Goal: Task Accomplishment & Management: Manage account settings

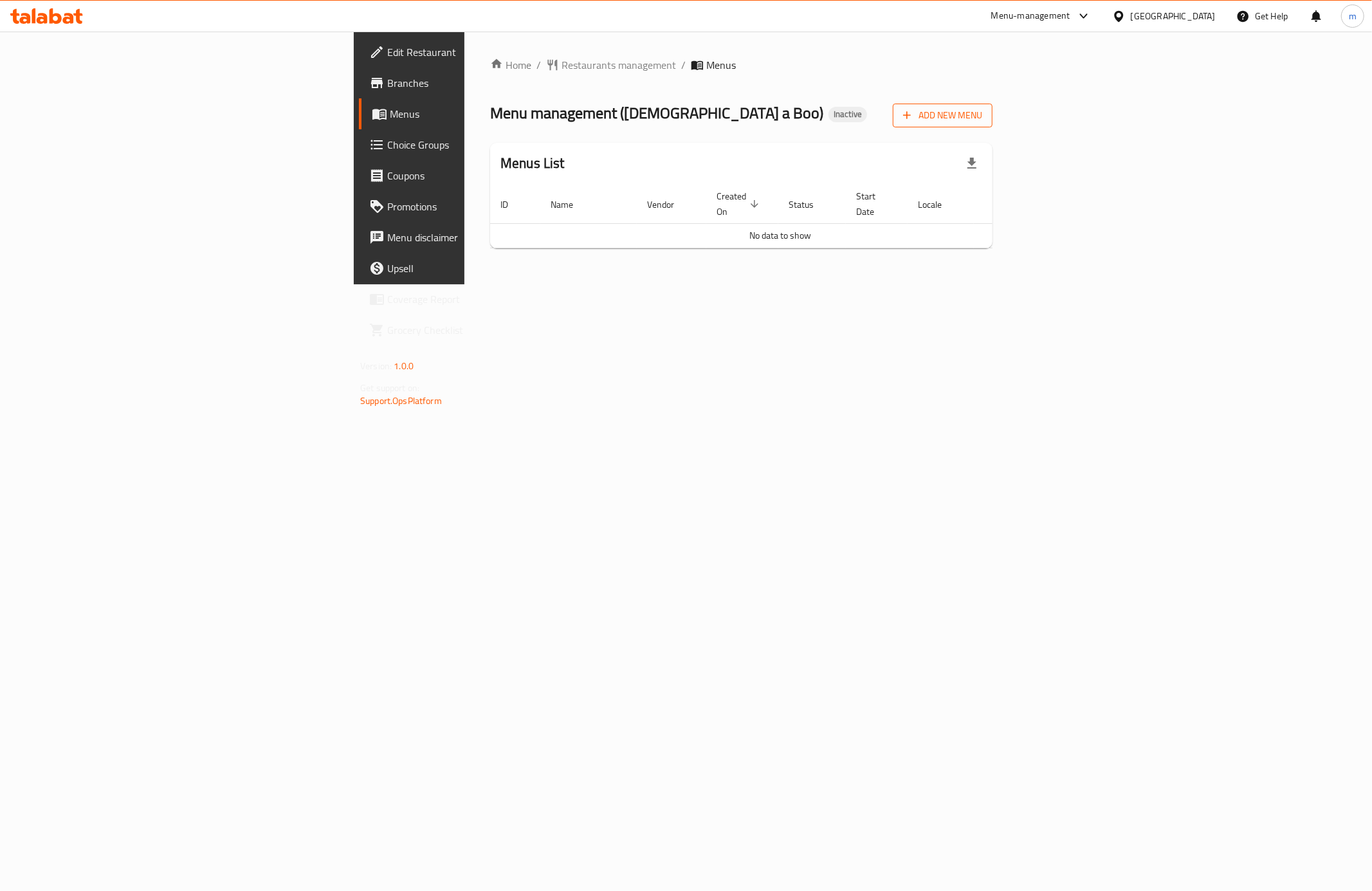
click at [982, 112] on span "Add New Menu" at bounding box center [942, 116] width 79 height 16
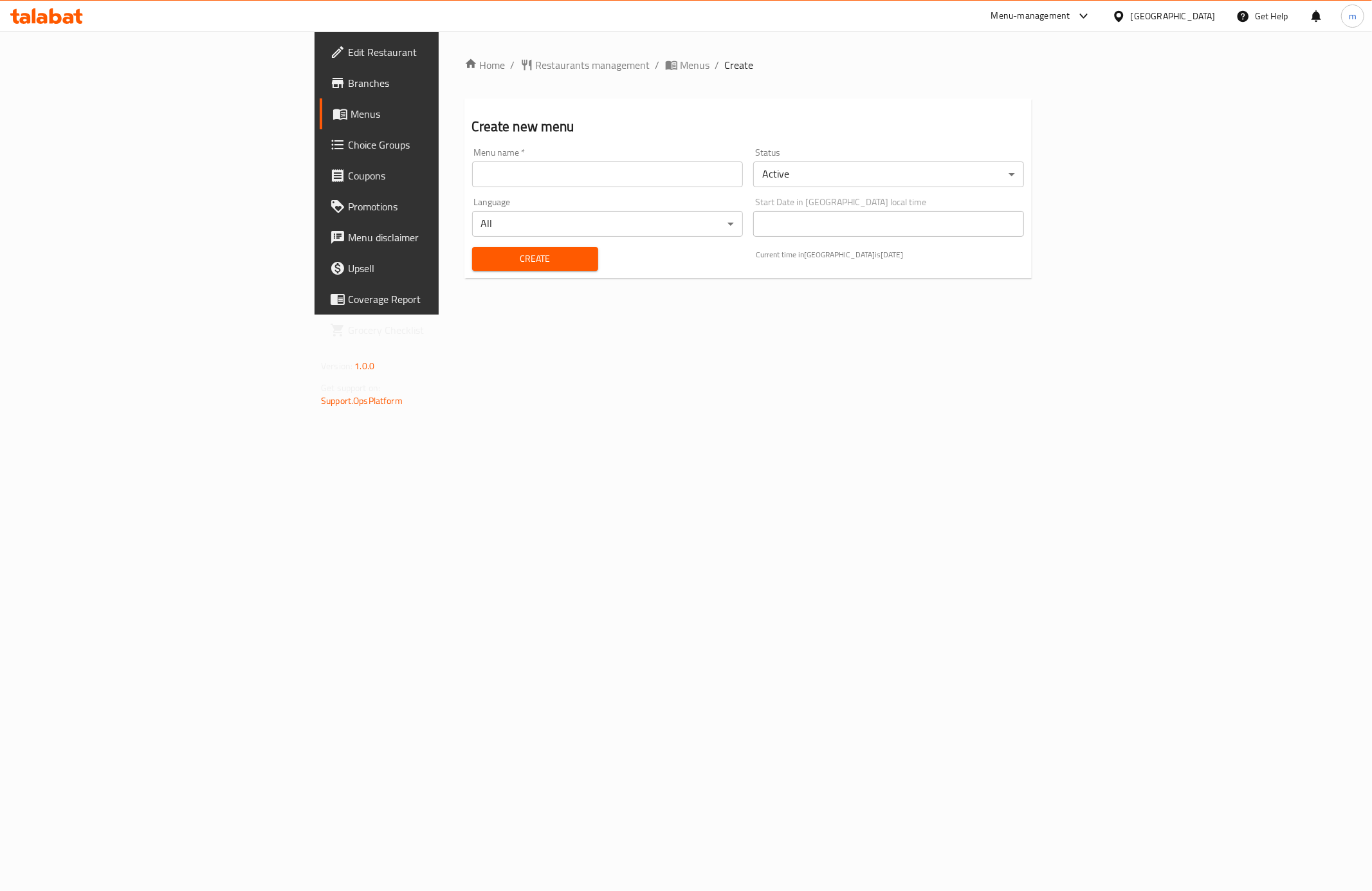
click at [534, 177] on input "text" at bounding box center [607, 174] width 271 height 26
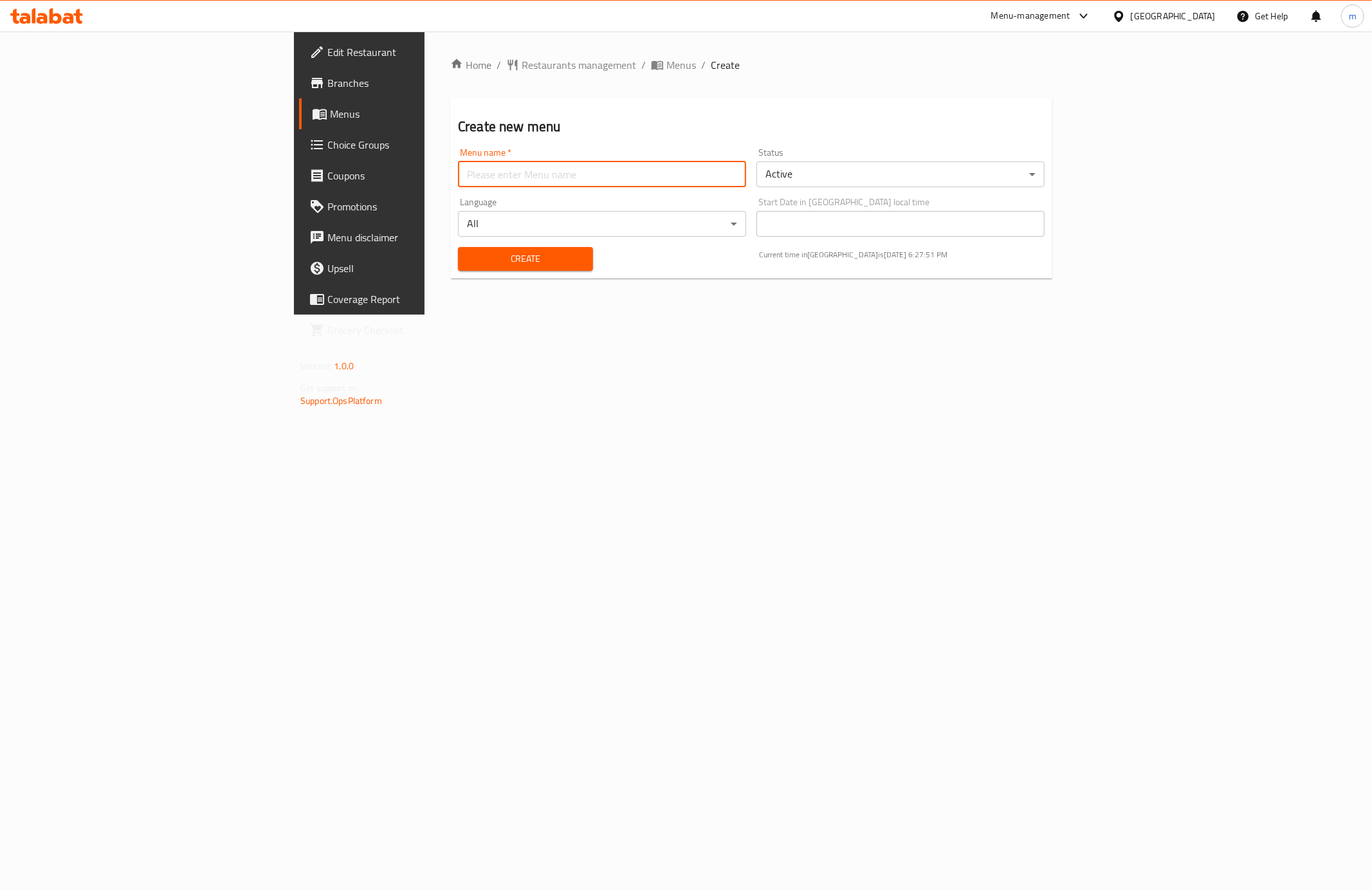
paste input "[DEMOGRAPHIC_DATA]-a-boo"
type input "[DEMOGRAPHIC_DATA]-a-boo"
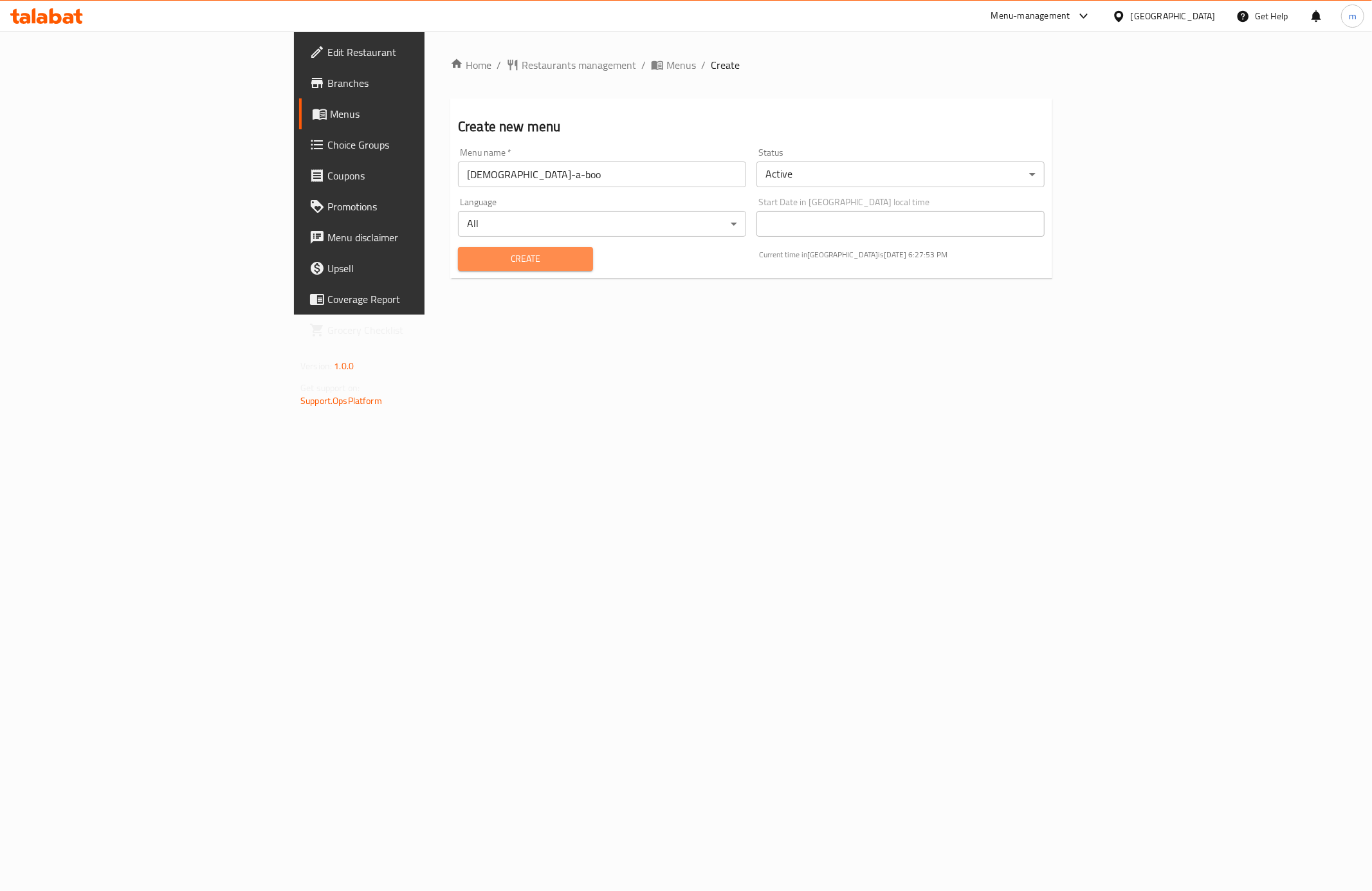
click at [468, 264] on span "Create" at bounding box center [525, 259] width 114 height 16
click at [330, 116] on span "Menus" at bounding box center [421, 114] width 183 height 15
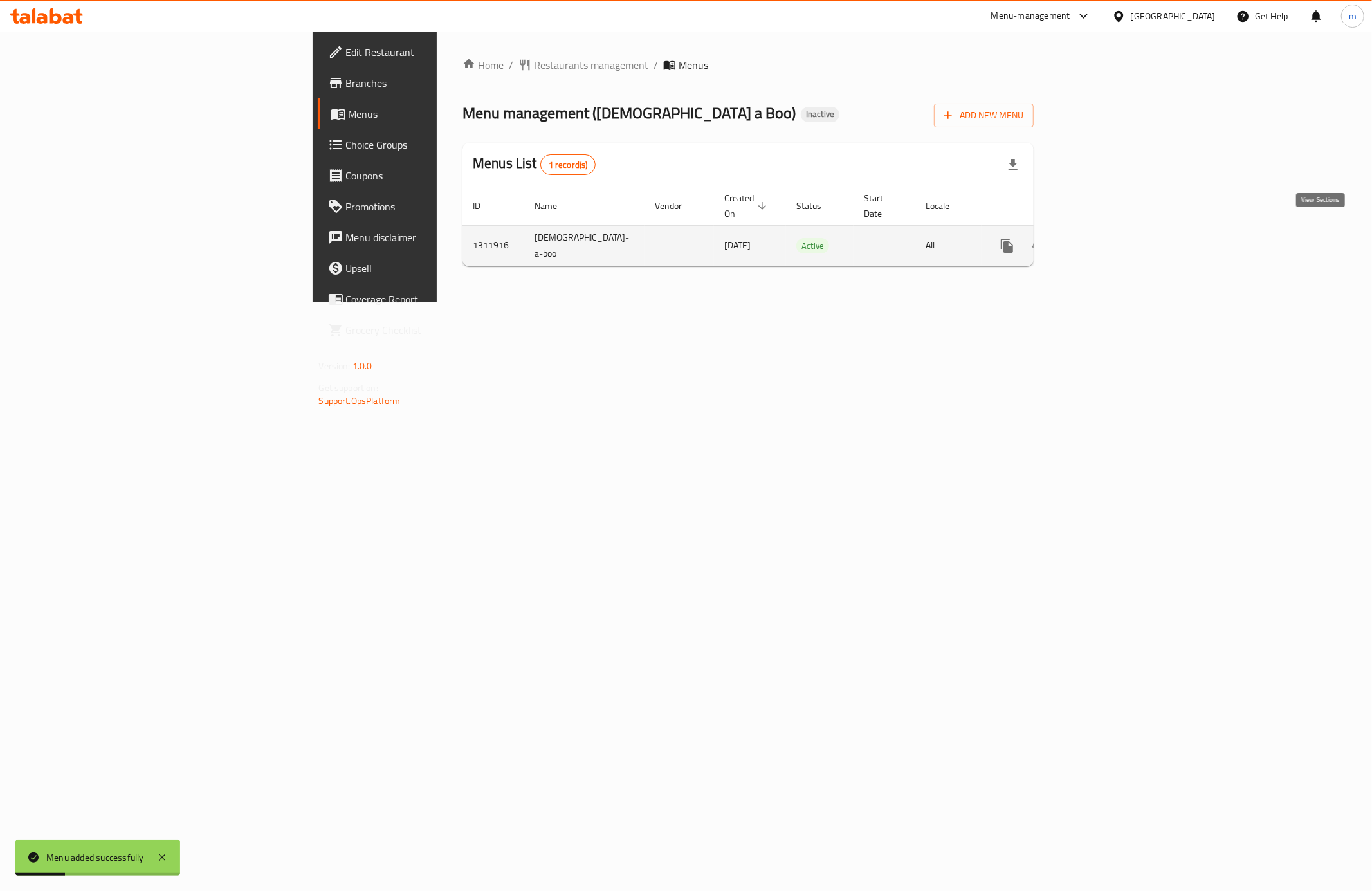
click at [1108, 238] on icon "enhanced table" at bounding box center [1099, 246] width 15 height 15
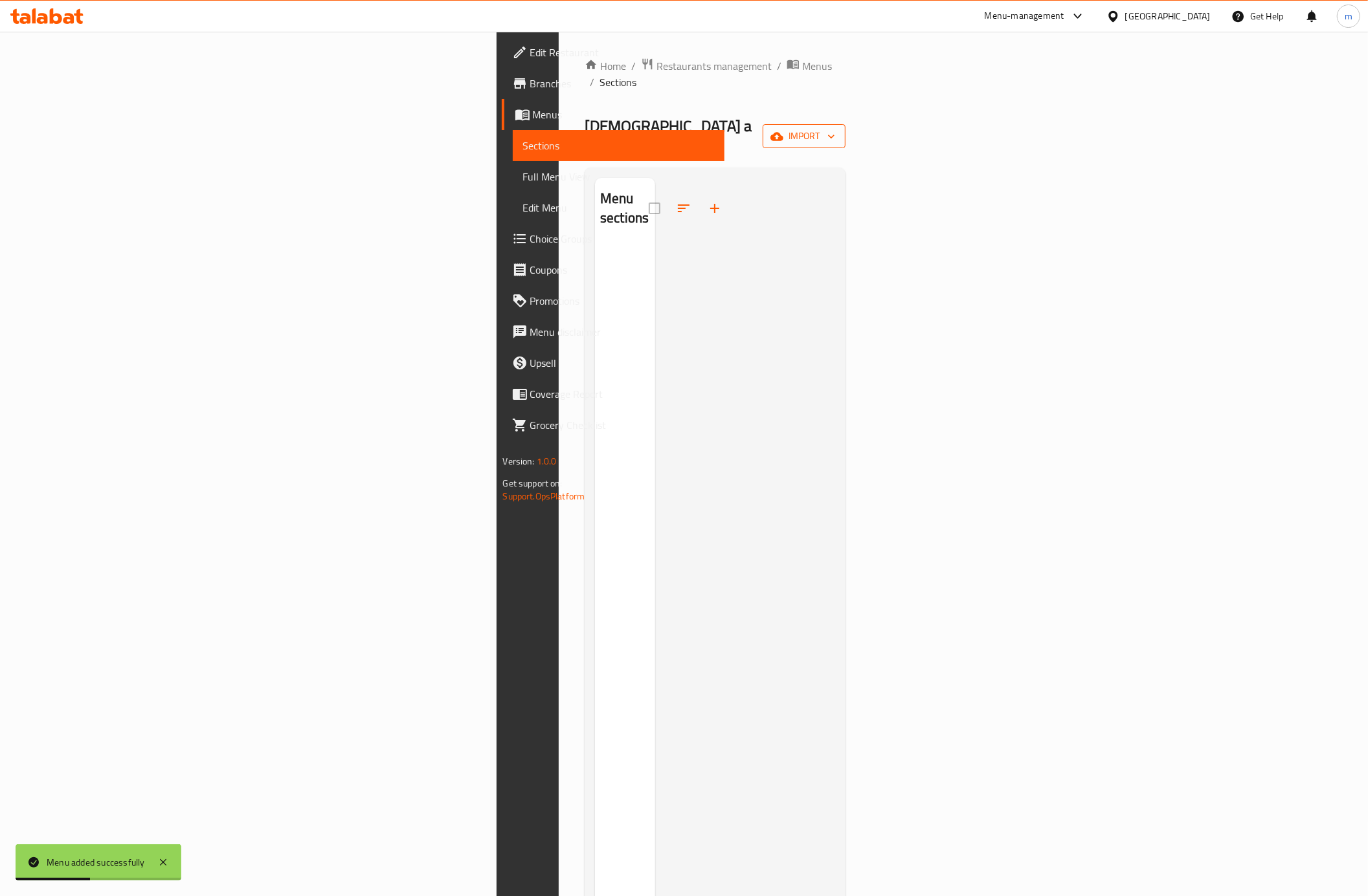
click at [835, 128] on span "import" at bounding box center [804, 136] width 62 height 16
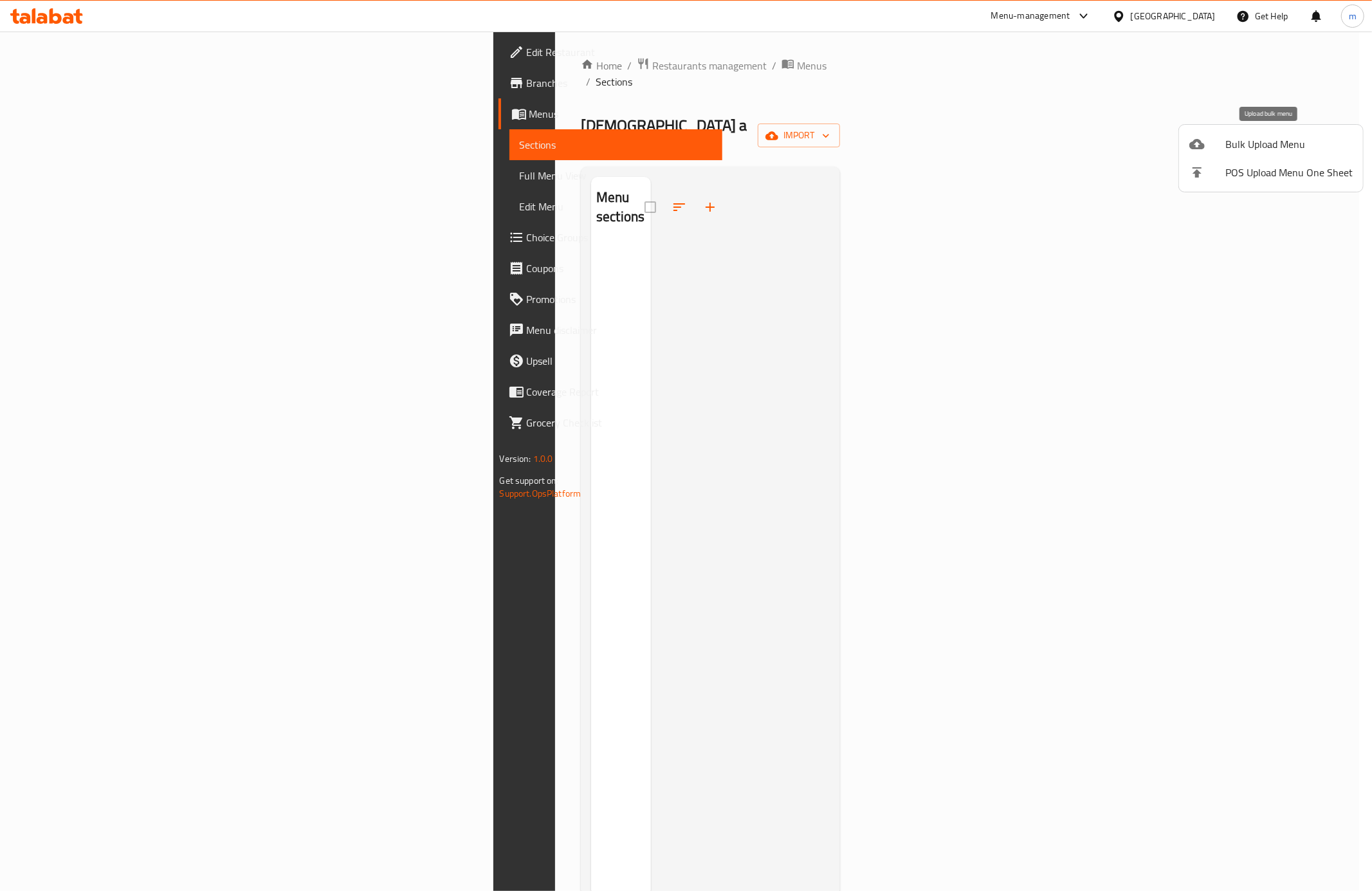
click at [1241, 145] on span "Bulk Upload Menu" at bounding box center [1289, 143] width 127 height 15
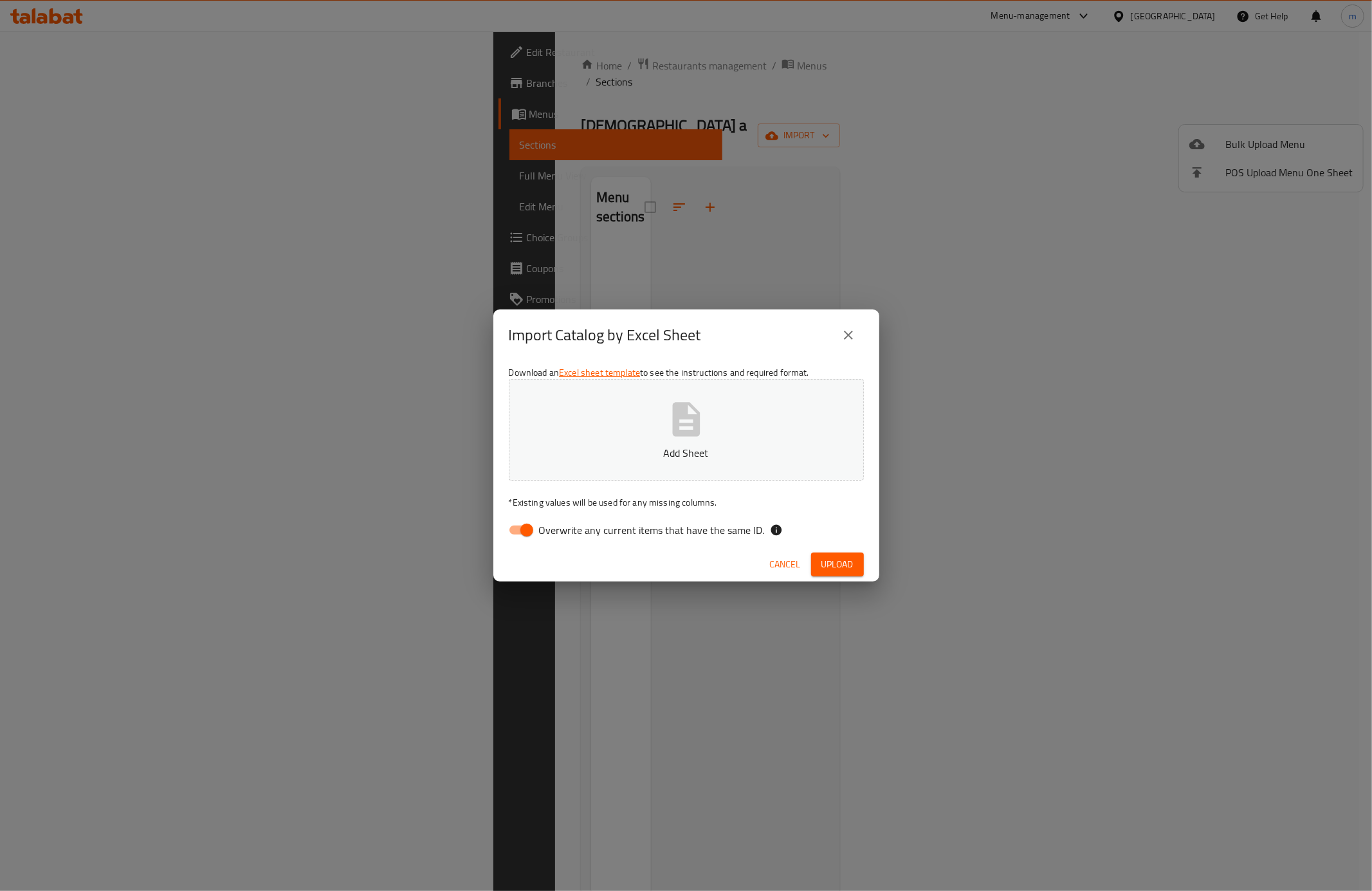
click at [521, 526] on input "Overwrite any current items that have the same ID." at bounding box center [526, 530] width 73 height 25
checkbox input "false"
click at [619, 463] on button "Add Sheet" at bounding box center [686, 430] width 355 height 102
click at [837, 566] on span "Upload" at bounding box center [837, 564] width 32 height 16
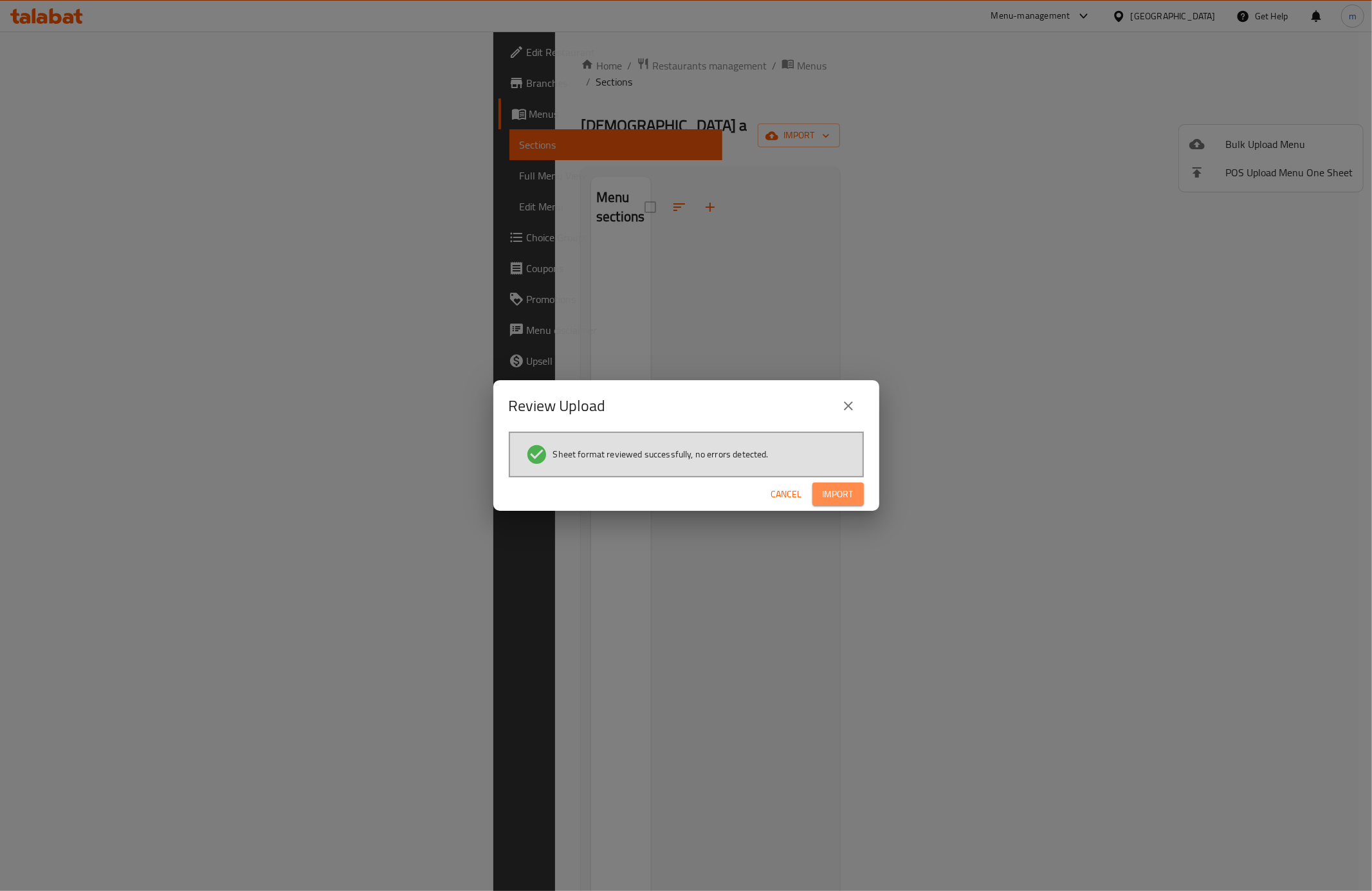
click at [828, 492] on span "Import" at bounding box center [838, 495] width 31 height 16
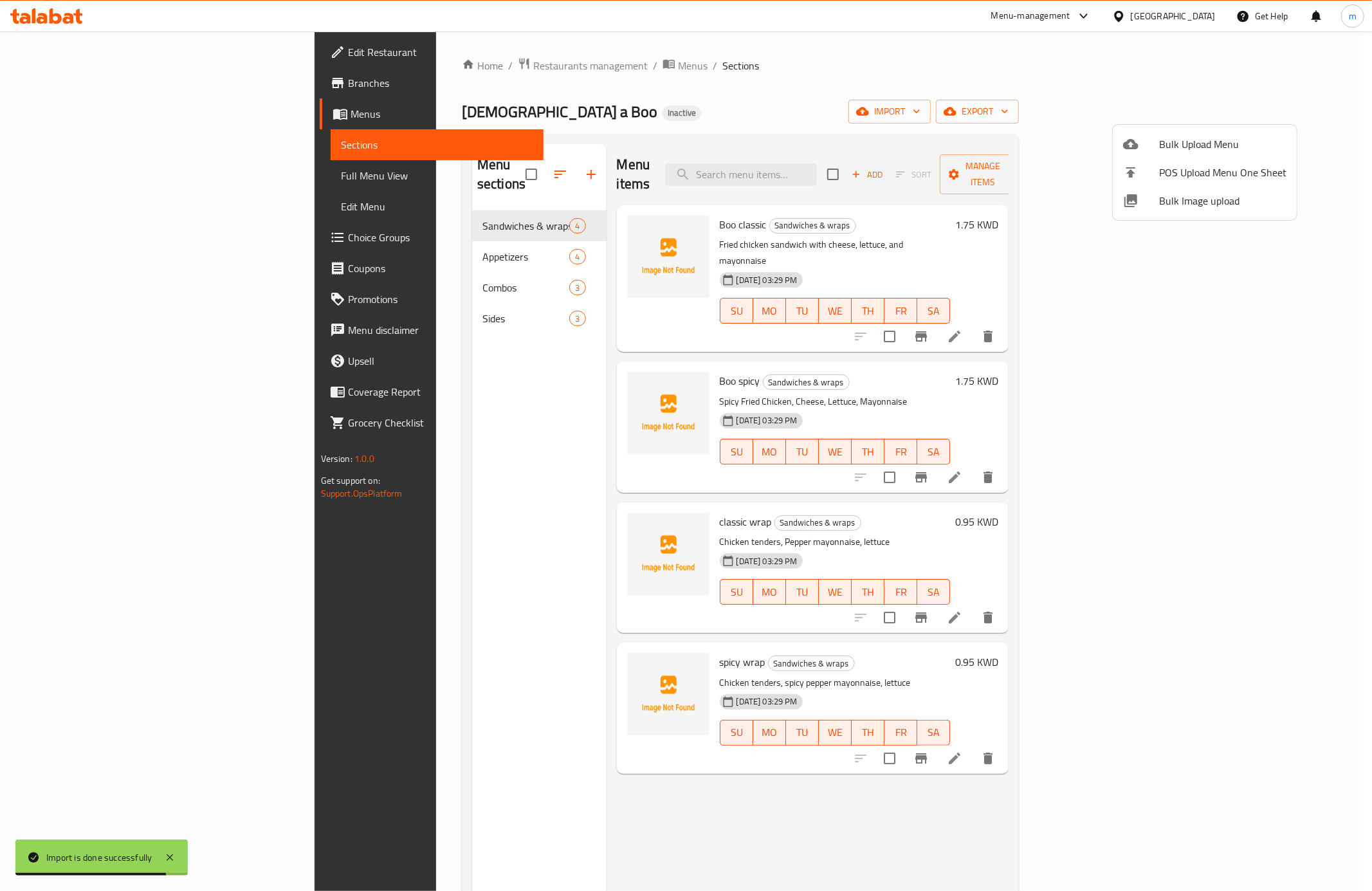
click at [644, 68] on div at bounding box center [686, 446] width 1372 height 891
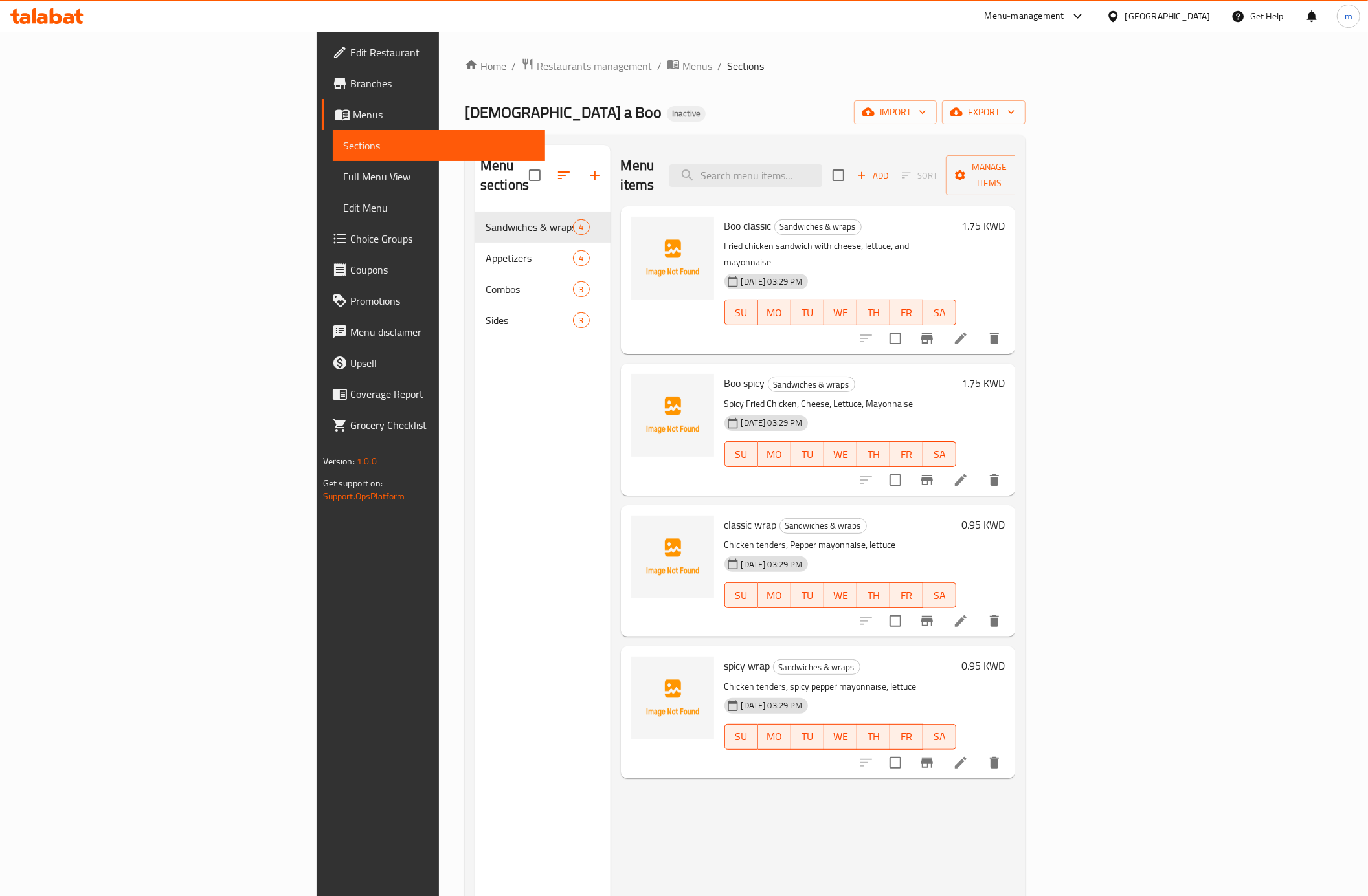
drag, startPoint x: 92, startPoint y: 182, endPoint x: 166, endPoint y: 198, distance: 75.7
click at [343, 182] on span "Full Menu View" at bounding box center [439, 176] width 192 height 15
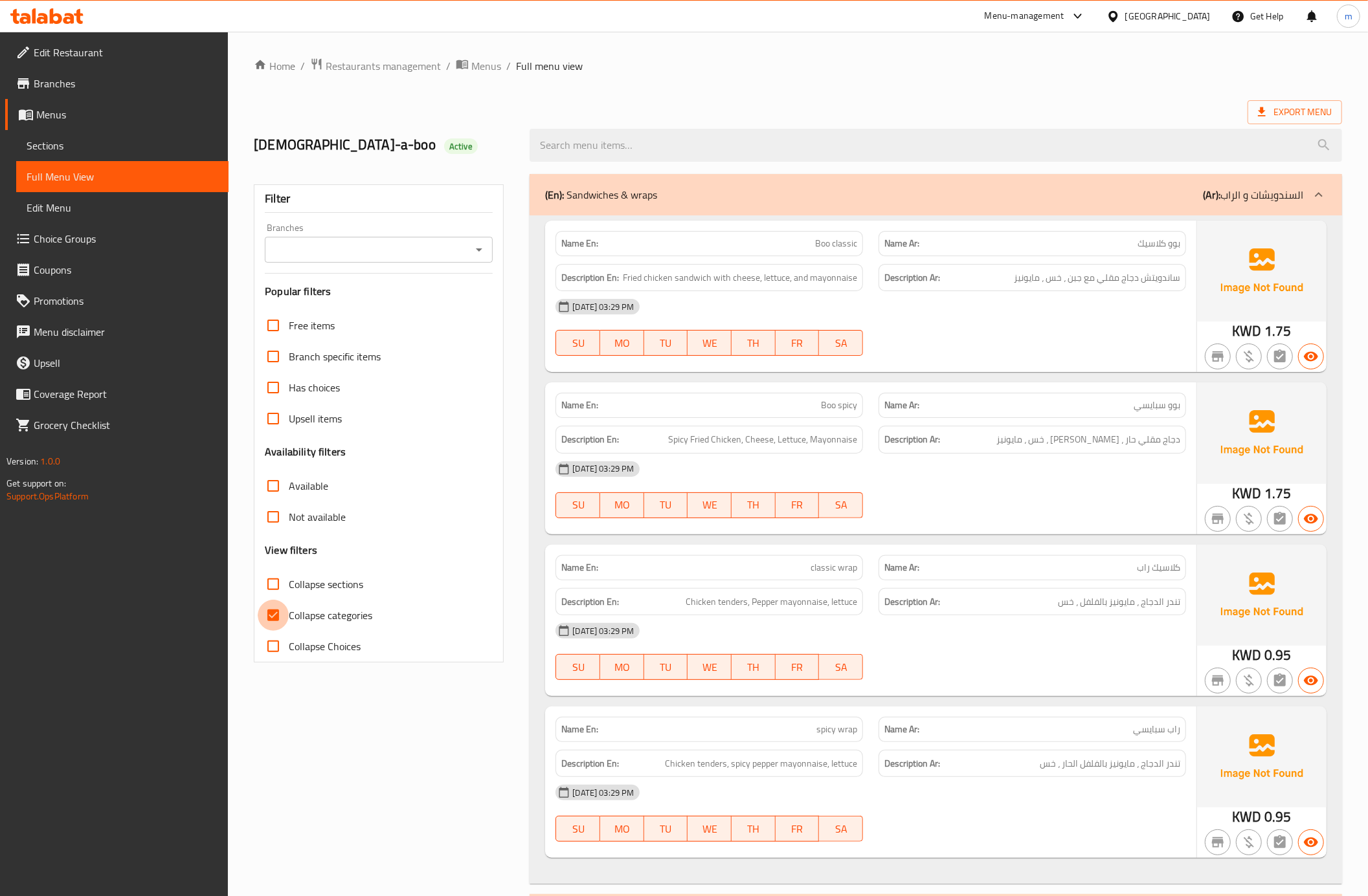
click at [267, 608] on input "Collapse categories" at bounding box center [273, 615] width 31 height 31
checkbox input "false"
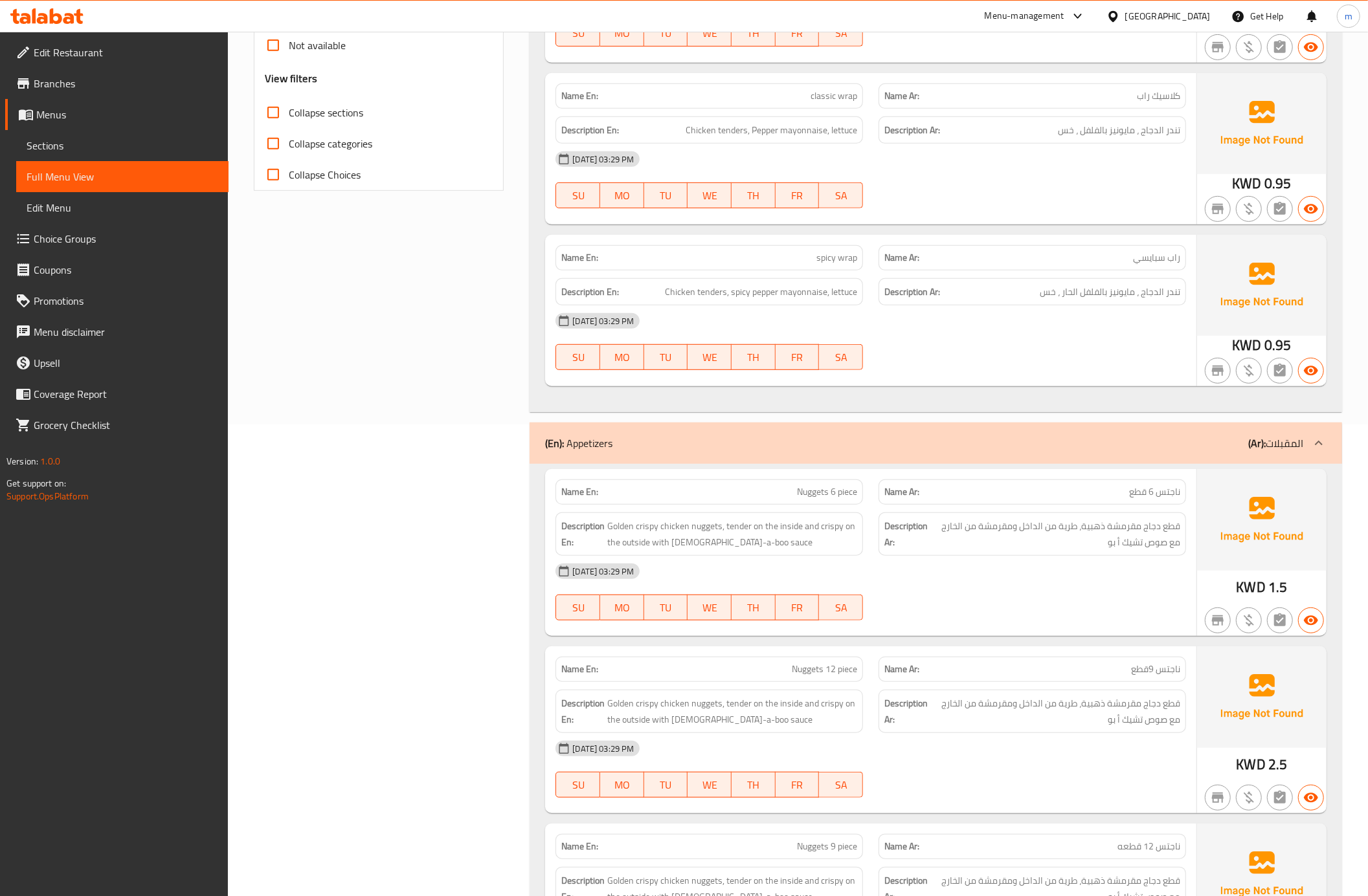
scroll to position [517, 0]
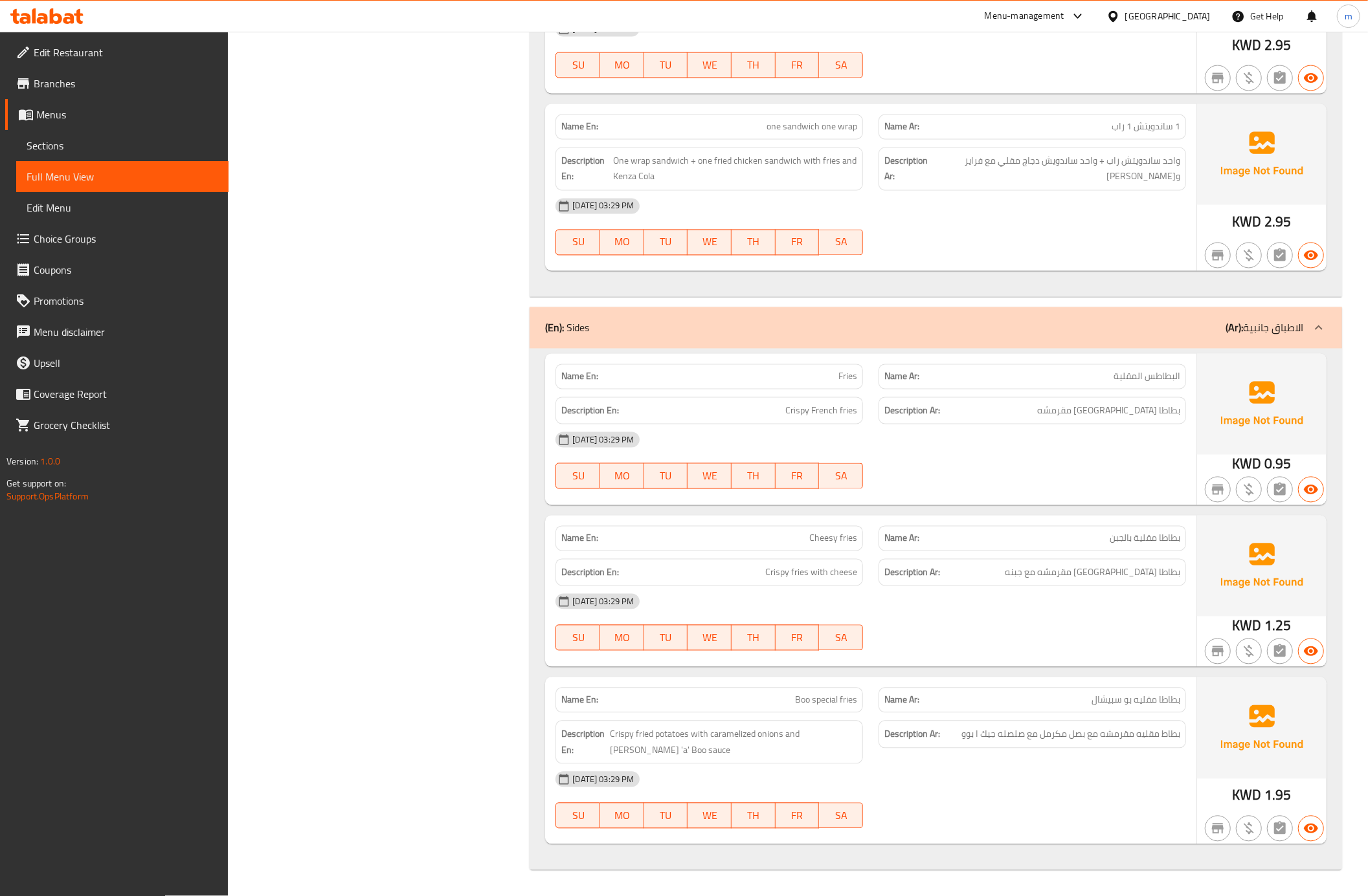
scroll to position [1967, 0]
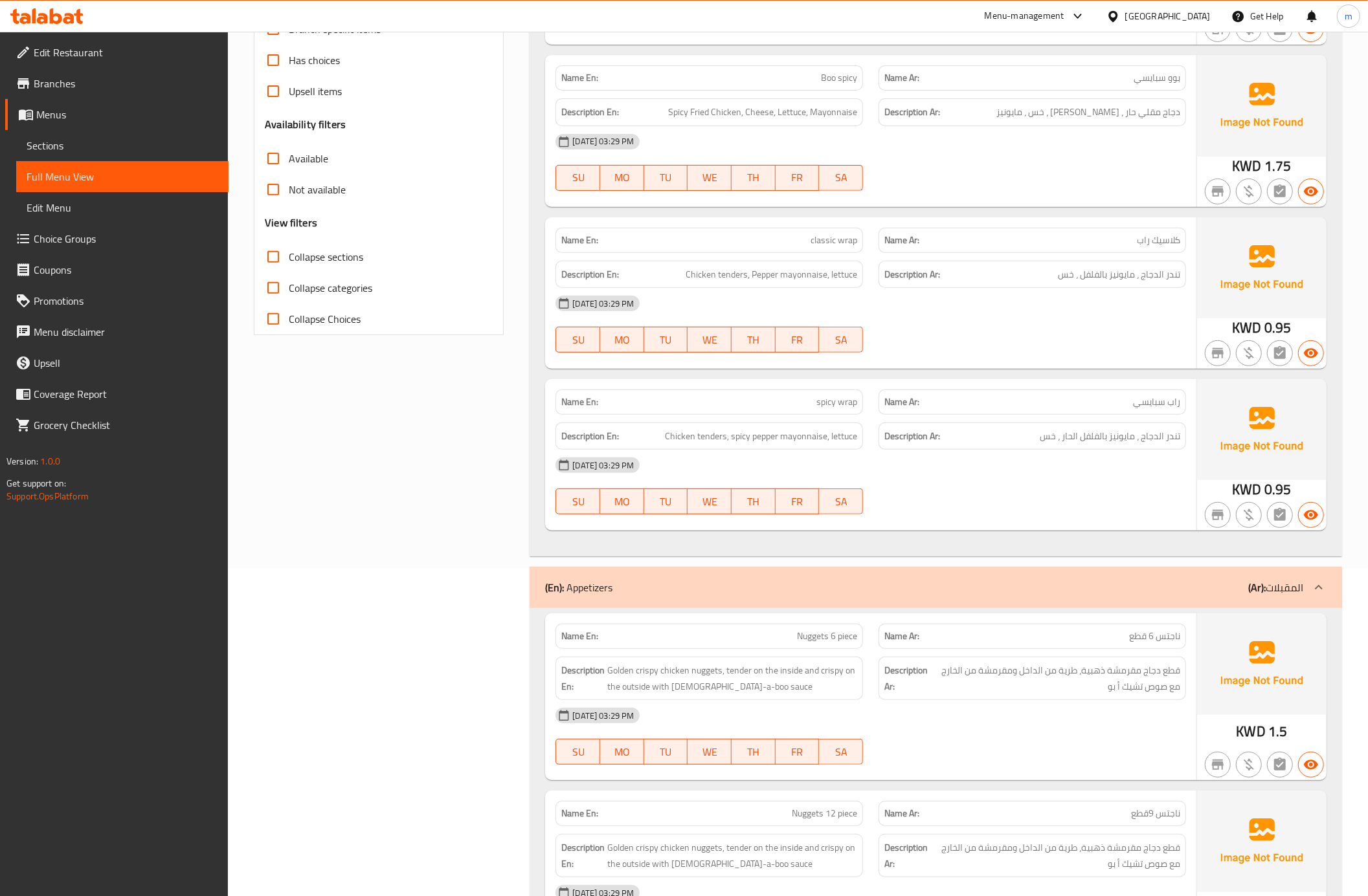
scroll to position [0, 0]
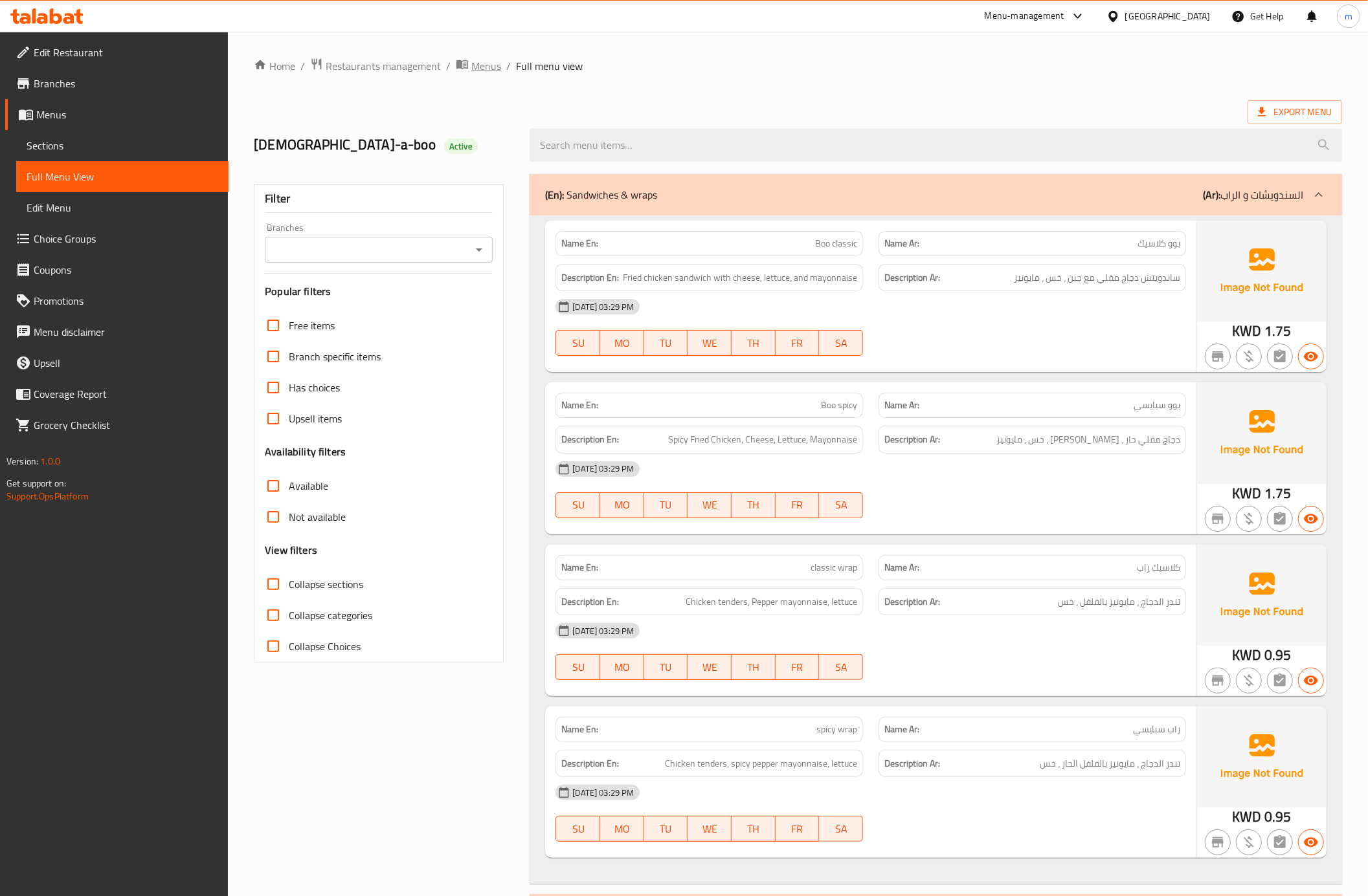
click at [496, 62] on span "Menus" at bounding box center [486, 65] width 30 height 15
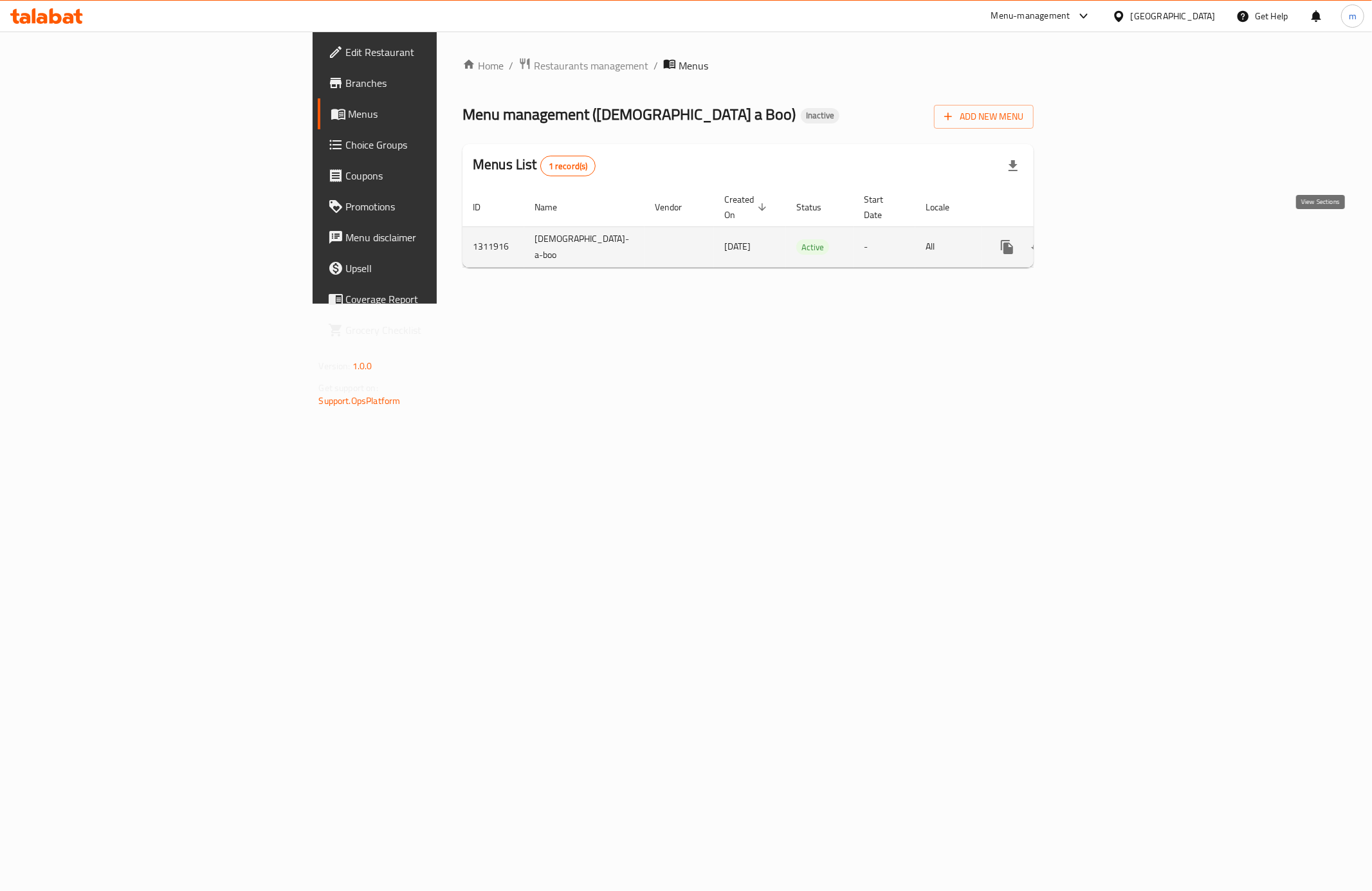
click at [1108, 239] on icon "enhanced table" at bounding box center [1099, 246] width 15 height 15
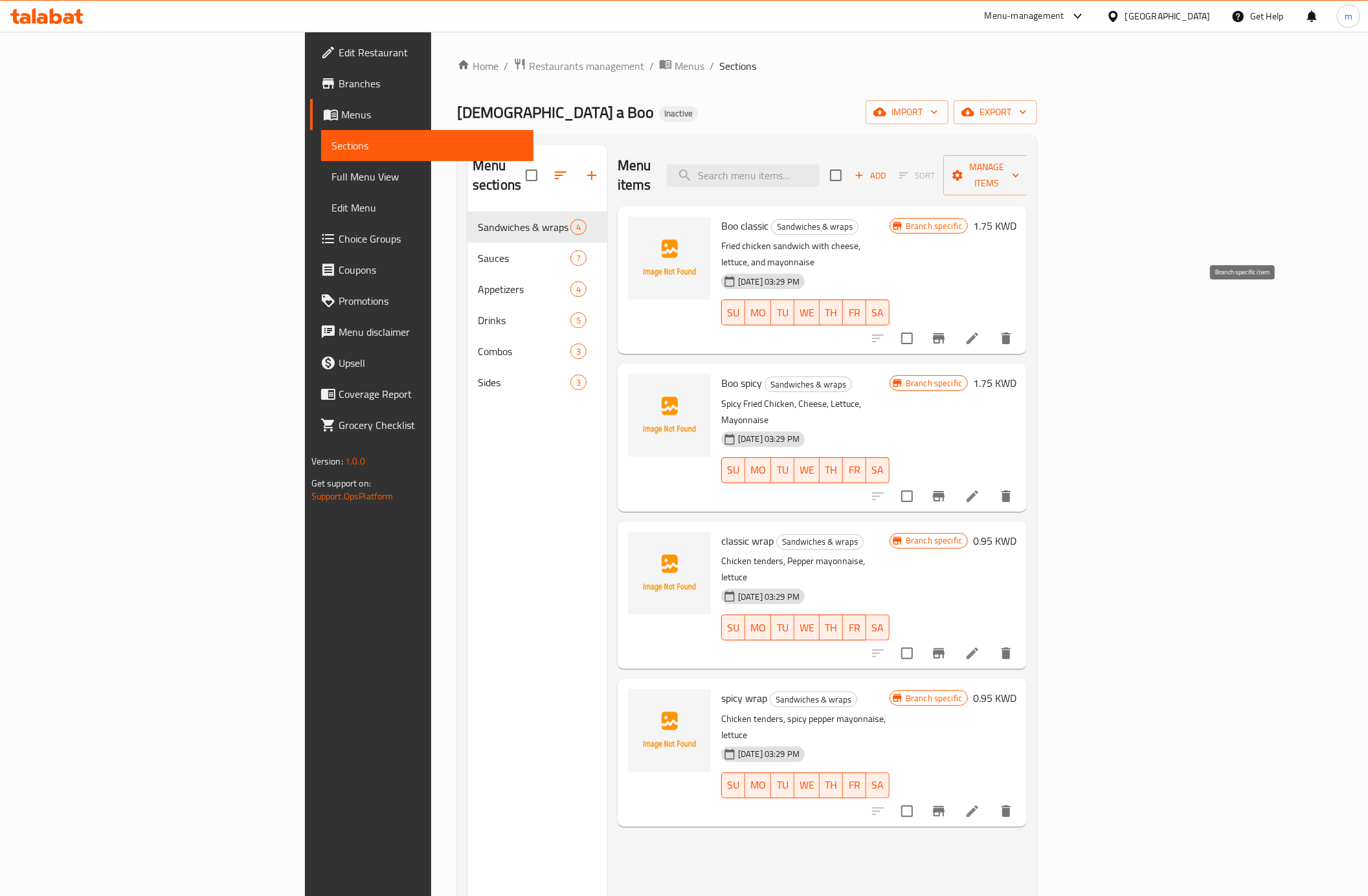
click at [947, 330] on icon "Branch-specific-item" at bounding box center [938, 338] width 15 height 15
click at [954, 481] on button "Branch-specific-item" at bounding box center [938, 496] width 31 height 31
click at [954, 638] on button "Branch-specific-item" at bounding box center [938, 653] width 31 height 31
click at [945, 806] on icon "Branch-specific-item" at bounding box center [938, 811] width 11 height 11
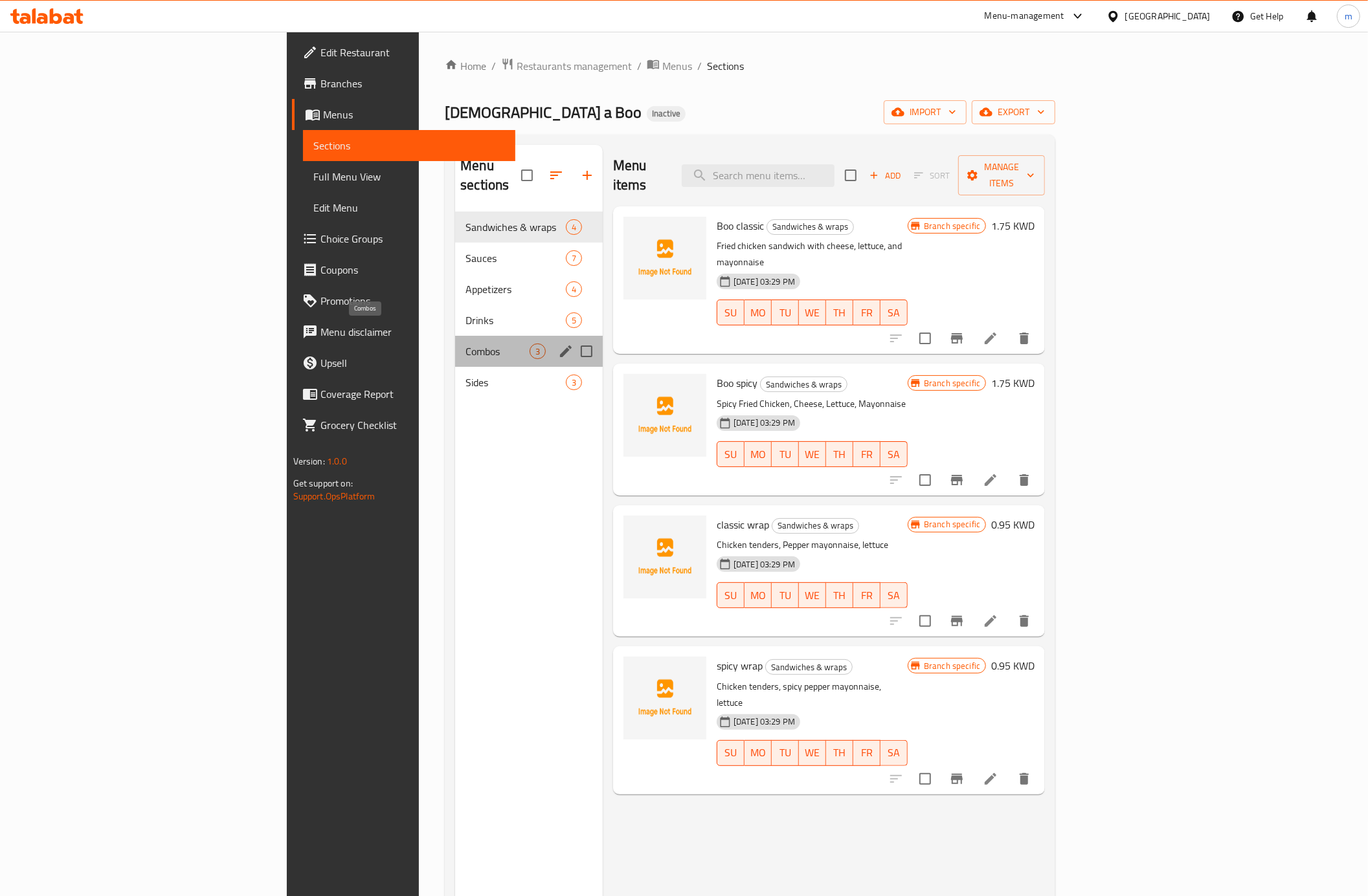
click at [466, 344] on span "Combos" at bounding box center [498, 351] width 64 height 15
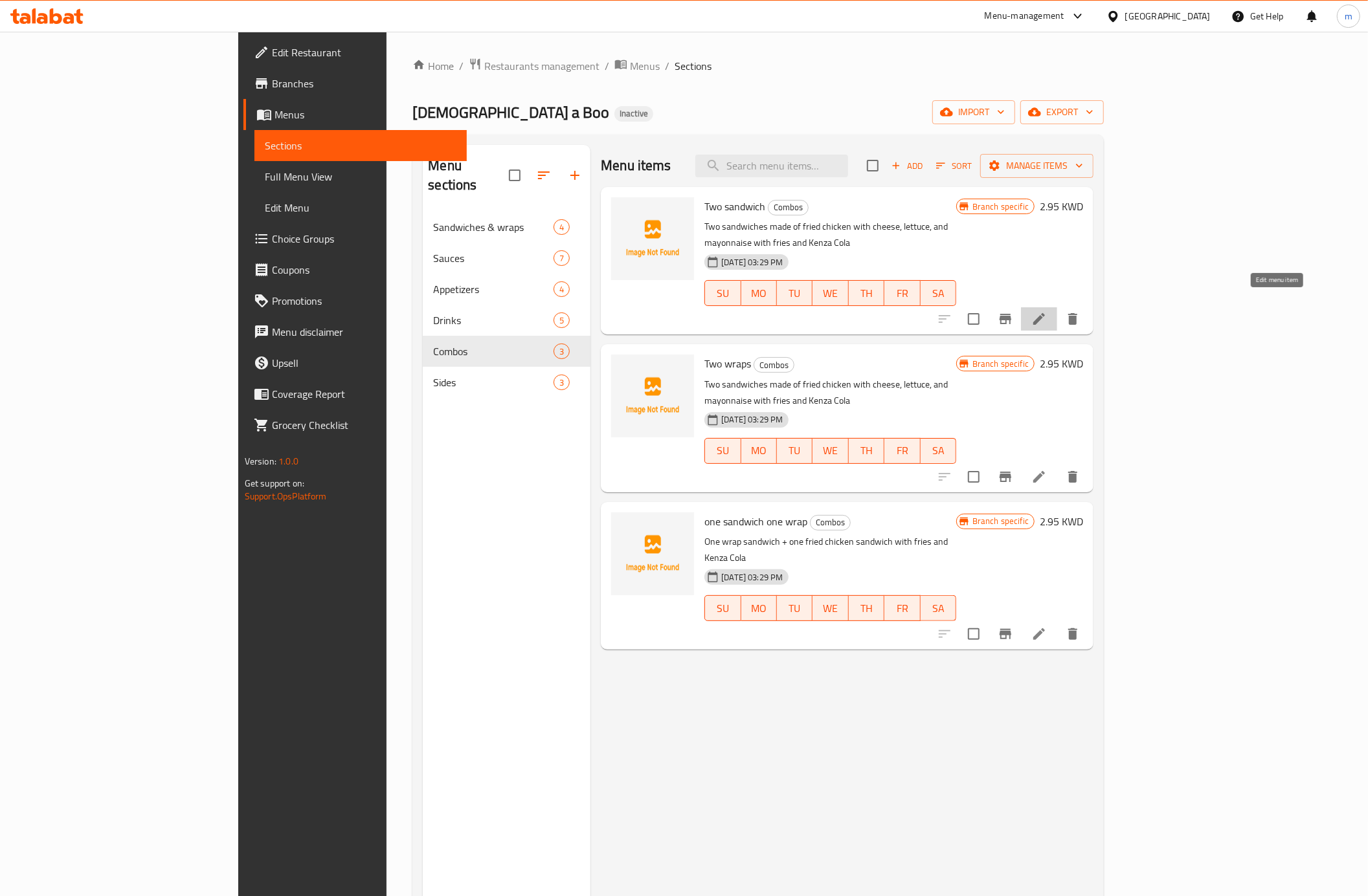
click at [1047, 311] on icon at bounding box center [1039, 318] width 15 height 15
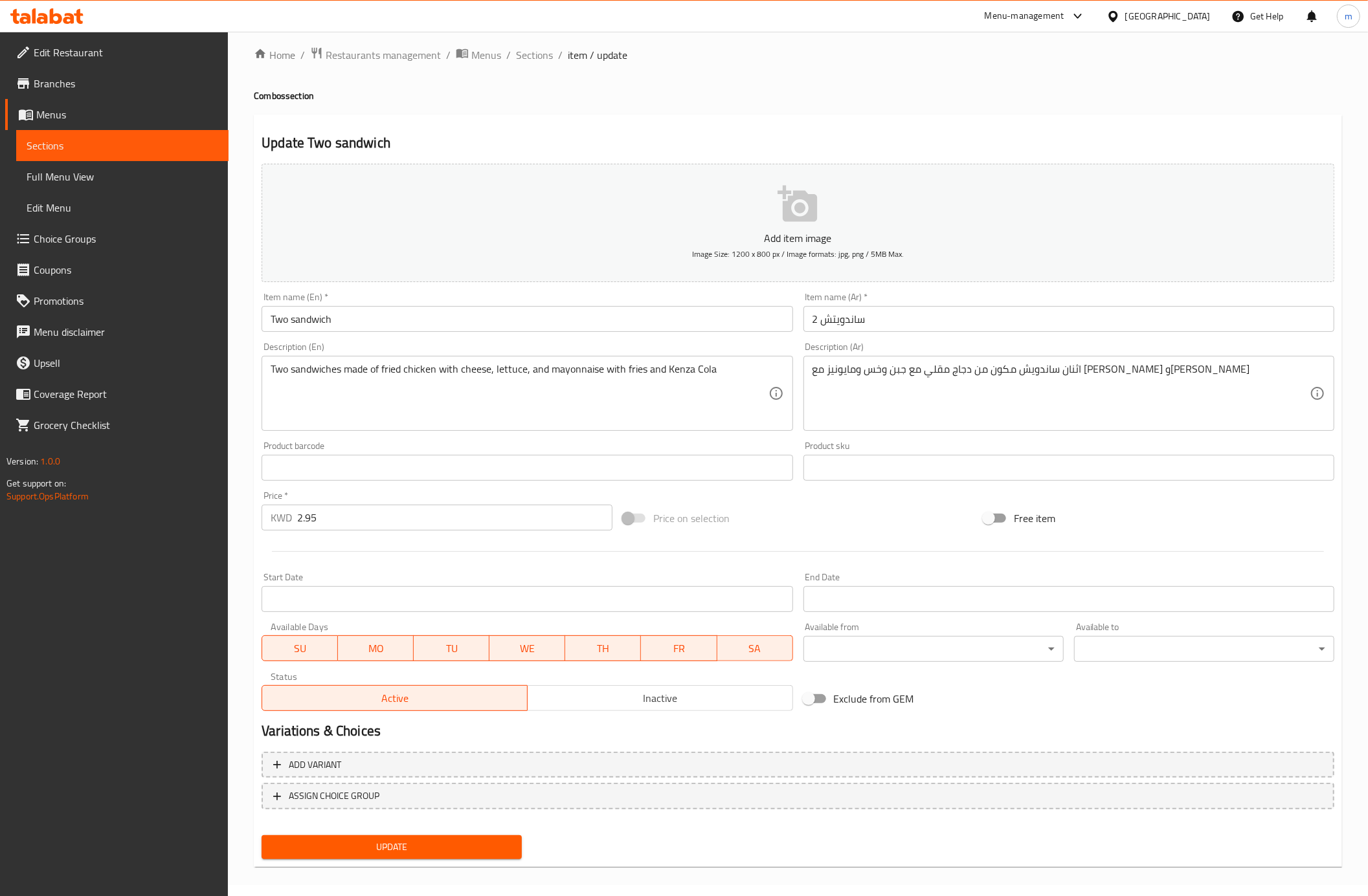
scroll to position [17, 0]
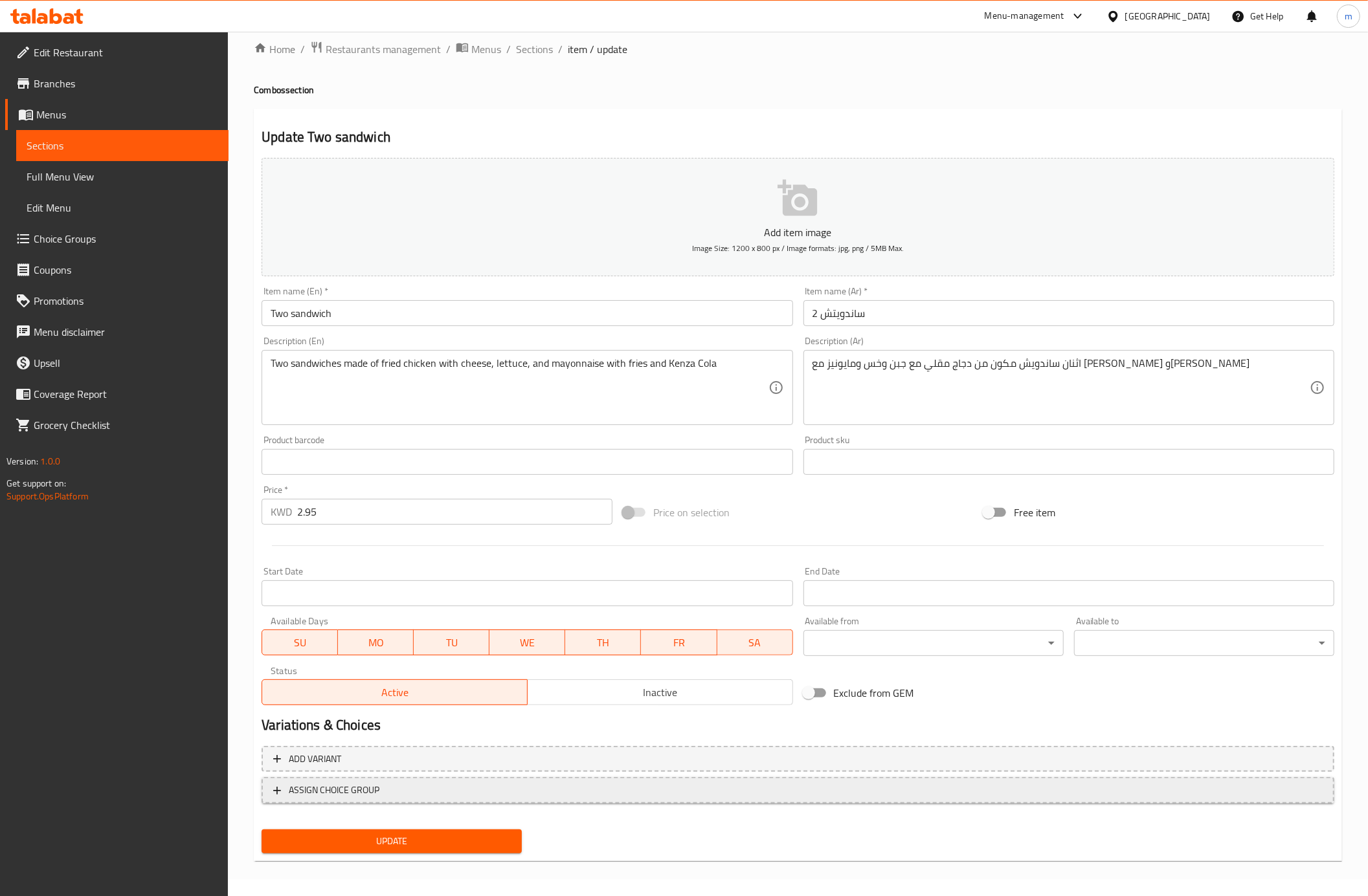
click at [319, 782] on span "ASSIGN CHOICE GROUP" at bounding box center [334, 791] width 91 height 16
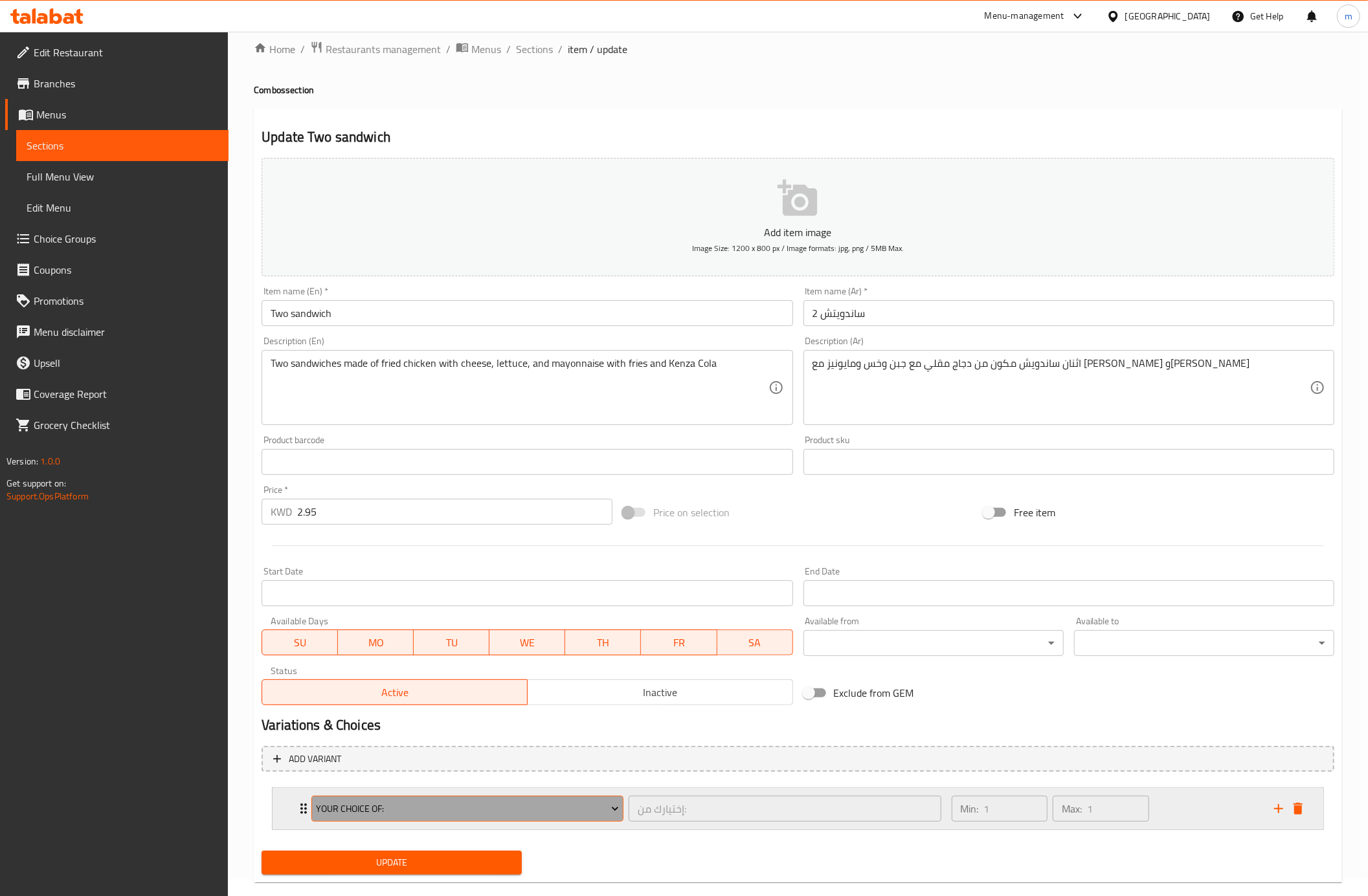
click at [314, 804] on button "Your Choice Of:" at bounding box center [467, 809] width 312 height 26
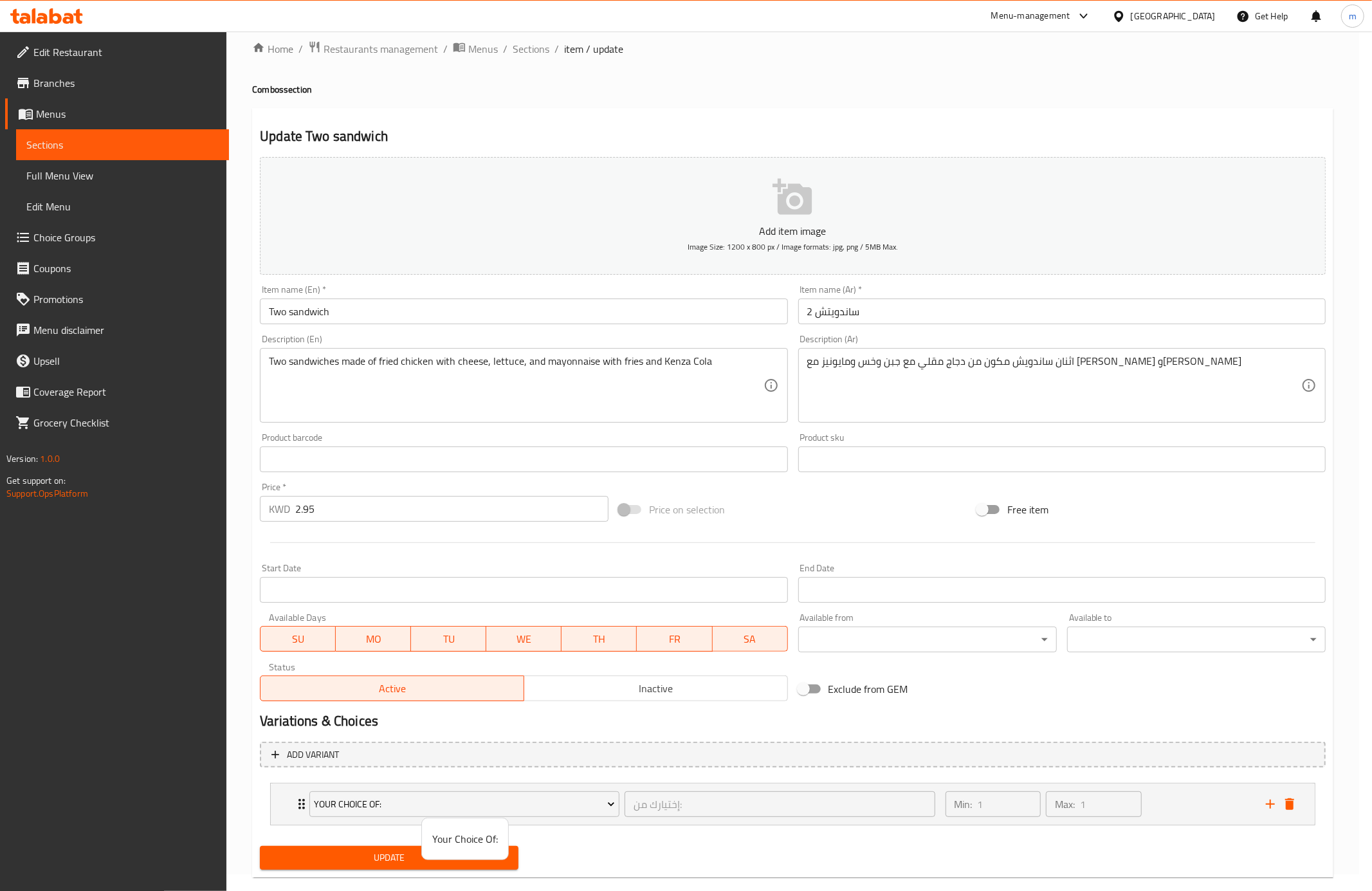
click at [296, 803] on div at bounding box center [686, 446] width 1372 height 891
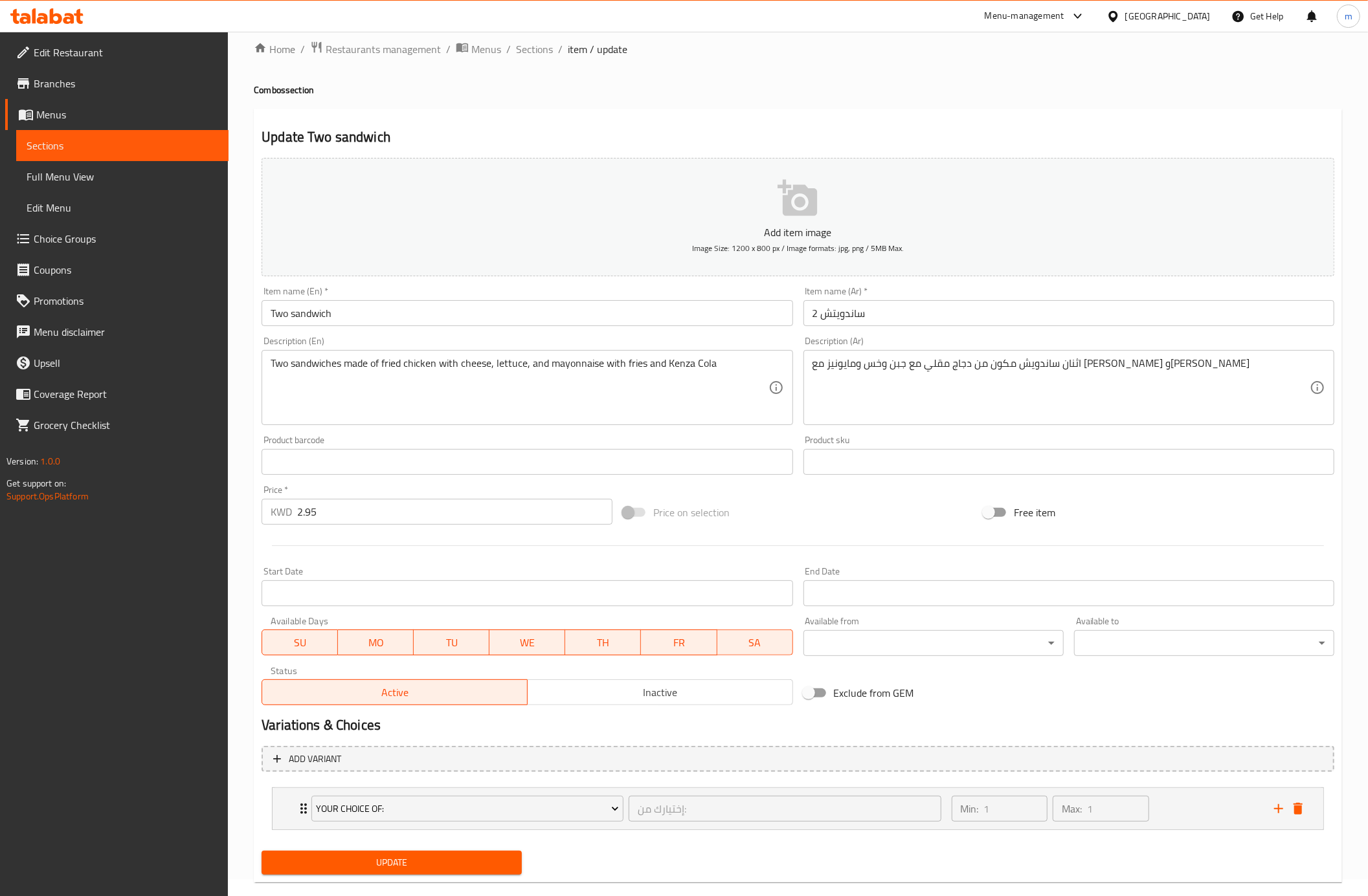
click at [298, 808] on icon "Expand" at bounding box center [303, 809] width 15 height 15
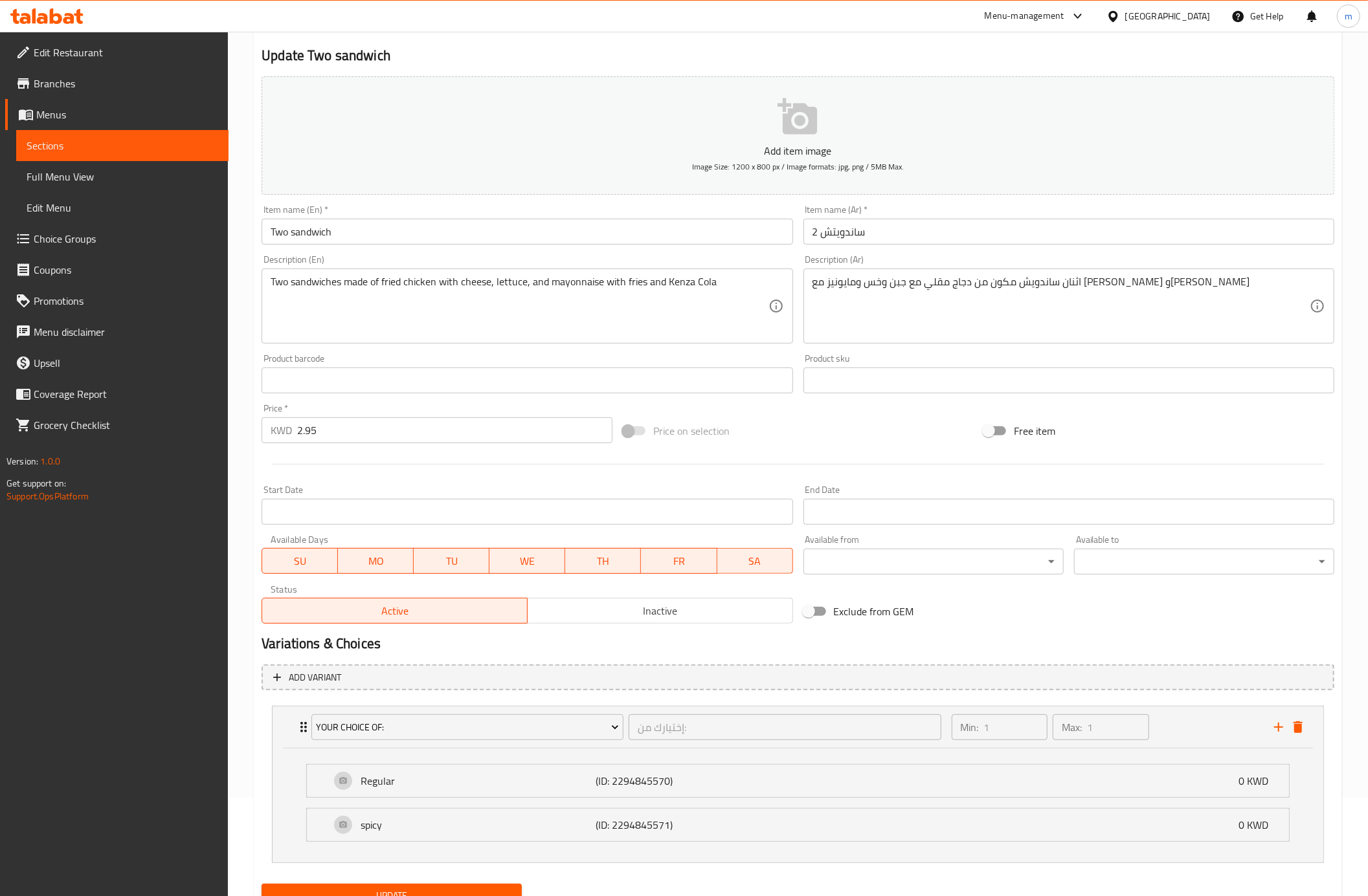
scroll to position [156, 0]
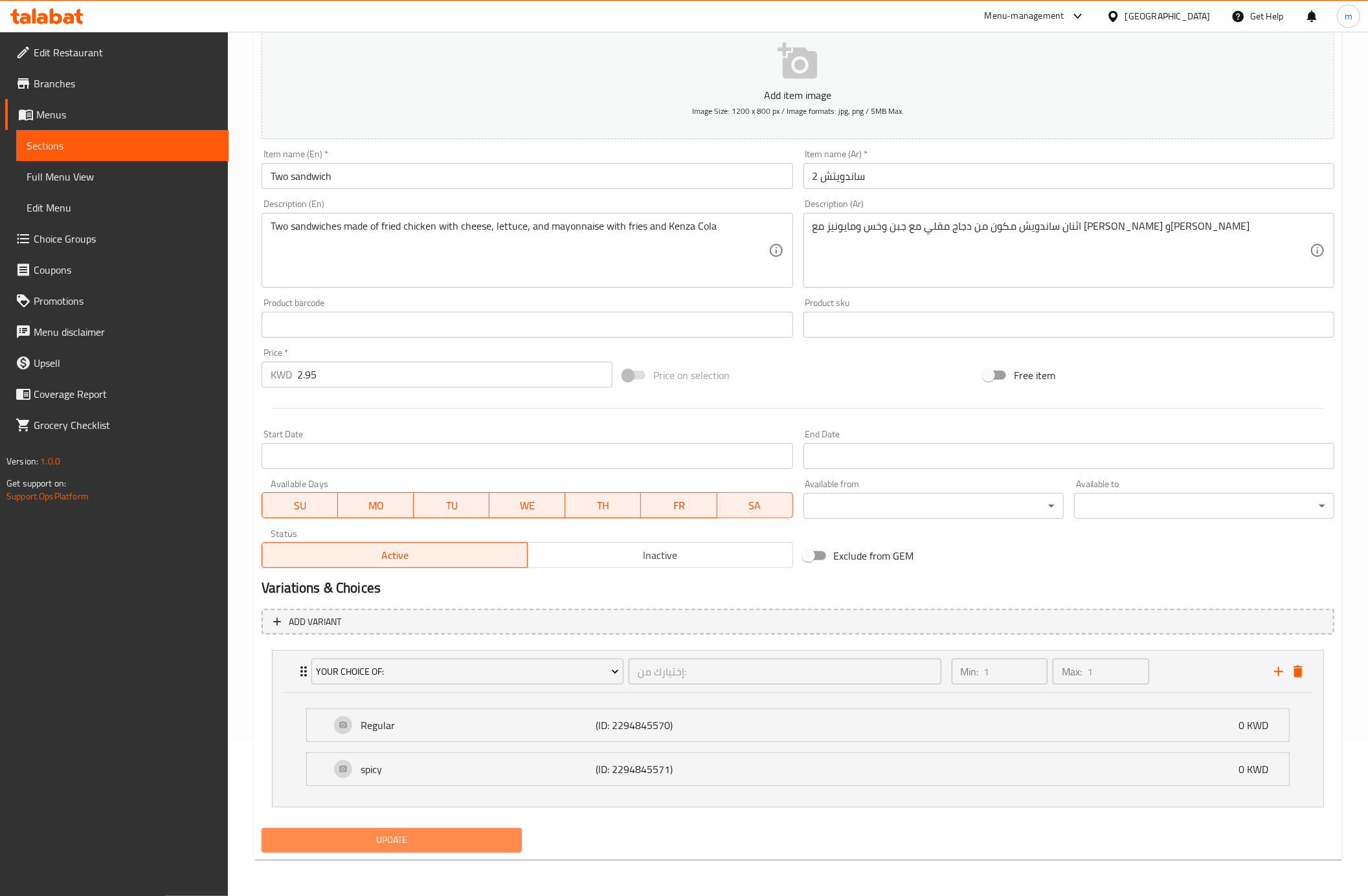
click at [334, 833] on span "Update" at bounding box center [391, 840] width 240 height 16
click at [494, 733] on div "Regular (ID: 2294845570) 0 KWD" at bounding box center [802, 725] width 943 height 32
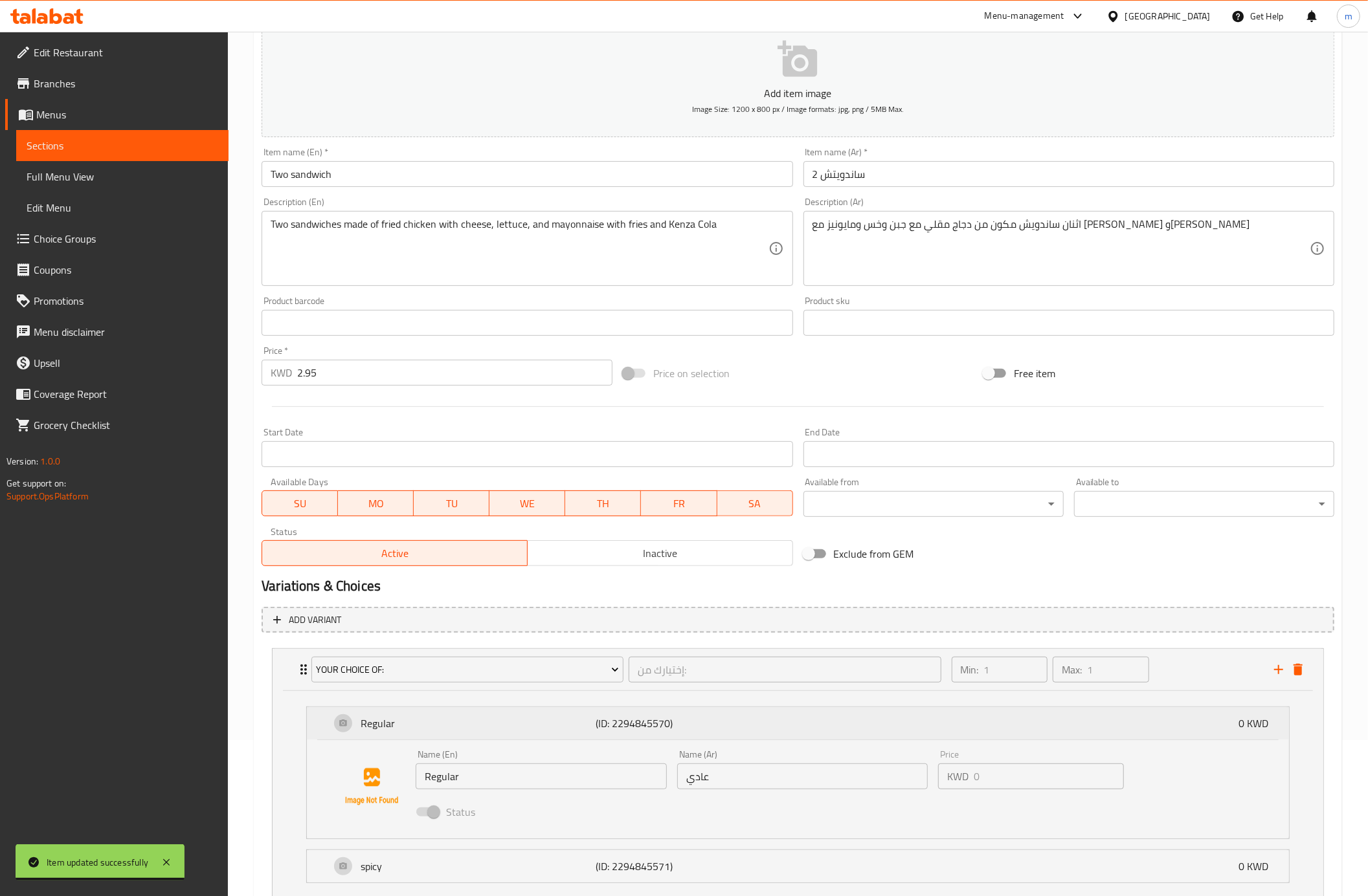
click at [494, 733] on div "Regular (ID: 2294845570) 0 KWD" at bounding box center [802, 723] width 943 height 32
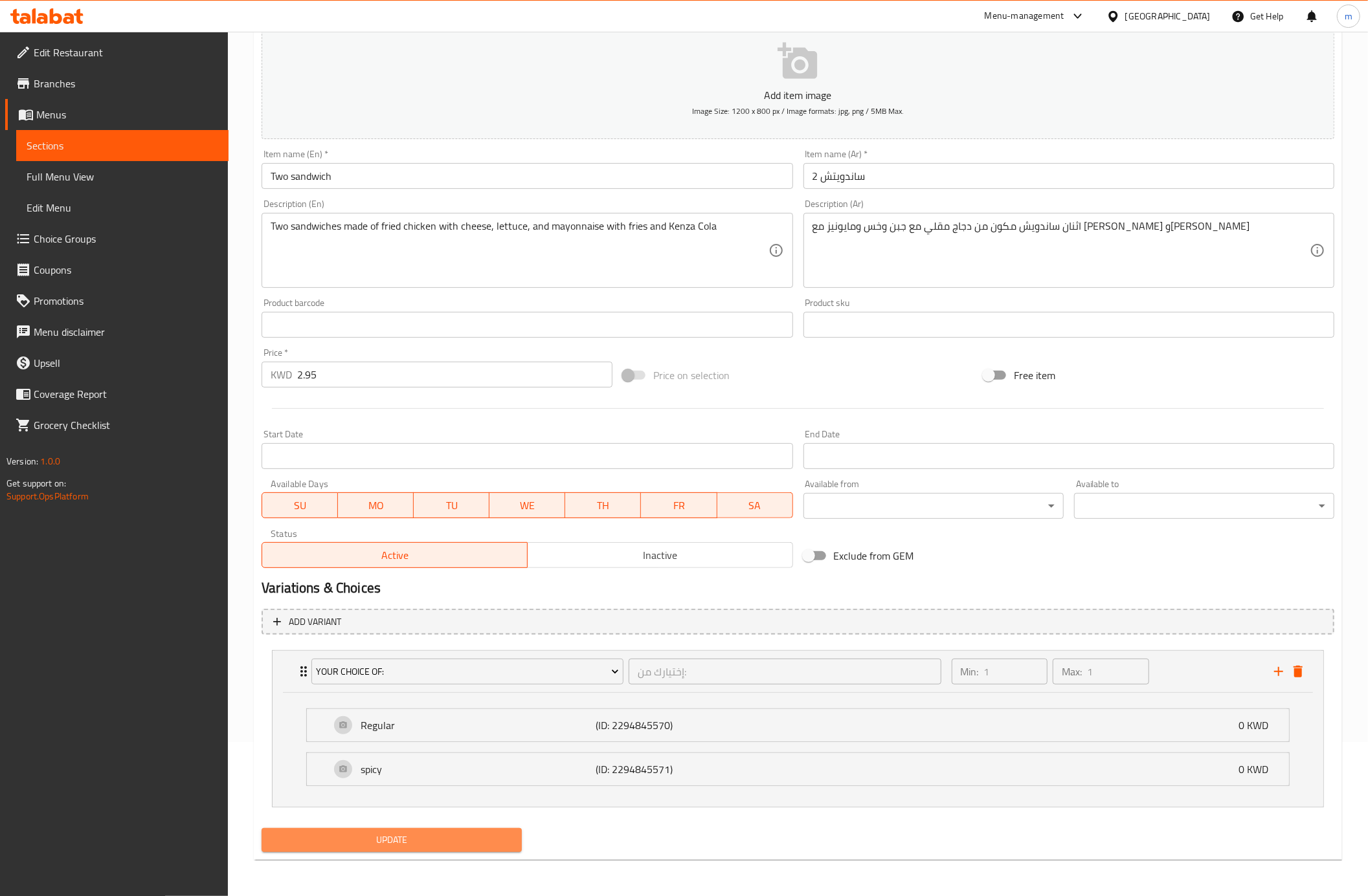
click at [457, 839] on span "Update" at bounding box center [391, 840] width 240 height 16
click at [68, 59] on span "Edit Restaurant" at bounding box center [126, 52] width 184 height 15
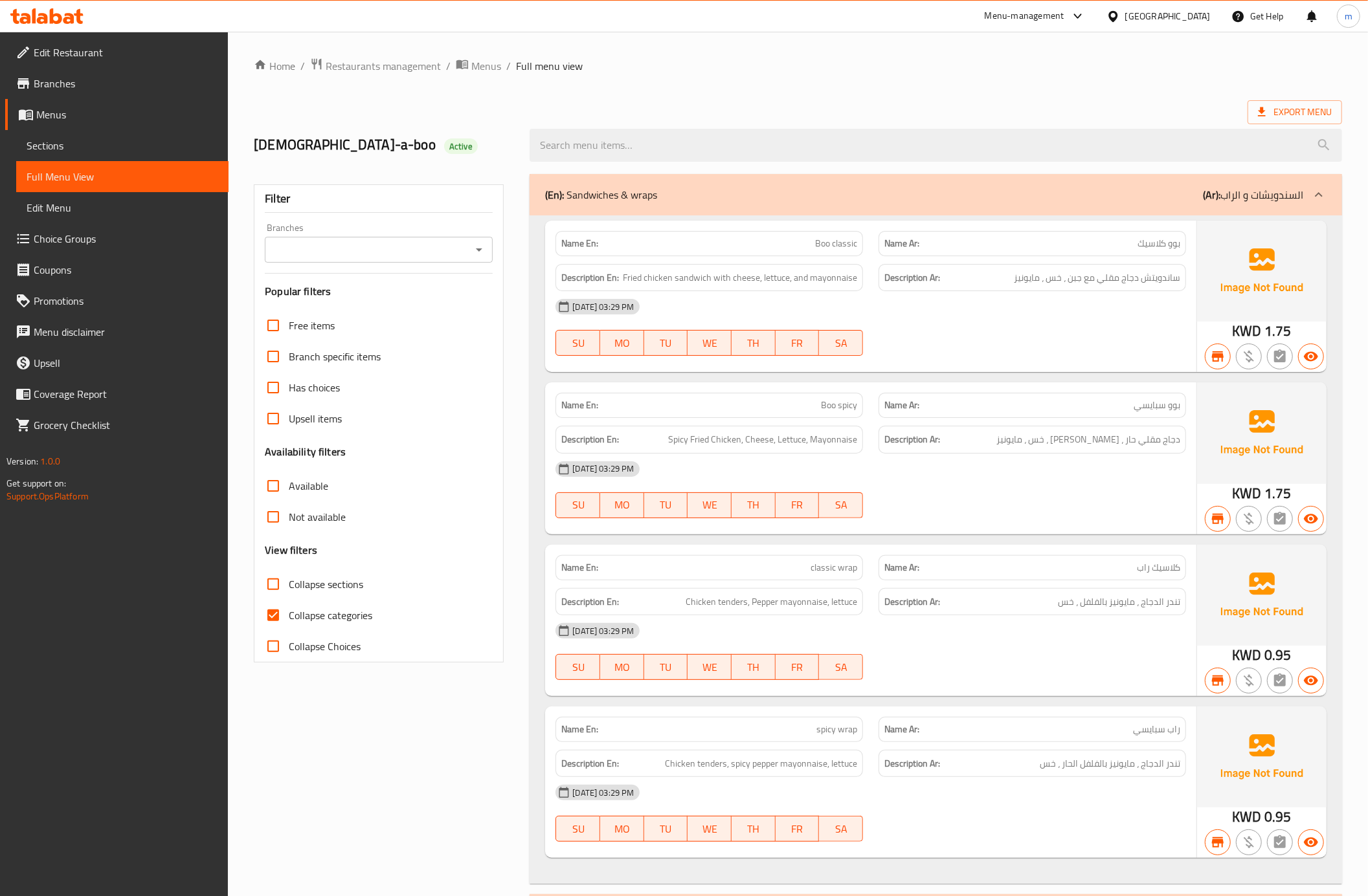
click at [69, 144] on span "Sections" at bounding box center [122, 145] width 192 height 15
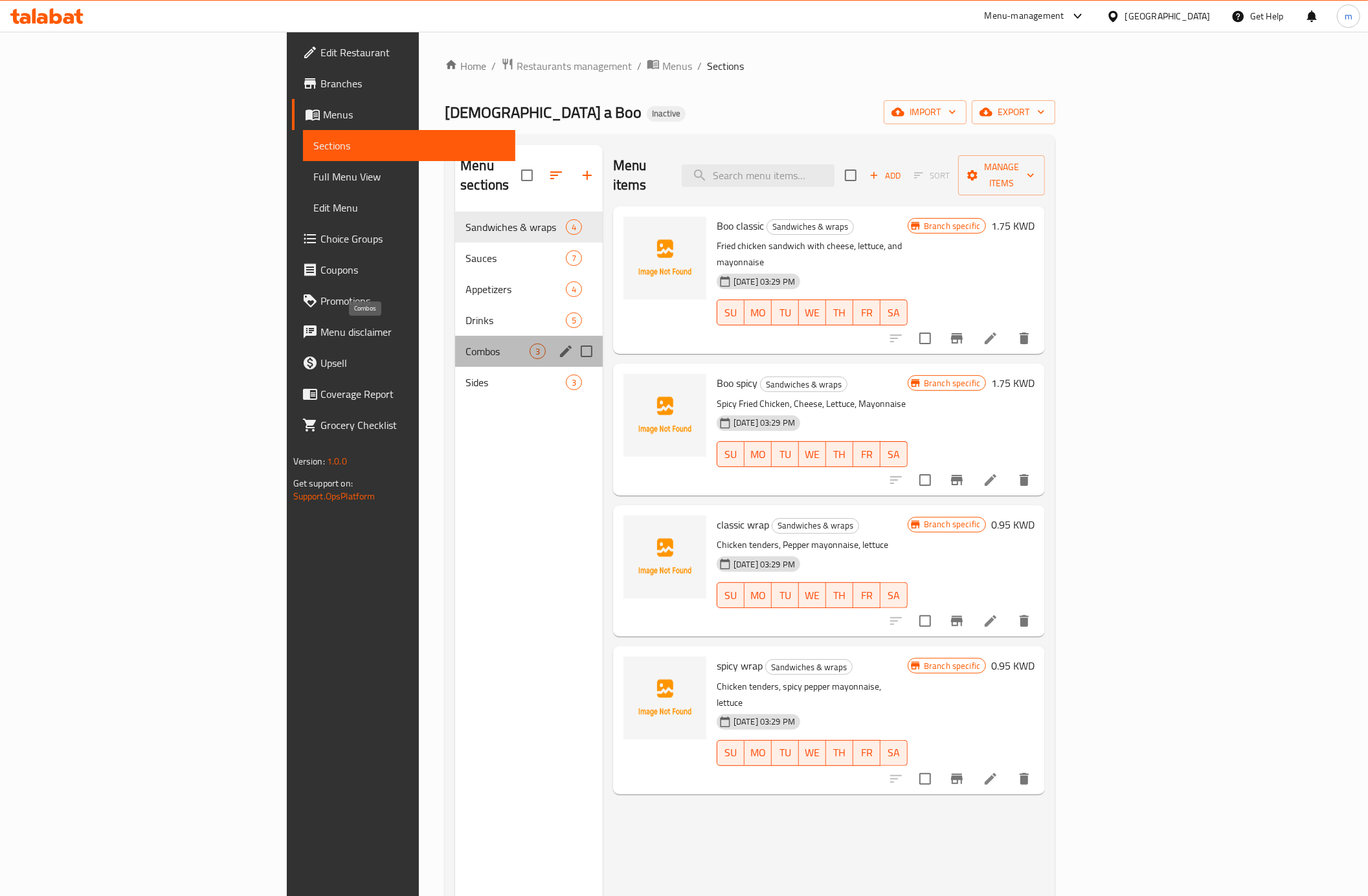
click at [466, 344] on span "Combos" at bounding box center [498, 351] width 64 height 15
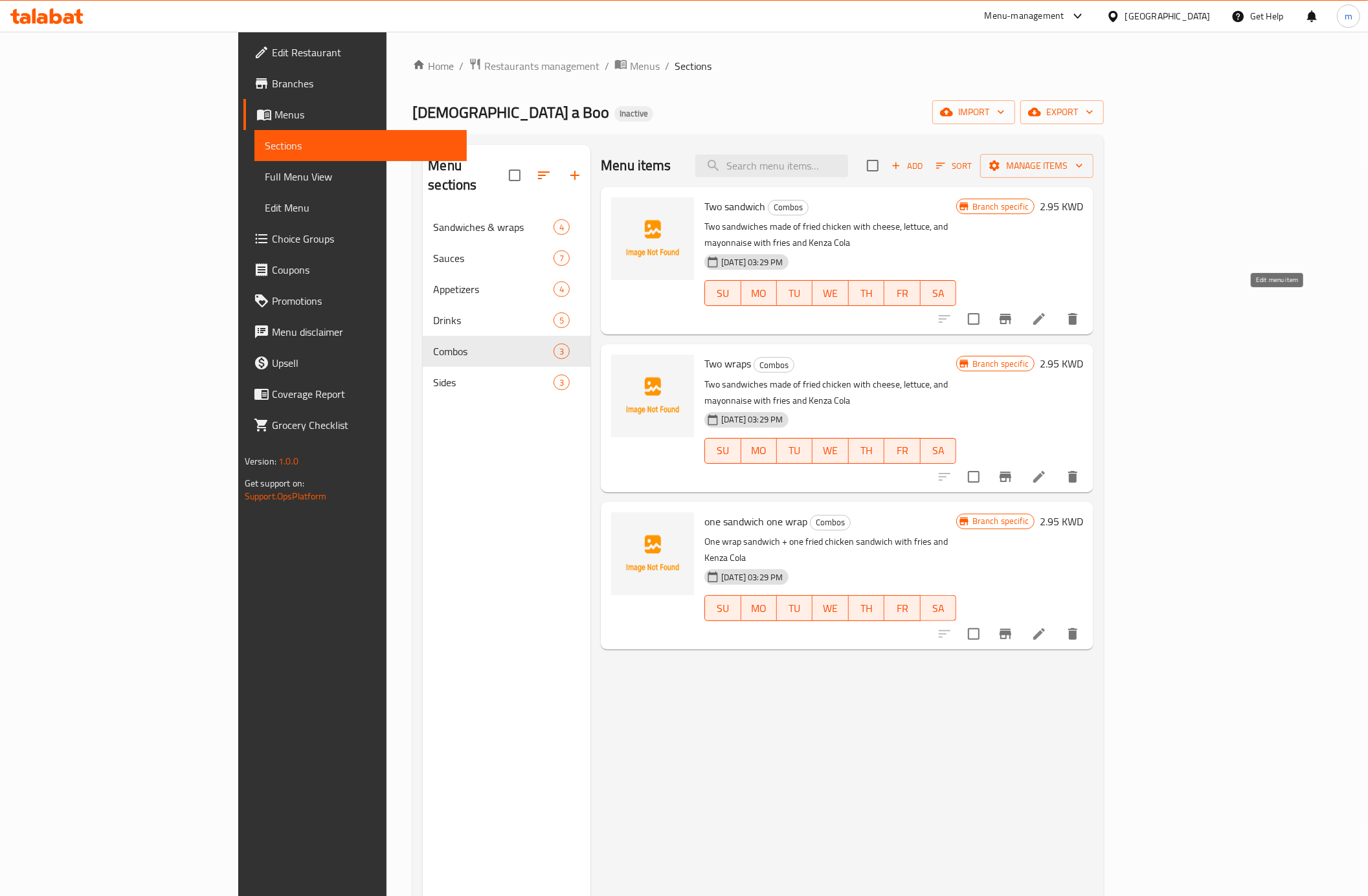
click at [1047, 311] on icon at bounding box center [1039, 318] width 15 height 15
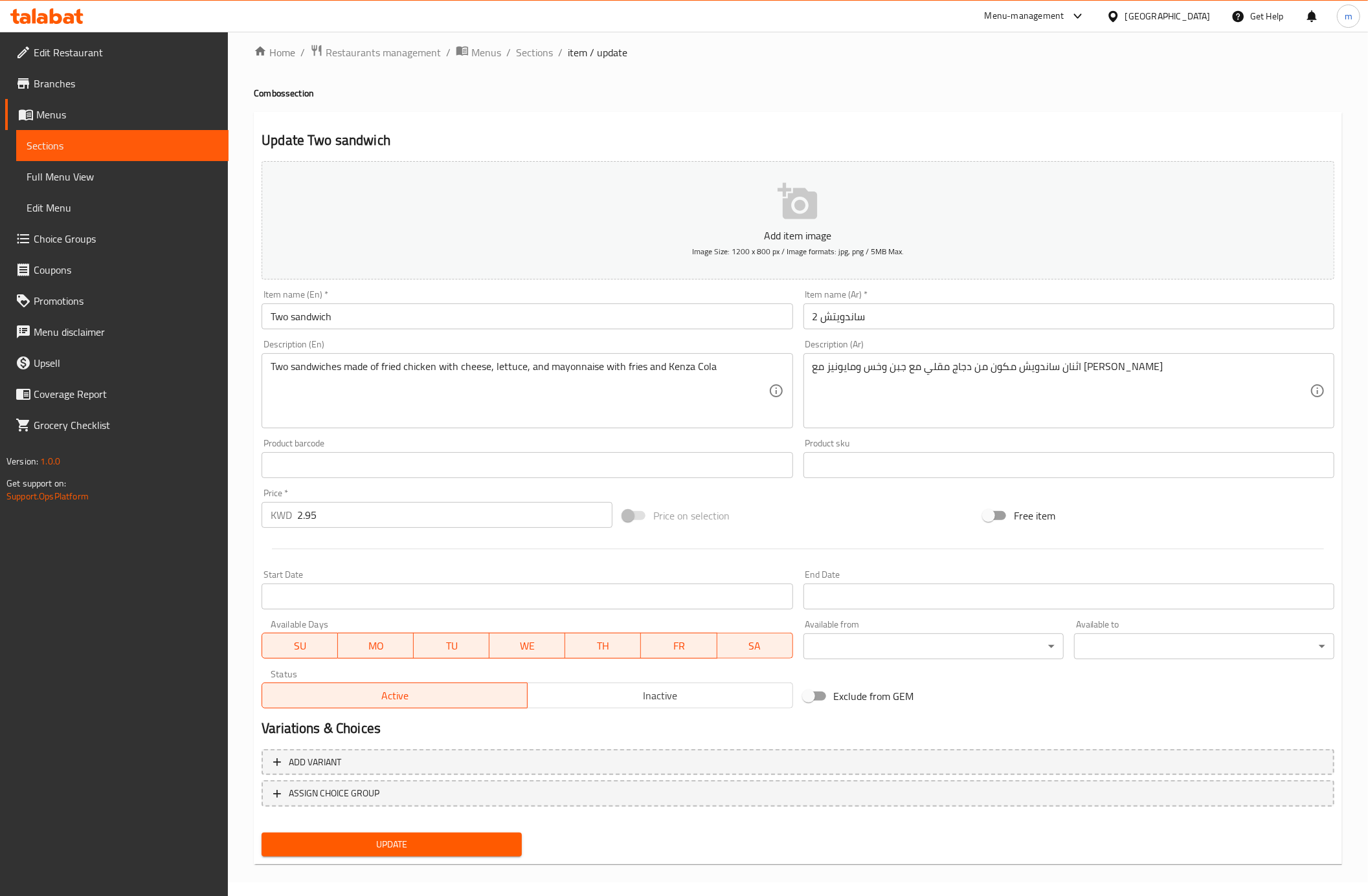
scroll to position [17, 0]
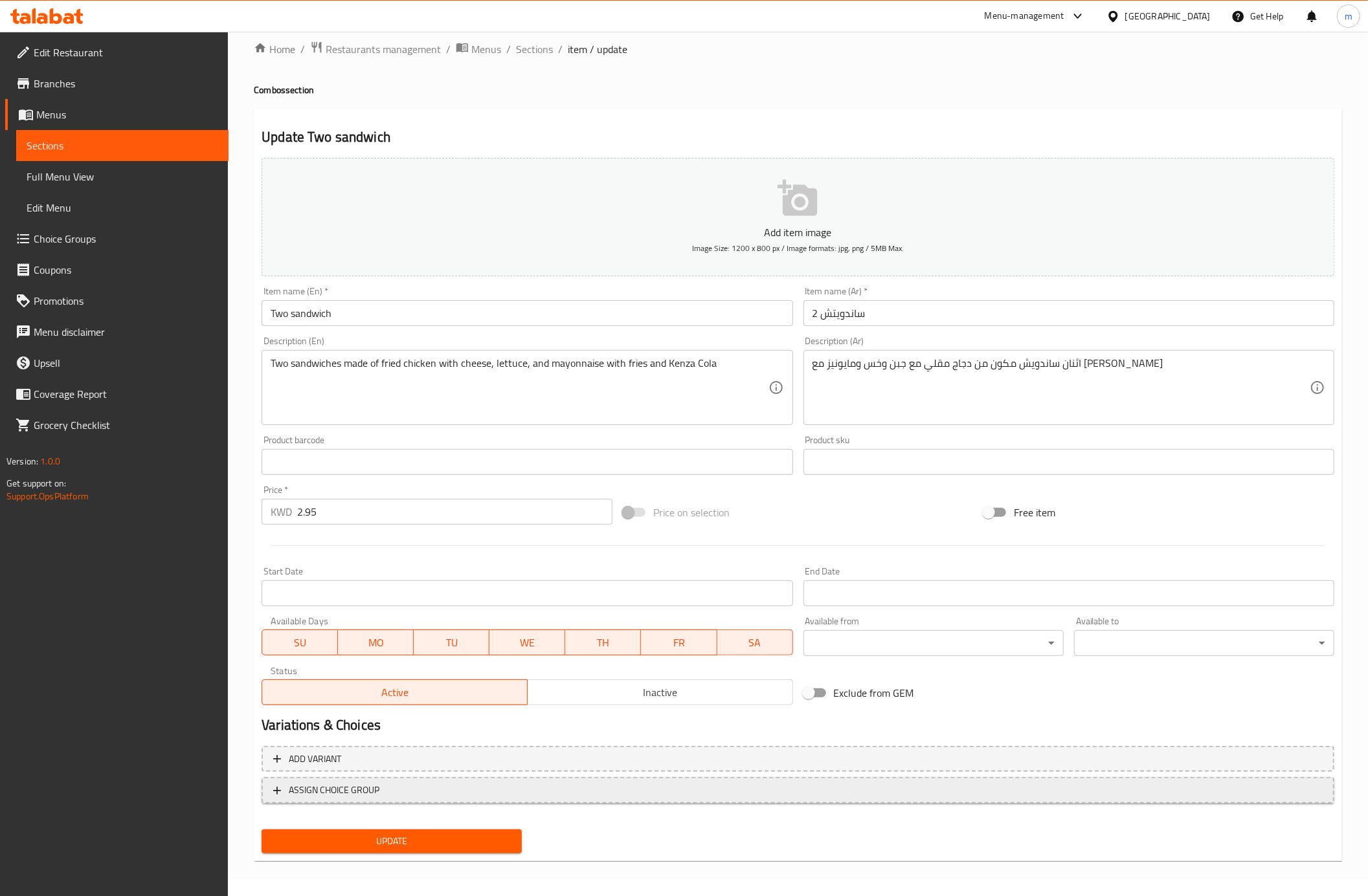
click at [393, 780] on button "ASSIGN CHOICE GROUP" at bounding box center [798, 791] width 1073 height 27
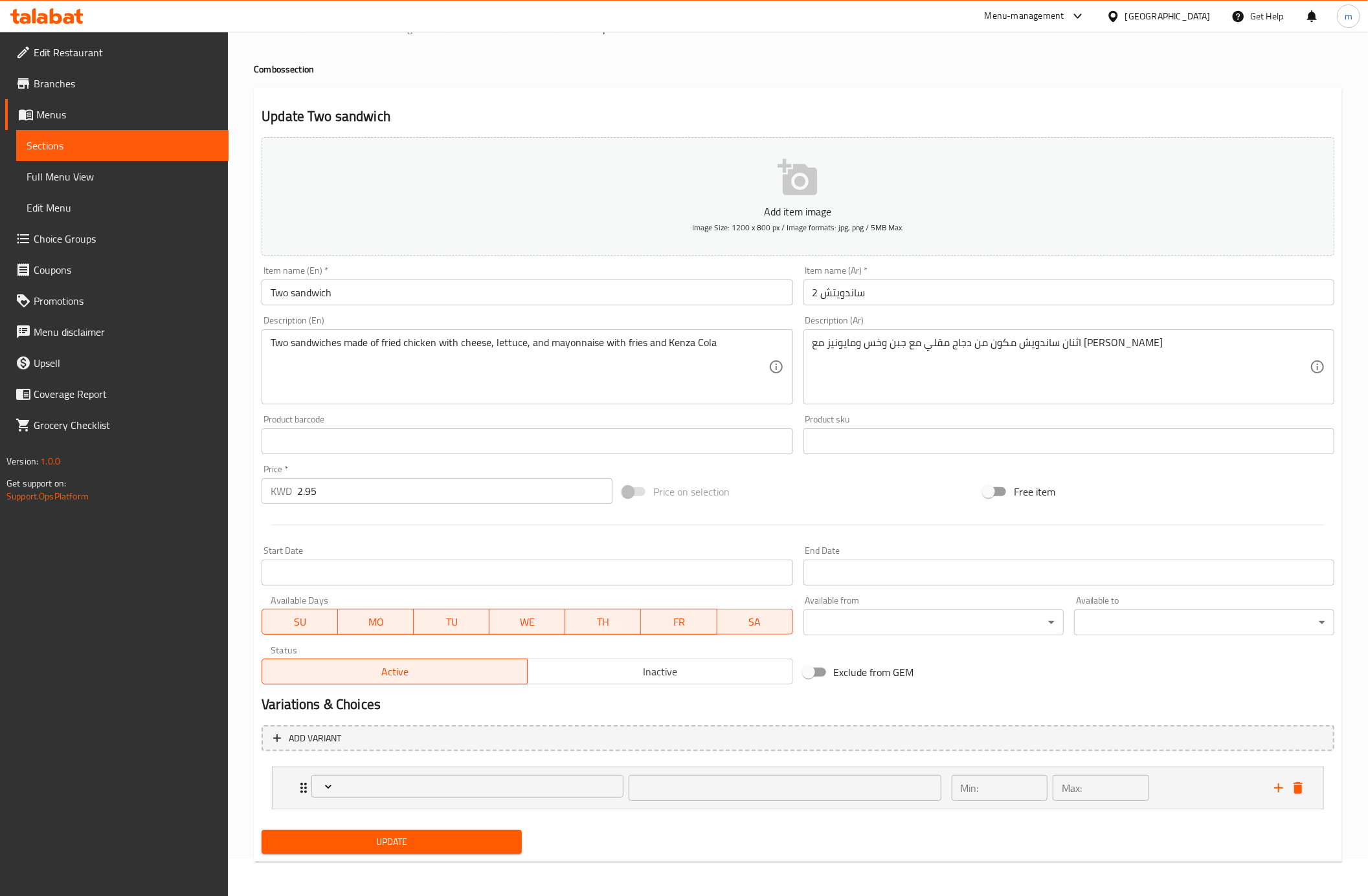
scroll to position [40, 0]
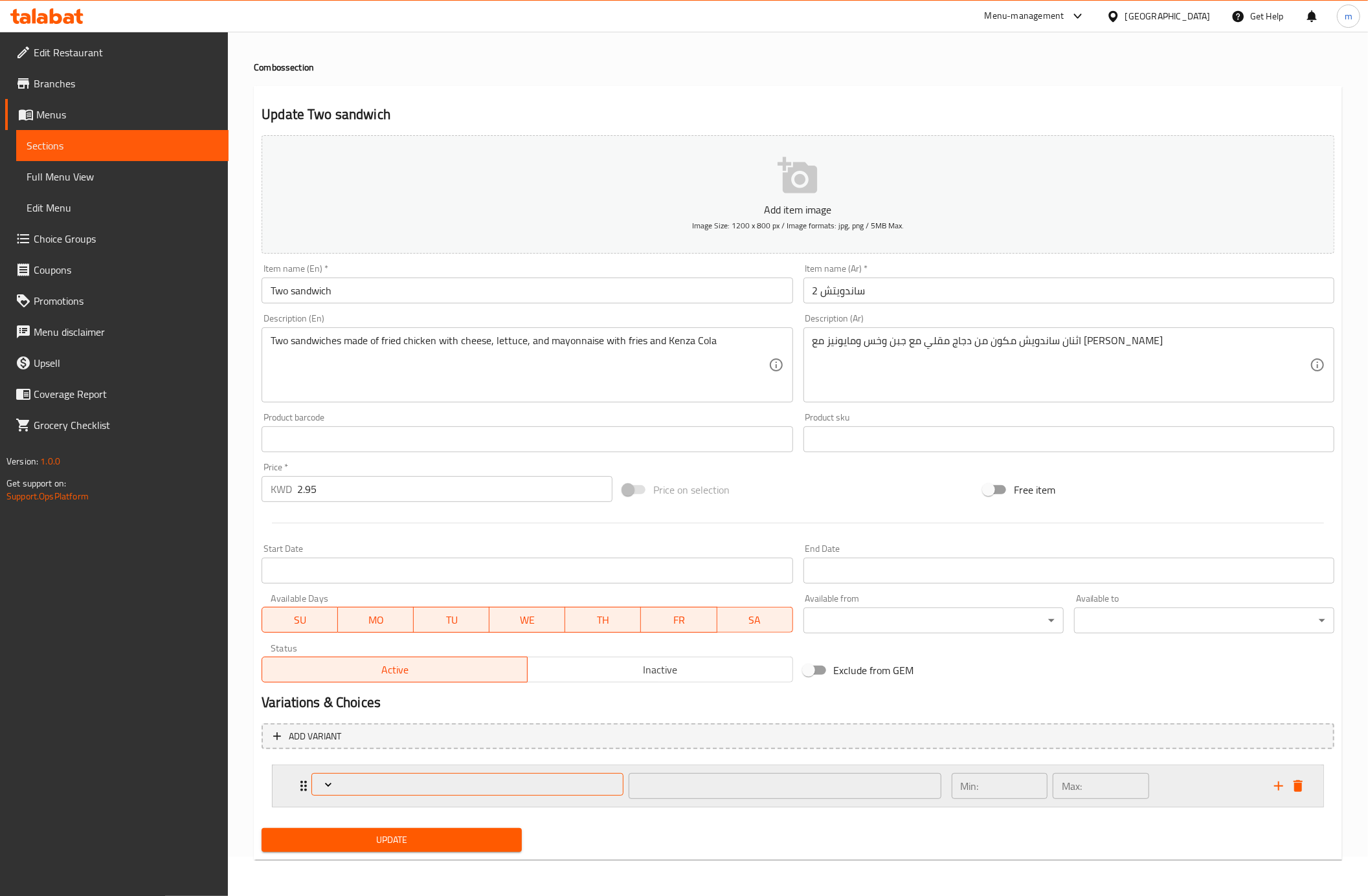
click at [459, 782] on span "Expand" at bounding box center [468, 785] width 303 height 13
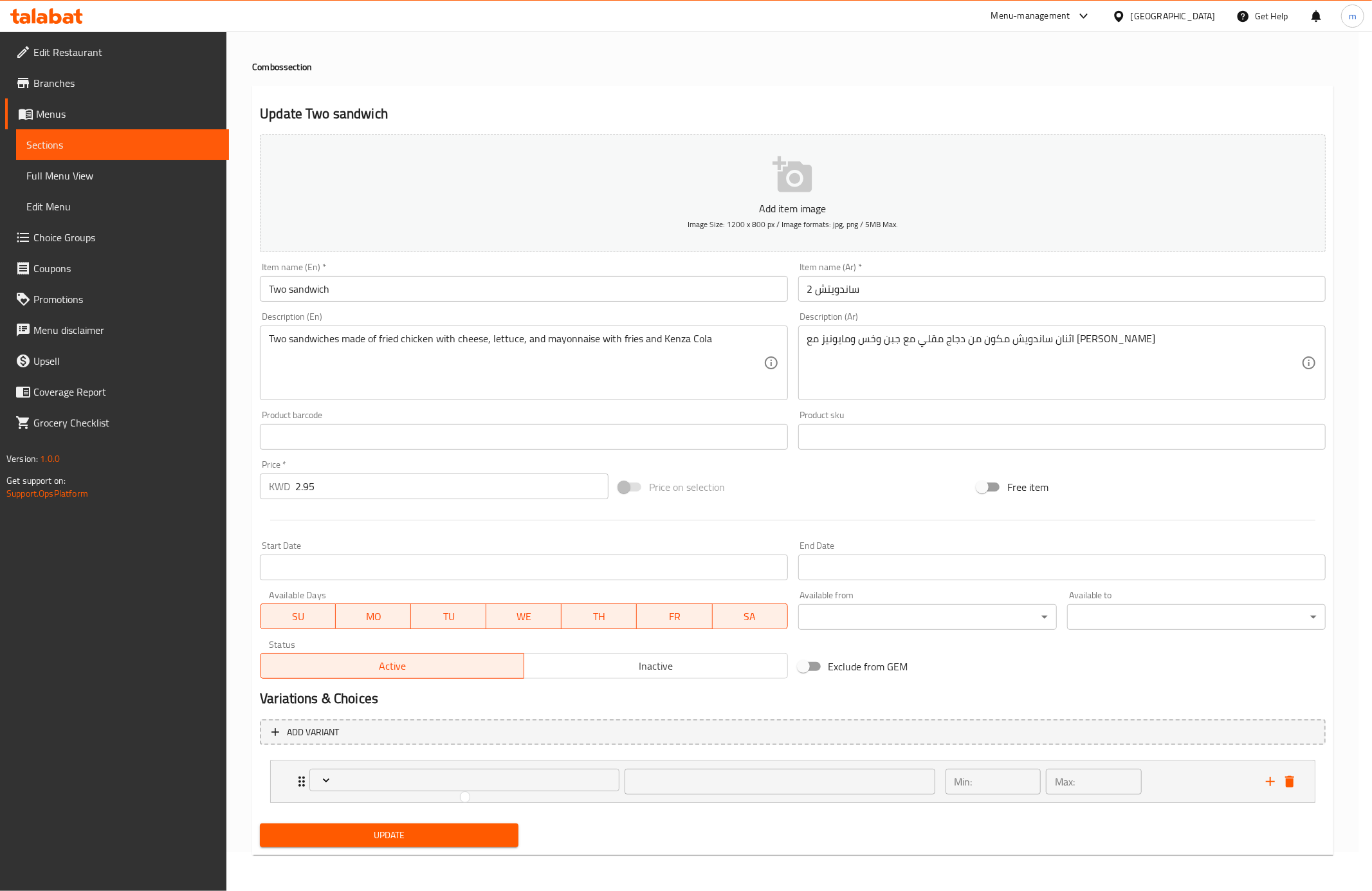
click at [325, 776] on div at bounding box center [686, 446] width 1372 height 891
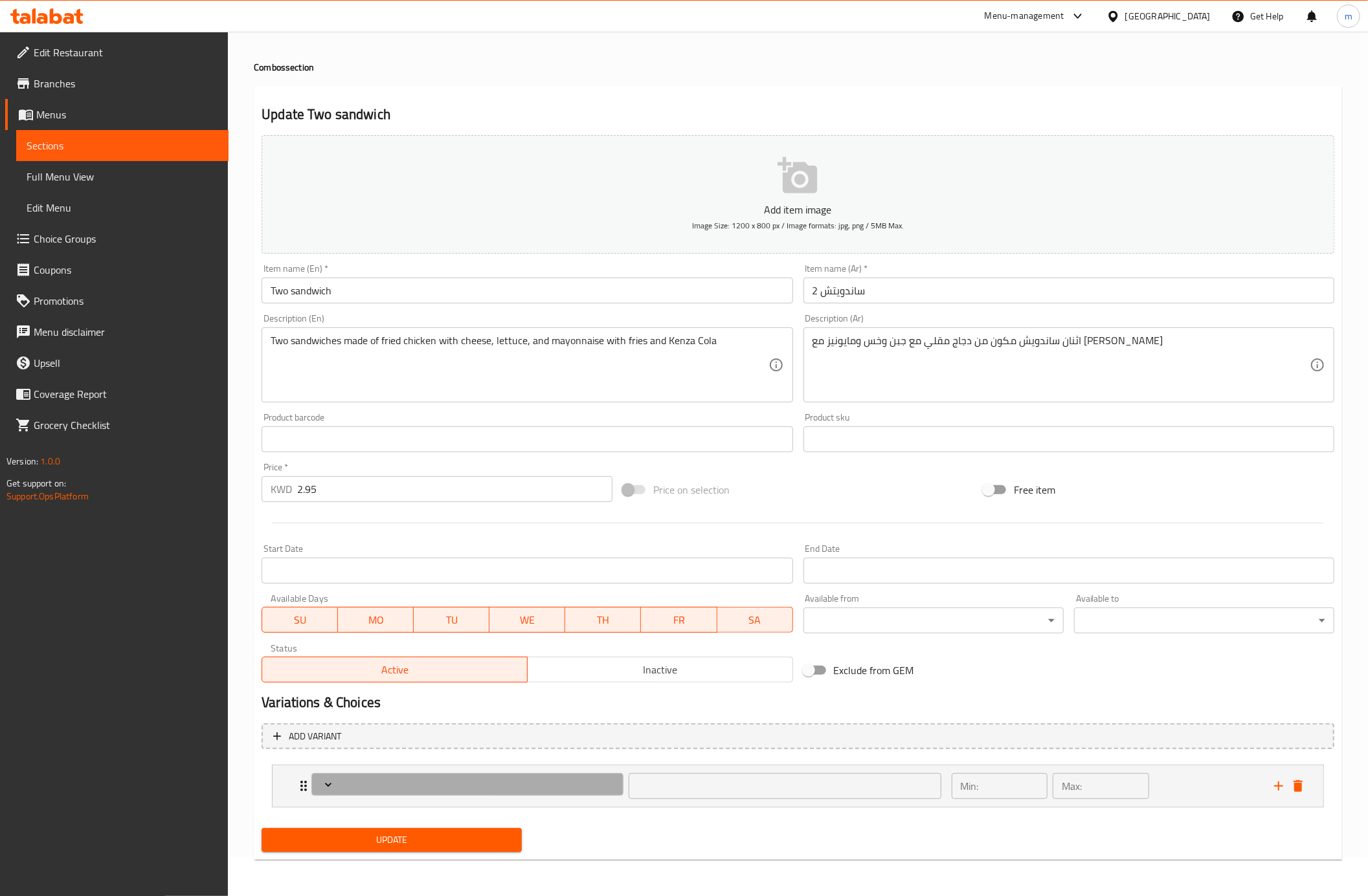
click at [327, 780] on icon "Expand" at bounding box center [328, 785] width 13 height 13
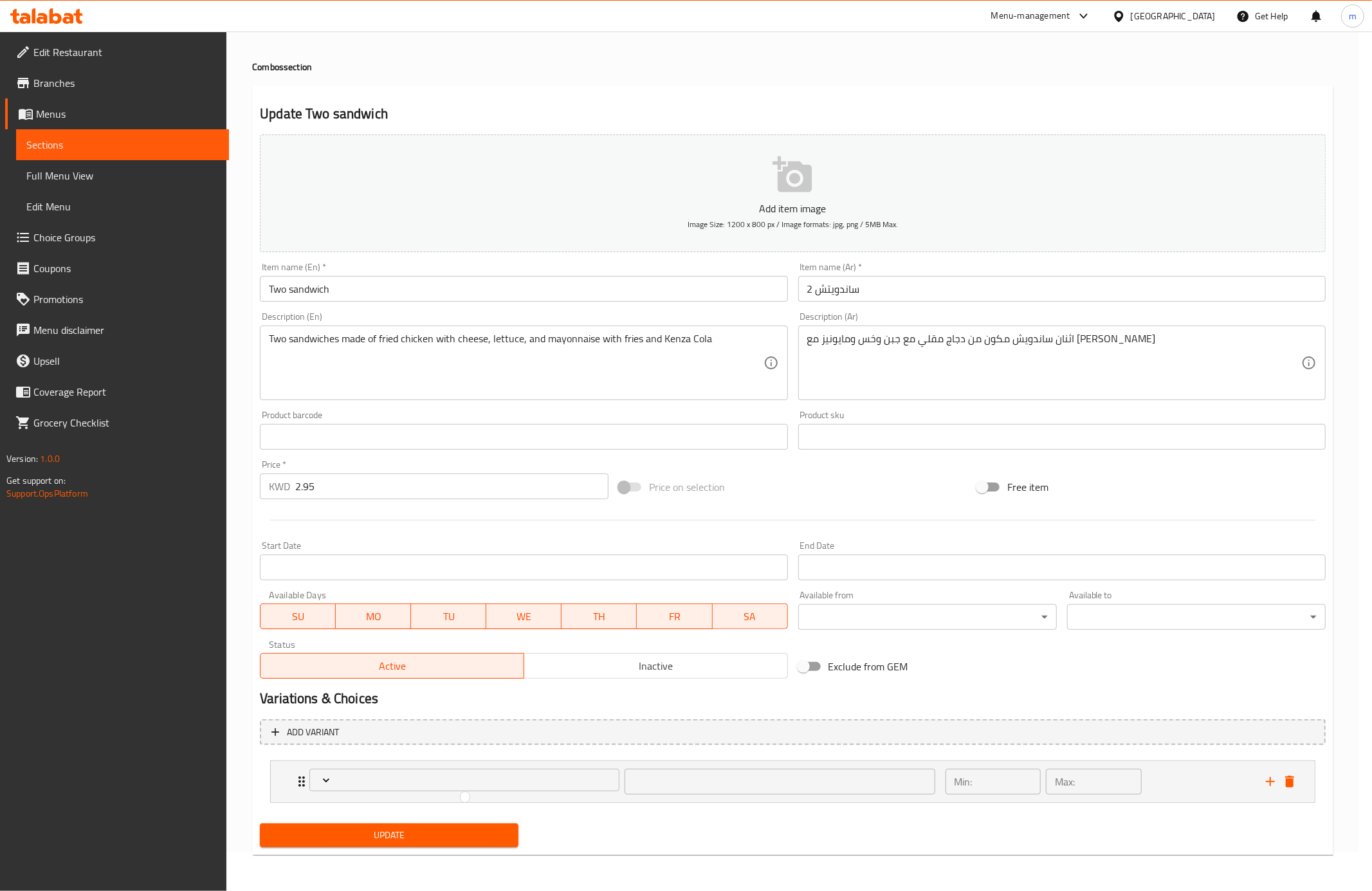
click at [1266, 783] on div at bounding box center [686, 446] width 1372 height 891
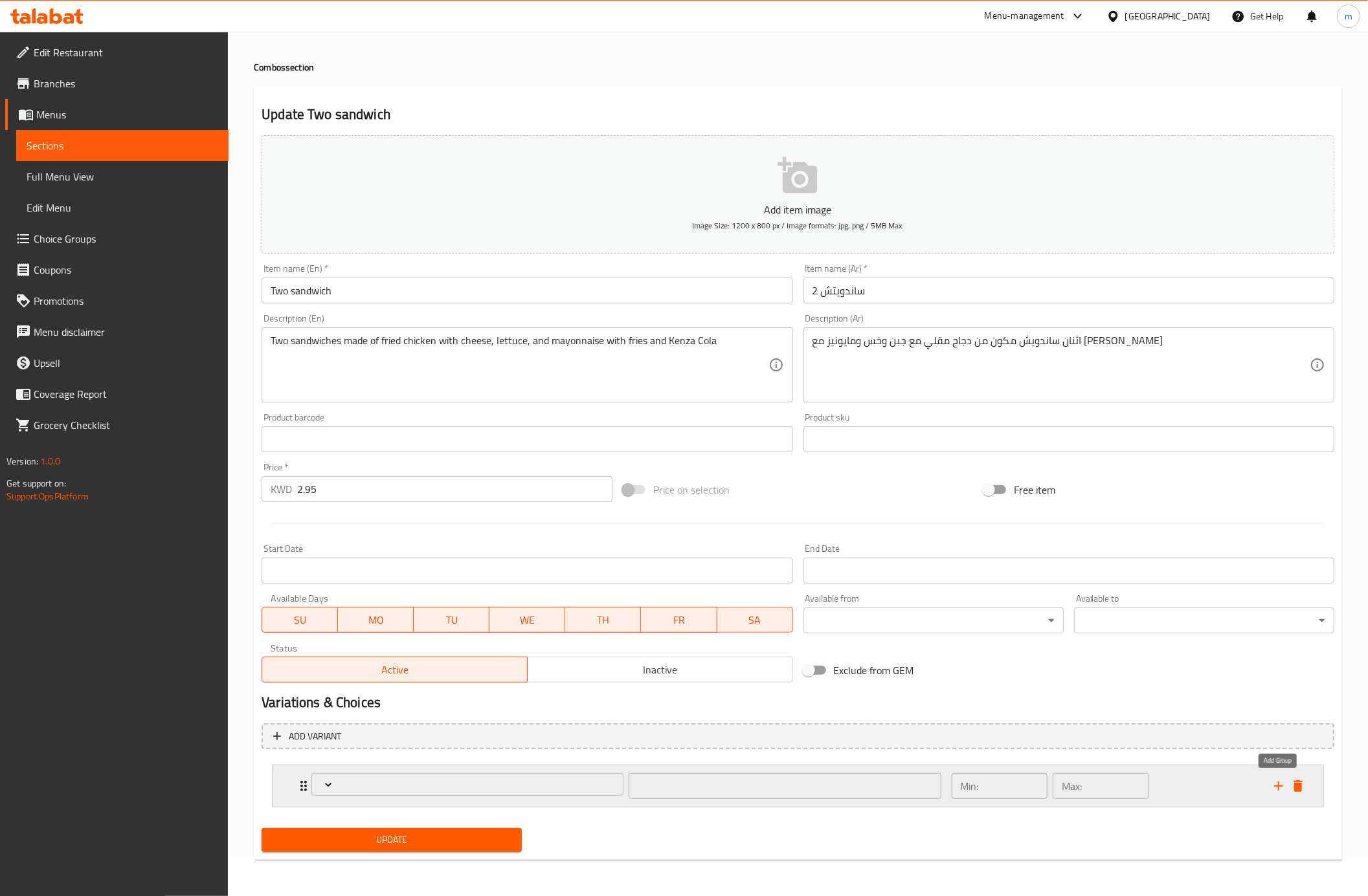
click at [1272, 788] on icon "add" at bounding box center [1278, 786] width 15 height 15
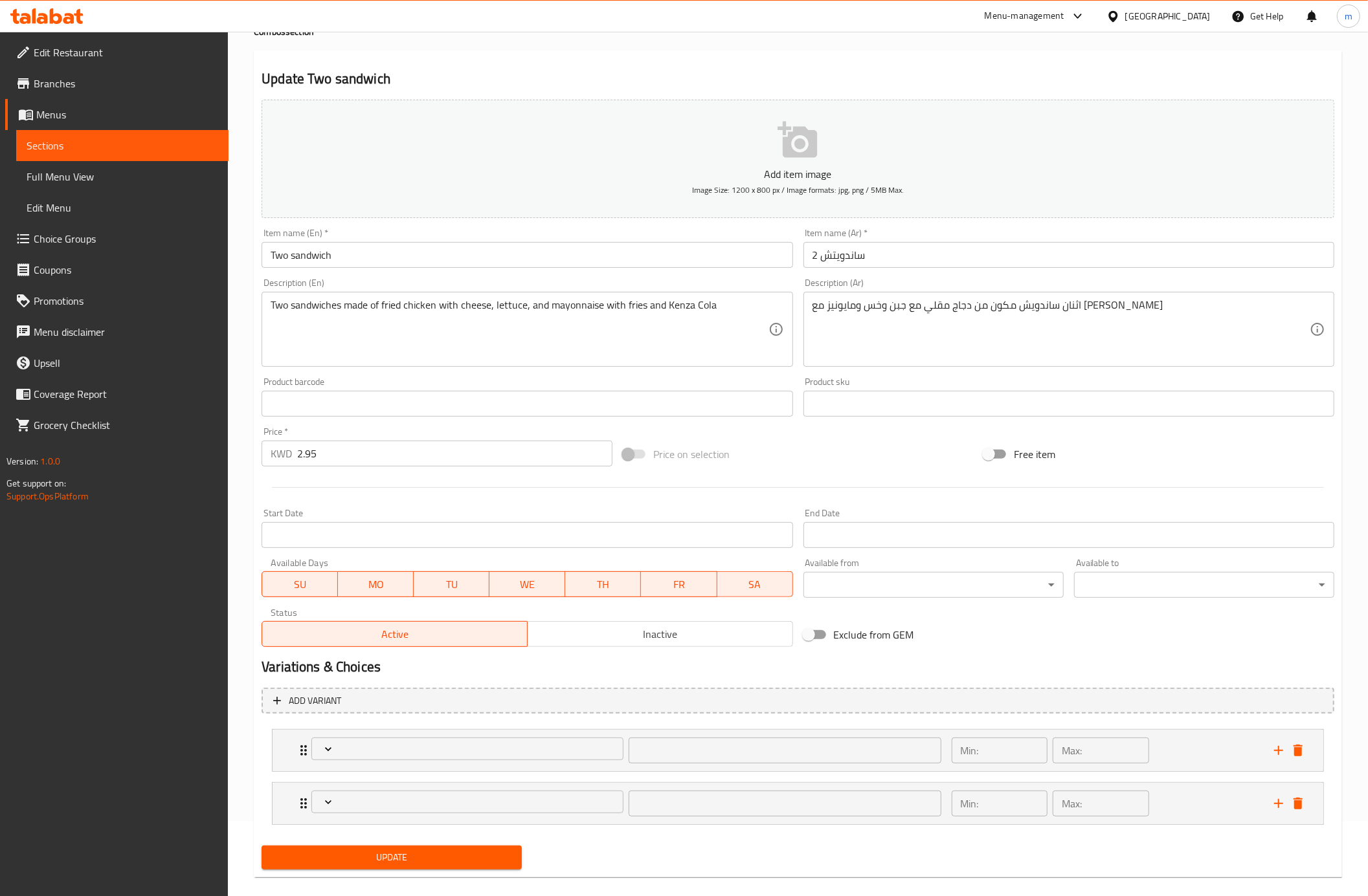
scroll to position [94, 0]
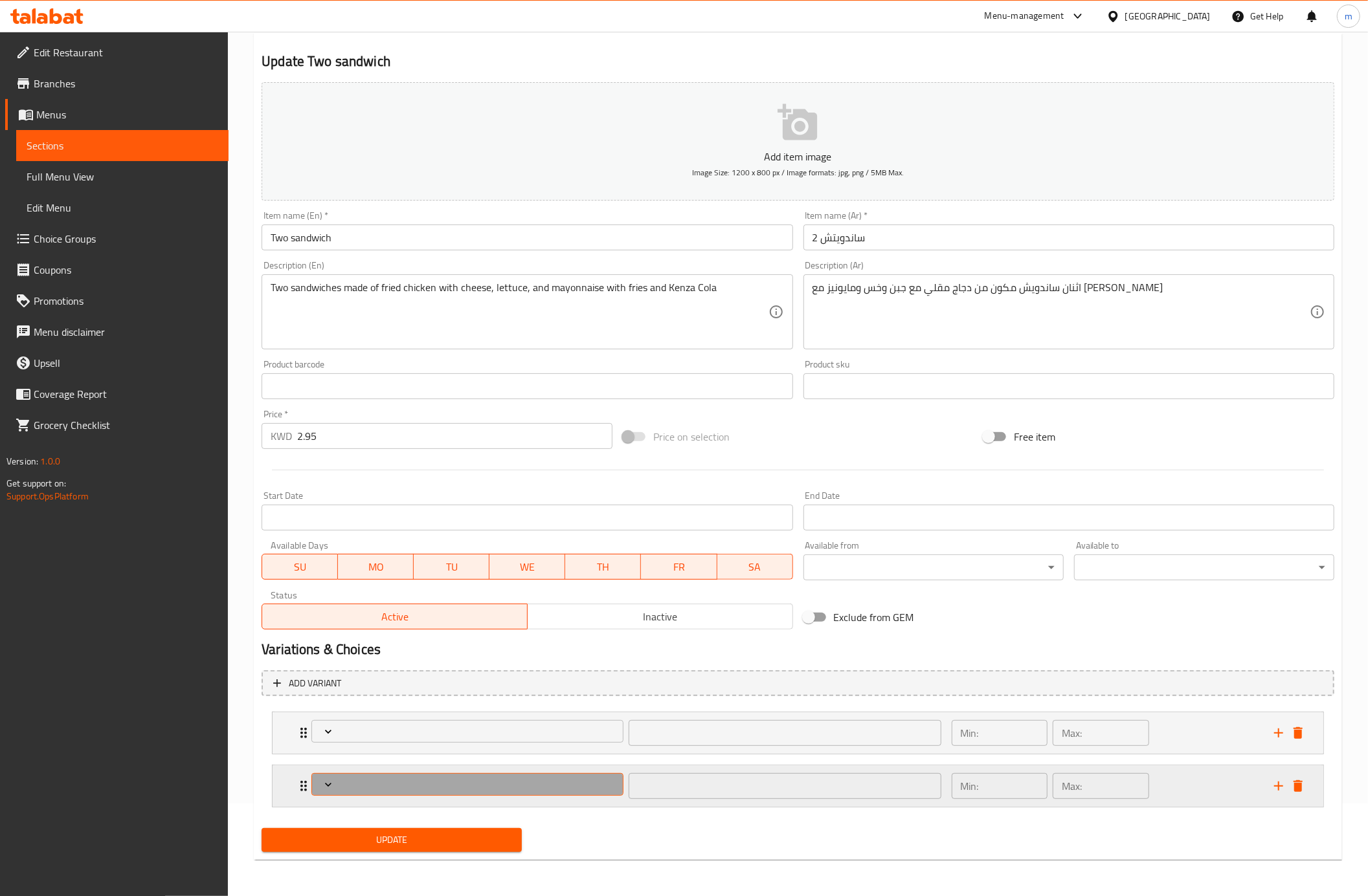
click at [413, 782] on span "Expand" at bounding box center [468, 785] width 303 height 13
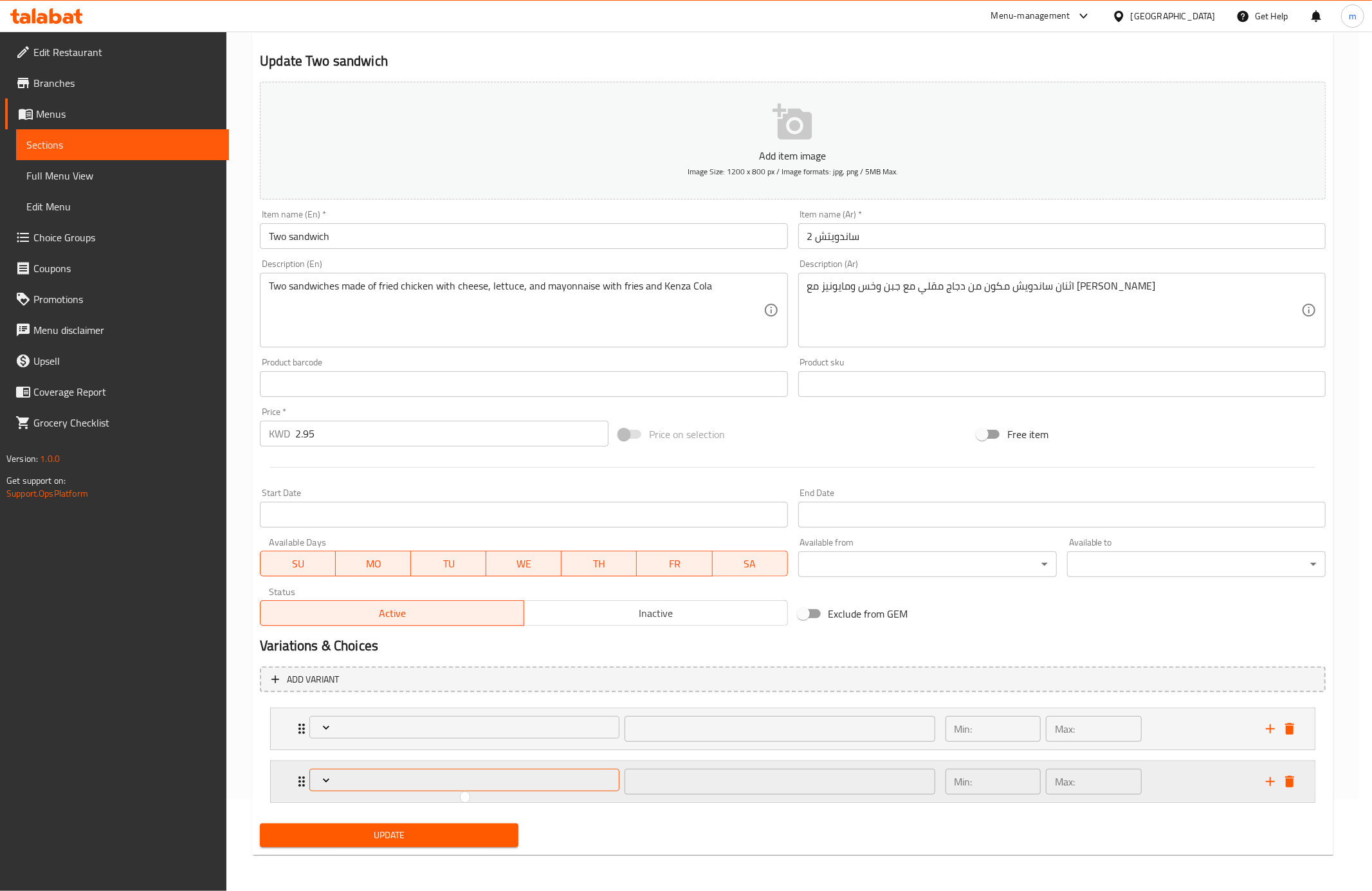
click at [410, 778] on div at bounding box center [686, 446] width 1372 height 891
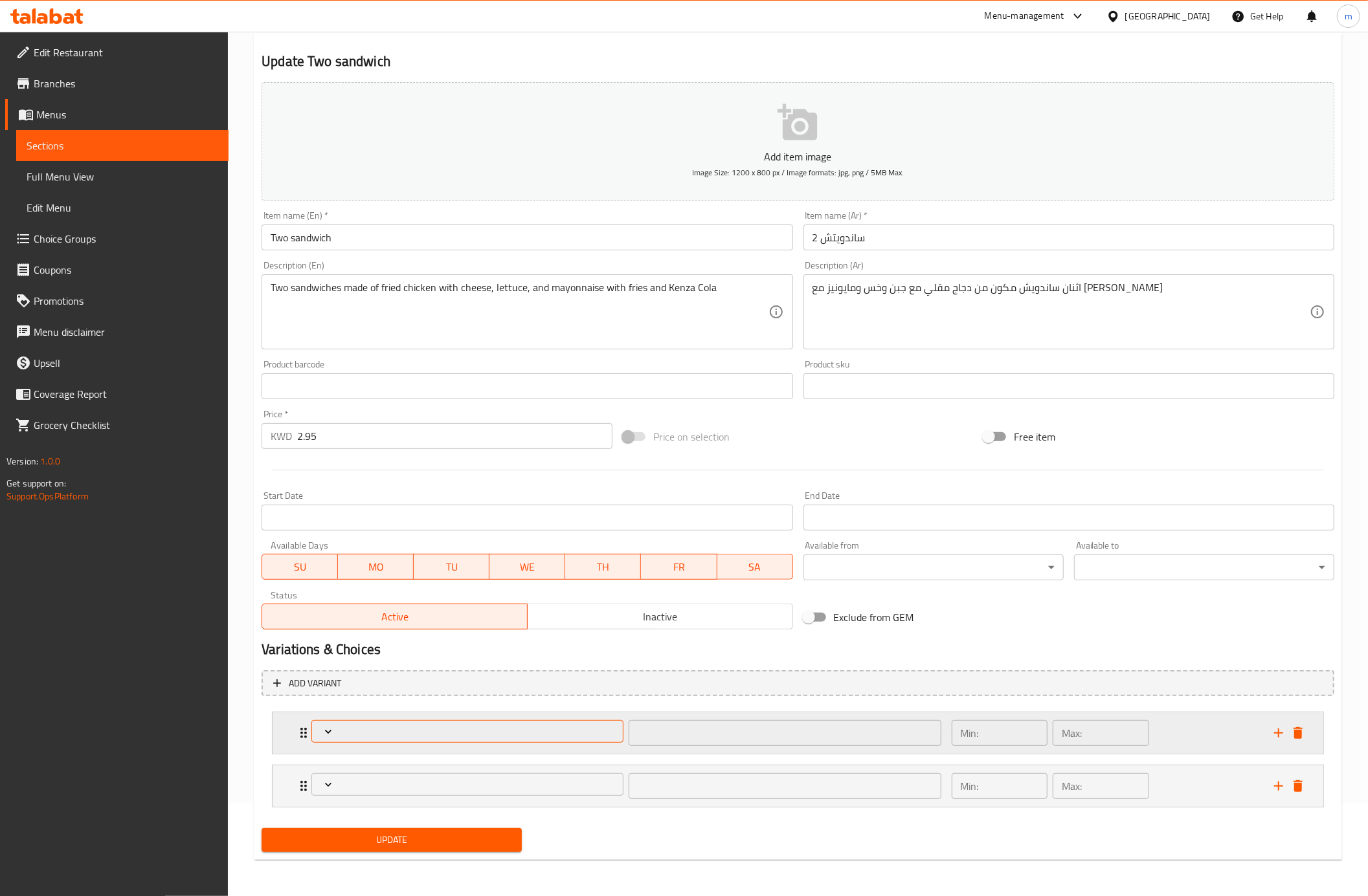
click at [568, 728] on span "Expand" at bounding box center [468, 731] width 303 height 13
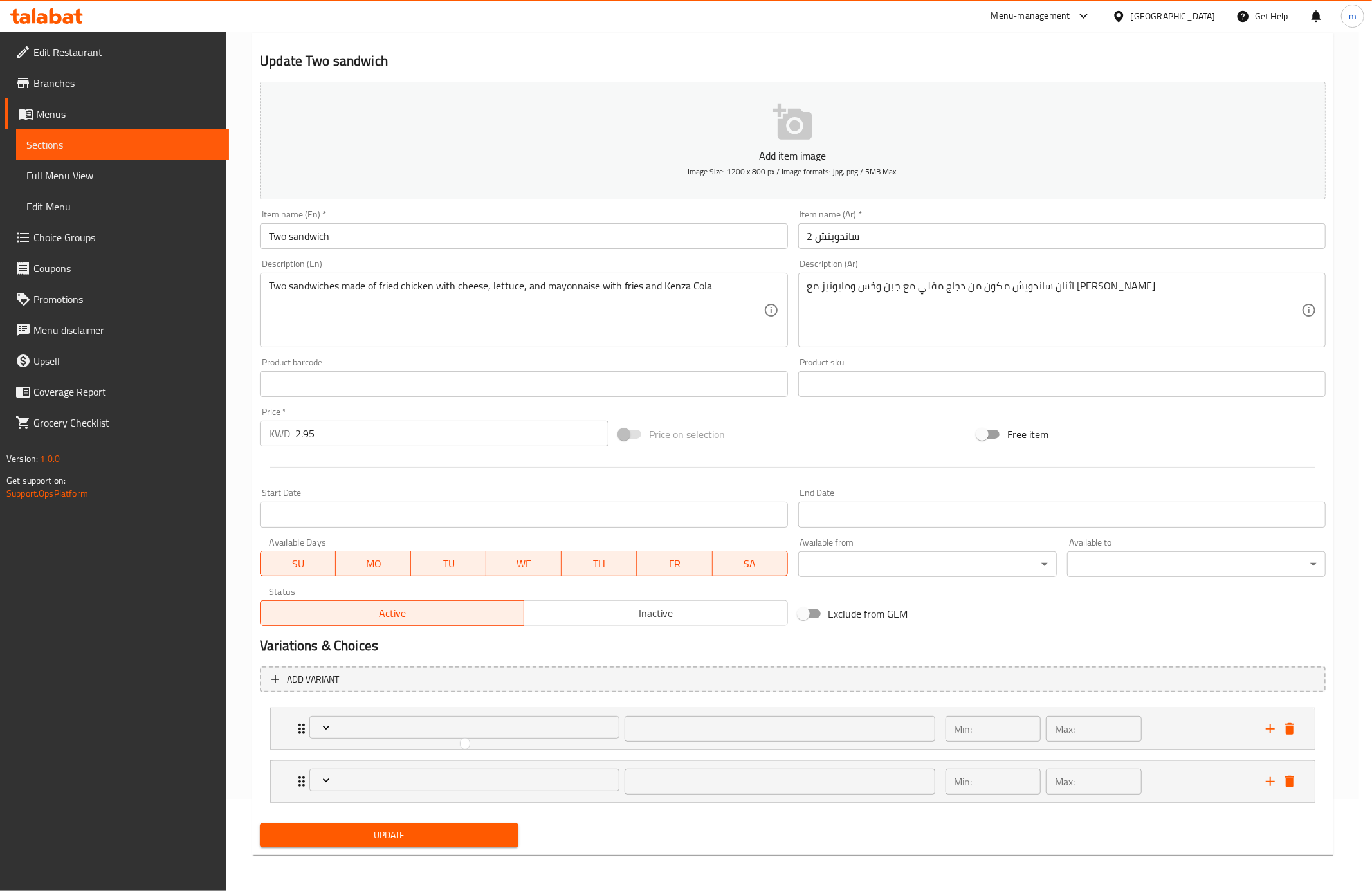
click at [1288, 727] on div at bounding box center [686, 446] width 1372 height 891
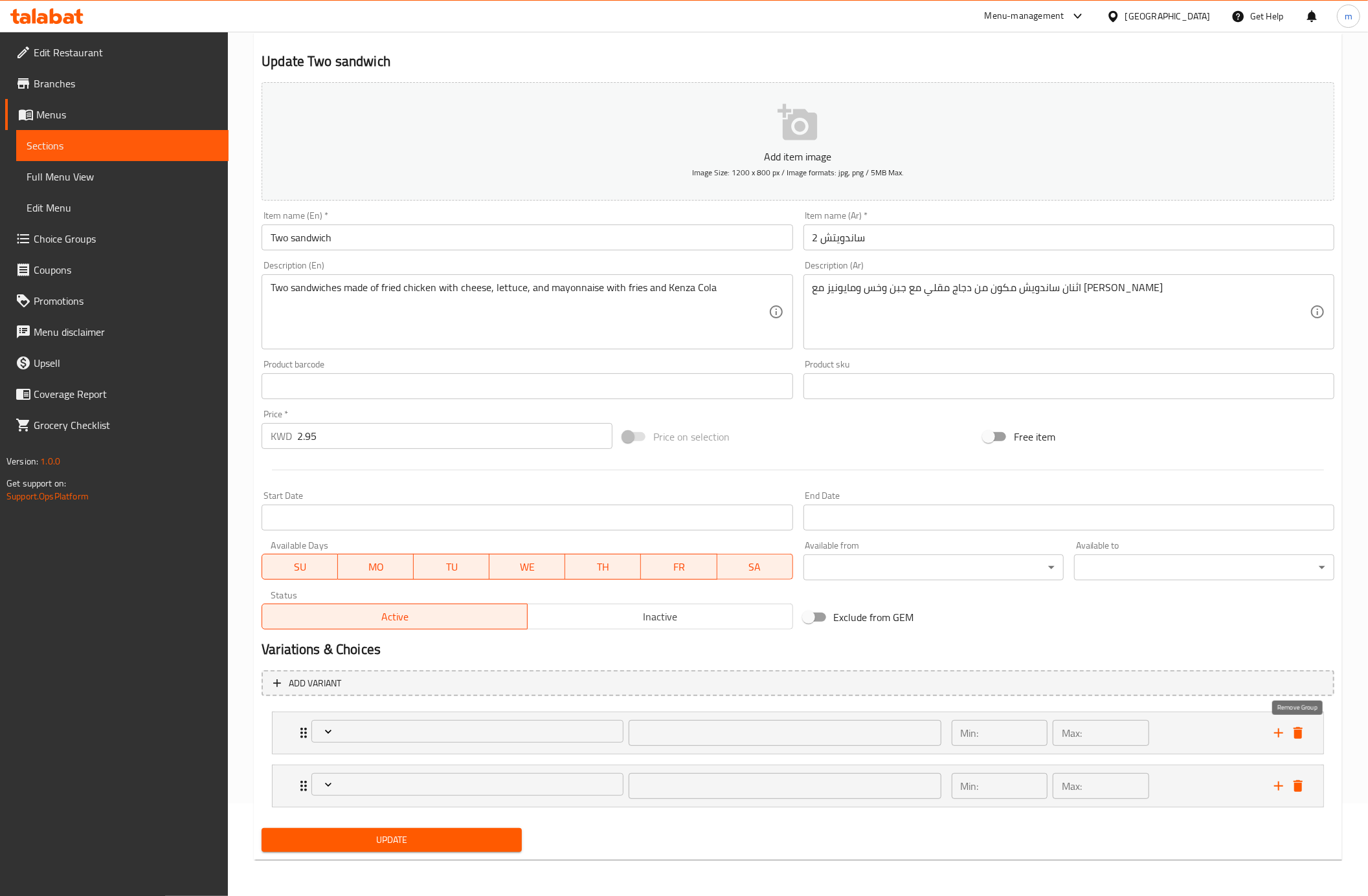
click at [1296, 731] on icon "delete" at bounding box center [1298, 732] width 9 height 11
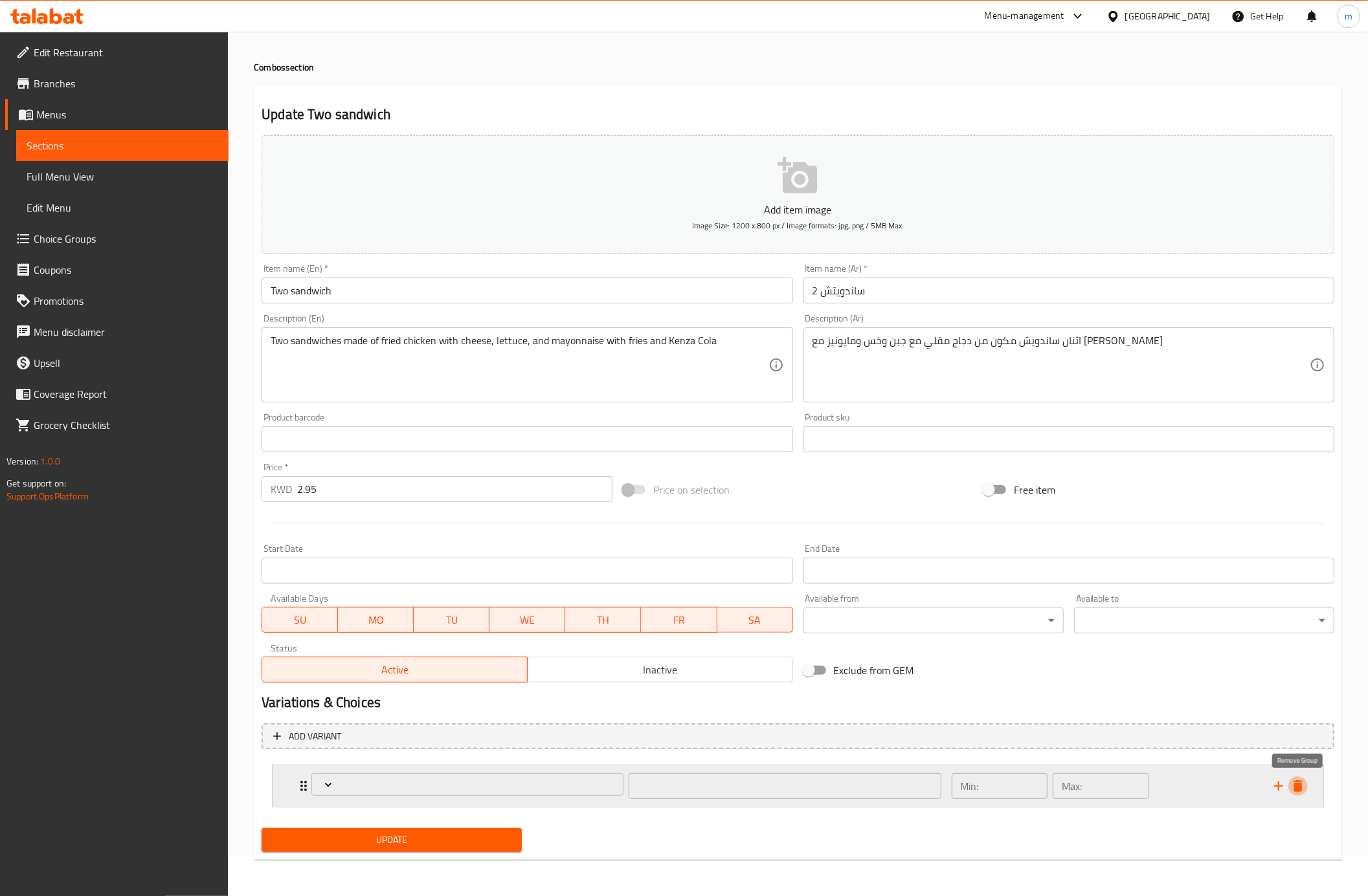
click at [1293, 790] on icon "delete" at bounding box center [1297, 786] width 15 height 15
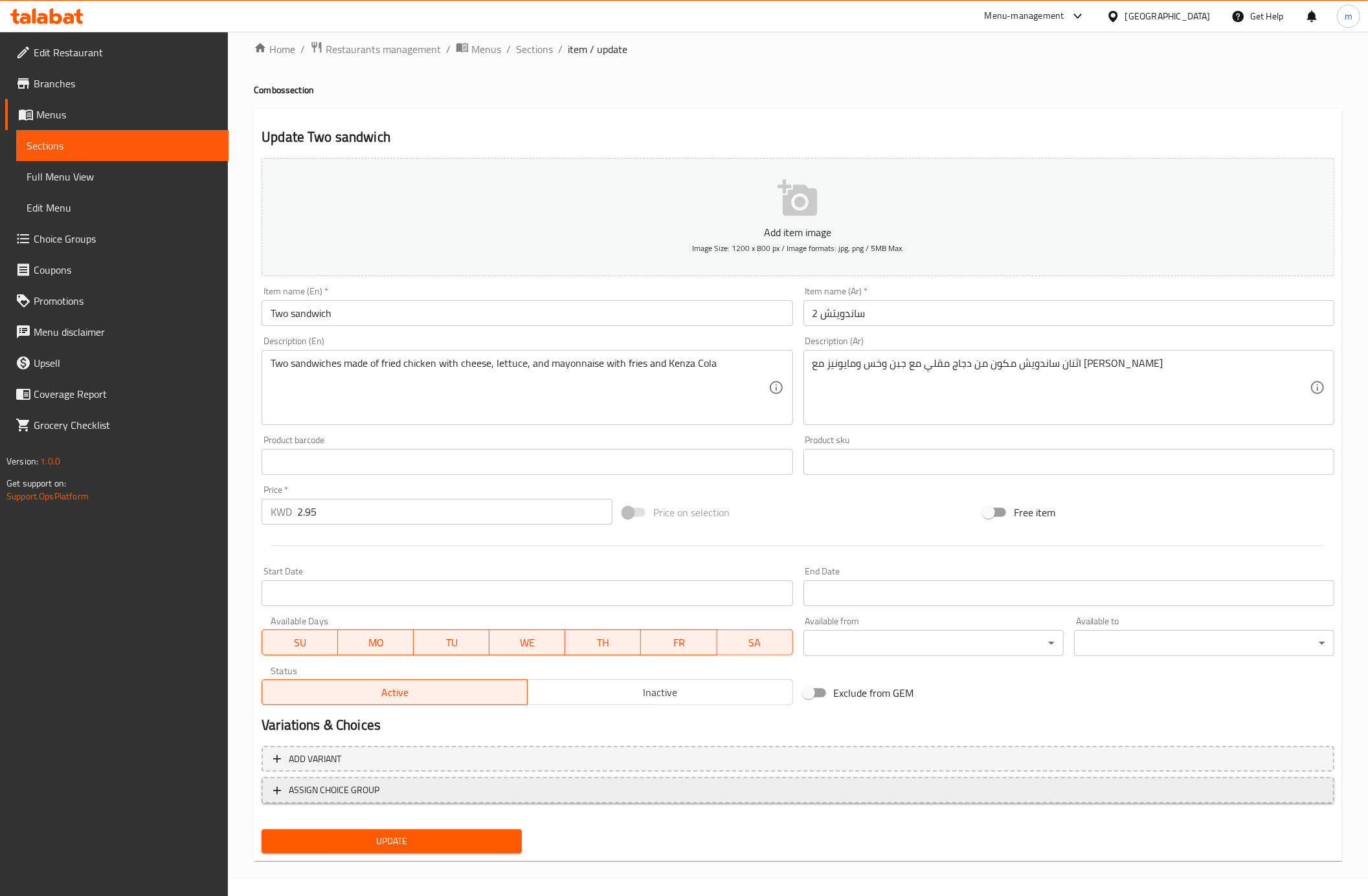
click at [281, 788] on icon "button" at bounding box center [277, 790] width 13 height 13
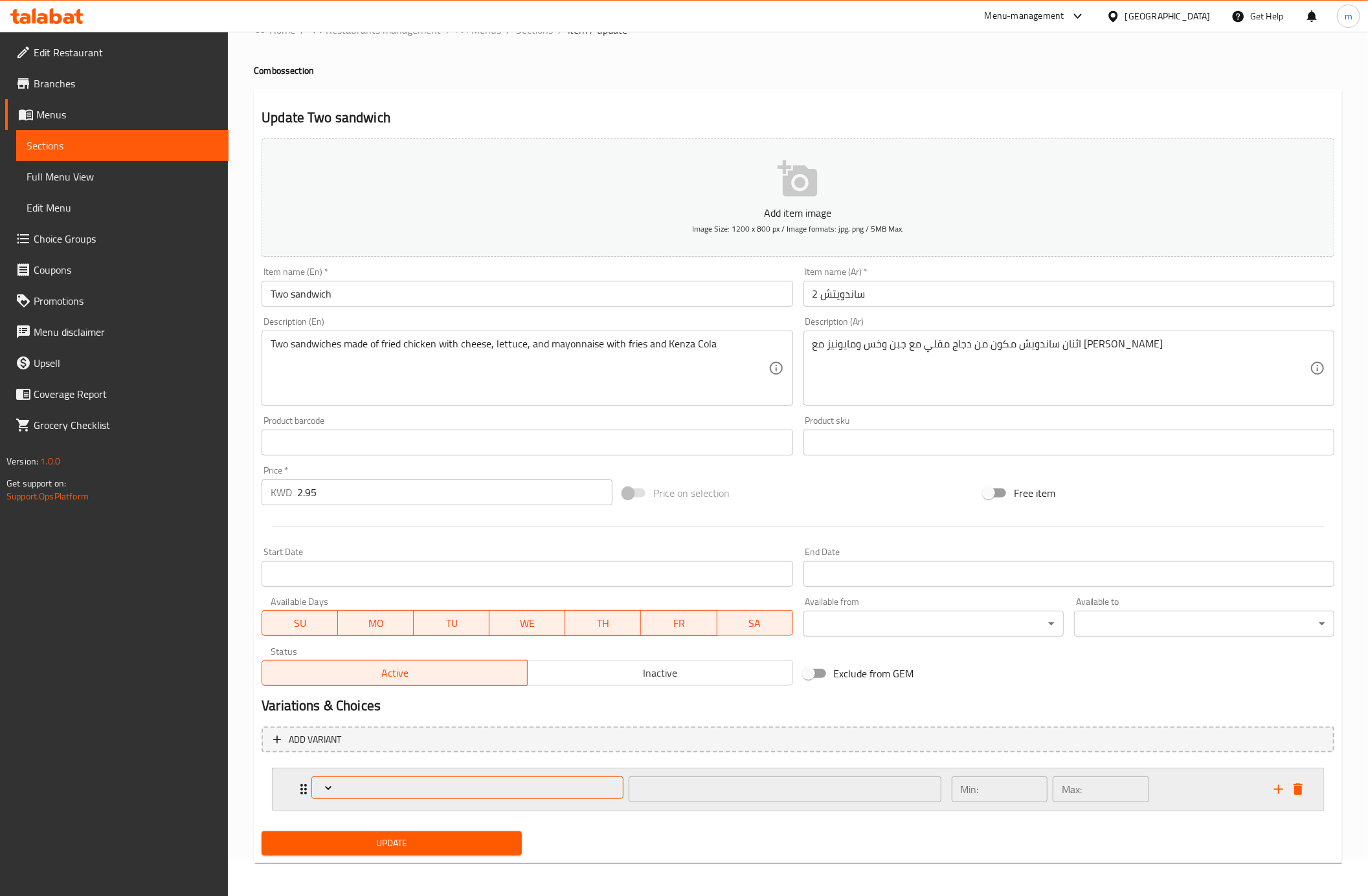
scroll to position [40, 0]
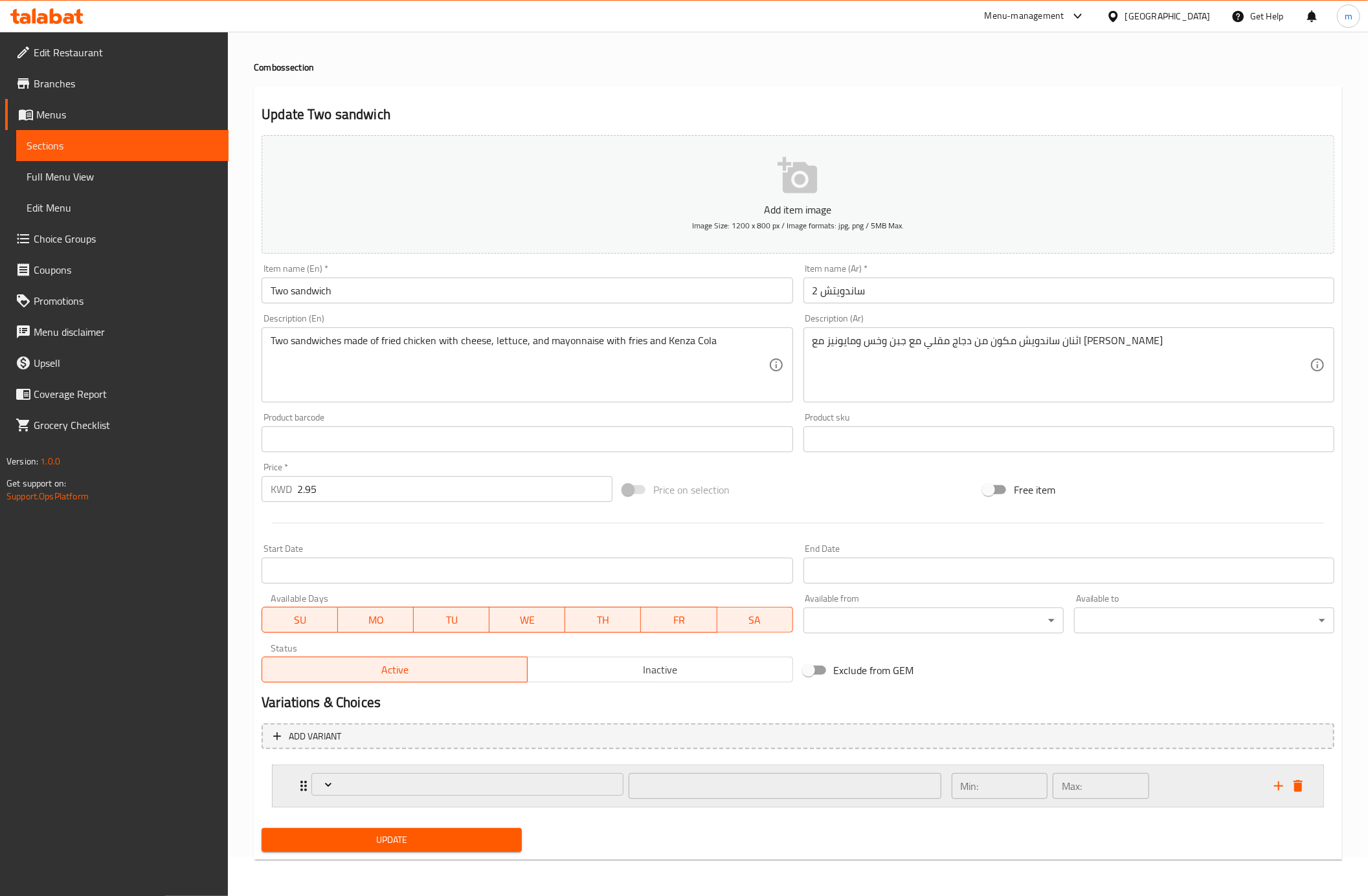
click at [301, 785] on icon "Expand" at bounding box center [304, 787] width 7 height 11
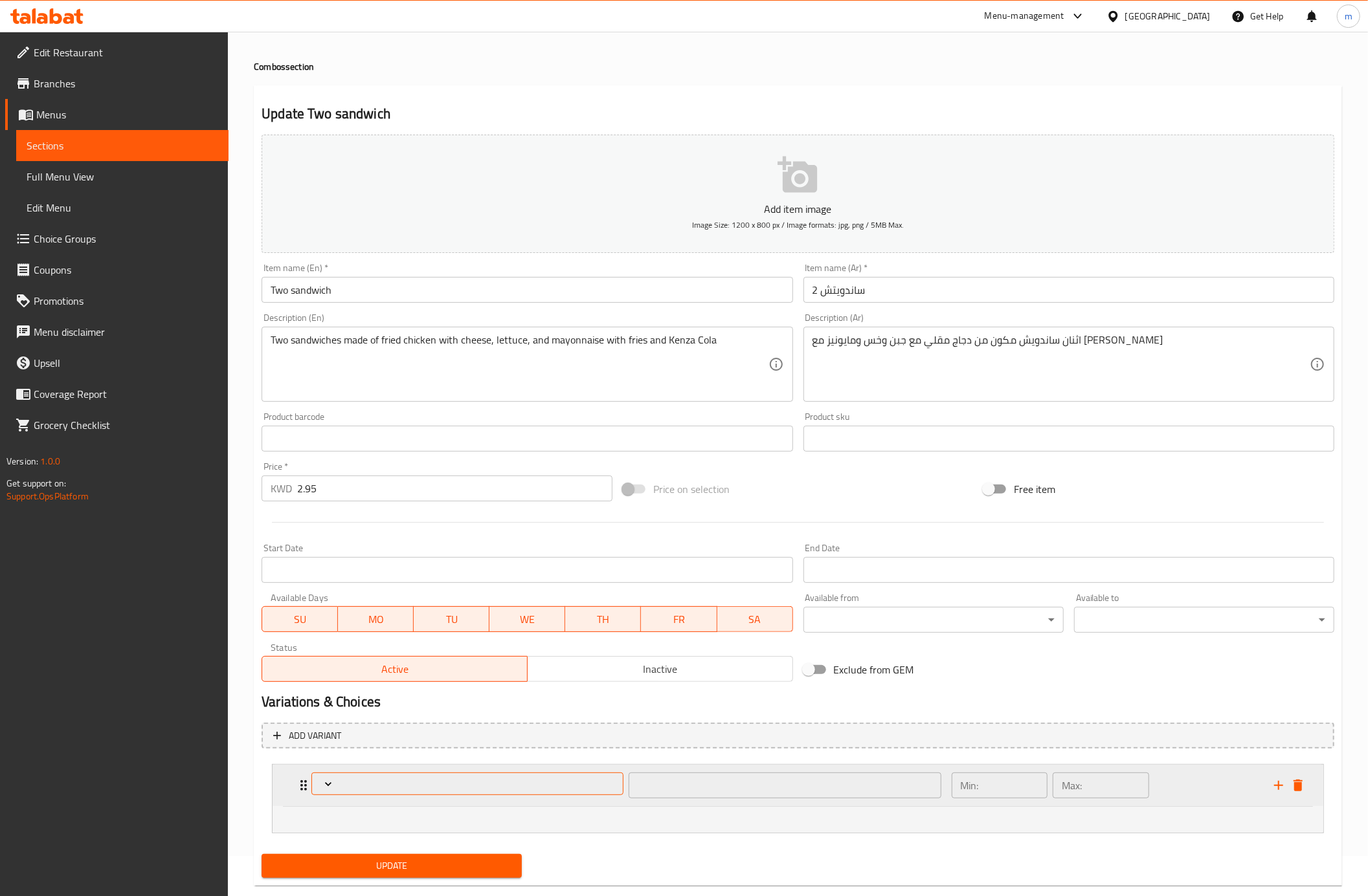
click at [337, 787] on span "Expand" at bounding box center [468, 784] width 303 height 13
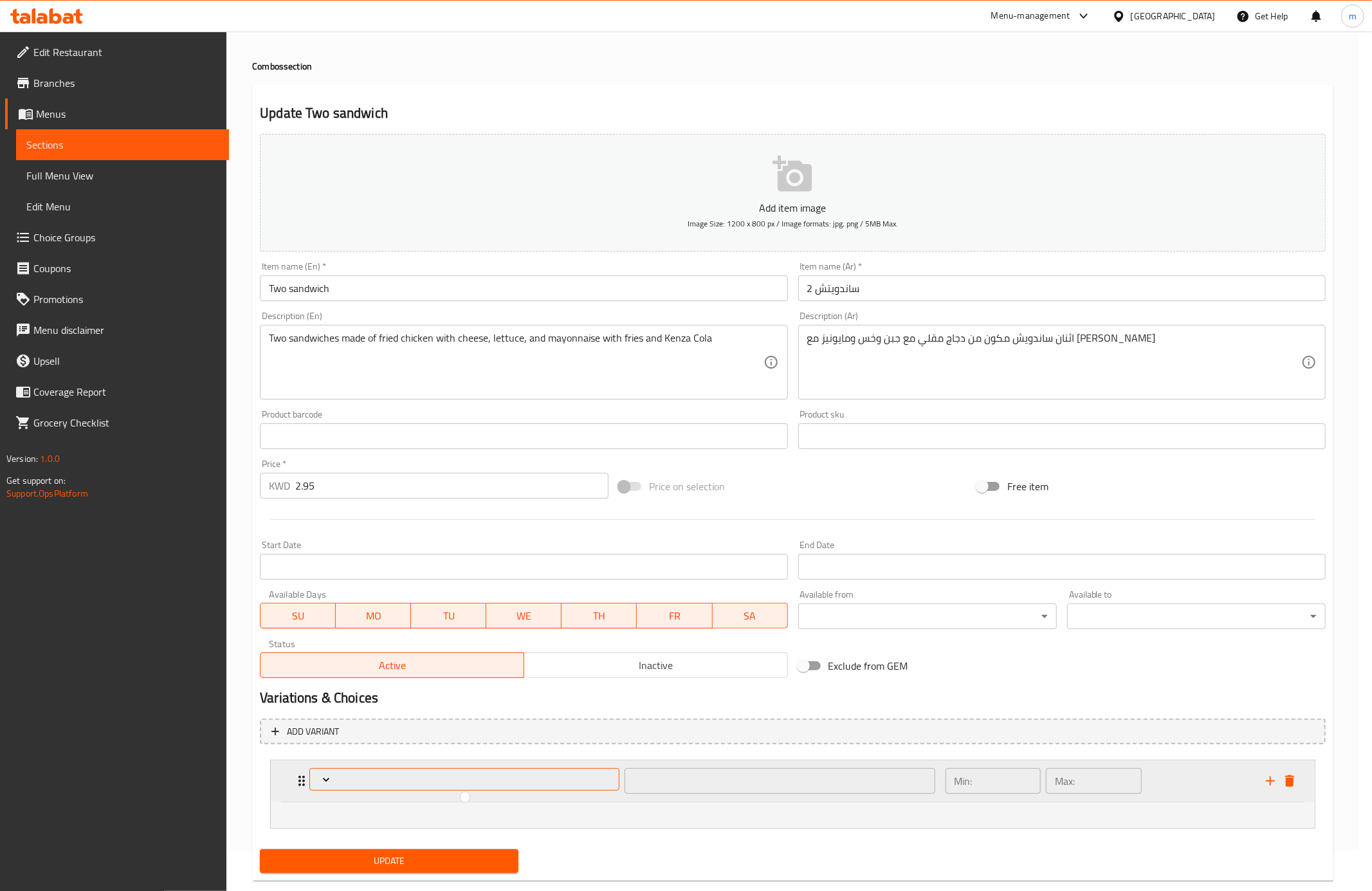
click at [335, 783] on div at bounding box center [686, 446] width 1372 height 891
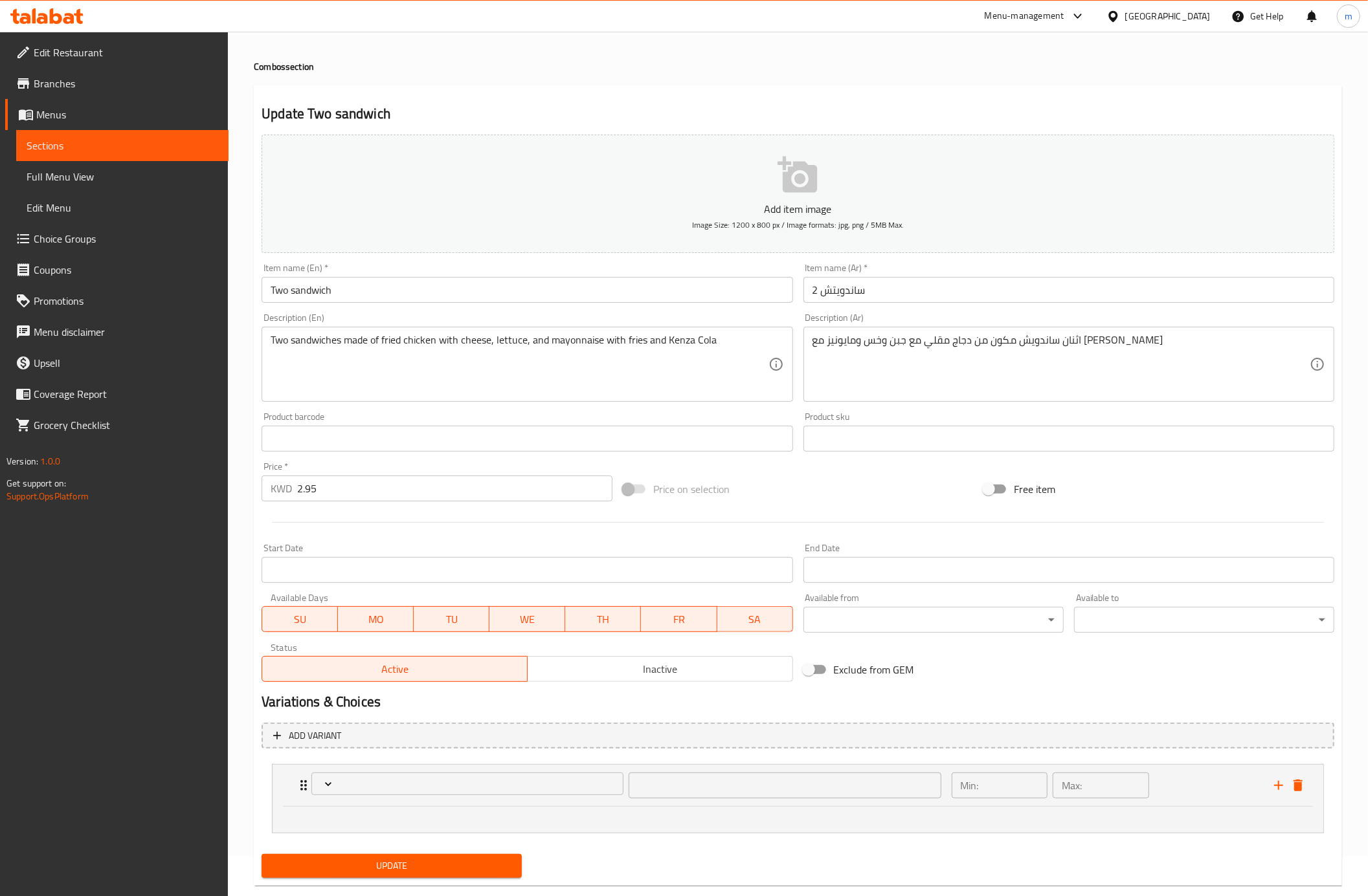
click at [359, 817] on ul at bounding box center [798, 817] width 1004 height 11
click at [363, 826] on div at bounding box center [798, 819] width 1051 height 26
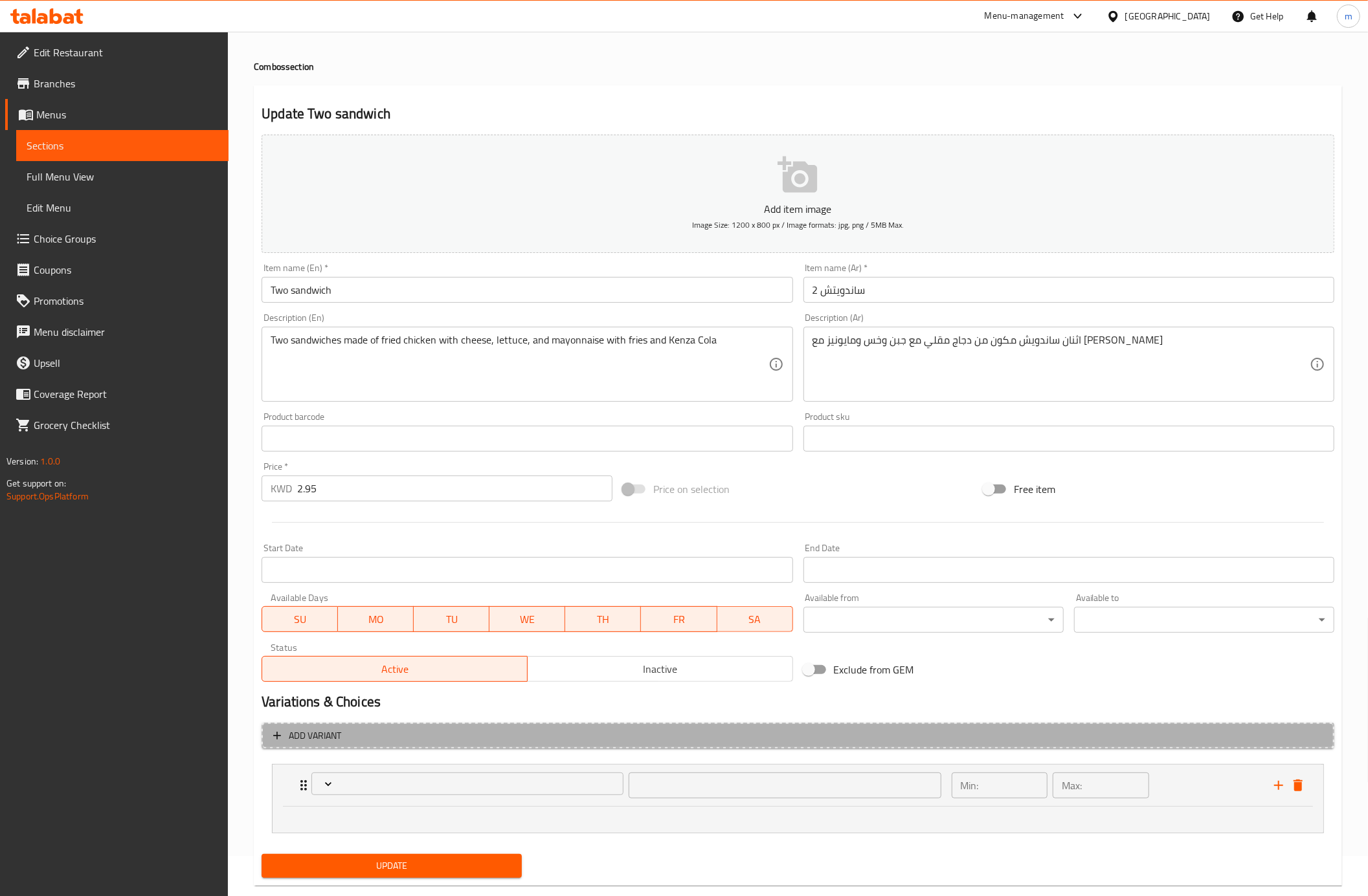
click at [278, 733] on icon "button" at bounding box center [277, 735] width 13 height 13
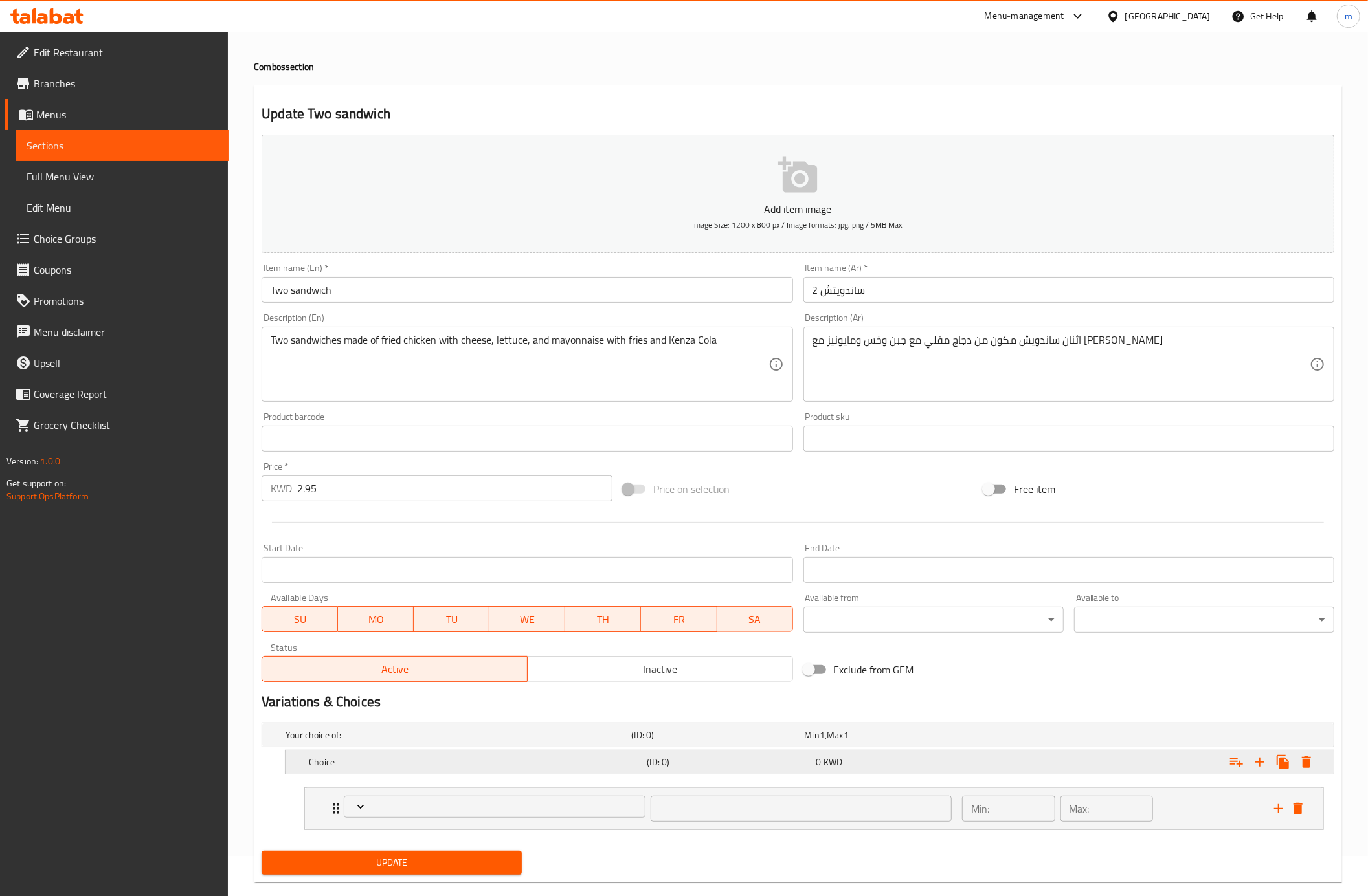
click at [409, 764] on h5 "Choice" at bounding box center [475, 762] width 333 height 13
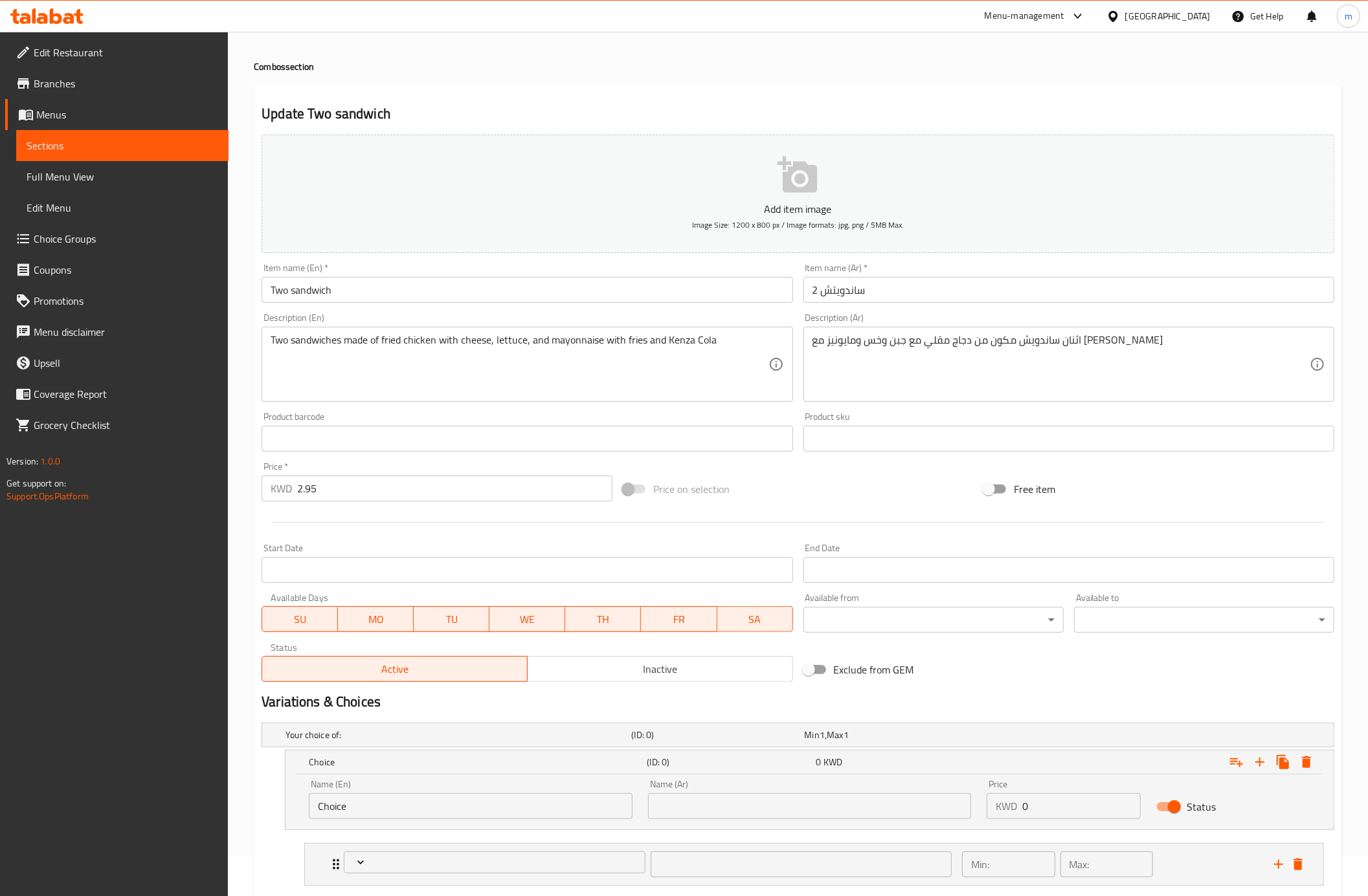
click at [423, 818] on input "Choice" at bounding box center [470, 806] width 324 height 26
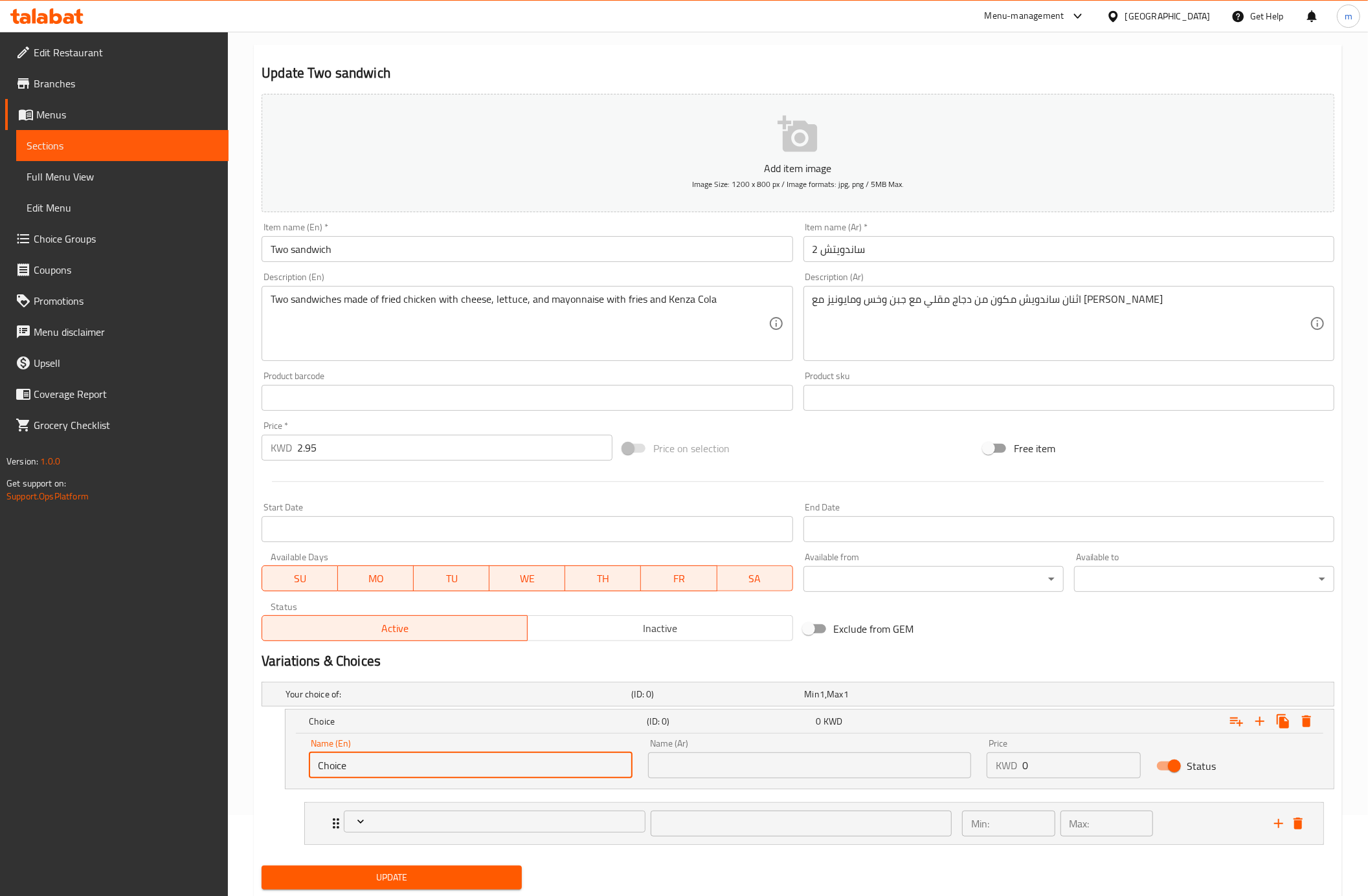
scroll to position [120, 0]
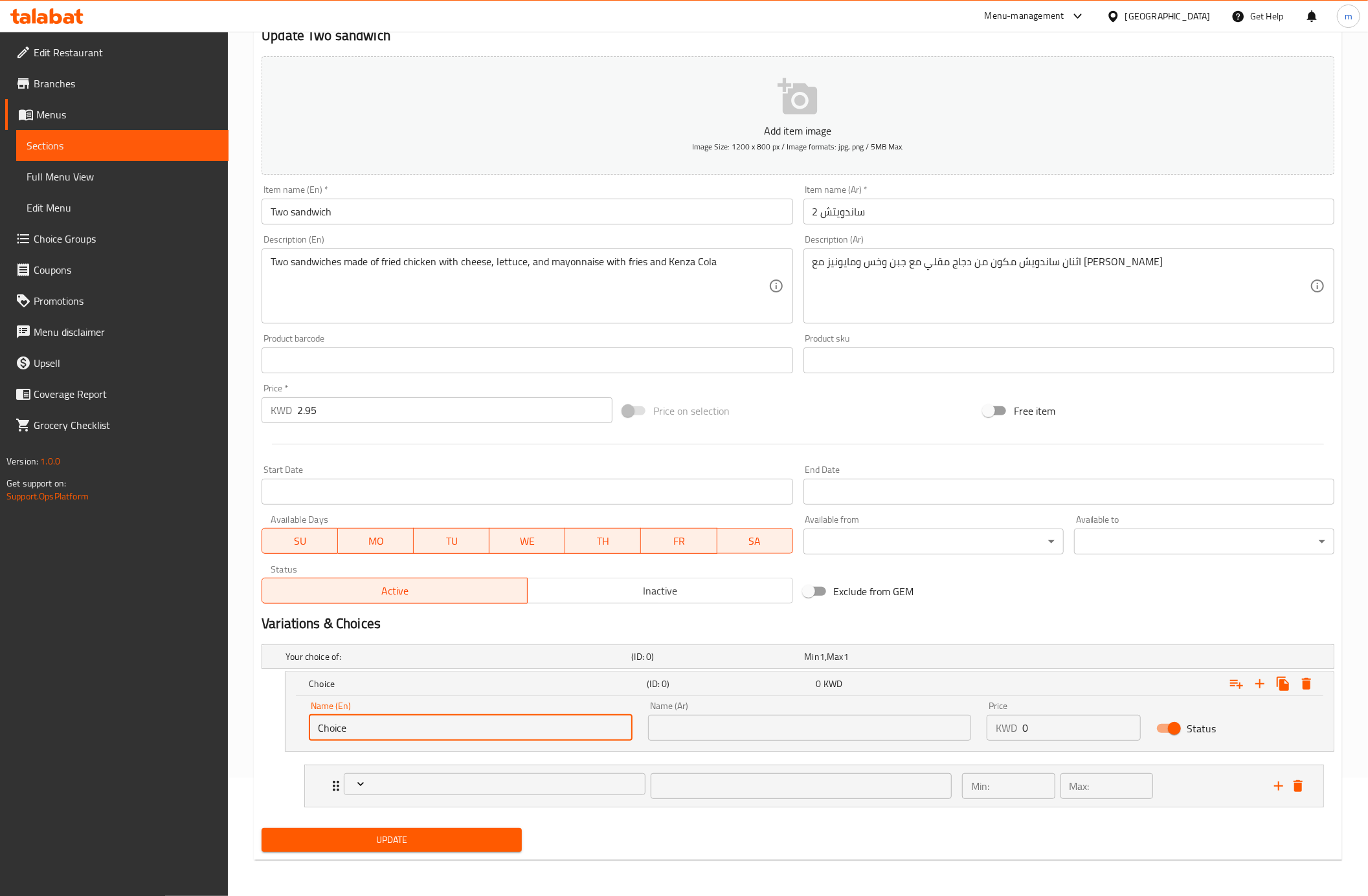
click at [438, 720] on input "Choice" at bounding box center [470, 728] width 324 height 26
click at [404, 722] on input "Choice" at bounding box center [470, 728] width 324 height 26
paste input "Regular"
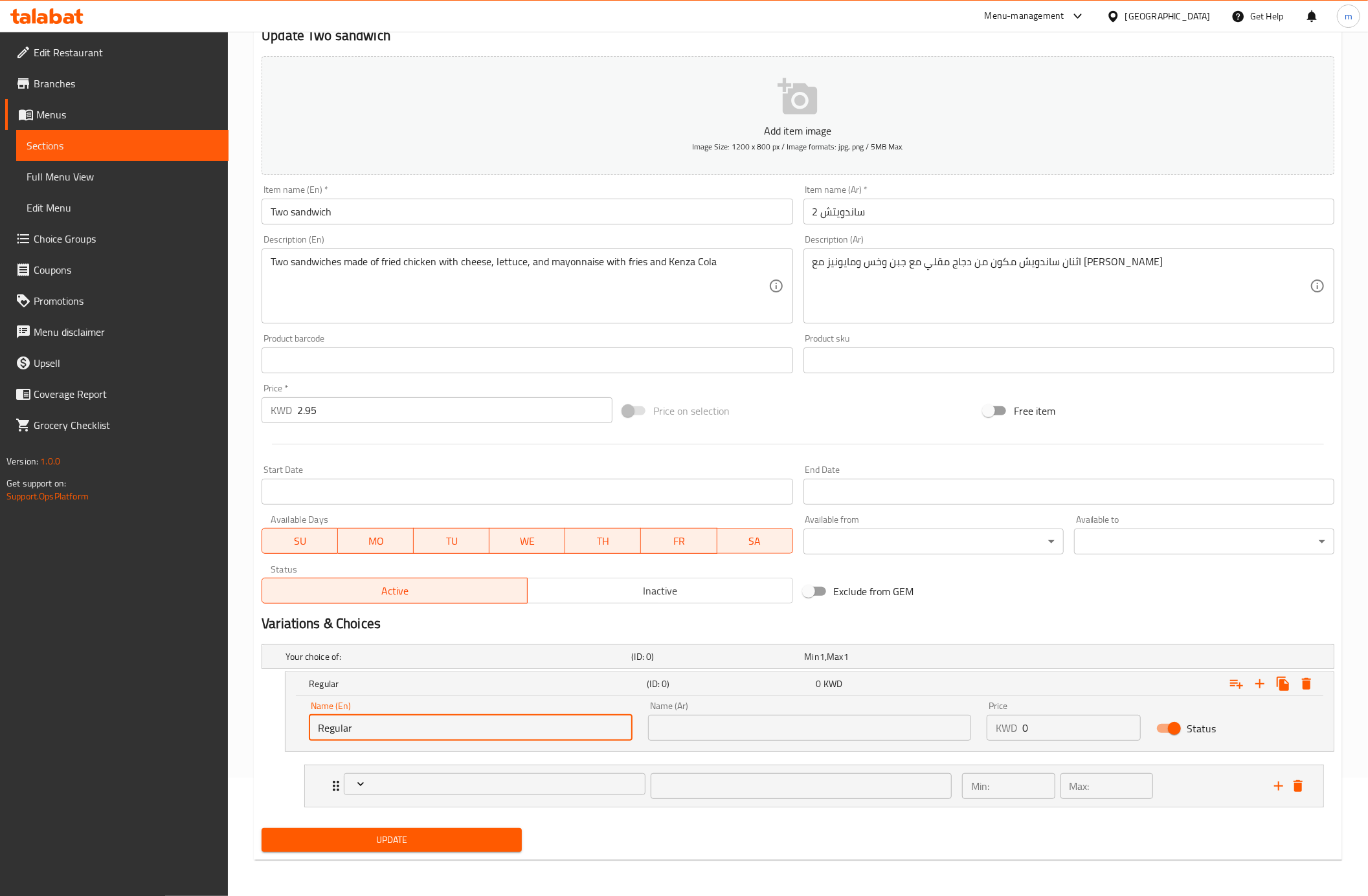
type input "Regular"
click at [682, 730] on input "text" at bounding box center [810, 728] width 324 height 26
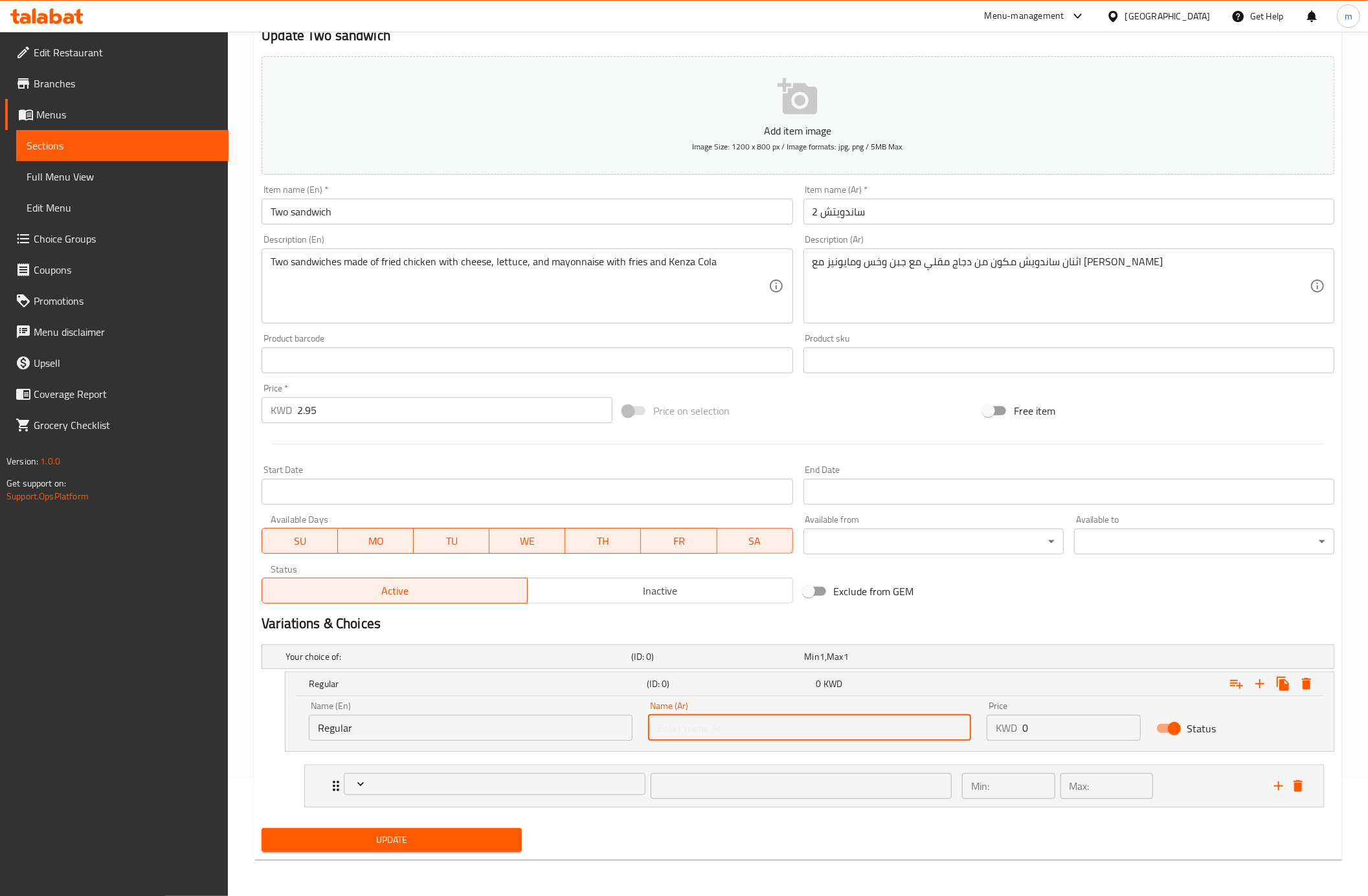
paste input "عادي"
type input "عادي"
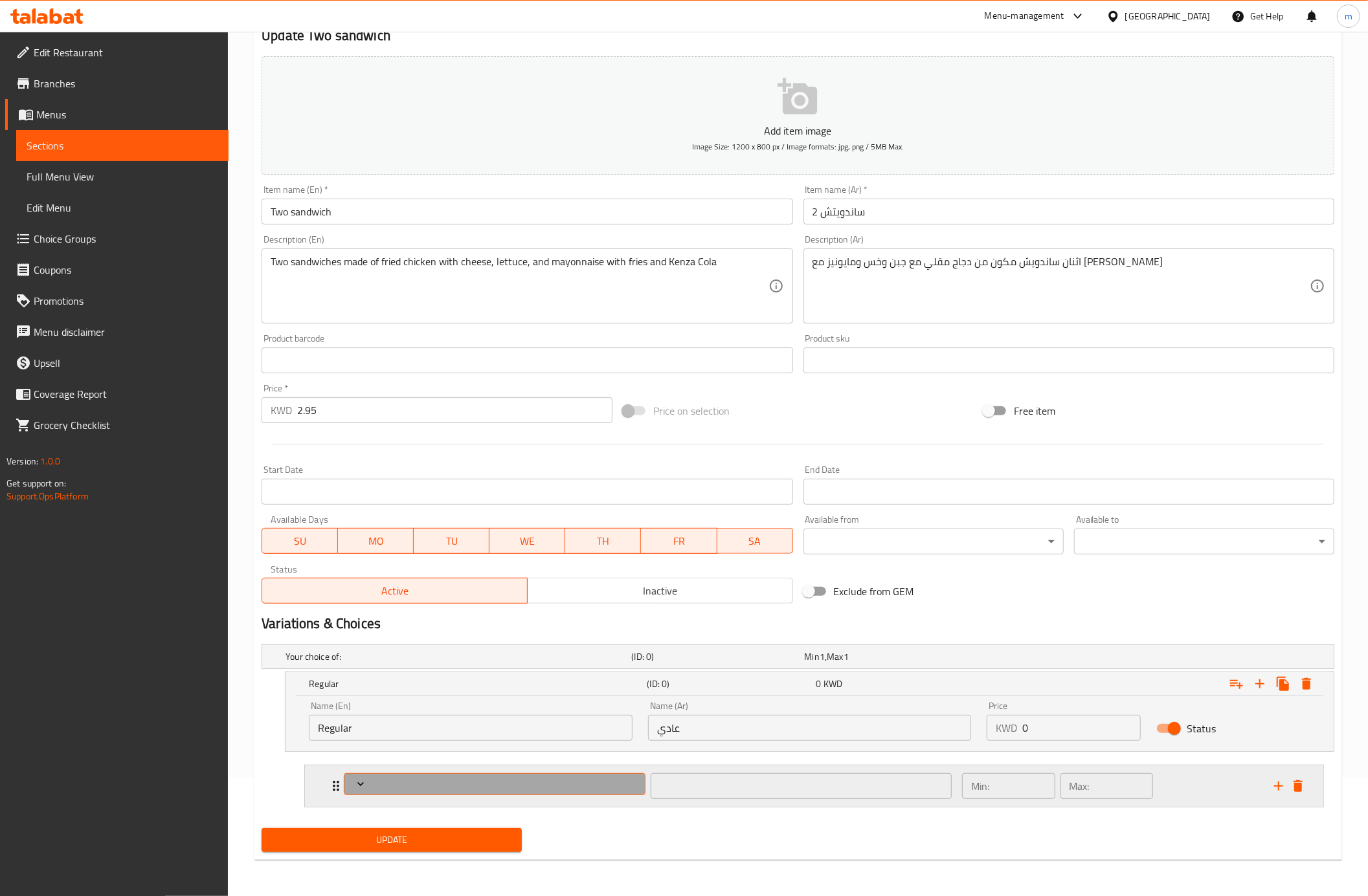
click at [471, 780] on span "Expand" at bounding box center [494, 784] width 292 height 13
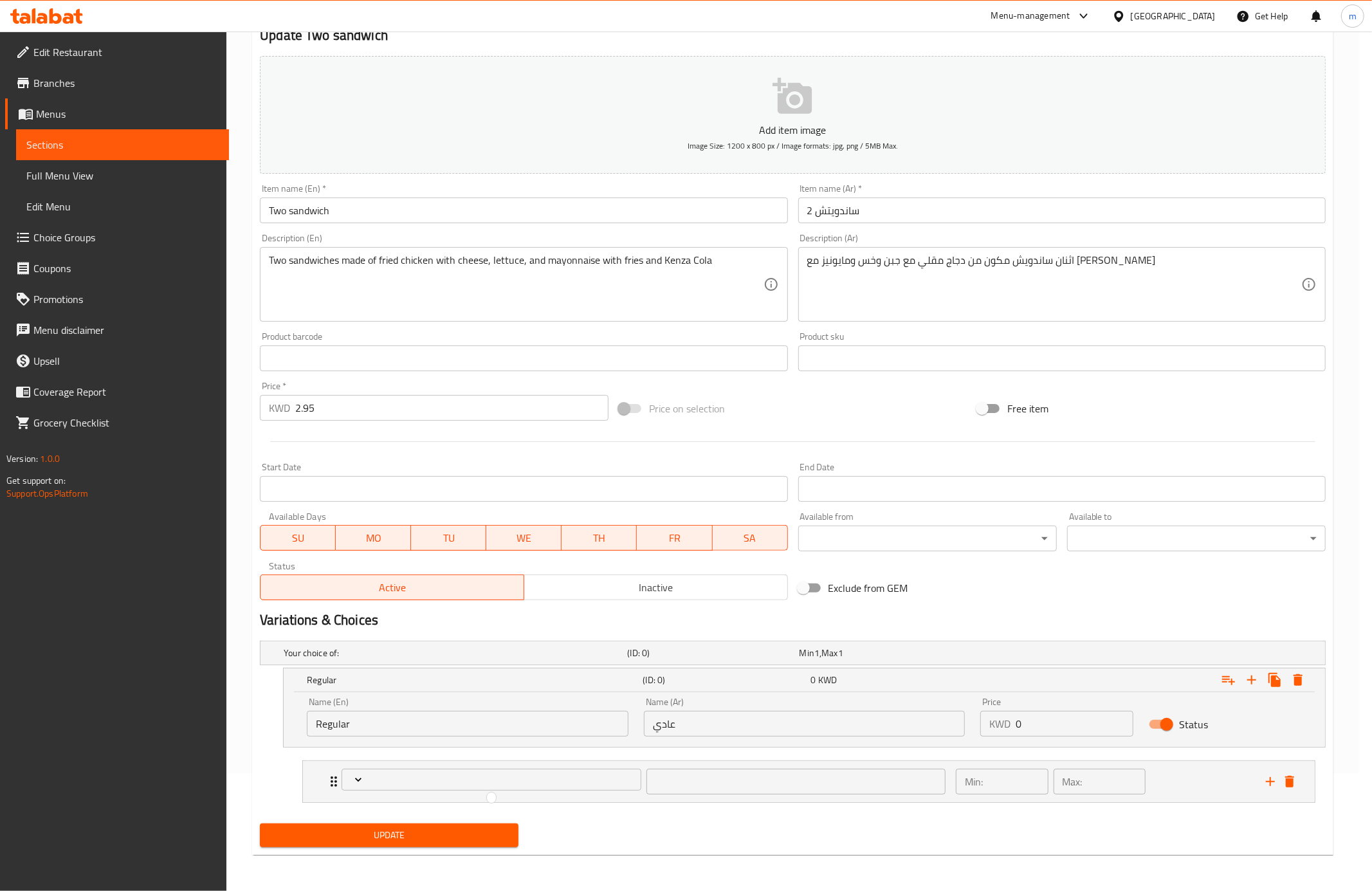
click at [1252, 682] on div at bounding box center [686, 446] width 1372 height 891
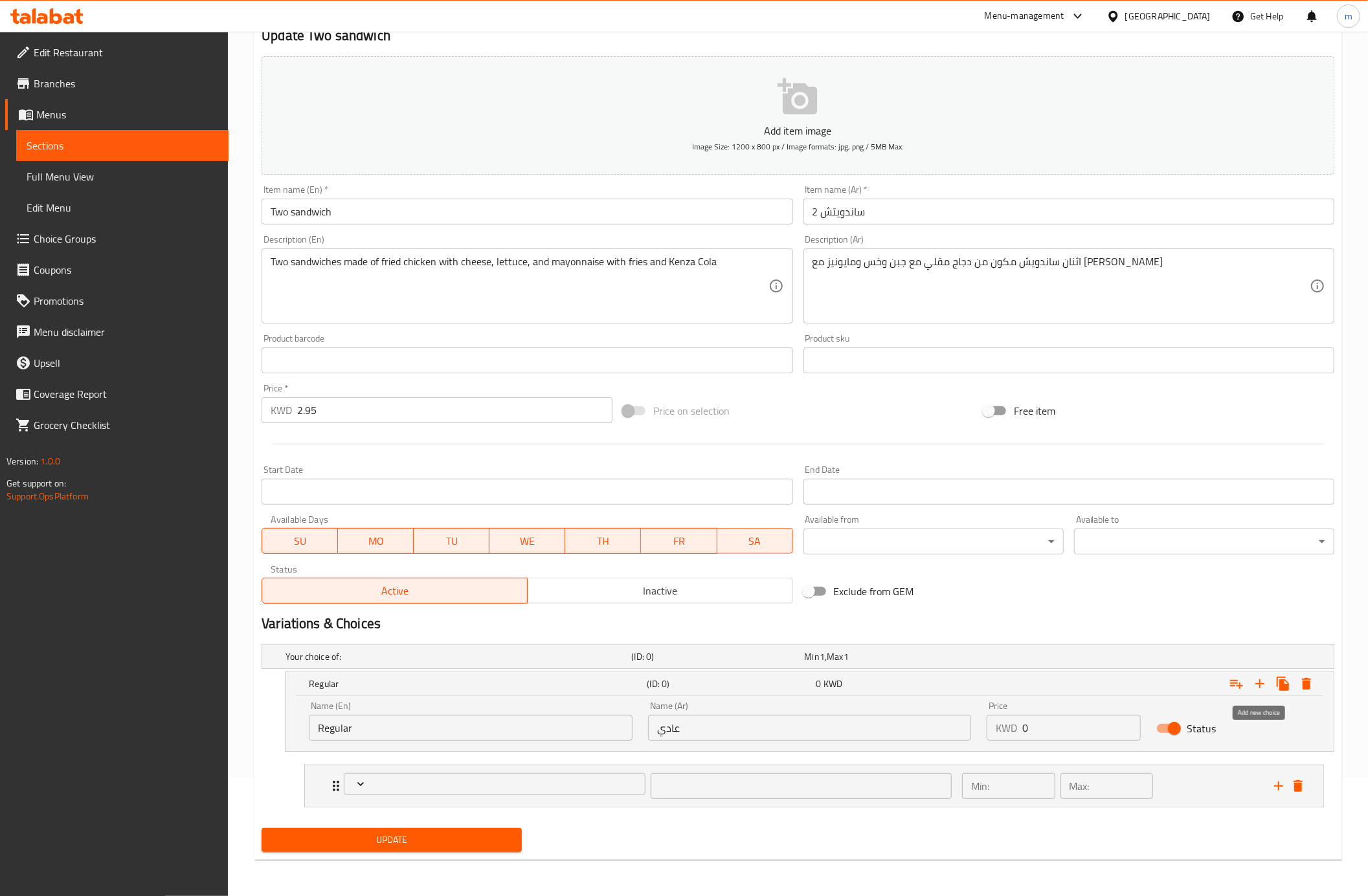
click at [1260, 686] on icon "Expand" at bounding box center [1260, 684] width 9 height 9
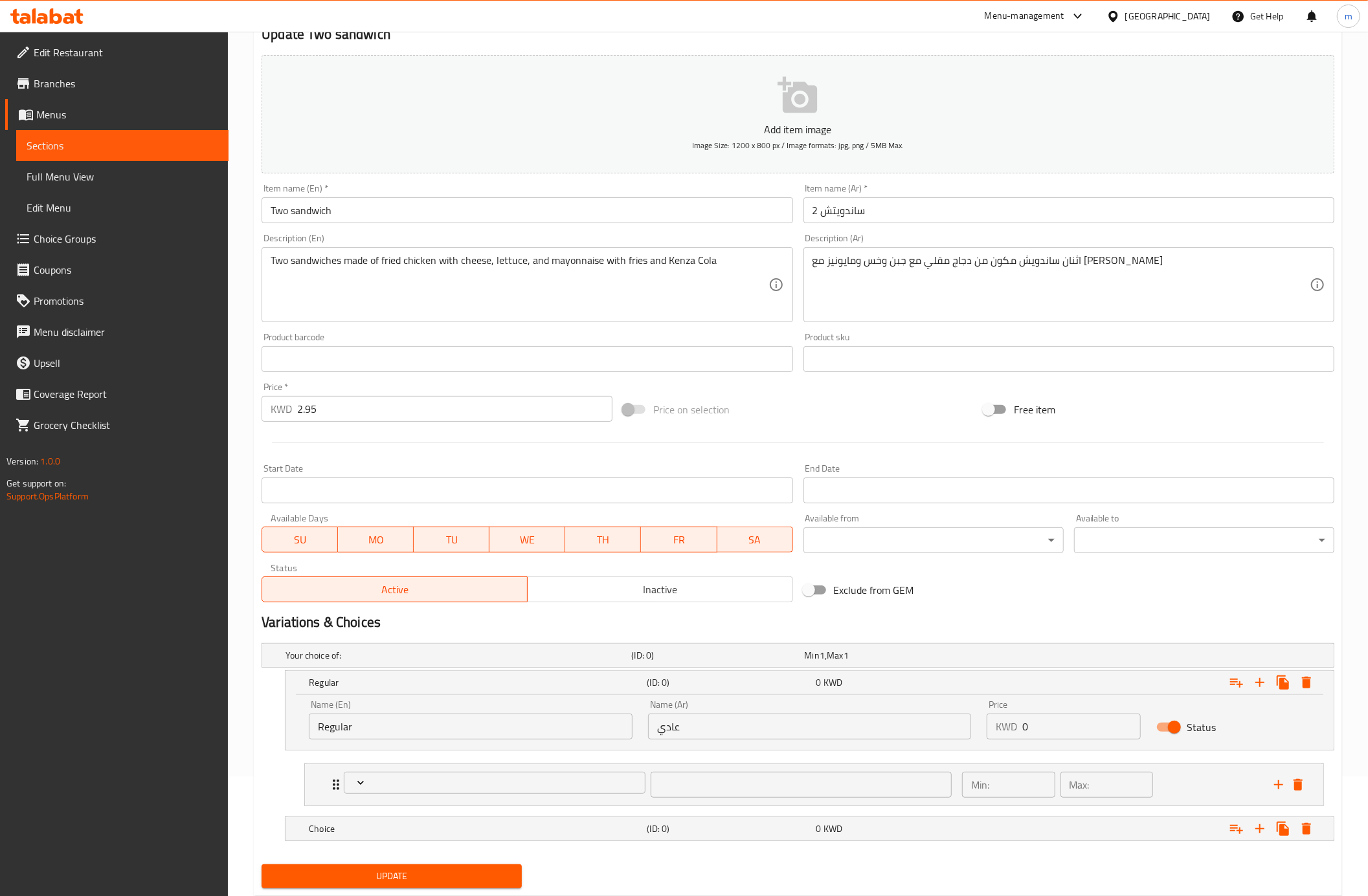
scroll to position [158, 0]
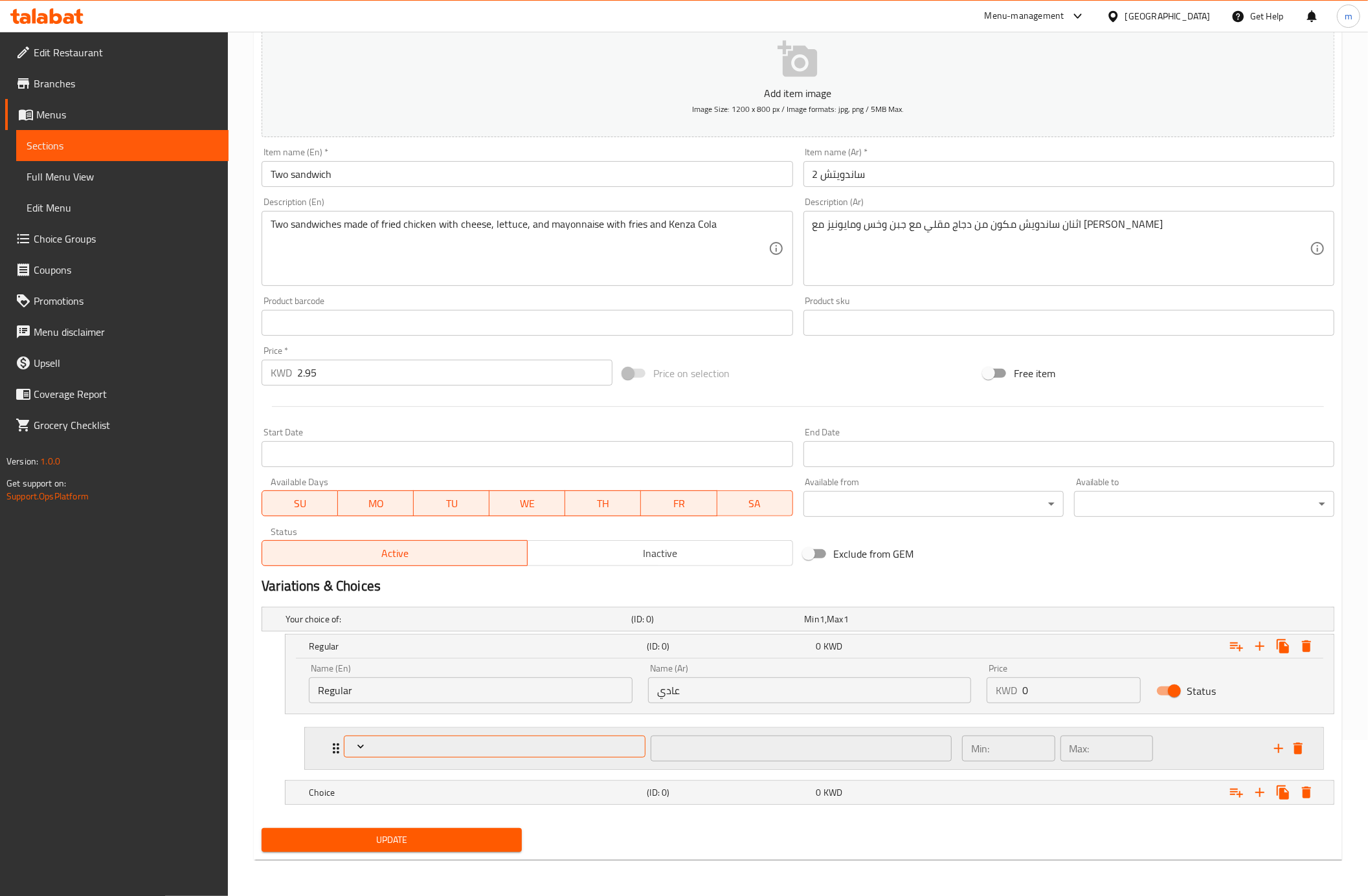
click at [464, 746] on span "Expand" at bounding box center [494, 746] width 292 height 13
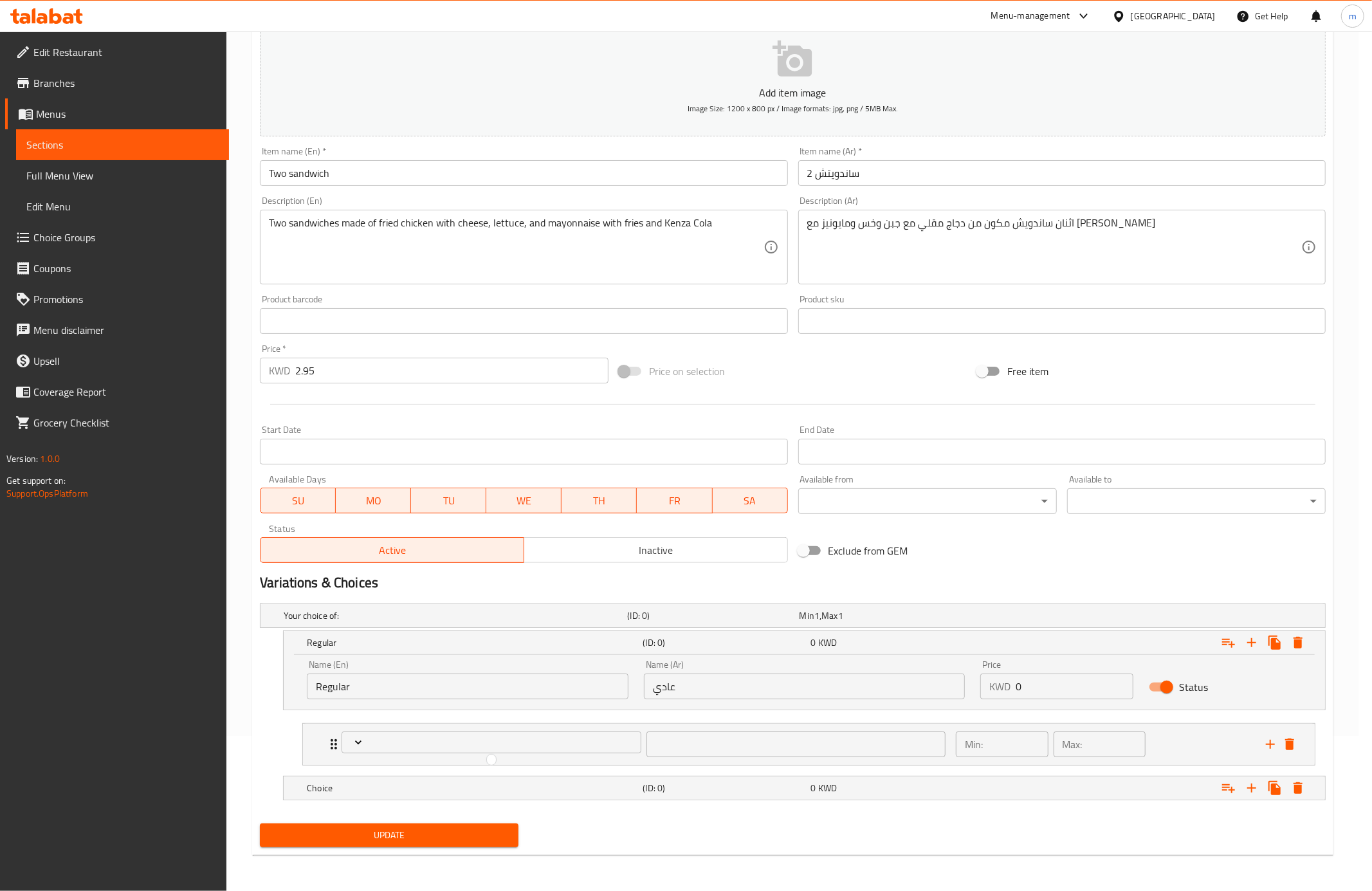
click at [988, 742] on div at bounding box center [686, 446] width 1372 height 891
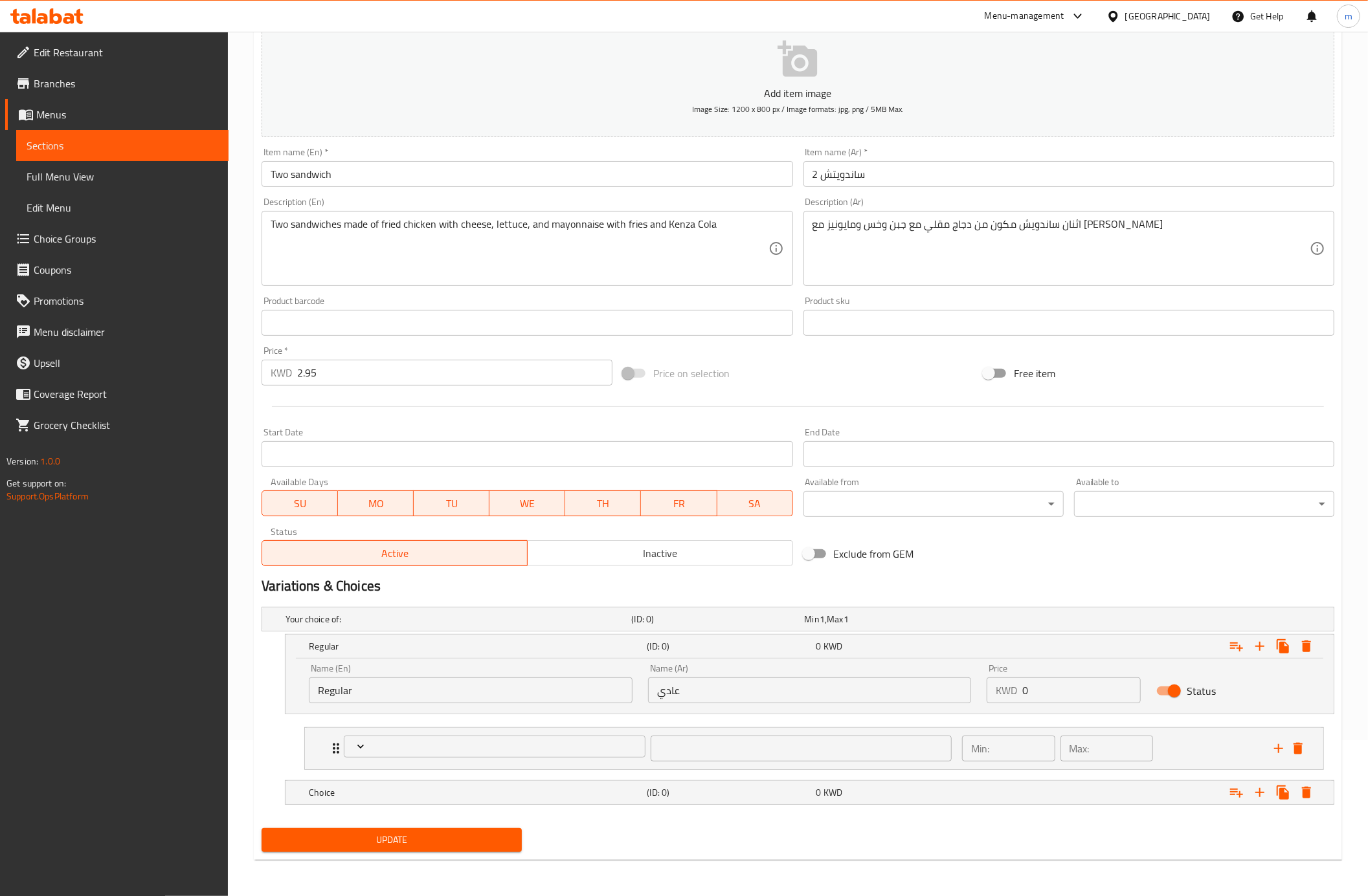
click at [852, 694] on input "عادي" at bounding box center [810, 690] width 324 height 26
click at [687, 795] on h5 "(ID: 0)" at bounding box center [728, 792] width 164 height 13
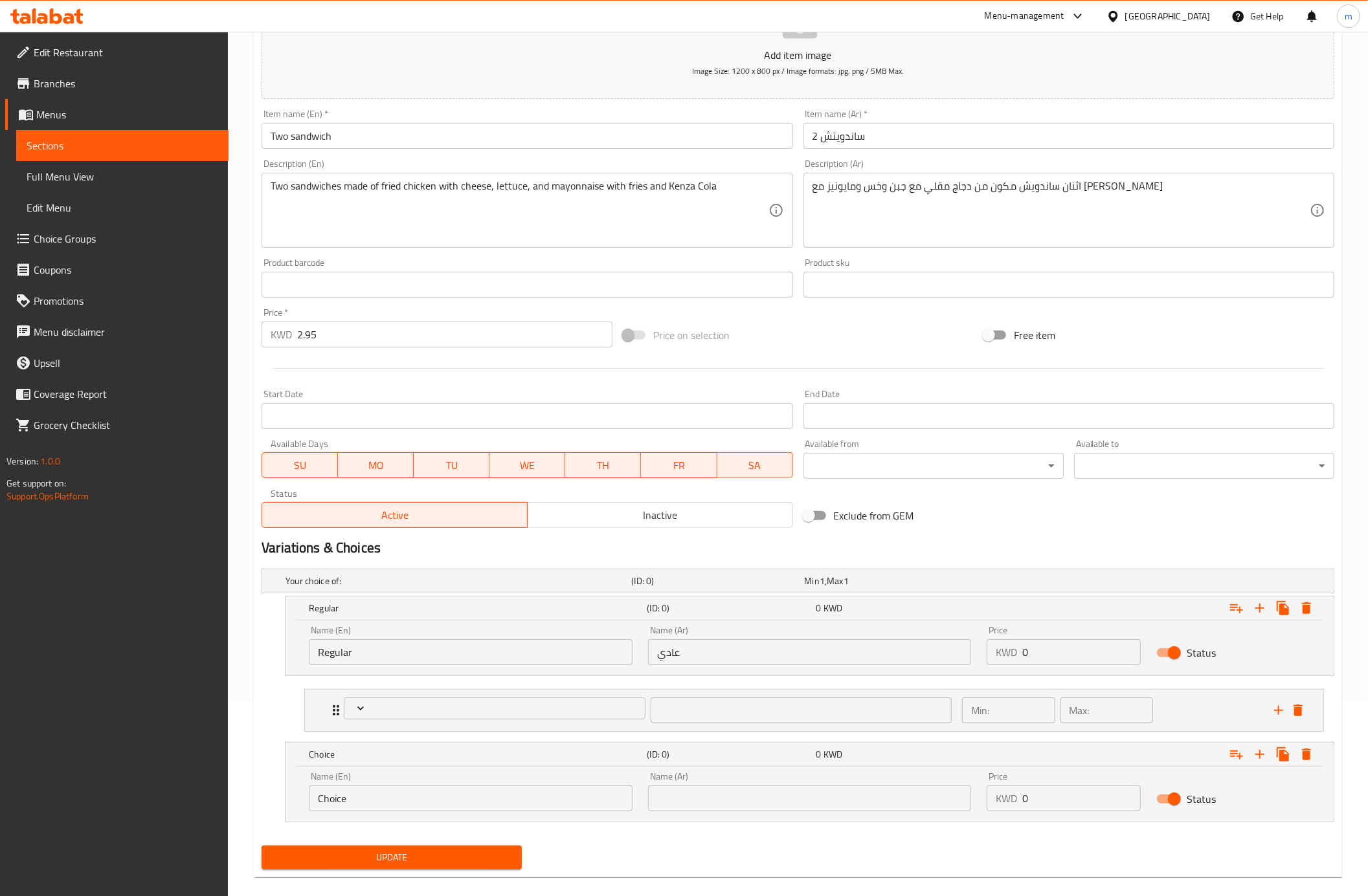
scroll to position [214, 0]
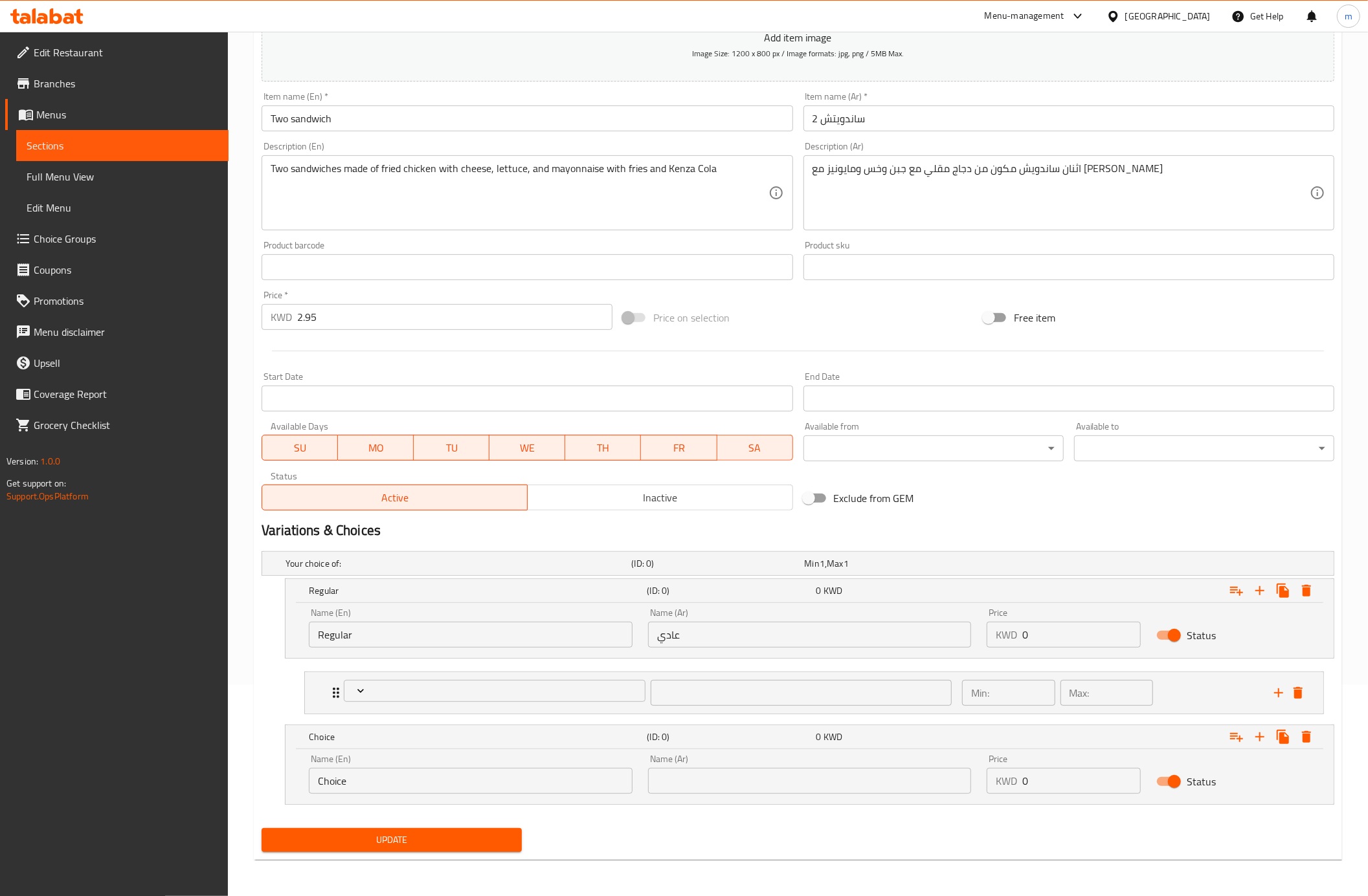
click at [485, 777] on input "Choice" at bounding box center [470, 780] width 324 height 26
paste input "spicy"
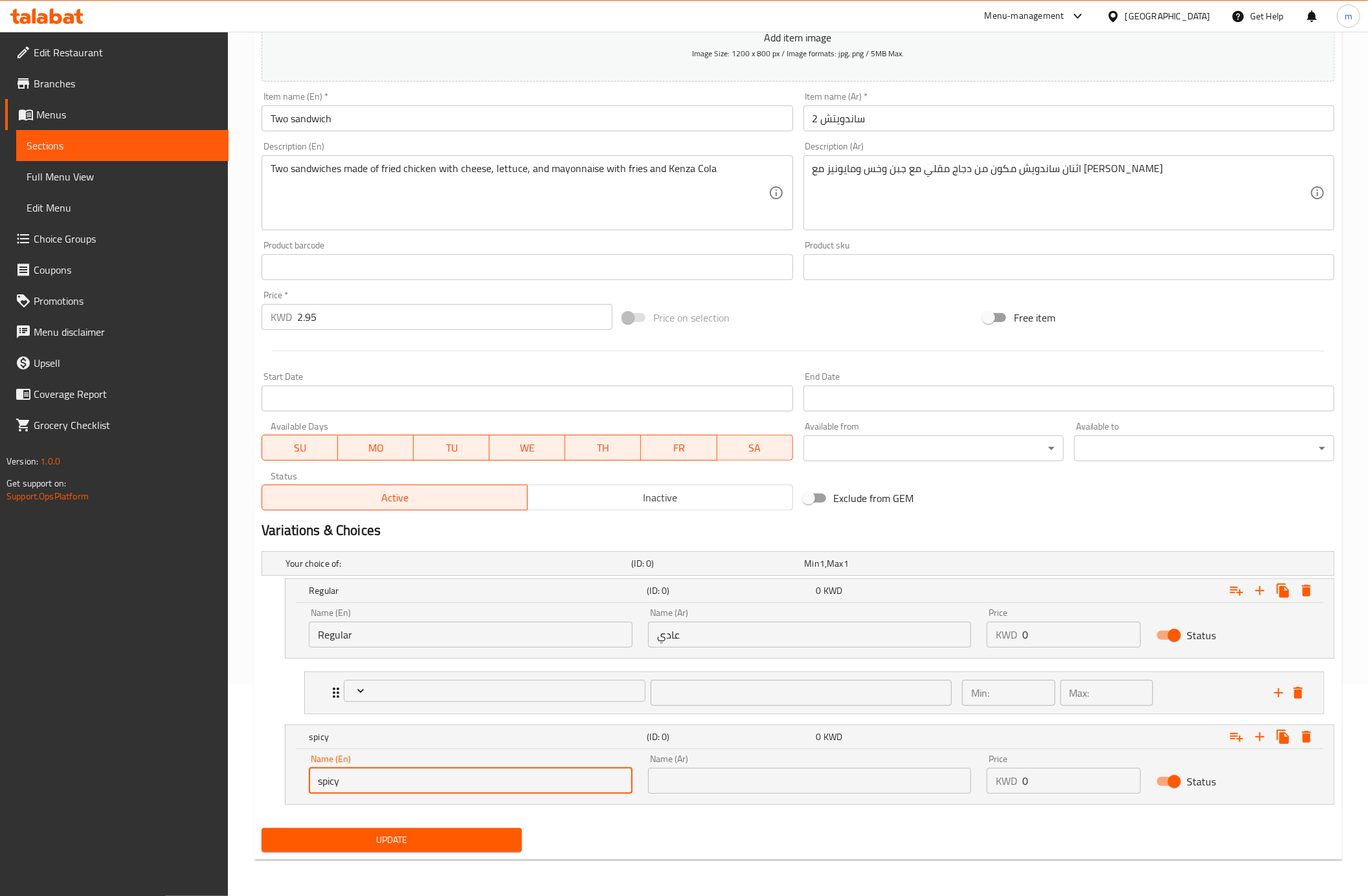
type input "spicy"
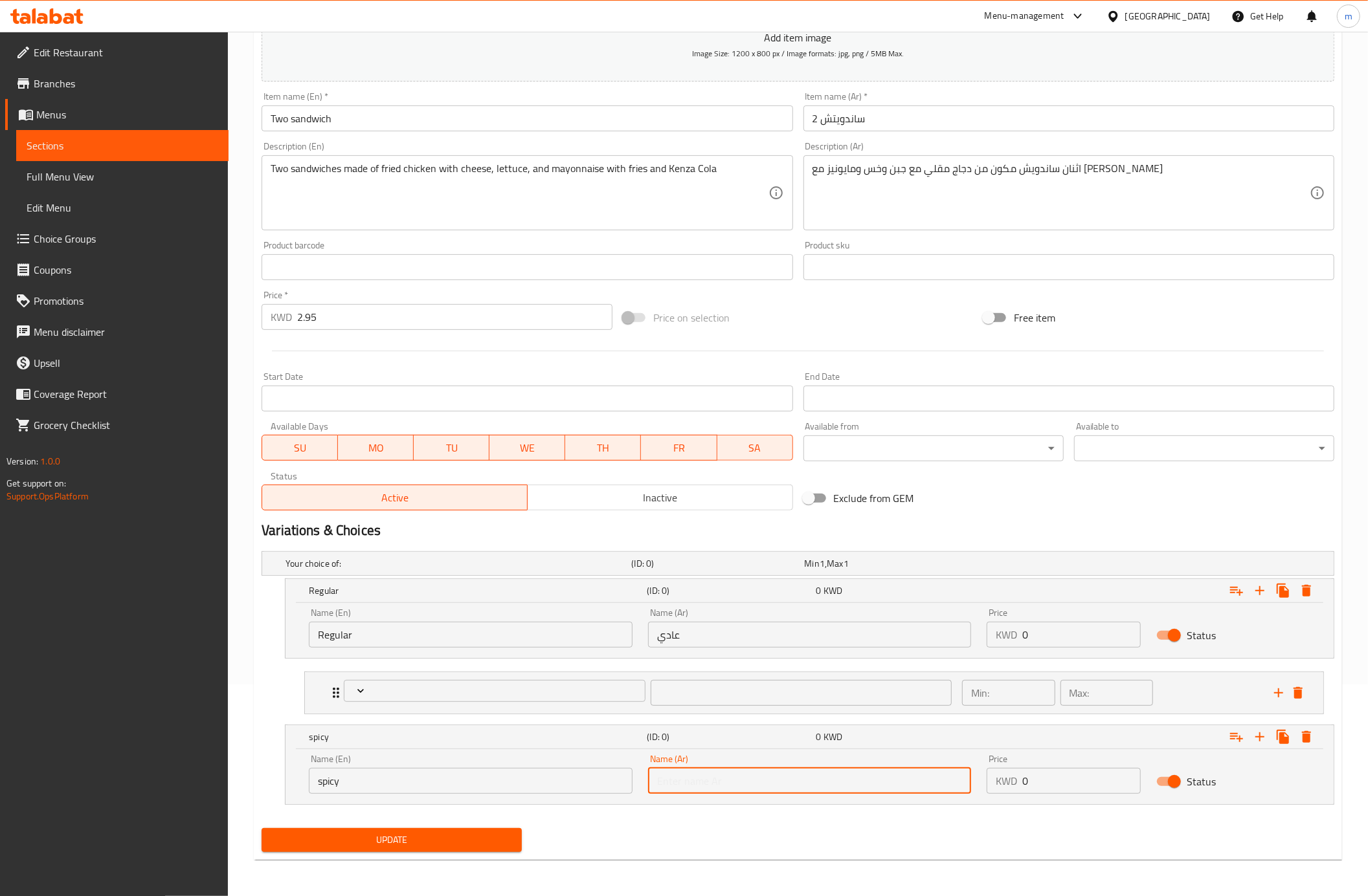
click at [665, 772] on input "text" at bounding box center [810, 780] width 324 height 26
paste input "سبايسي"
type input "سبايسي"
click at [487, 849] on button "Update" at bounding box center [391, 840] width 261 height 24
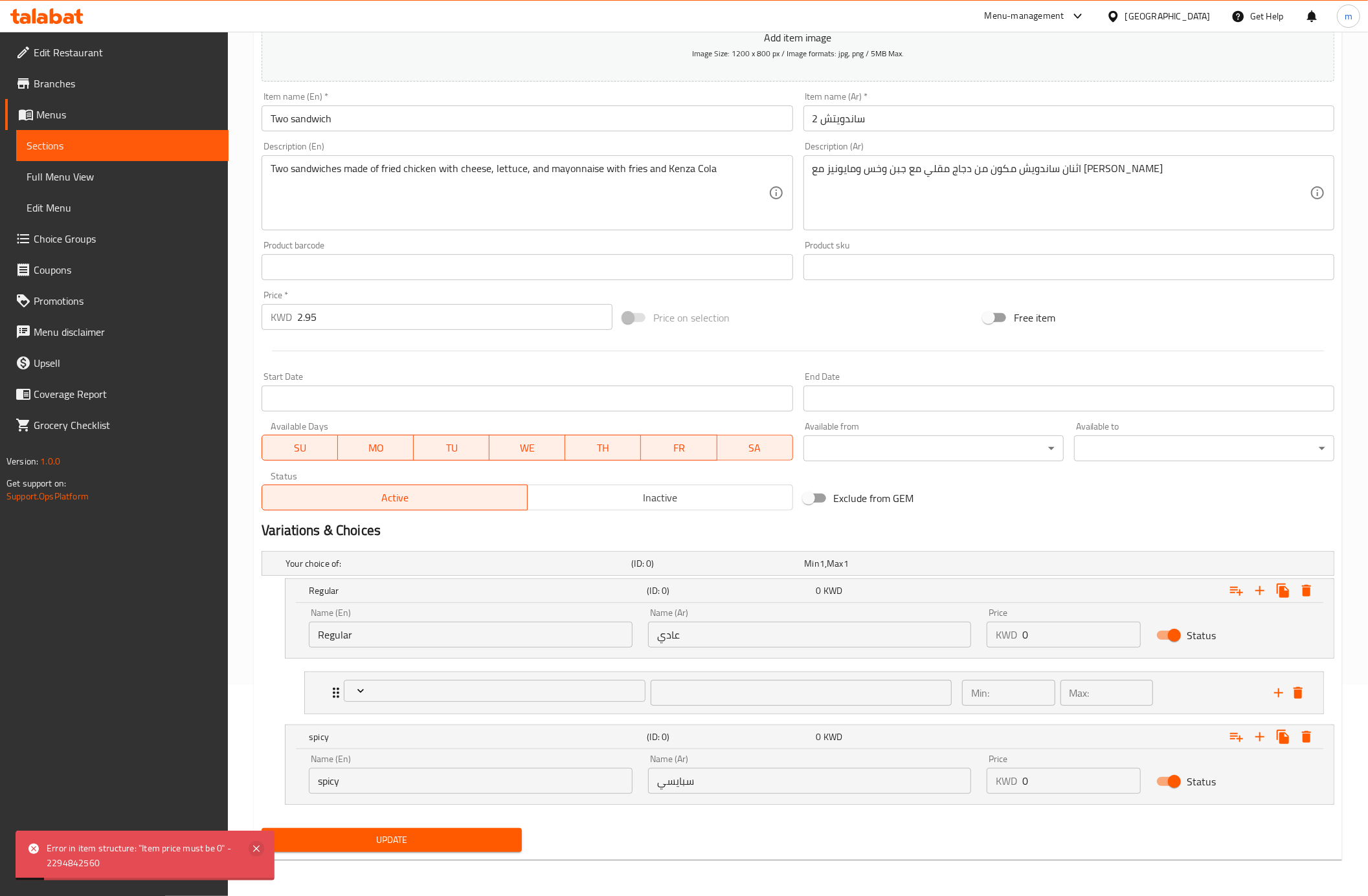
click at [254, 847] on icon at bounding box center [256, 849] width 7 height 7
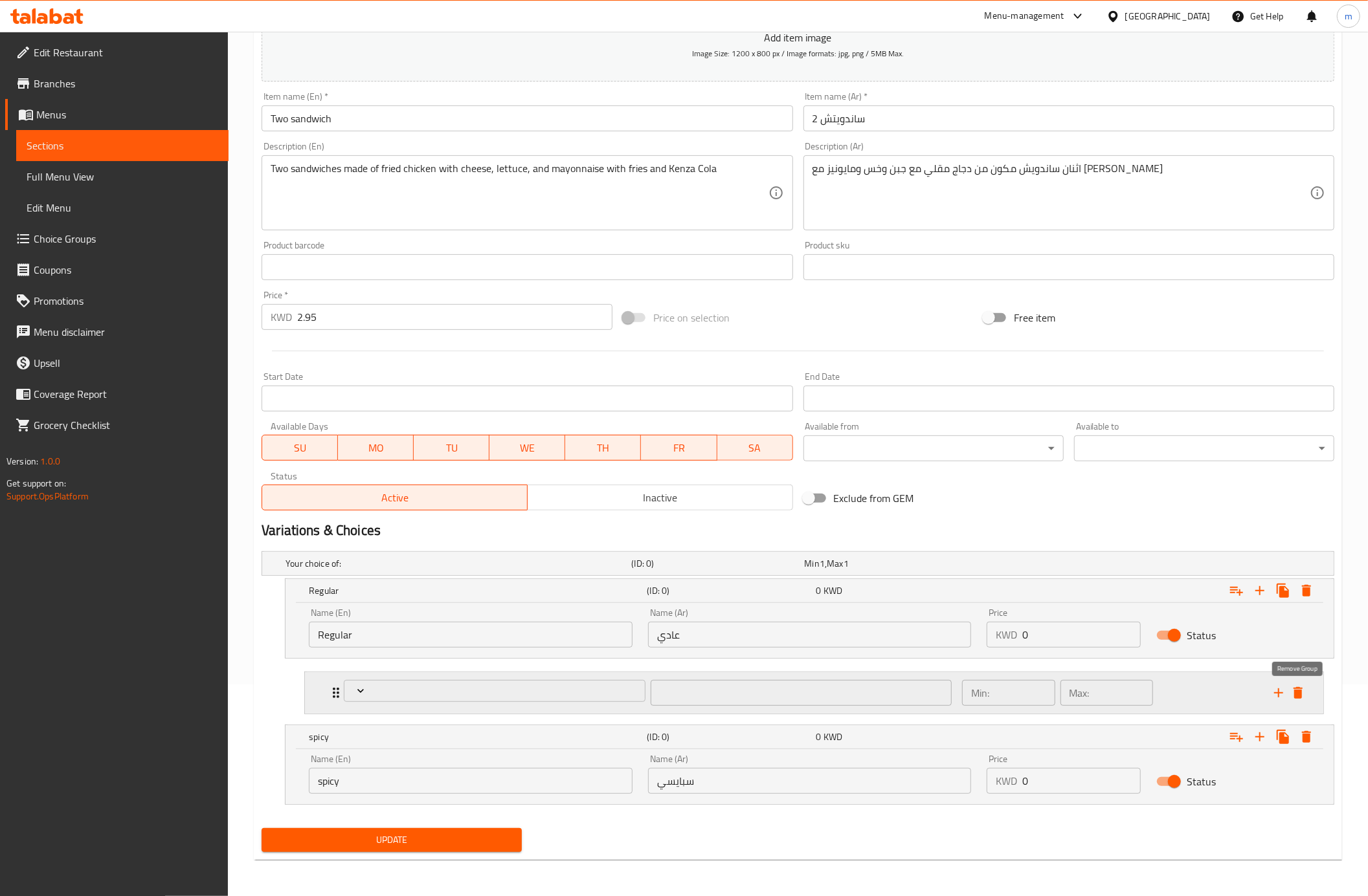
click at [1300, 692] on icon "delete" at bounding box center [1298, 692] width 9 height 11
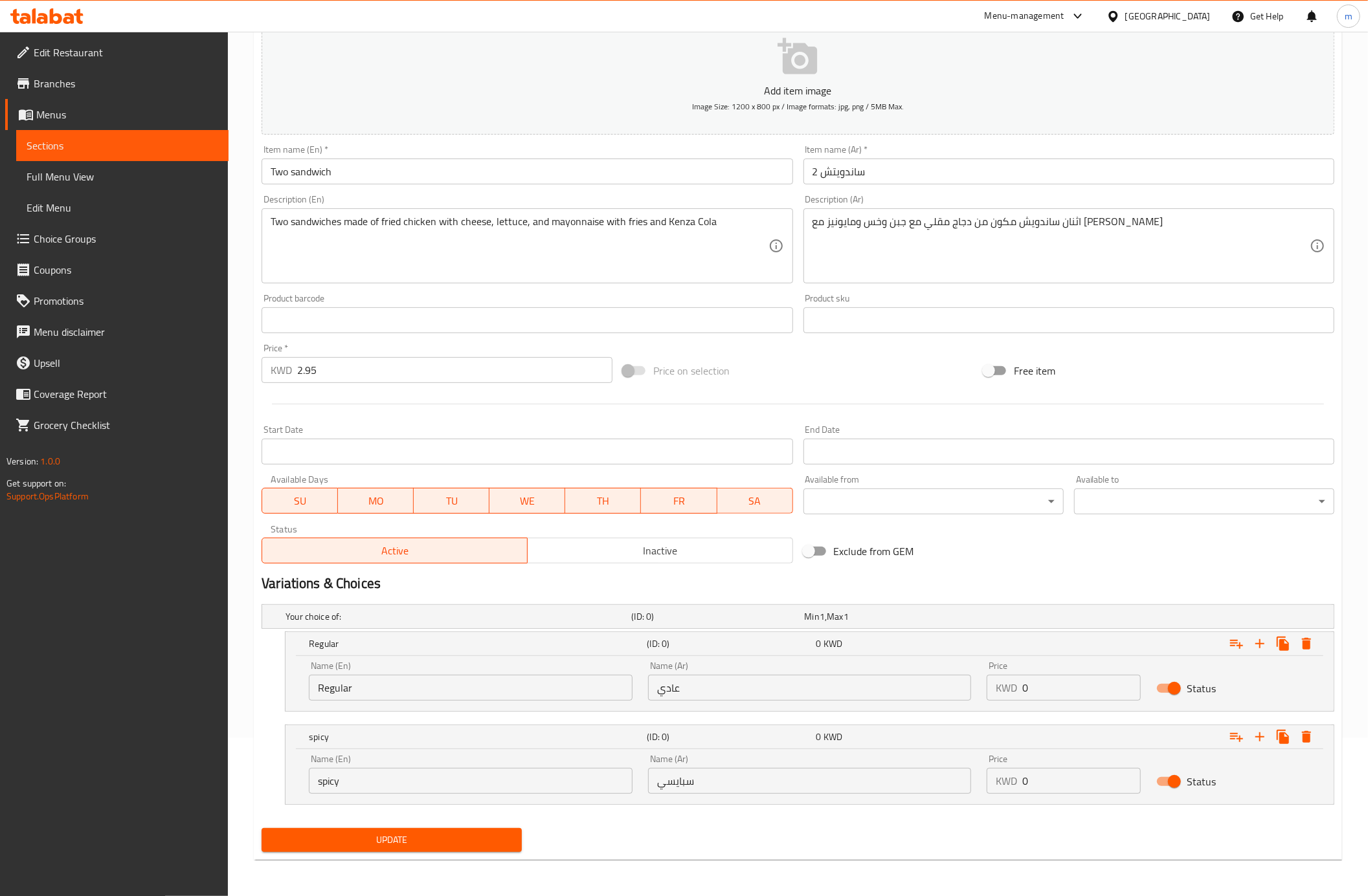
scroll to position [160, 0]
click at [401, 836] on span "Update" at bounding box center [391, 840] width 240 height 16
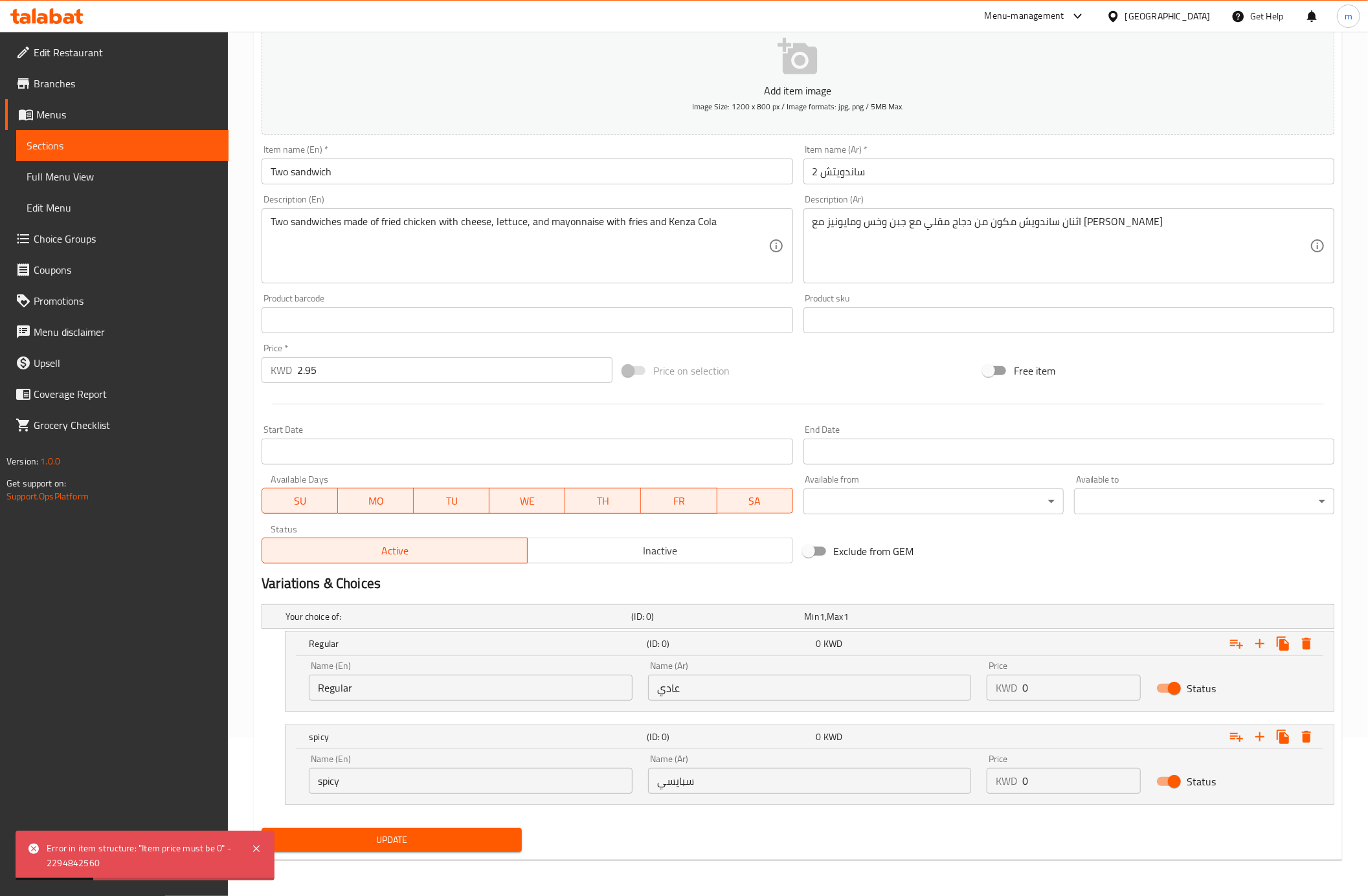
click at [1075, 782] on input "0" at bounding box center [1081, 780] width 118 height 26
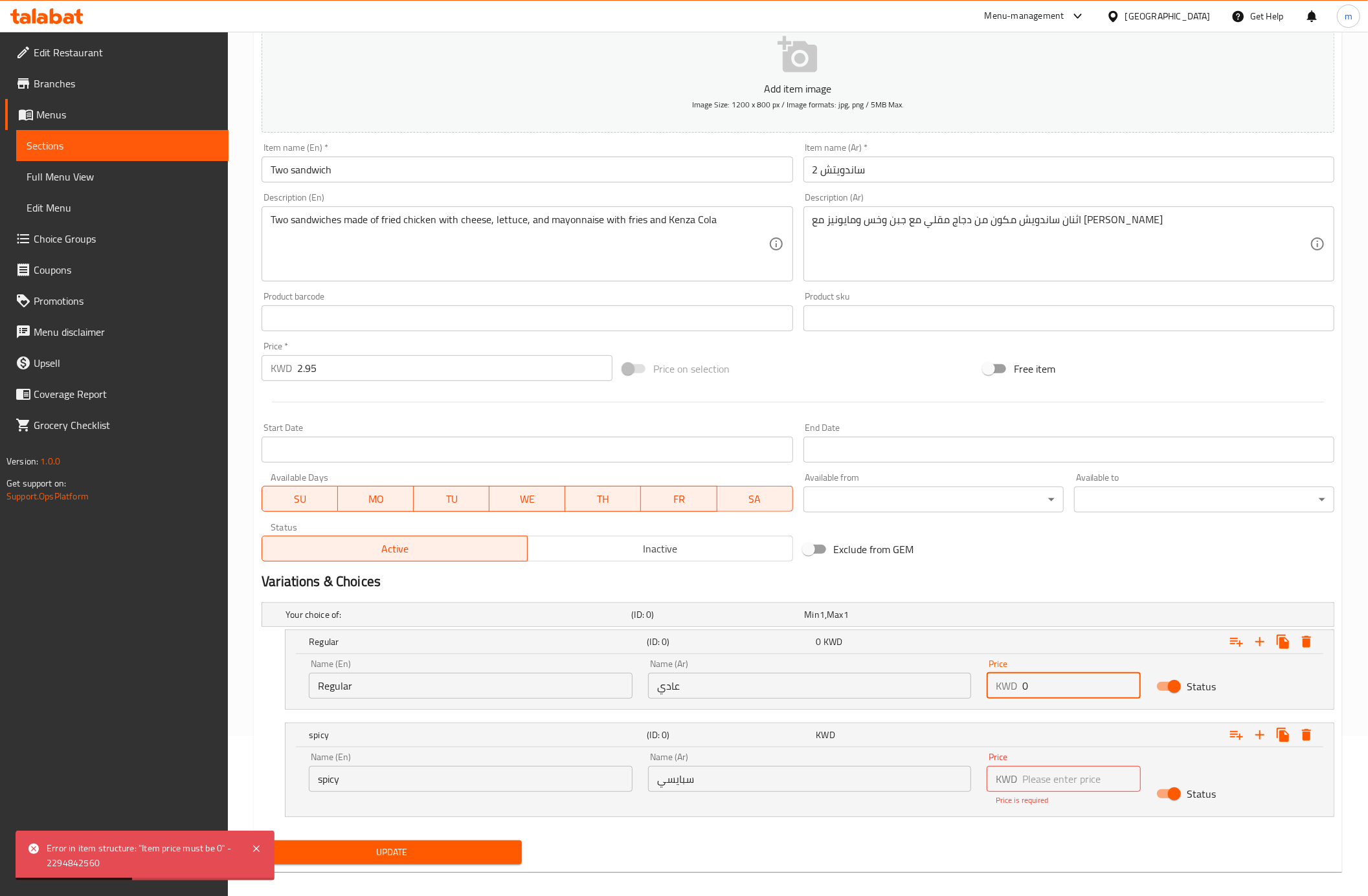
click at [1053, 694] on input "0" at bounding box center [1081, 686] width 118 height 26
type input "0"
click at [1031, 770] on input "number" at bounding box center [1081, 778] width 118 height 26
type input "0"
click at [482, 853] on div "Update" at bounding box center [391, 852] width 271 height 34
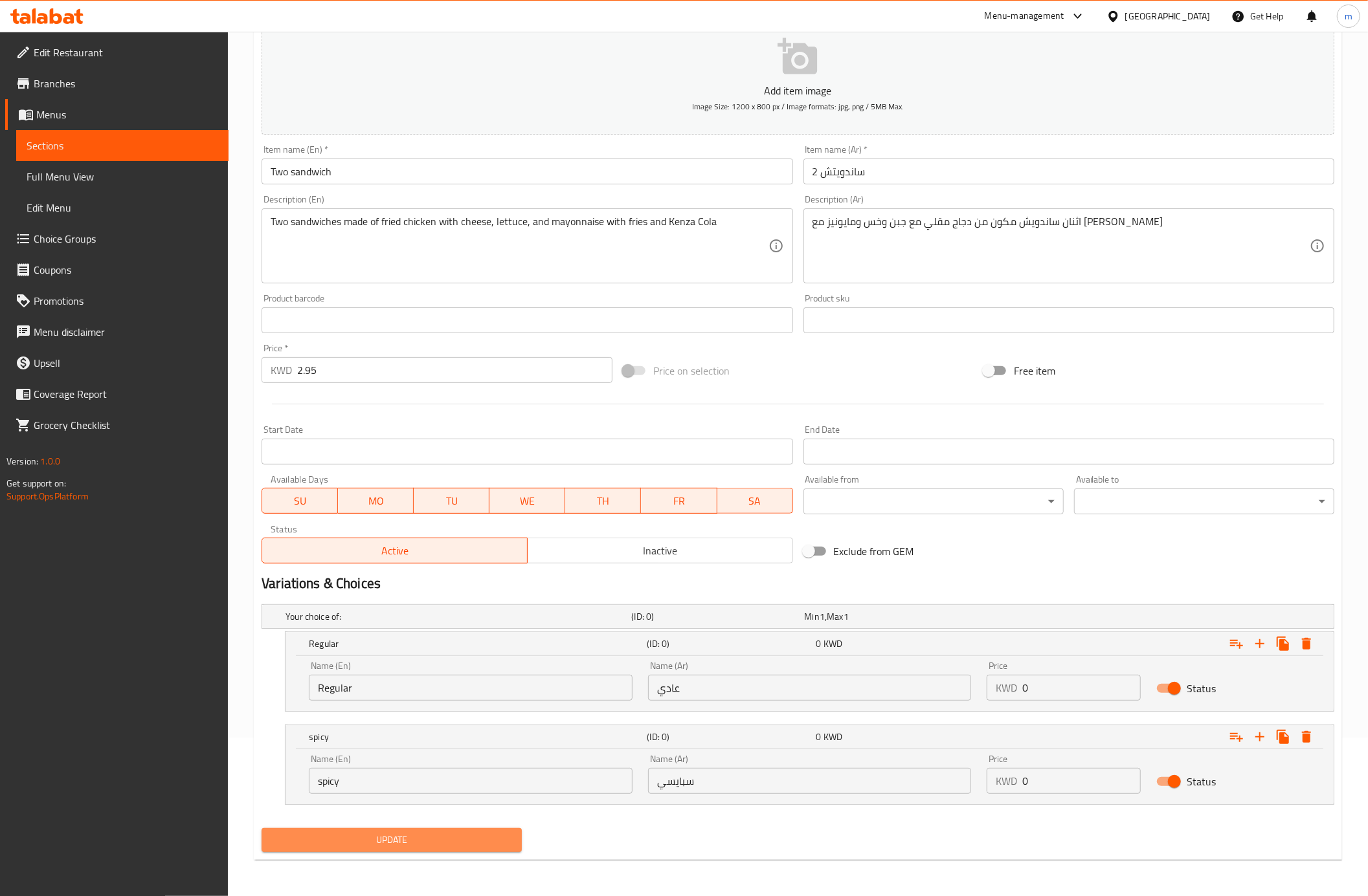
click at [479, 849] on button "Update" at bounding box center [391, 840] width 261 height 24
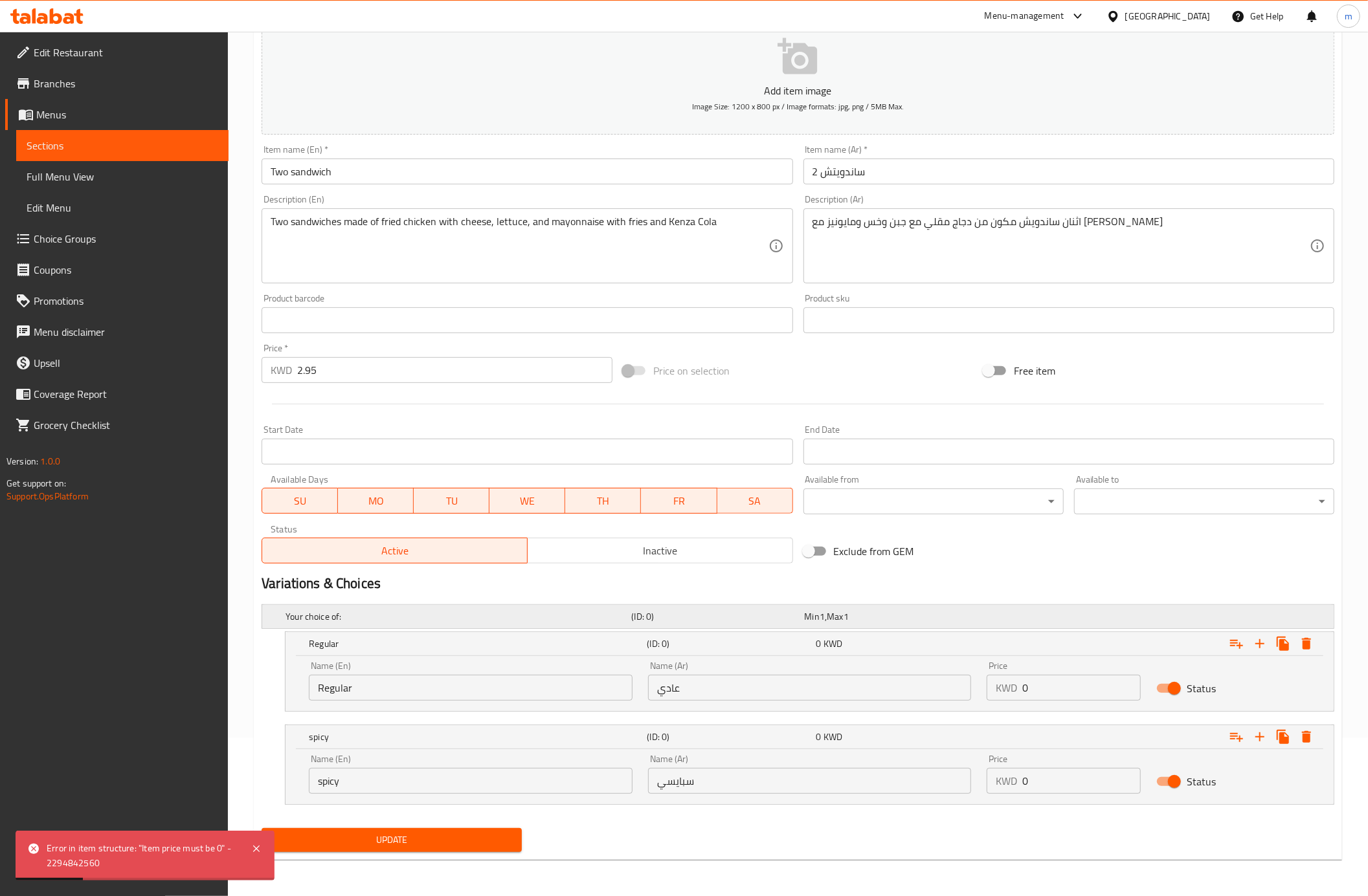
click at [329, 612] on h5 "Your choice of:" at bounding box center [456, 616] width 341 height 13
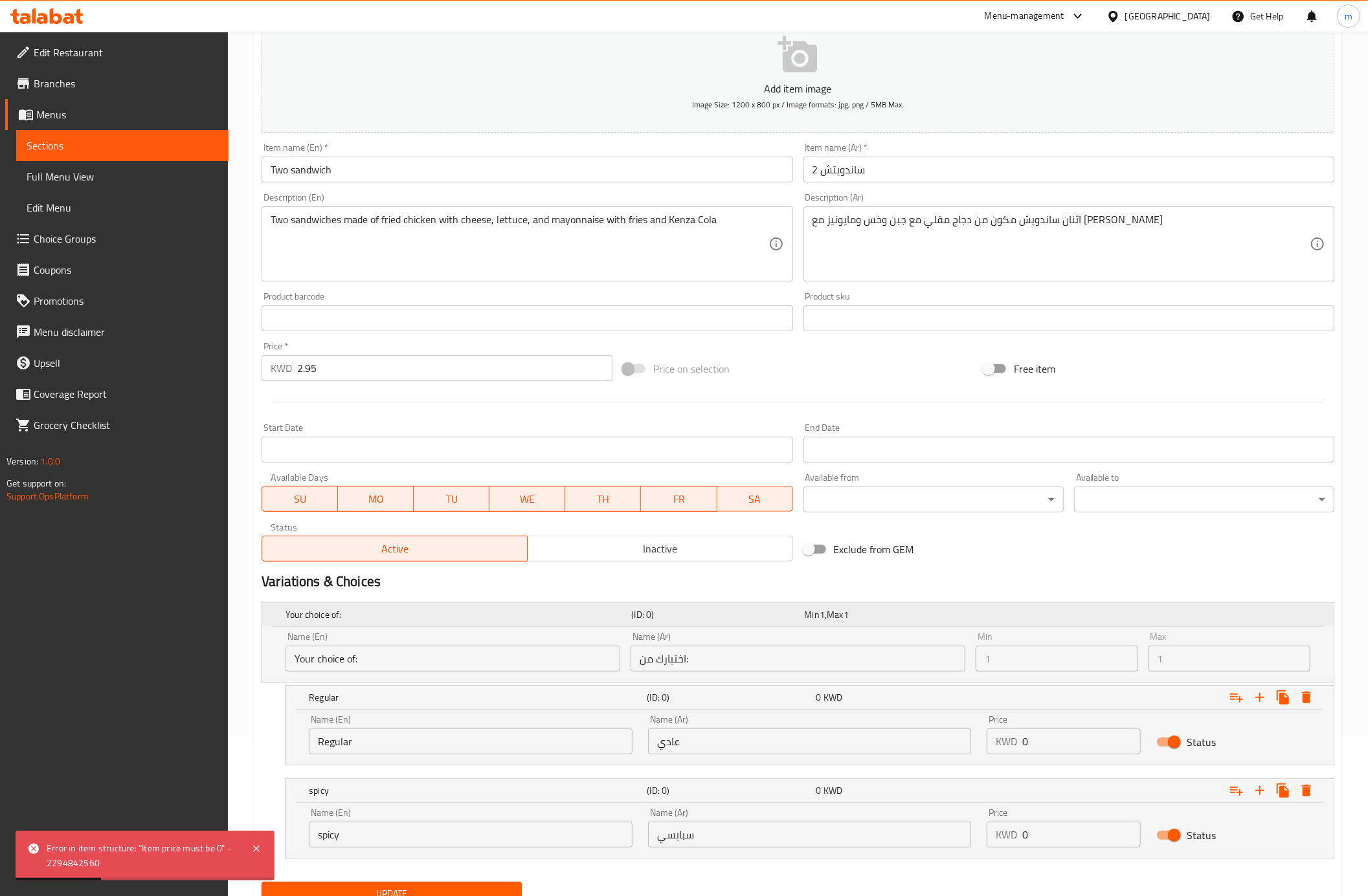
click at [329, 612] on h5 "Your choice of:" at bounding box center [456, 614] width 341 height 13
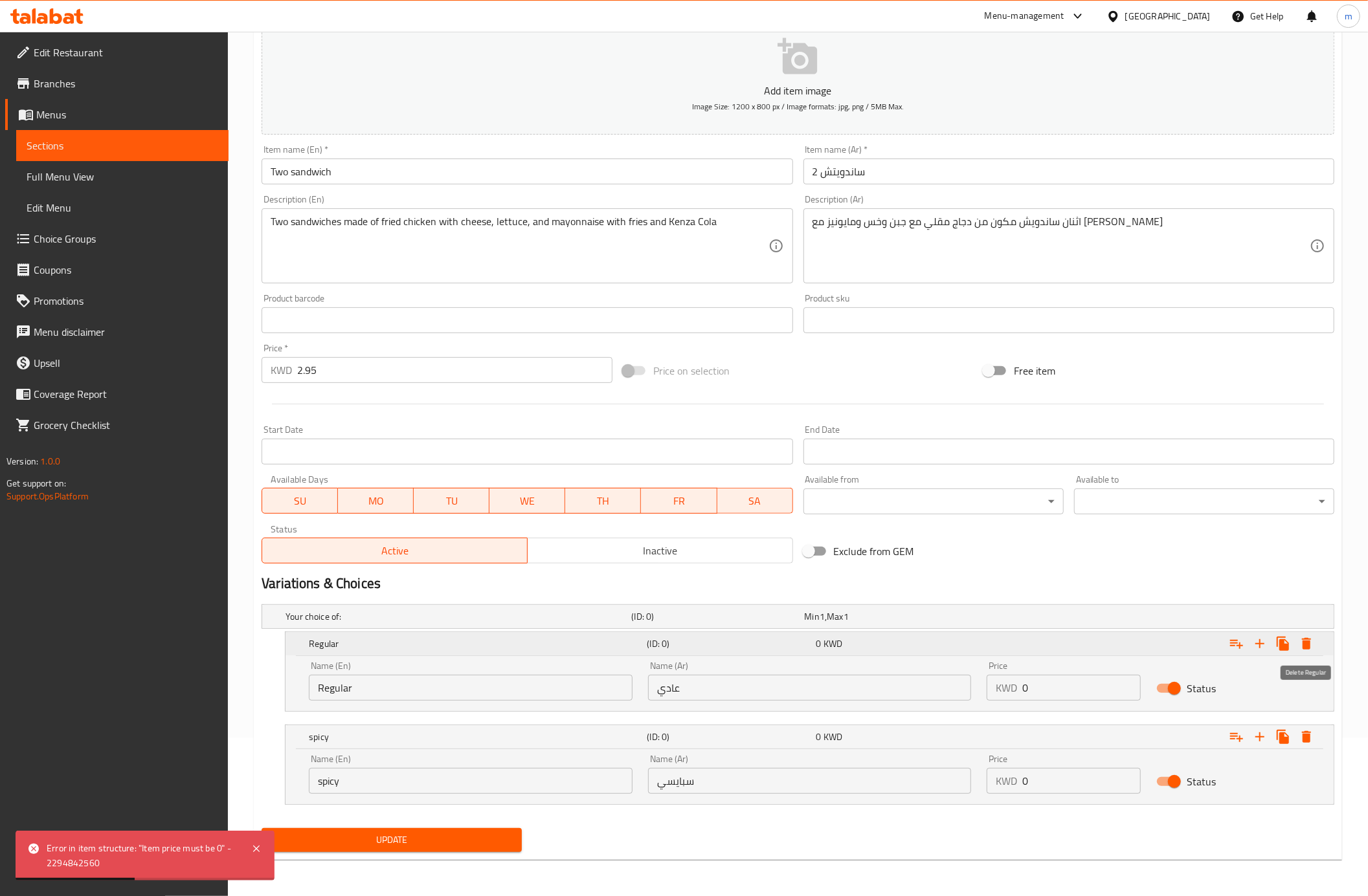
click at [1299, 647] on icon "Expand" at bounding box center [1306, 644] width 15 height 15
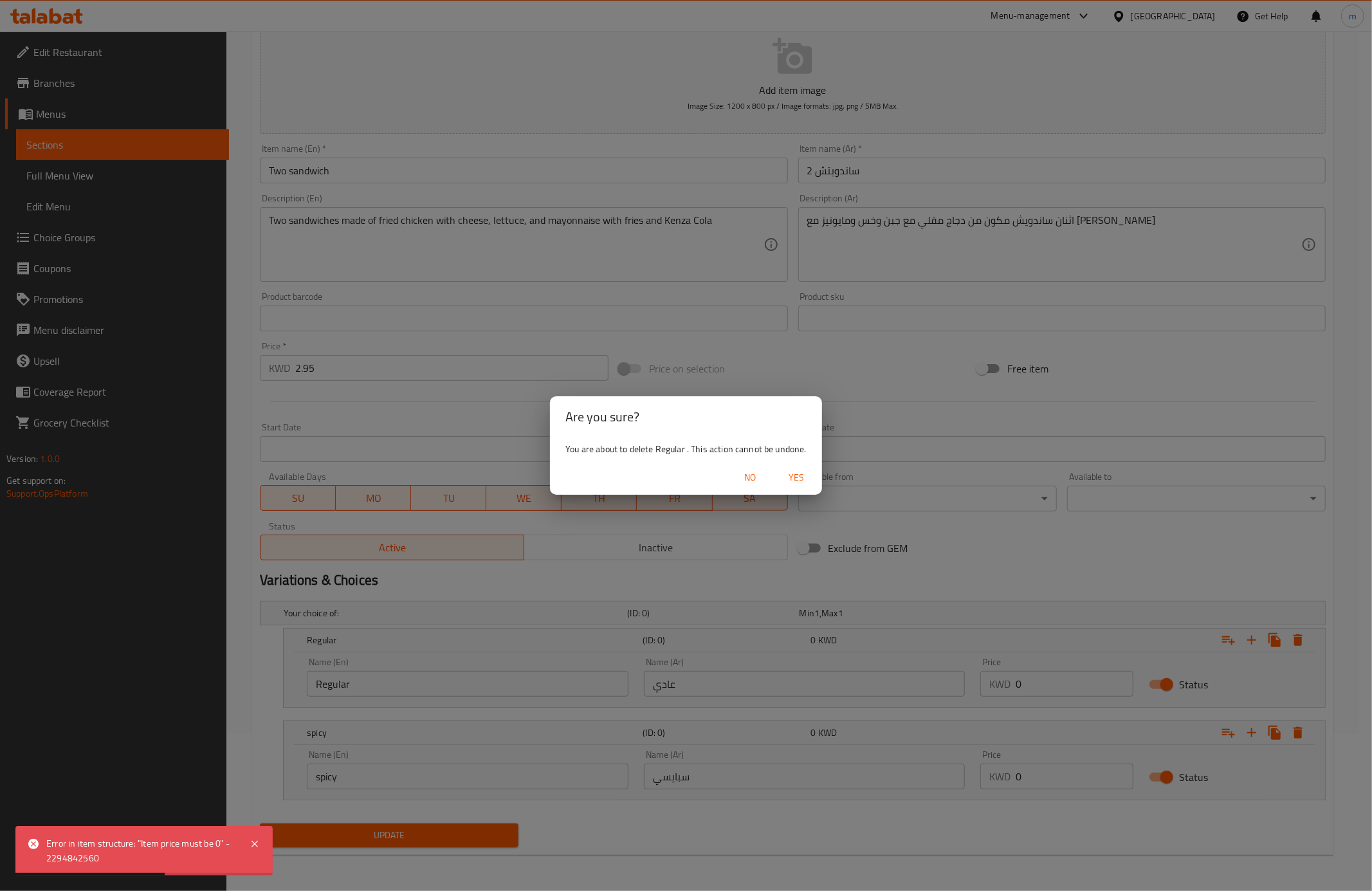
click at [810, 484] on span "Yes" at bounding box center [796, 477] width 31 height 16
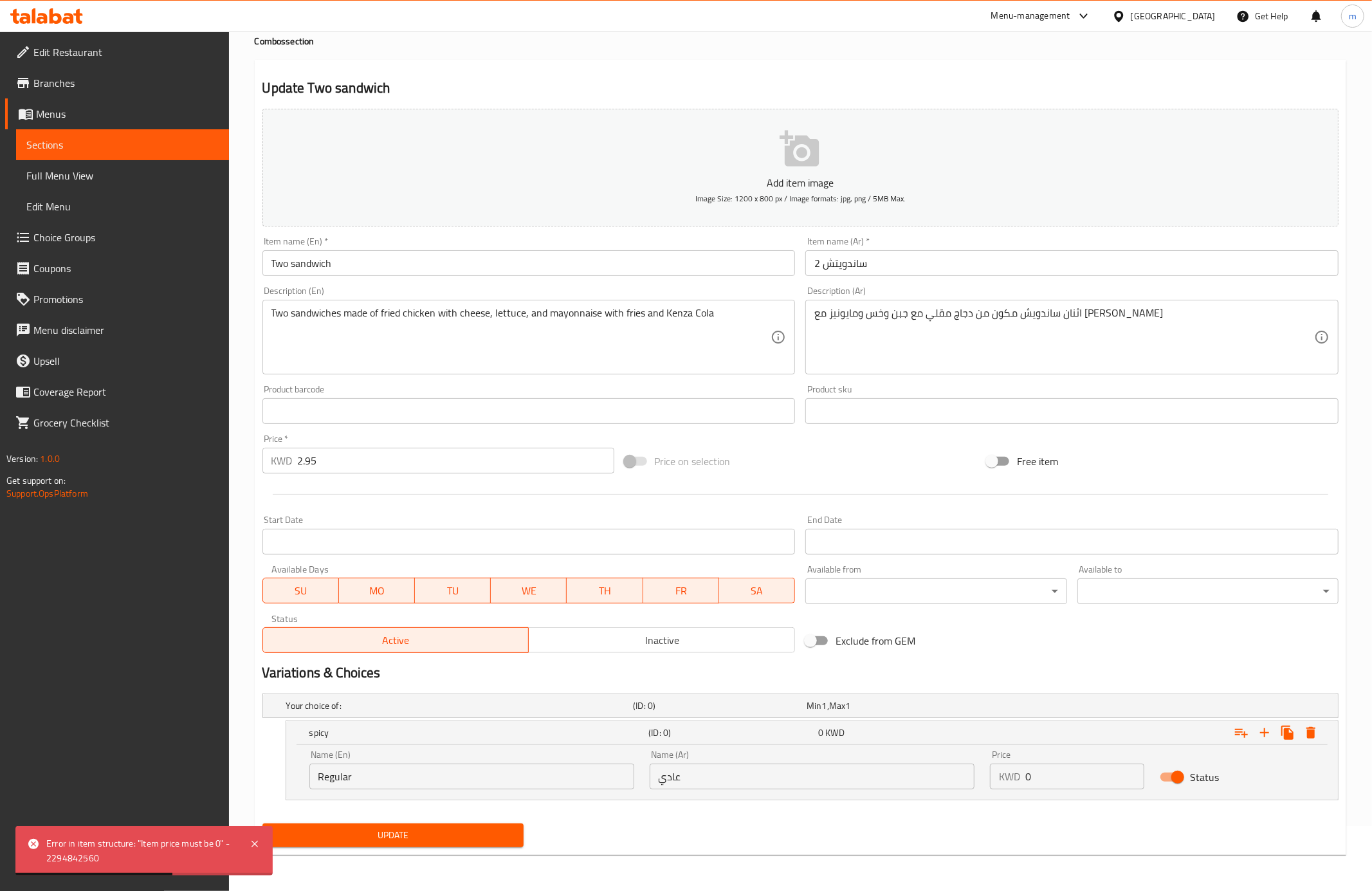
scroll to position [66, 0]
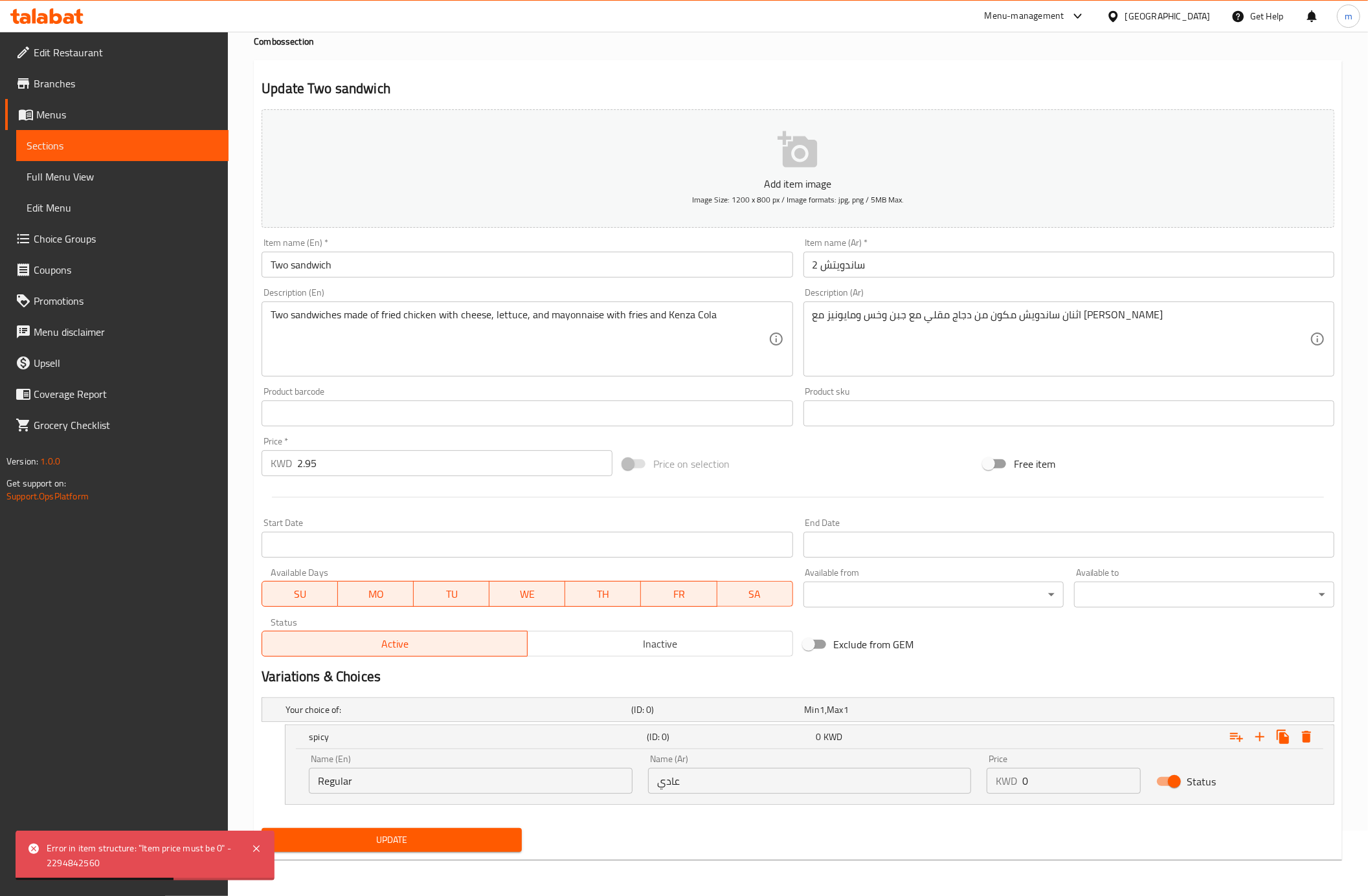
click at [809, 485] on div at bounding box center [798, 497] width 1083 height 31
click at [1307, 736] on icon "Expand" at bounding box center [1307, 736] width 9 height 11
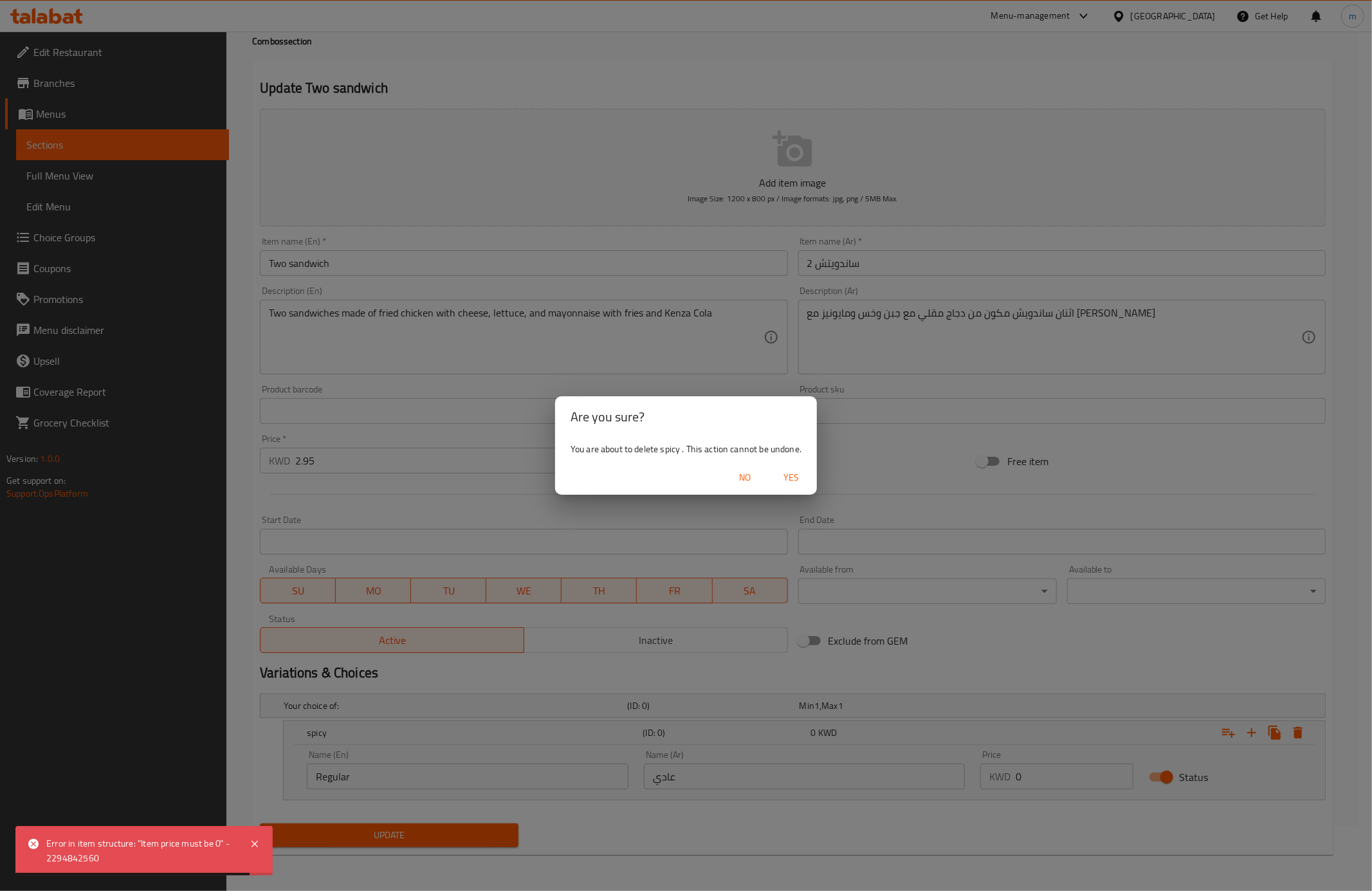
click at [783, 479] on span "Yes" at bounding box center [791, 477] width 31 height 16
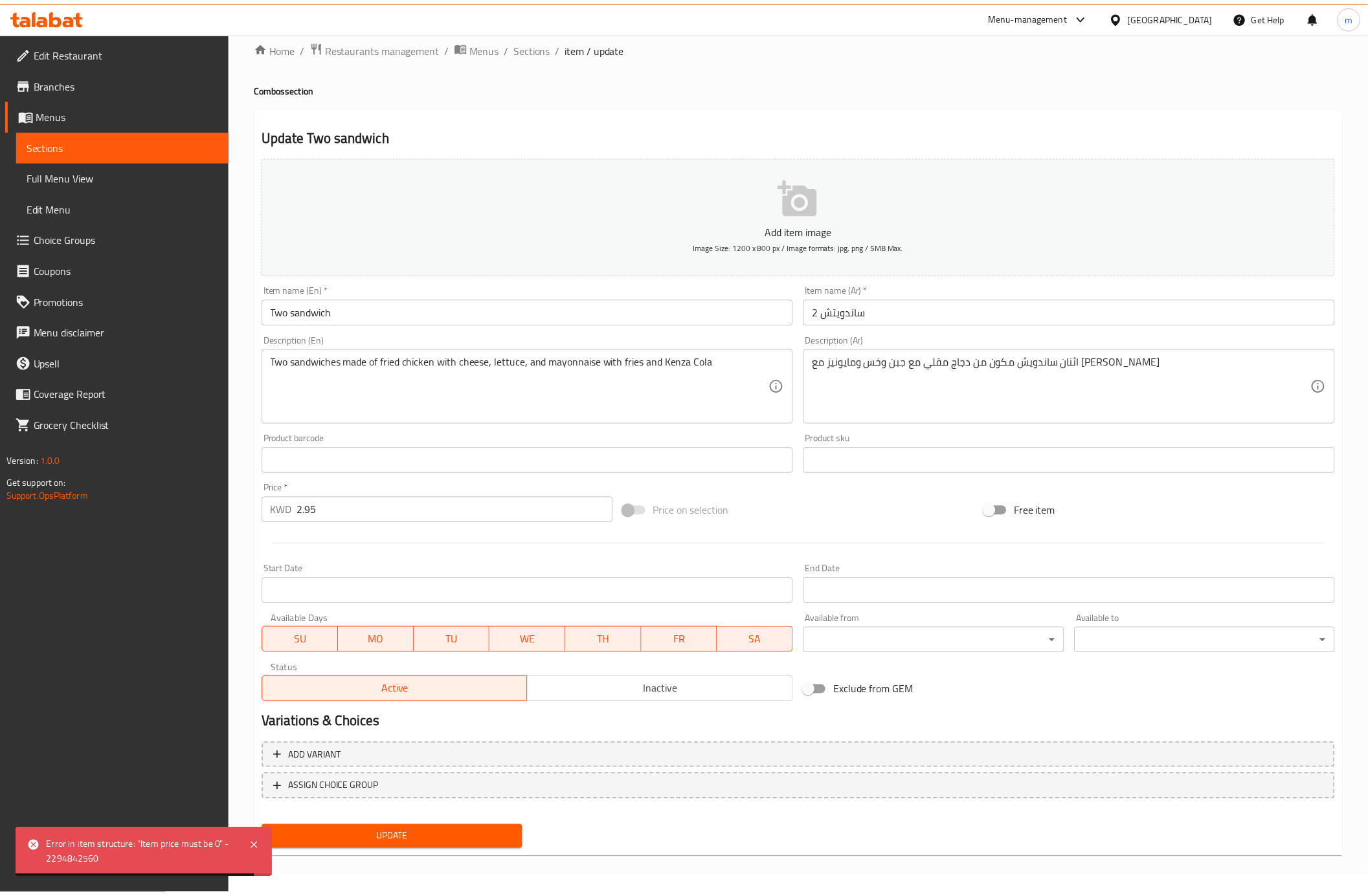
scroll to position [17, 0]
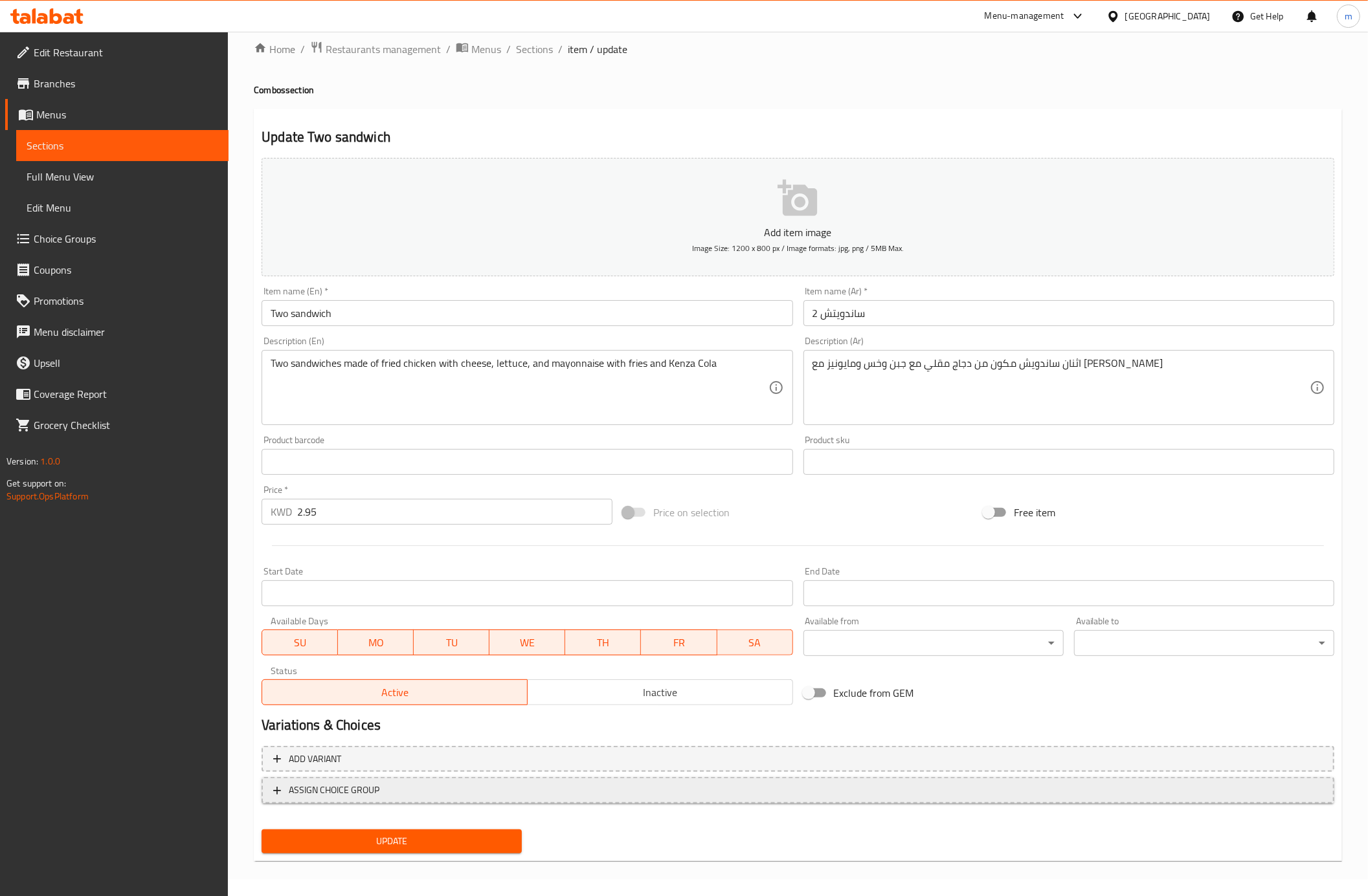
click at [348, 797] on span "ASSIGN CHOICE GROUP" at bounding box center [334, 791] width 91 height 16
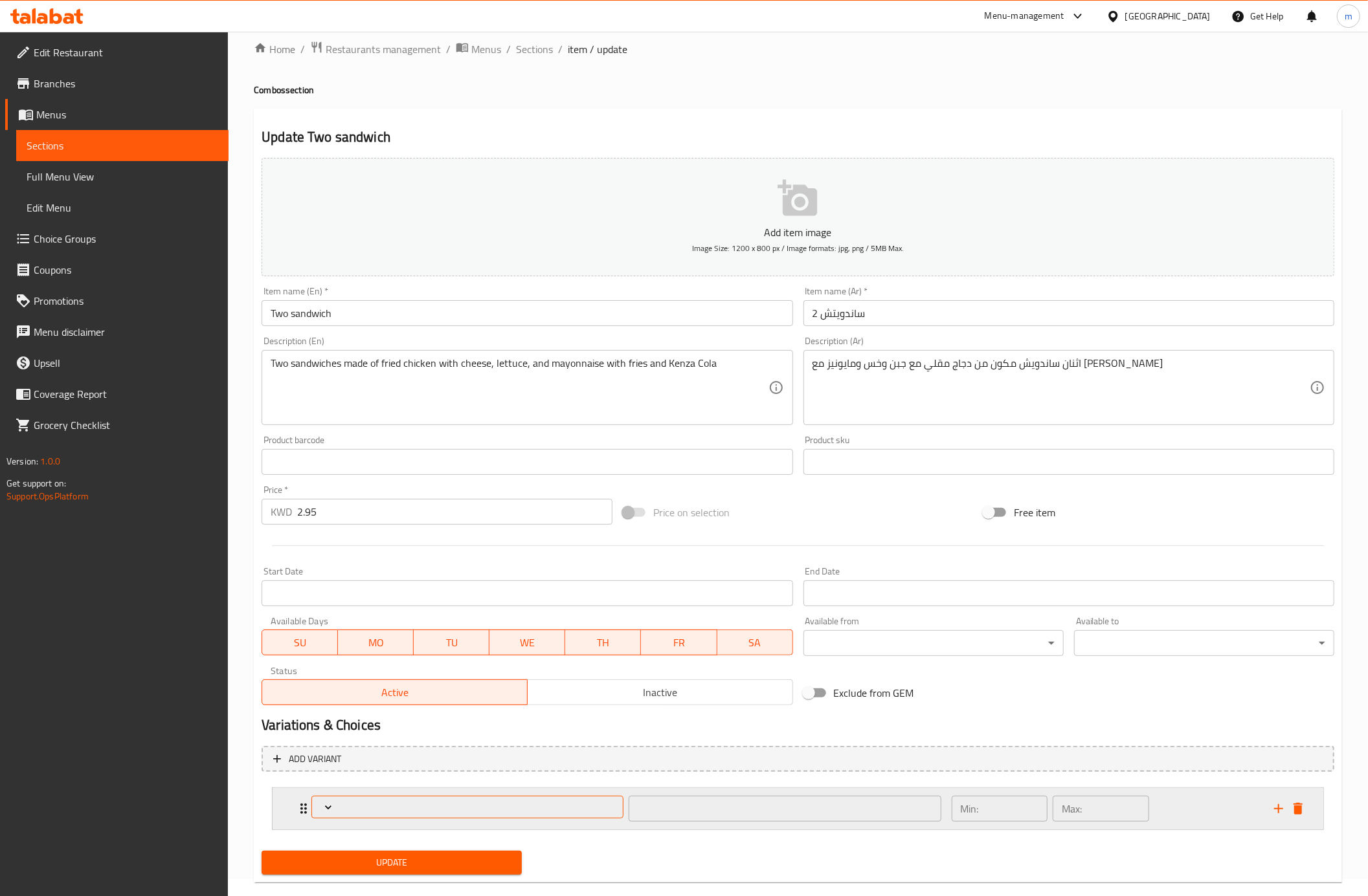
click at [343, 803] on span "Expand" at bounding box center [468, 807] width 303 height 13
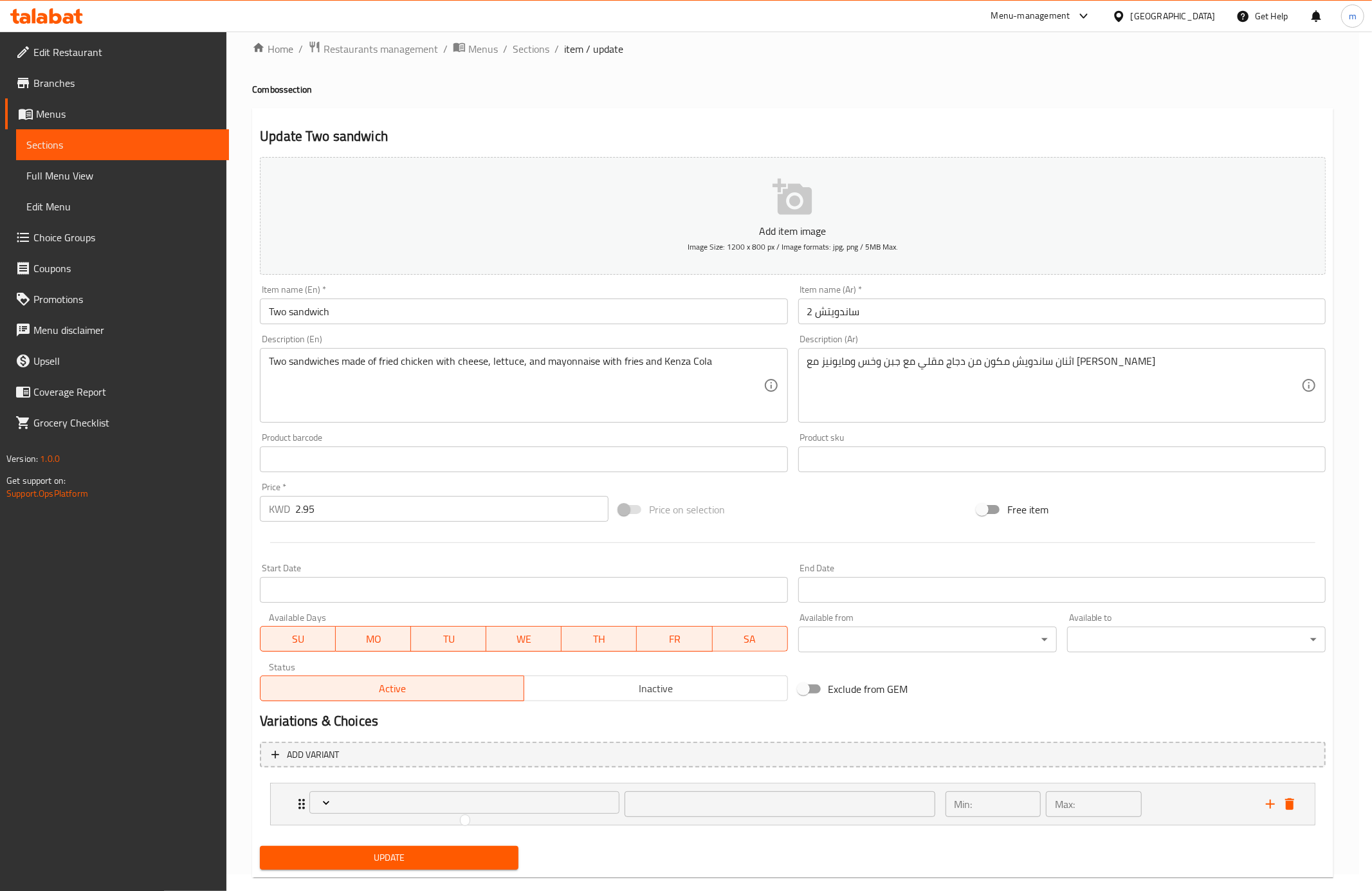
click at [324, 800] on div at bounding box center [686, 446] width 1372 height 891
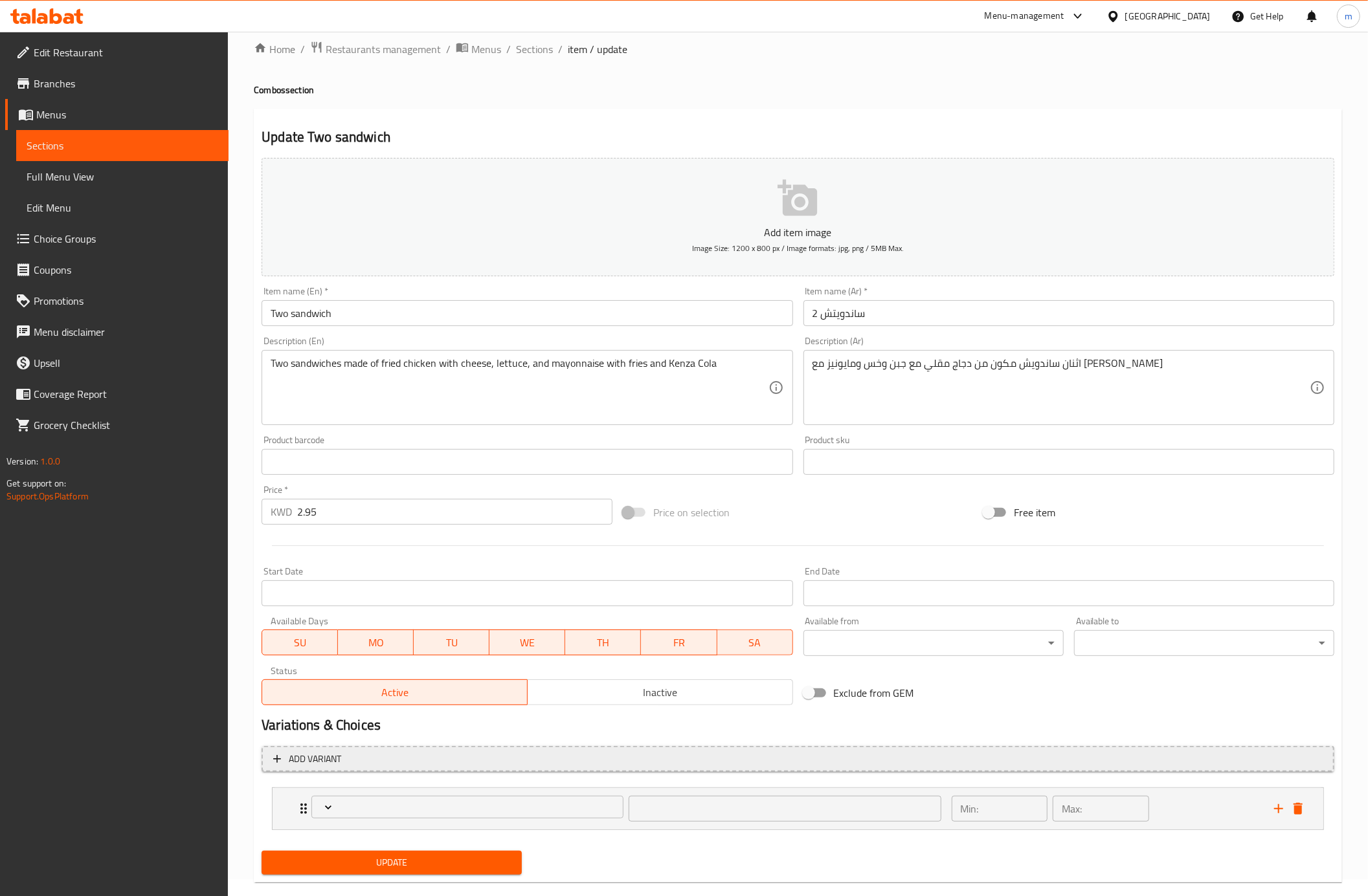
click at [317, 771] on button "Add variant" at bounding box center [798, 759] width 1073 height 27
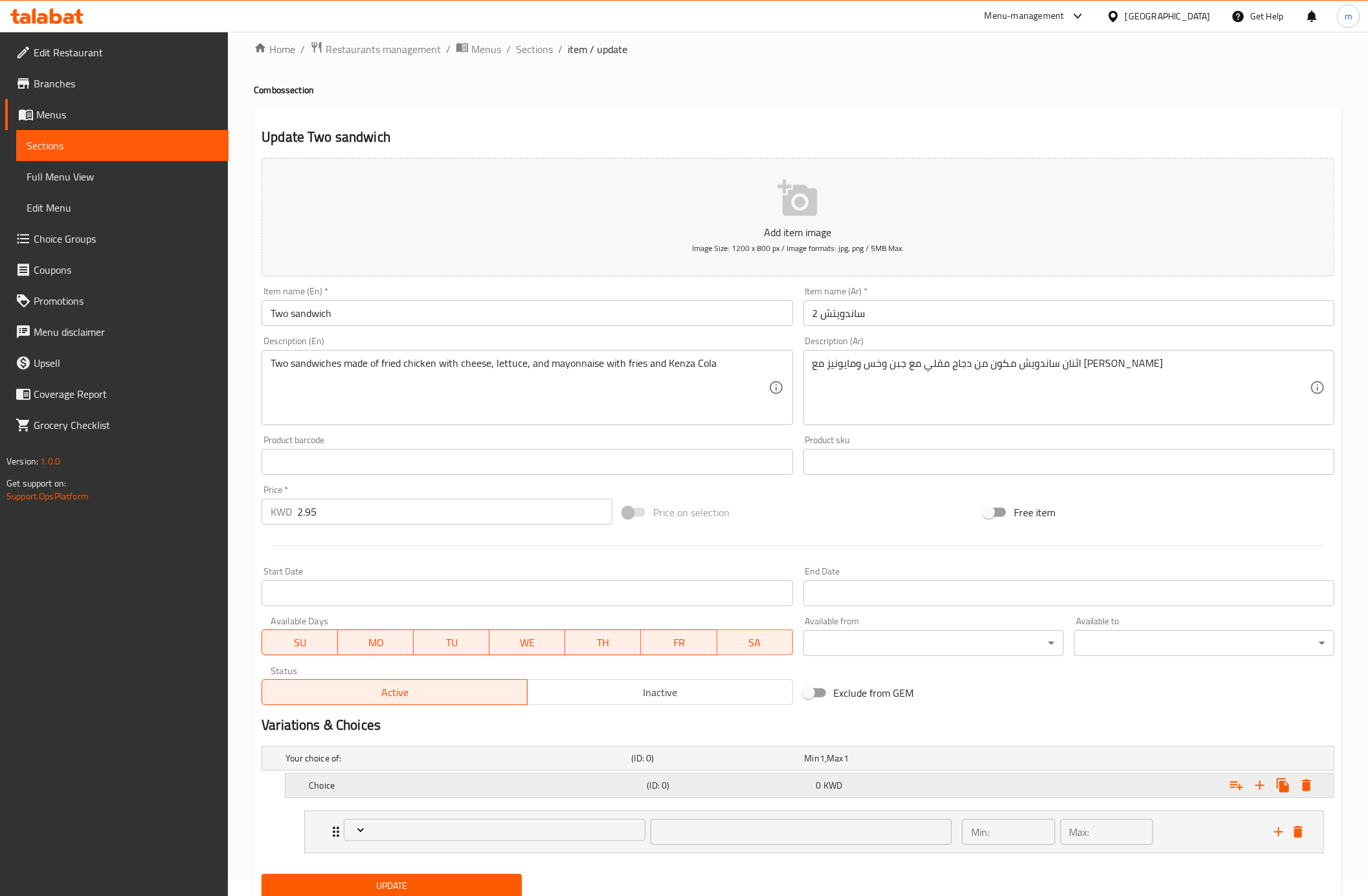
click at [361, 791] on h5 "Choice" at bounding box center [475, 785] width 333 height 13
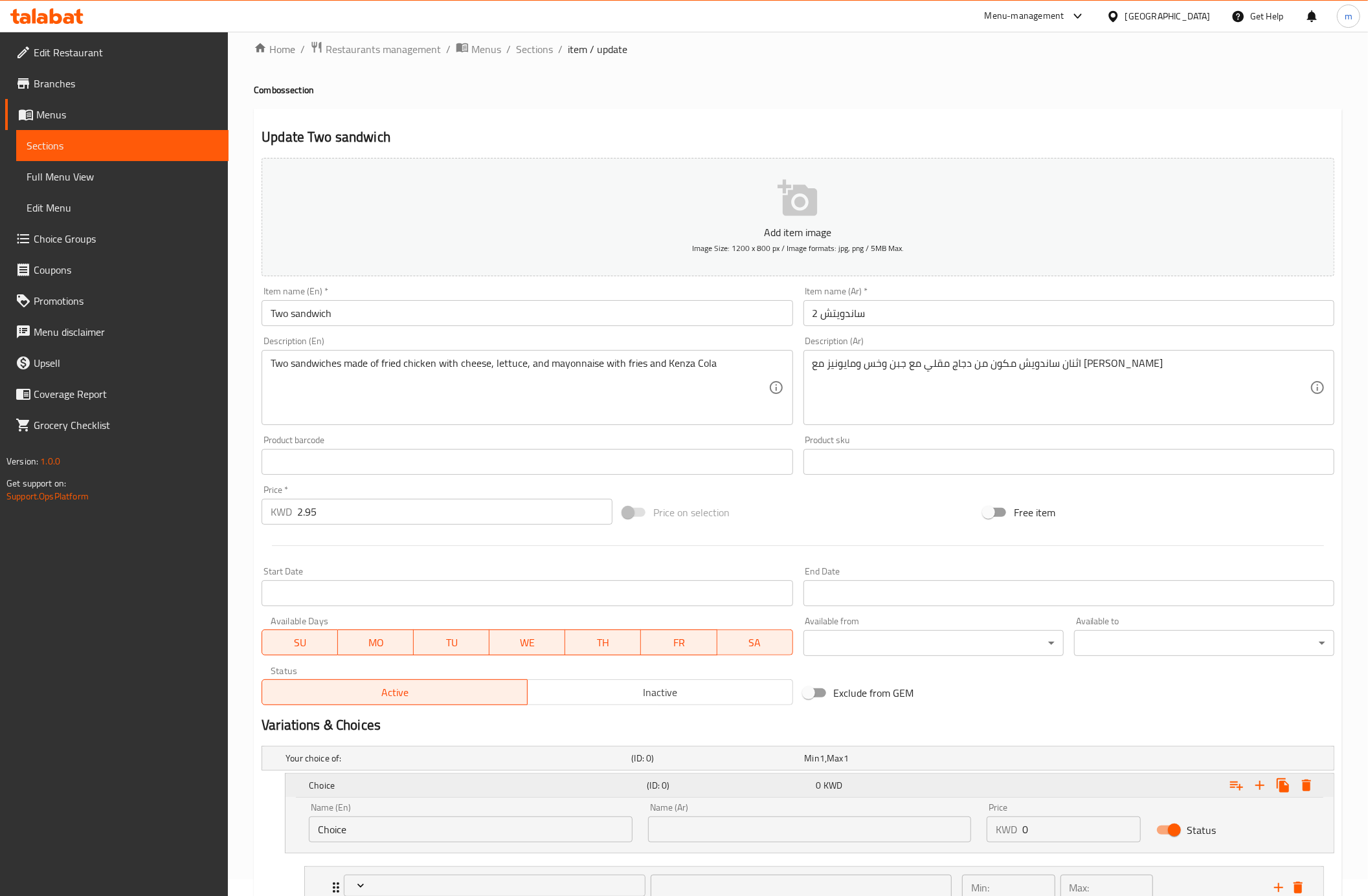
click at [361, 791] on h5 "Choice" at bounding box center [475, 785] width 333 height 13
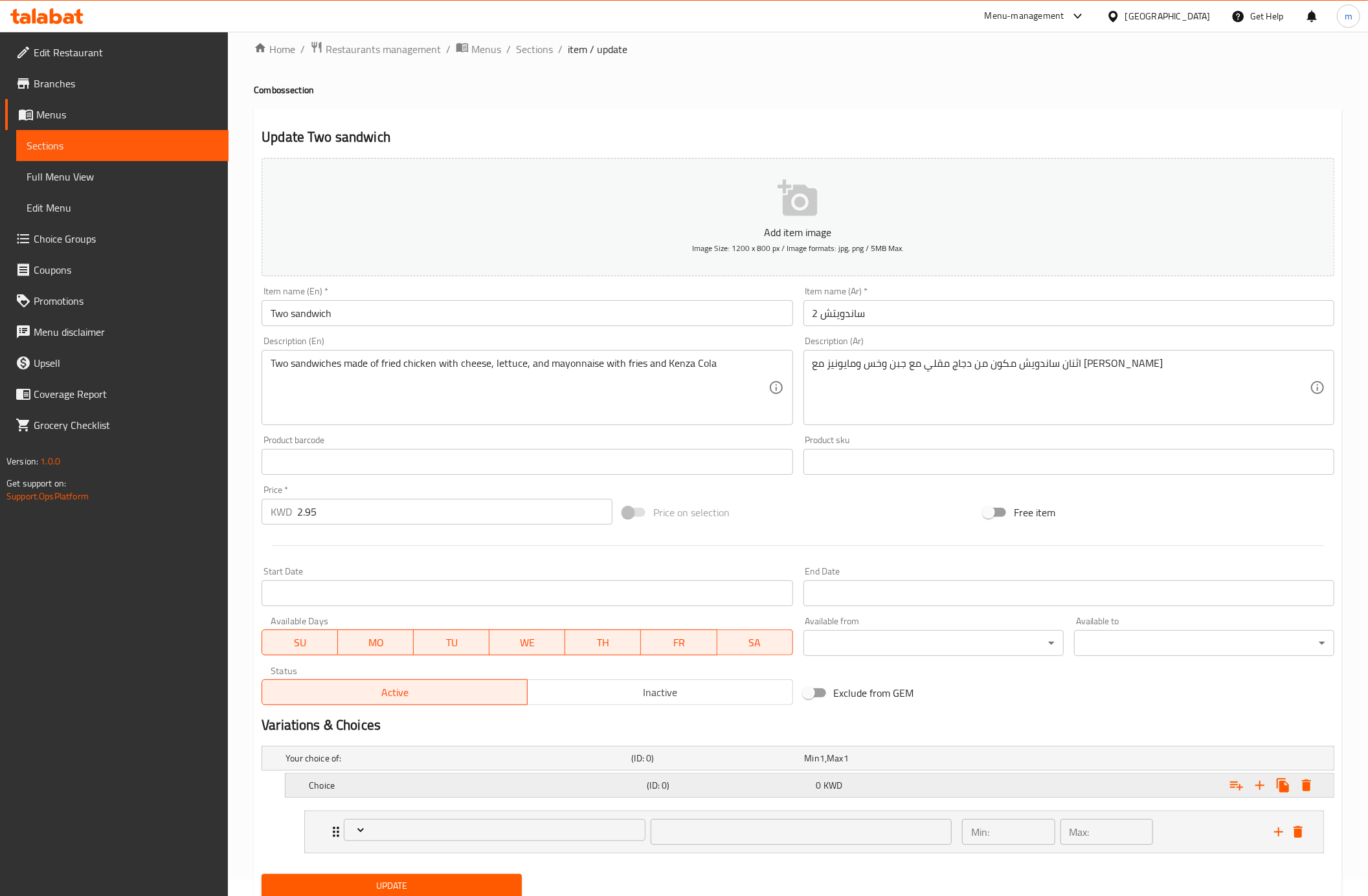
click at [361, 791] on h5 "Choice" at bounding box center [475, 785] width 333 height 13
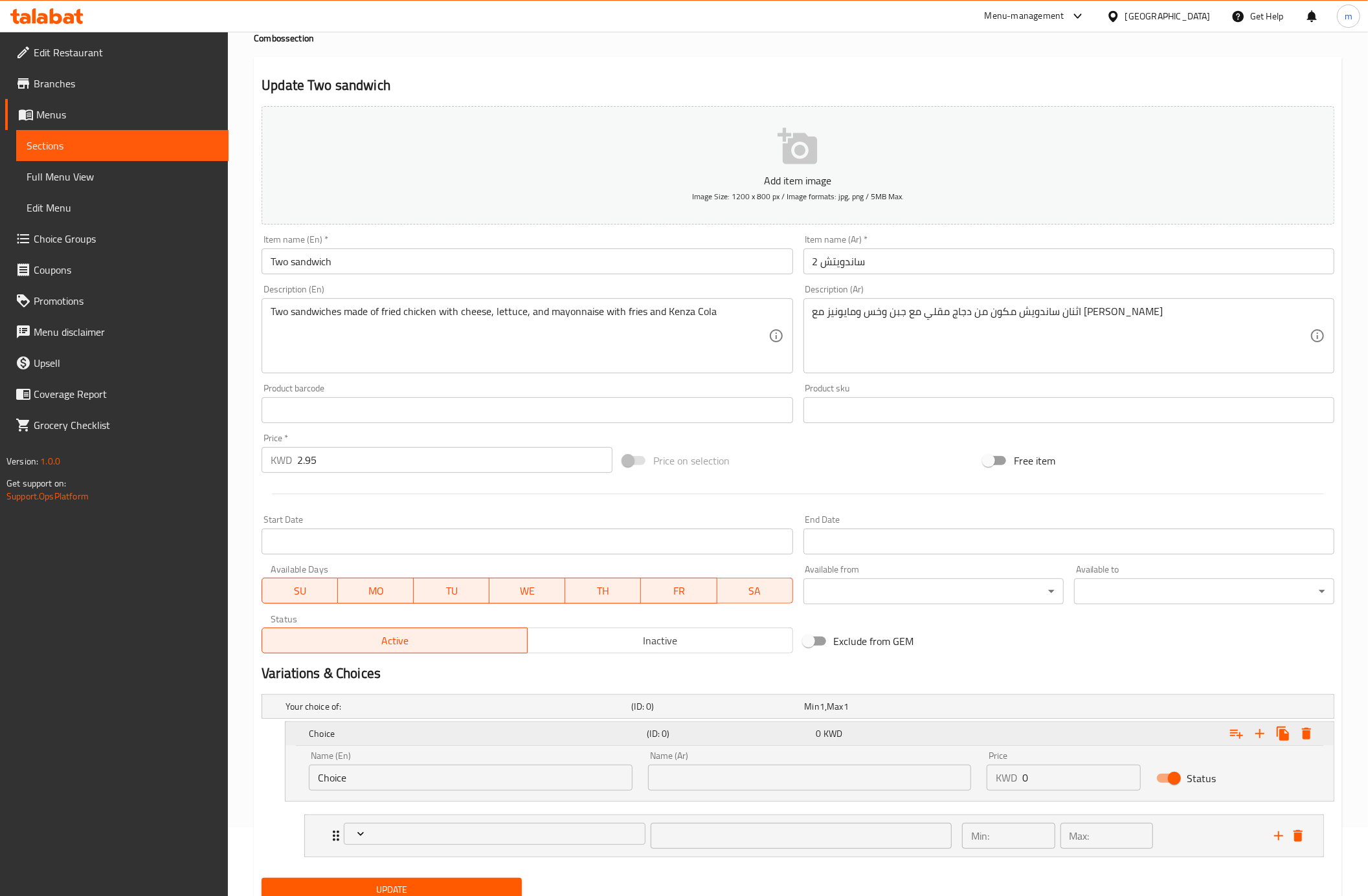
scroll to position [120, 0]
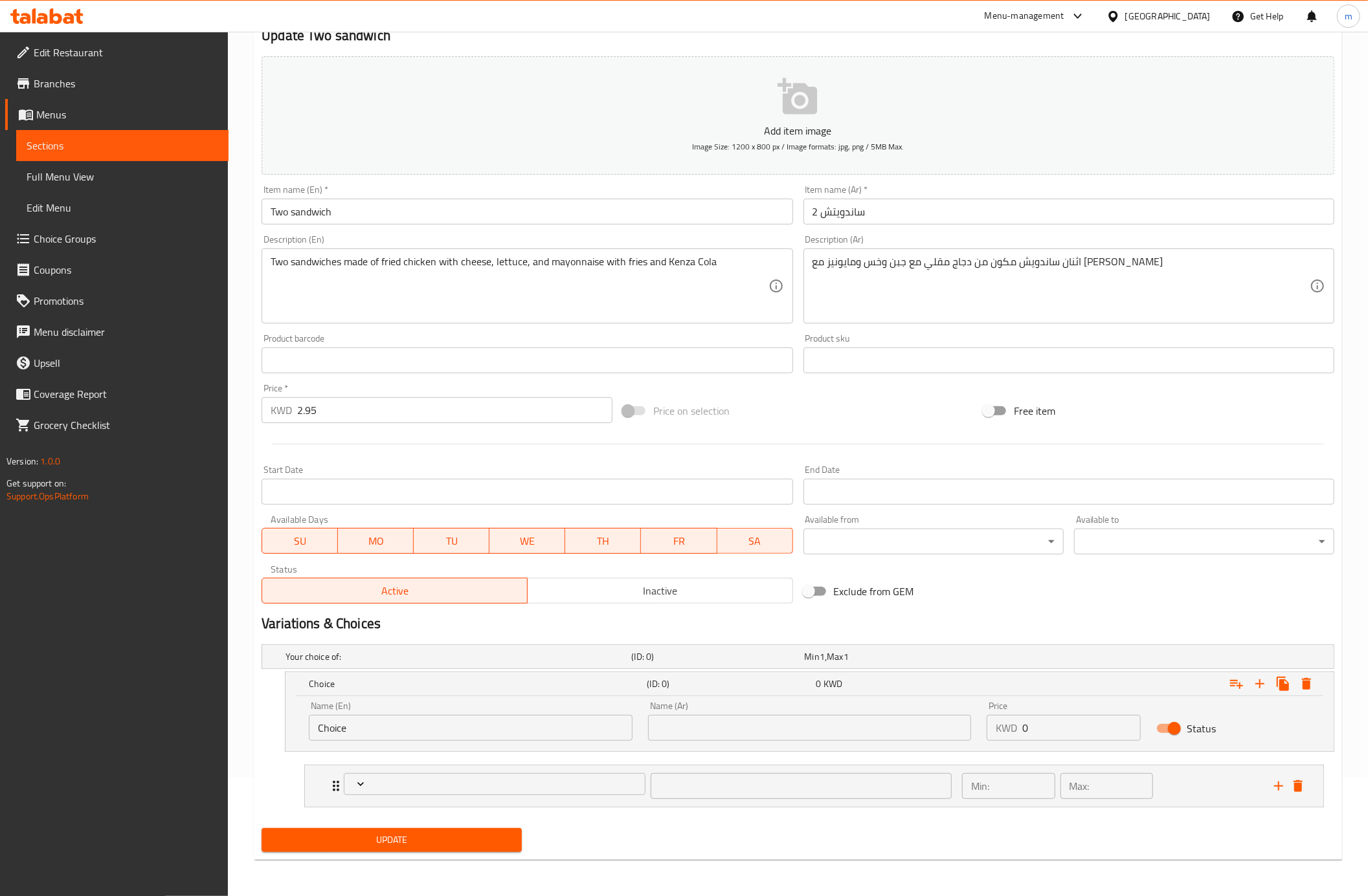
click at [415, 736] on input "Choice" at bounding box center [470, 728] width 324 height 26
click at [375, 720] on input "text" at bounding box center [470, 728] width 324 height 26
paste input "Your Choice Of:"
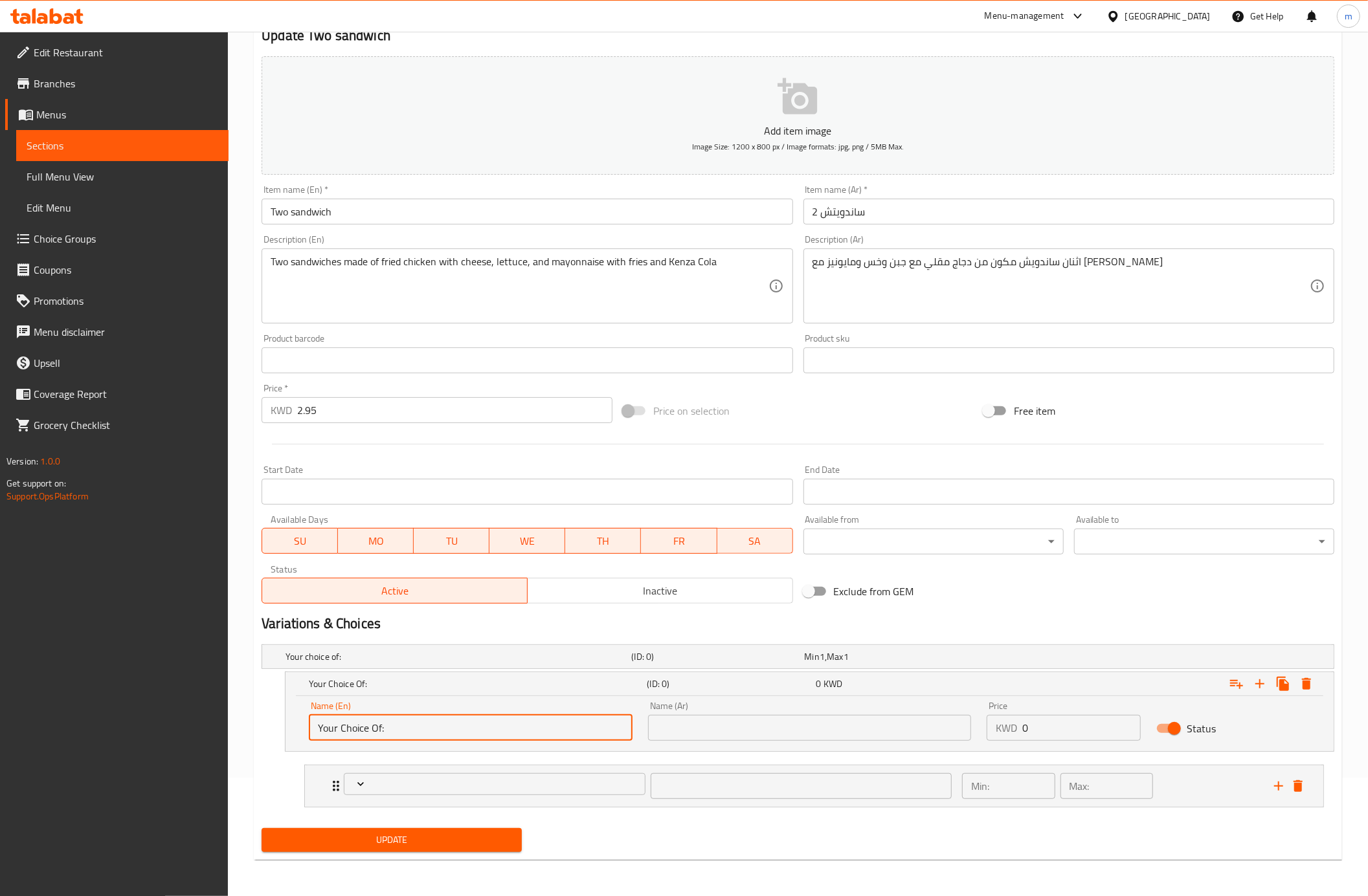
type input "Your Choice Of:"
click at [697, 722] on input "text" at bounding box center [810, 728] width 324 height 26
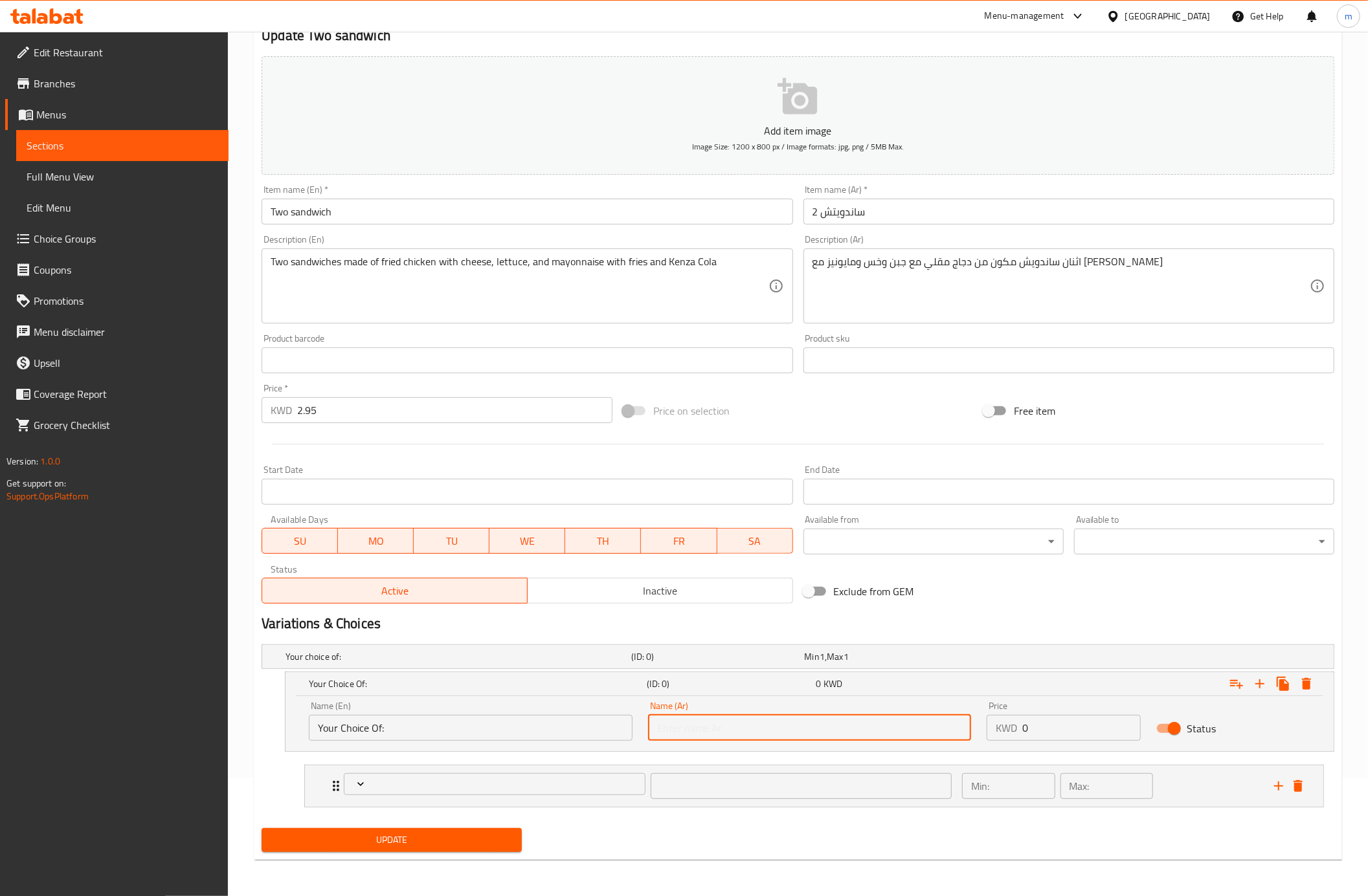
paste input "إختيارك من:"
type input "إختيارك من:"
click at [498, 837] on span "Update" at bounding box center [391, 840] width 240 height 16
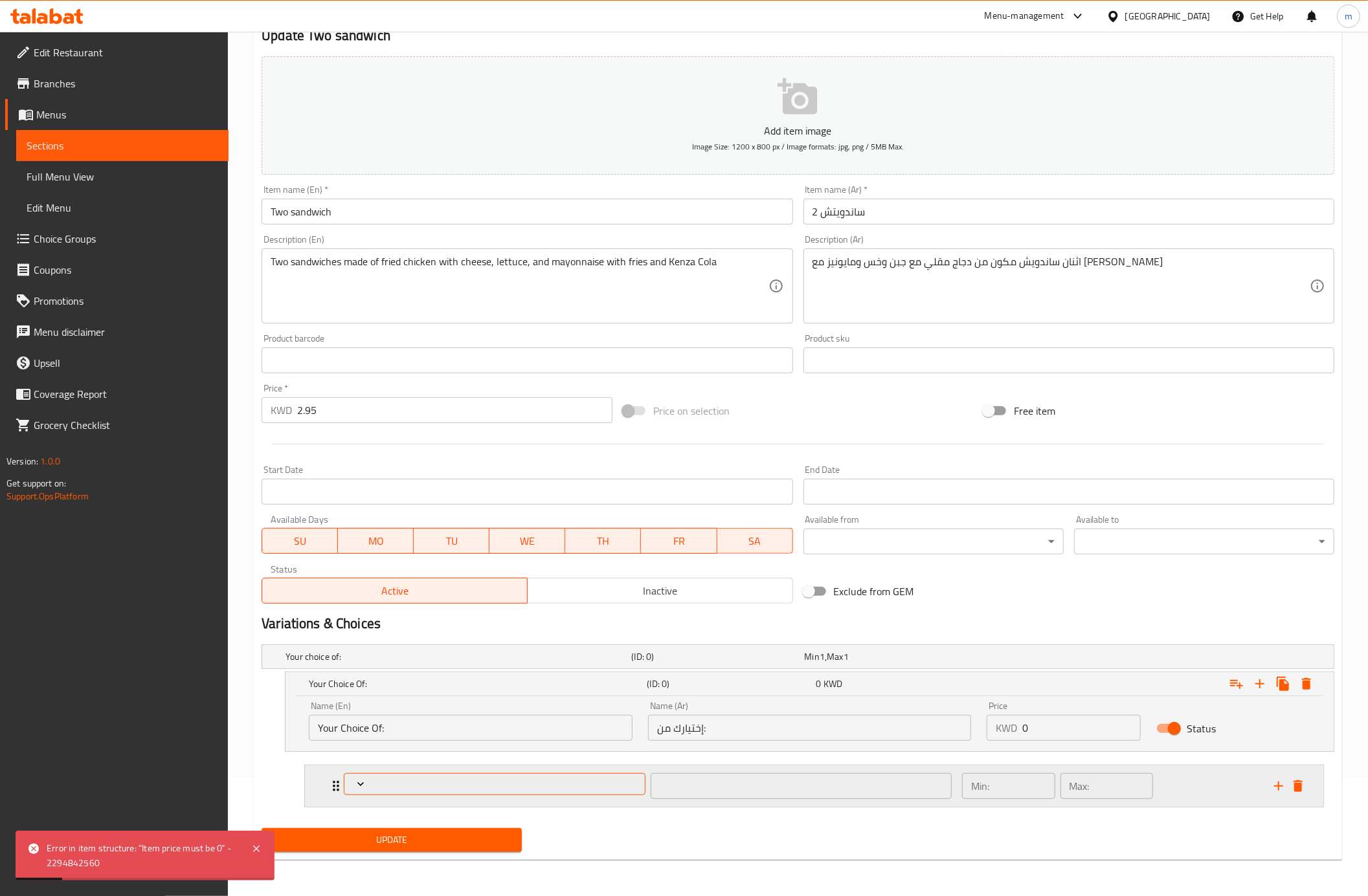
click at [637, 785] on span "Expand" at bounding box center [494, 784] width 292 height 13
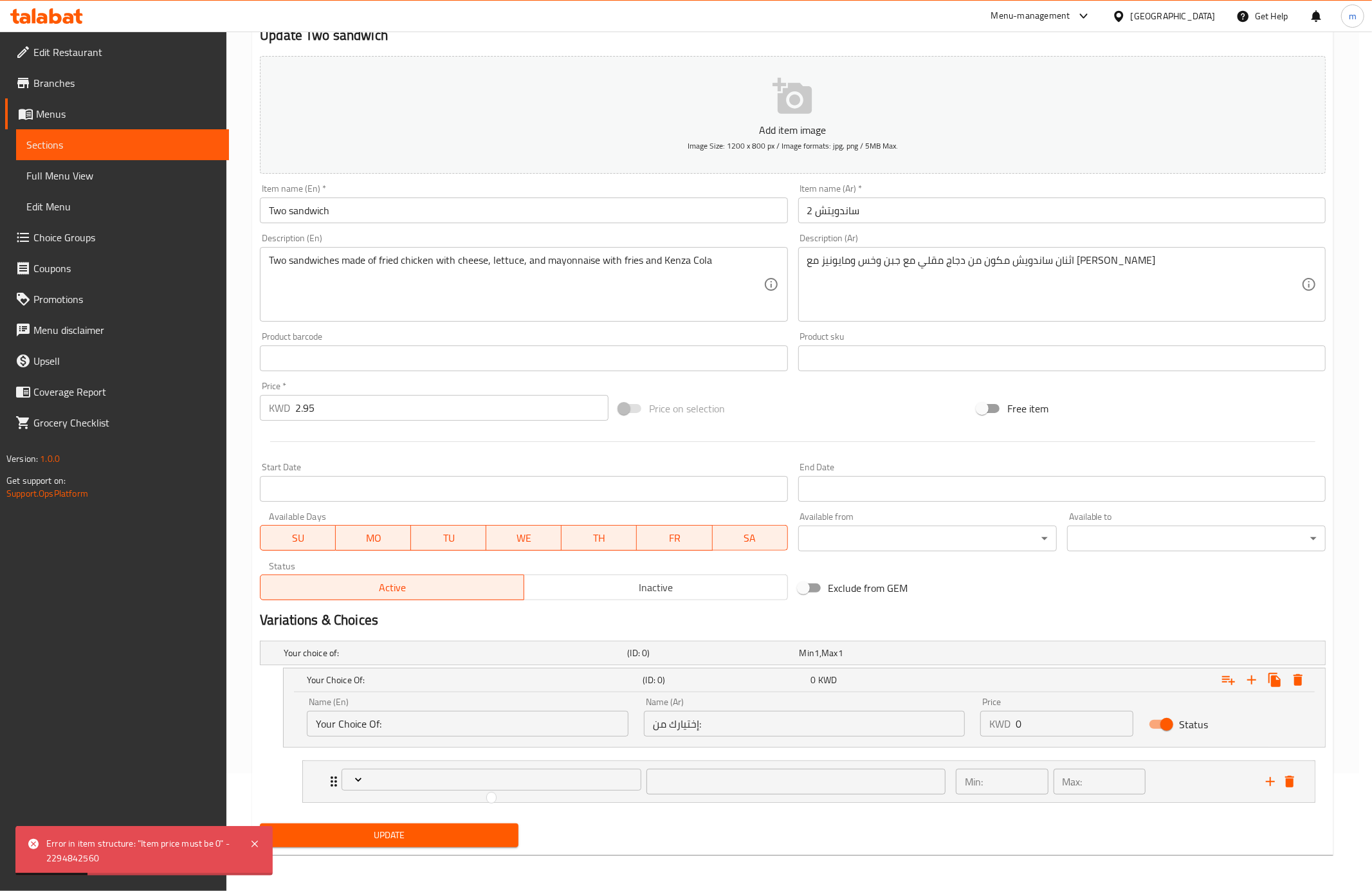
click at [353, 781] on div at bounding box center [686, 446] width 1372 height 891
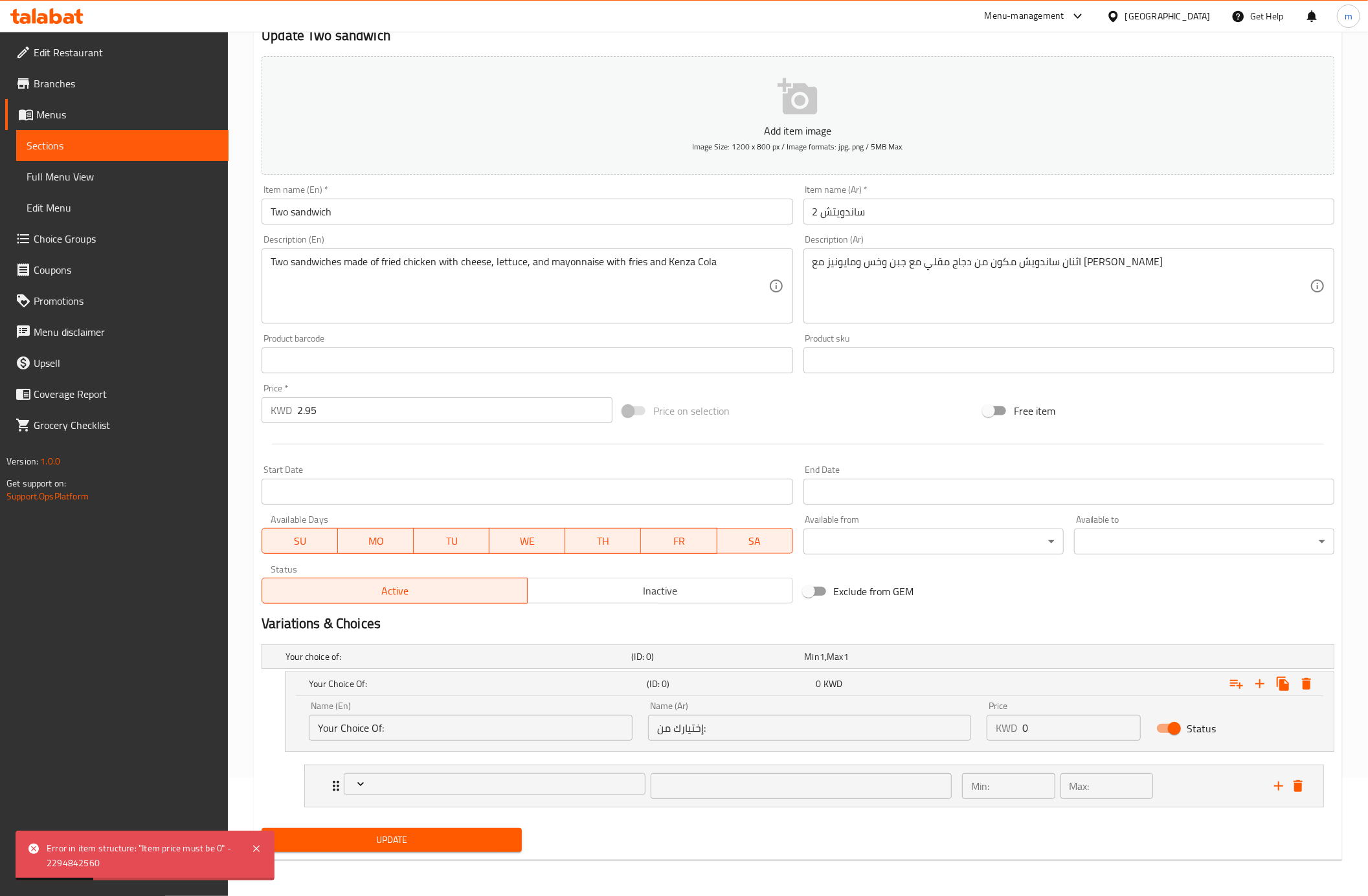
click at [355, 785] on icon "Expand" at bounding box center [360, 784] width 13 height 13
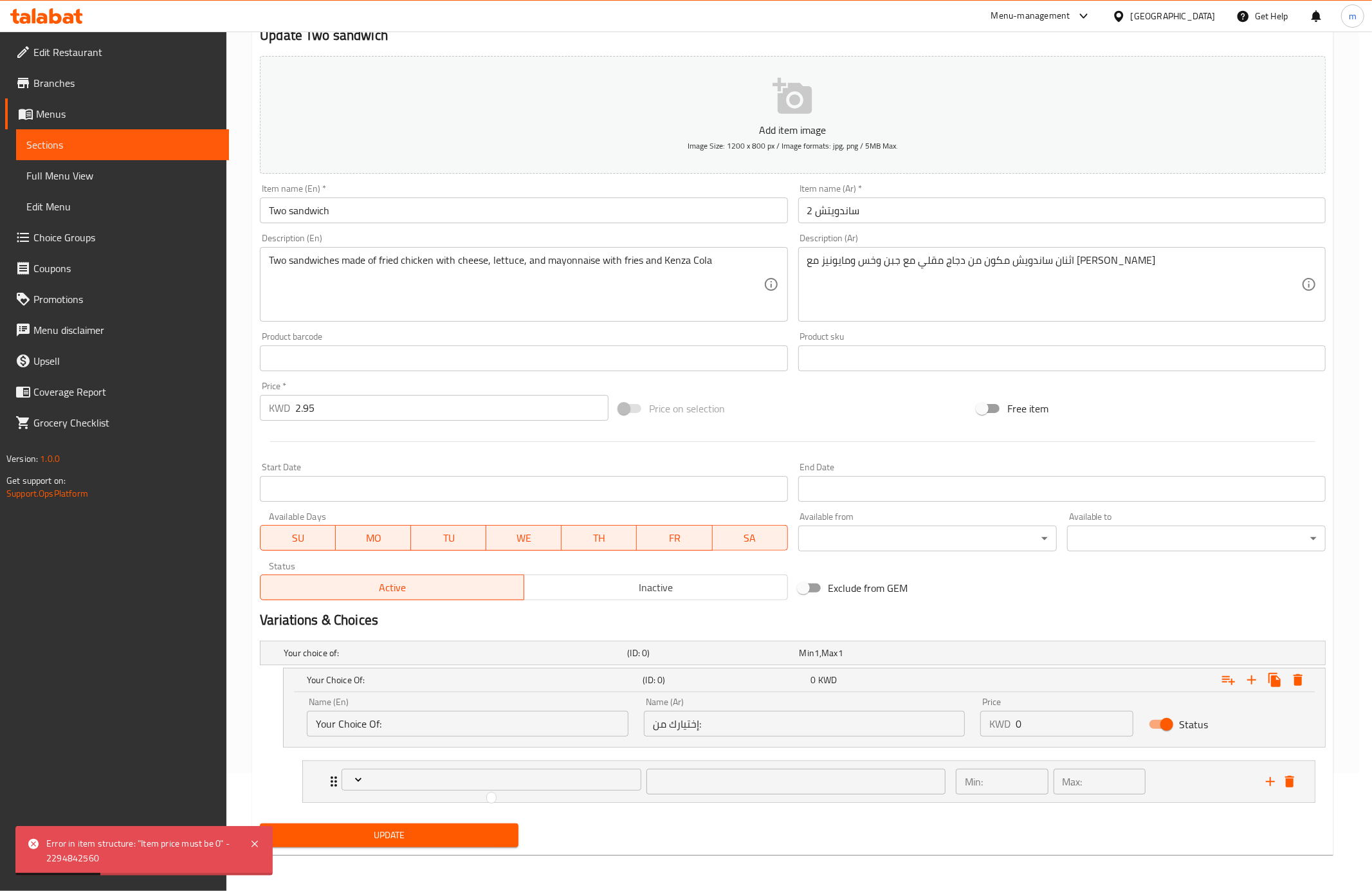
click at [353, 781] on div at bounding box center [686, 446] width 1372 height 891
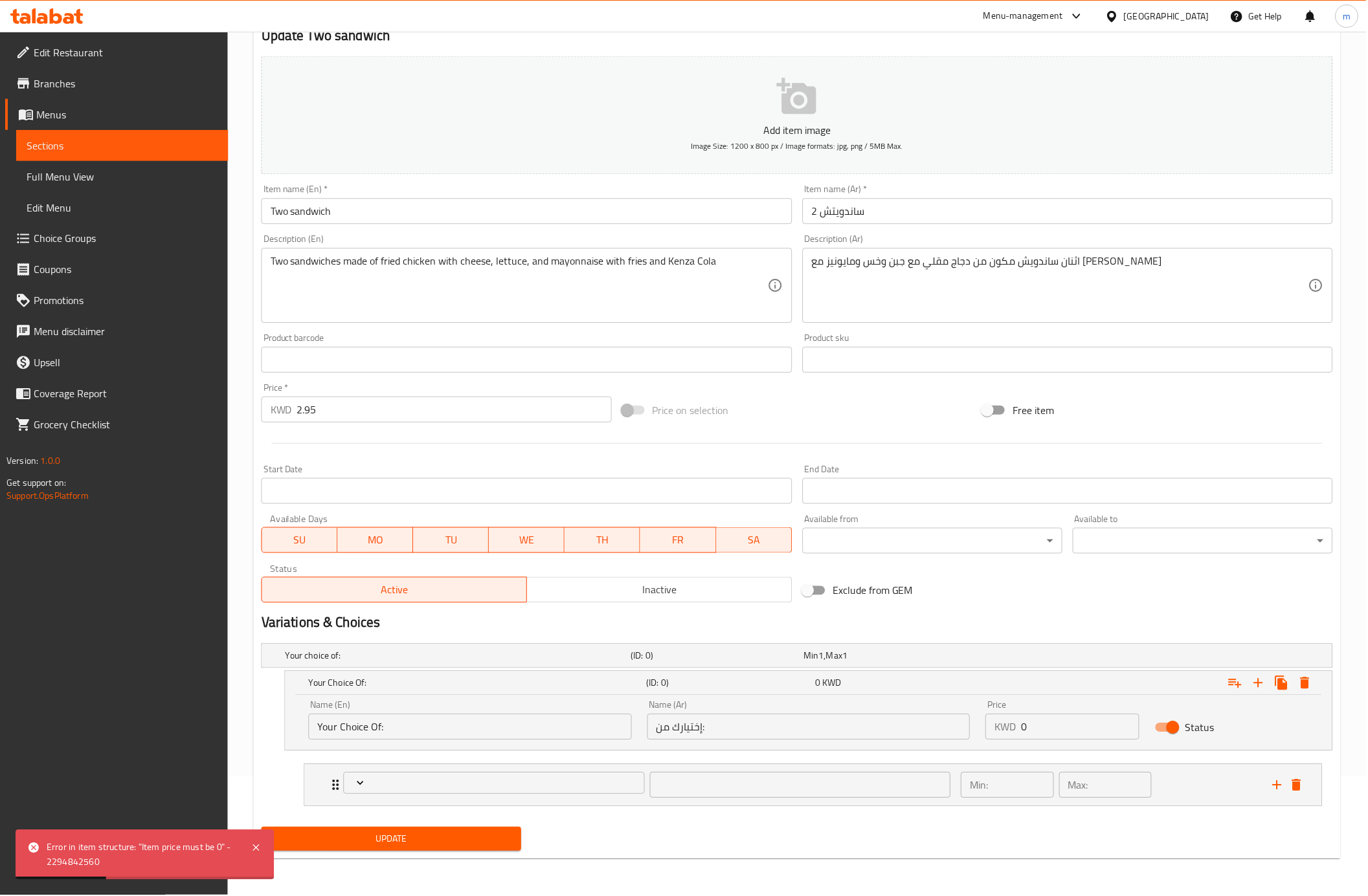
click at [355, 785] on icon "Expand" at bounding box center [360, 784] width 13 height 13
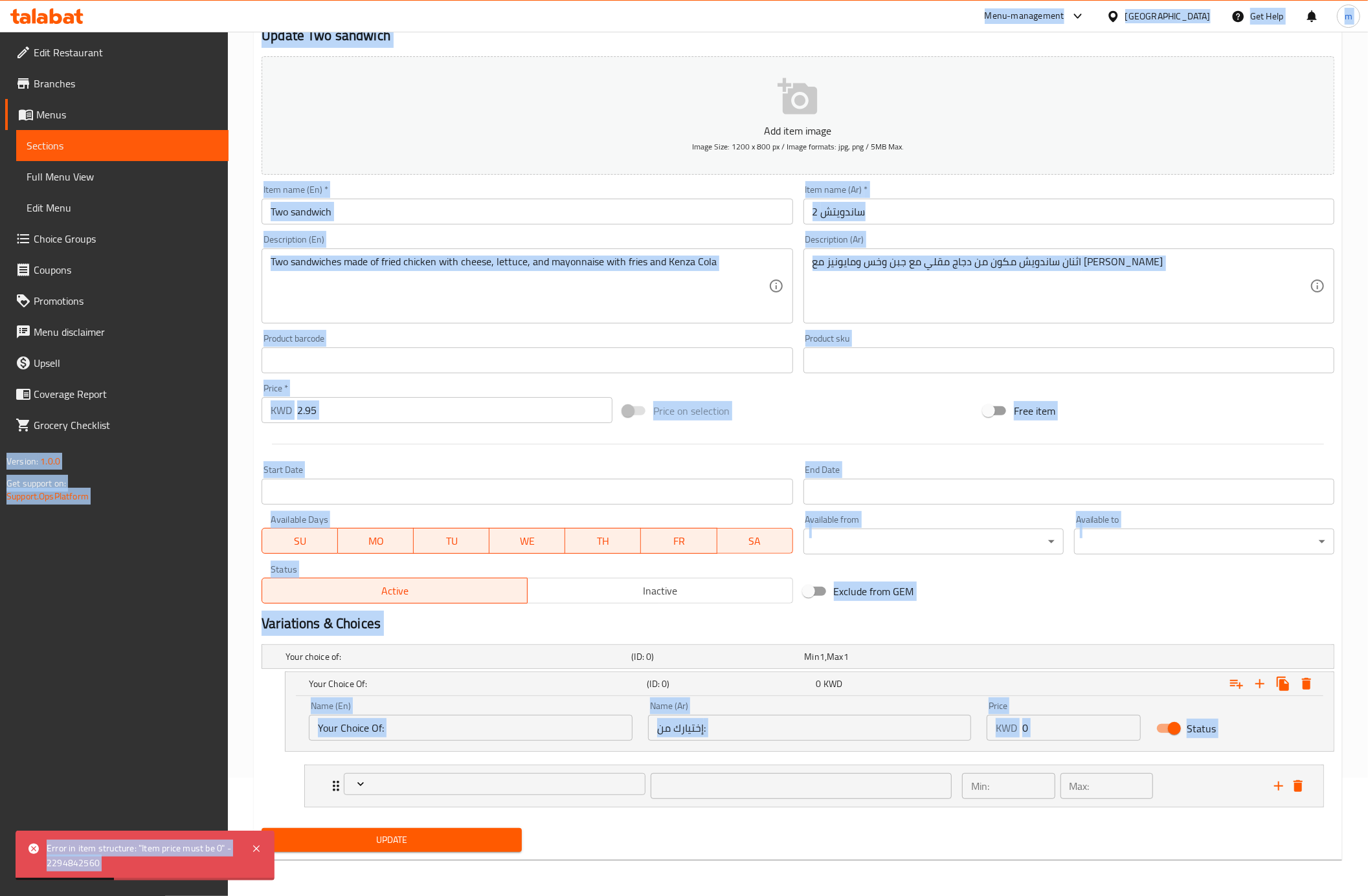
click at [355, 785] on icon "Expand" at bounding box center [360, 784] width 13 height 13
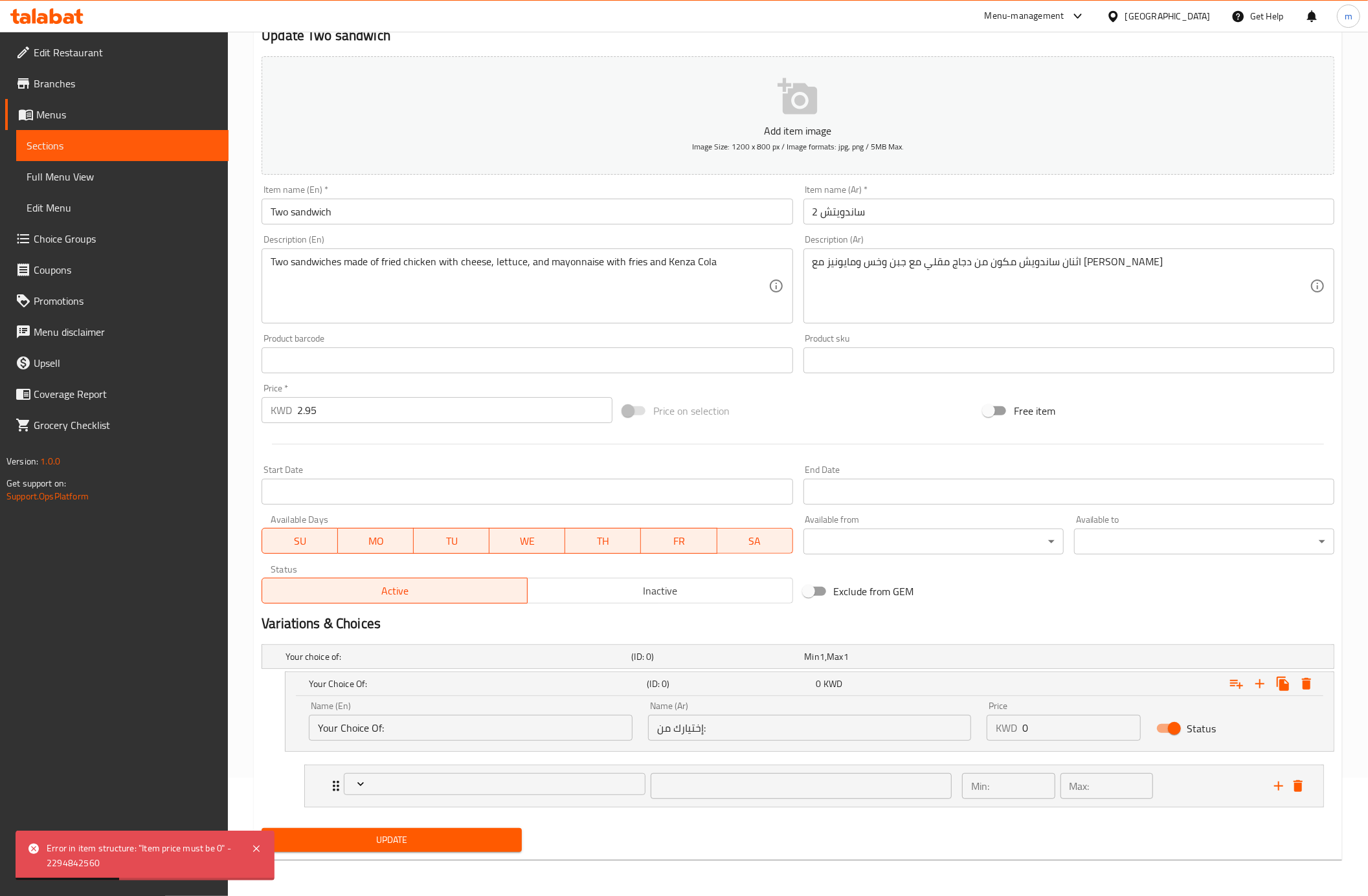
click at [355, 785] on icon "Expand" at bounding box center [360, 784] width 13 height 13
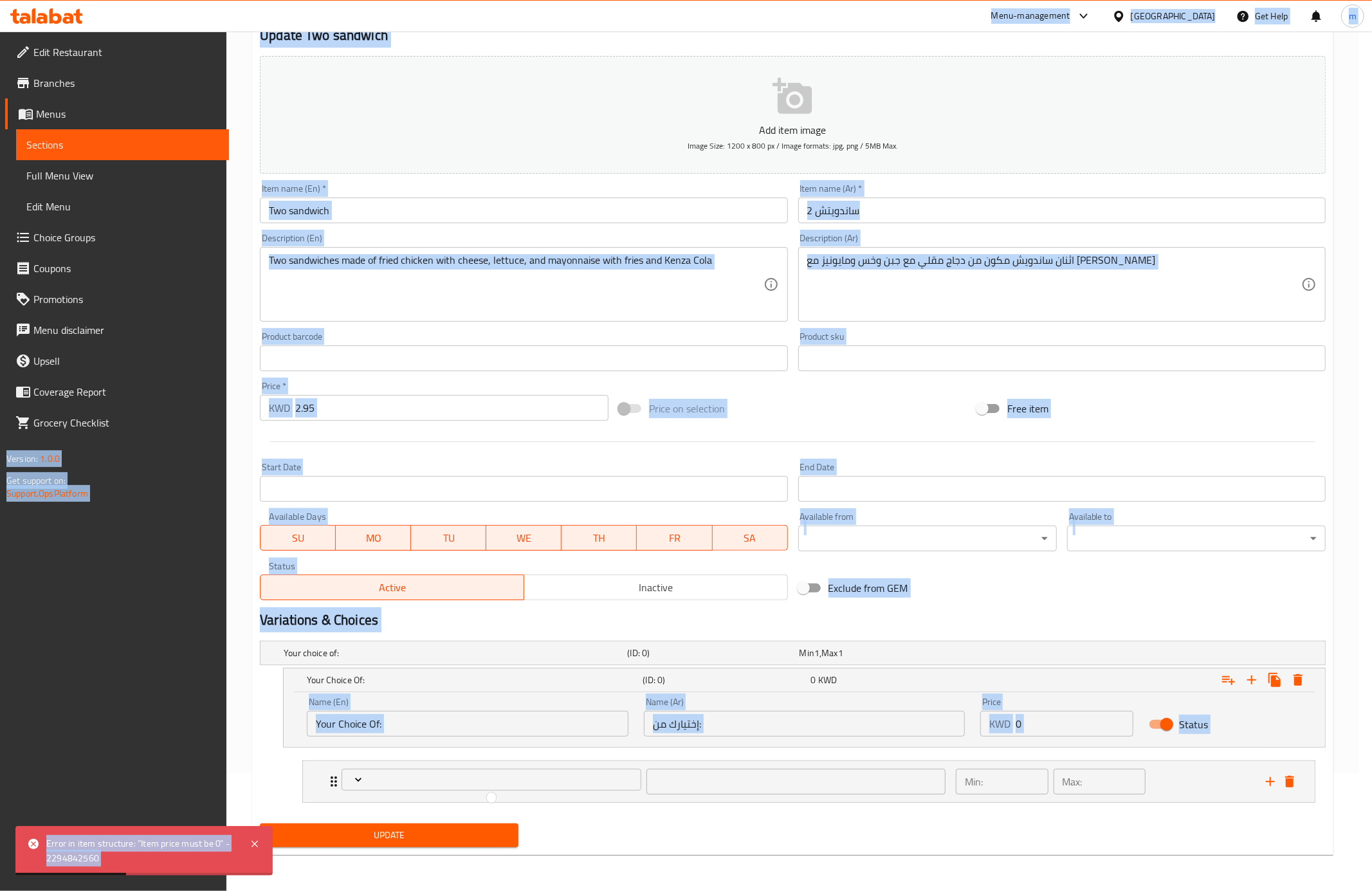
click at [353, 781] on div at bounding box center [686, 446] width 1372 height 891
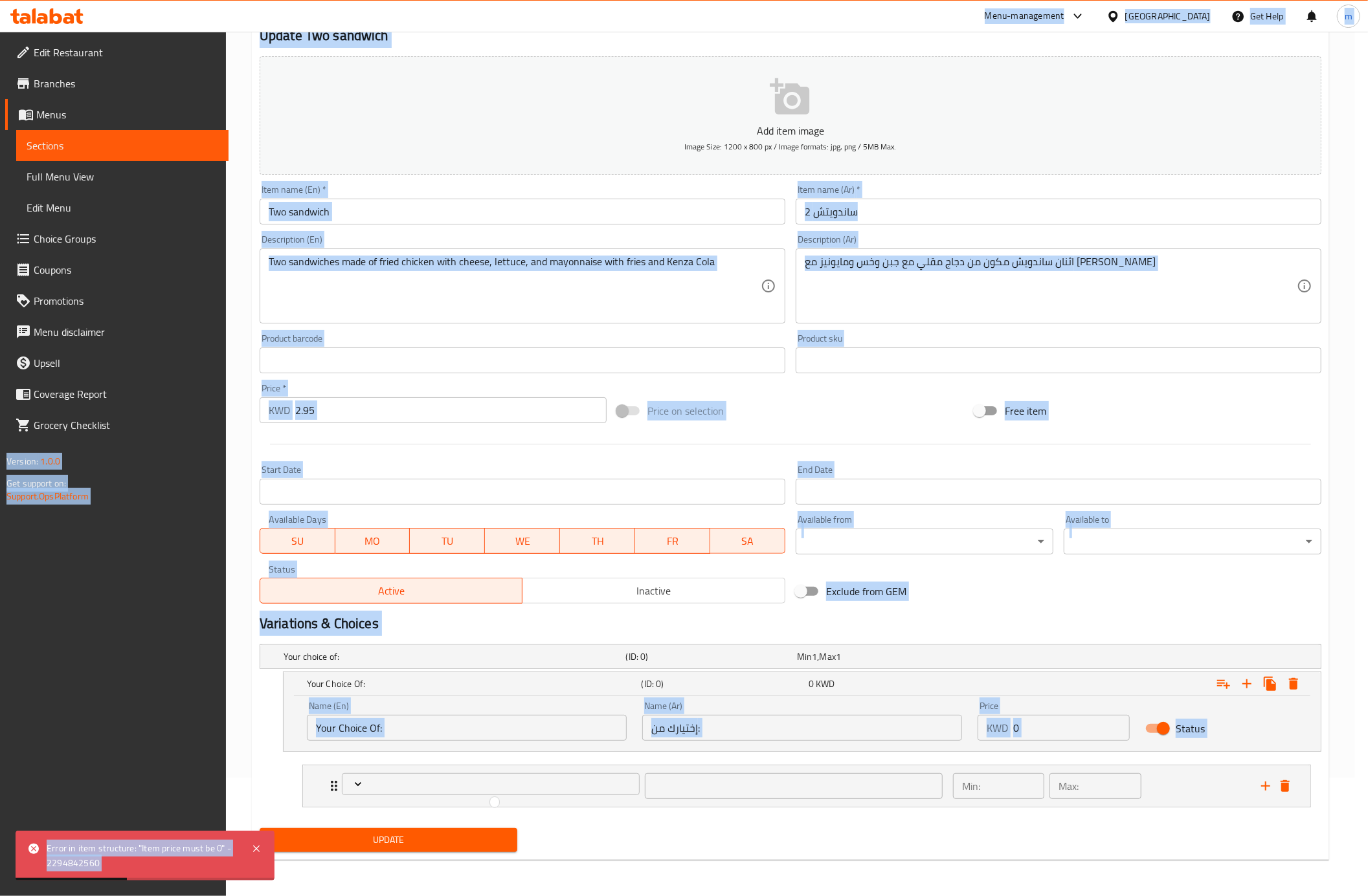
click at [355, 785] on icon "Expand" at bounding box center [357, 784] width 13 height 13
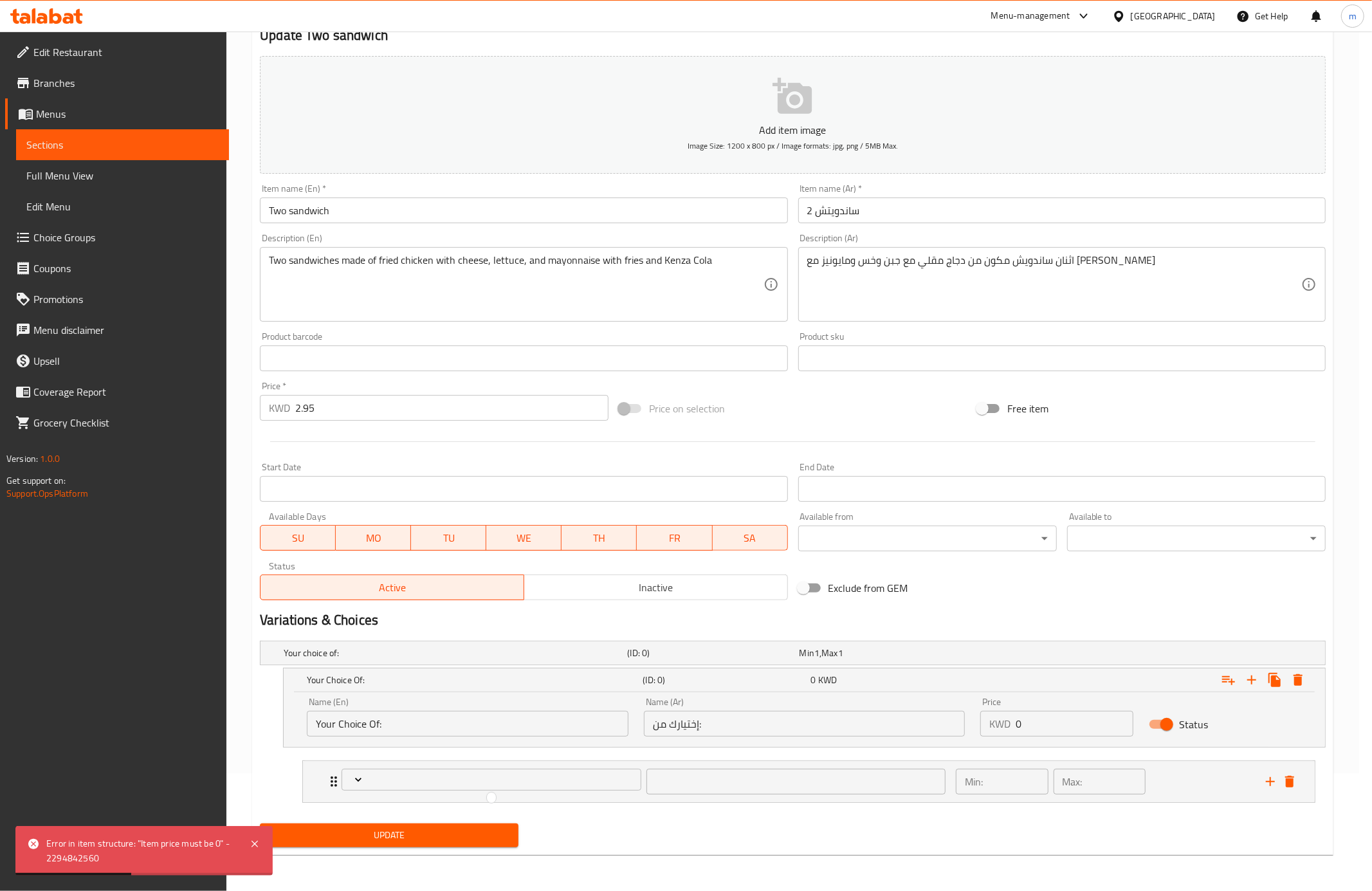
click at [353, 781] on div at bounding box center [686, 446] width 1372 height 891
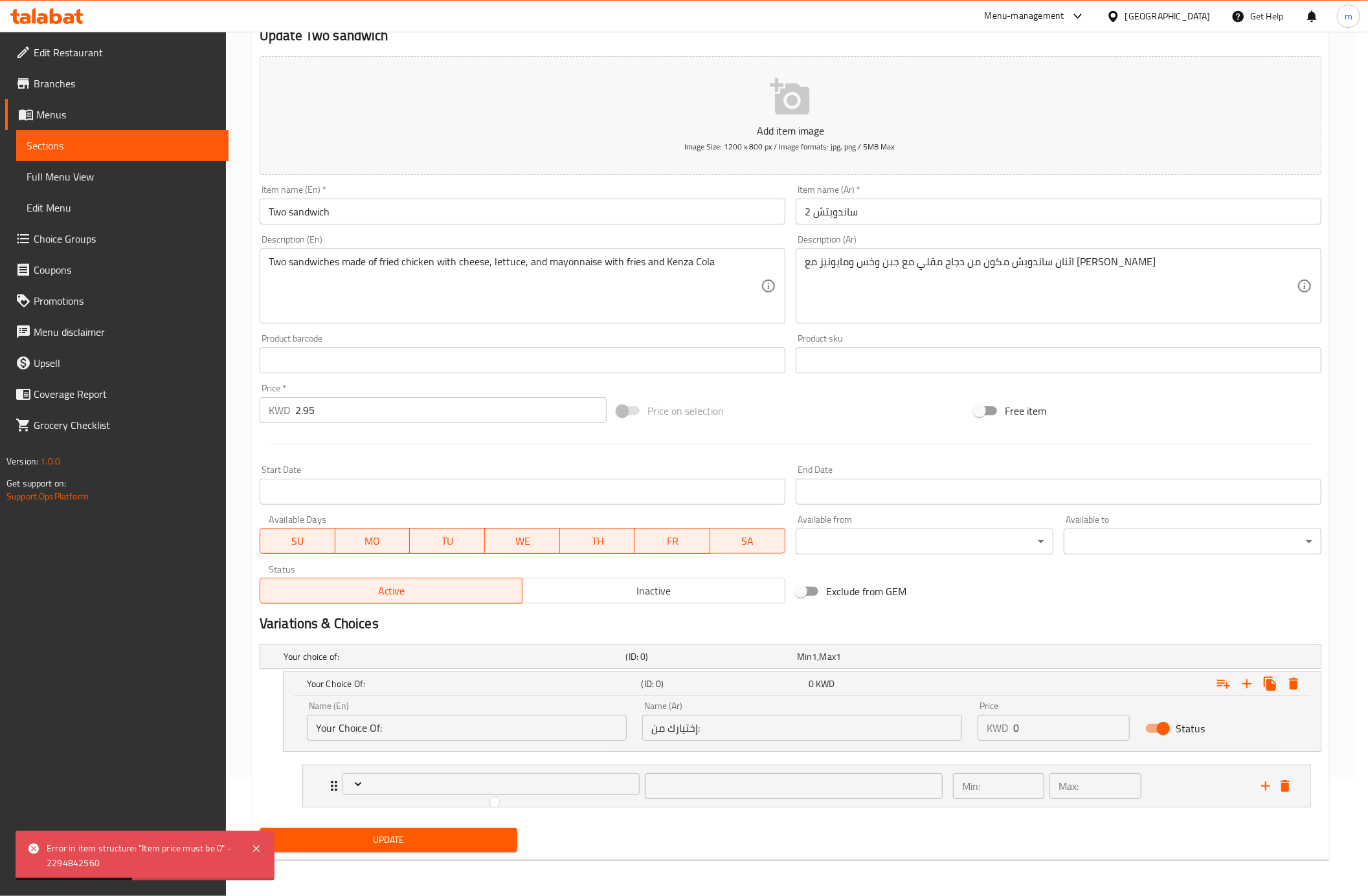
click at [355, 785] on icon "Expand" at bounding box center [357, 784] width 13 height 13
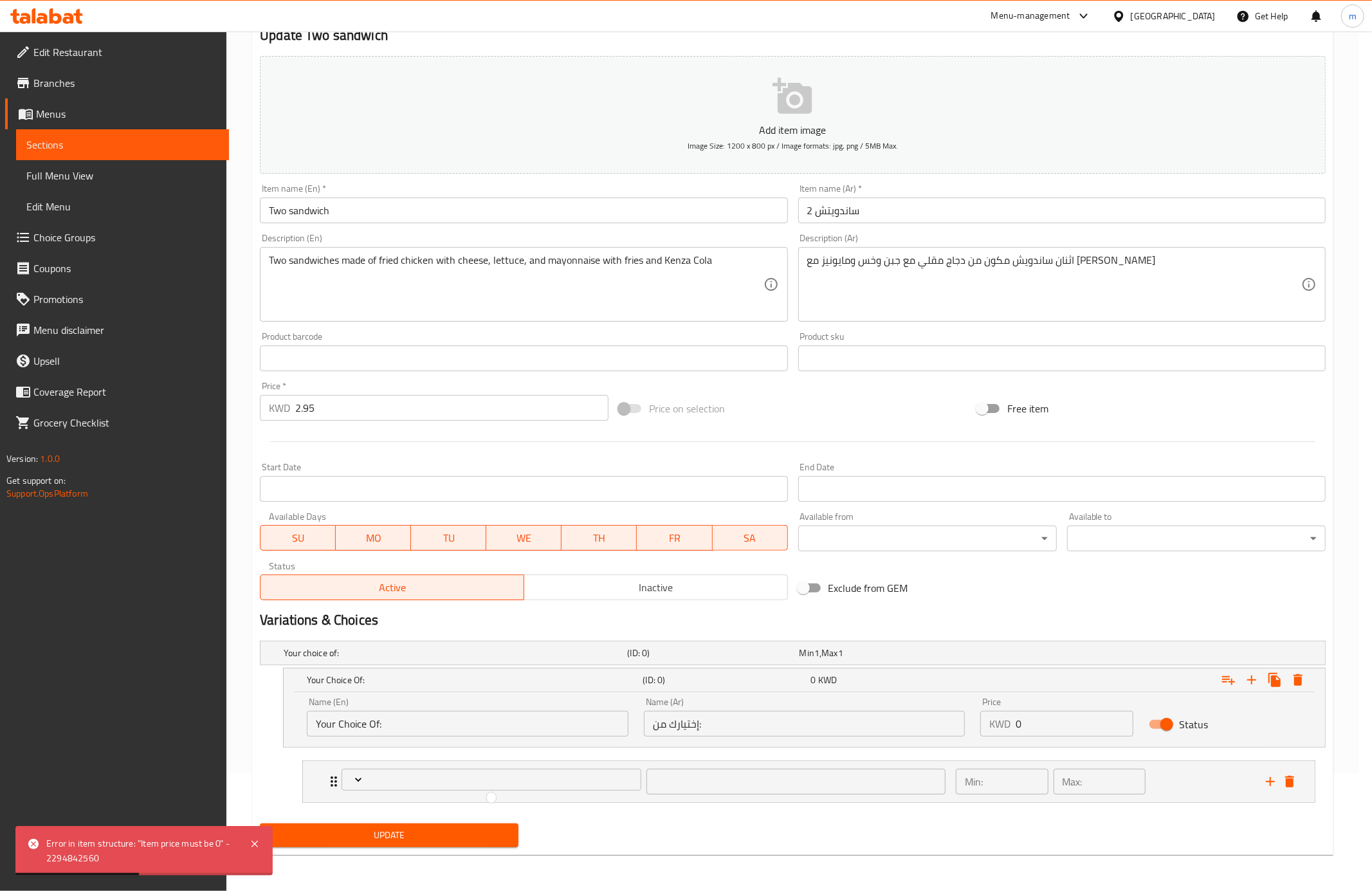
click at [353, 781] on div at bounding box center [686, 446] width 1372 height 891
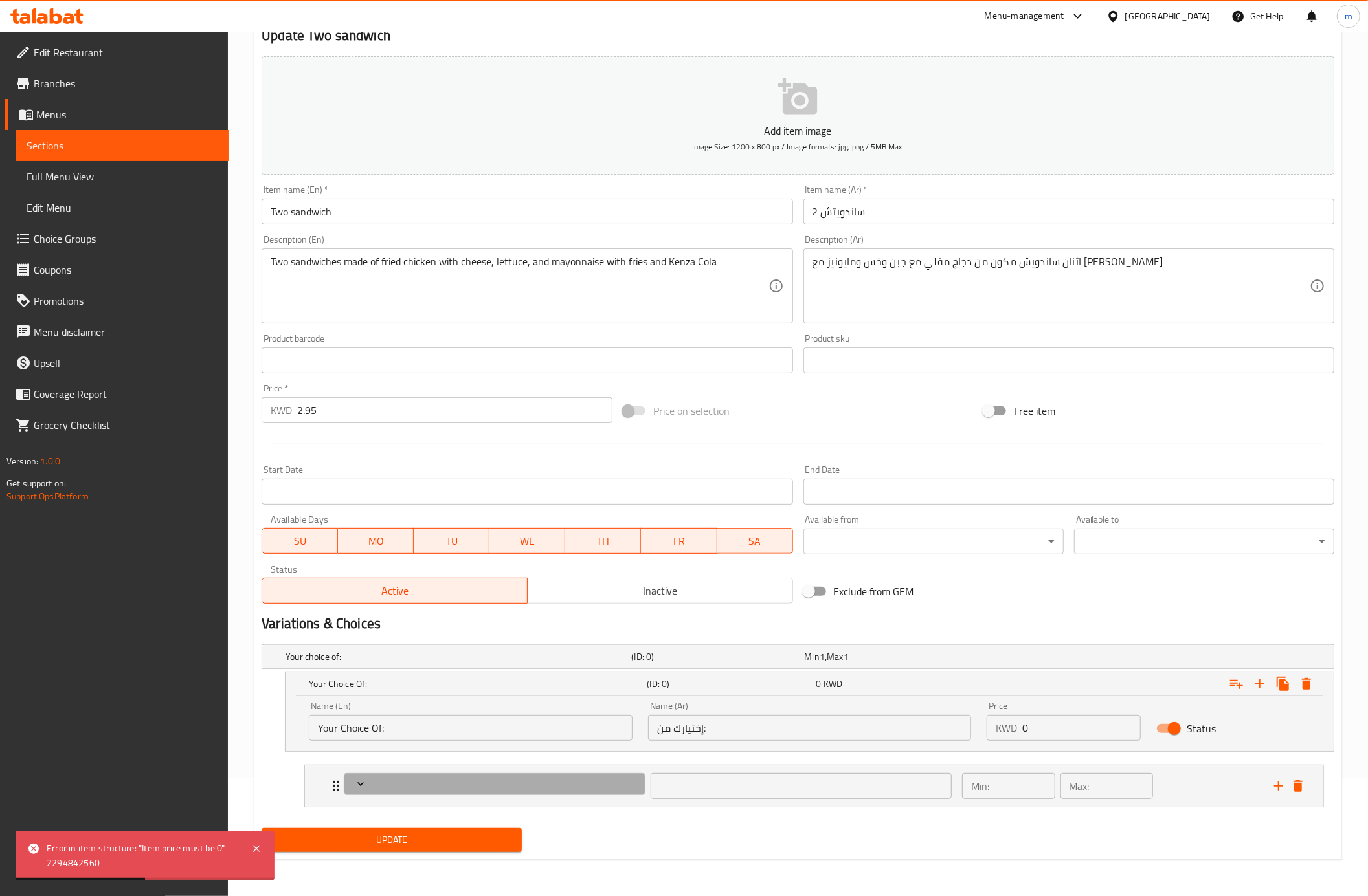
click at [355, 785] on icon "Expand" at bounding box center [360, 784] width 13 height 13
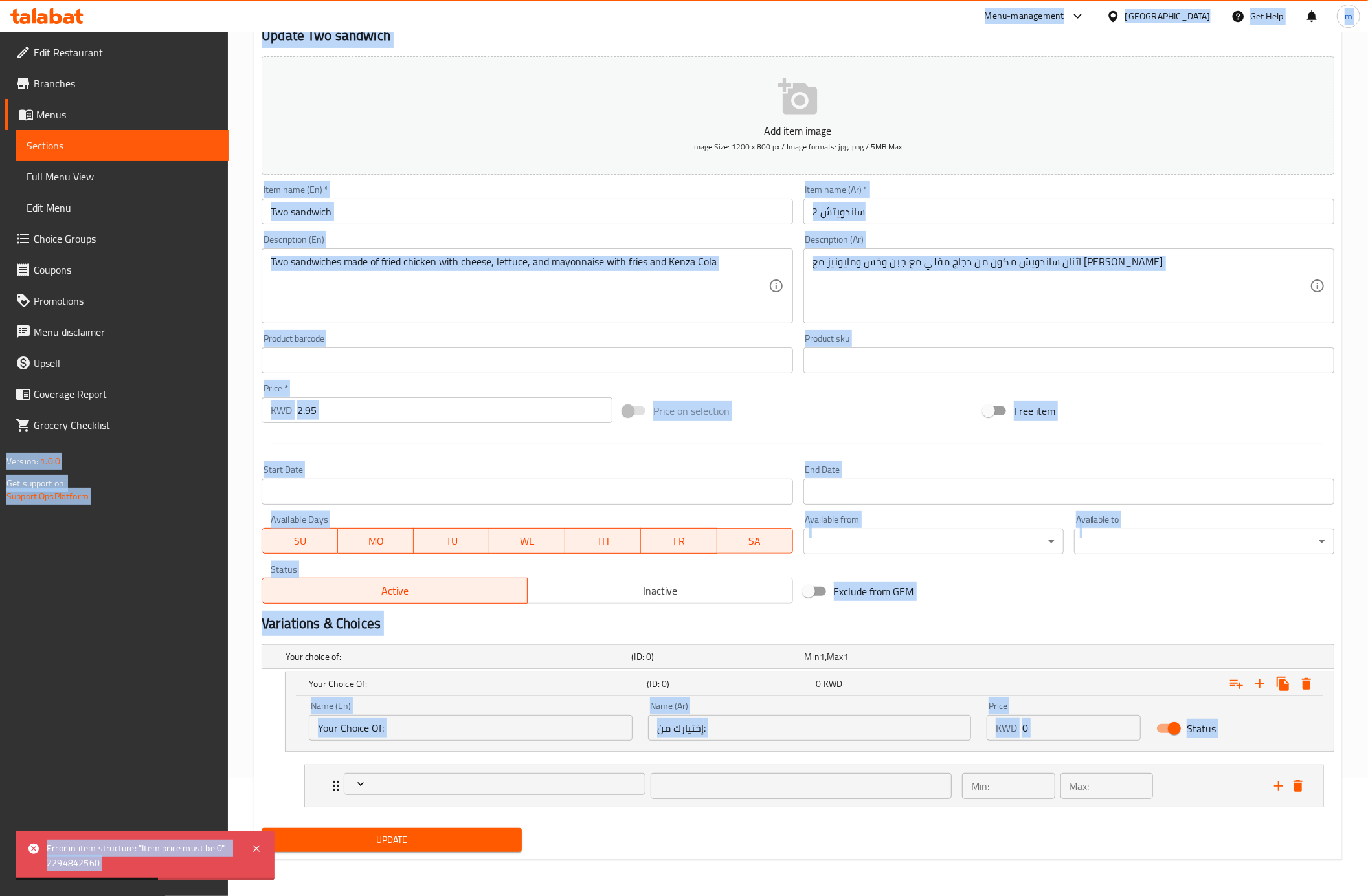
click at [355, 785] on icon "Expand" at bounding box center [360, 784] width 13 height 13
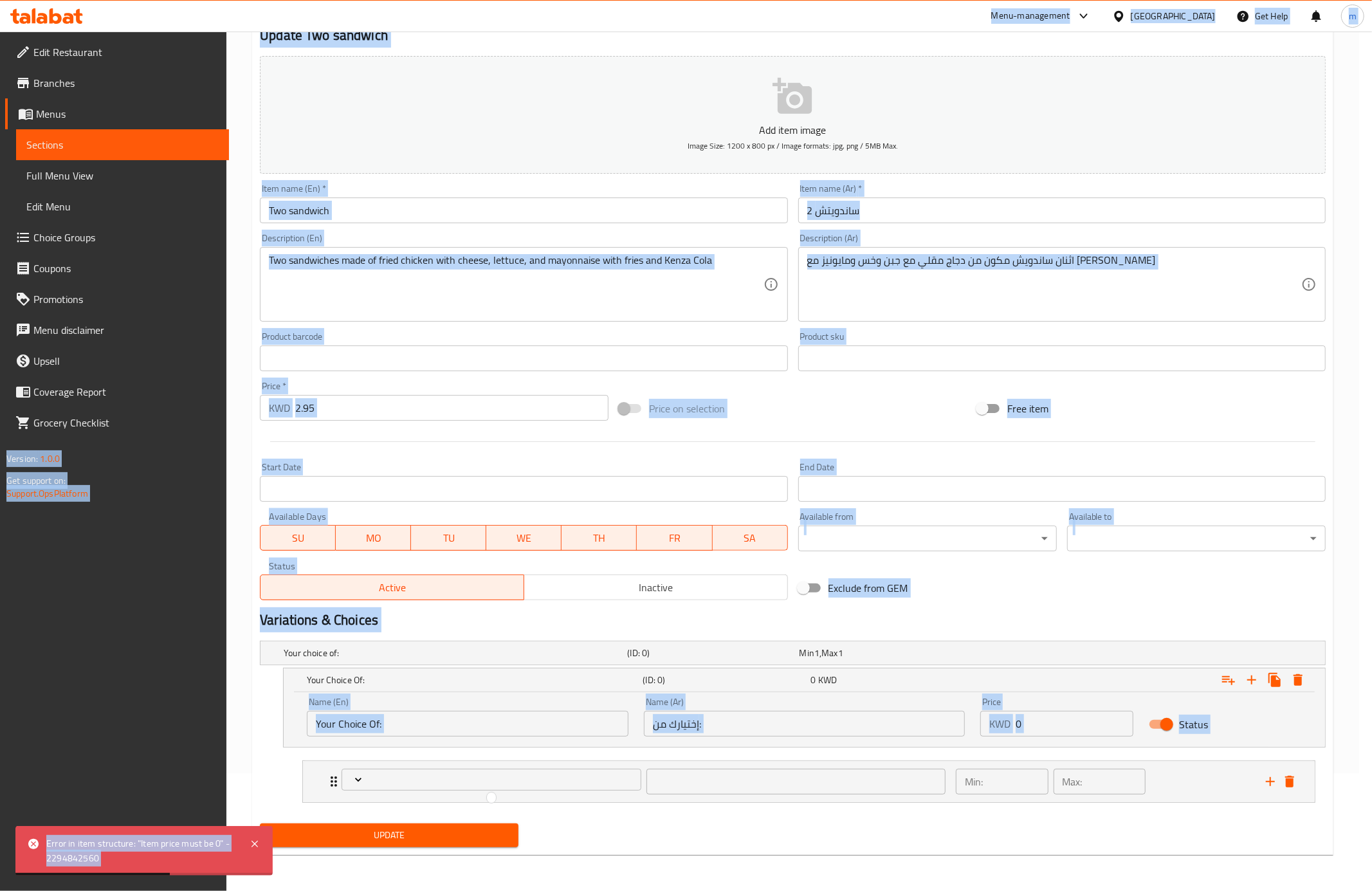
click at [353, 781] on div at bounding box center [686, 446] width 1372 height 891
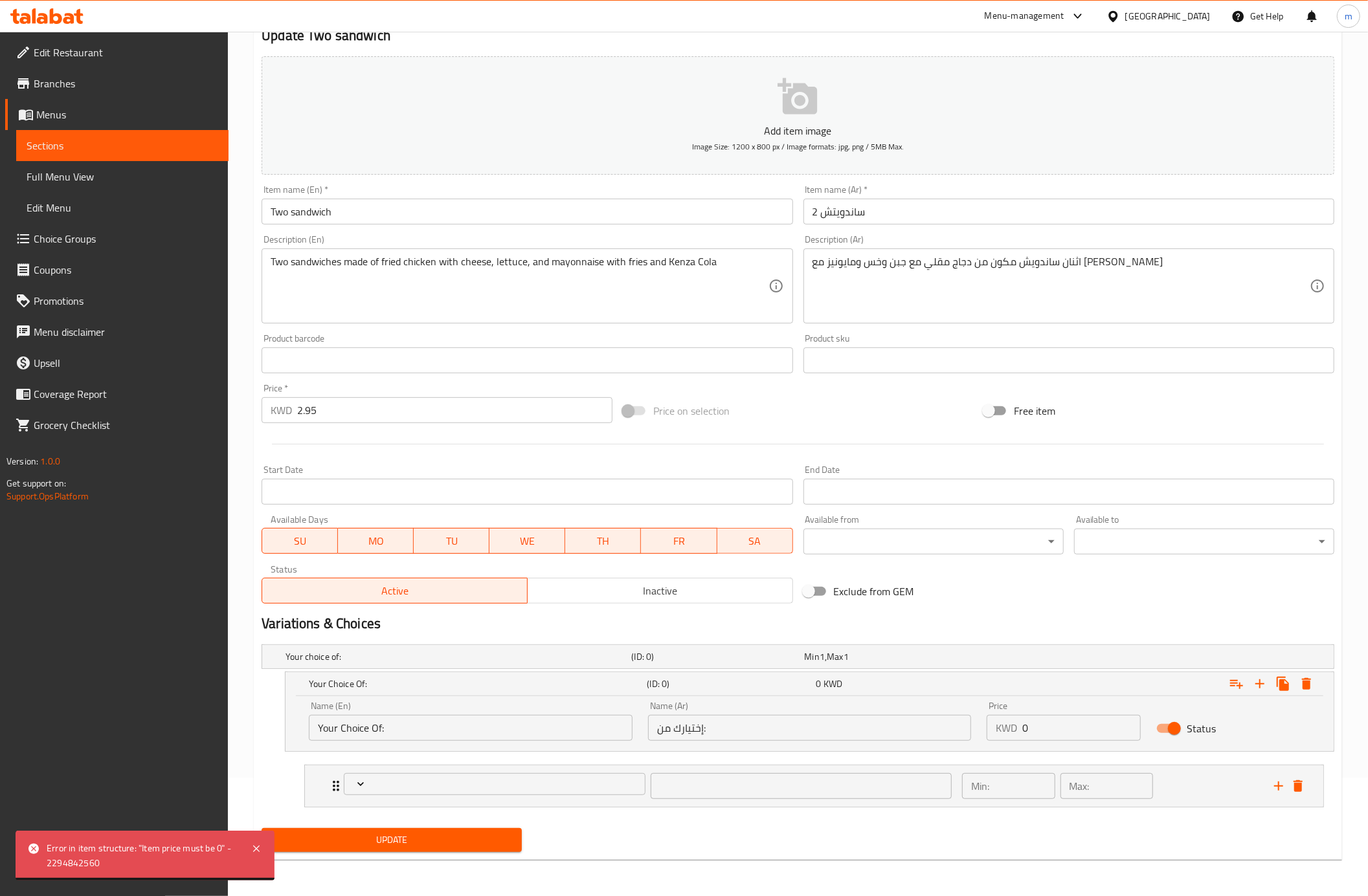
click at [55, 138] on span "Sections" at bounding box center [122, 145] width 192 height 15
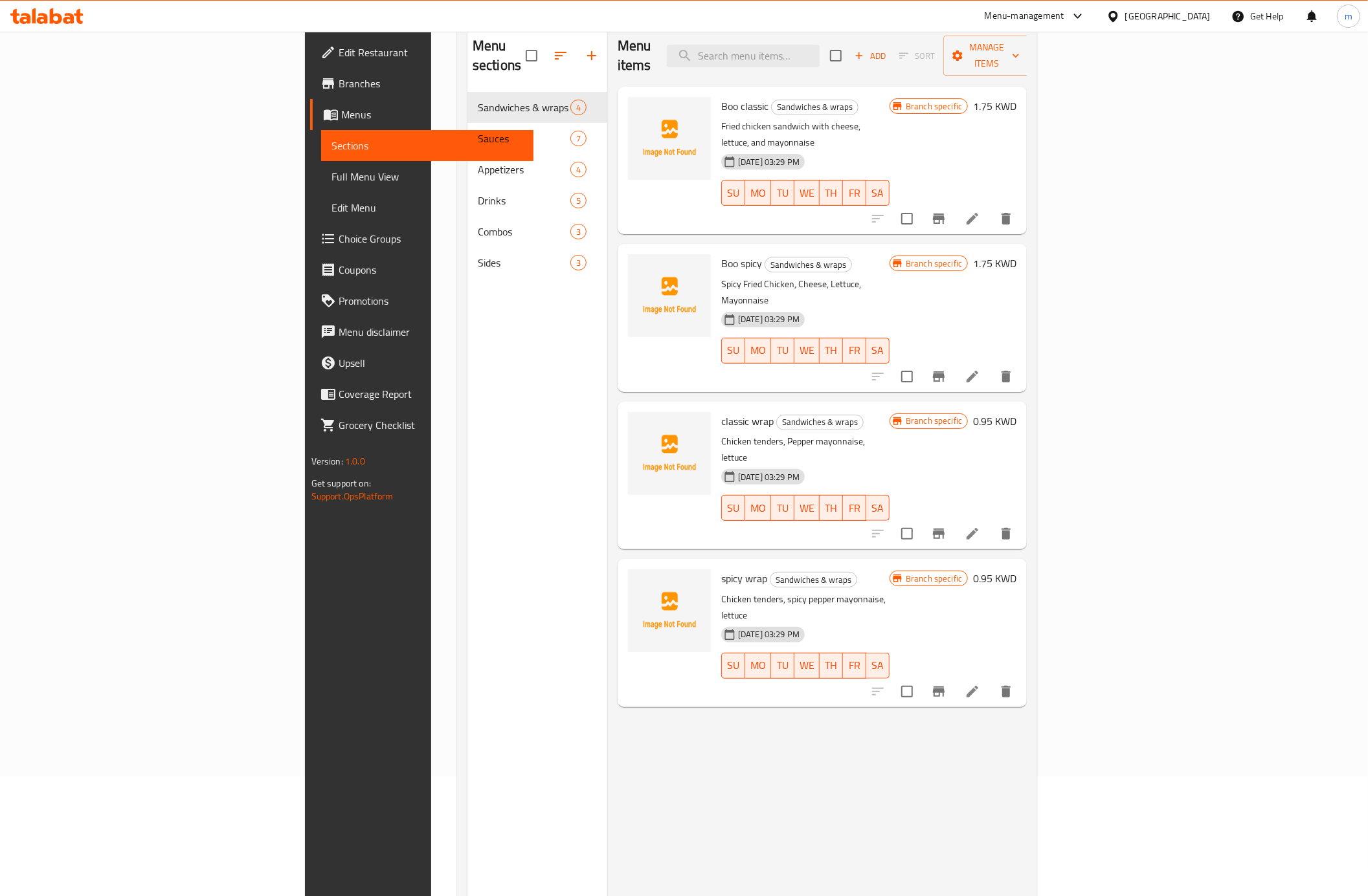
click at [310, 226] on link "Choice Groups" at bounding box center [421, 238] width 223 height 31
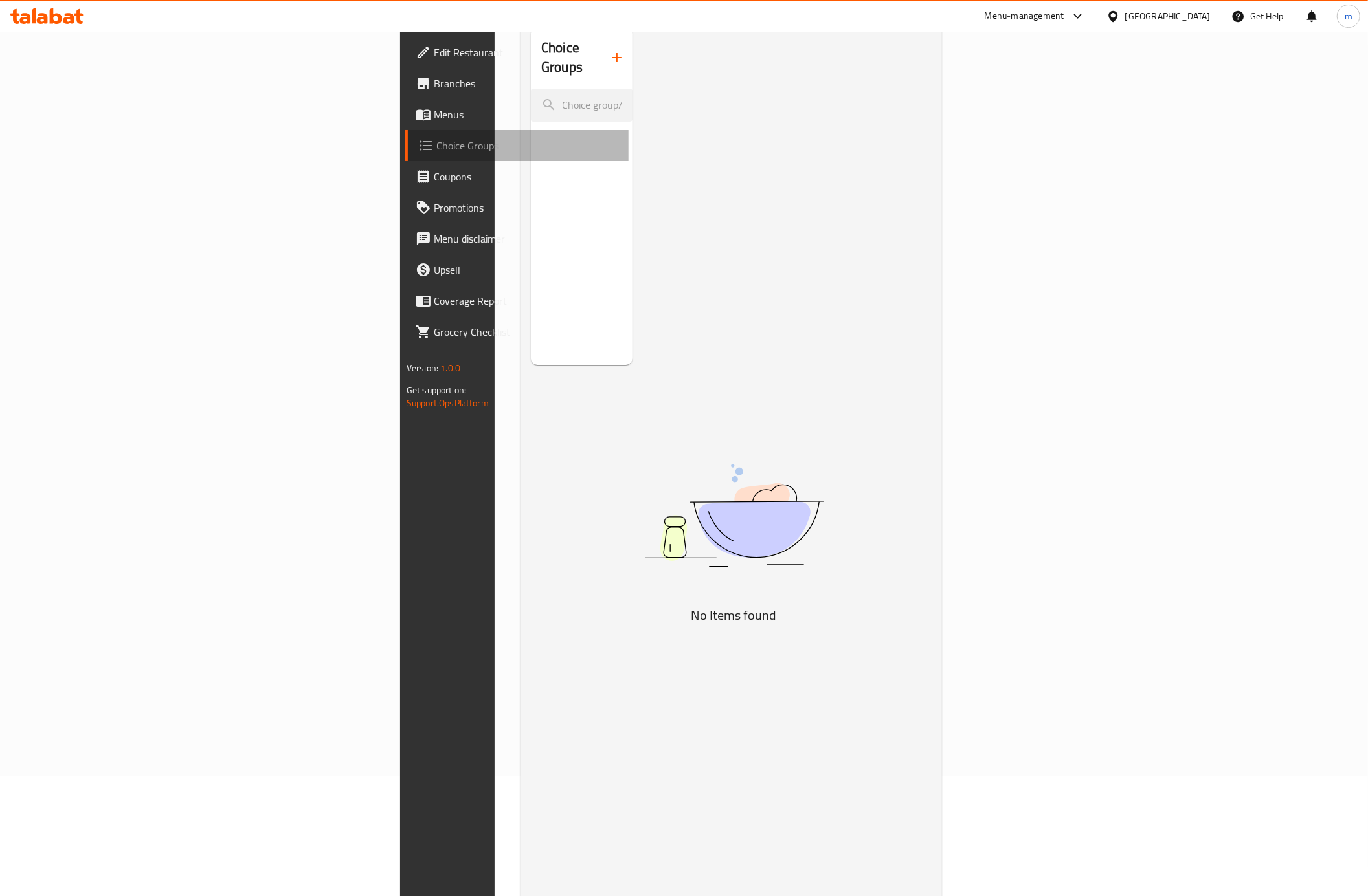
click at [436, 148] on span "Choice Groups" at bounding box center [527, 145] width 182 height 15
click at [531, 97] on input "search" at bounding box center [582, 105] width 102 height 33
click at [613, 53] on icon "button" at bounding box center [617, 57] width 9 height 9
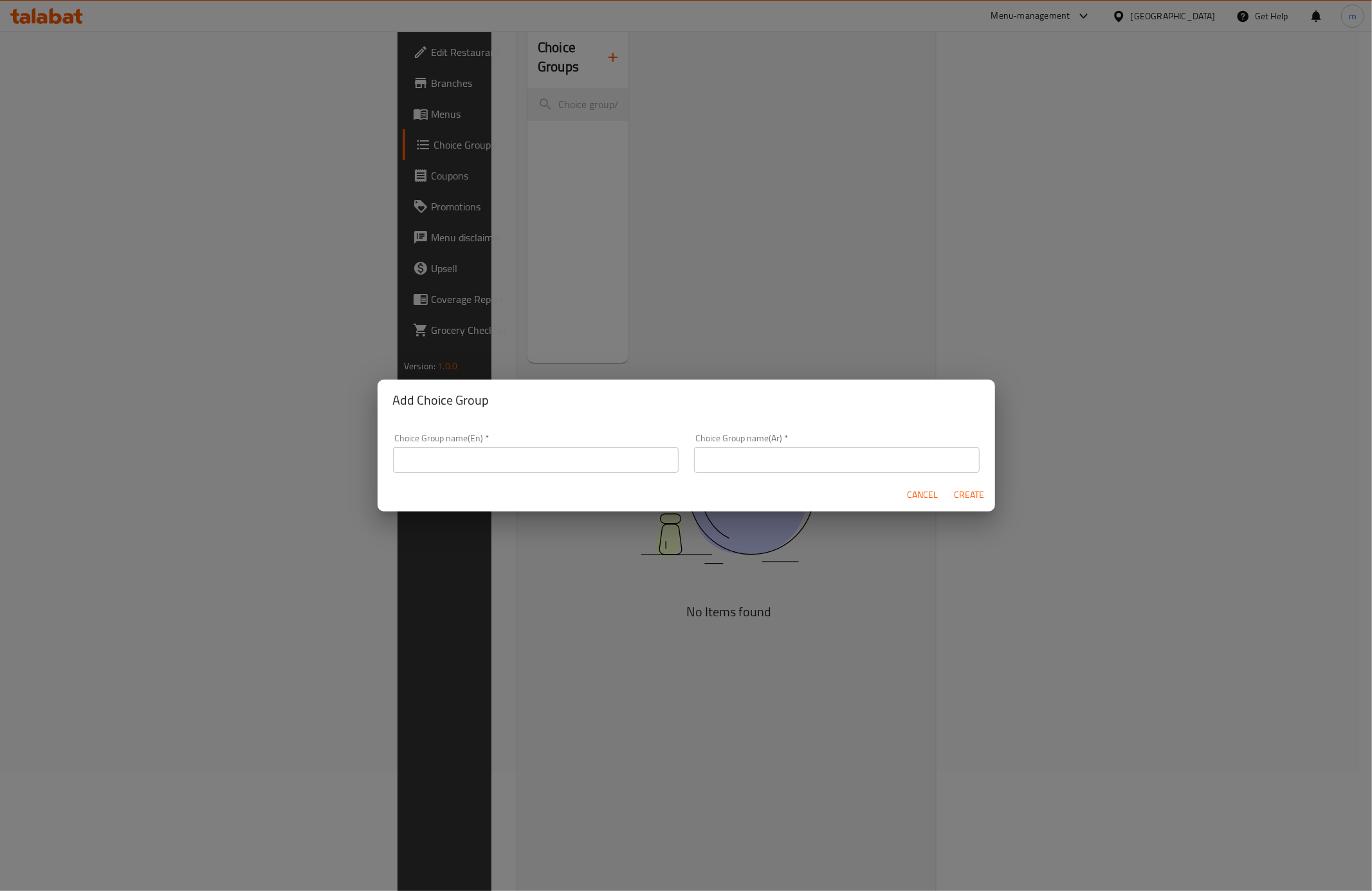
click at [480, 467] on input "text" at bounding box center [536, 459] width 285 height 26
paste input "إختيارك من:"
type input "إختيارك من:"
click at [471, 461] on input "إختيارك من:" at bounding box center [536, 459] width 285 height 26
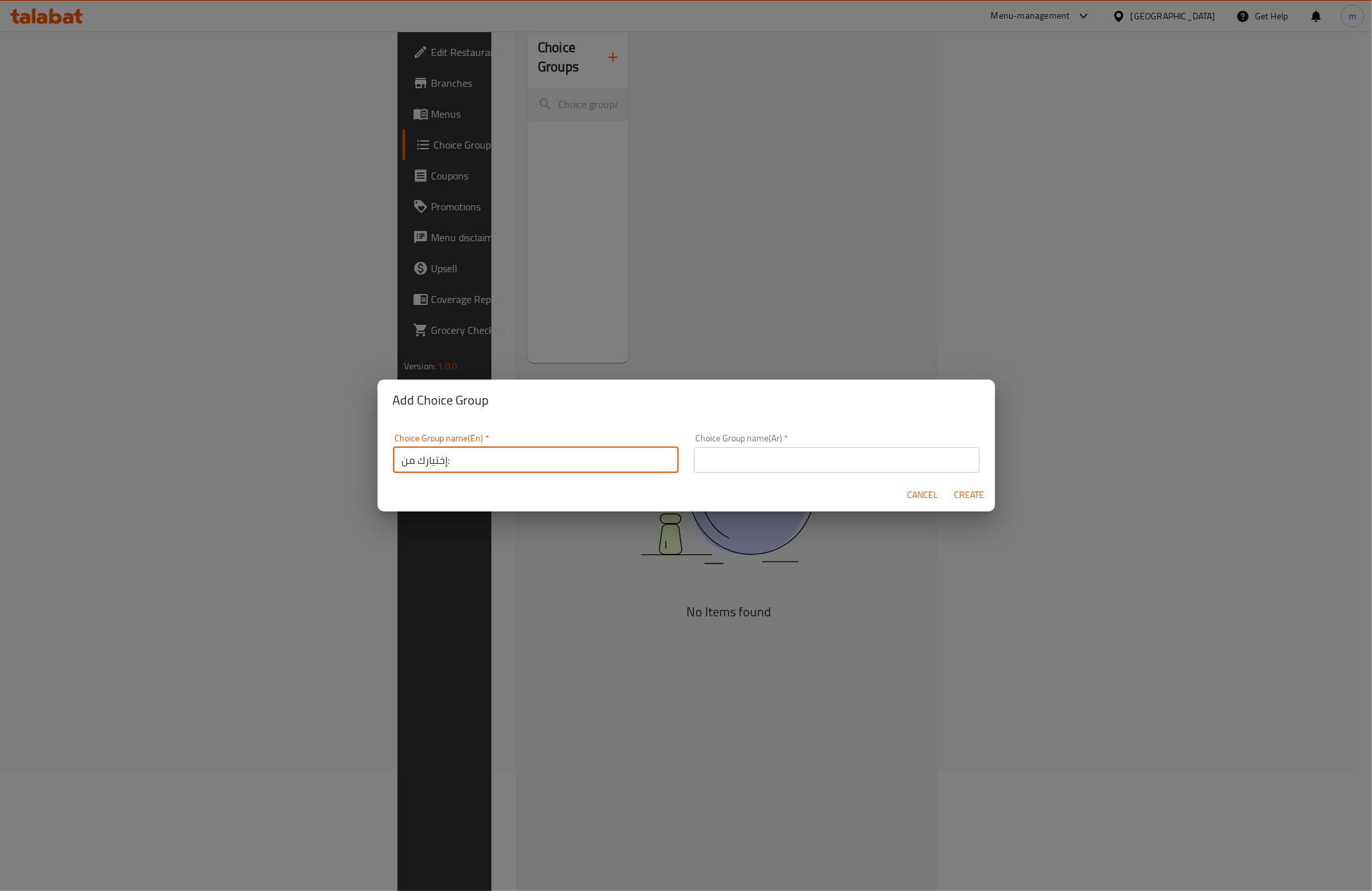
click at [471, 461] on input "إختيارك من:" at bounding box center [536, 459] width 285 height 26
click at [737, 461] on input "text" at bounding box center [837, 459] width 285 height 26
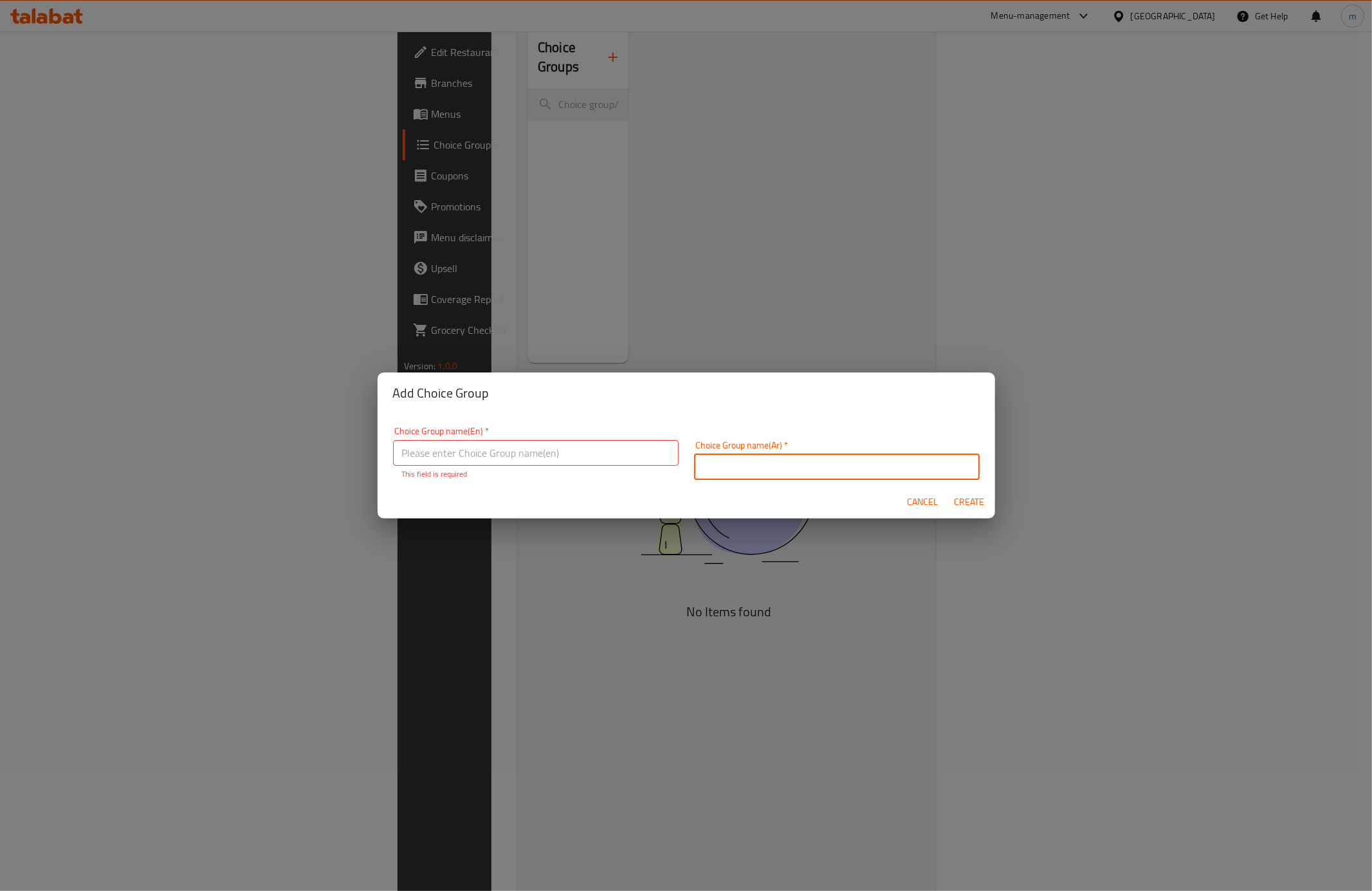
paste input "إختيارك من:"
type input "إختيارك من:"
click at [512, 469] on p "This field is required" at bounding box center [536, 473] width 267 height 11
click at [510, 459] on input "text" at bounding box center [536, 453] width 285 height 26
paste input "Your Choice Of:"
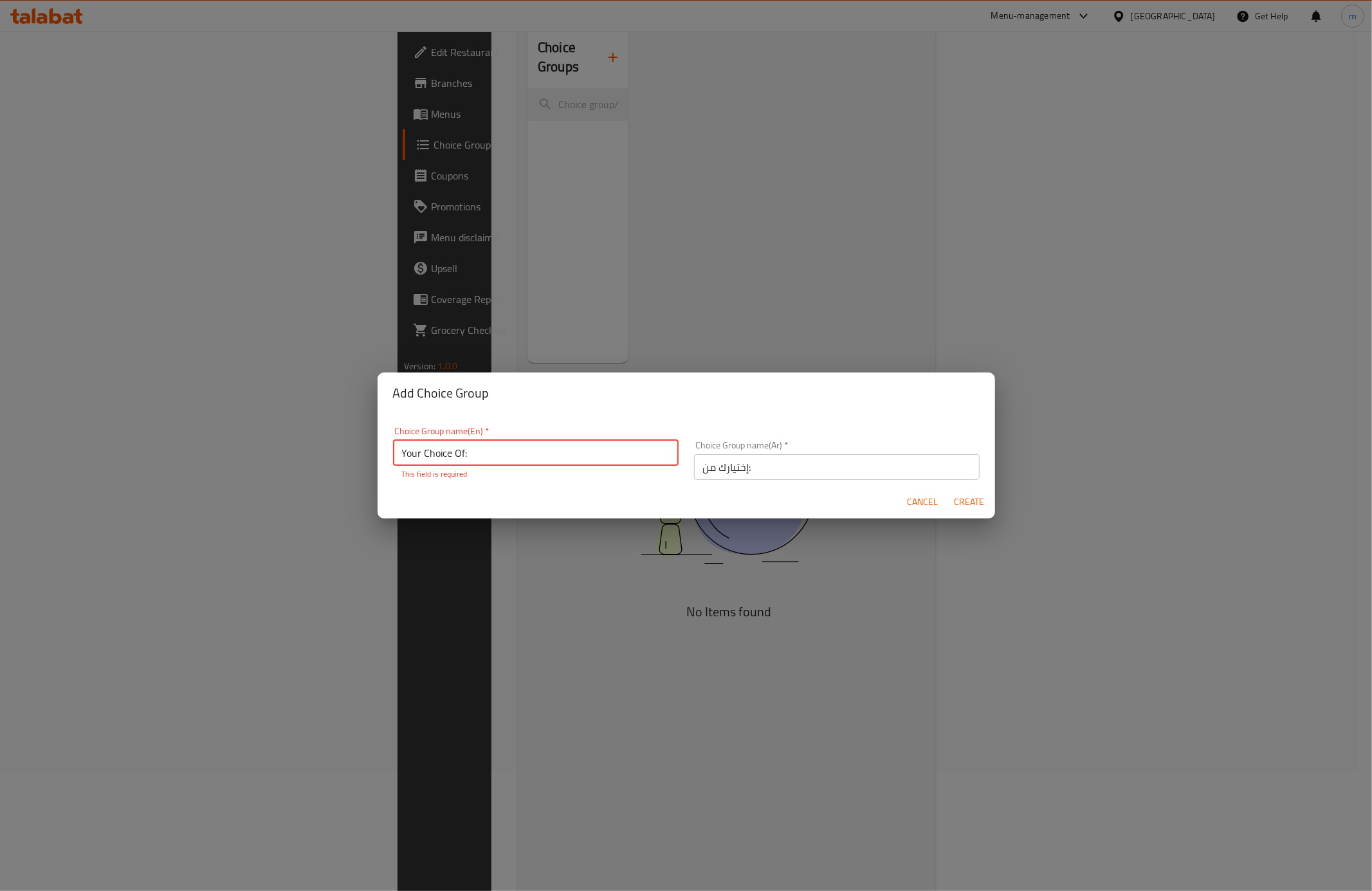
type input "Your Choice Of:"
click at [979, 505] on button "Create" at bounding box center [969, 502] width 41 height 24
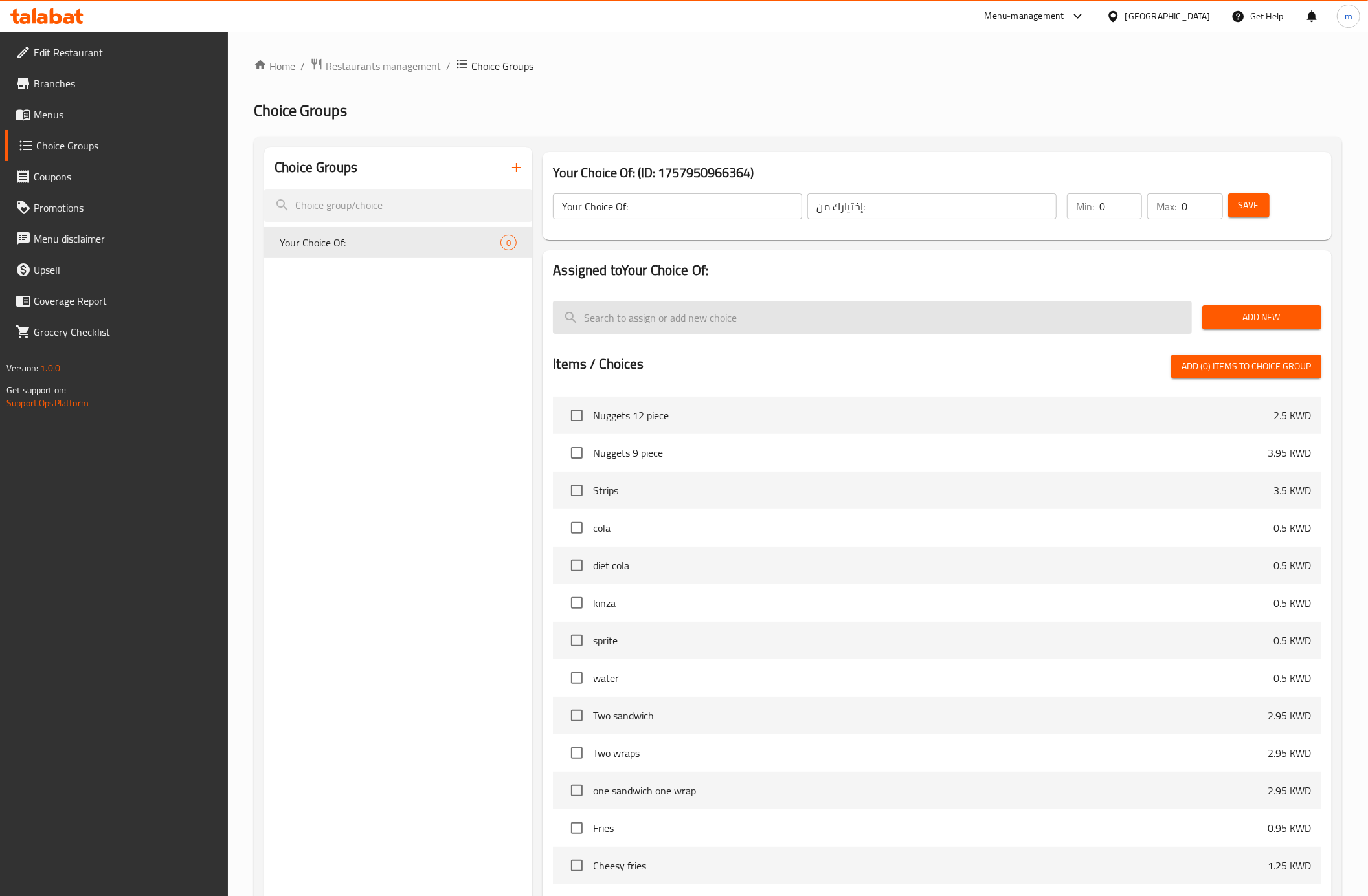
click at [681, 314] on input "search" at bounding box center [872, 317] width 638 height 33
type input "ف"
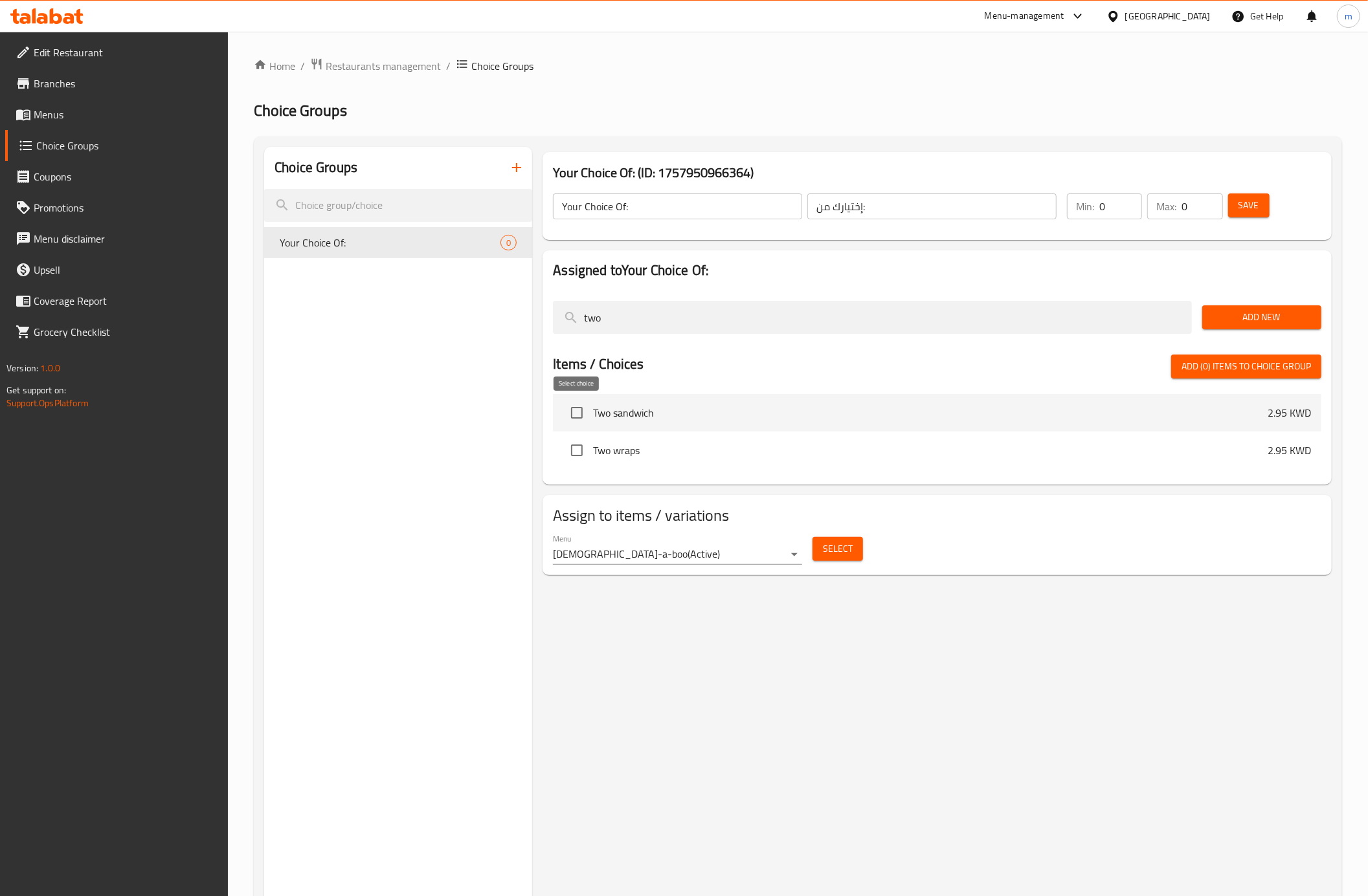
type input "two"
click at [583, 420] on input "checkbox" at bounding box center [576, 413] width 27 height 27
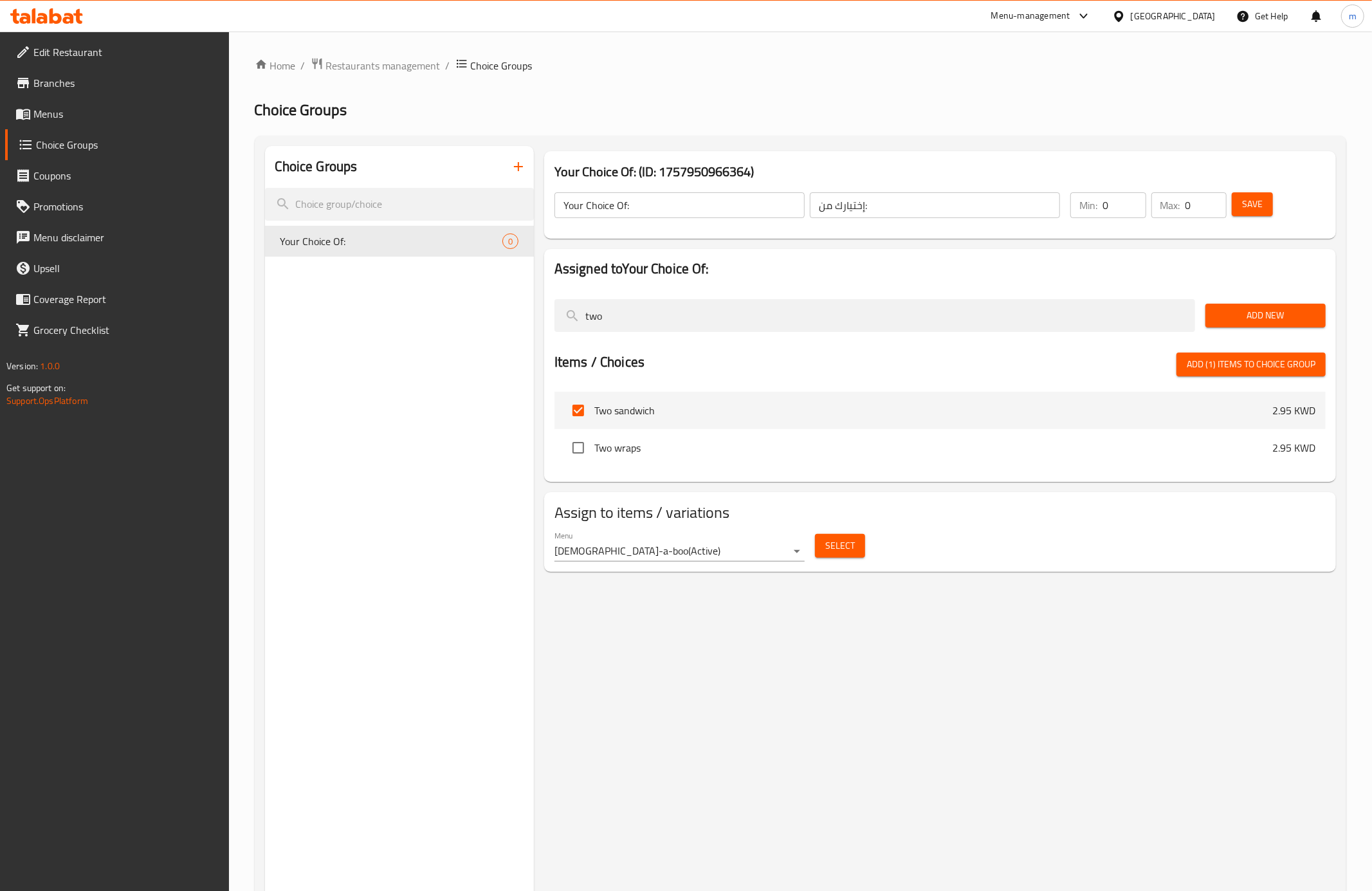
click at [772, 548] on body "​ Menu-management Kuwait Get Help m Edit Restaurant Branches Menus Choice Group…" at bounding box center [686, 461] width 1372 height 860
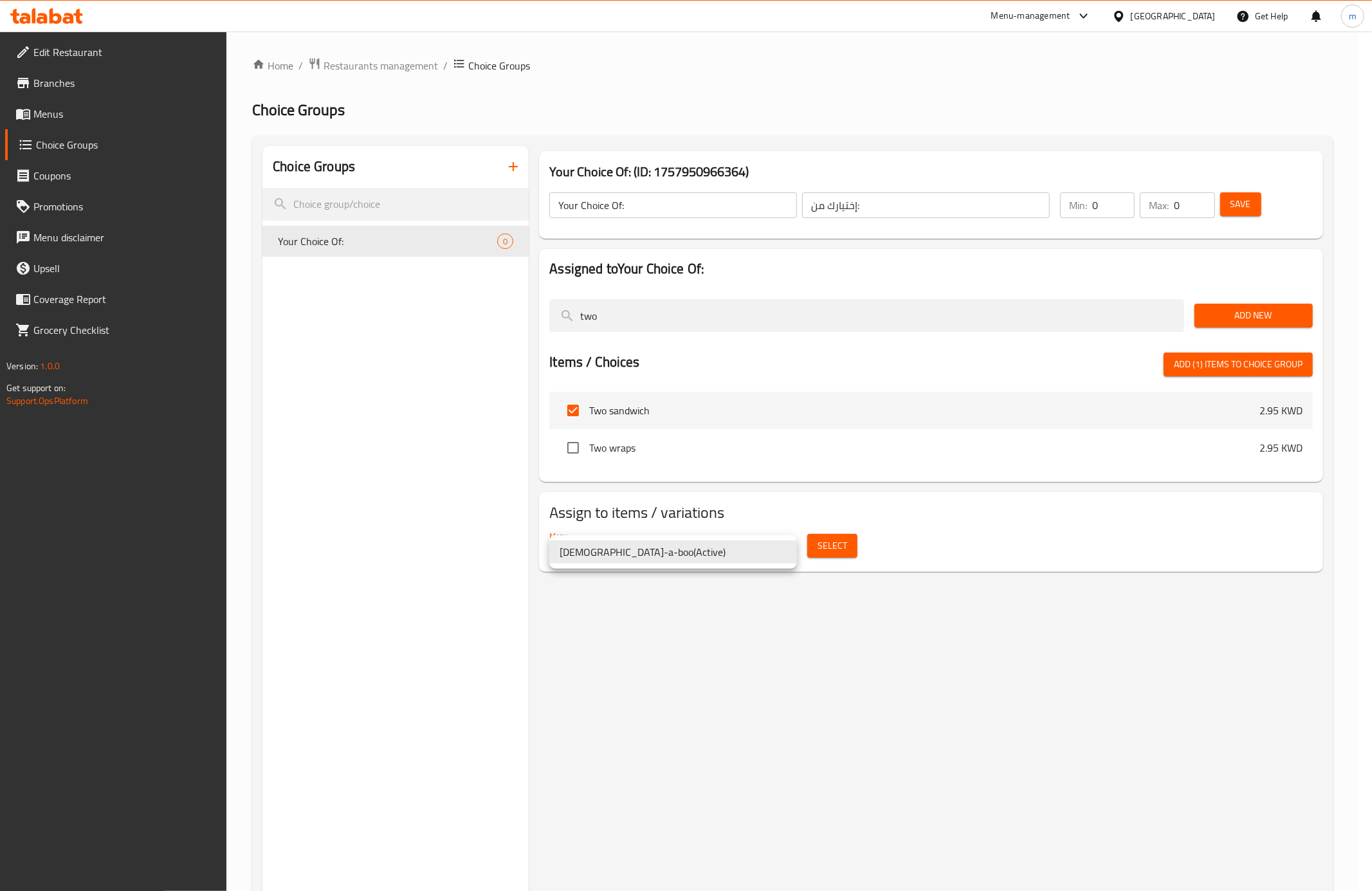
click at [772, 548] on li "Chick-a-boo ( Active )" at bounding box center [673, 552] width 248 height 23
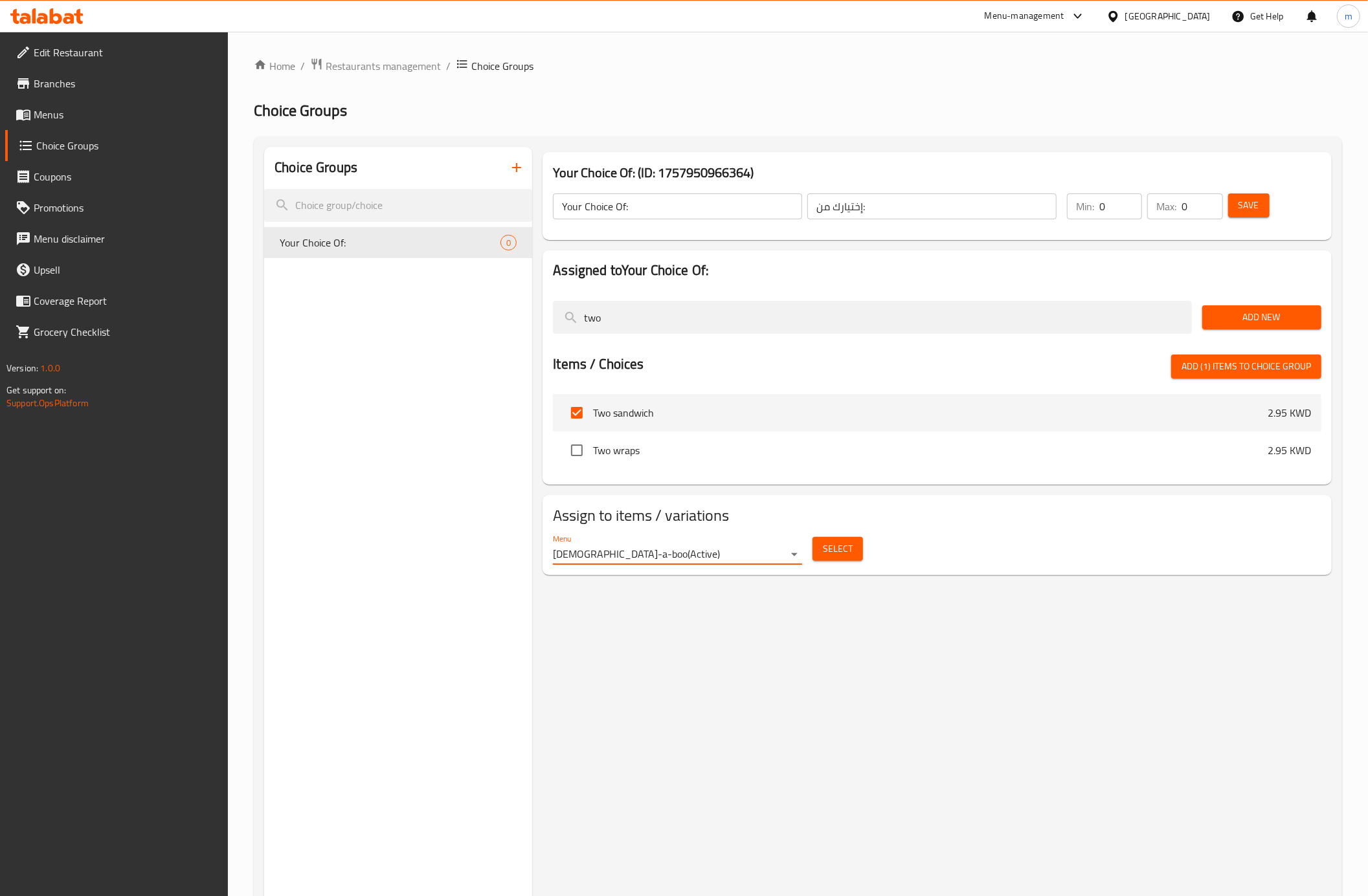
click at [1195, 367] on span "Add (1) items to choice group" at bounding box center [1246, 367] width 130 height 16
checkbox input "false"
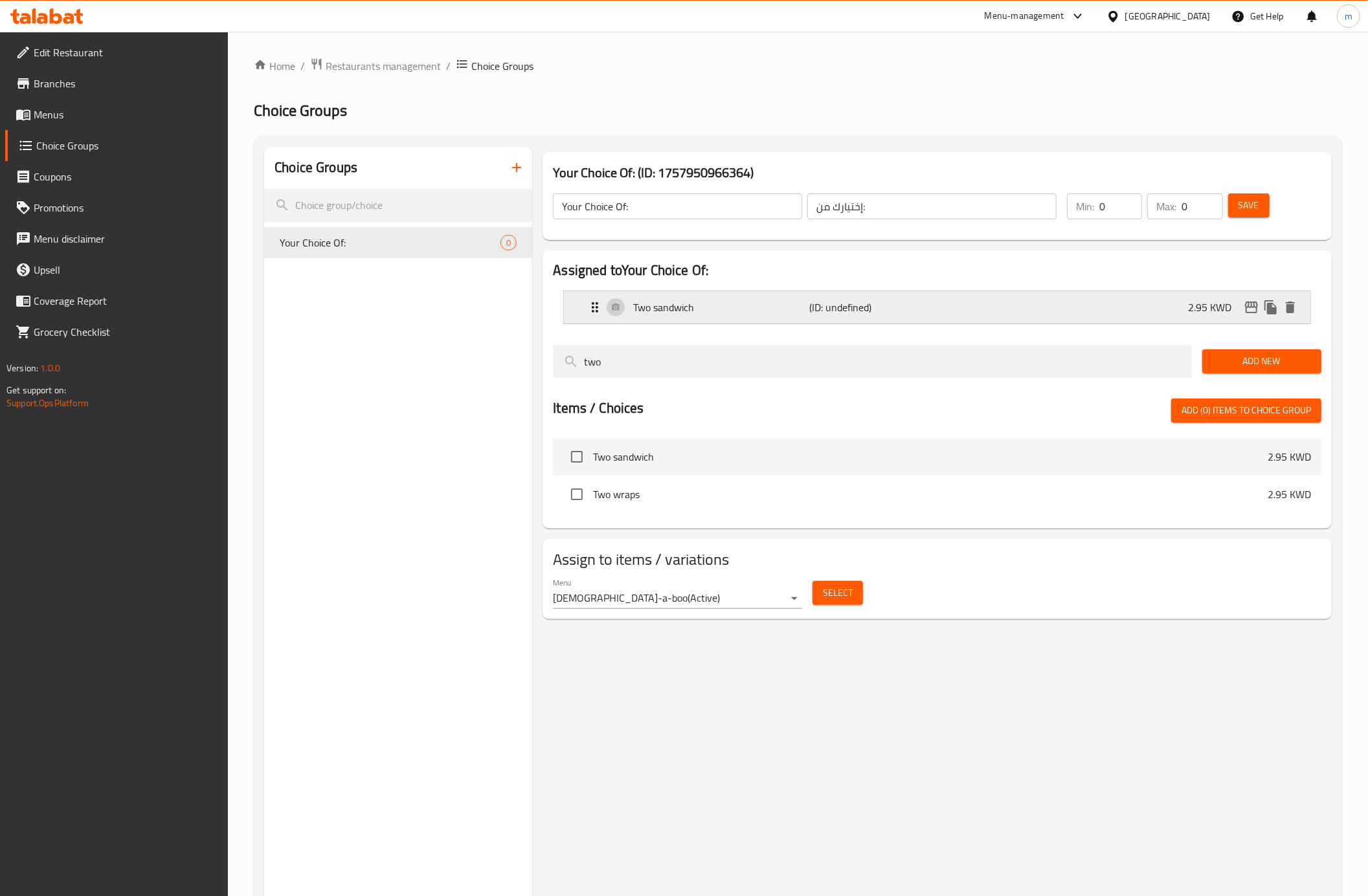
click at [659, 309] on p "Two sandwich" at bounding box center [721, 307] width 176 height 15
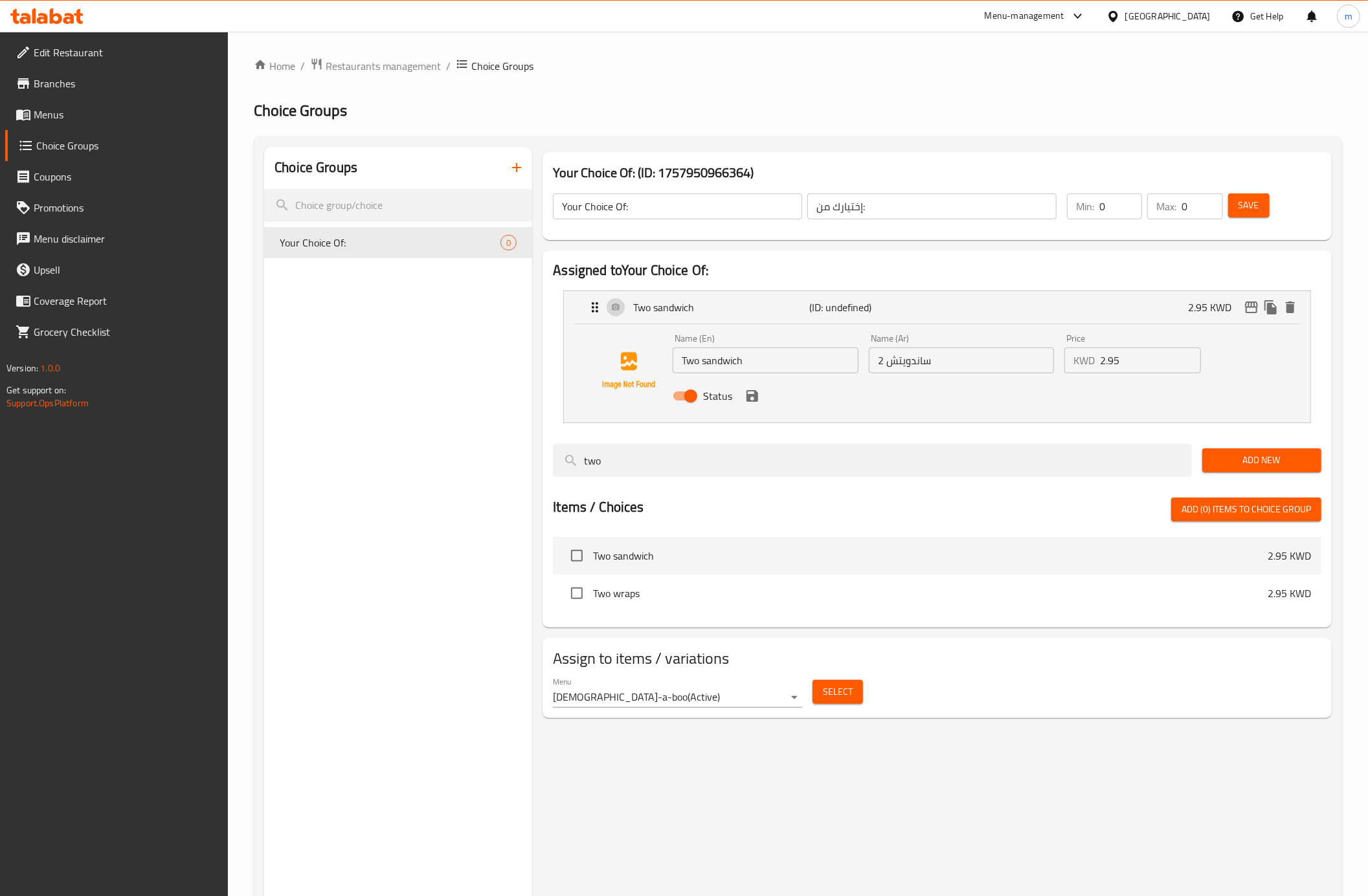
click at [1119, 251] on div "Assigned to Your Choice Of: Two sandwich (ID: undefined) 2.95 KWD Name (En) Two…" at bounding box center [936, 439] width 789 height 377
click at [892, 213] on input "إختيارك من:" at bounding box center [931, 206] width 249 height 26
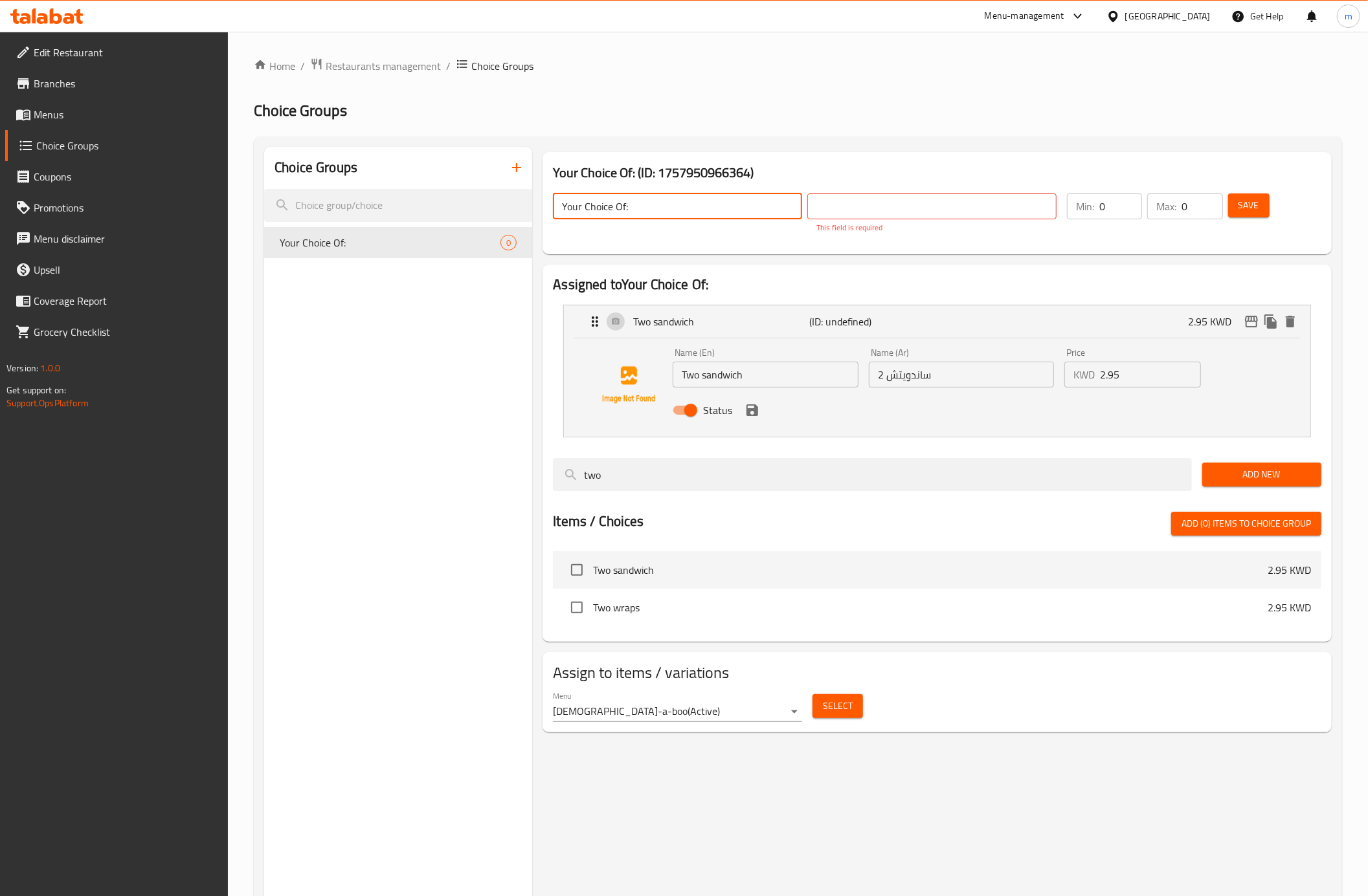
click at [654, 213] on input "Your Choice Of:" at bounding box center [677, 206] width 249 height 26
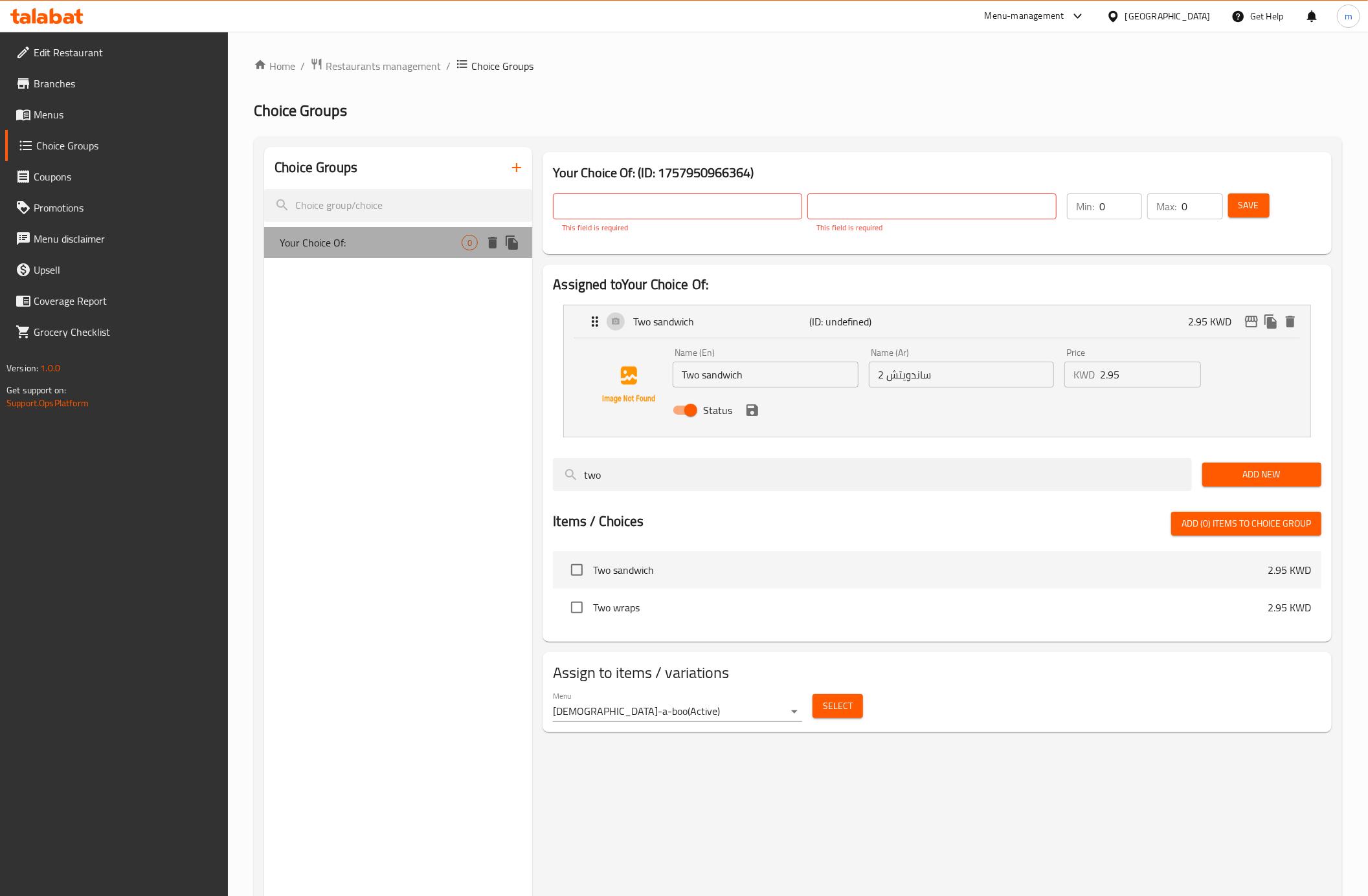
click at [309, 246] on span "Your Choice Of:" at bounding box center [371, 242] width 182 height 15
click at [78, 126] on link "Menus" at bounding box center [117, 114] width 223 height 31
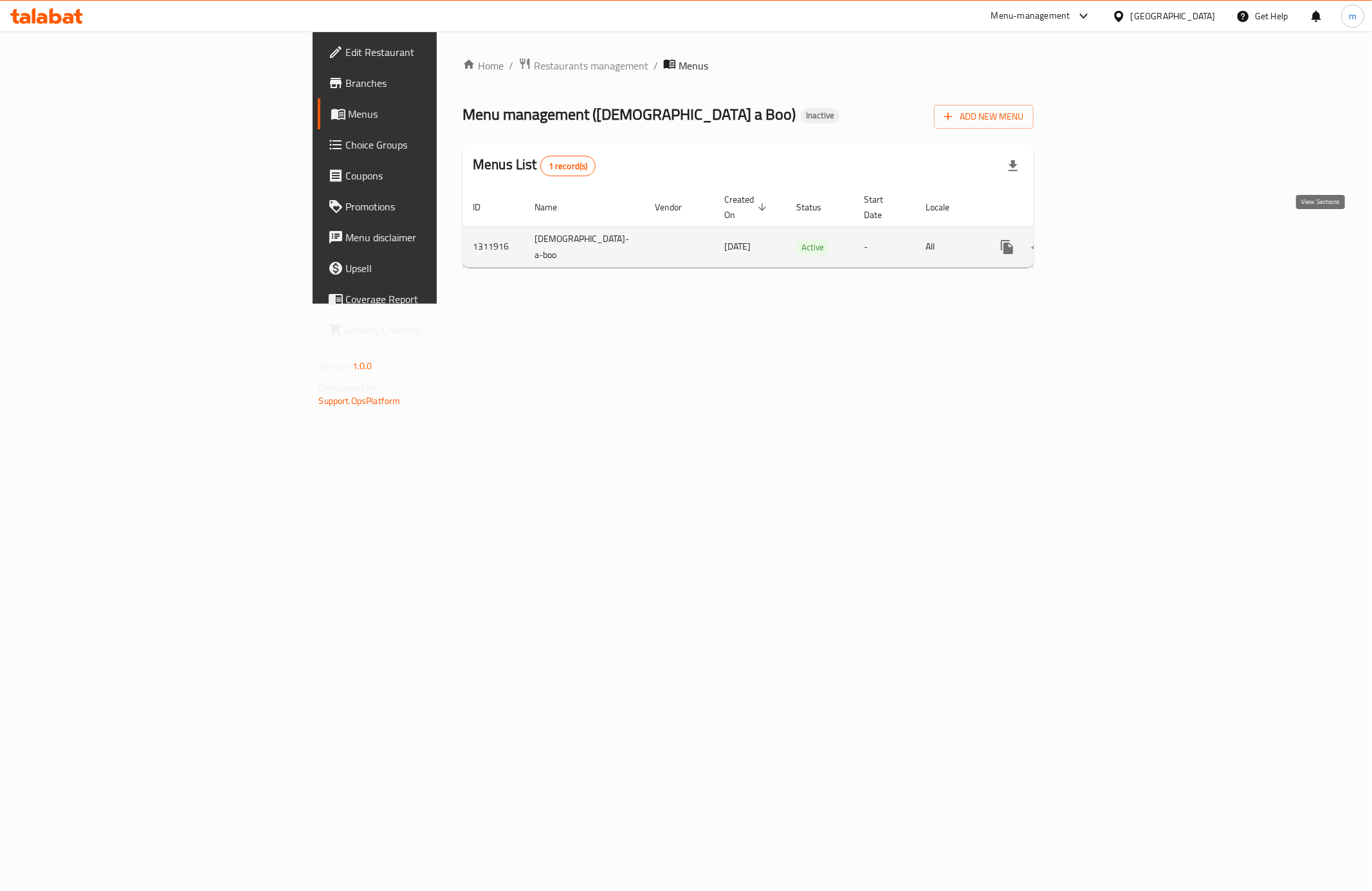
click at [1108, 239] on icon "enhanced table" at bounding box center [1099, 246] width 15 height 15
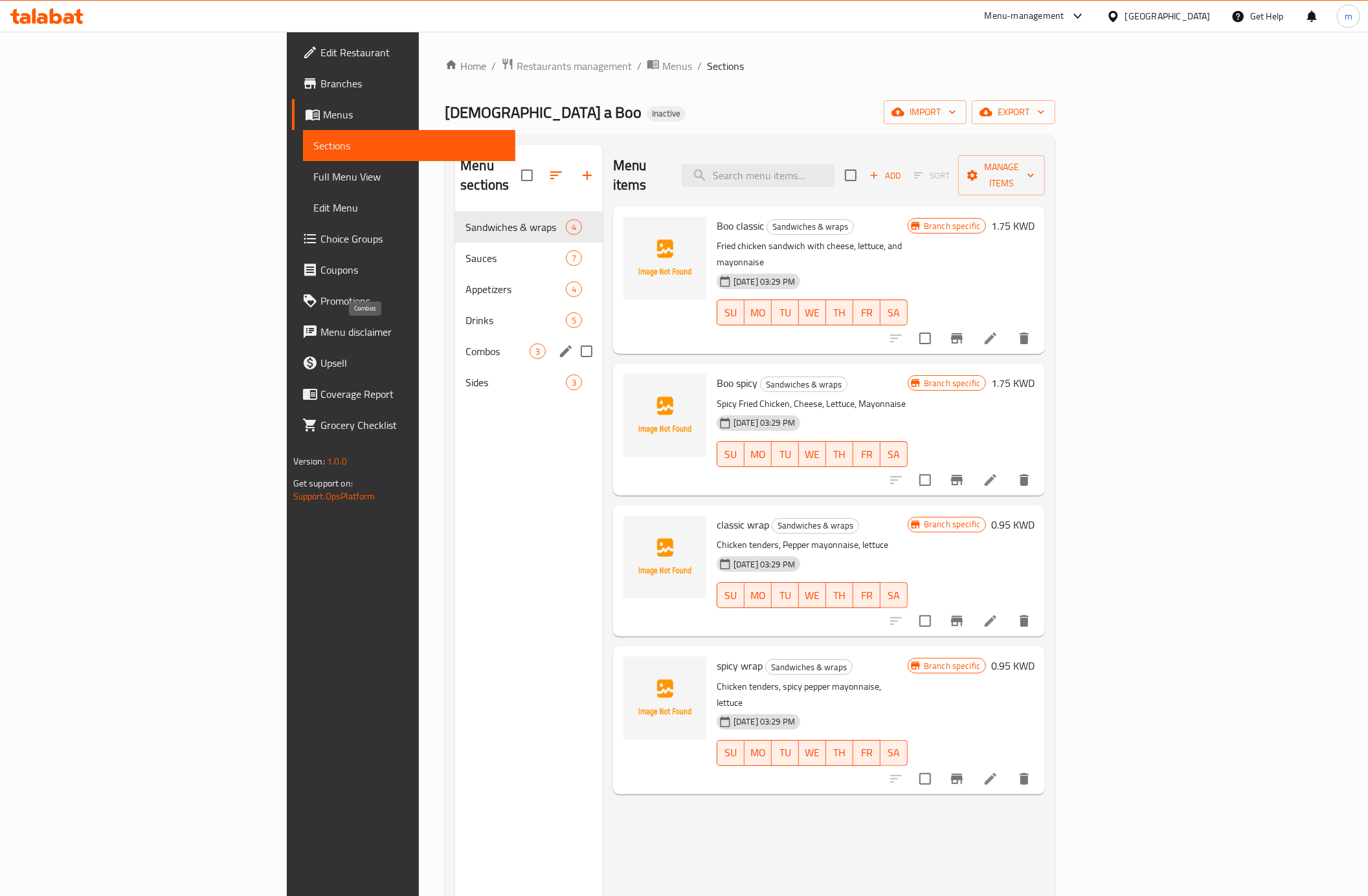
click at [466, 344] on span "Combos" at bounding box center [498, 351] width 64 height 15
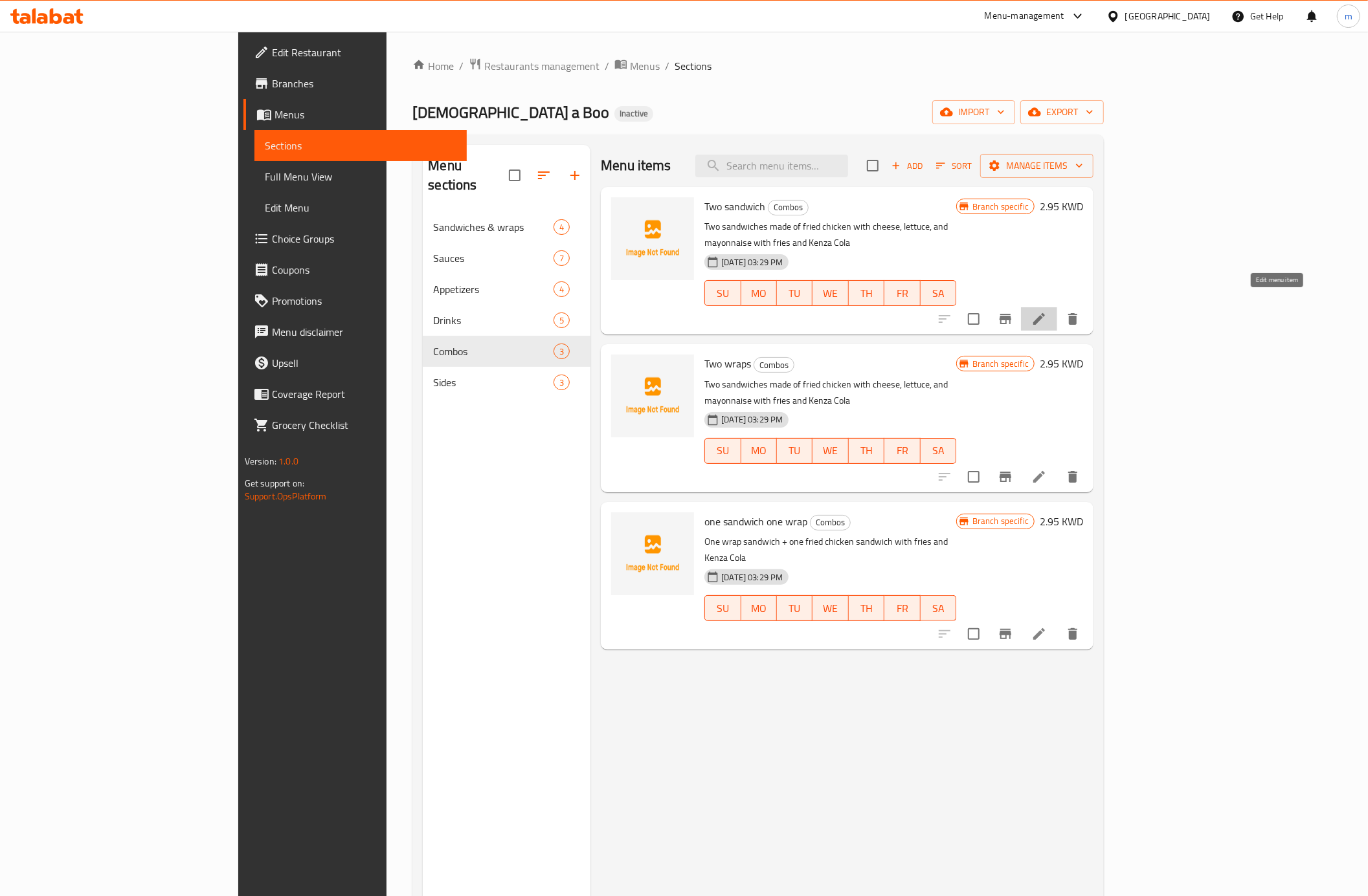
drag, startPoint x: 1274, startPoint y: 299, endPoint x: 1269, endPoint y: 255, distance: 44.3
click at [1083, 255] on div "Branch specific 2.95 KWD" at bounding box center [1019, 261] width 127 height 127
click at [1047, 311] on icon at bounding box center [1039, 318] width 15 height 15
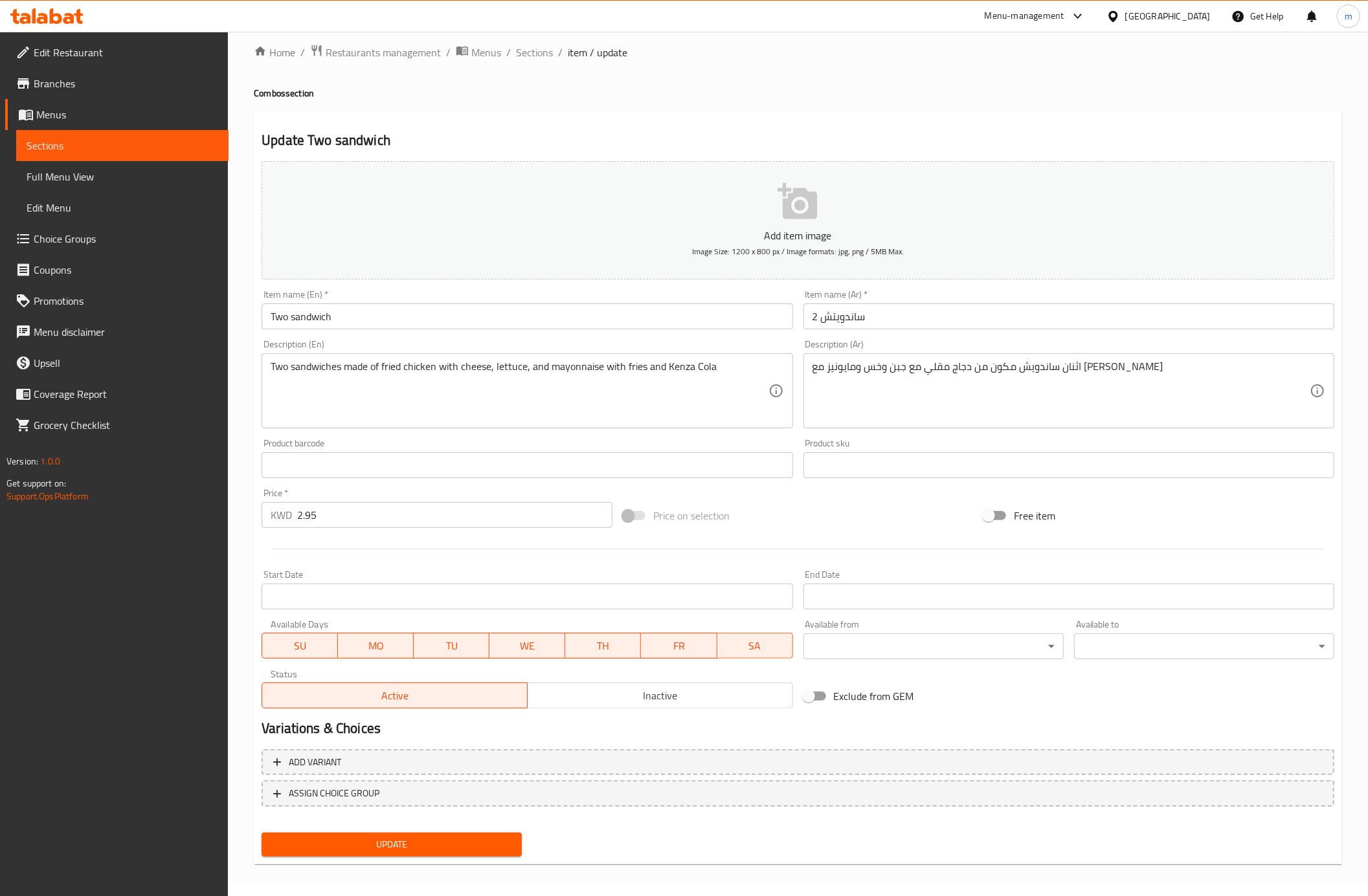
scroll to position [17, 0]
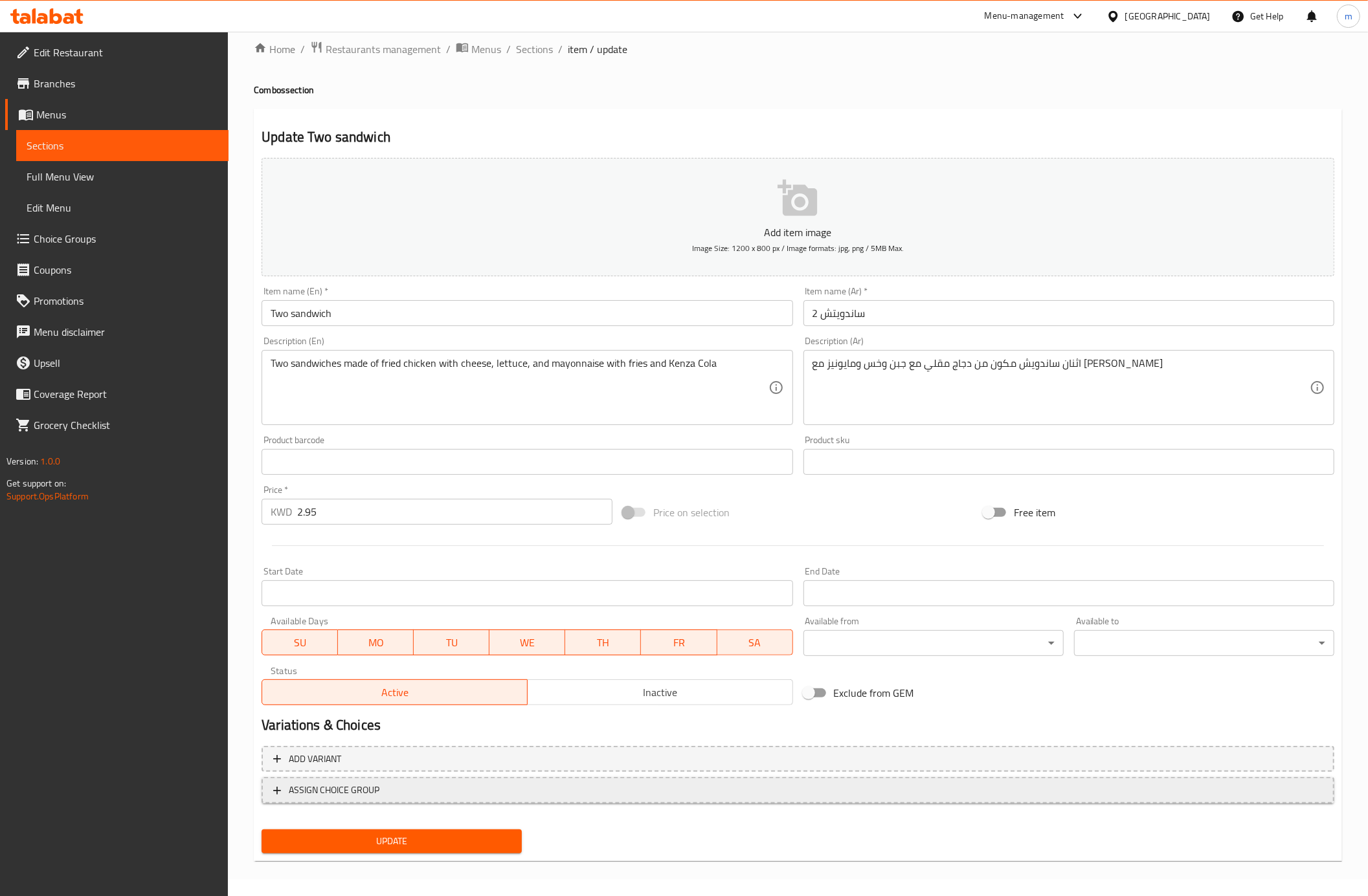
click at [311, 797] on span "ASSIGN CHOICE GROUP" at bounding box center [334, 791] width 91 height 16
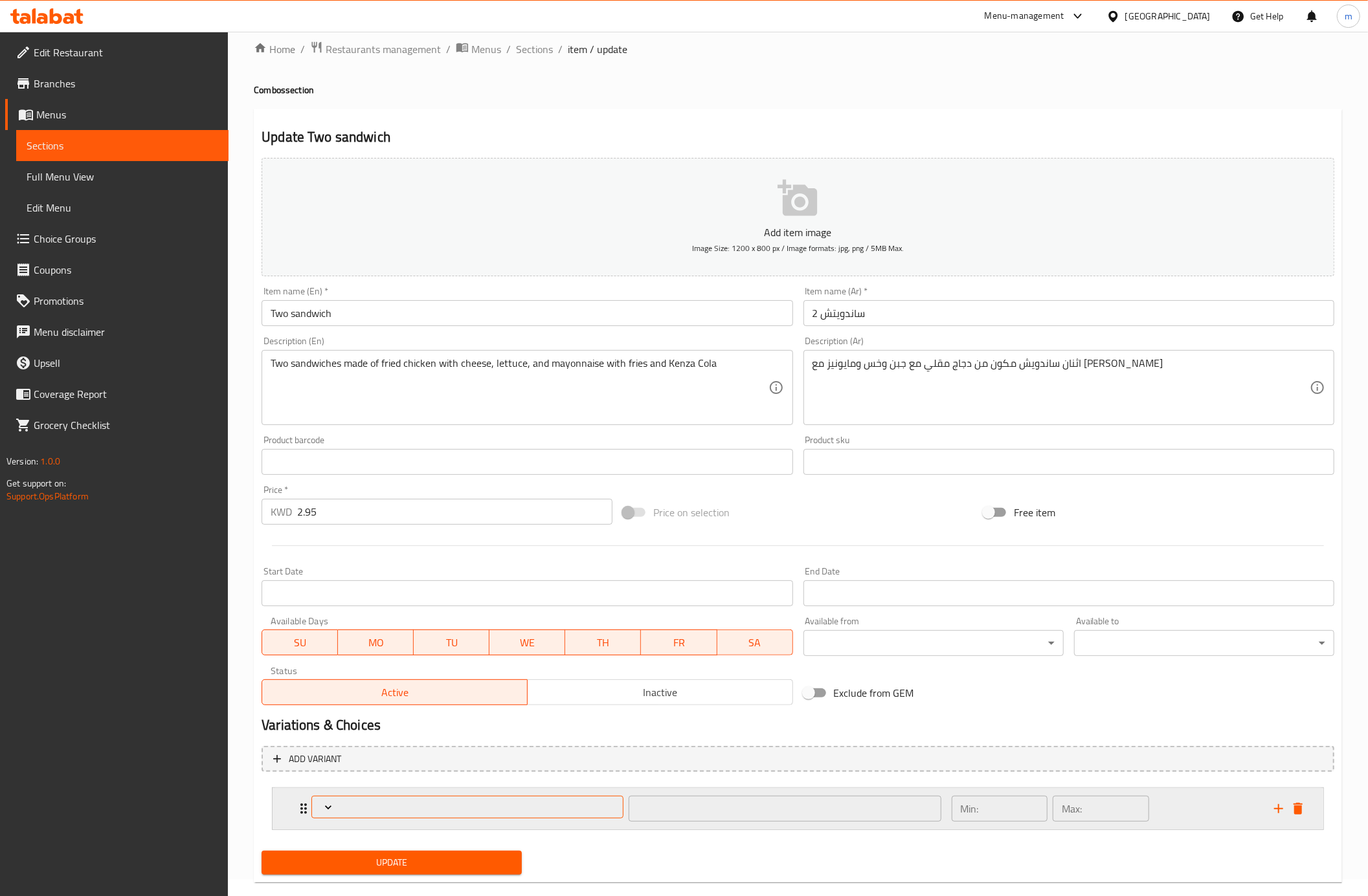
click at [361, 807] on span "Expand" at bounding box center [468, 807] width 303 height 13
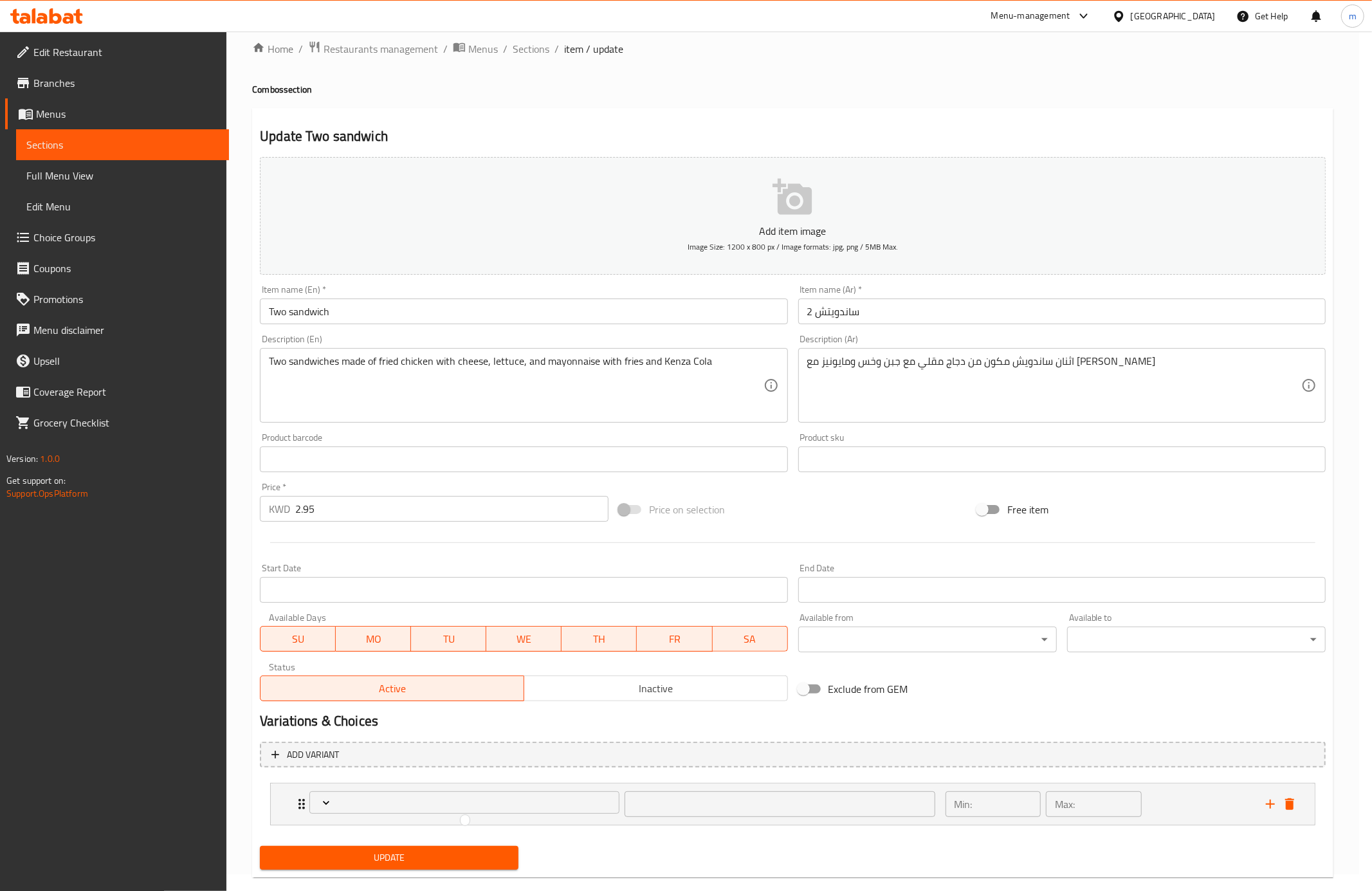
click at [330, 803] on div at bounding box center [686, 446] width 1372 height 891
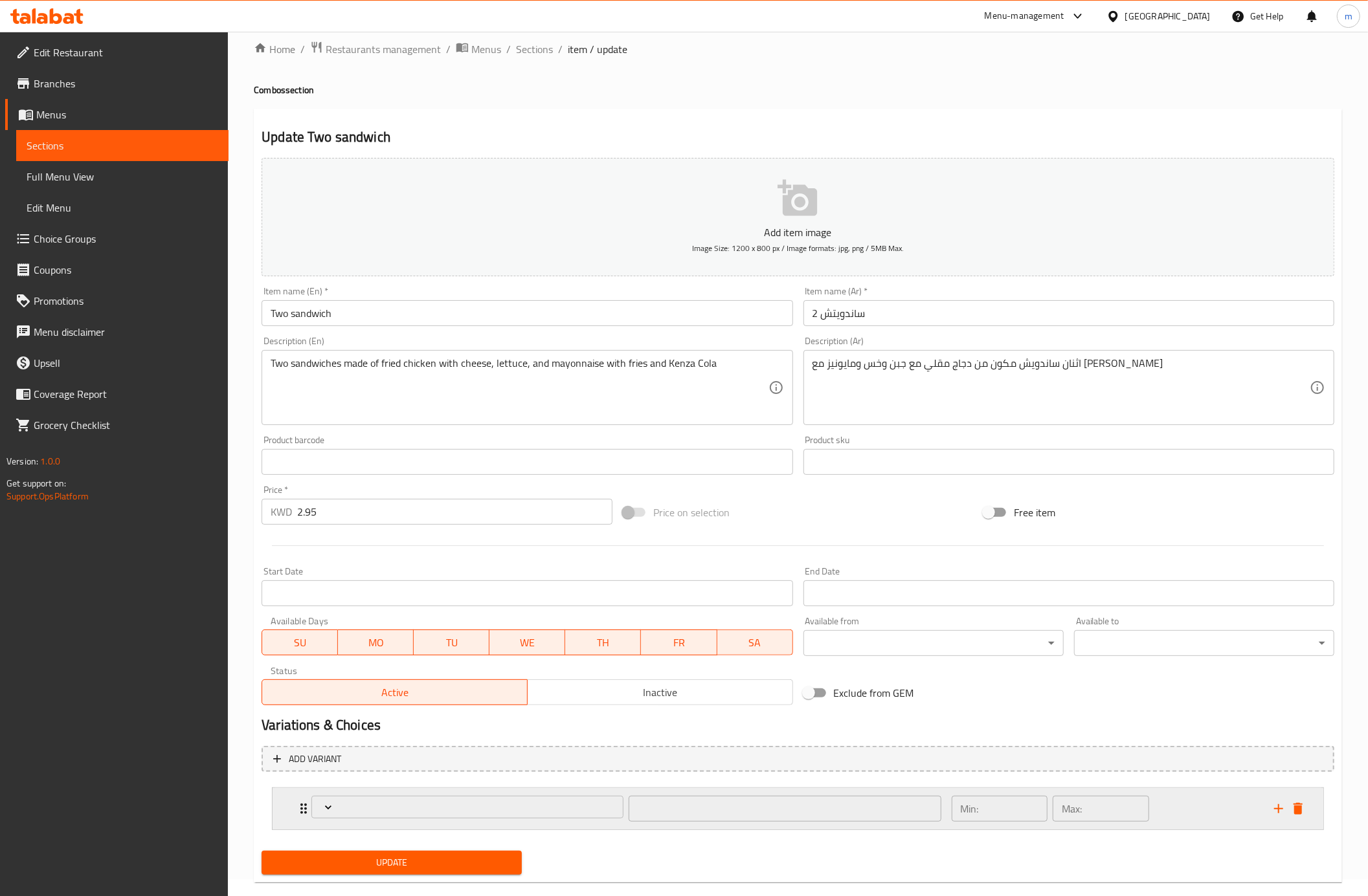
click at [308, 811] on div "​" at bounding box center [626, 809] width 645 height 41
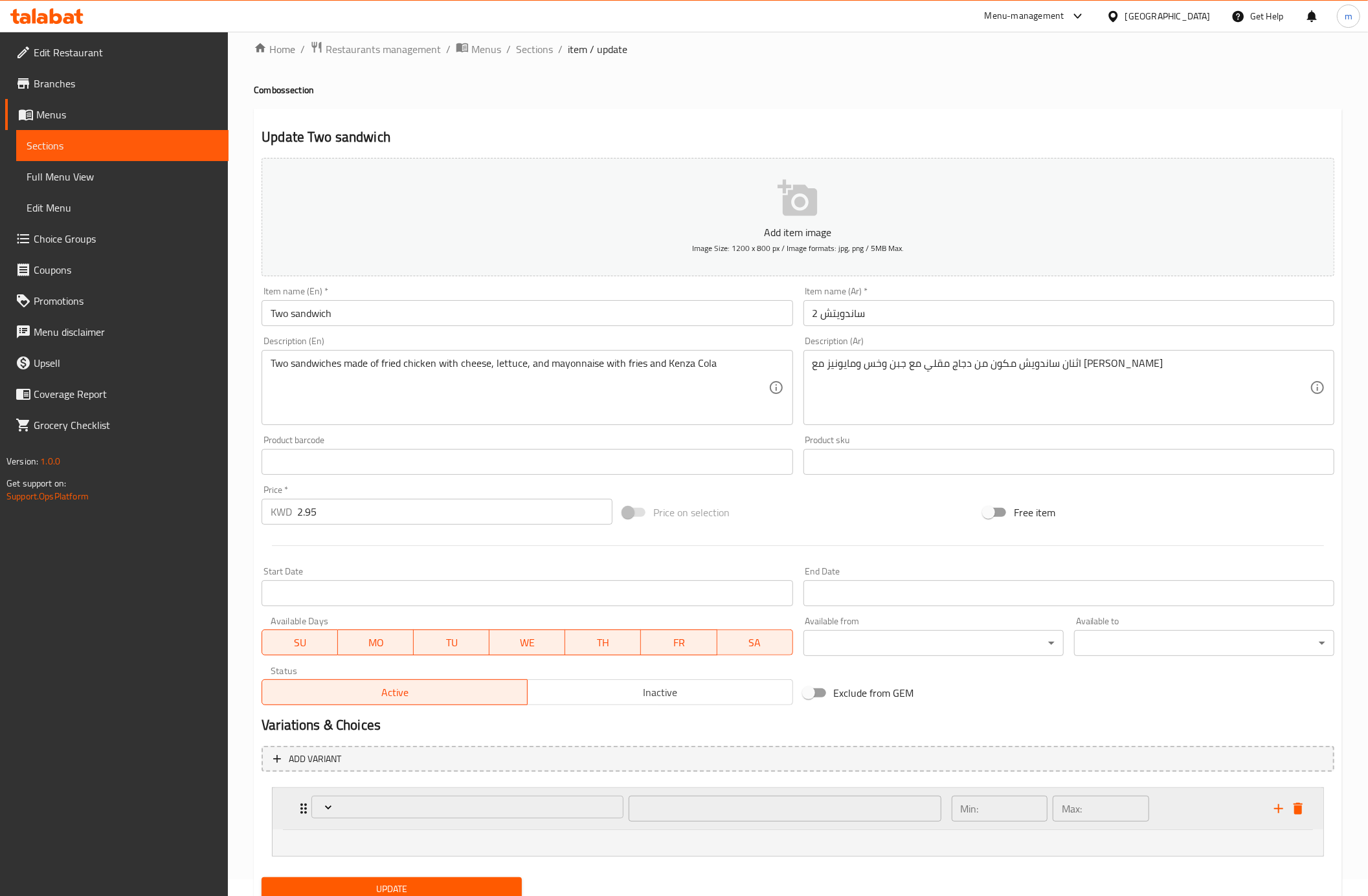
click at [306, 811] on div "​" at bounding box center [626, 809] width 645 height 41
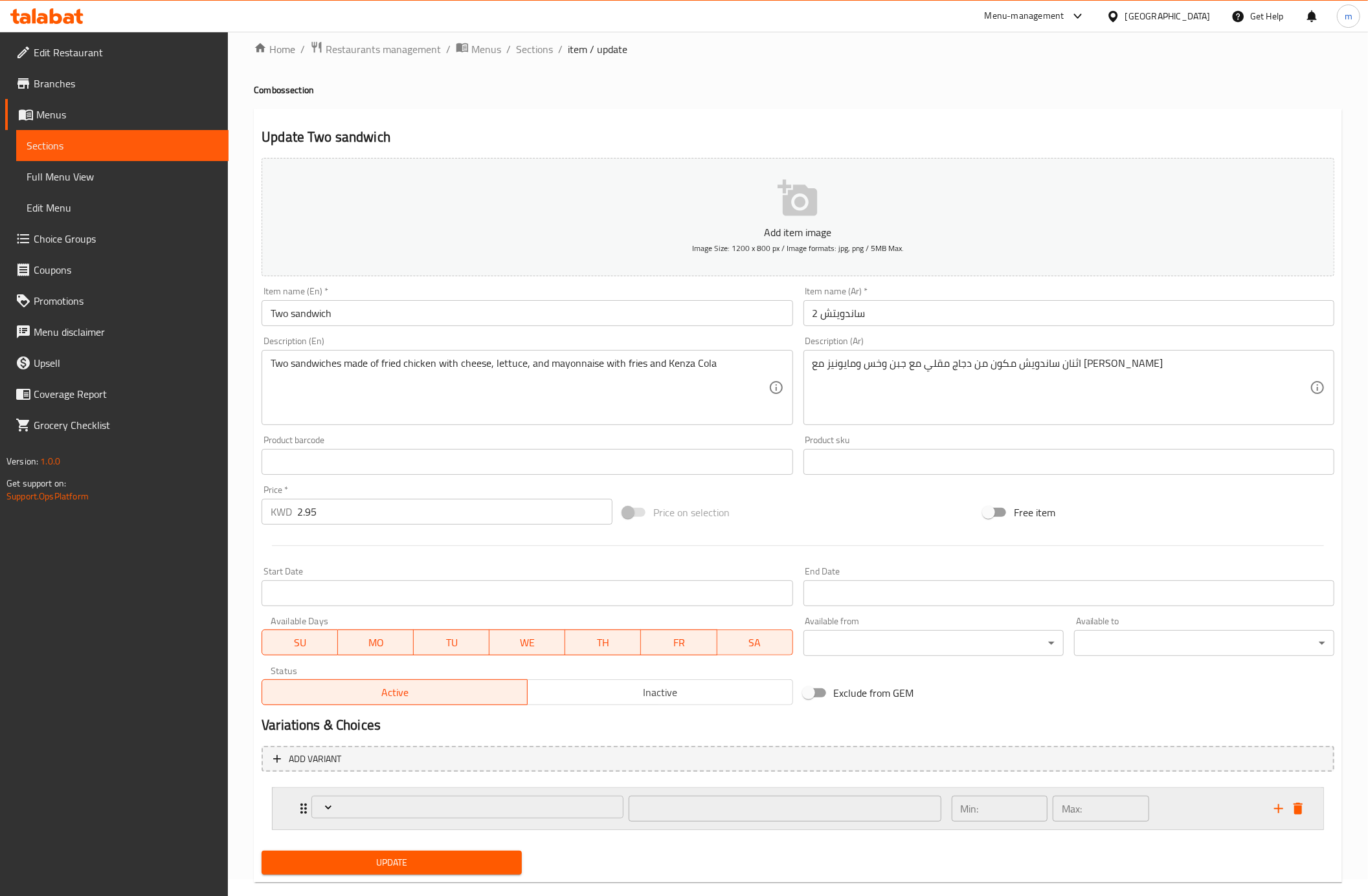
click at [306, 811] on div "​" at bounding box center [626, 809] width 645 height 41
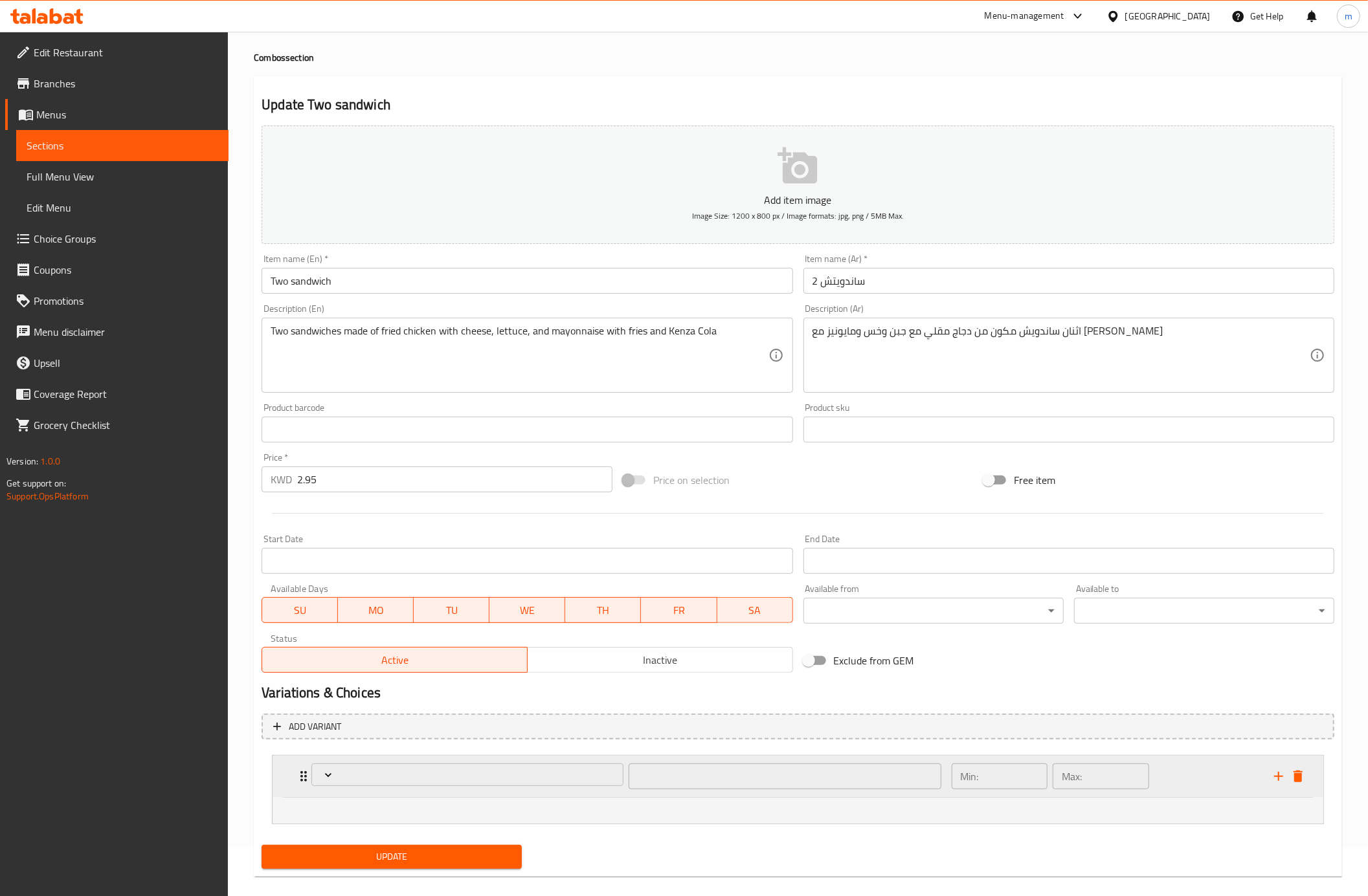
scroll to position [66, 0]
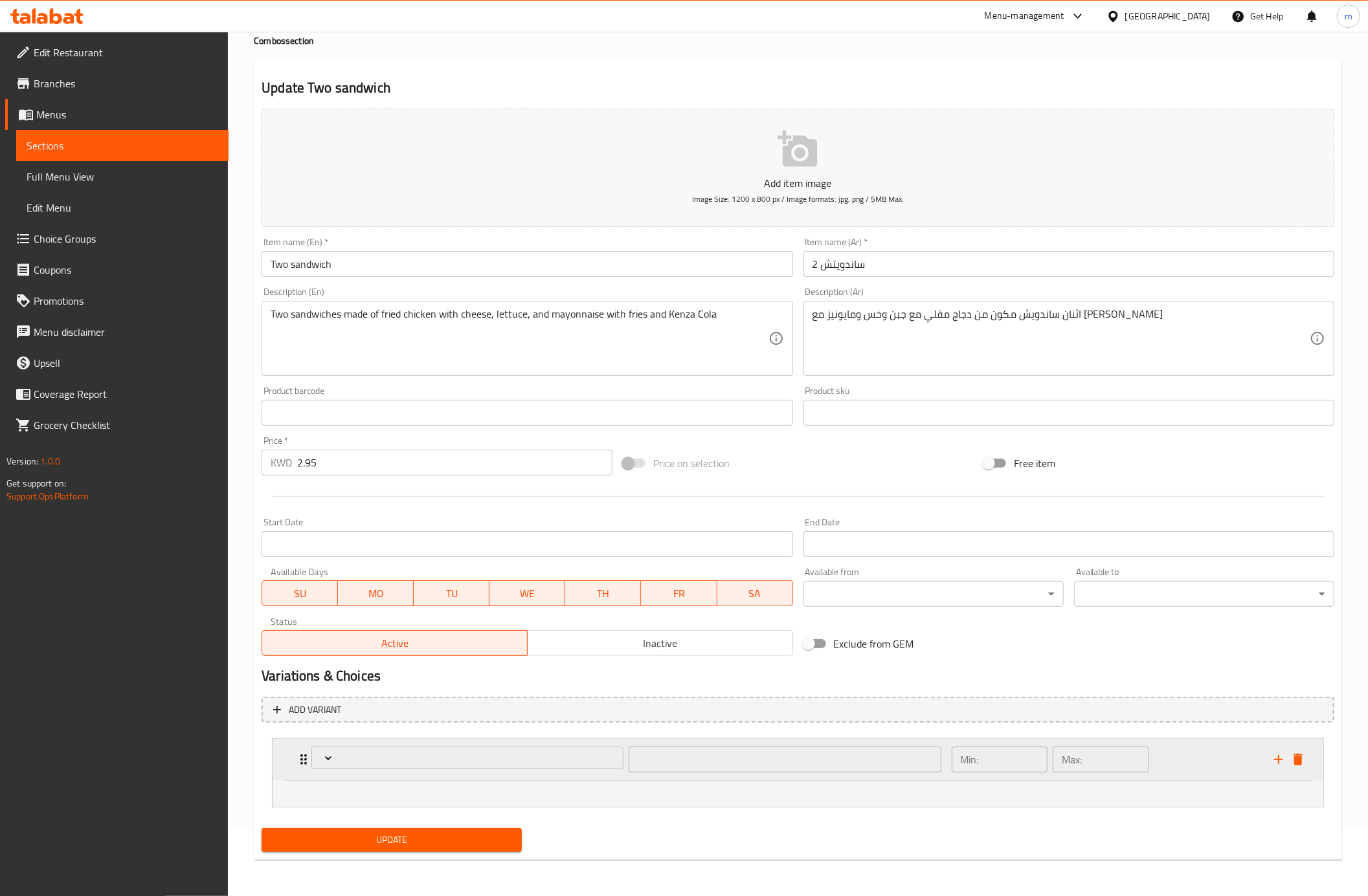
click at [299, 766] on icon "Expand" at bounding box center [303, 759] width 15 height 15
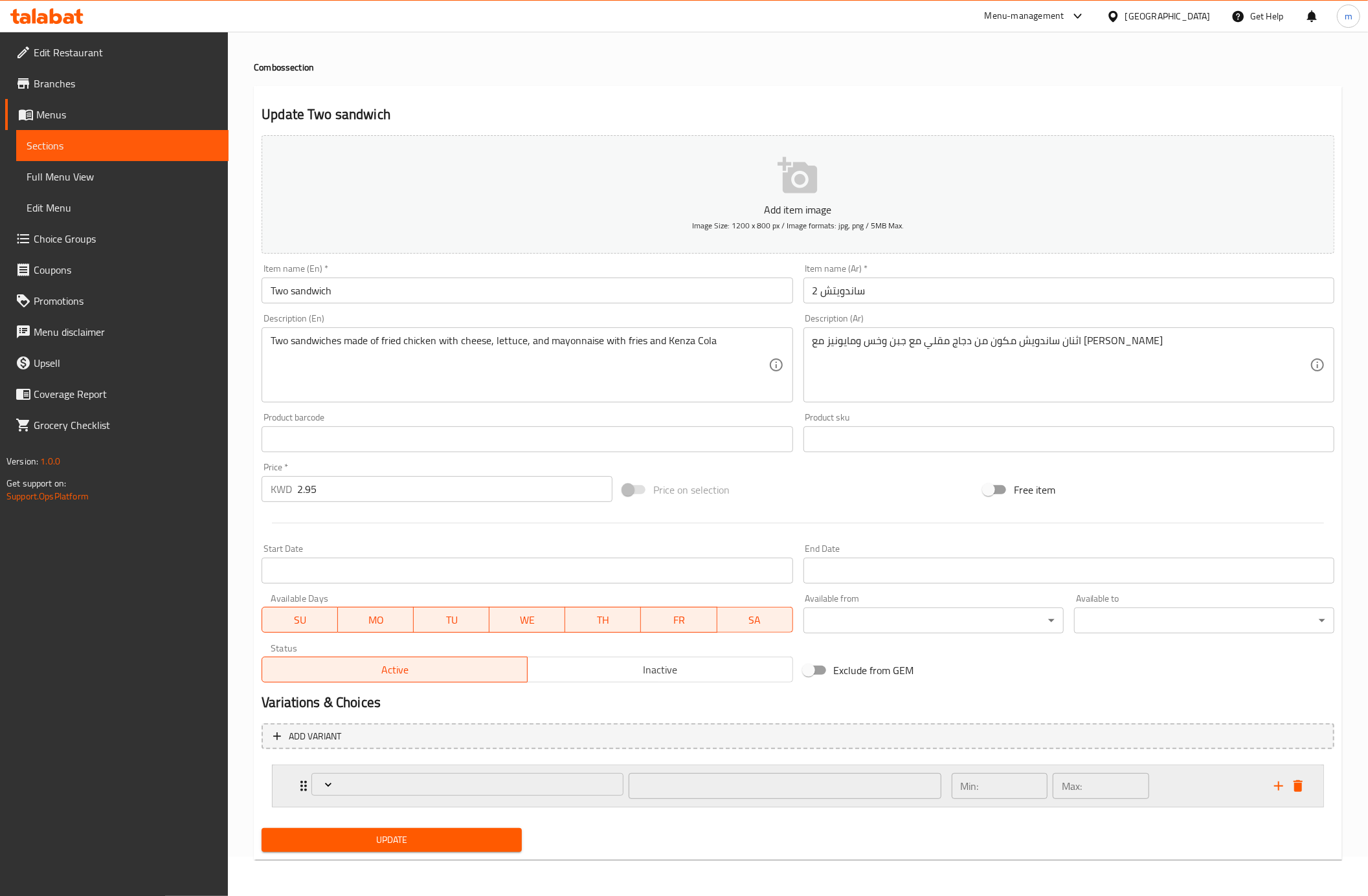
click at [299, 766] on div "​ Min: ​ Max: ​" at bounding box center [802, 786] width 1012 height 41
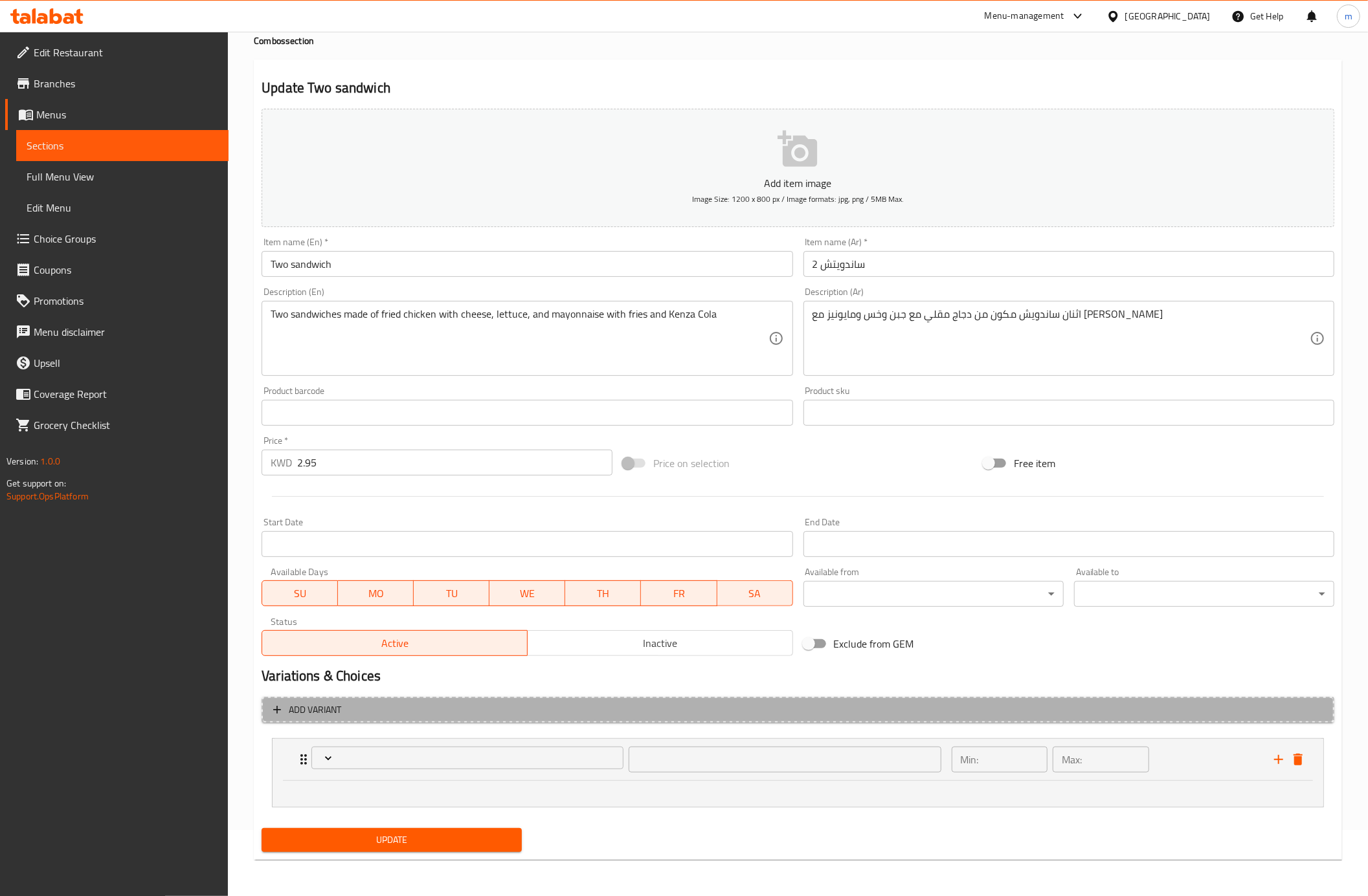
drag, startPoint x: 296, startPoint y: 708, endPoint x: 283, endPoint y: 707, distance: 13.0
click at [283, 707] on icon "button" at bounding box center [277, 709] width 13 height 13
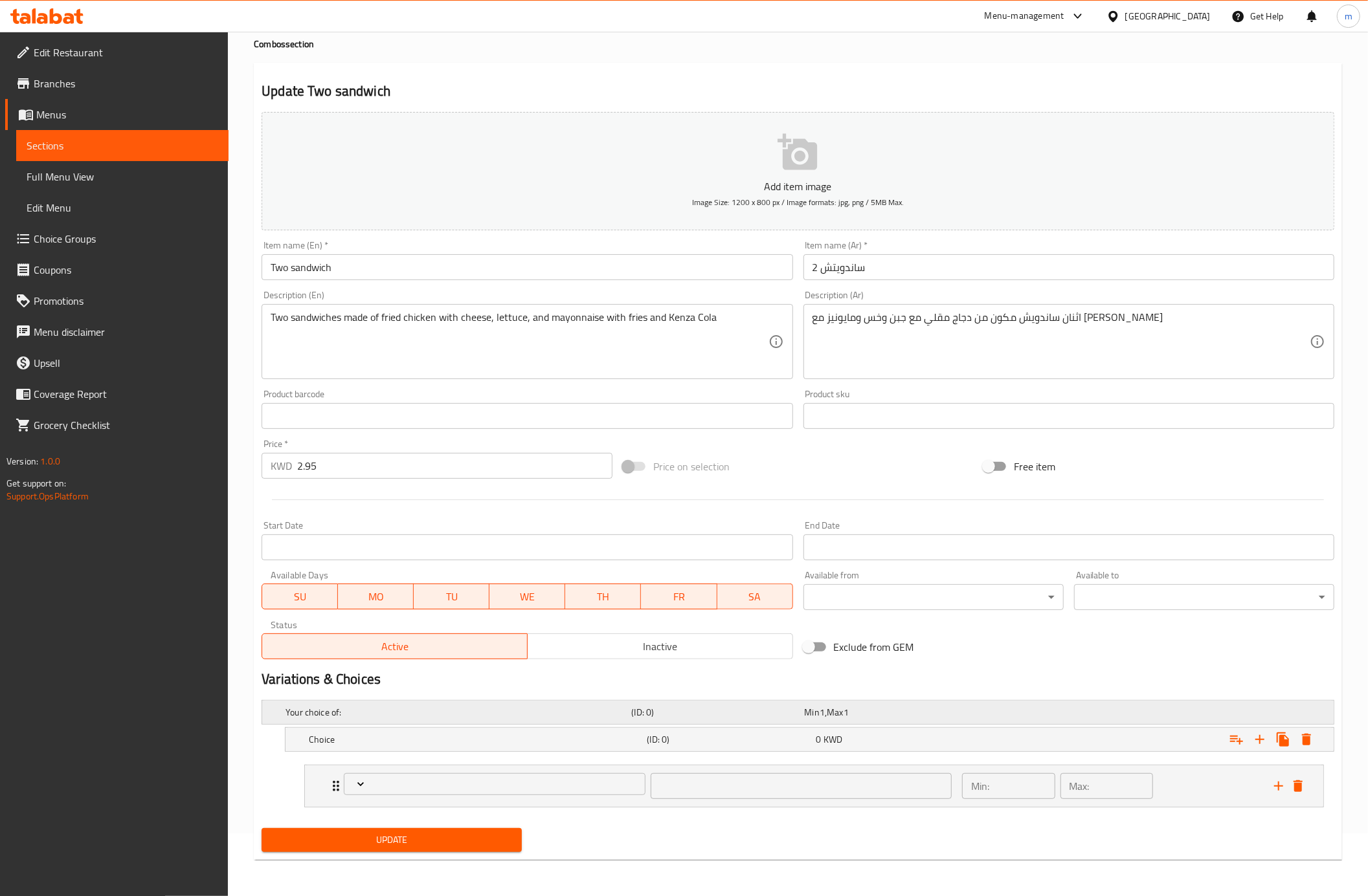
scroll to position [65, 0]
click at [400, 735] on h5 "Choice" at bounding box center [475, 739] width 333 height 13
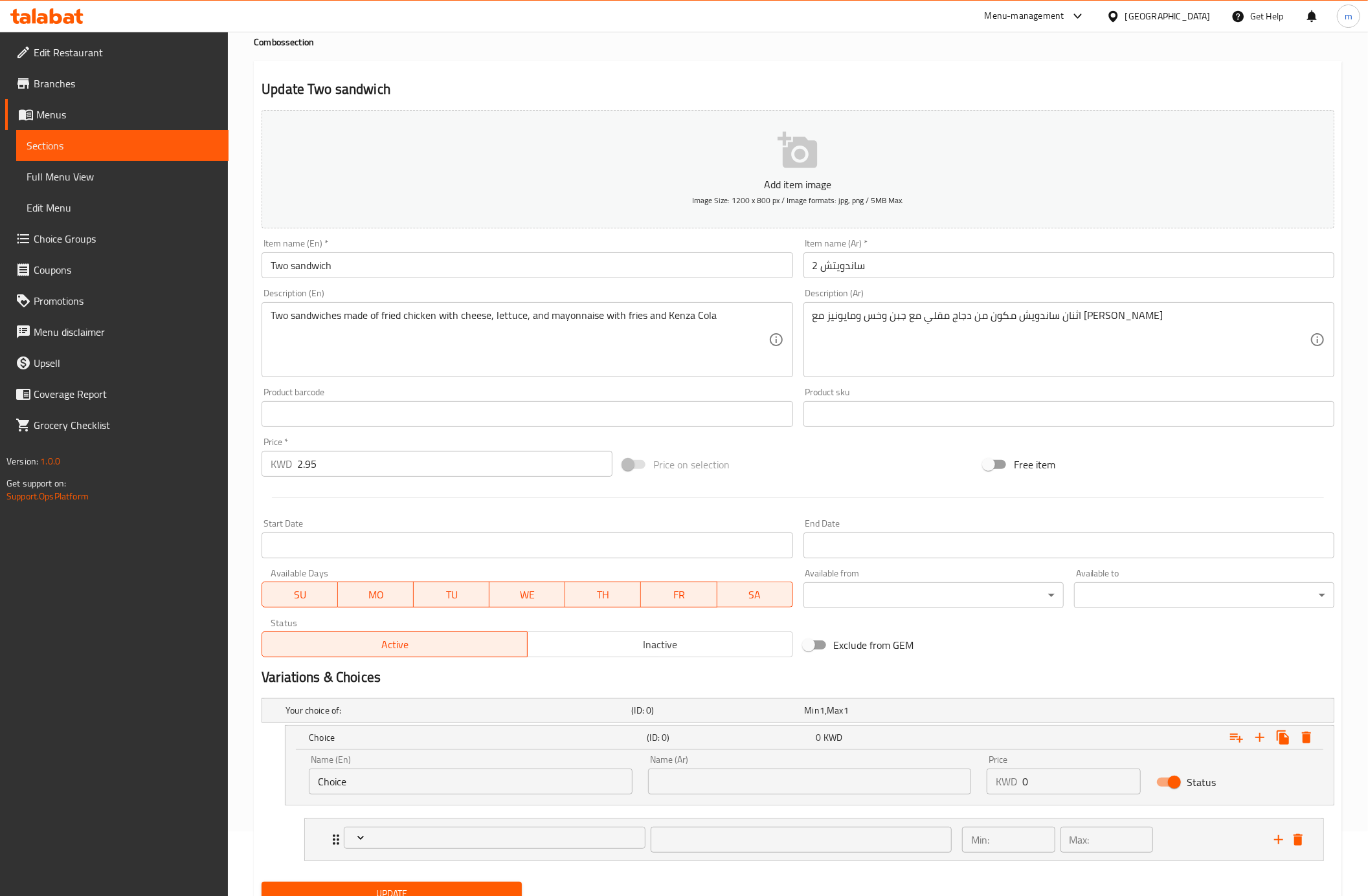
click at [407, 778] on input "Choice" at bounding box center [470, 781] width 324 height 26
click at [265, 741] on div "Choice (ID: 0) 0 KWD Name (En) Choice Name (En) Name (Ar) Name (Ar) Price KWD 0…" at bounding box center [798, 765] width 1073 height 80
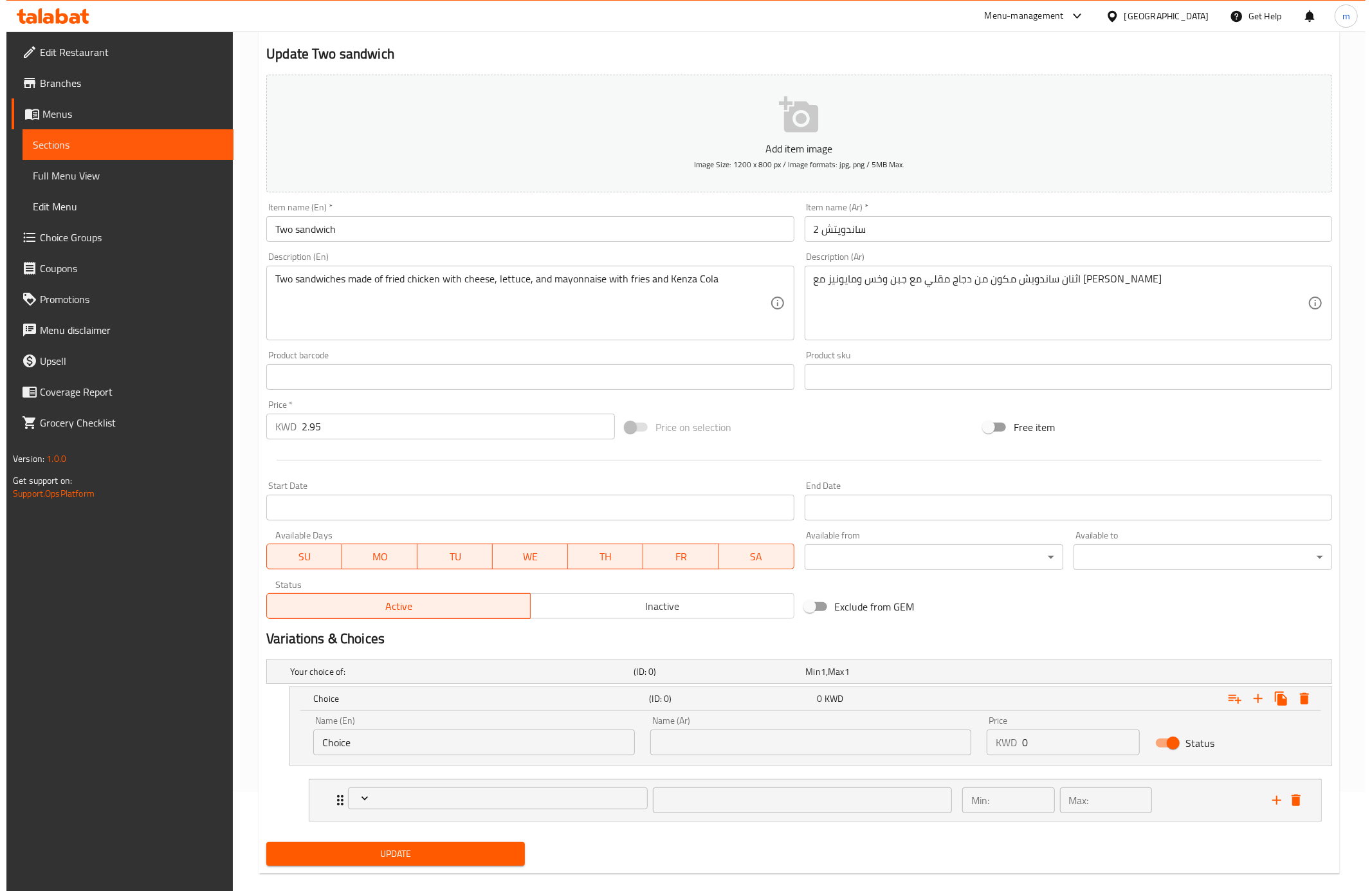
scroll to position [119, 0]
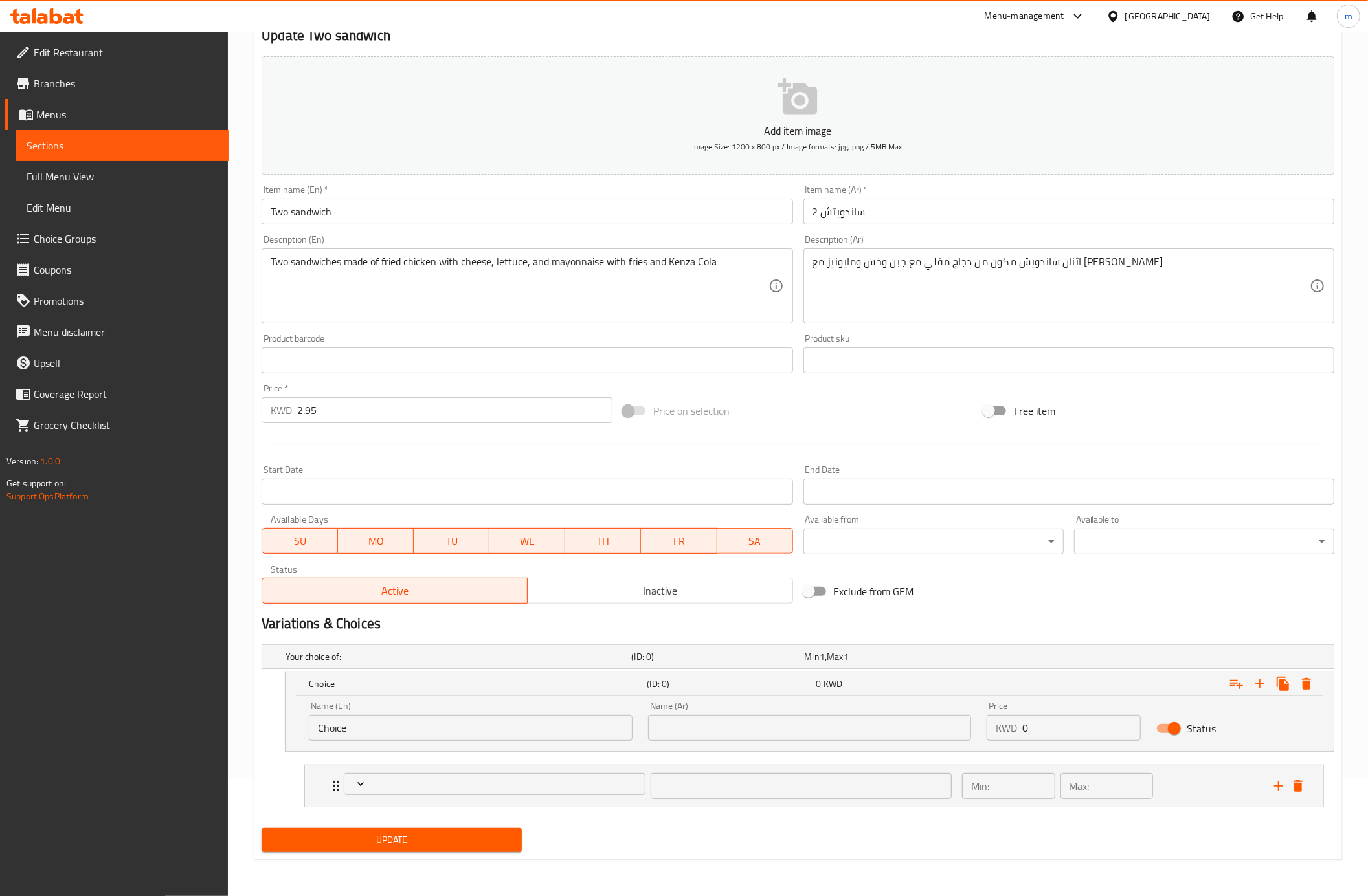
click at [512, 713] on div "Name (En) Choice Name (En)" at bounding box center [470, 720] width 324 height 39
click at [512, 725] on input "Choice" at bounding box center [470, 728] width 324 height 26
click at [1299, 678] on icon "Expand" at bounding box center [1306, 684] width 15 height 15
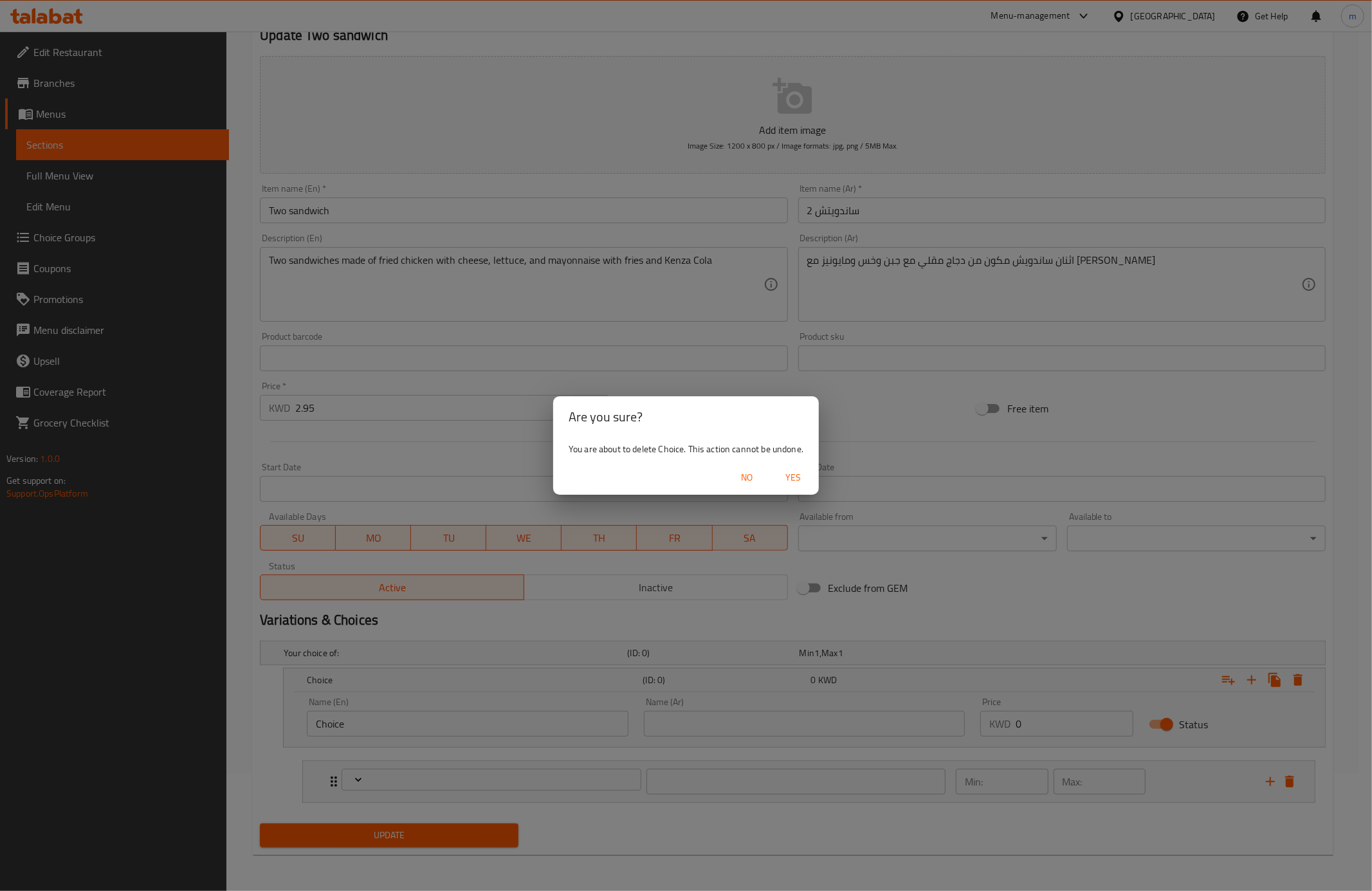
click at [795, 481] on span "Yes" at bounding box center [793, 477] width 31 height 16
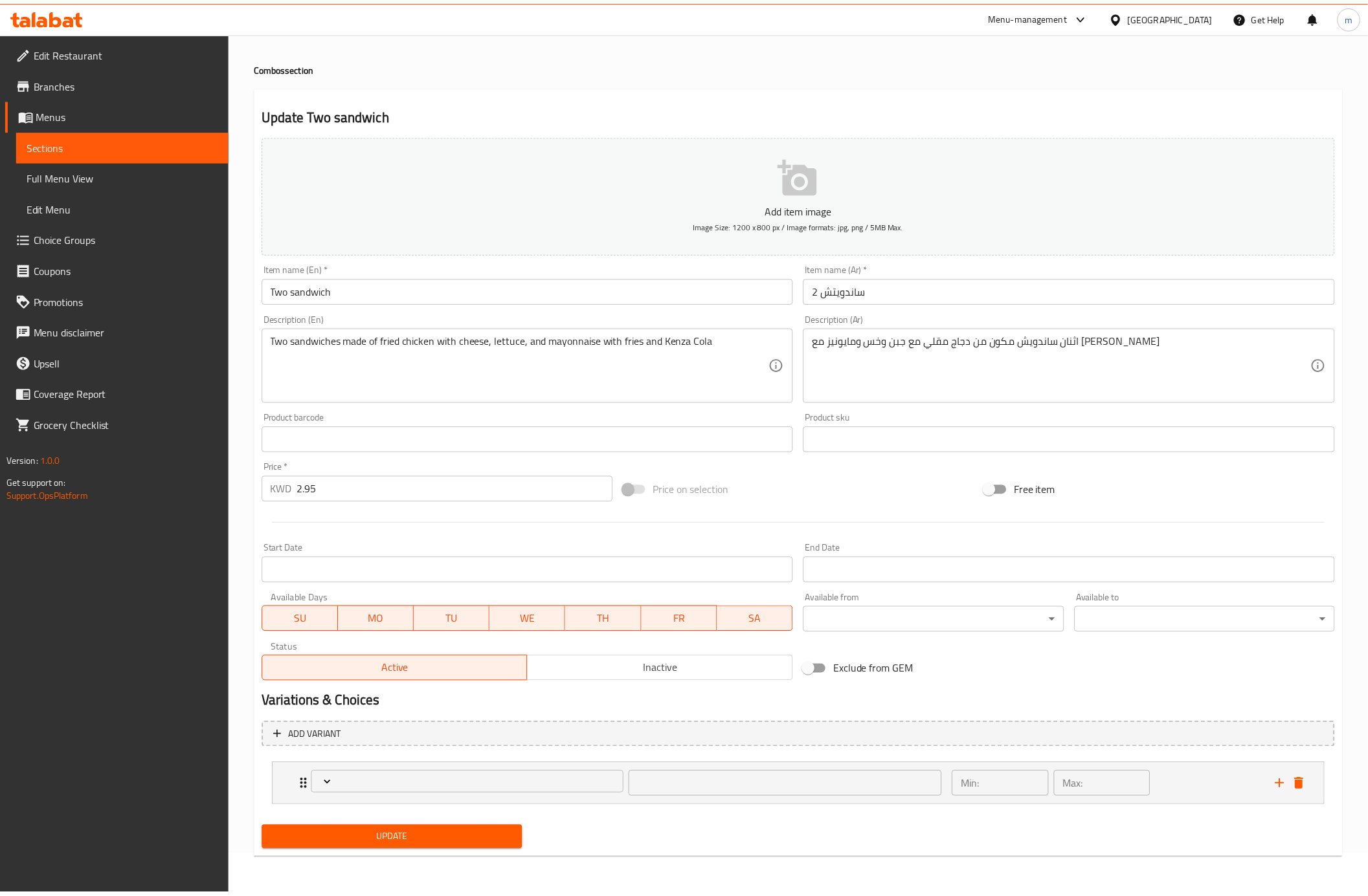
scroll to position [40, 0]
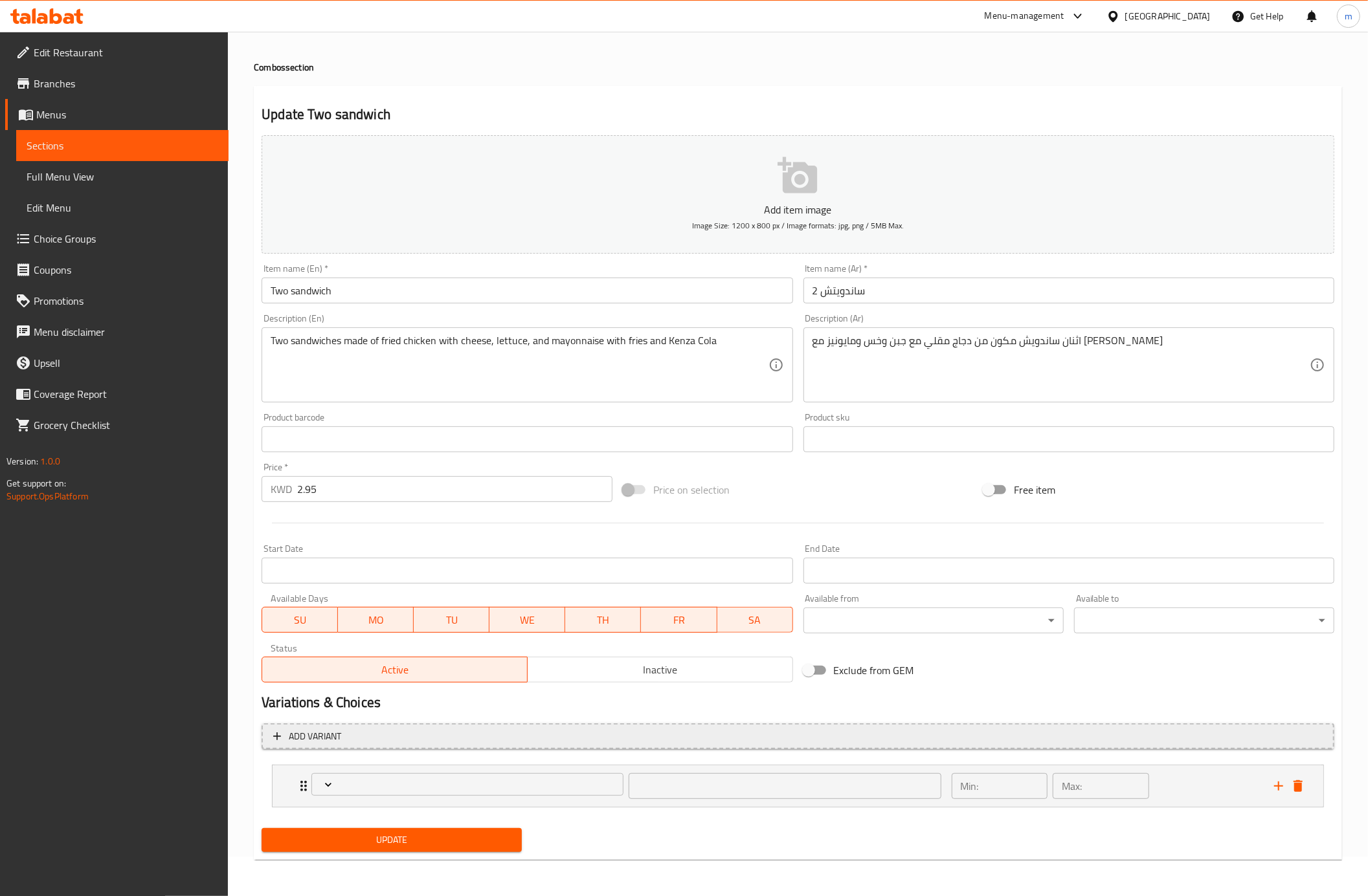
click at [273, 731] on icon "button" at bounding box center [277, 736] width 13 height 13
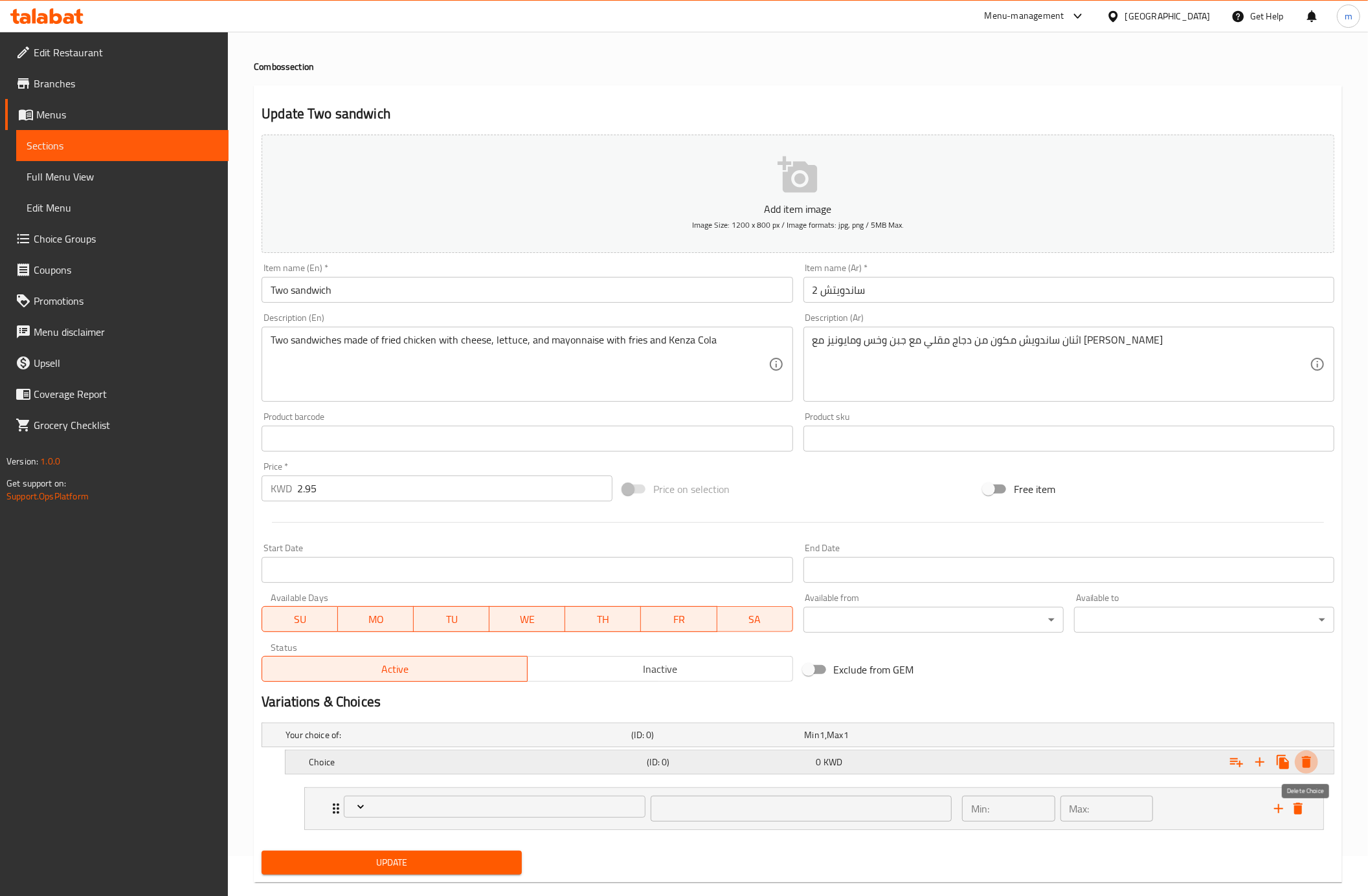
click at [1305, 768] on icon "Expand" at bounding box center [1307, 762] width 9 height 11
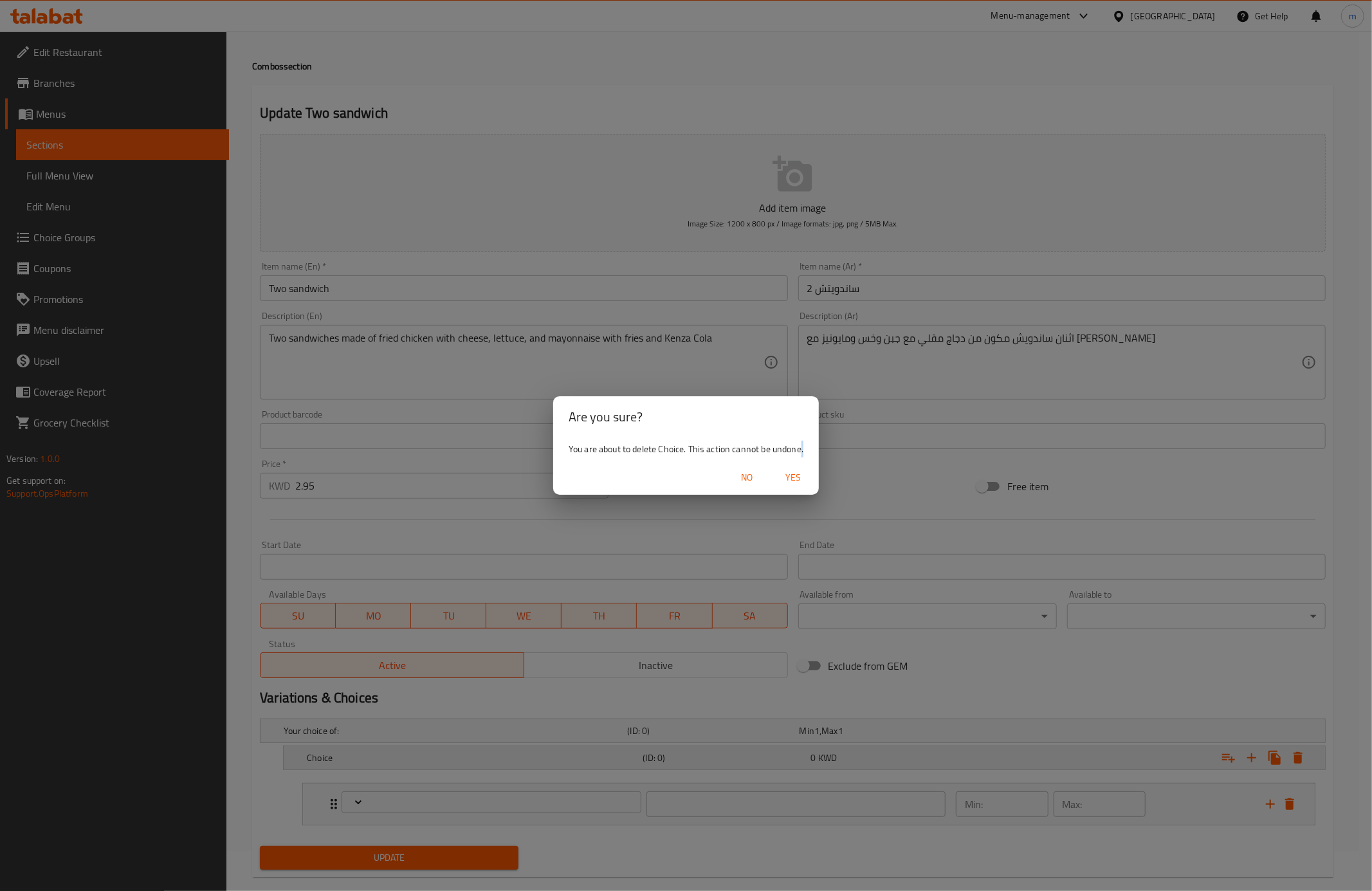
click at [1297, 764] on div "Are you sure? You are about to delete Choice. This action cannot be undone. No …" at bounding box center [686, 446] width 1372 height 891
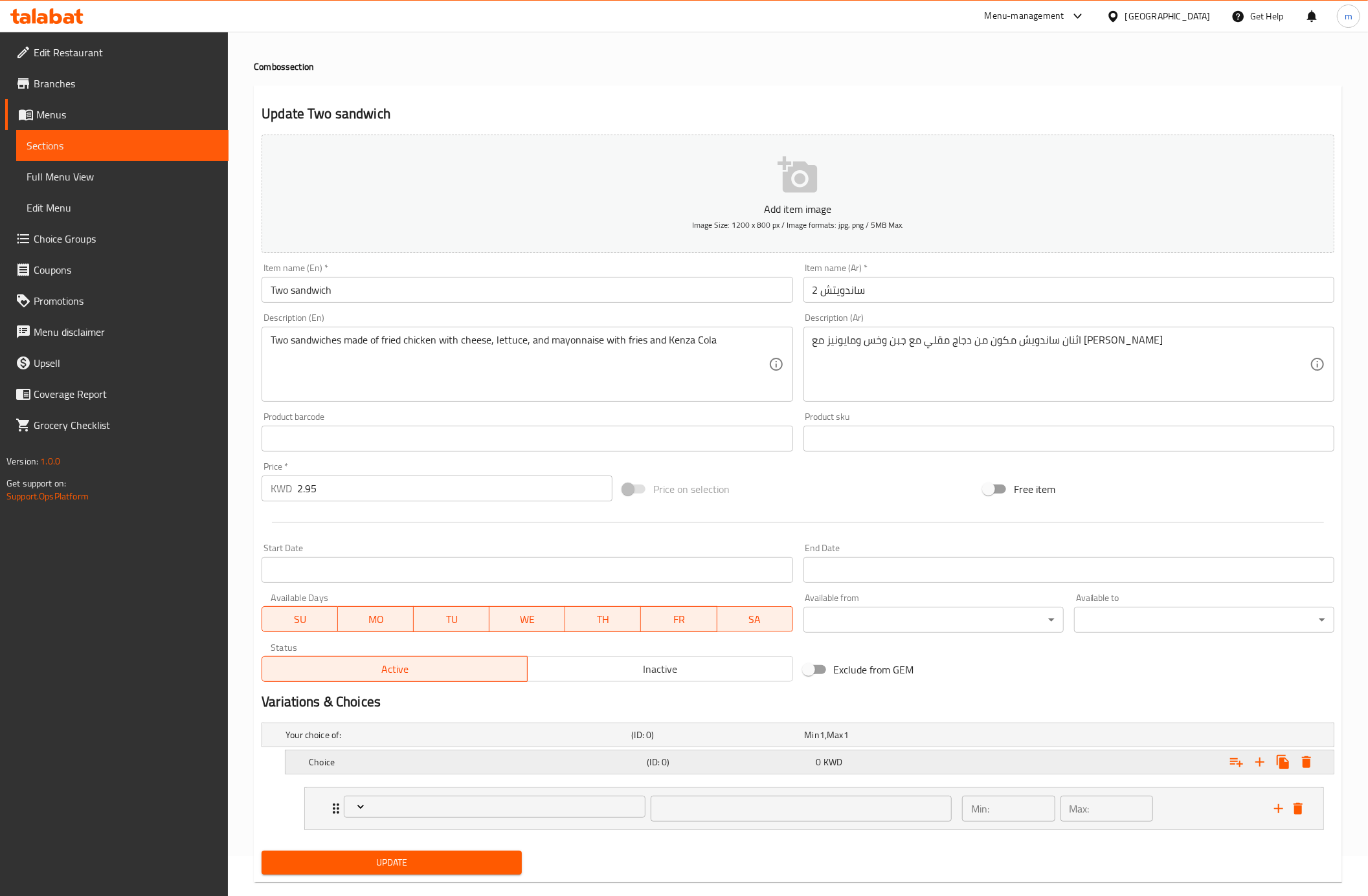
click at [1318, 767] on div "Expand" at bounding box center [1152, 762] width 338 height 29
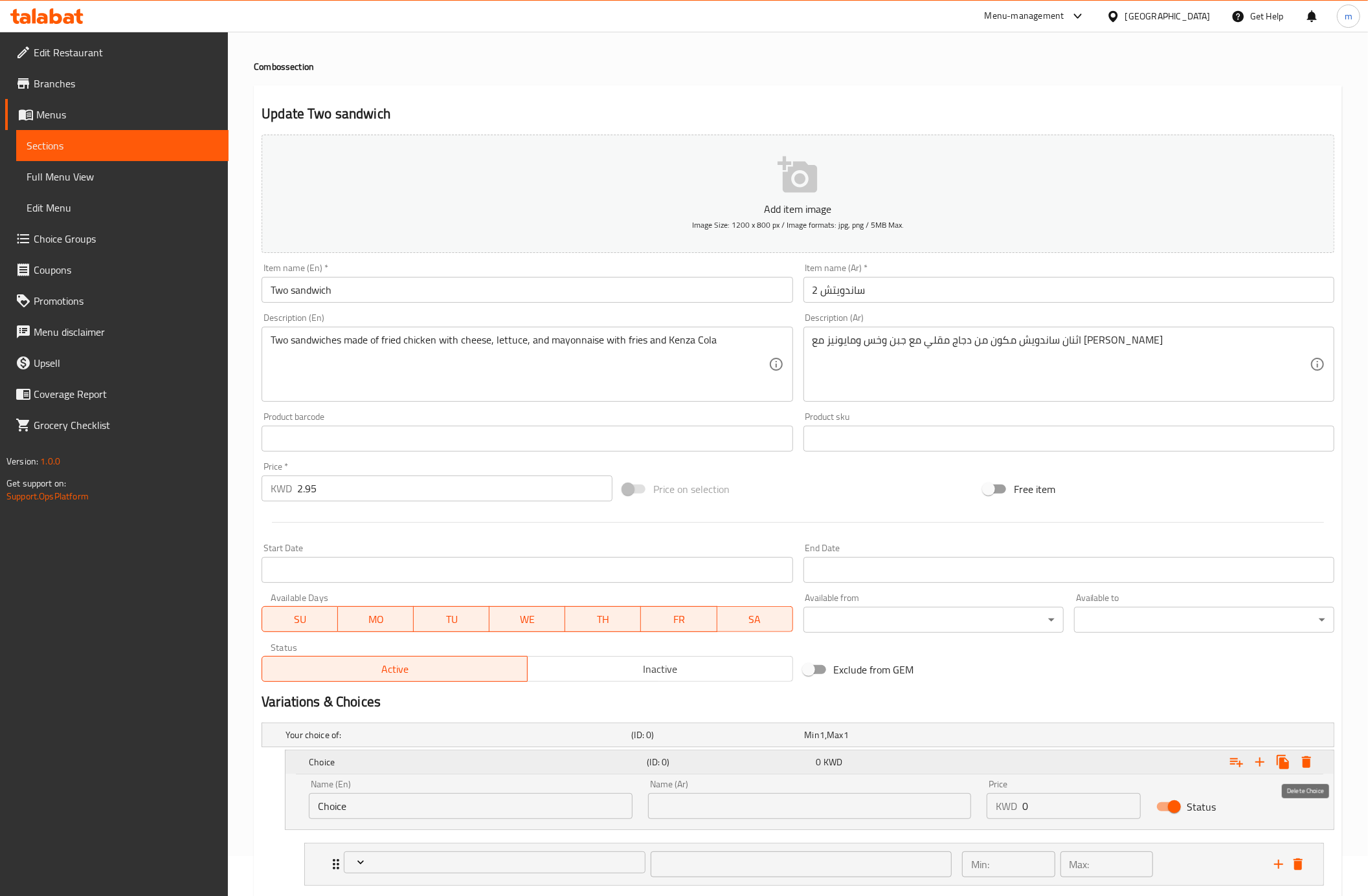
click at [1314, 767] on button "Expand" at bounding box center [1306, 762] width 23 height 23
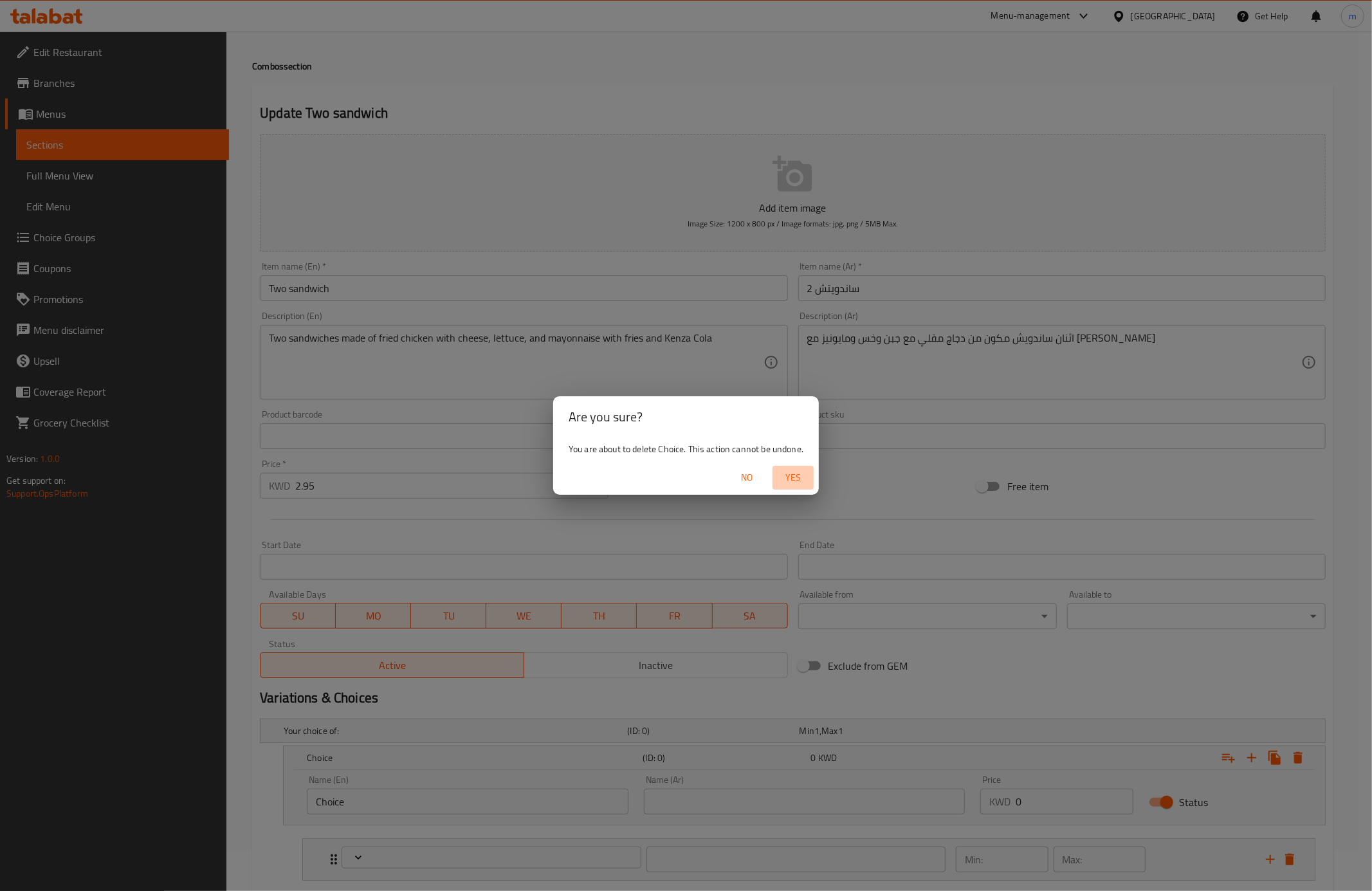
click at [799, 482] on span "Yes" at bounding box center [793, 477] width 31 height 16
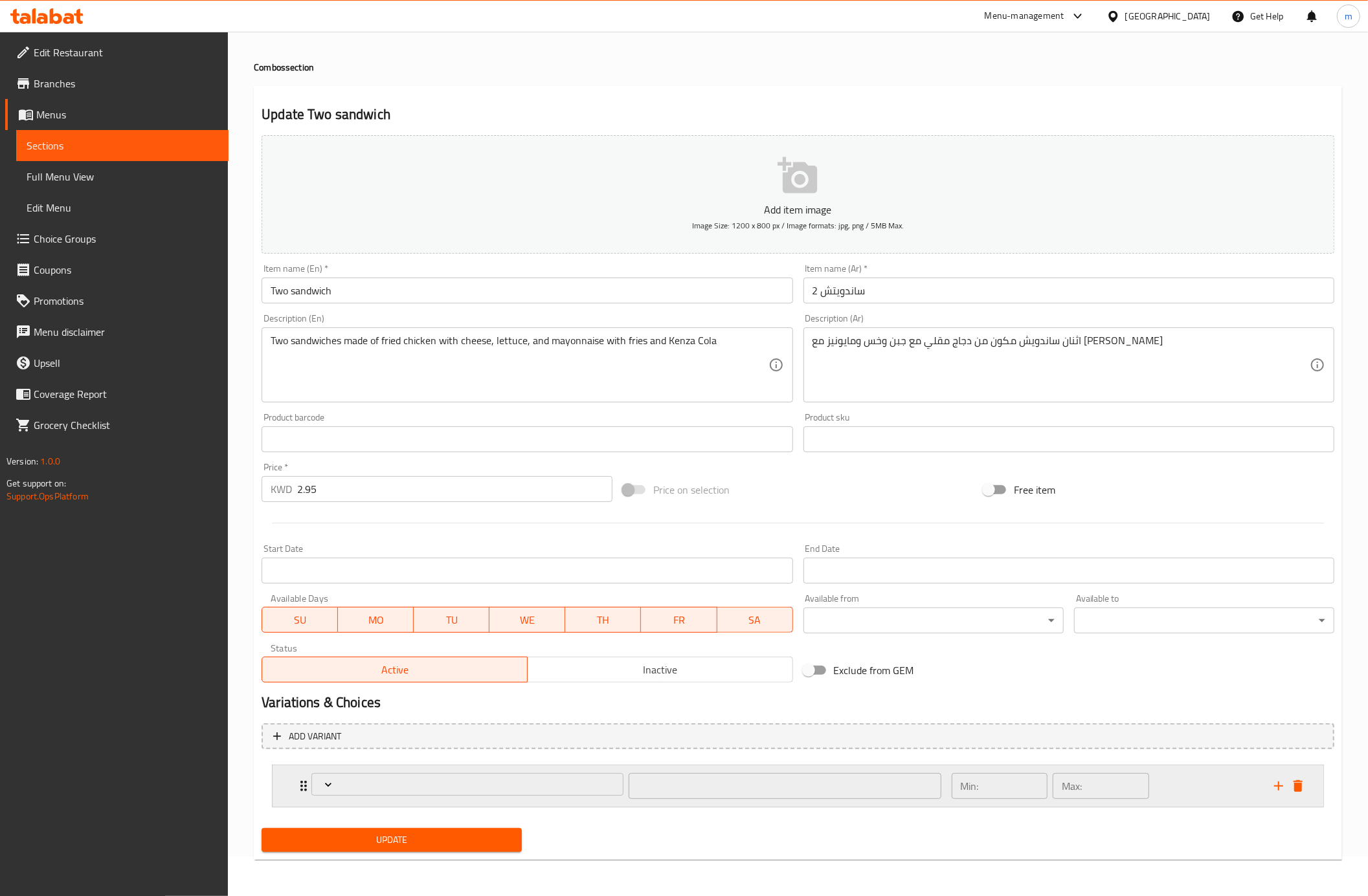
click at [1305, 793] on div "Expand" at bounding box center [1288, 786] width 39 height 19
click at [1289, 800] on div "​ Min: ​ Max: ​" at bounding box center [802, 786] width 1012 height 41
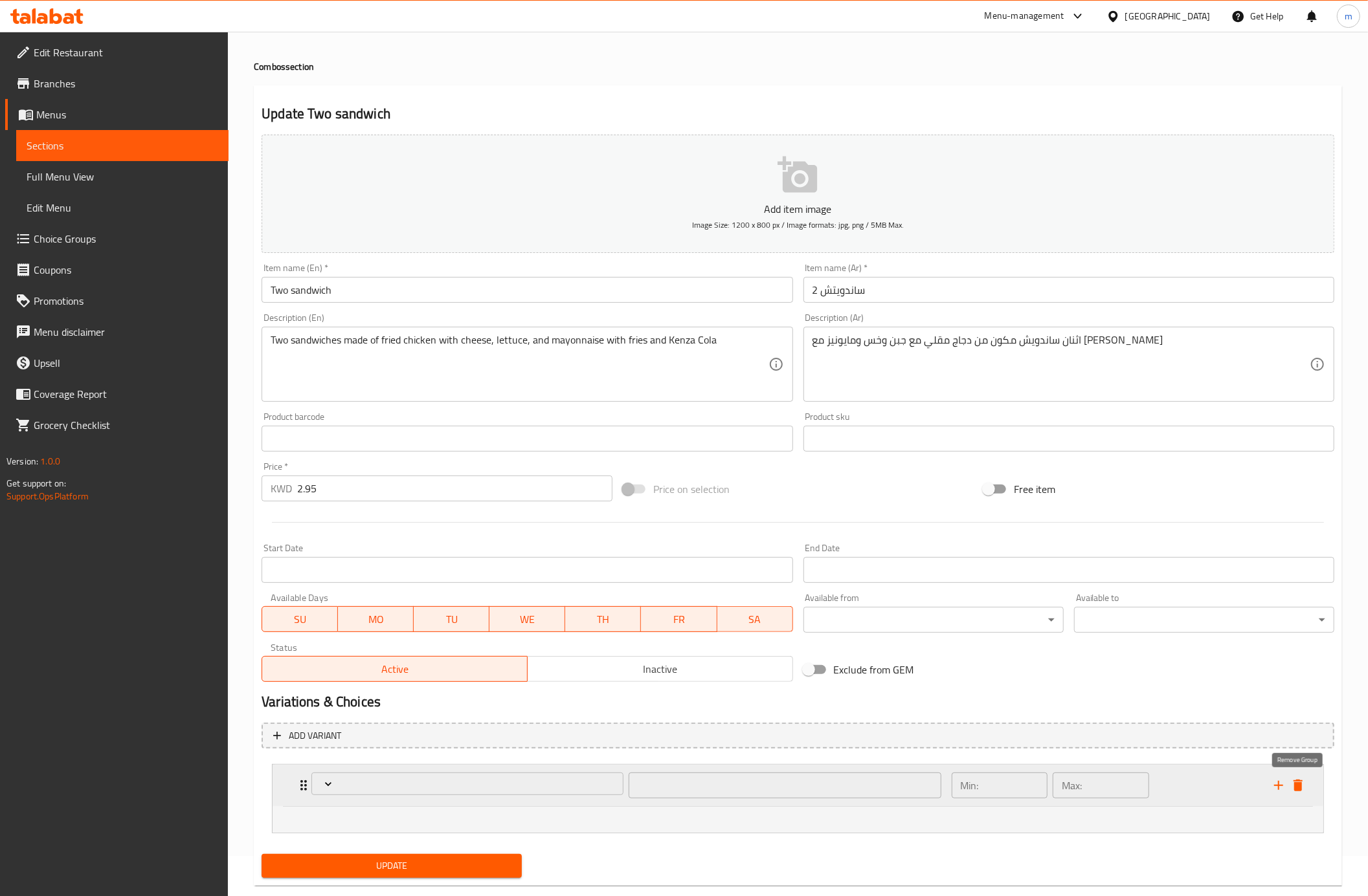
click at [1295, 789] on icon "delete" at bounding box center [1298, 785] width 9 height 11
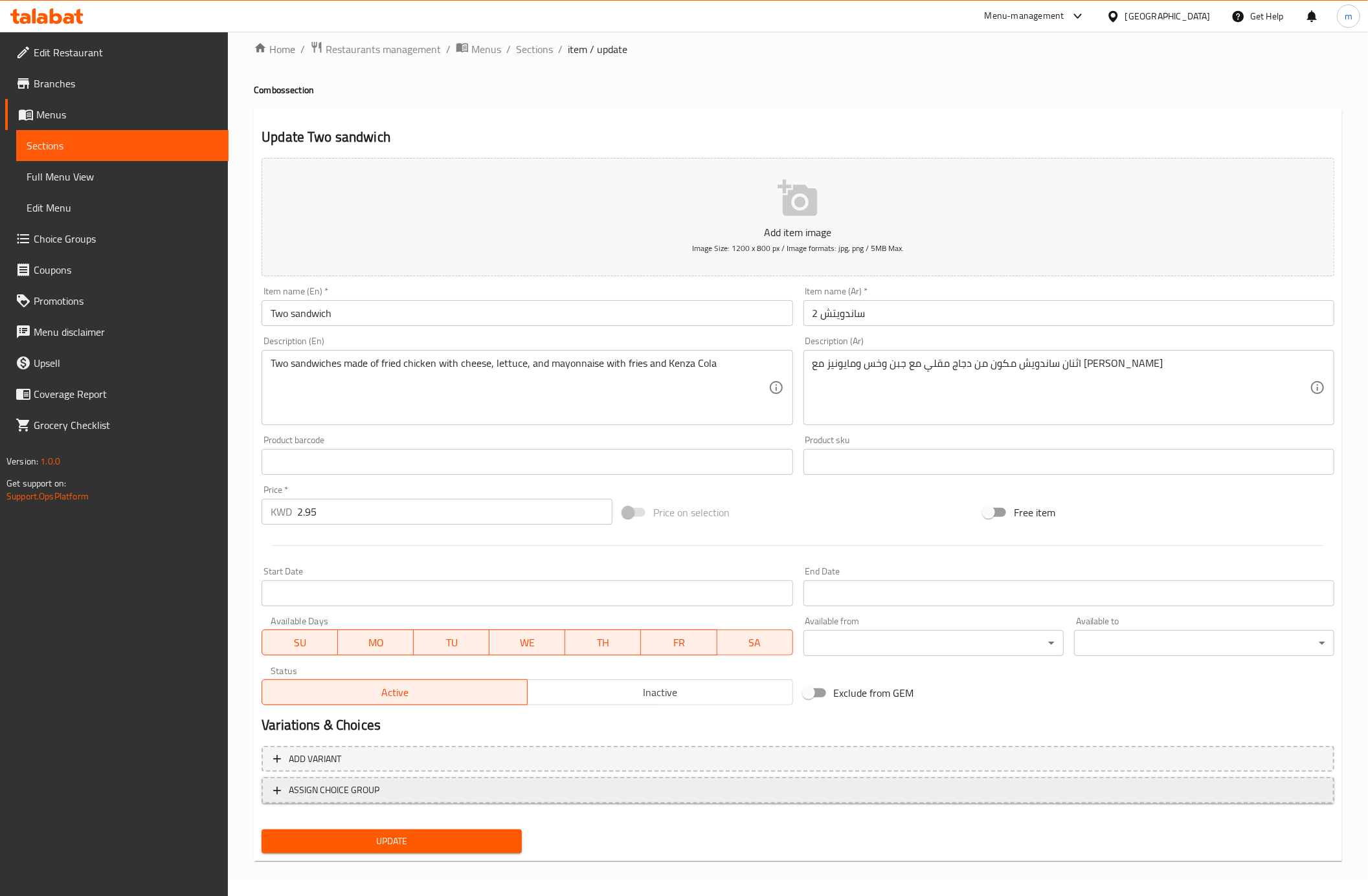
click at [365, 787] on span "ASSIGN CHOICE GROUP" at bounding box center [334, 791] width 91 height 16
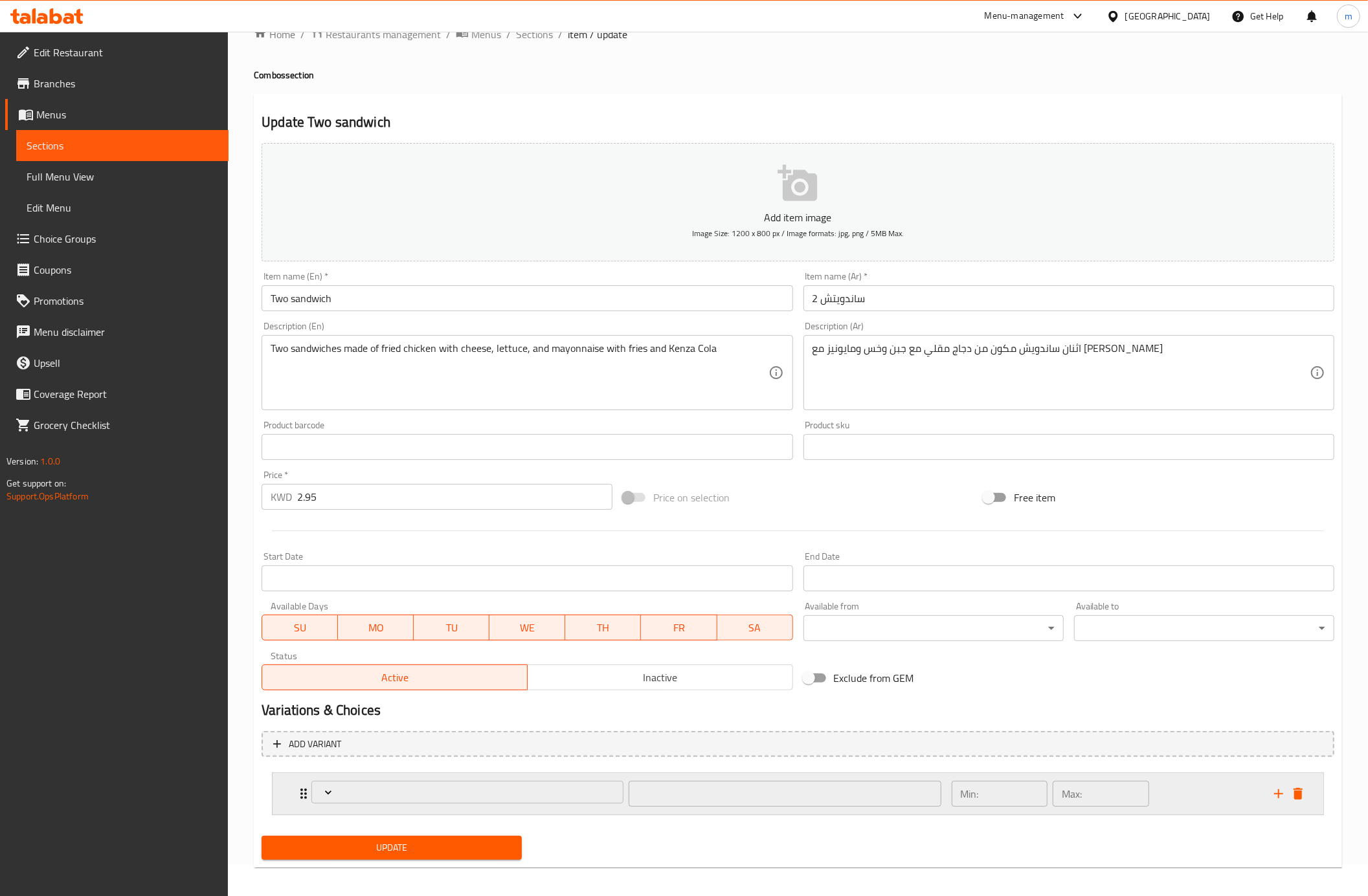
scroll to position [40, 0]
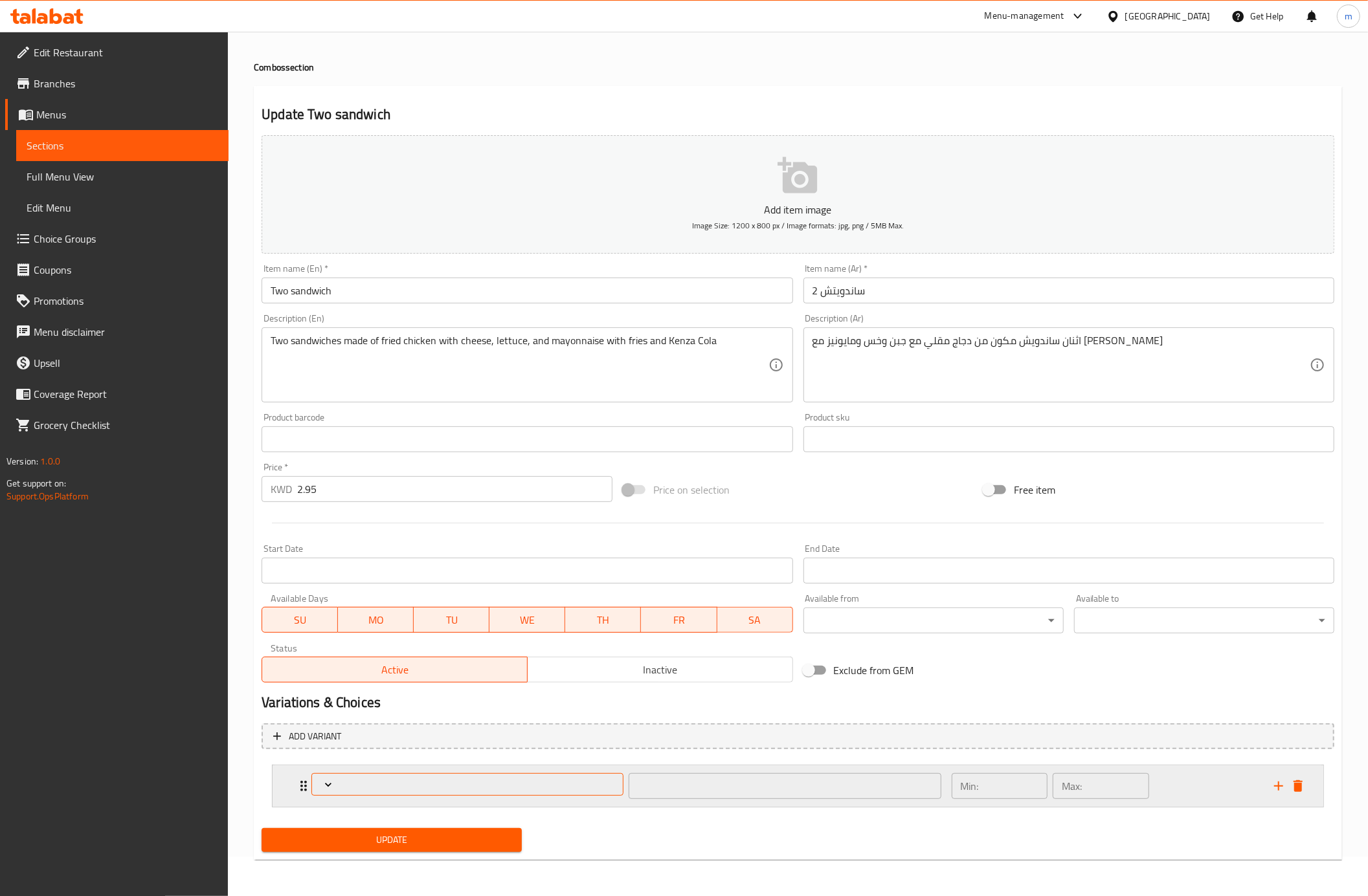
click at [347, 782] on span "Expand" at bounding box center [468, 785] width 303 height 13
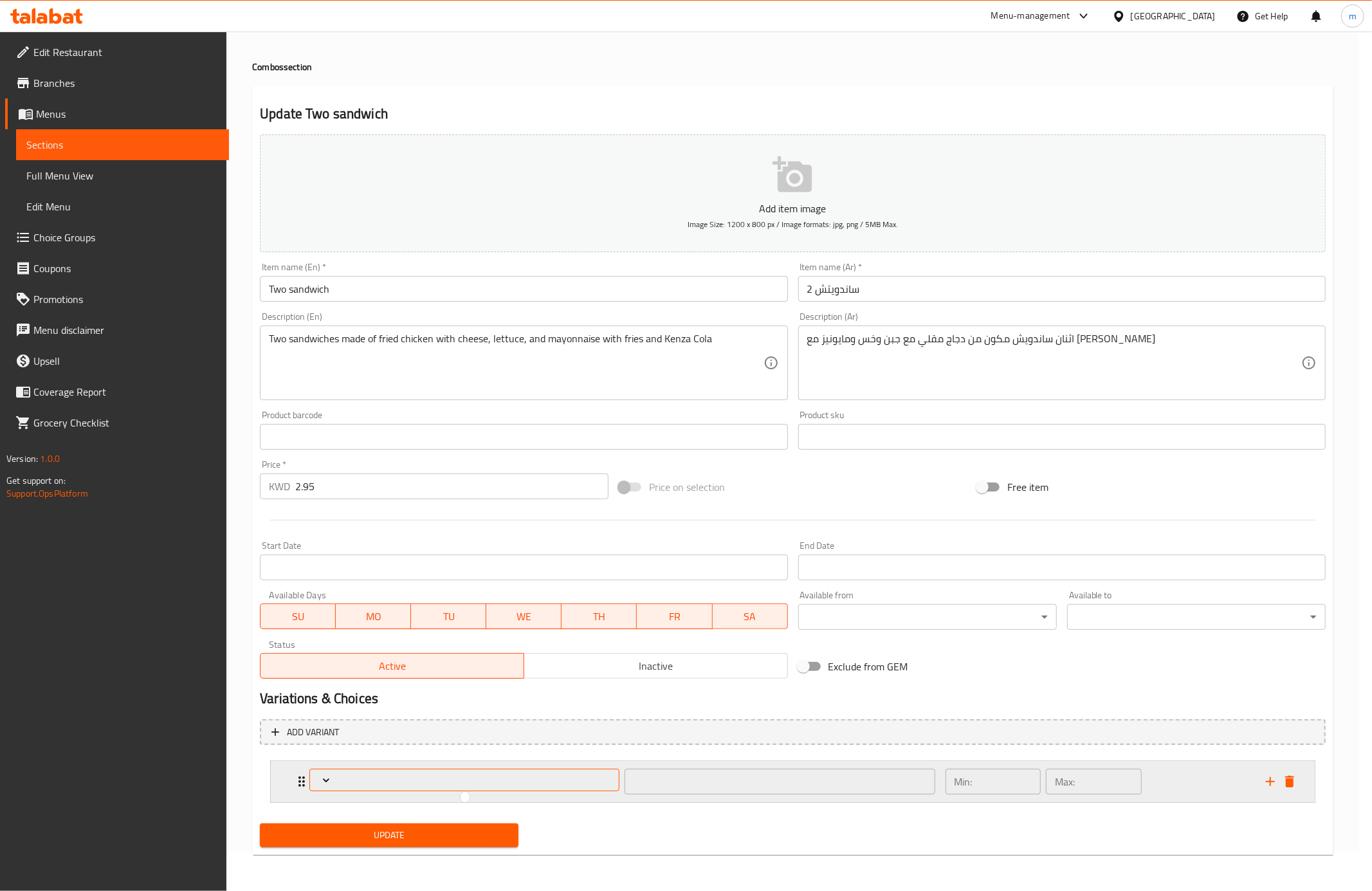
click at [344, 778] on div at bounding box center [686, 446] width 1372 height 891
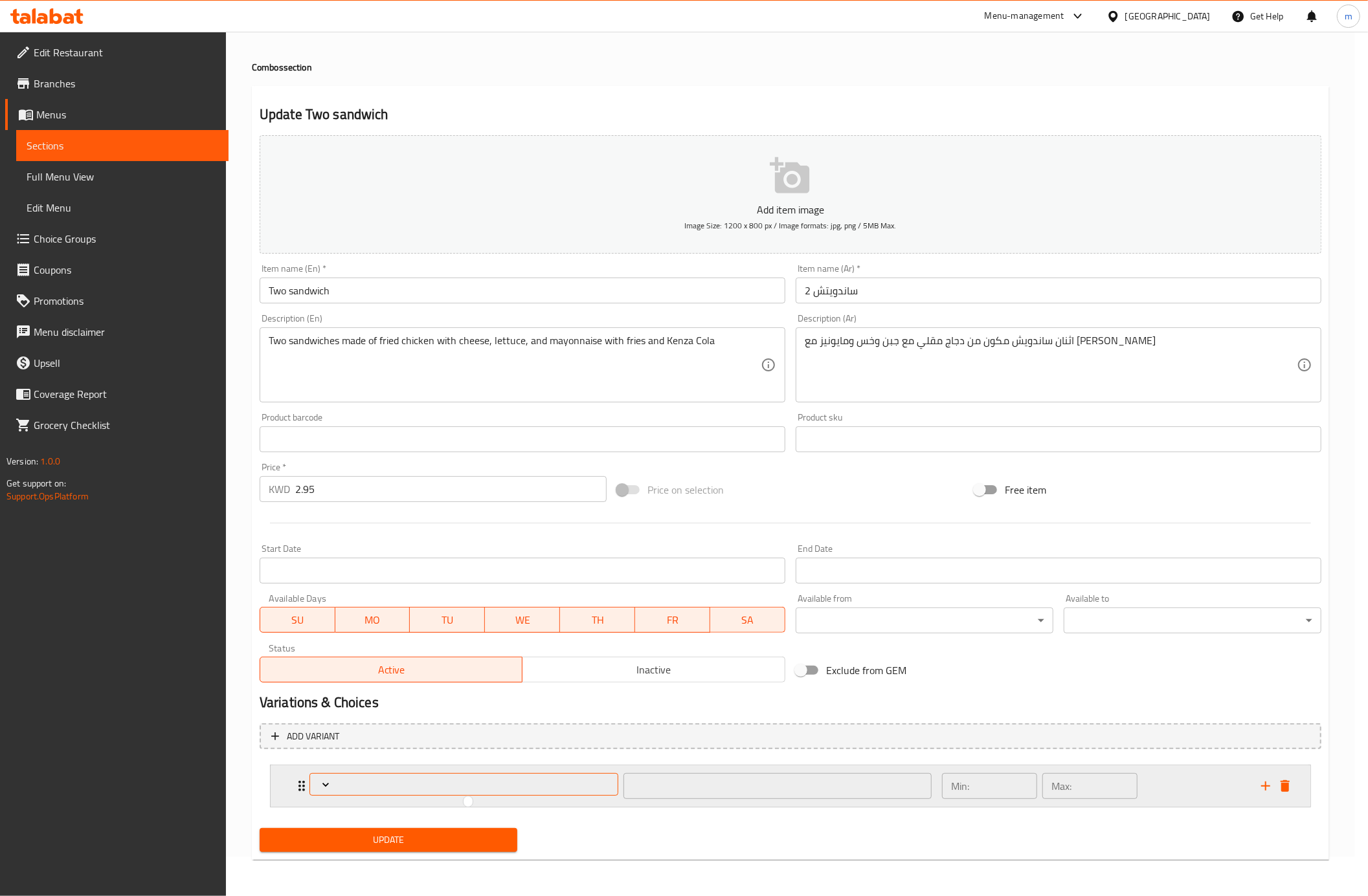
click at [347, 782] on span "Expand" at bounding box center [464, 785] width 299 height 13
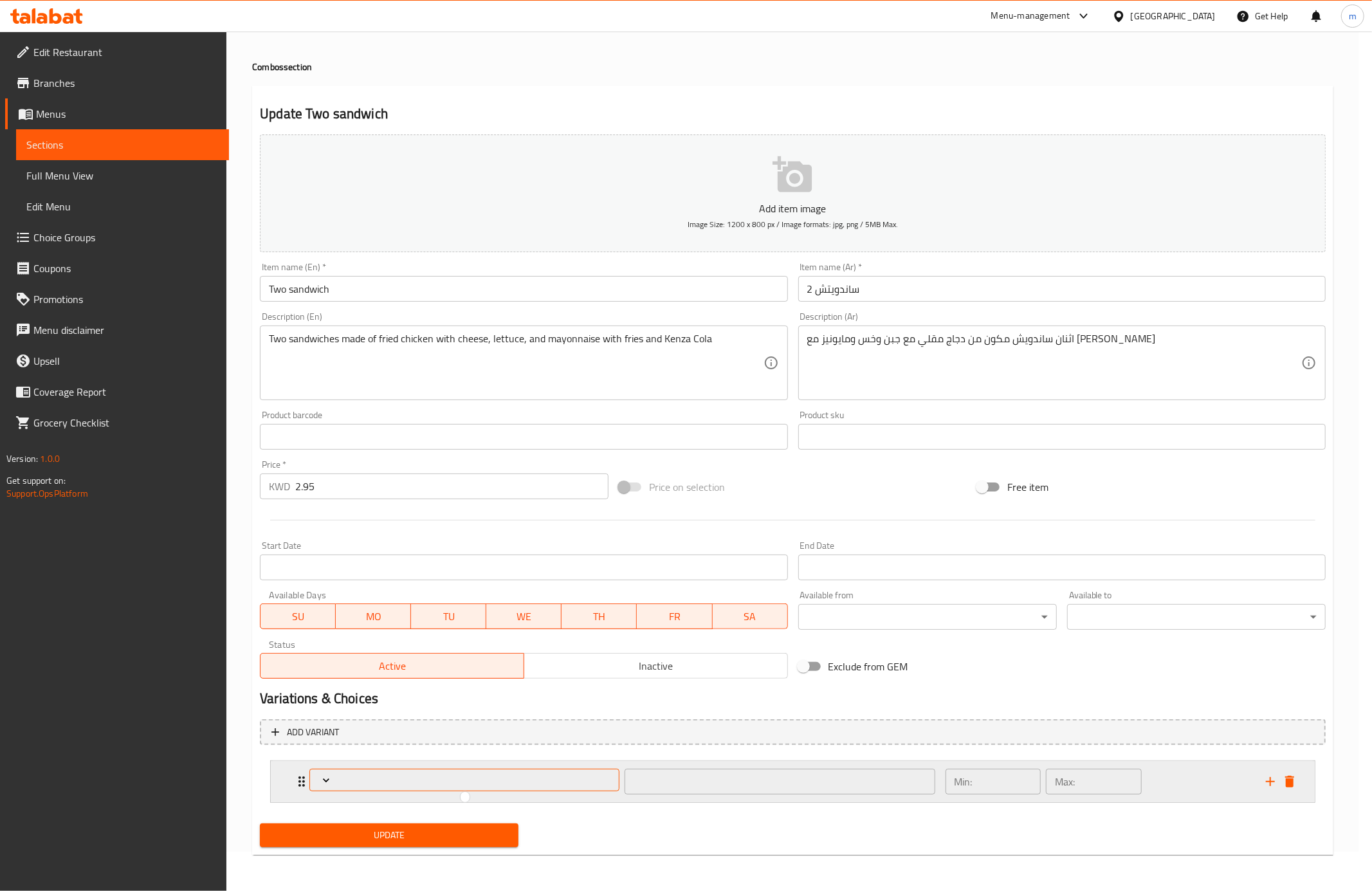
click at [344, 778] on div at bounding box center [686, 446] width 1372 height 891
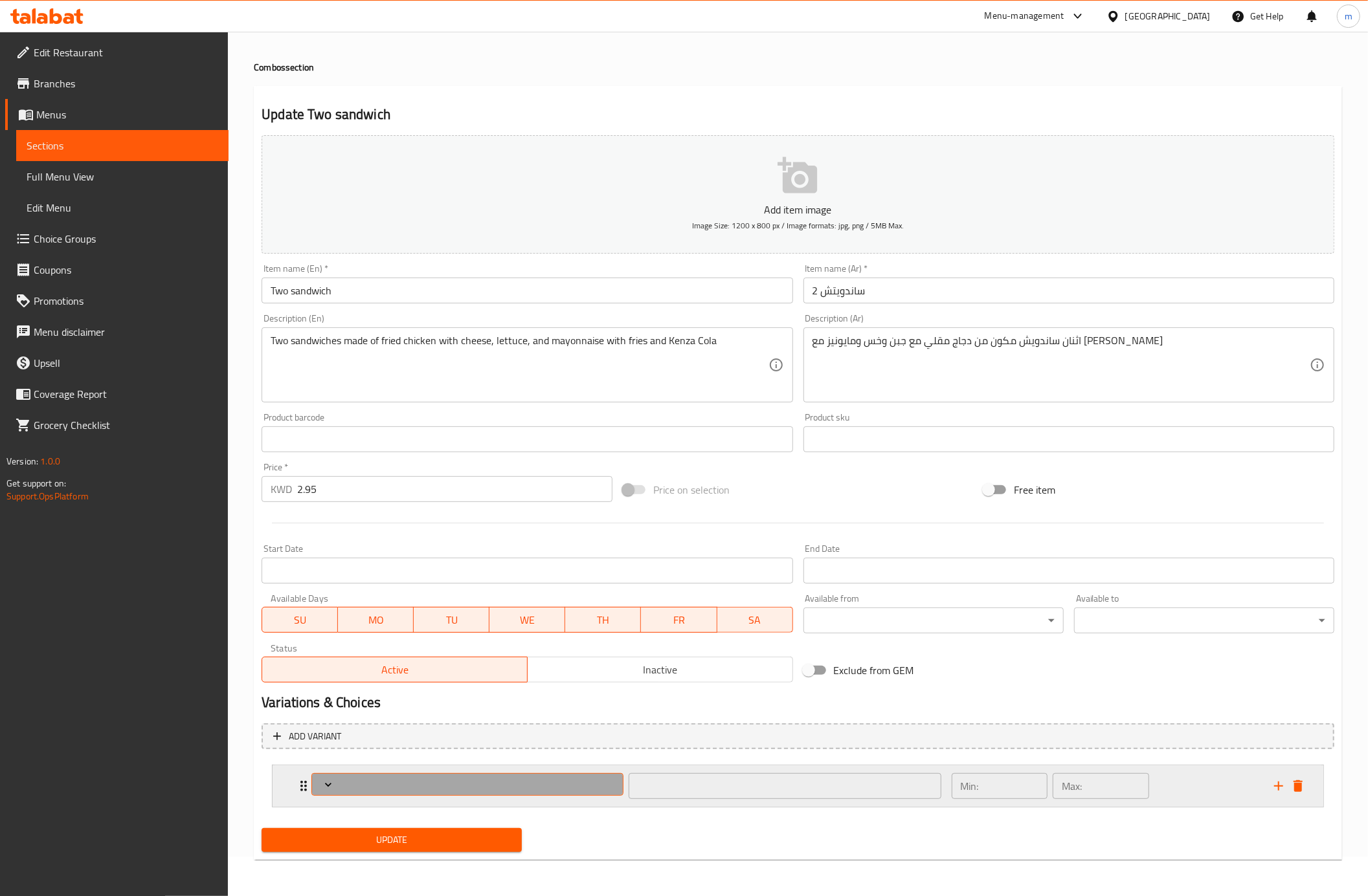
click at [347, 782] on span "Expand" at bounding box center [468, 785] width 303 height 13
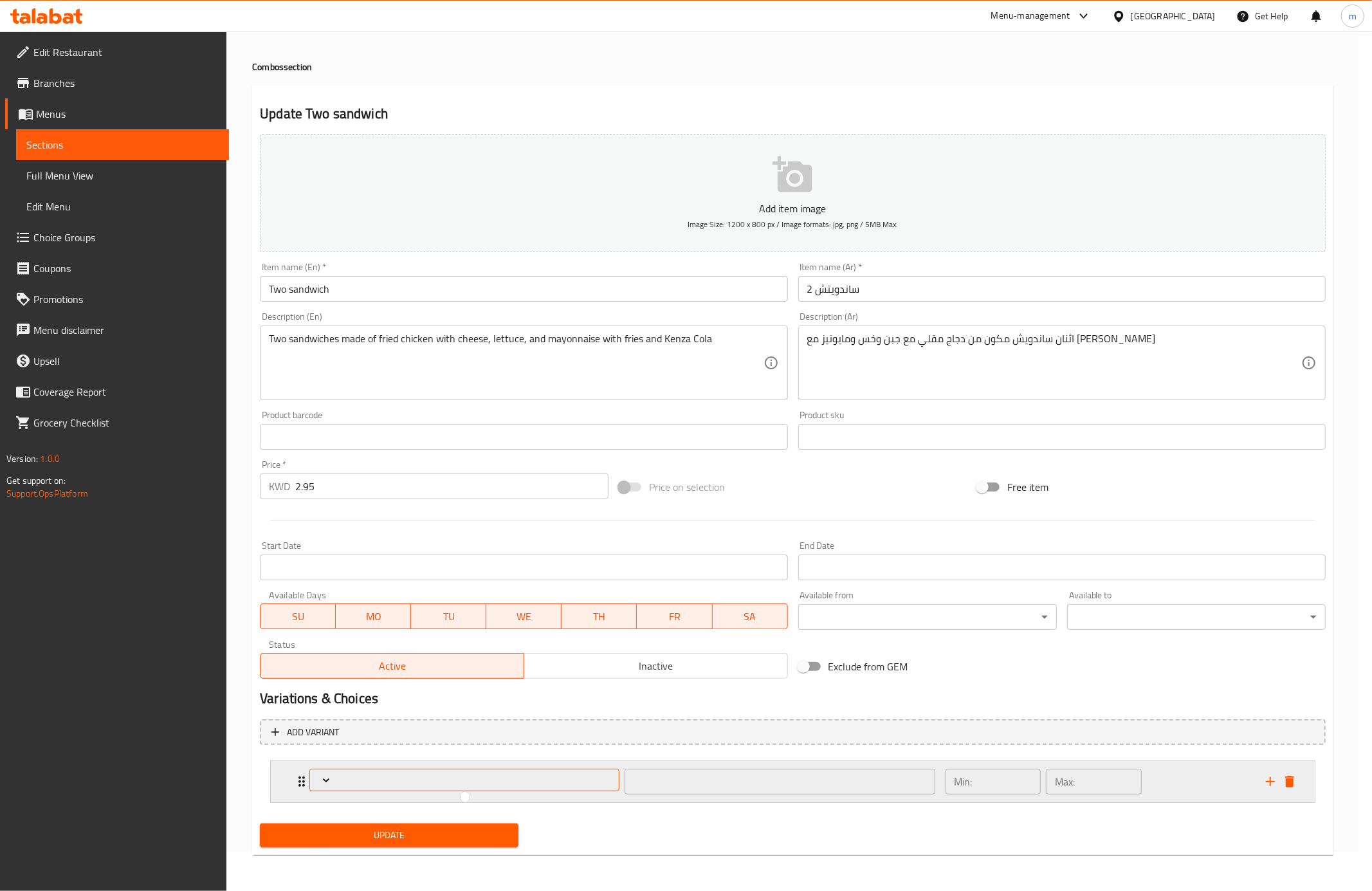
click at [344, 778] on div at bounding box center [686, 446] width 1372 height 891
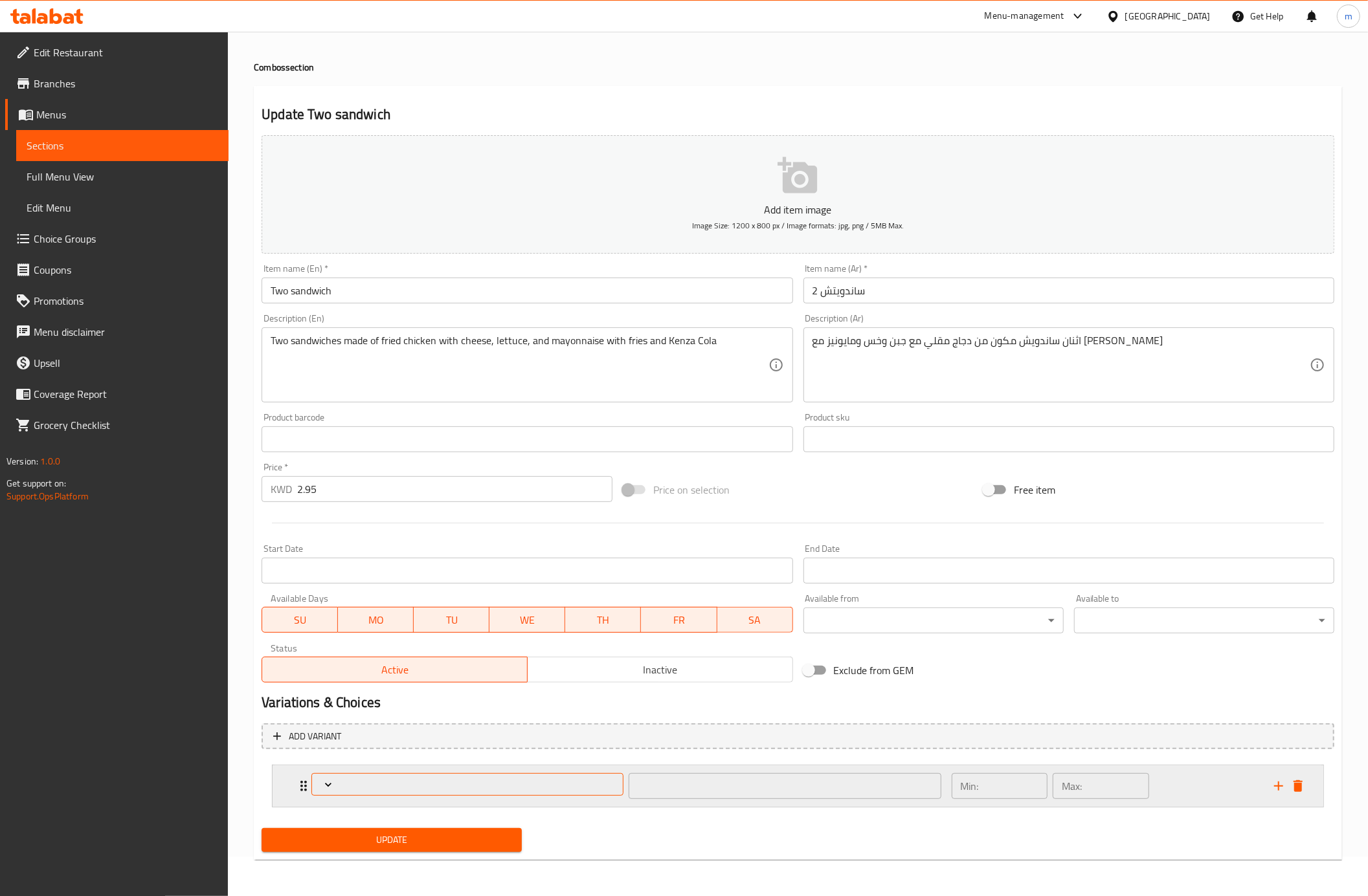
click at [347, 782] on span "Expand" at bounding box center [468, 785] width 303 height 13
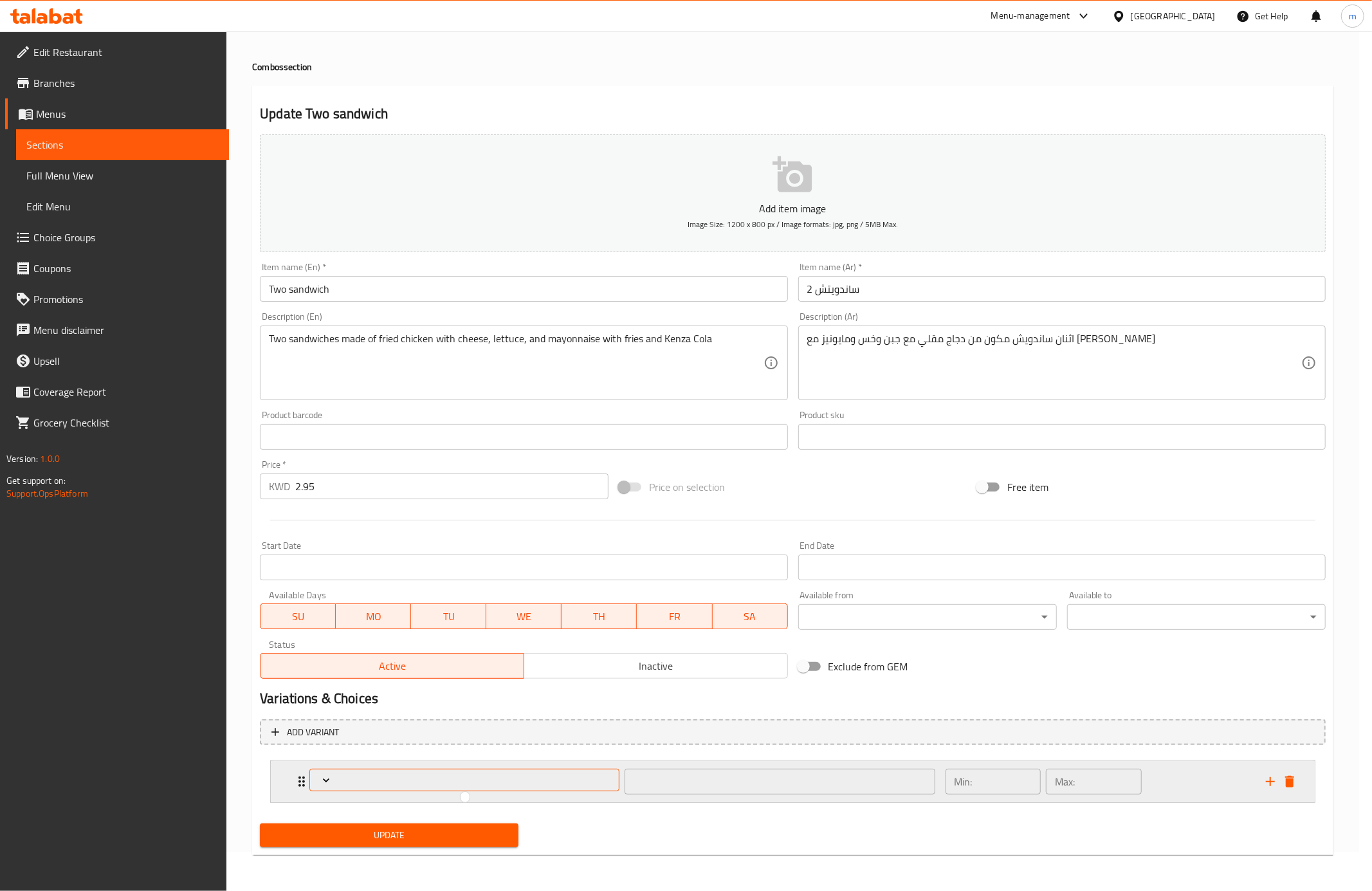
click at [344, 778] on div at bounding box center [686, 446] width 1372 height 891
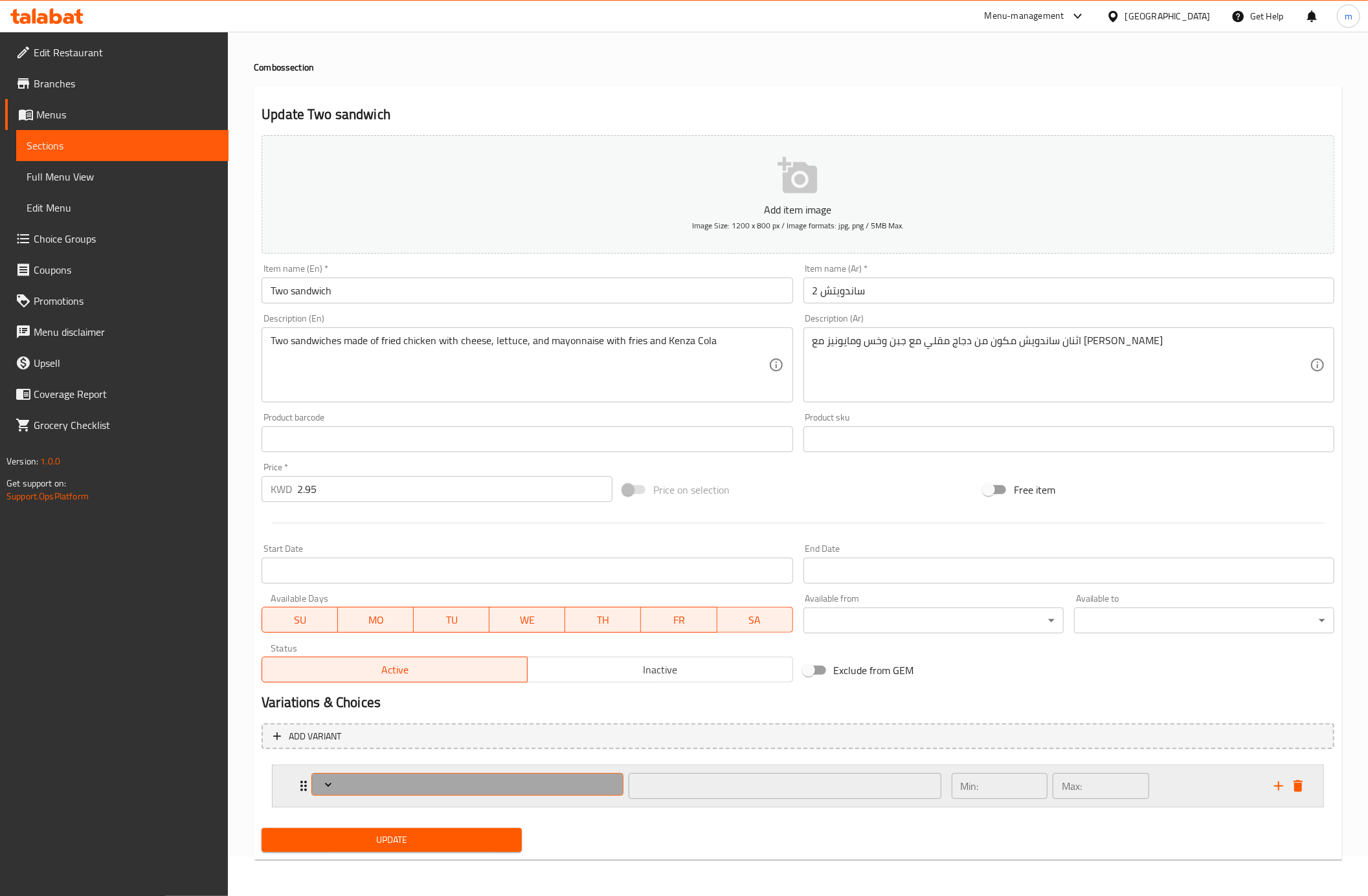
click at [347, 782] on span "Expand" at bounding box center [468, 785] width 303 height 13
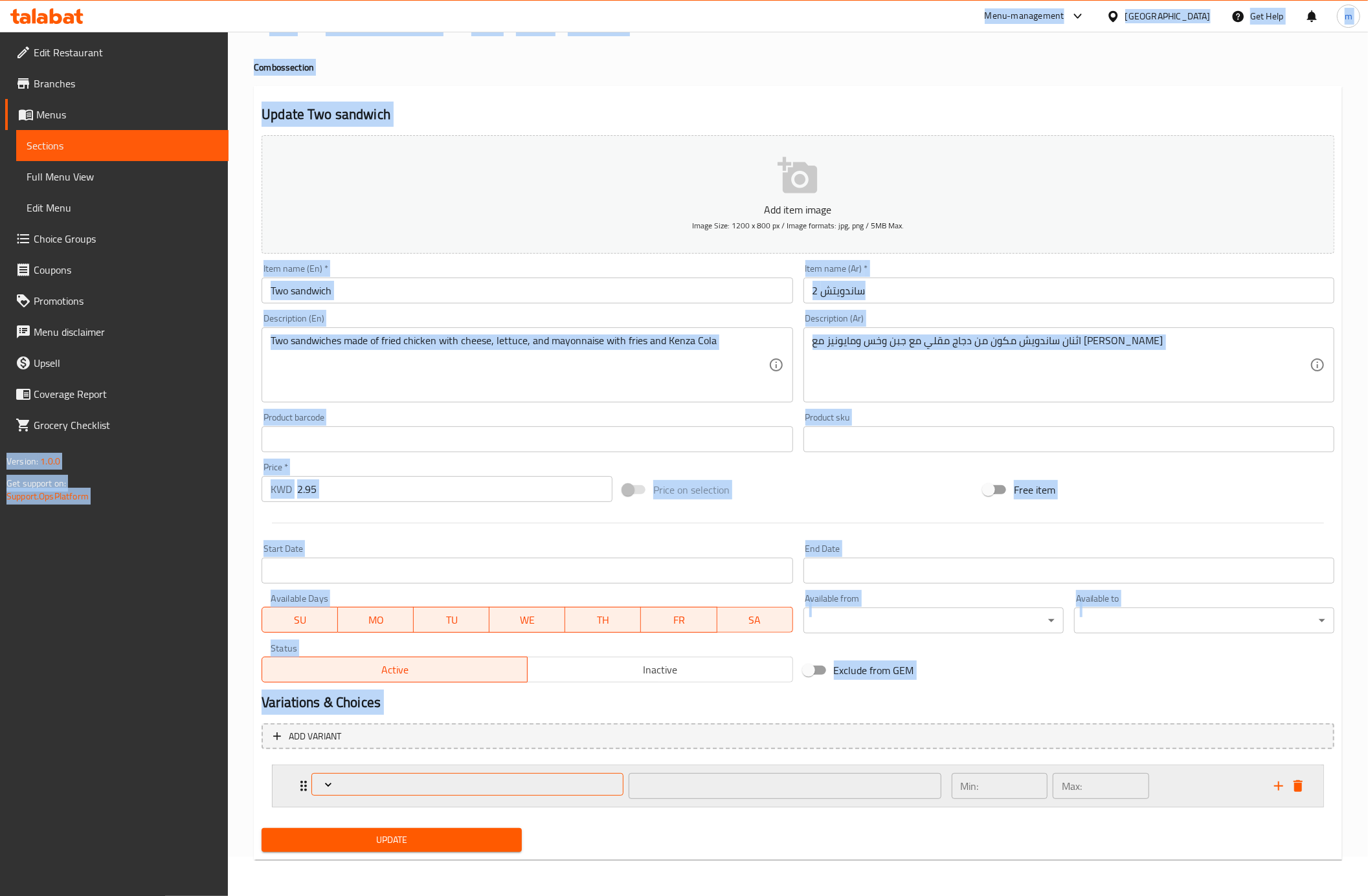
click at [345, 782] on span "Expand" at bounding box center [468, 785] width 303 height 13
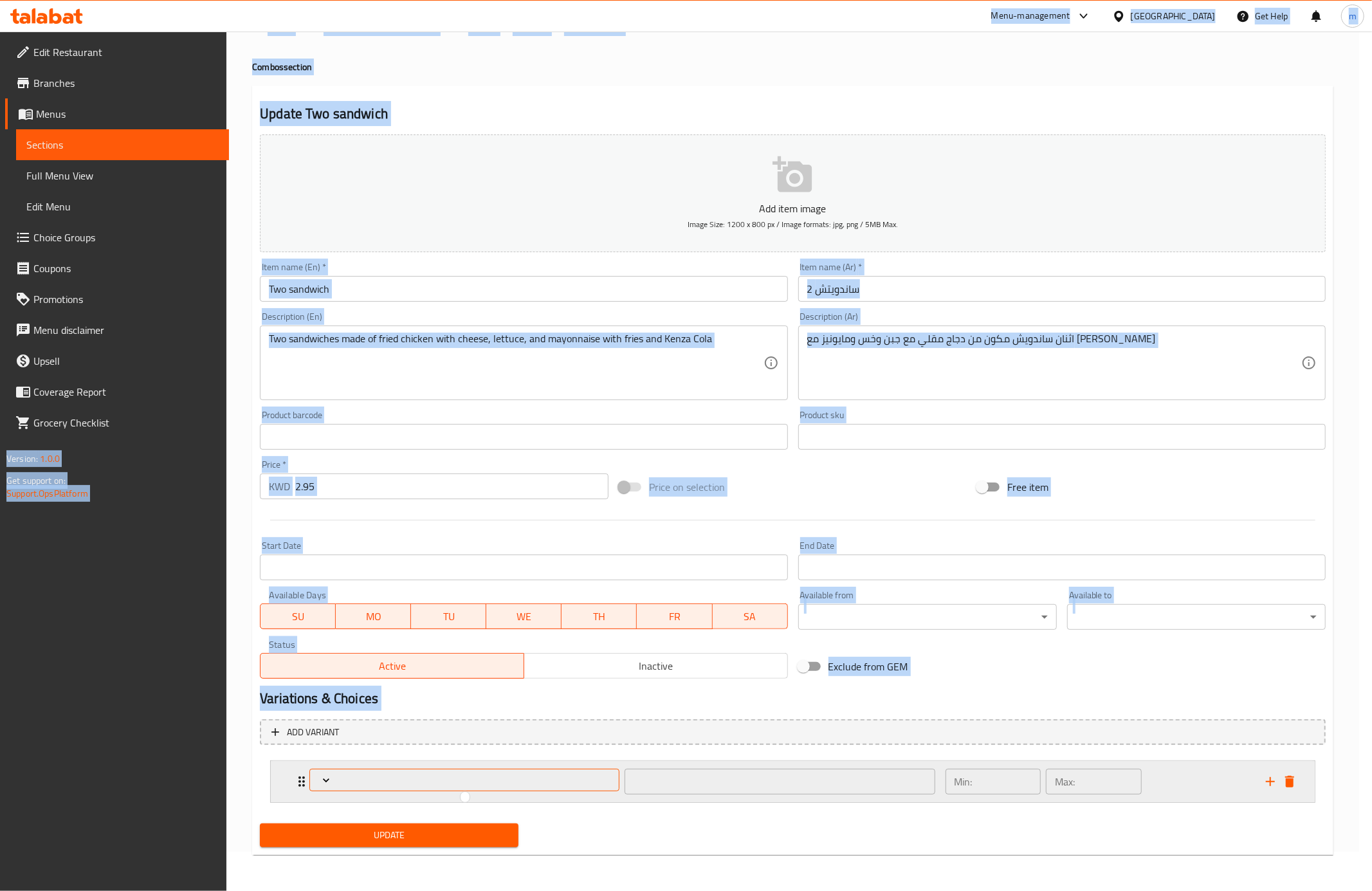
click at [343, 778] on div at bounding box center [686, 446] width 1372 height 891
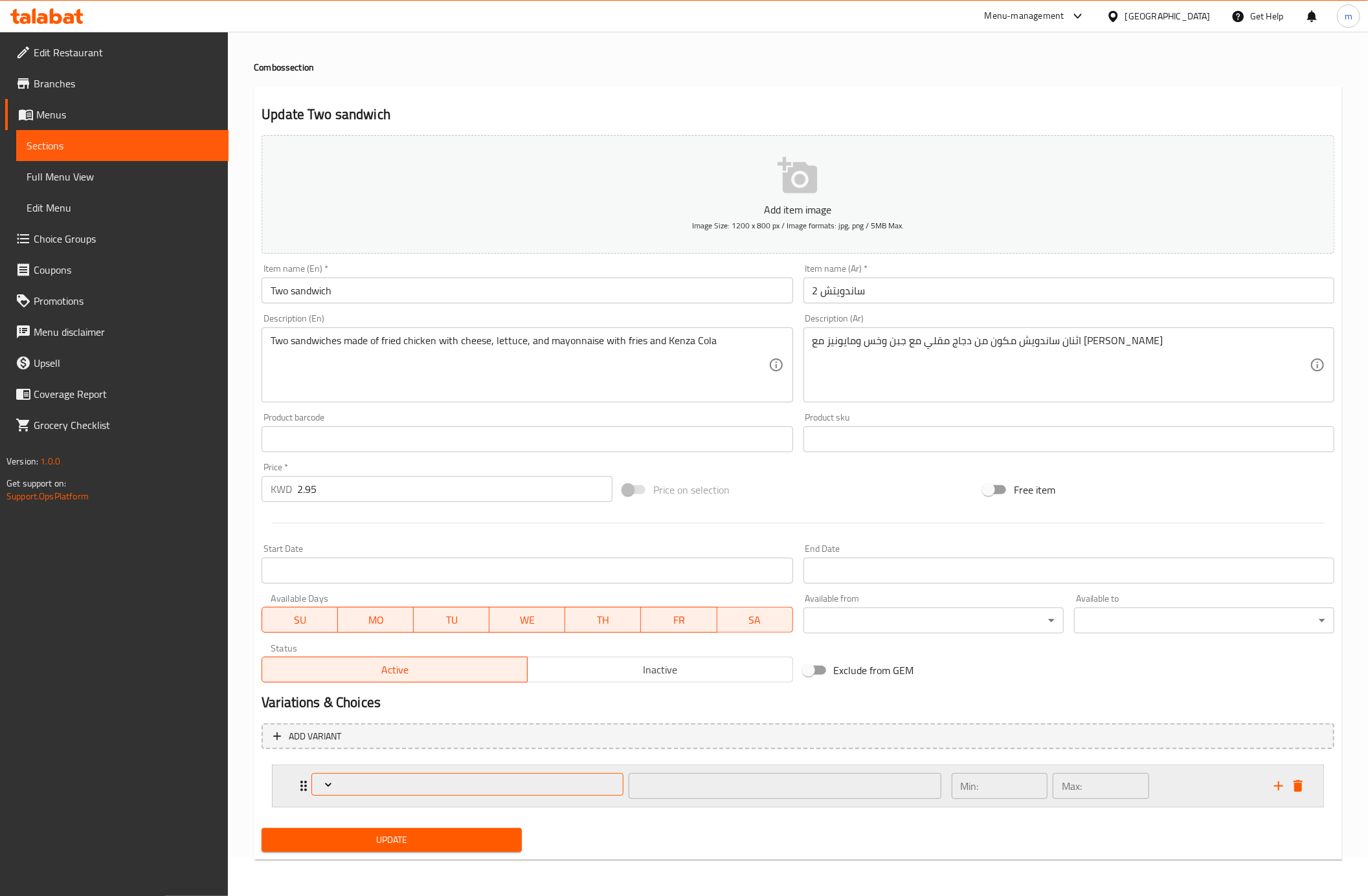
click at [345, 782] on span "Expand" at bounding box center [468, 785] width 303 height 13
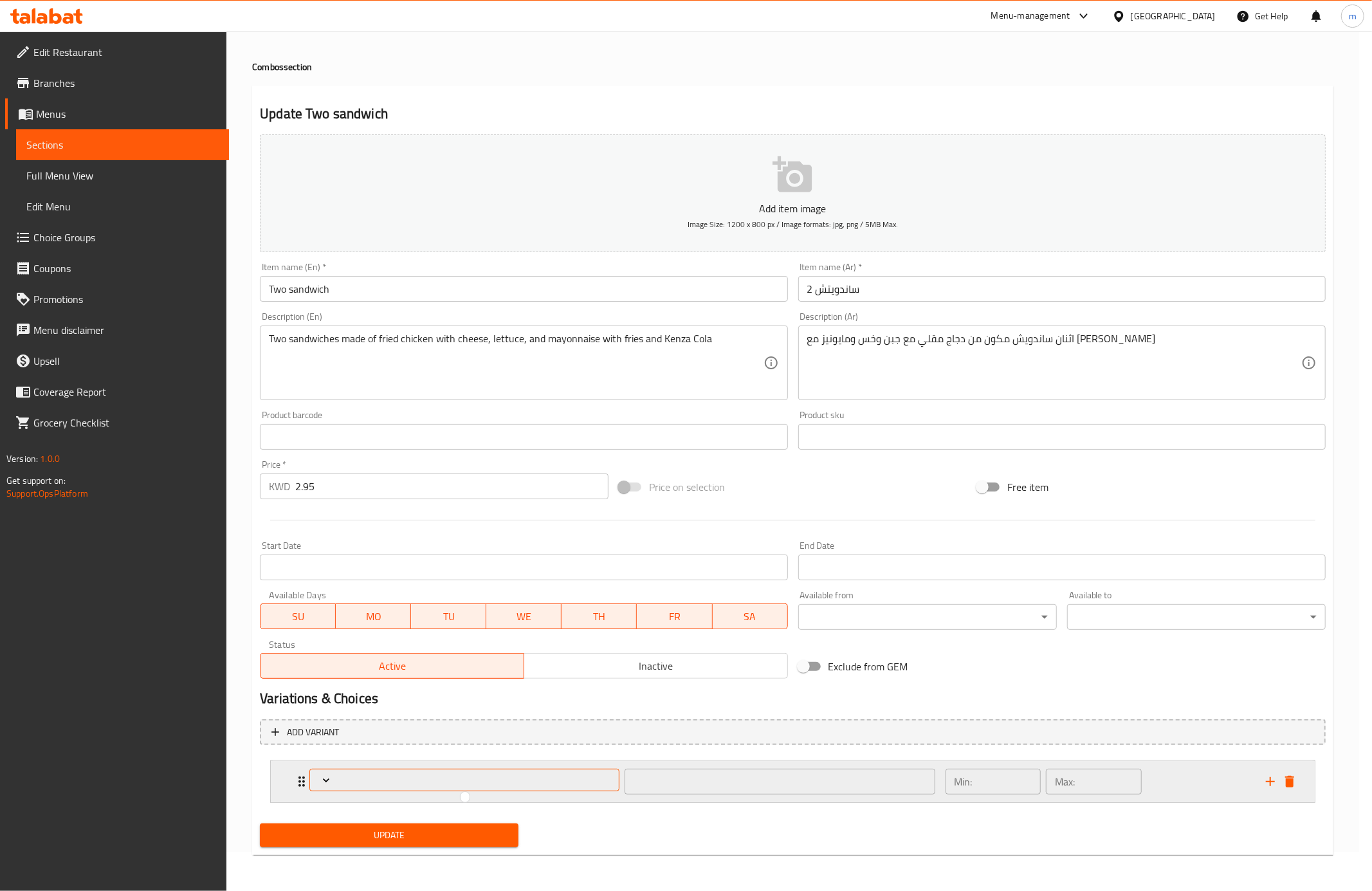
click at [343, 778] on div at bounding box center [686, 446] width 1372 height 891
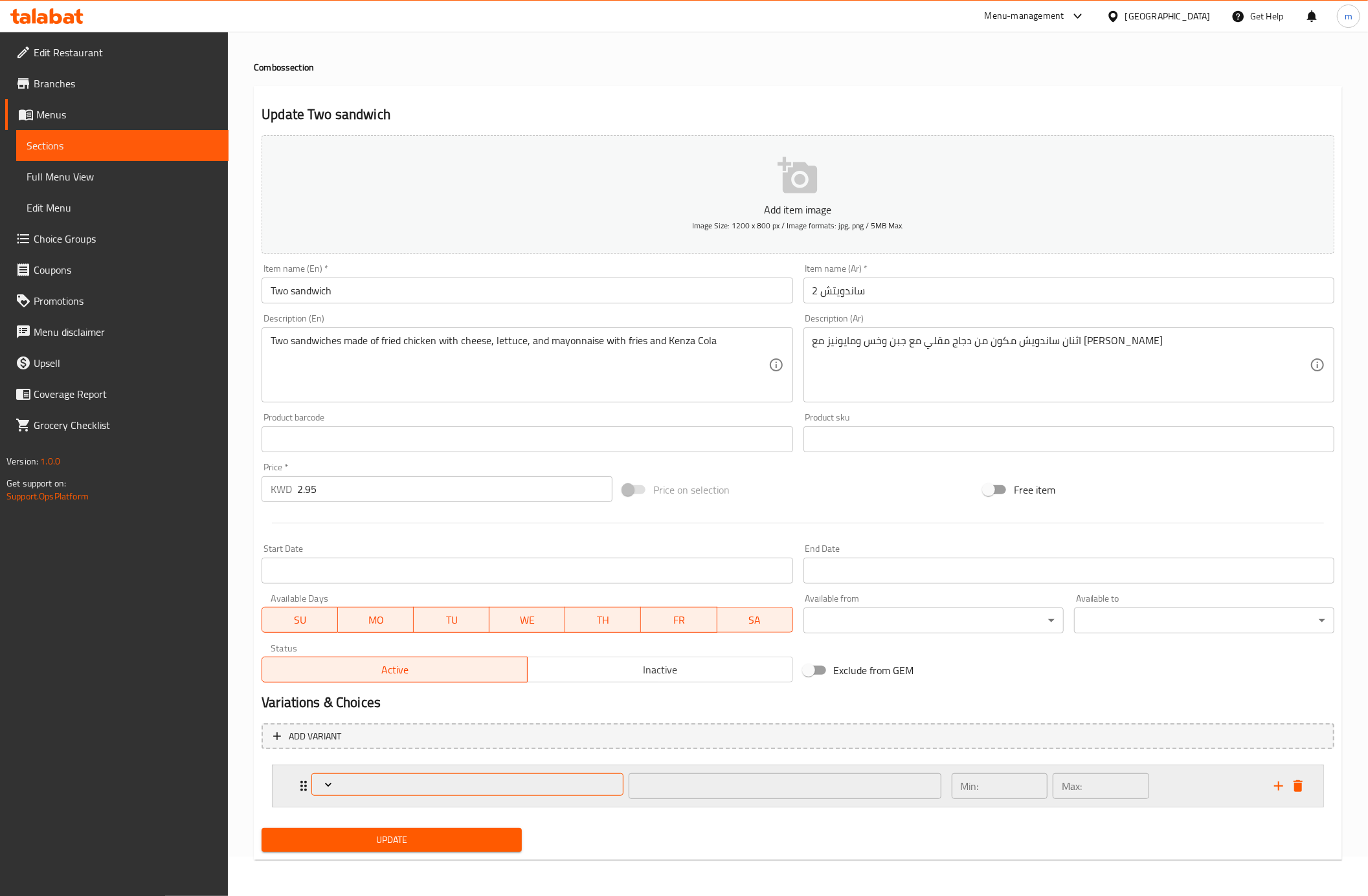
click at [345, 782] on span "Expand" at bounding box center [468, 785] width 303 height 13
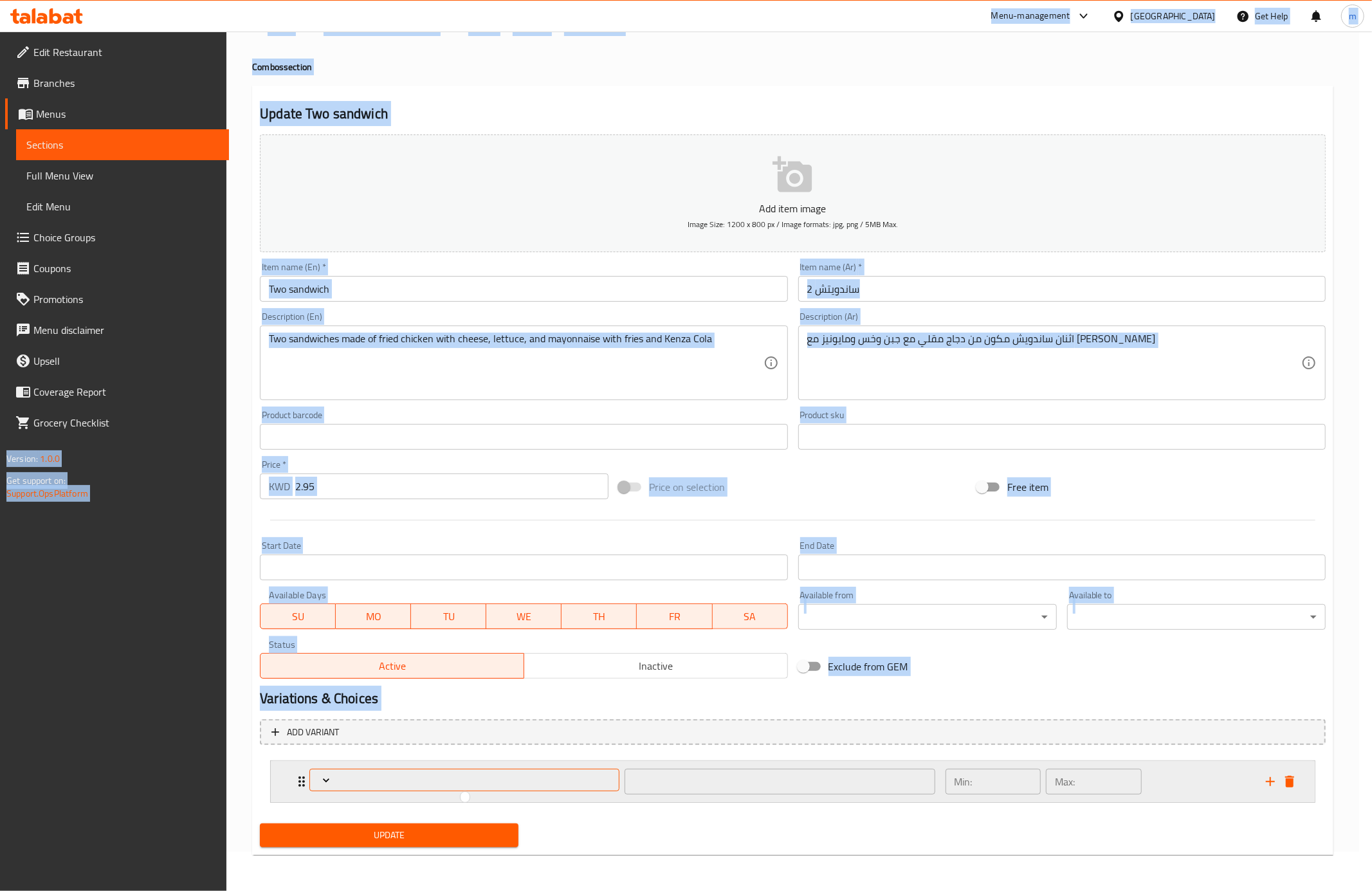
click at [343, 778] on div at bounding box center [686, 446] width 1372 height 891
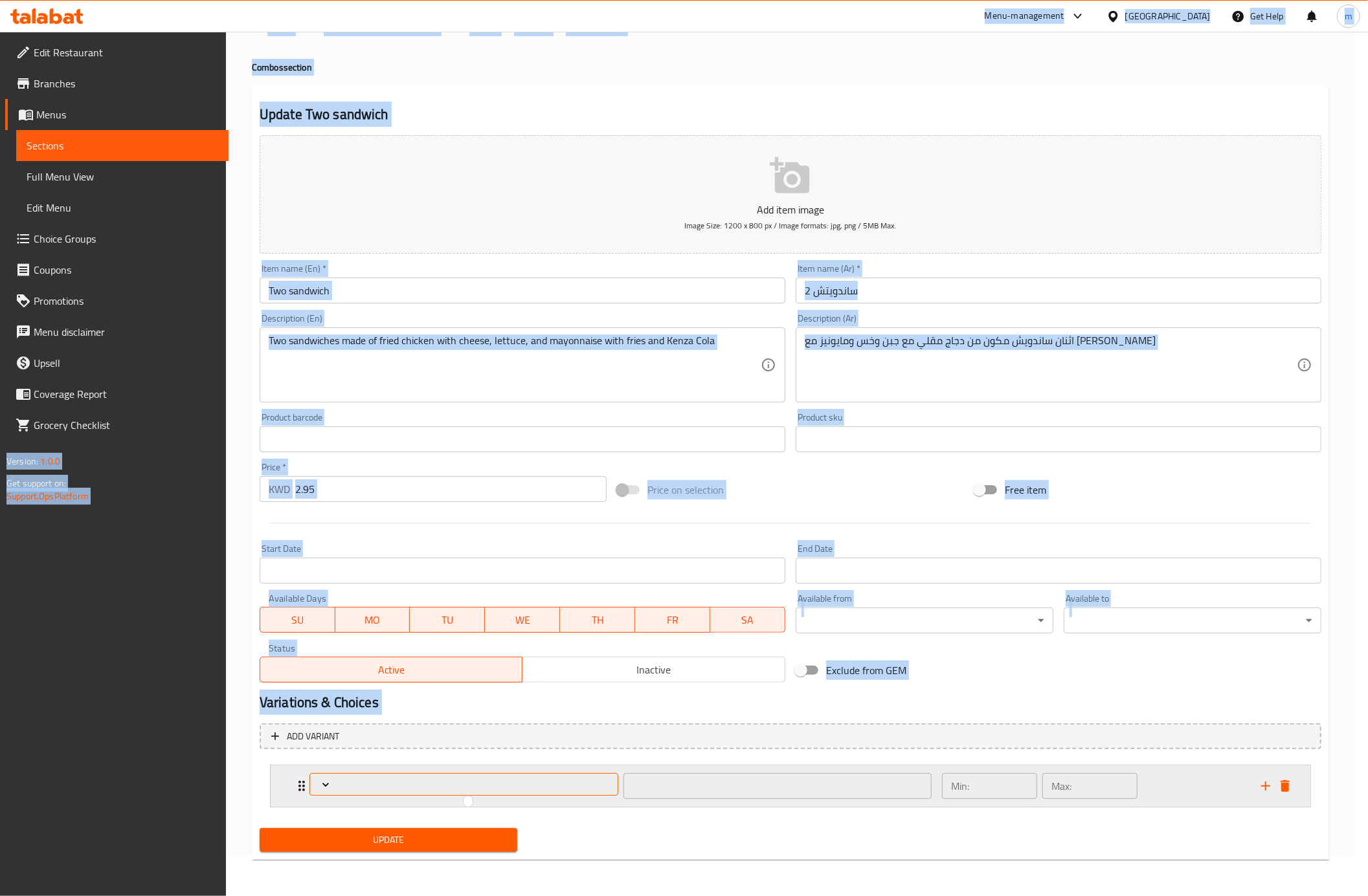
click at [345, 782] on span "Expand" at bounding box center [464, 785] width 299 height 13
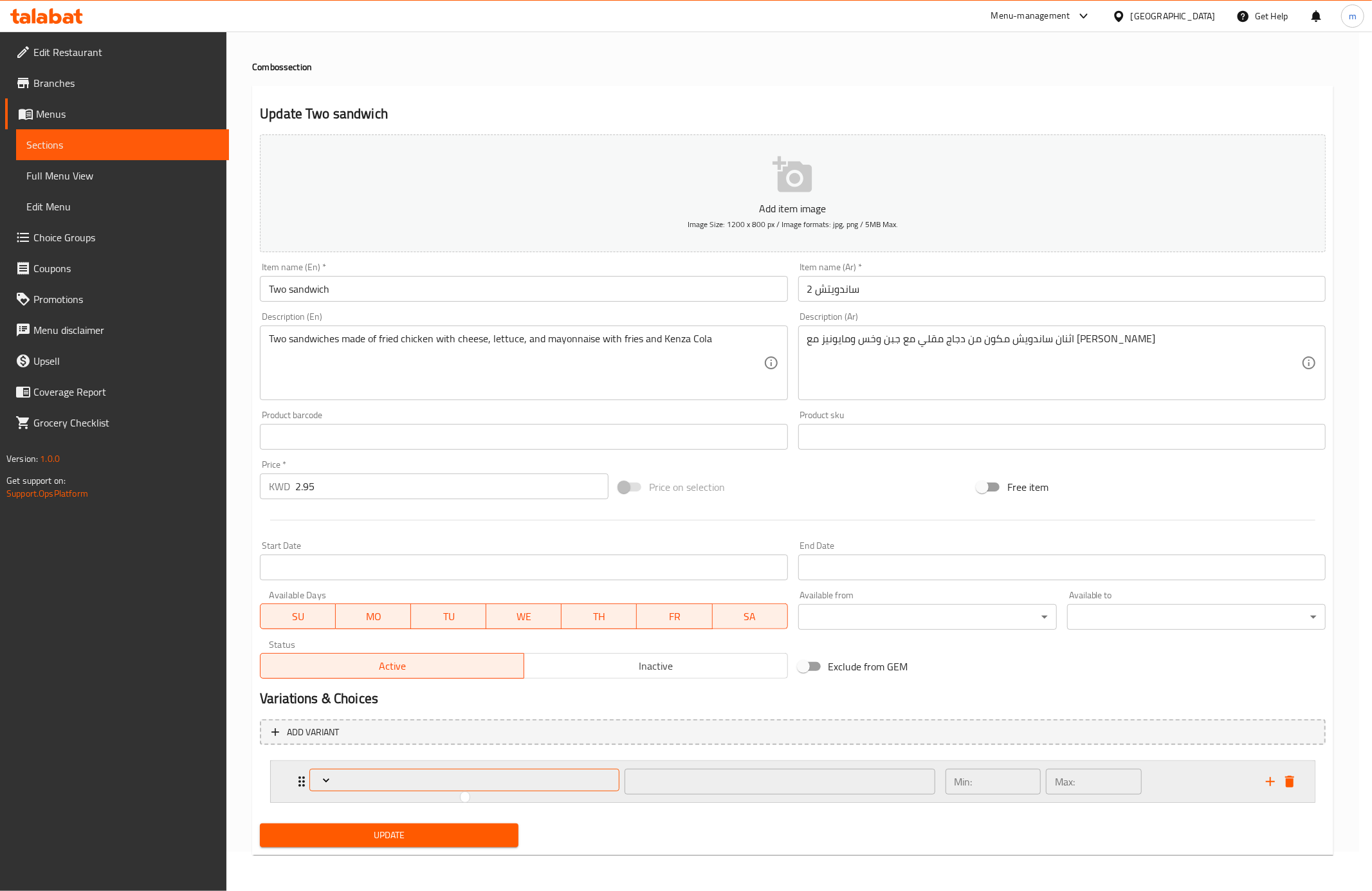
click at [343, 778] on div at bounding box center [686, 446] width 1372 height 891
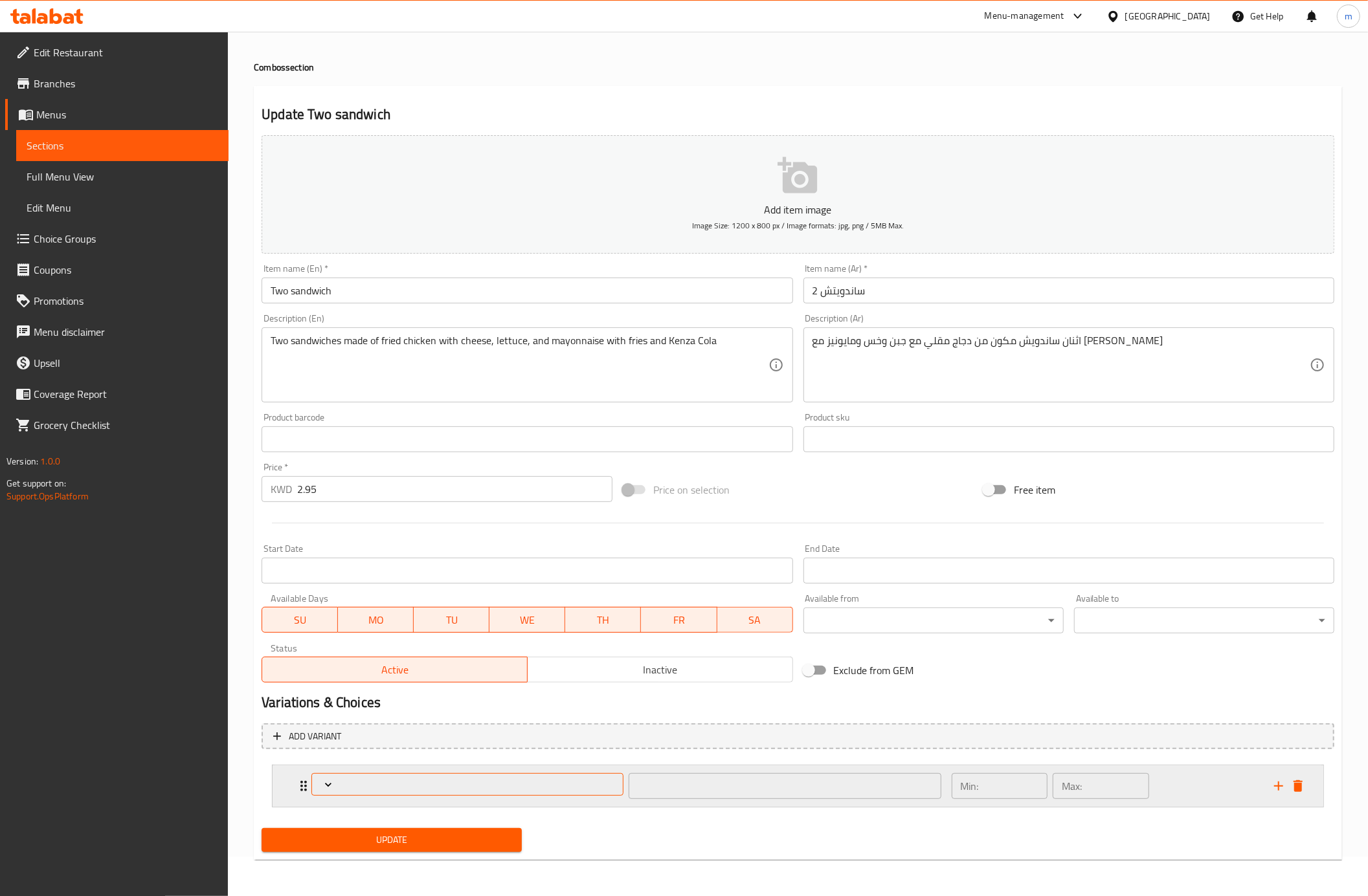
click at [332, 780] on icon "Expand" at bounding box center [328, 785] width 13 height 13
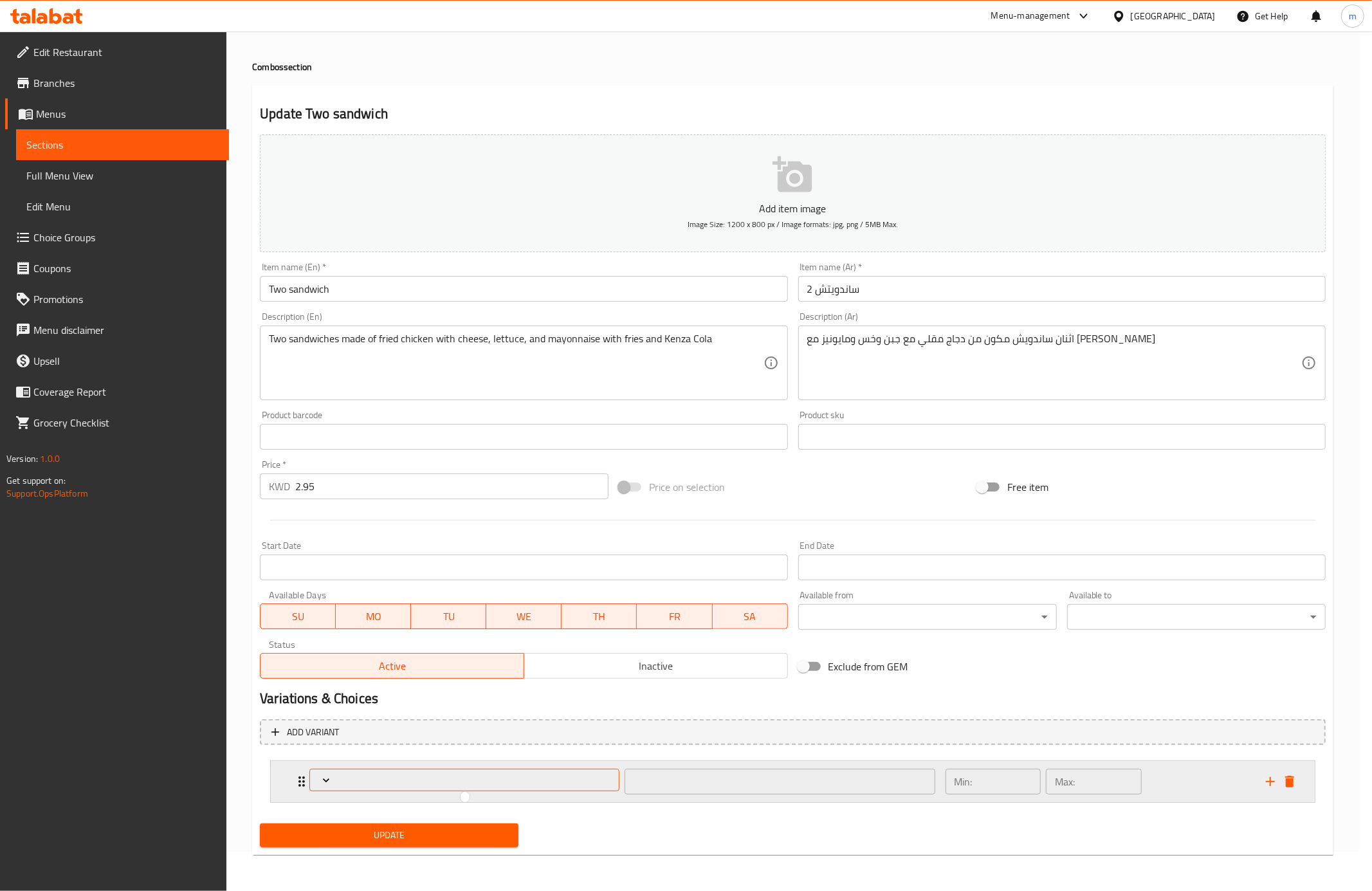
click at [330, 775] on div at bounding box center [686, 446] width 1372 height 891
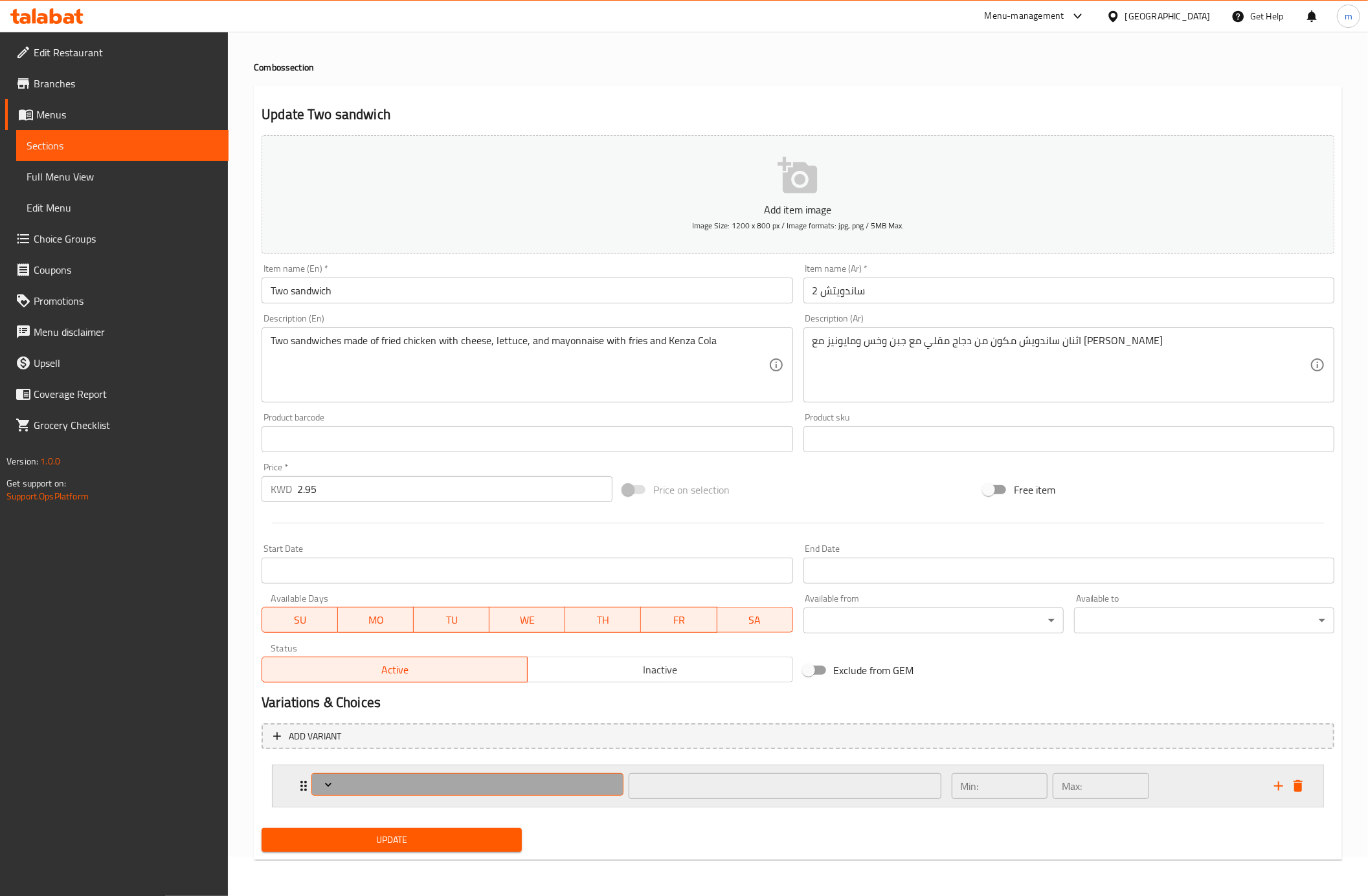
click at [332, 780] on icon "Expand" at bounding box center [328, 785] width 13 height 13
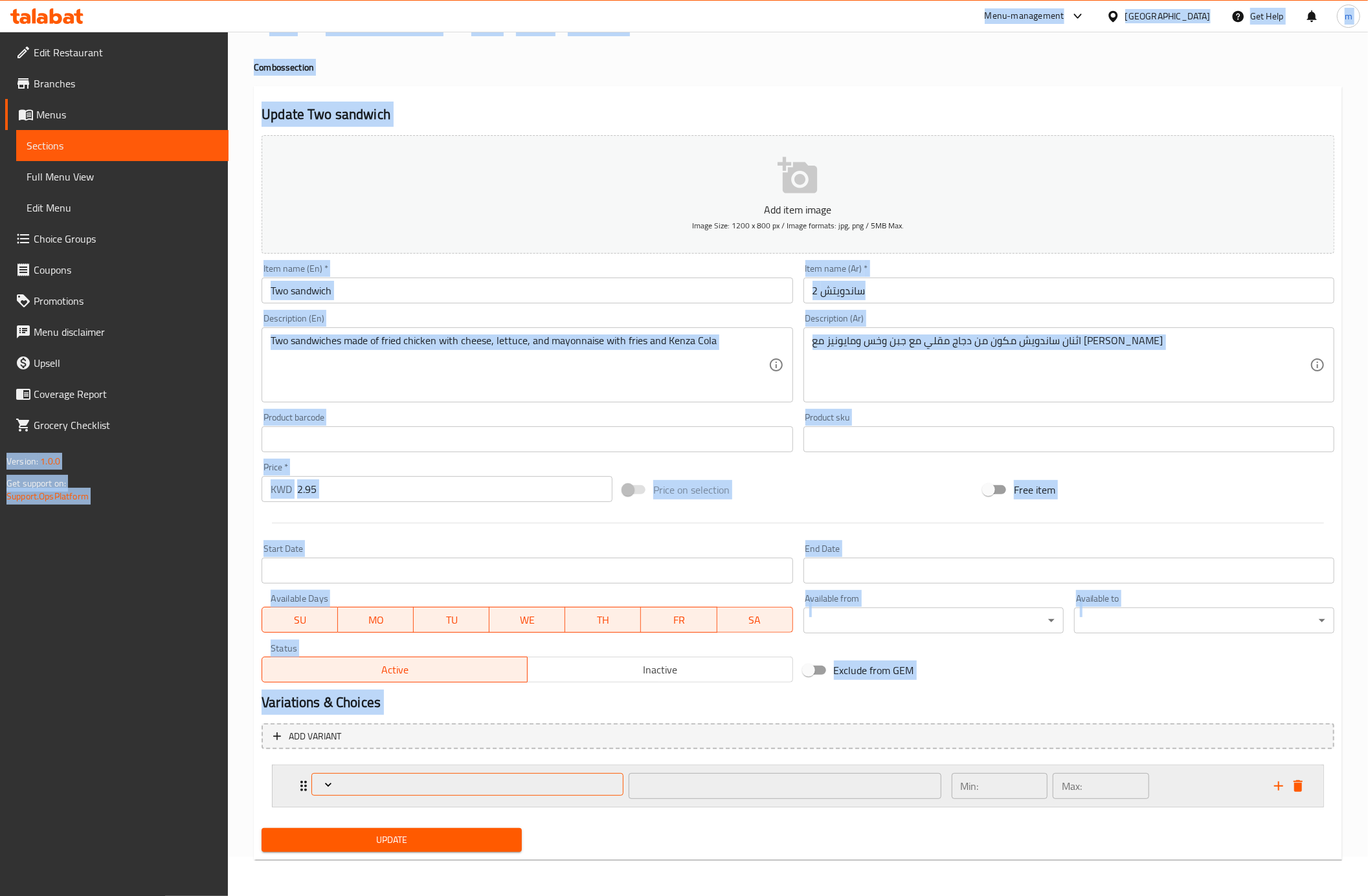
click at [332, 780] on icon "Expand" at bounding box center [328, 785] width 13 height 13
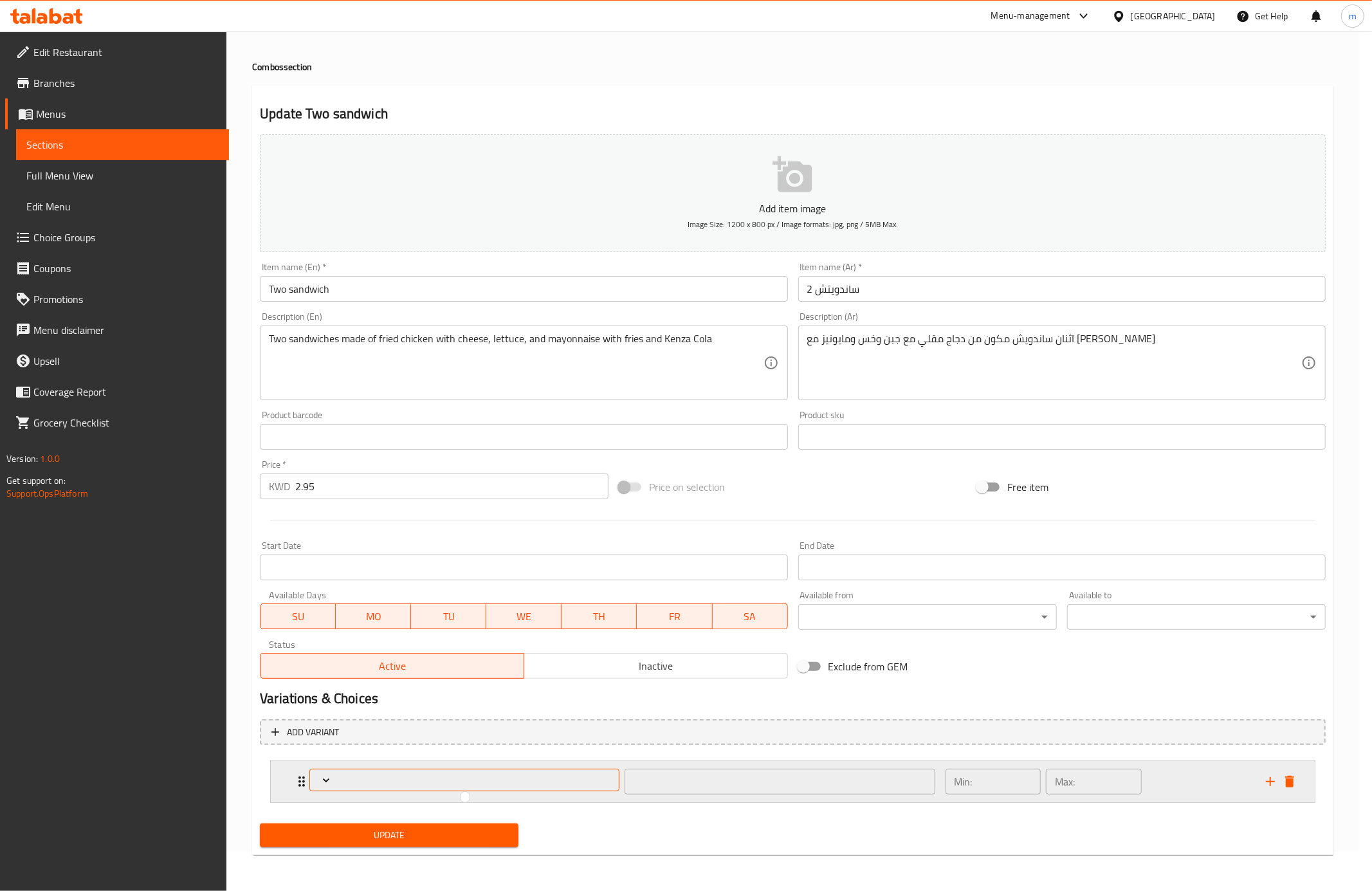
click at [330, 775] on div at bounding box center [686, 446] width 1372 height 891
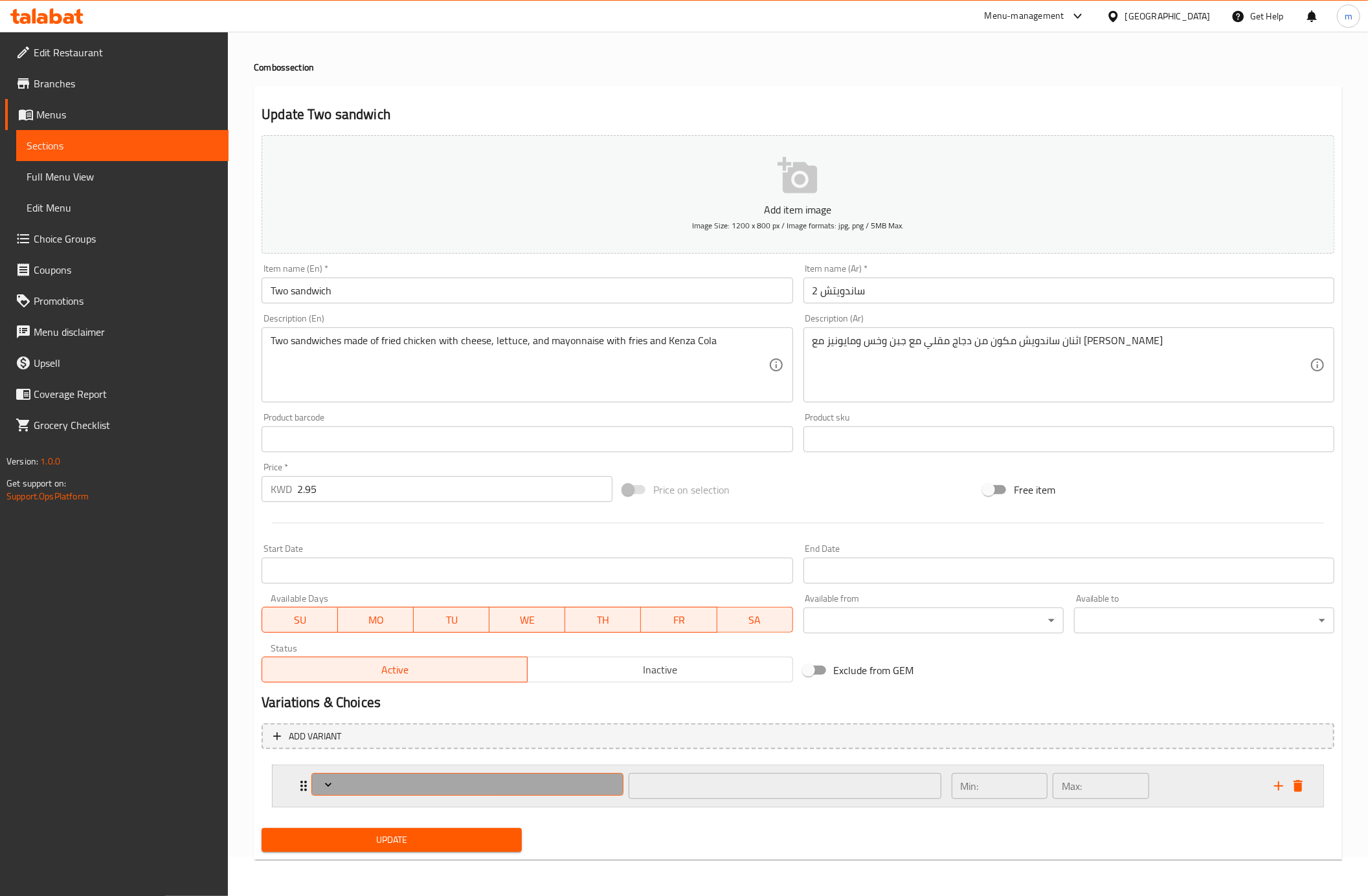
click at [332, 780] on icon "Expand" at bounding box center [328, 785] width 13 height 13
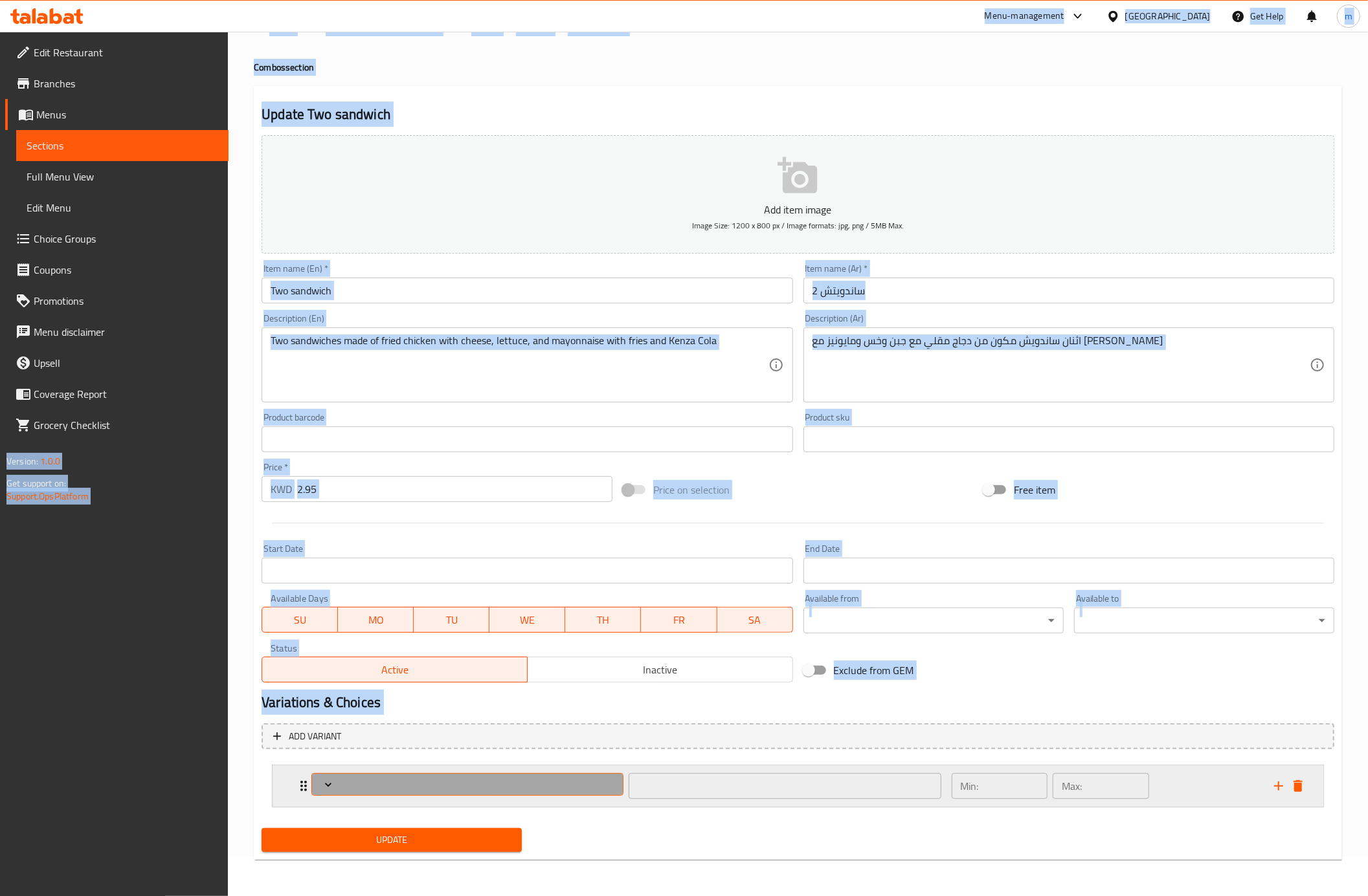
click at [332, 780] on icon "Expand" at bounding box center [328, 785] width 13 height 13
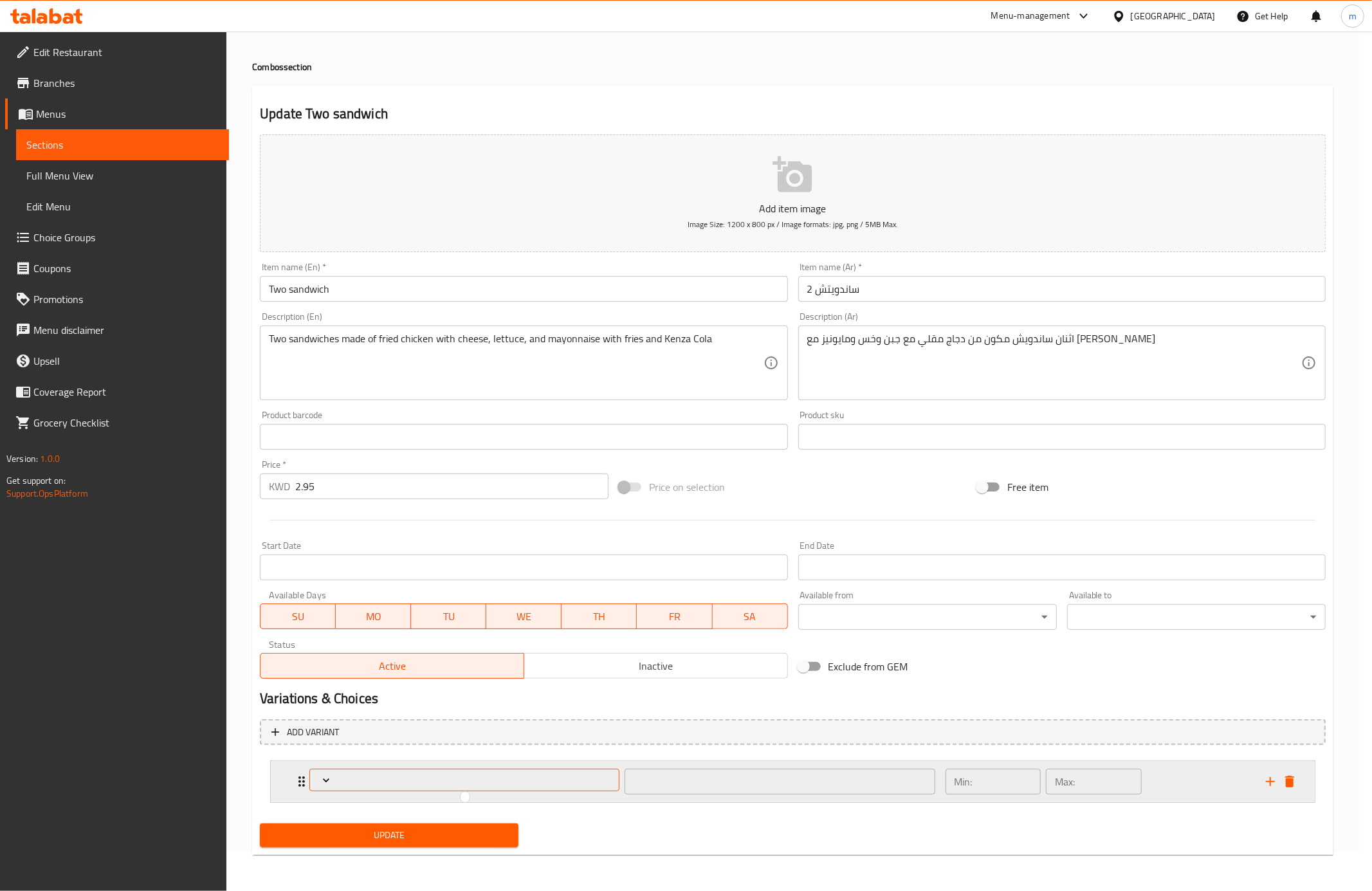
click at [330, 775] on div at bounding box center [686, 446] width 1372 height 891
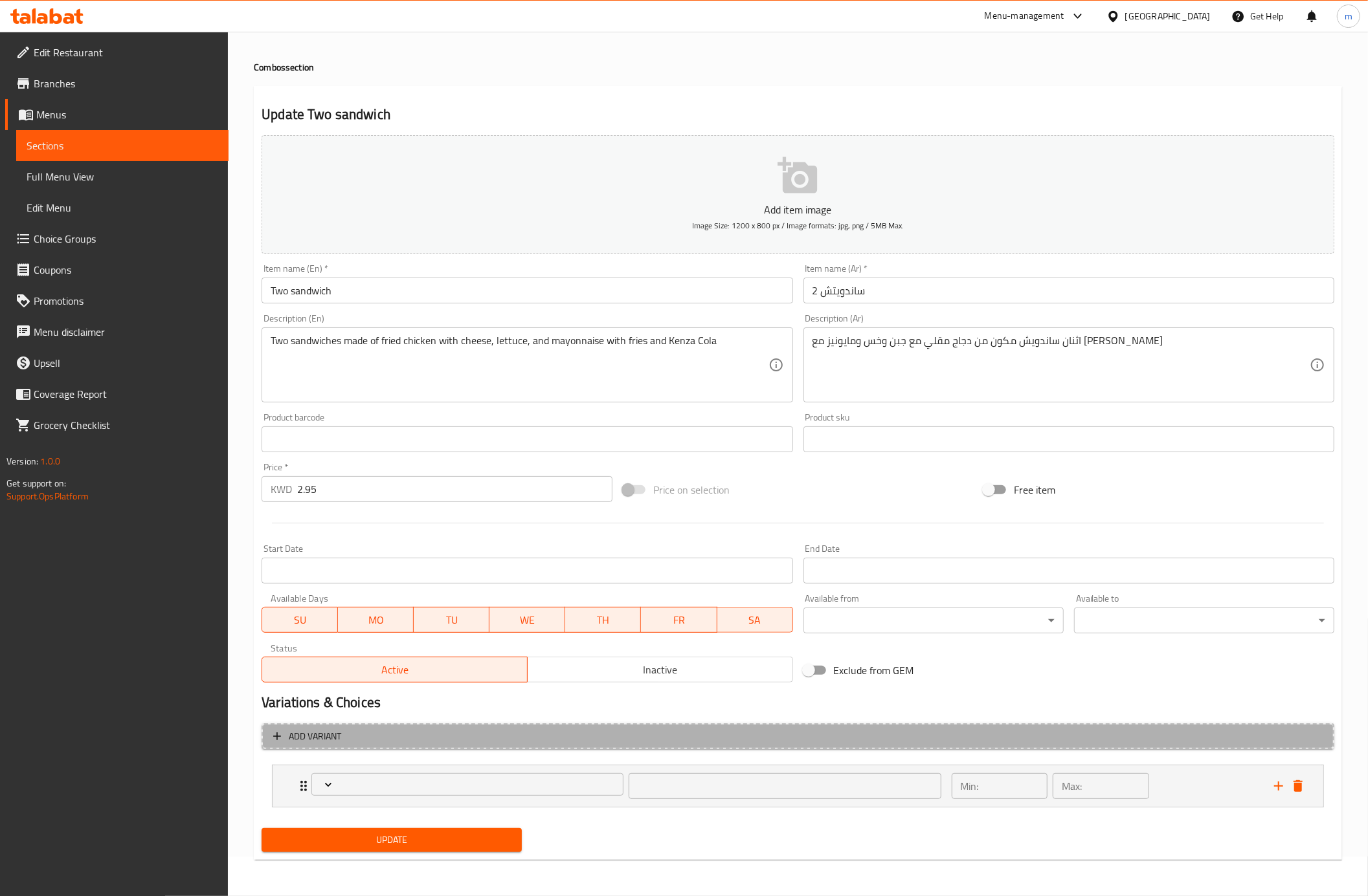
click at [275, 738] on icon "button" at bounding box center [277, 736] width 13 height 13
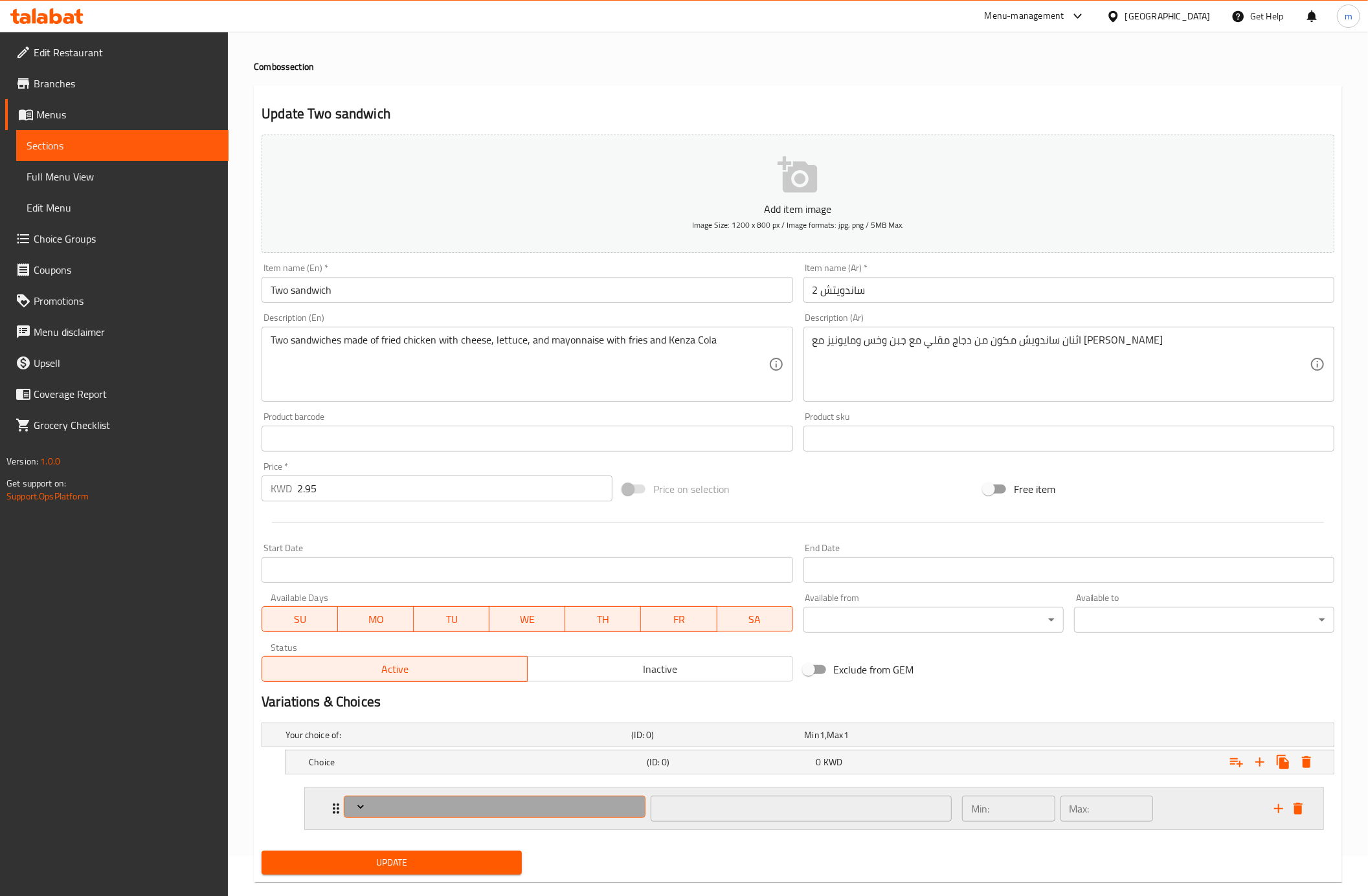
click at [363, 807] on icon "Expand" at bounding box center [361, 807] width 7 height 4
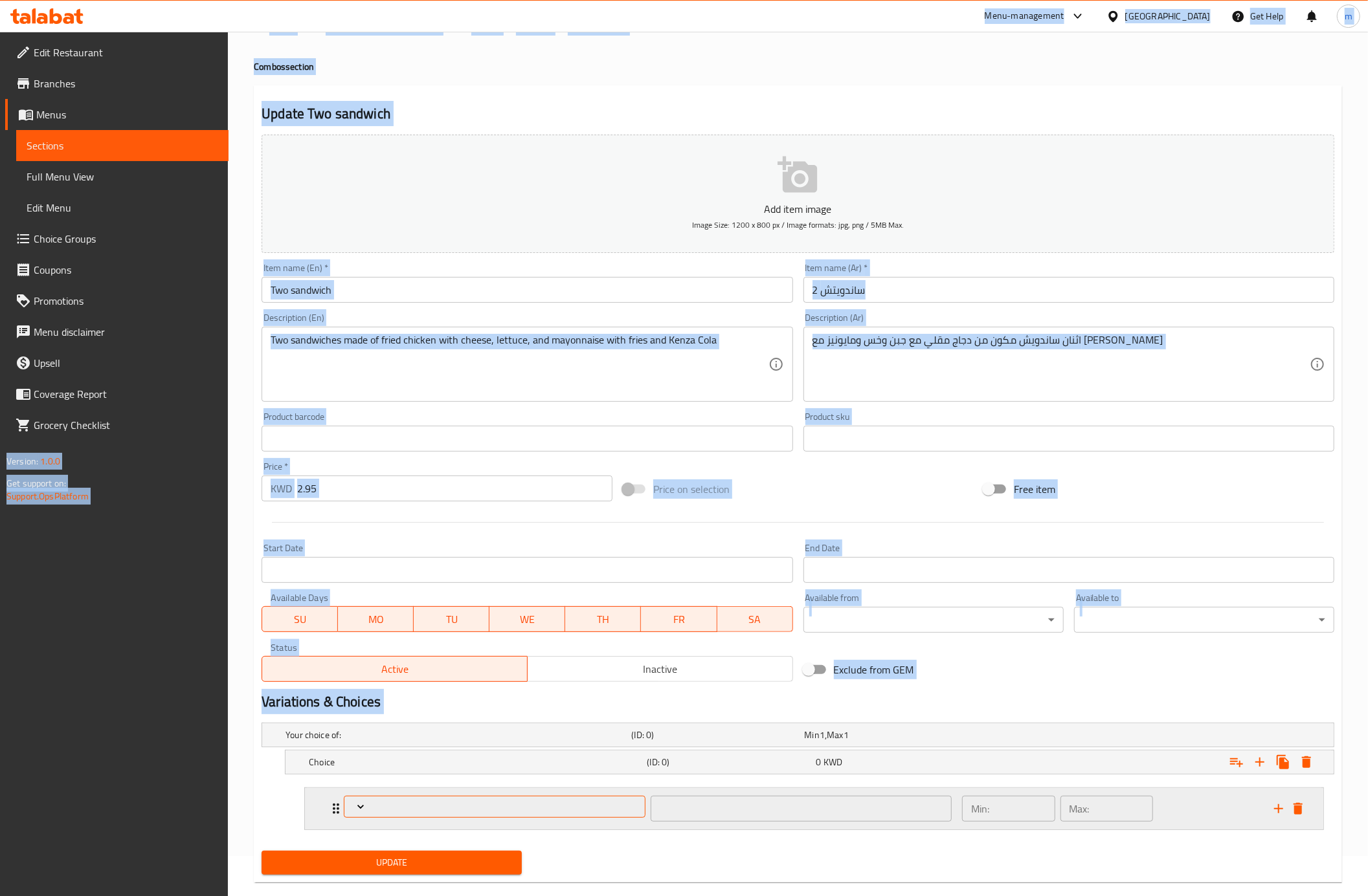
click at [363, 807] on icon "Expand" at bounding box center [361, 807] width 7 height 4
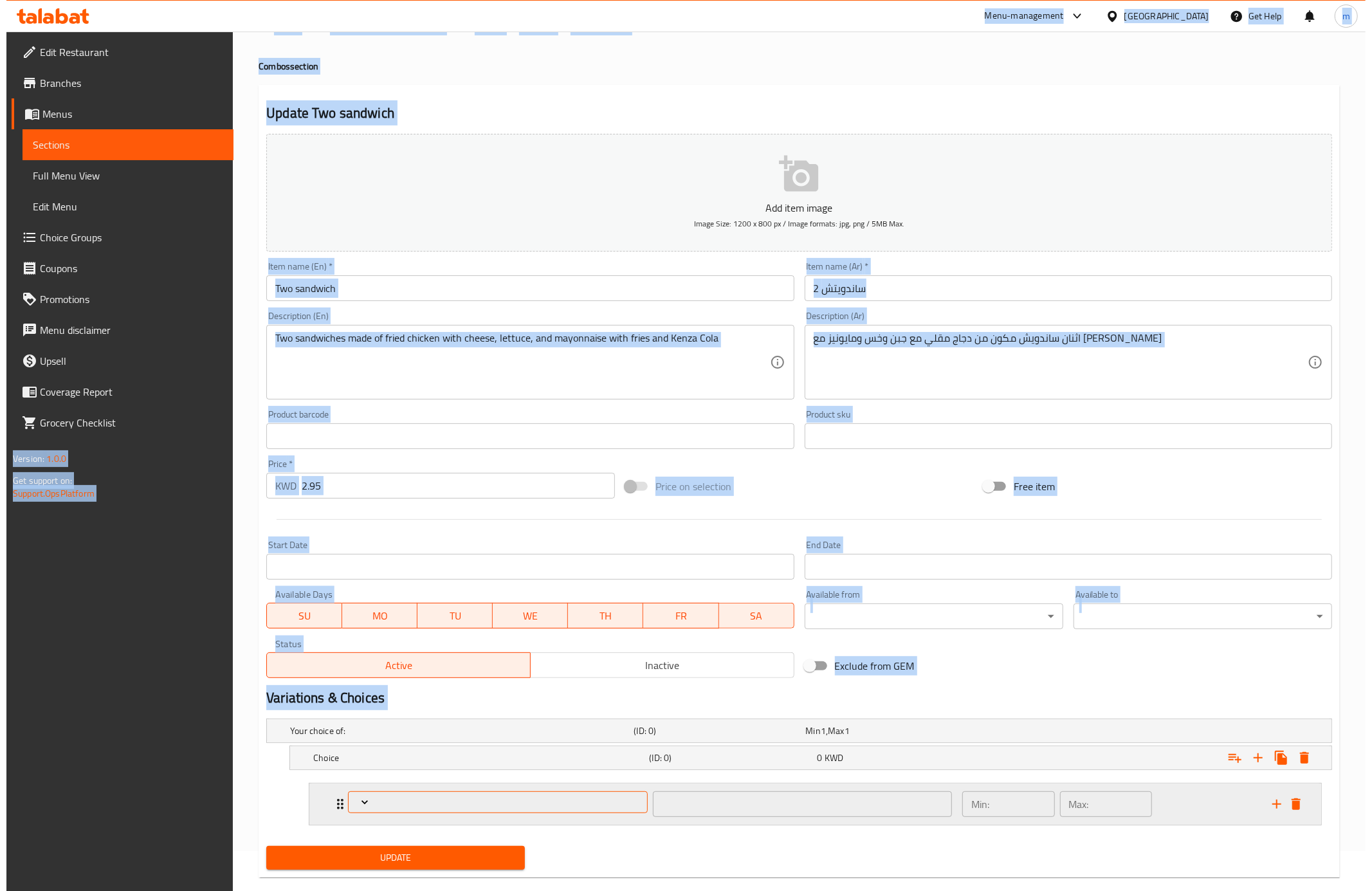
scroll to position [64, 0]
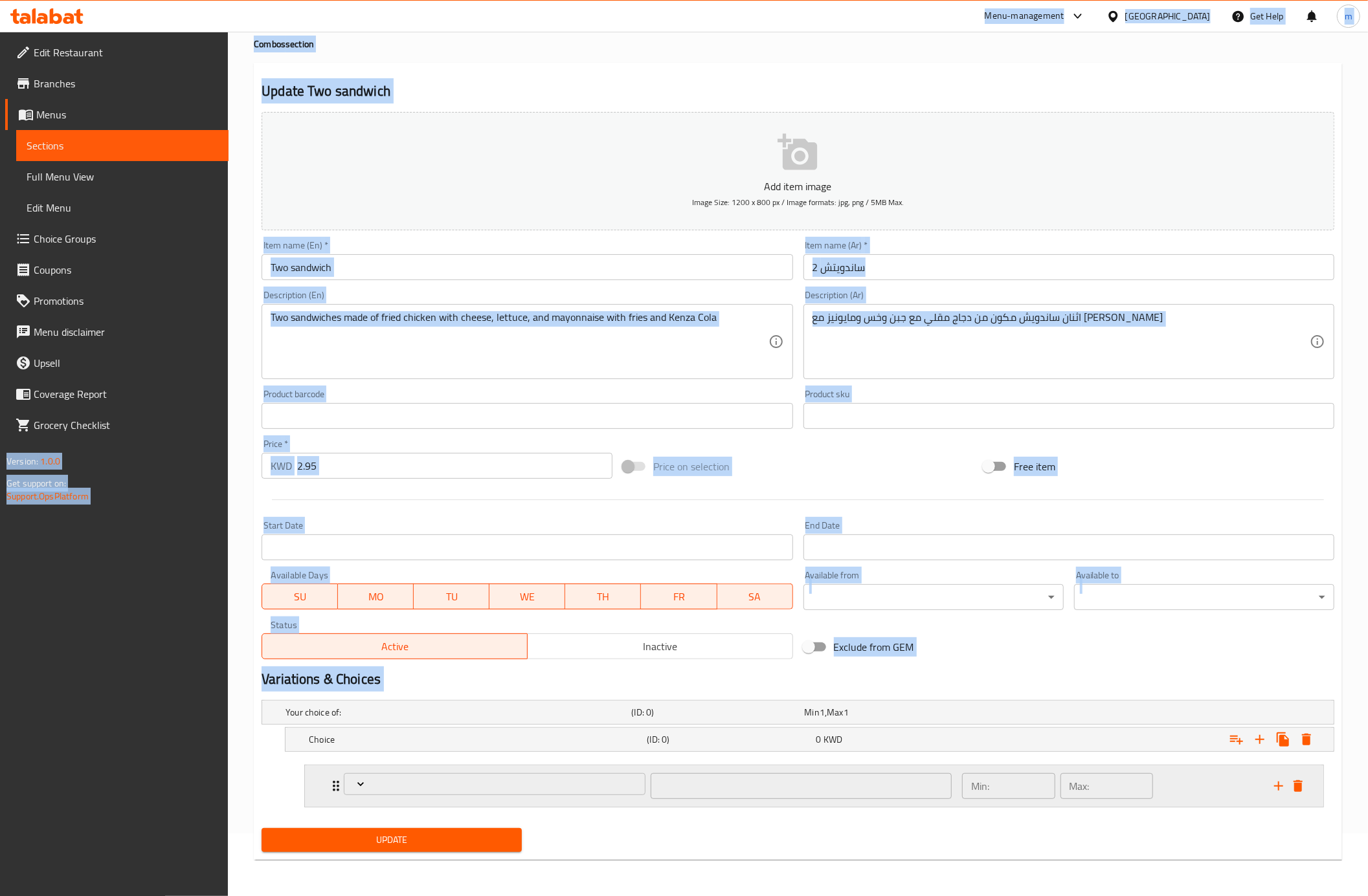
click at [338, 785] on div "​" at bounding box center [647, 786] width 623 height 41
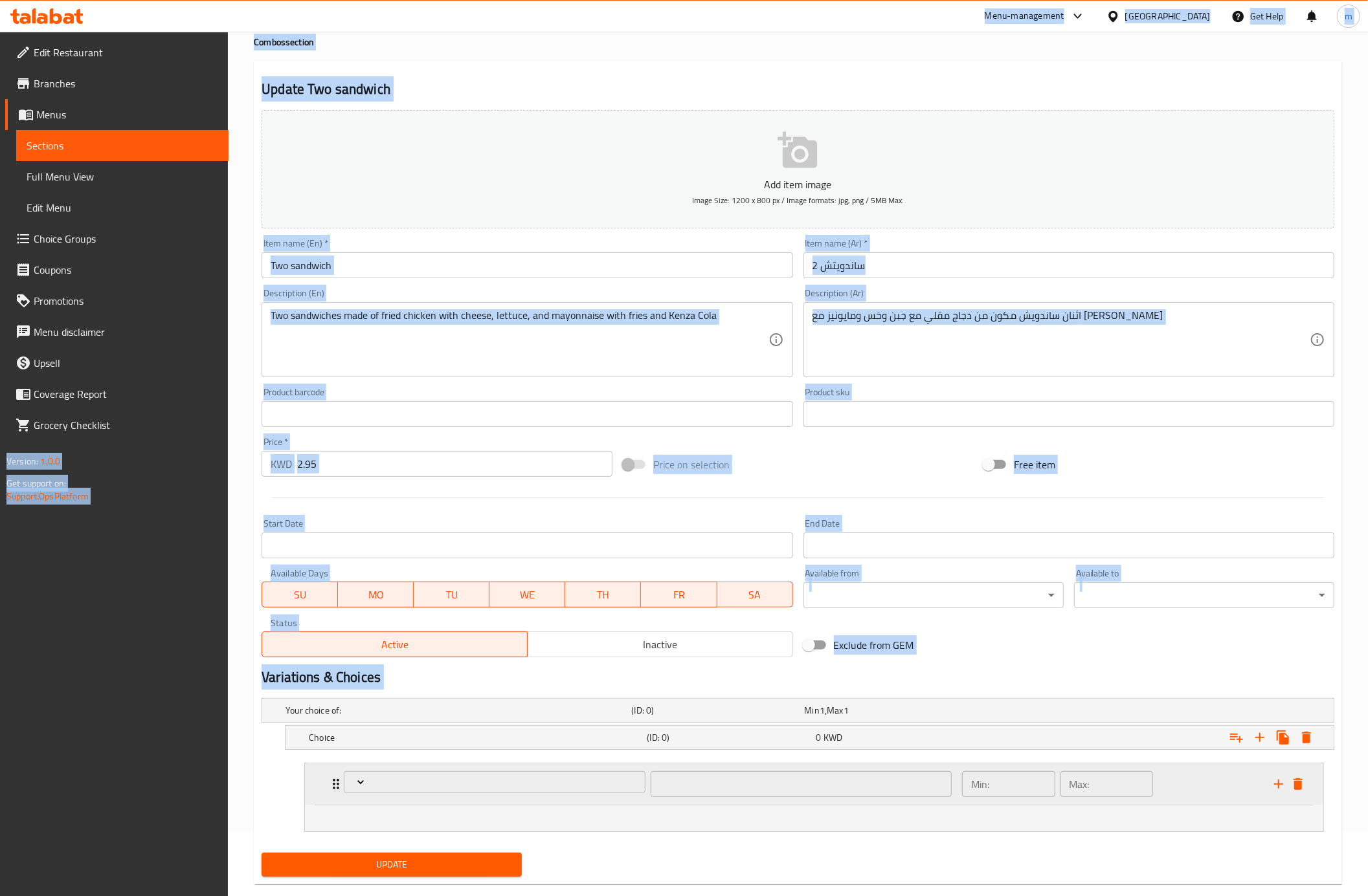
click at [338, 785] on div "​" at bounding box center [647, 784] width 623 height 41
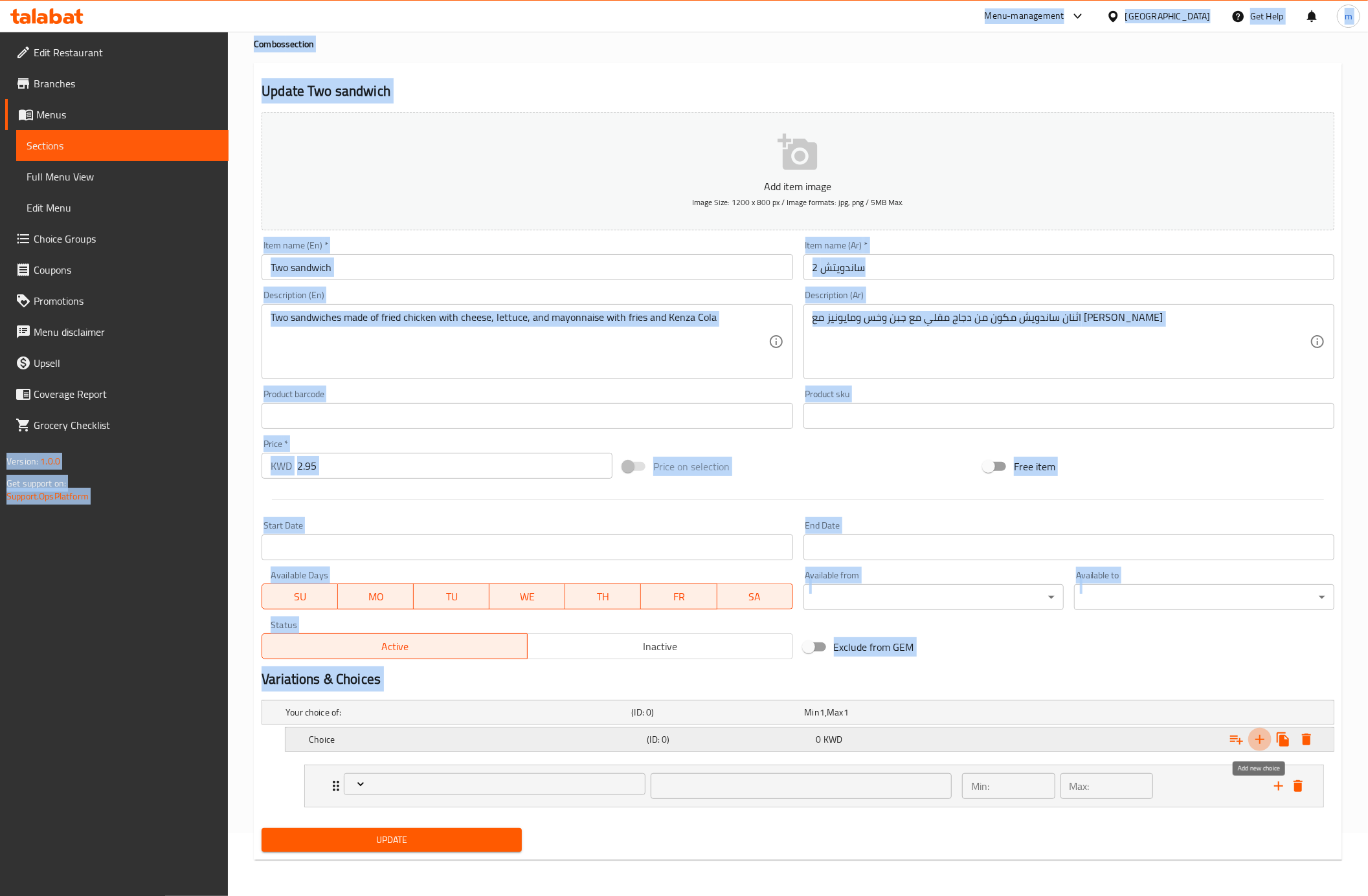
click at [1250, 742] on button "Expand" at bounding box center [1259, 739] width 23 height 23
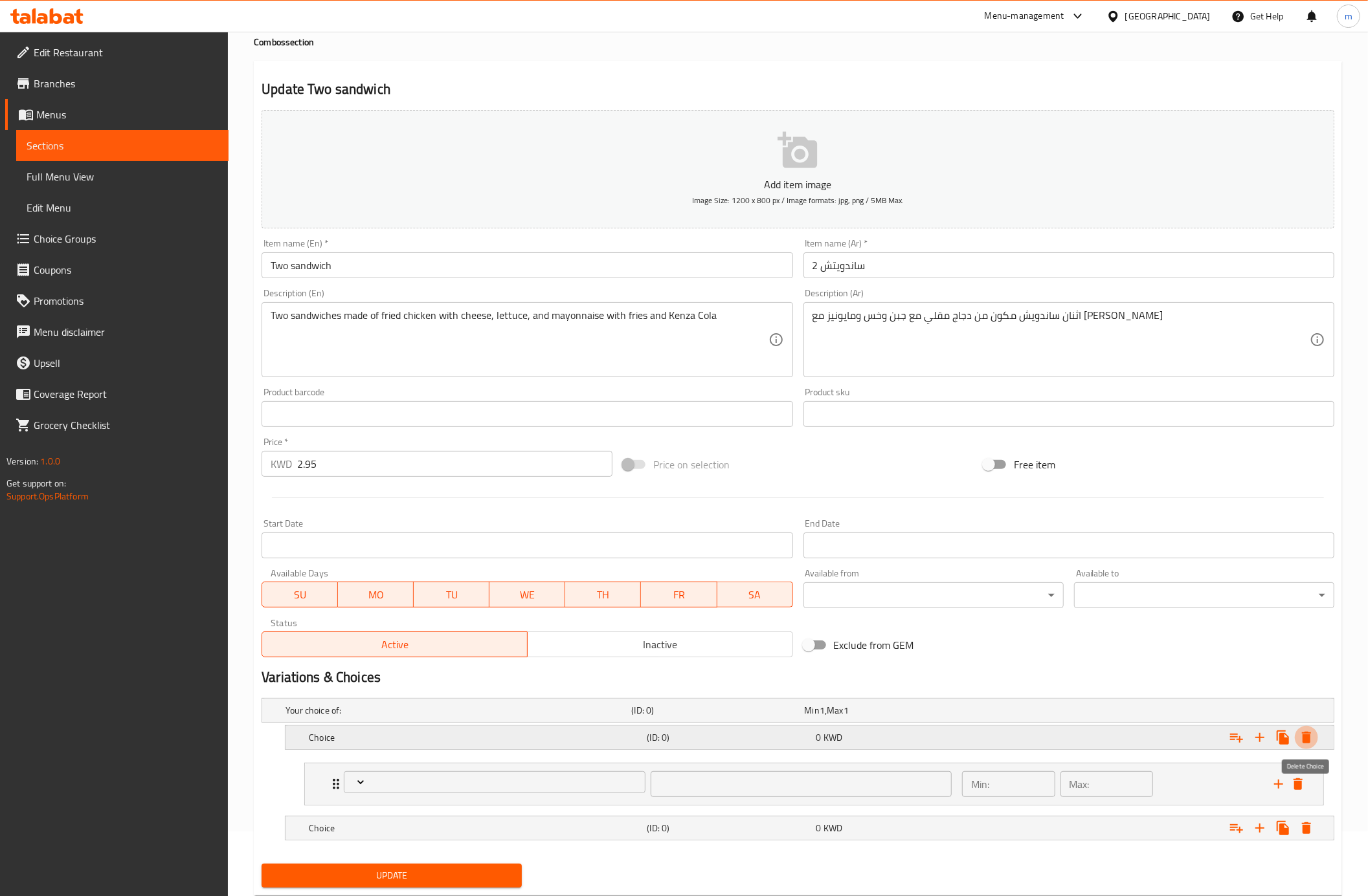
click at [1311, 736] on icon "Expand" at bounding box center [1306, 737] width 15 height 15
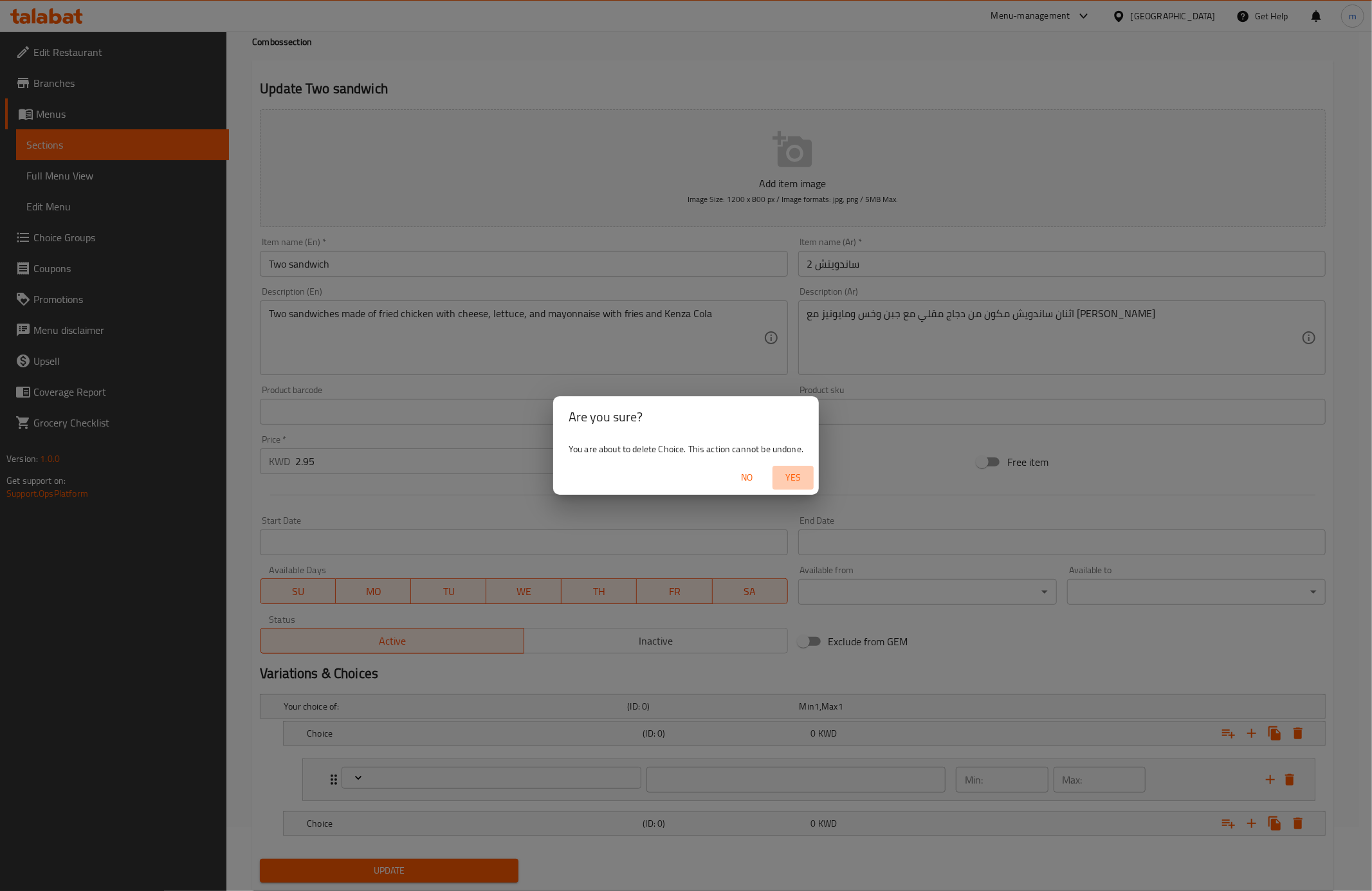
click at [787, 474] on span "Yes" at bounding box center [793, 477] width 31 height 16
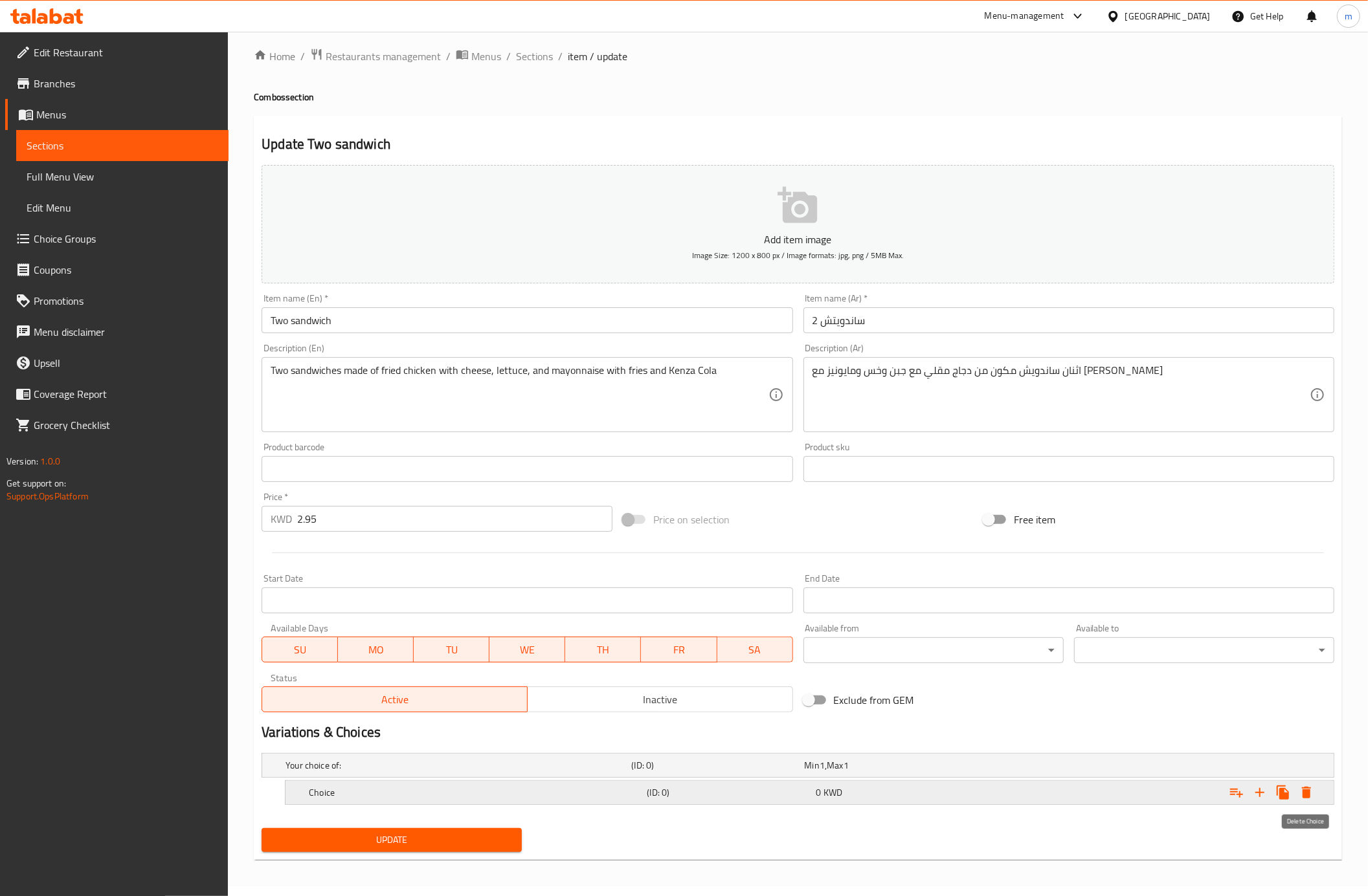
click at [1309, 789] on icon "Expand" at bounding box center [1307, 792] width 9 height 11
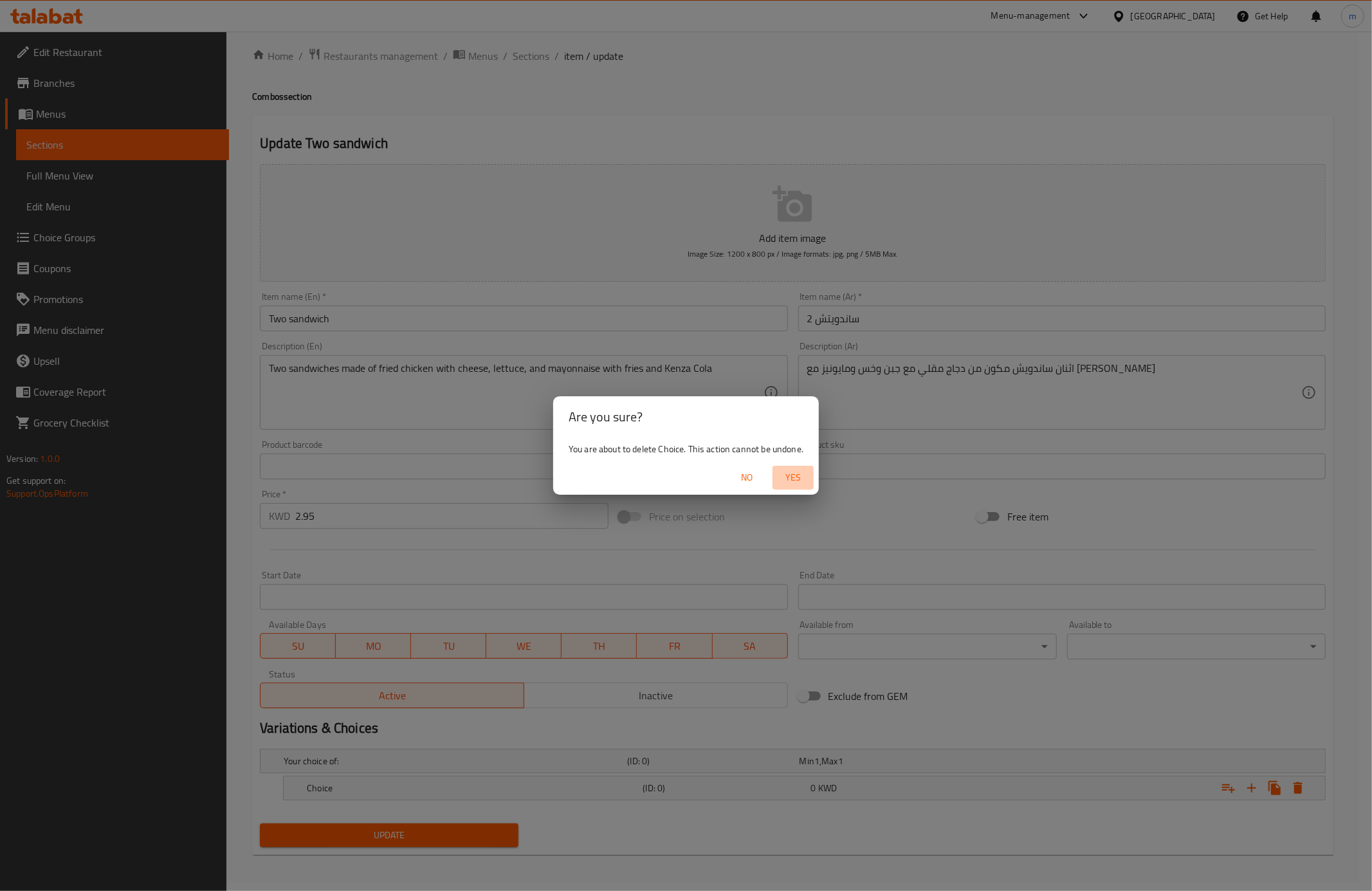
click at [799, 477] on span "Yes" at bounding box center [793, 477] width 31 height 16
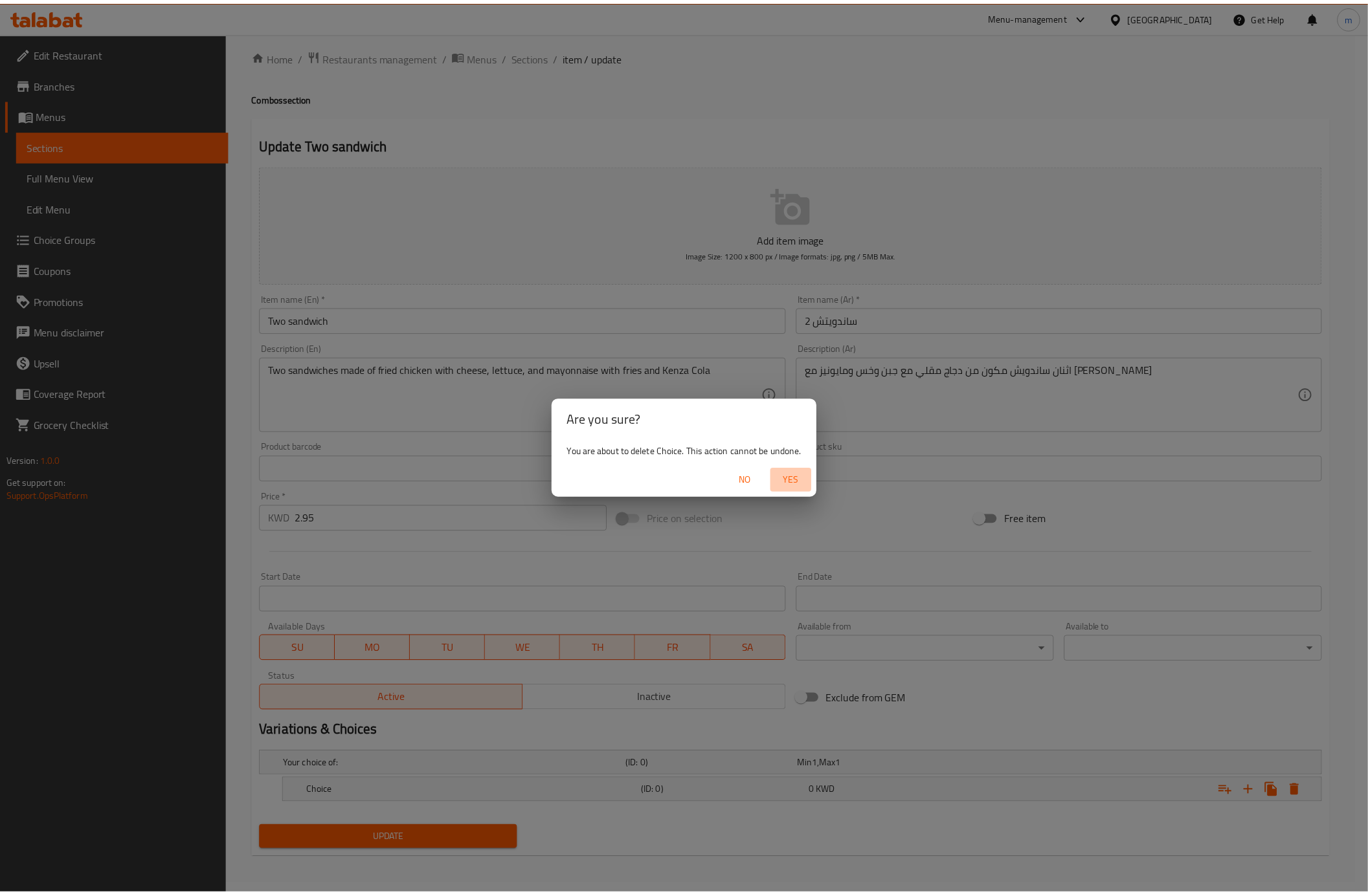
scroll to position [7, 0]
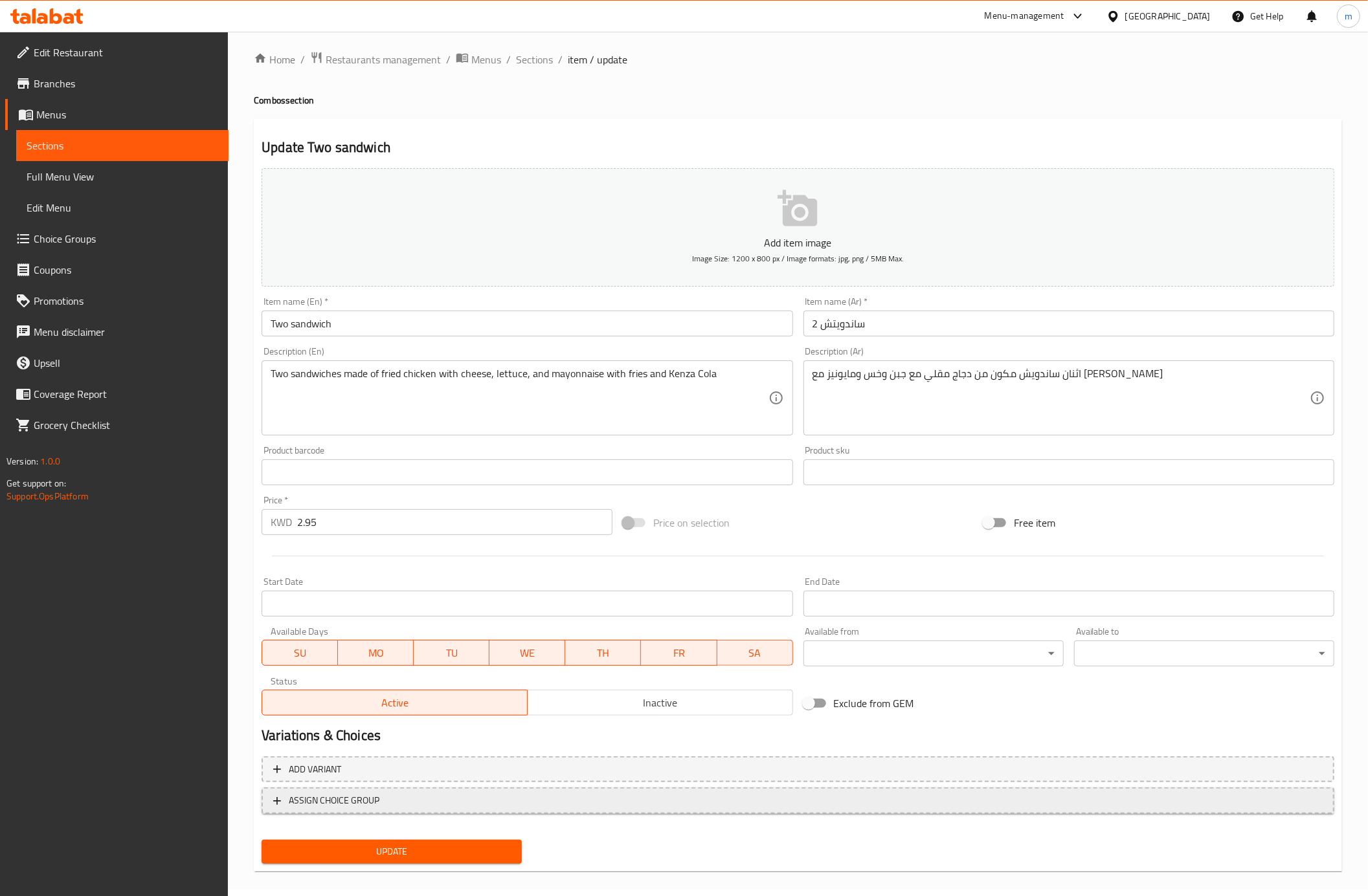
click at [277, 800] on icon "button" at bounding box center [277, 801] width 8 height 8
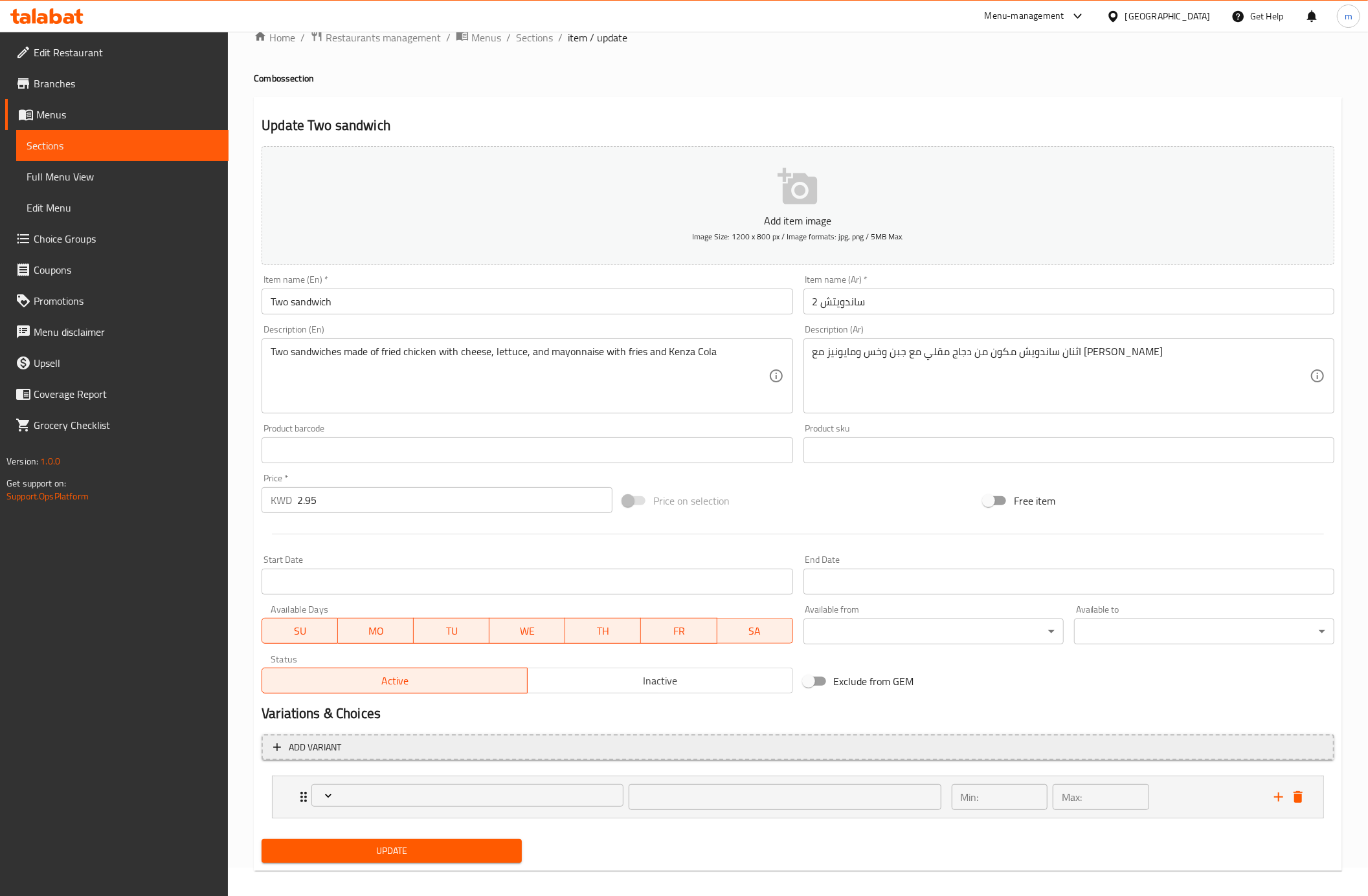
scroll to position [40, 0]
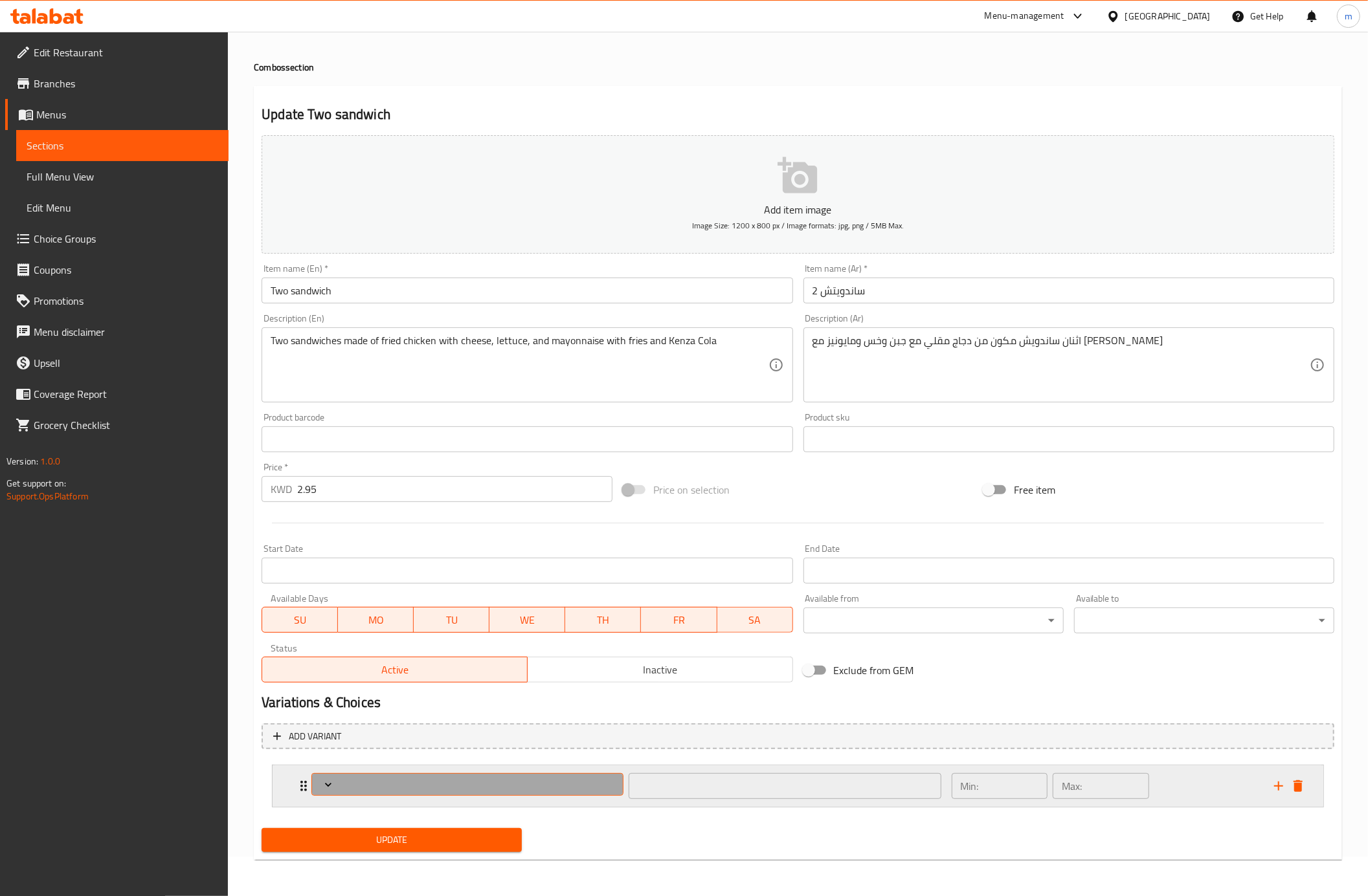
click at [494, 785] on span "Expand" at bounding box center [468, 785] width 303 height 13
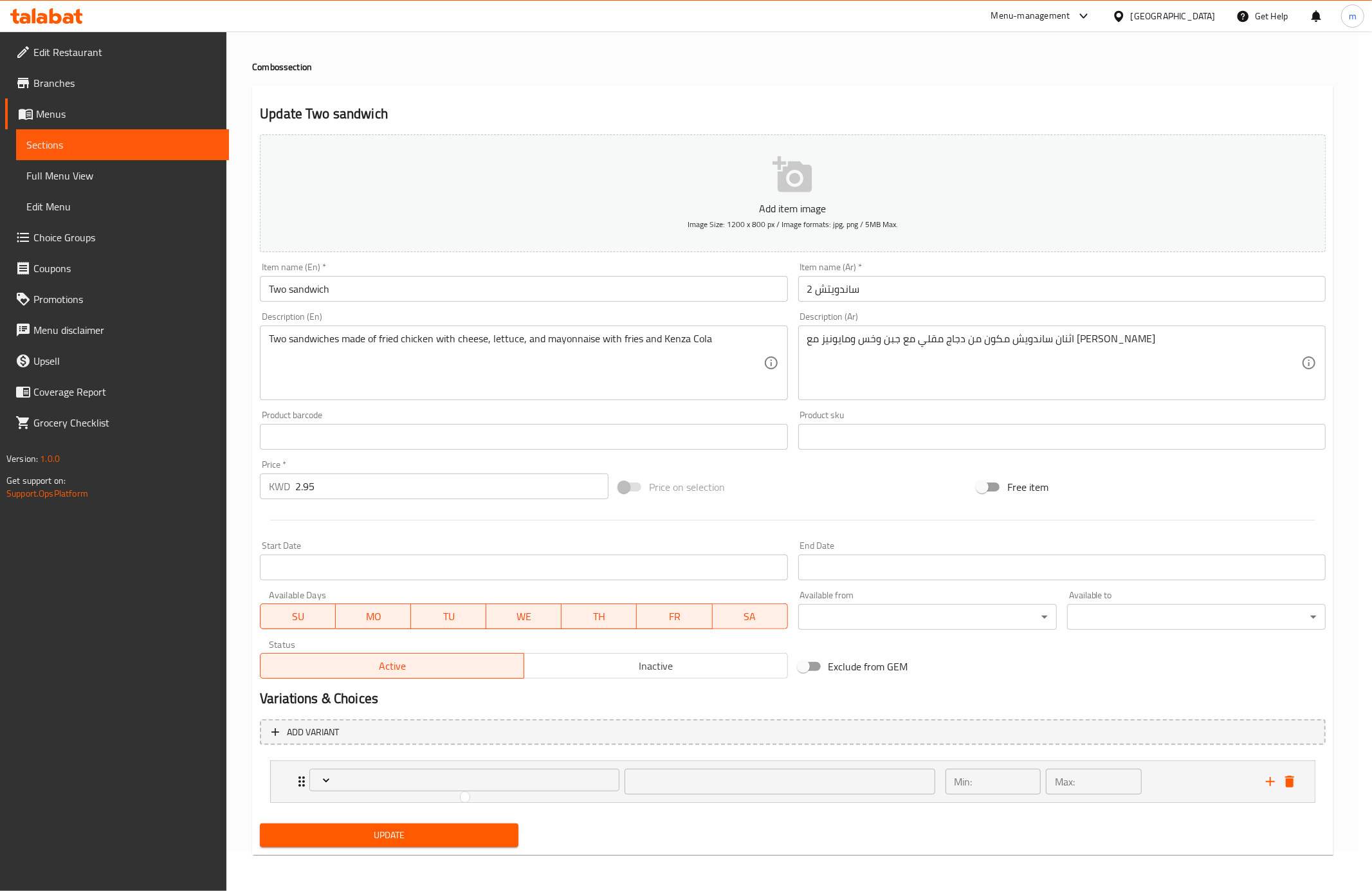
click at [1267, 778] on div at bounding box center [686, 446] width 1372 height 891
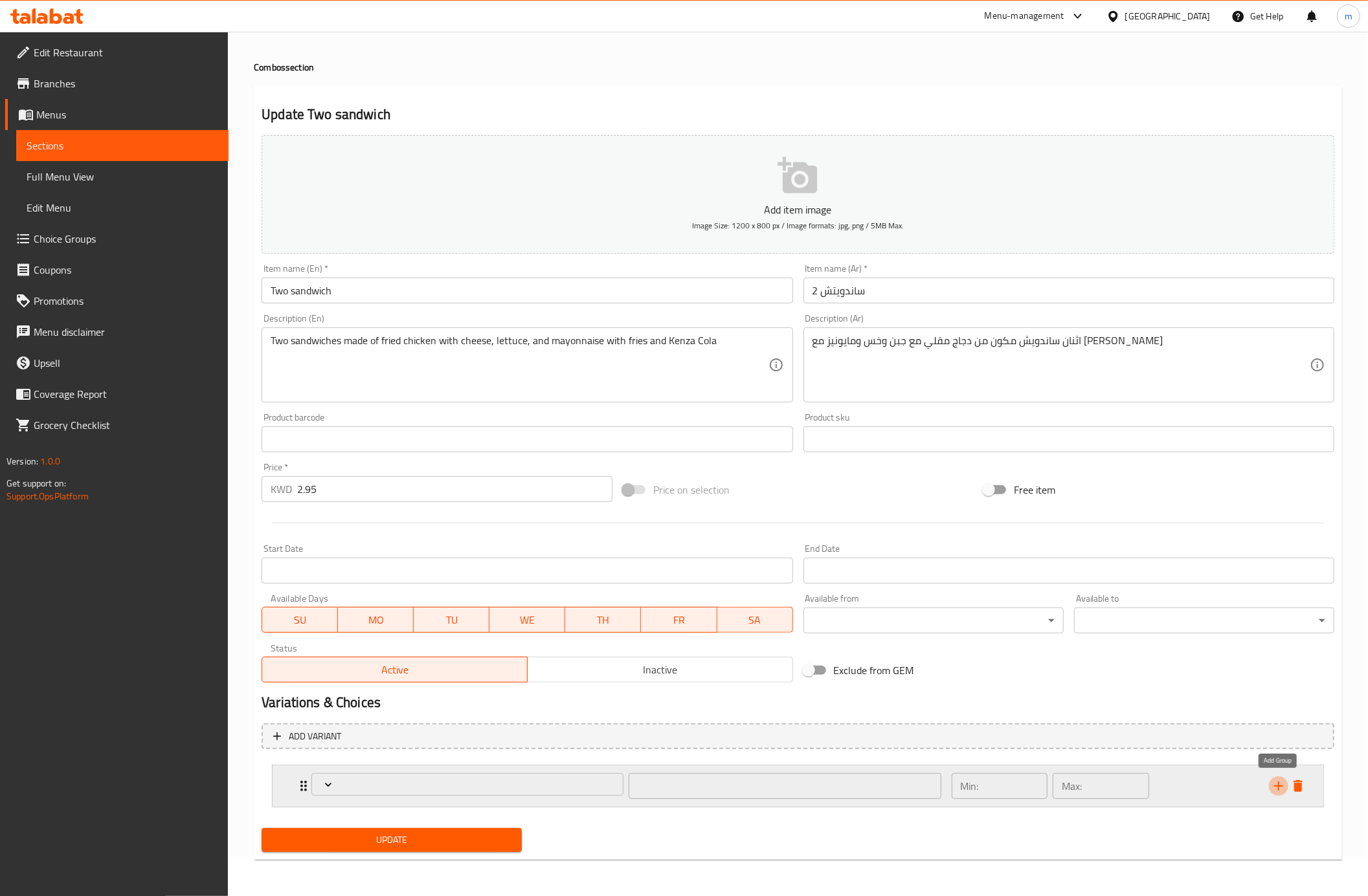
click at [1275, 788] on icon "add" at bounding box center [1278, 786] width 15 height 15
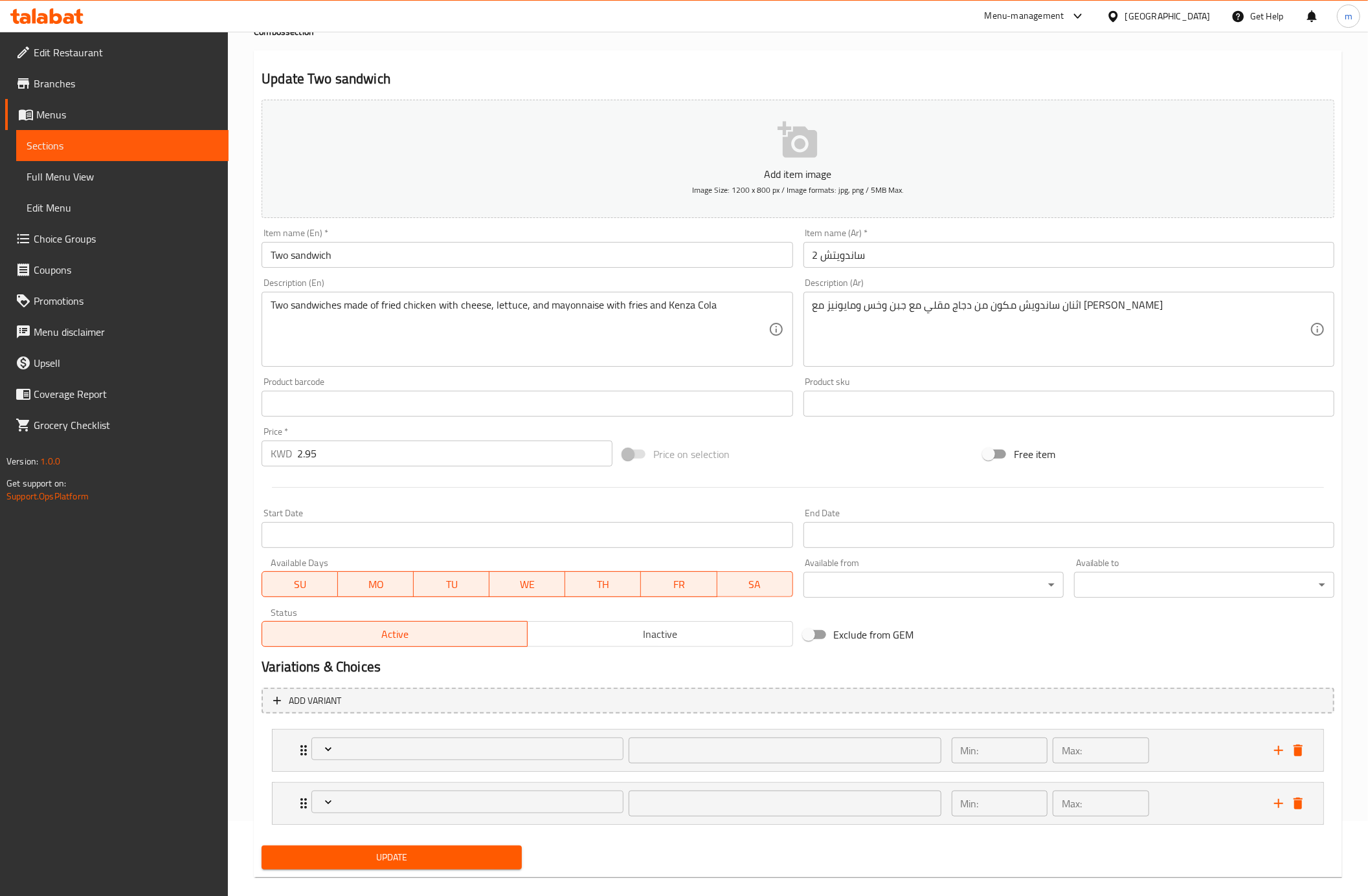
scroll to position [94, 0]
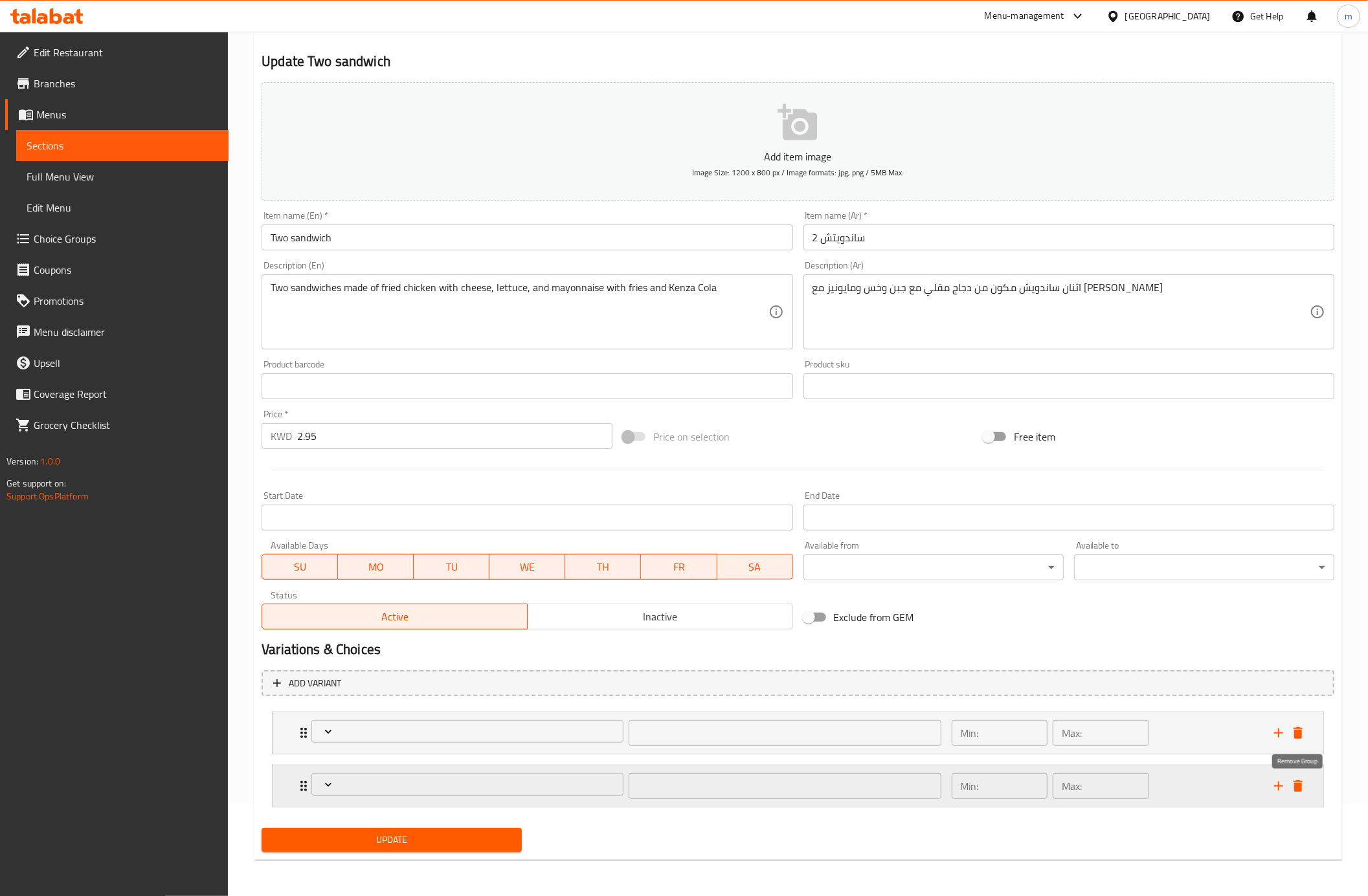
click at [1304, 782] on icon "delete" at bounding box center [1297, 786] width 15 height 15
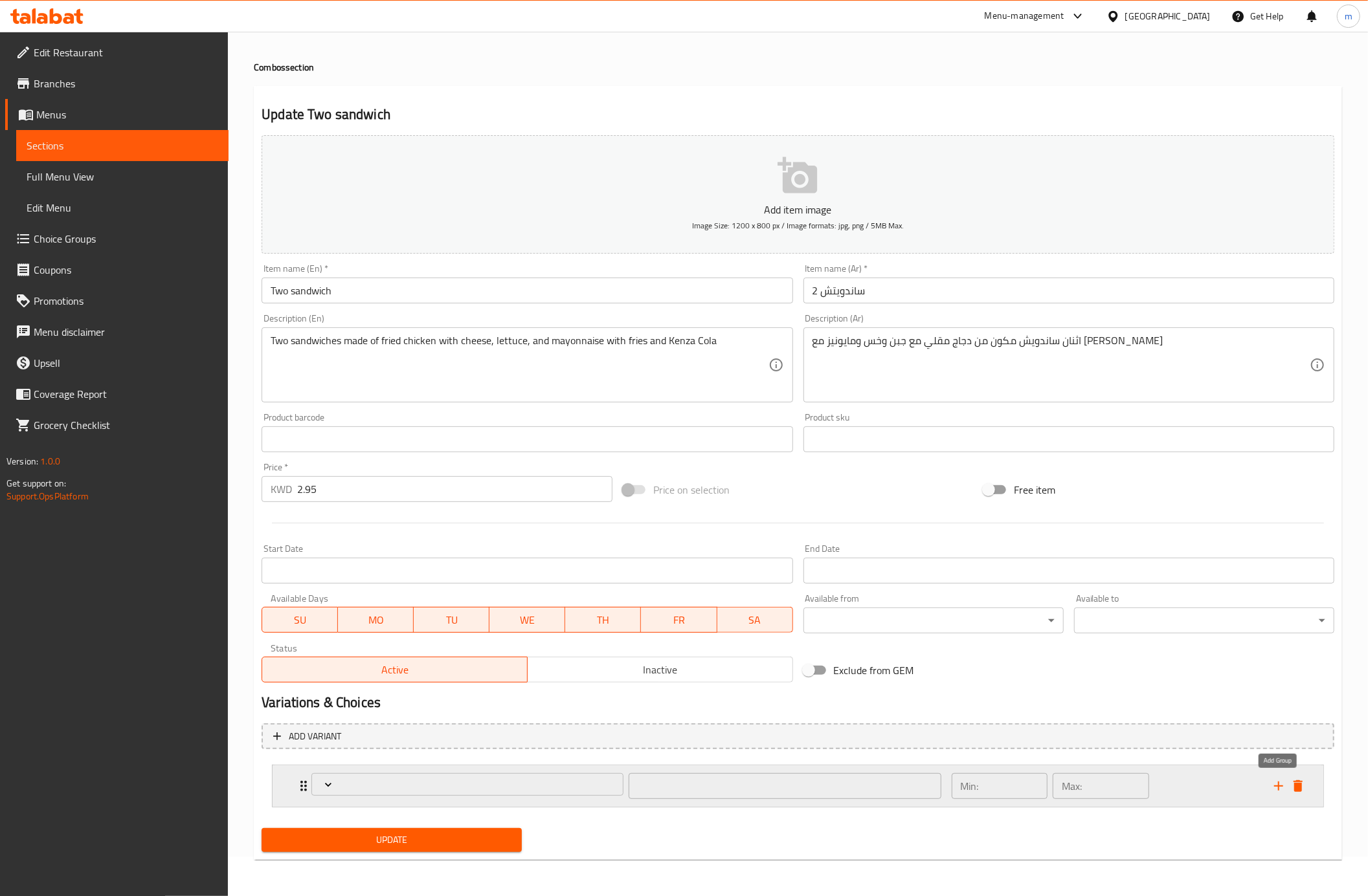
click at [1279, 787] on icon "add" at bounding box center [1278, 786] width 15 height 15
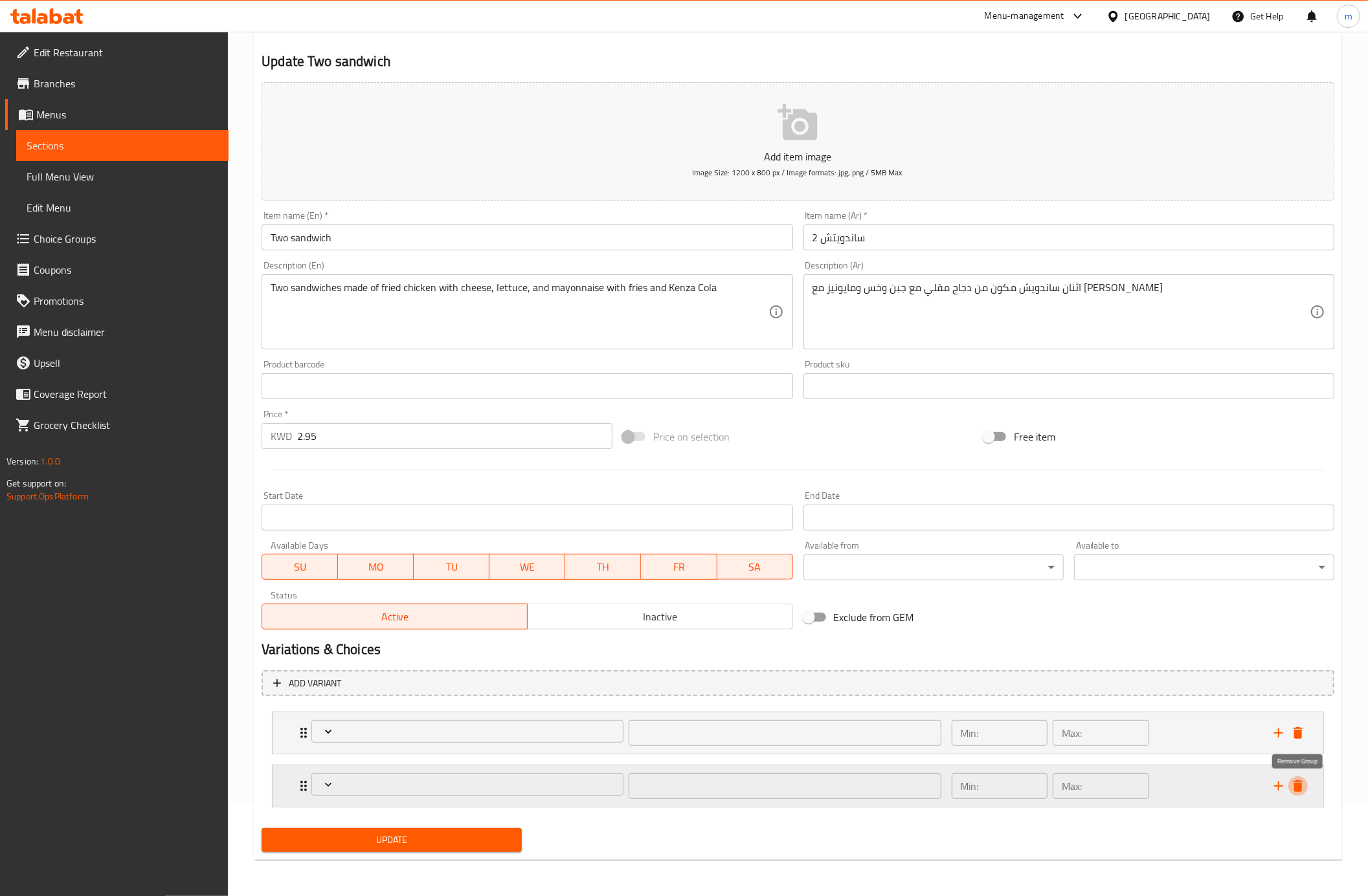
click at [1295, 785] on icon "delete" at bounding box center [1298, 786] width 9 height 11
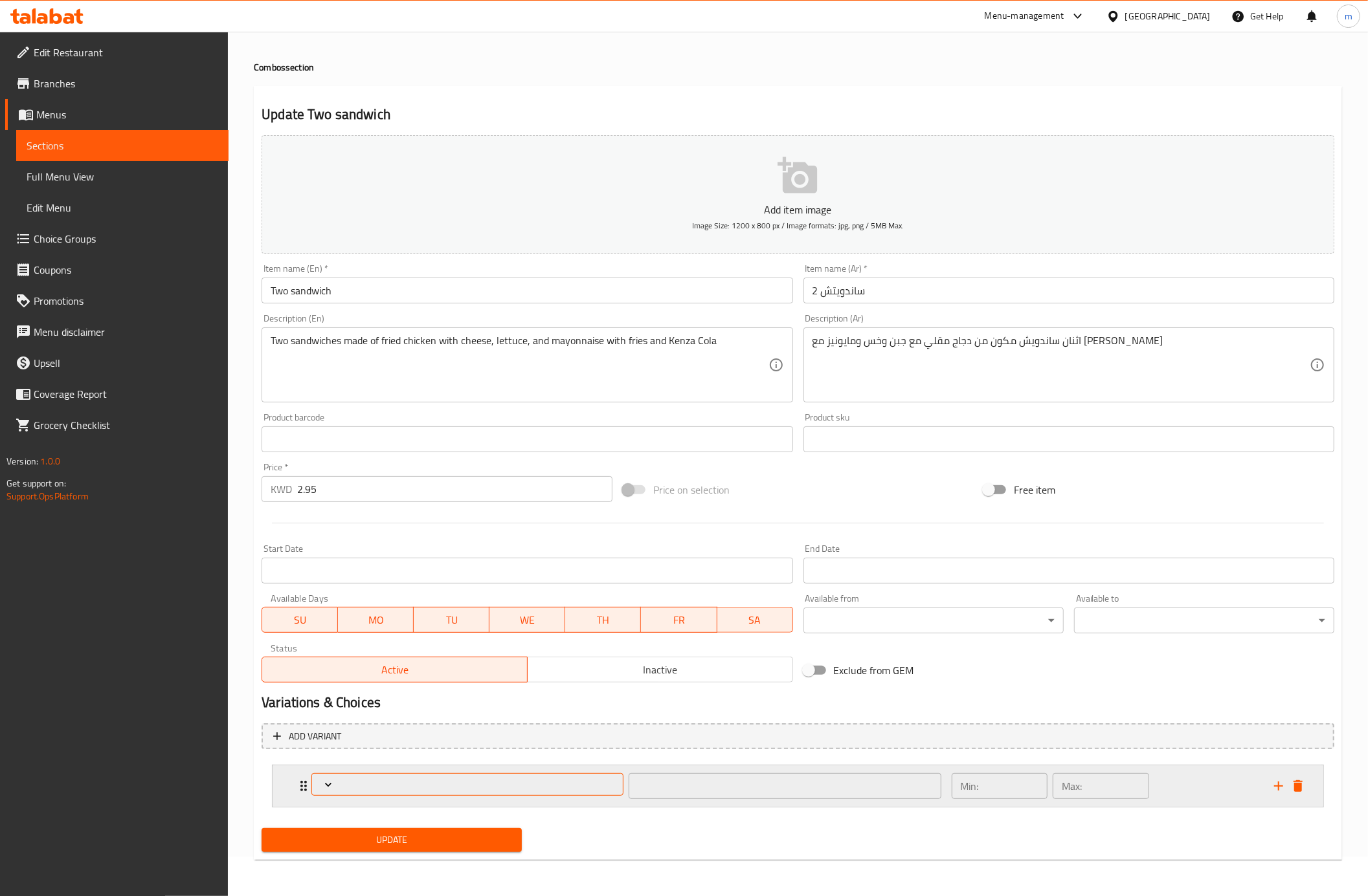
click at [326, 782] on icon "Expand" at bounding box center [328, 785] width 13 height 13
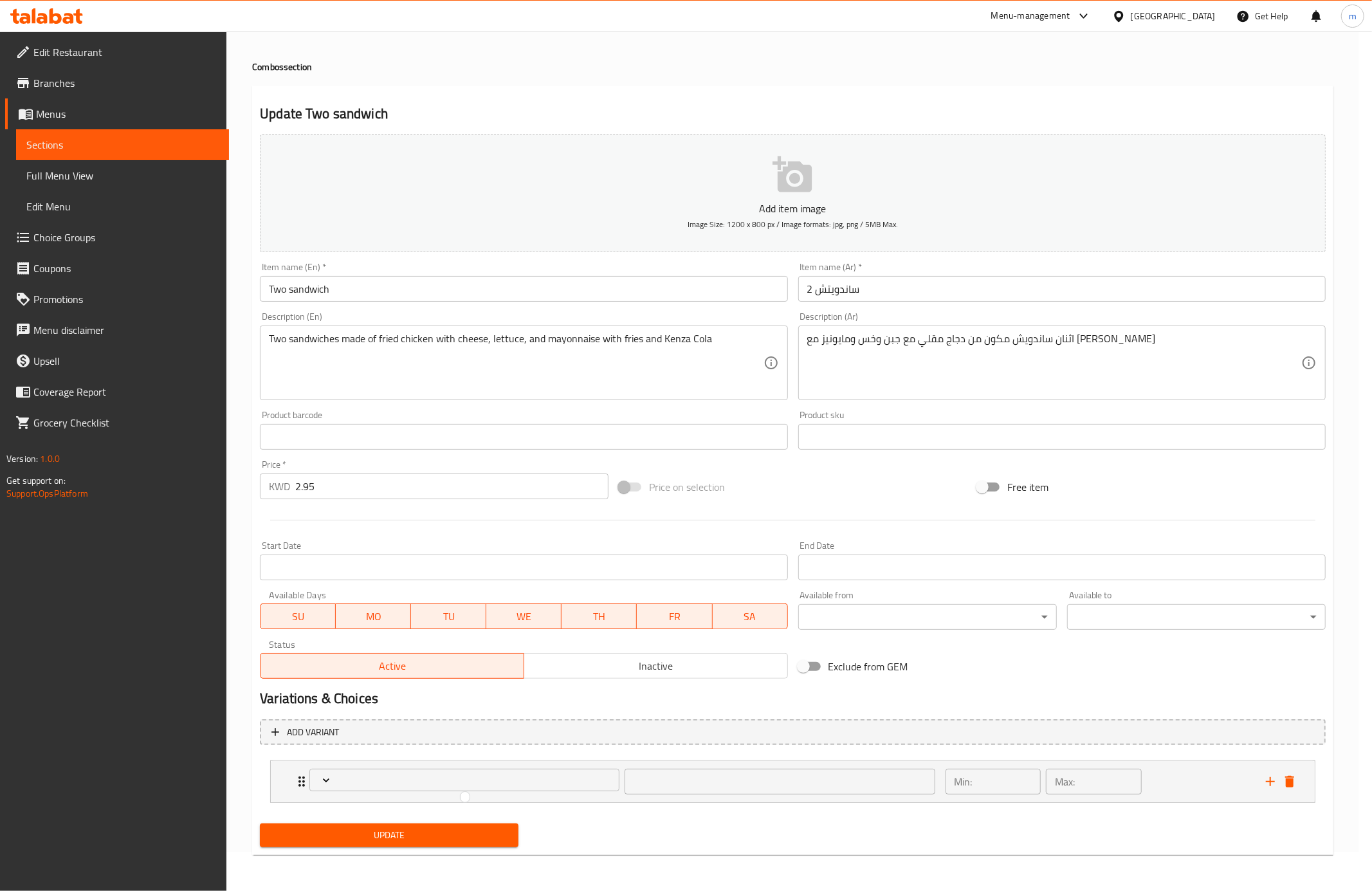
click at [664, 777] on div at bounding box center [686, 446] width 1372 height 891
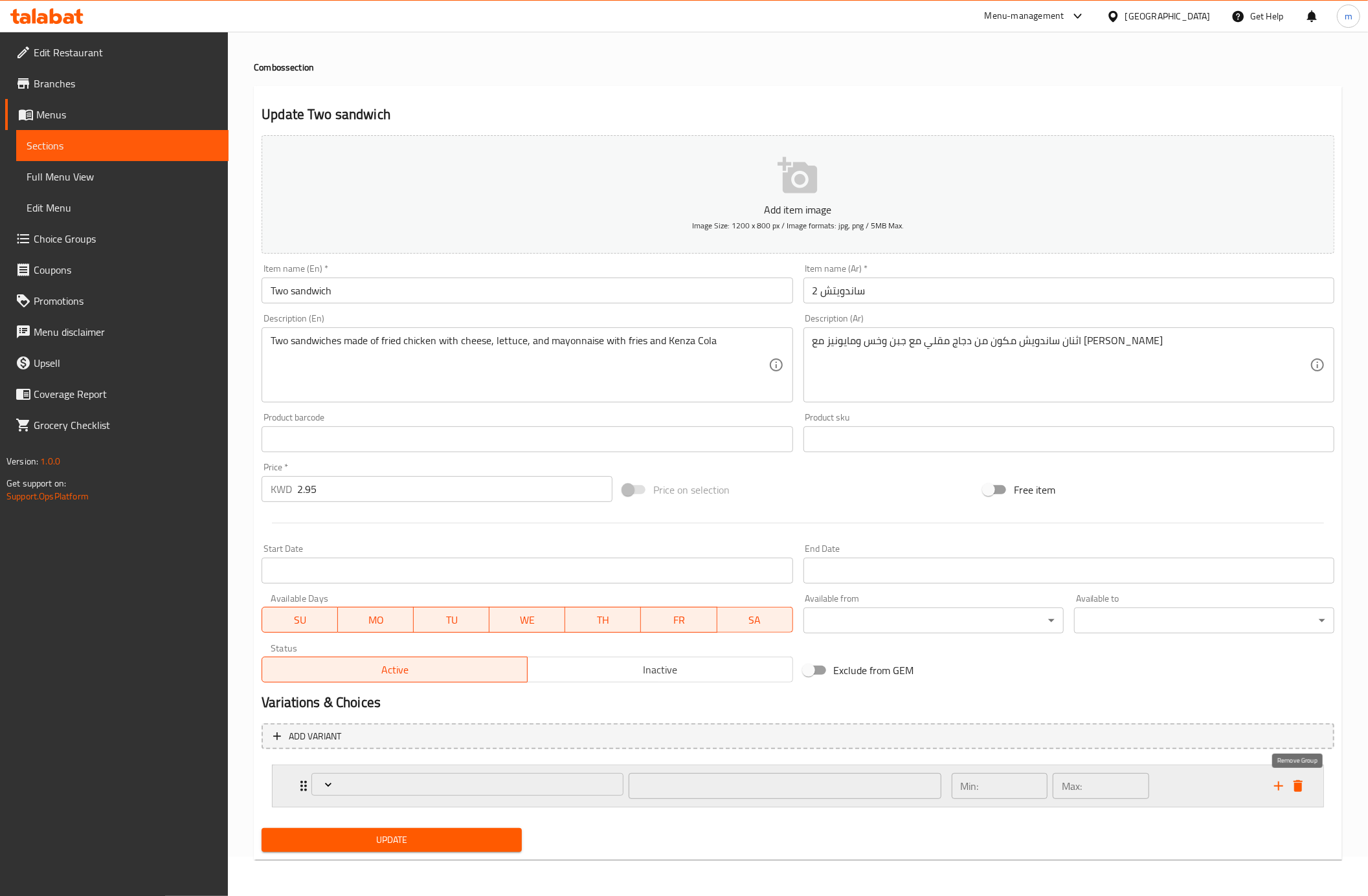
click at [1293, 780] on icon "delete" at bounding box center [1298, 786] width 9 height 11
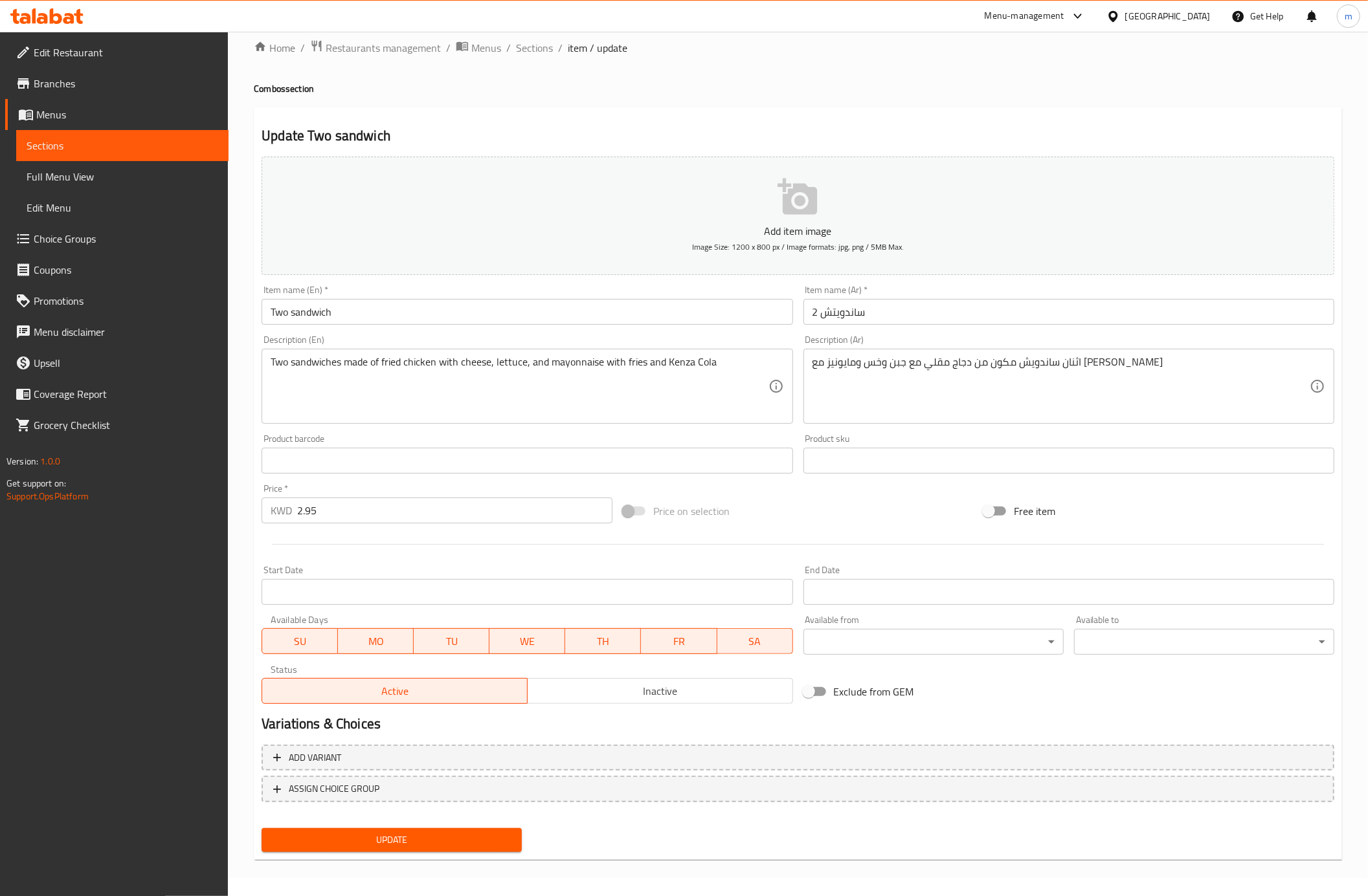
scroll to position [17, 0]
click at [77, 241] on span "Choice Groups" at bounding box center [126, 238] width 184 height 15
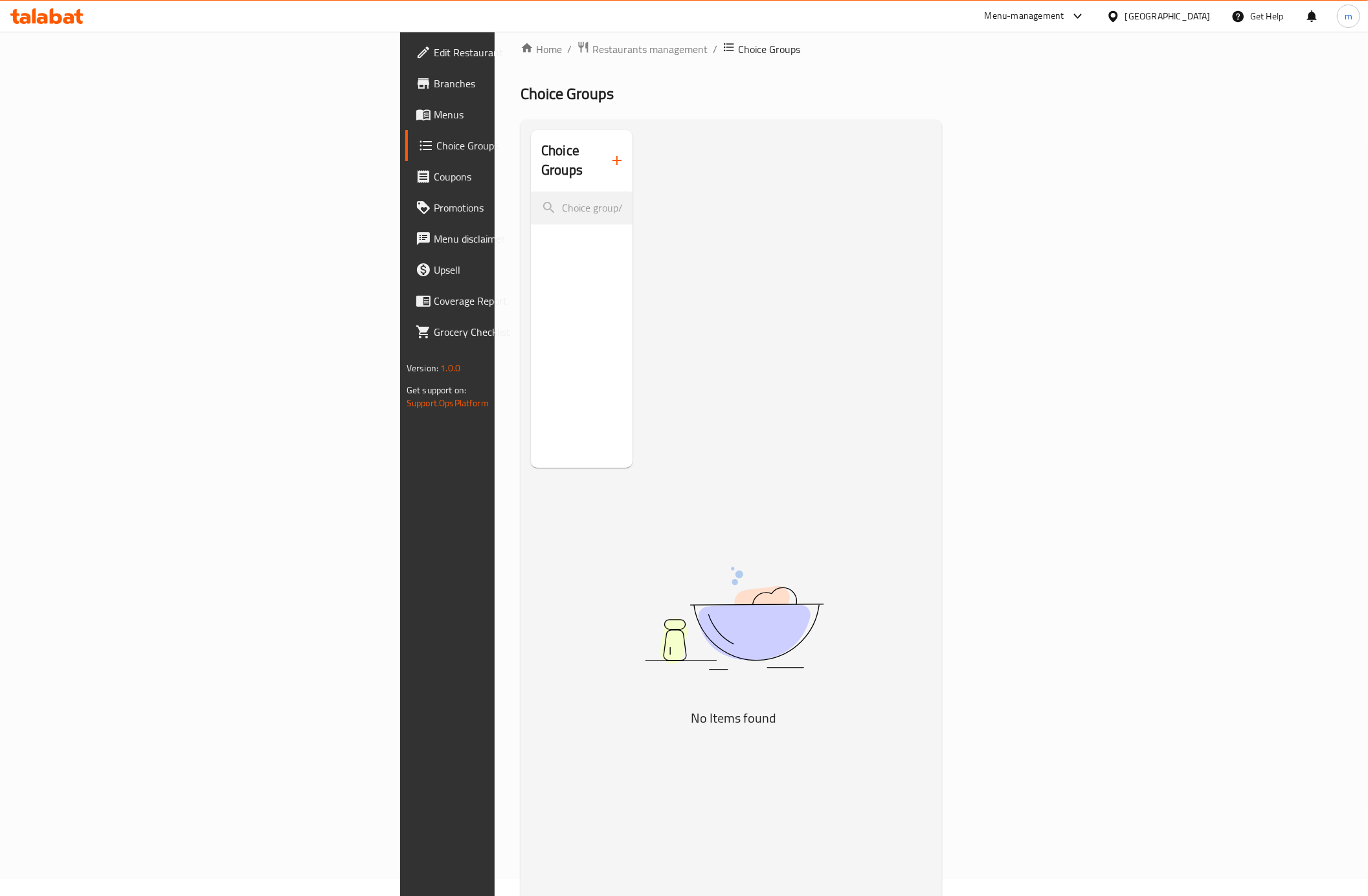
click at [436, 146] on span "Choice Groups" at bounding box center [527, 145] width 182 height 15
click at [609, 154] on icon "button" at bounding box center [617, 160] width 15 height 15
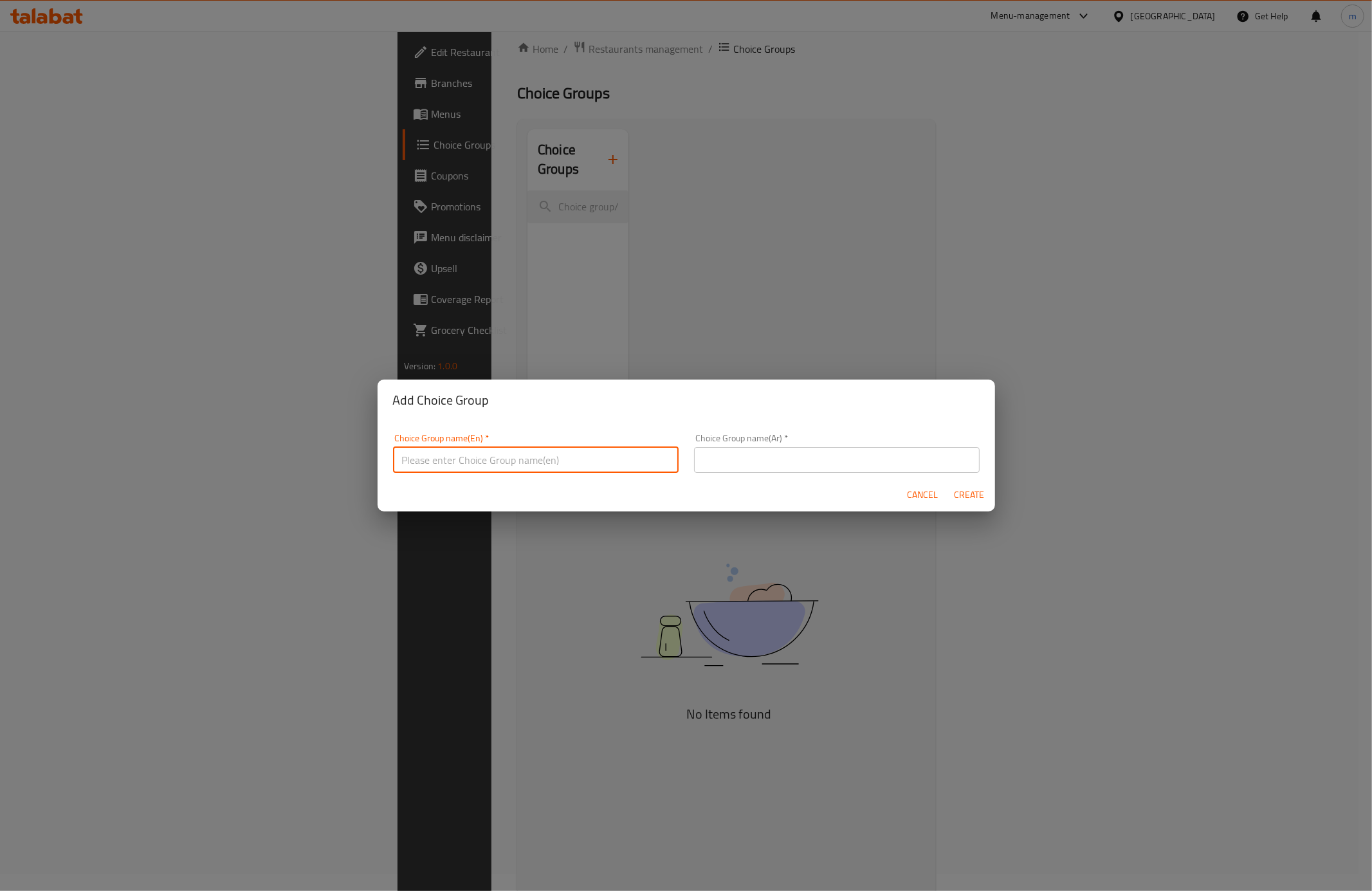
click at [487, 461] on input "text" at bounding box center [536, 459] width 285 height 26
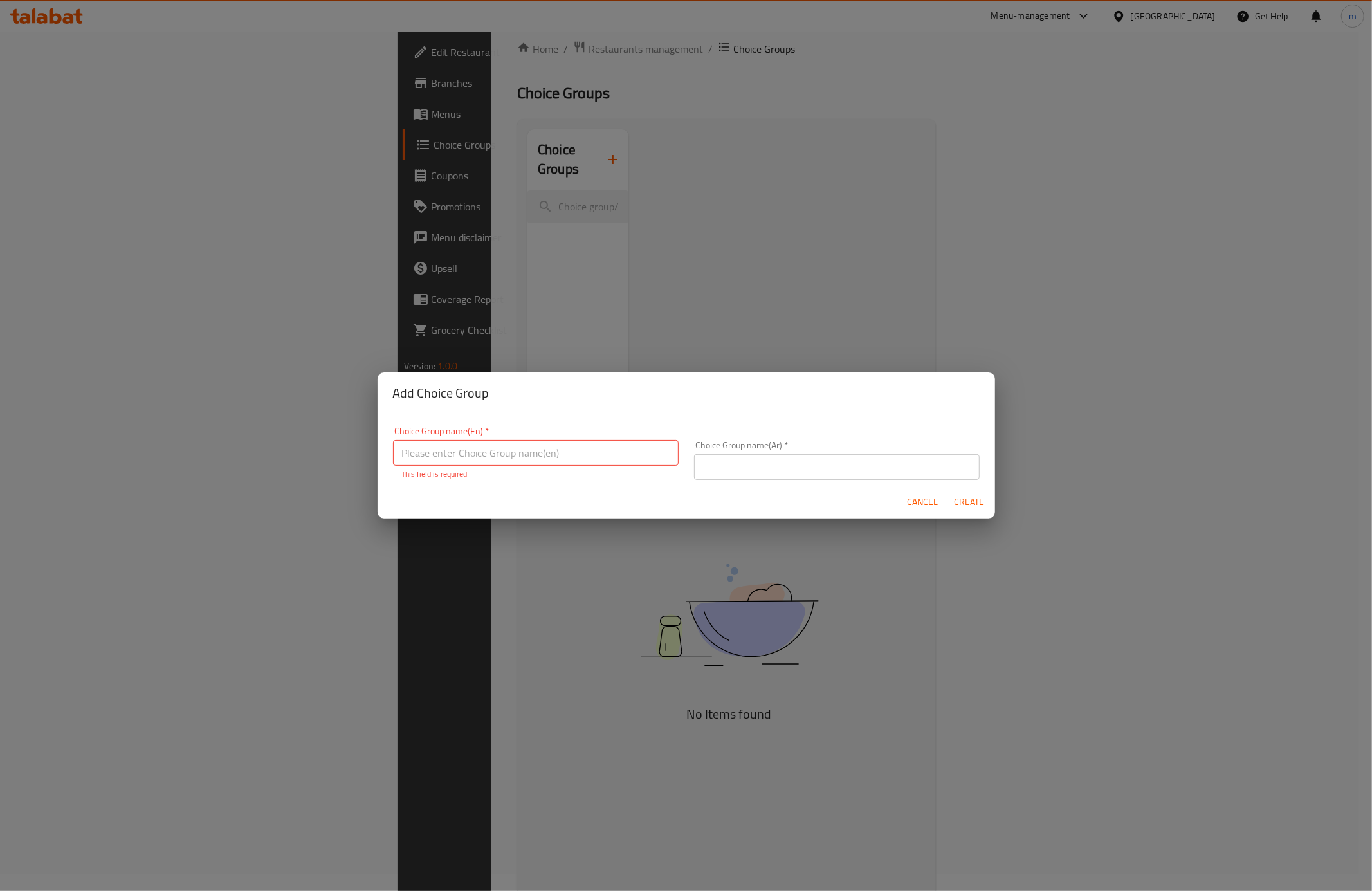
click at [446, 450] on input "text" at bounding box center [536, 453] width 285 height 26
paste input "Your Choice Of:"
type input "Your Choice Of:"
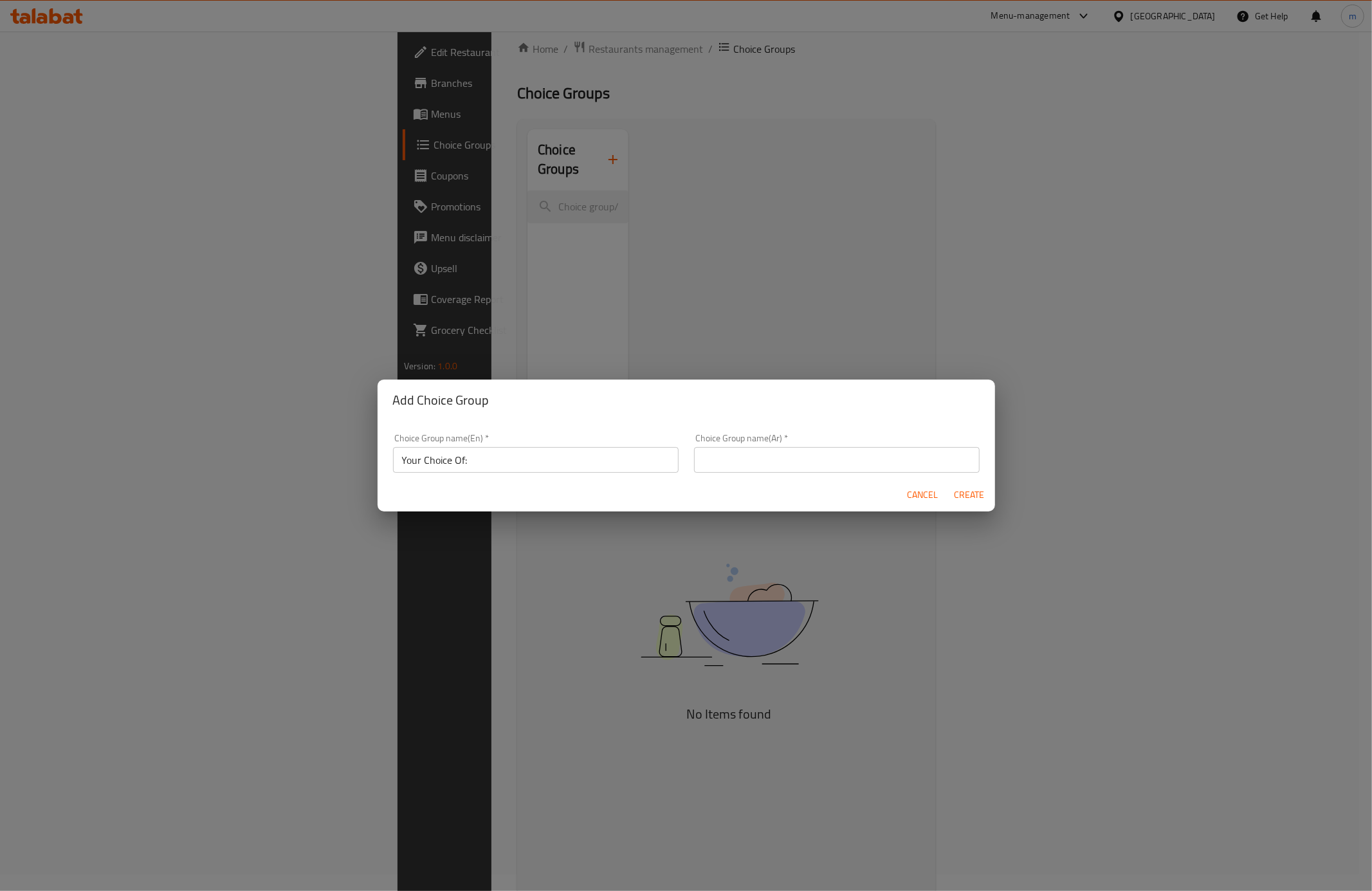
click at [719, 459] on input "text" at bounding box center [837, 459] width 285 height 26
paste input "إختيارك من:"
type input "إختيارك من:"
click at [974, 490] on span "Create" at bounding box center [969, 495] width 31 height 16
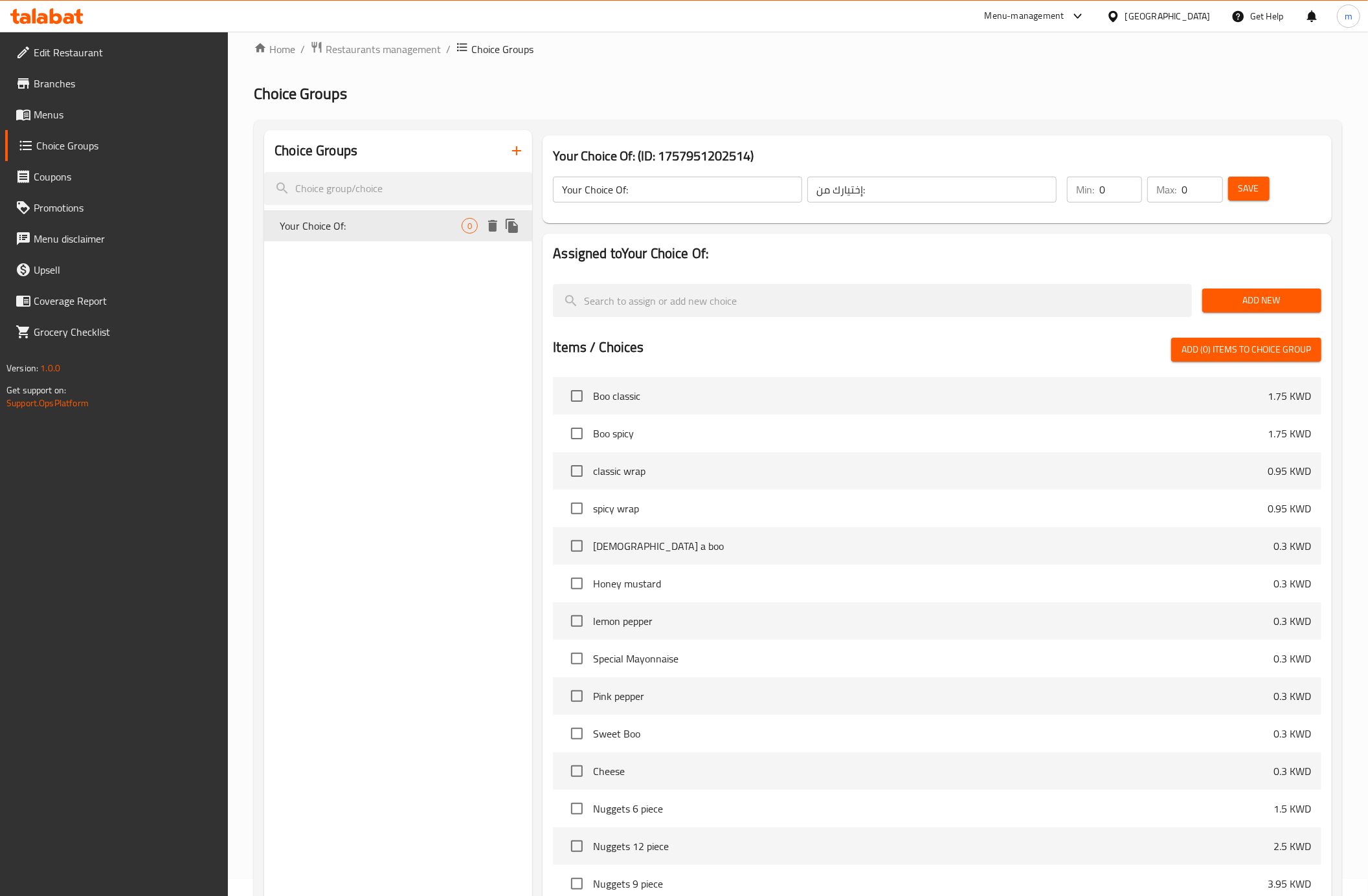
click at [360, 226] on span "Your Choice Of:" at bounding box center [371, 226] width 182 height 15
click at [1109, 198] on input "0" at bounding box center [1120, 190] width 43 height 26
type input "1"
click at [1125, 185] on input "1" at bounding box center [1120, 190] width 43 height 26
click at [1184, 190] on input "0" at bounding box center [1201, 190] width 41 height 26
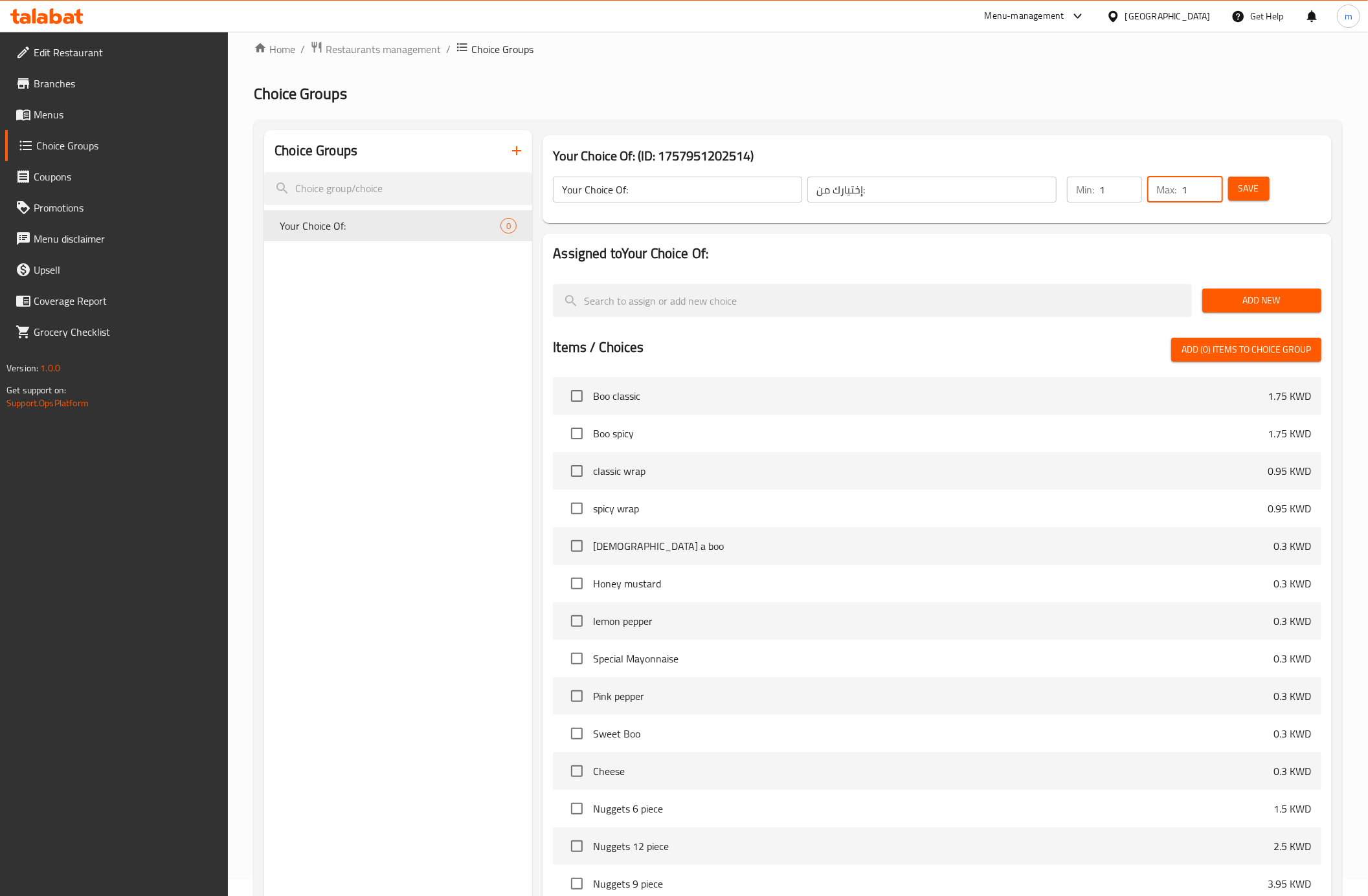
type input "1"
click at [1212, 184] on input "1" at bounding box center [1201, 190] width 41 height 26
click at [1244, 193] on span "Save" at bounding box center [1248, 188] width 21 height 16
click at [1272, 306] on span "Add New" at bounding box center [1261, 300] width 98 height 16
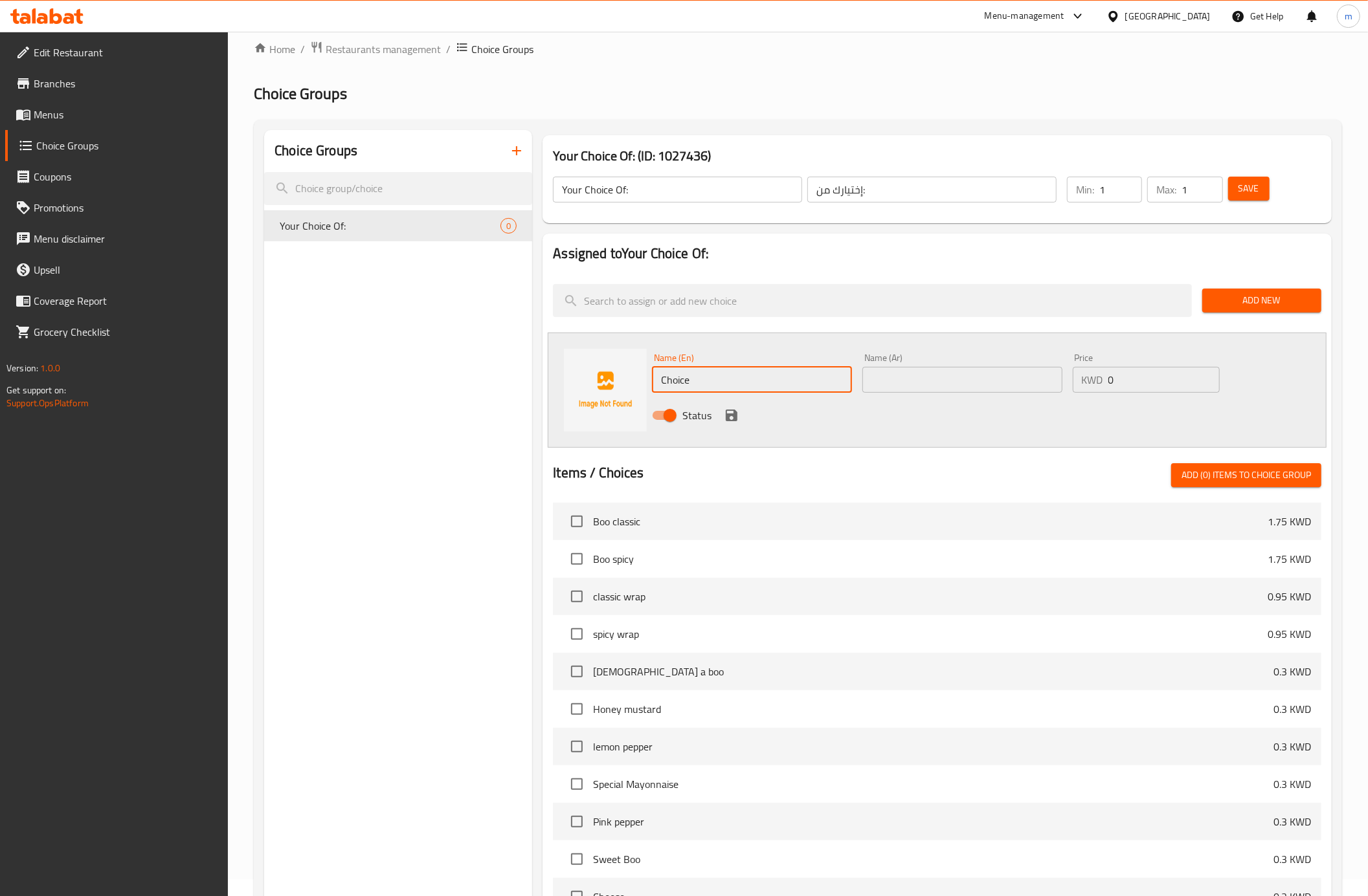
click at [687, 382] on input "Choice" at bounding box center [751, 379] width 200 height 26
paste input "Regular"
type input "Regular"
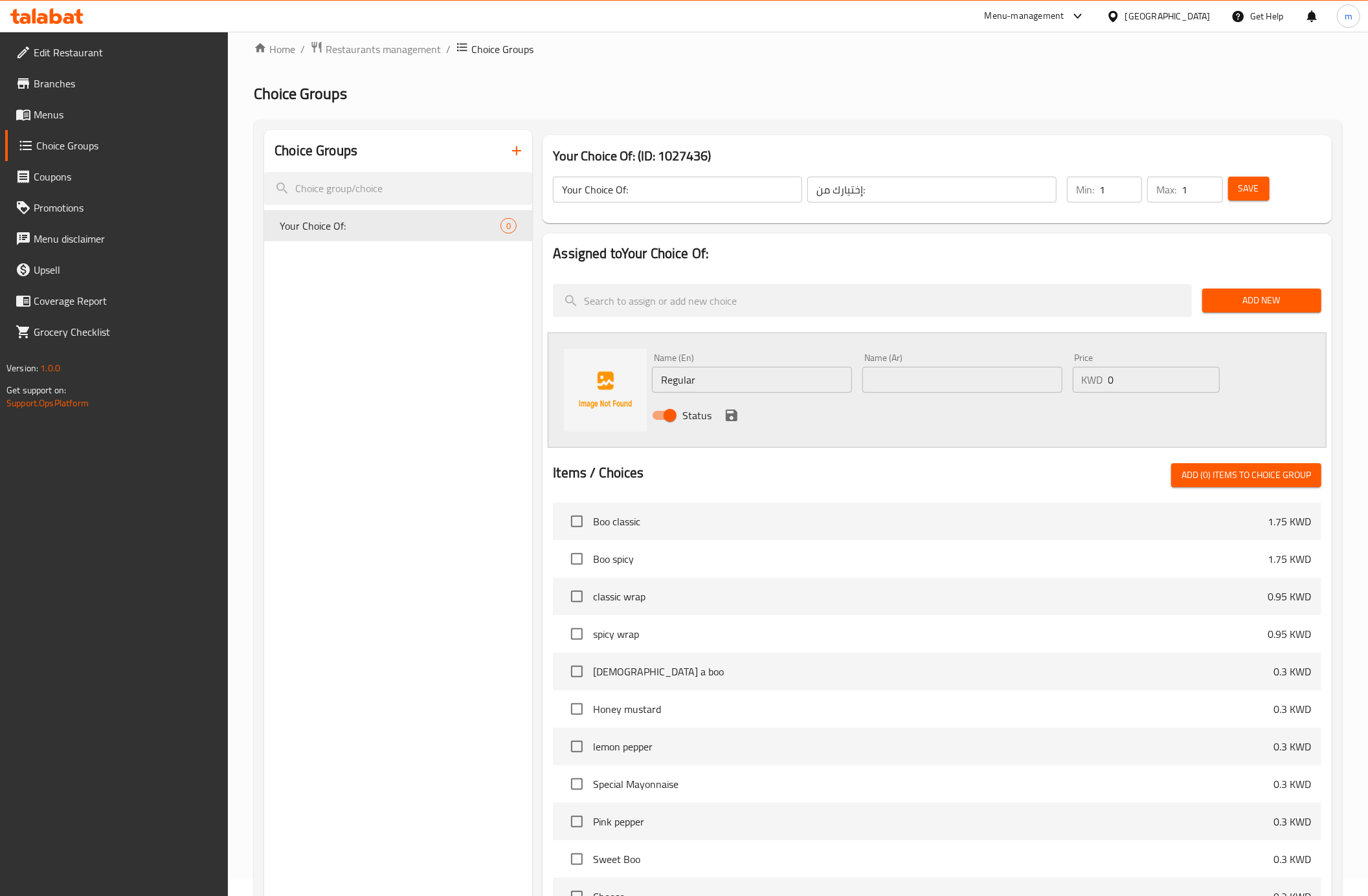
click at [894, 378] on input "text" at bounding box center [962, 379] width 200 height 26
paste input "عادي"
type input "عادي"
click at [1130, 373] on input "0" at bounding box center [1164, 379] width 112 height 26
click at [1263, 292] on span "Add New" at bounding box center [1261, 300] width 98 height 16
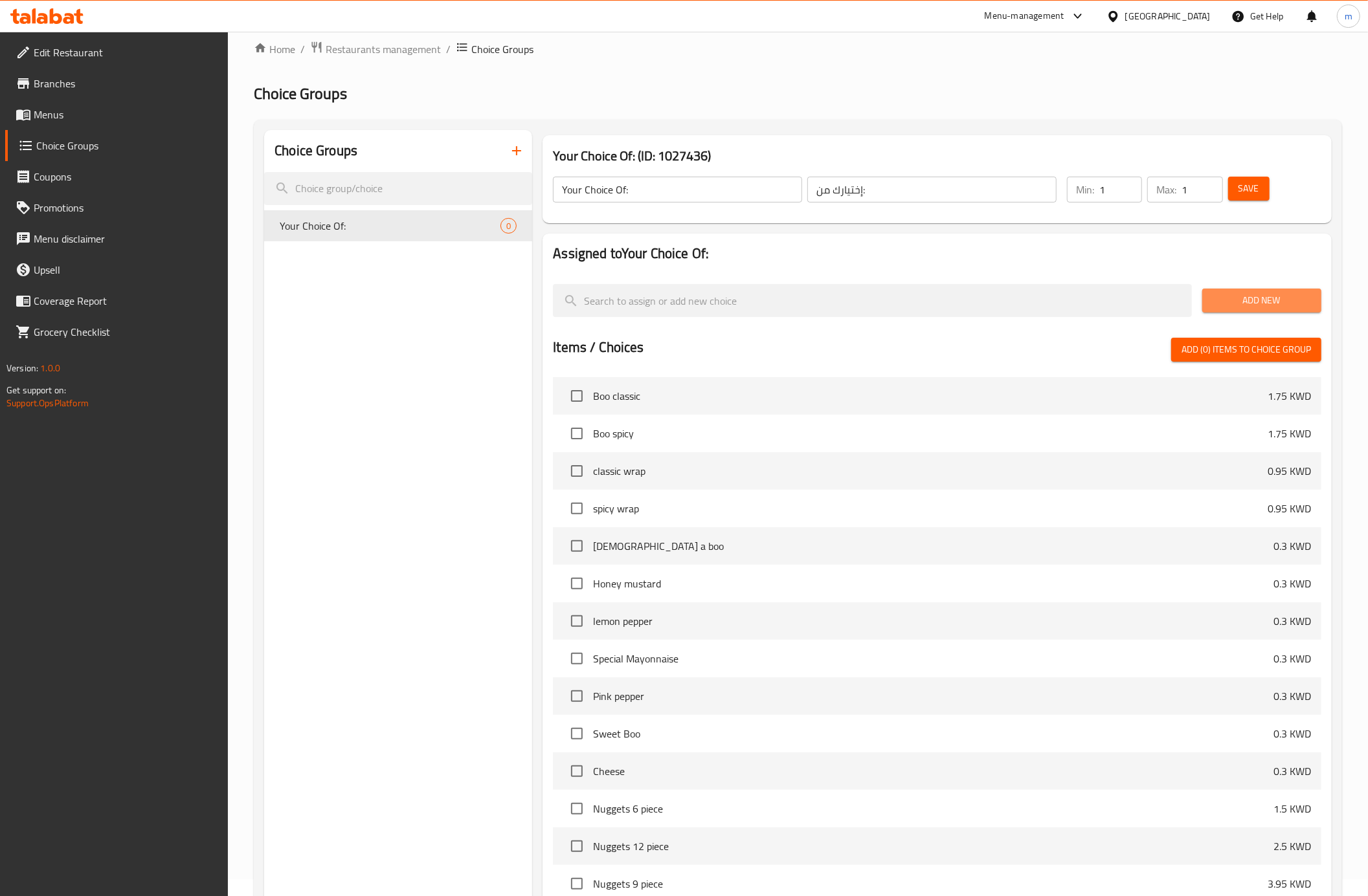
click at [1263, 292] on span "Add New" at bounding box center [1261, 300] width 98 height 16
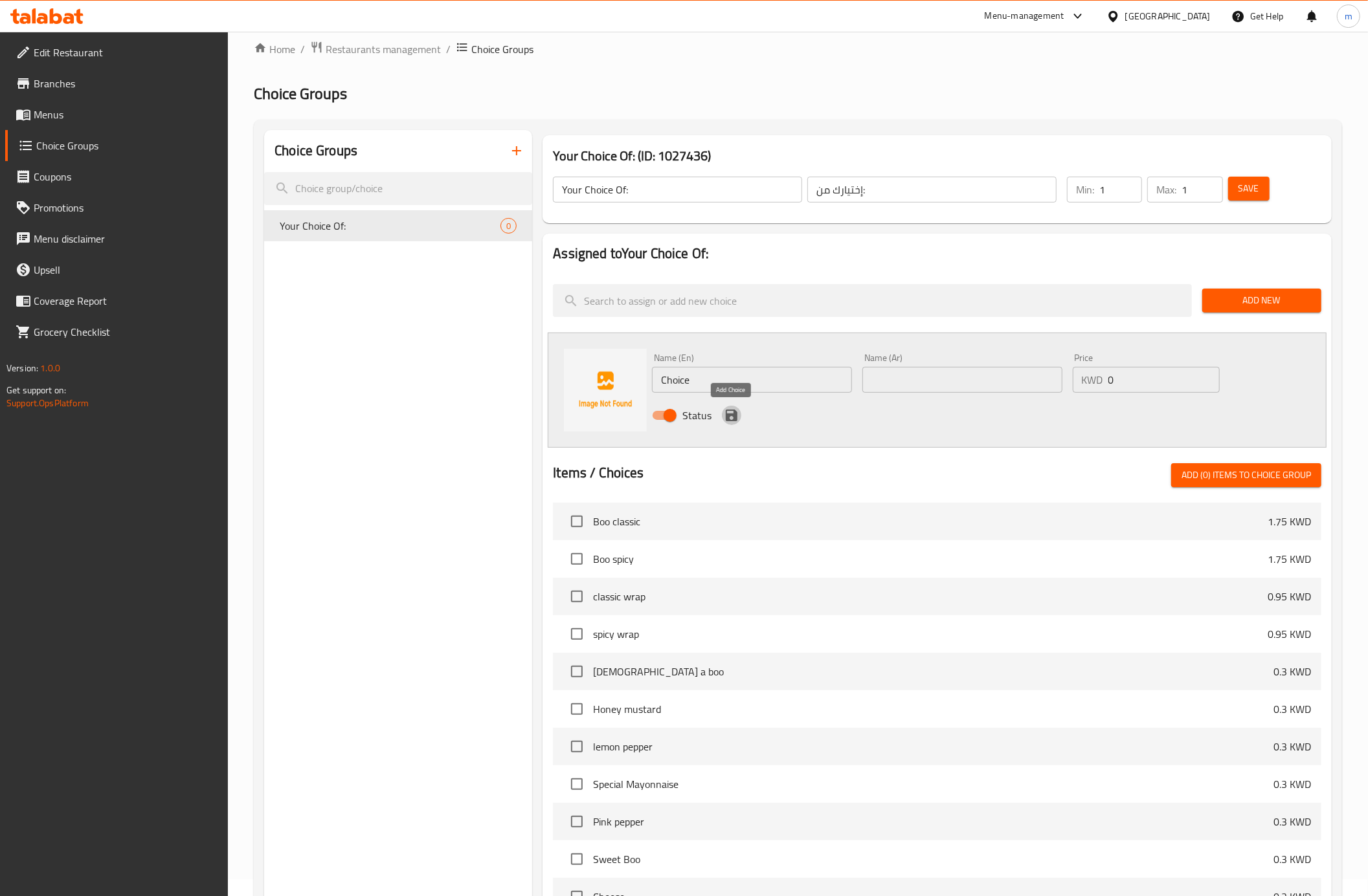
click at [737, 415] on icon "save" at bounding box center [731, 415] width 15 height 15
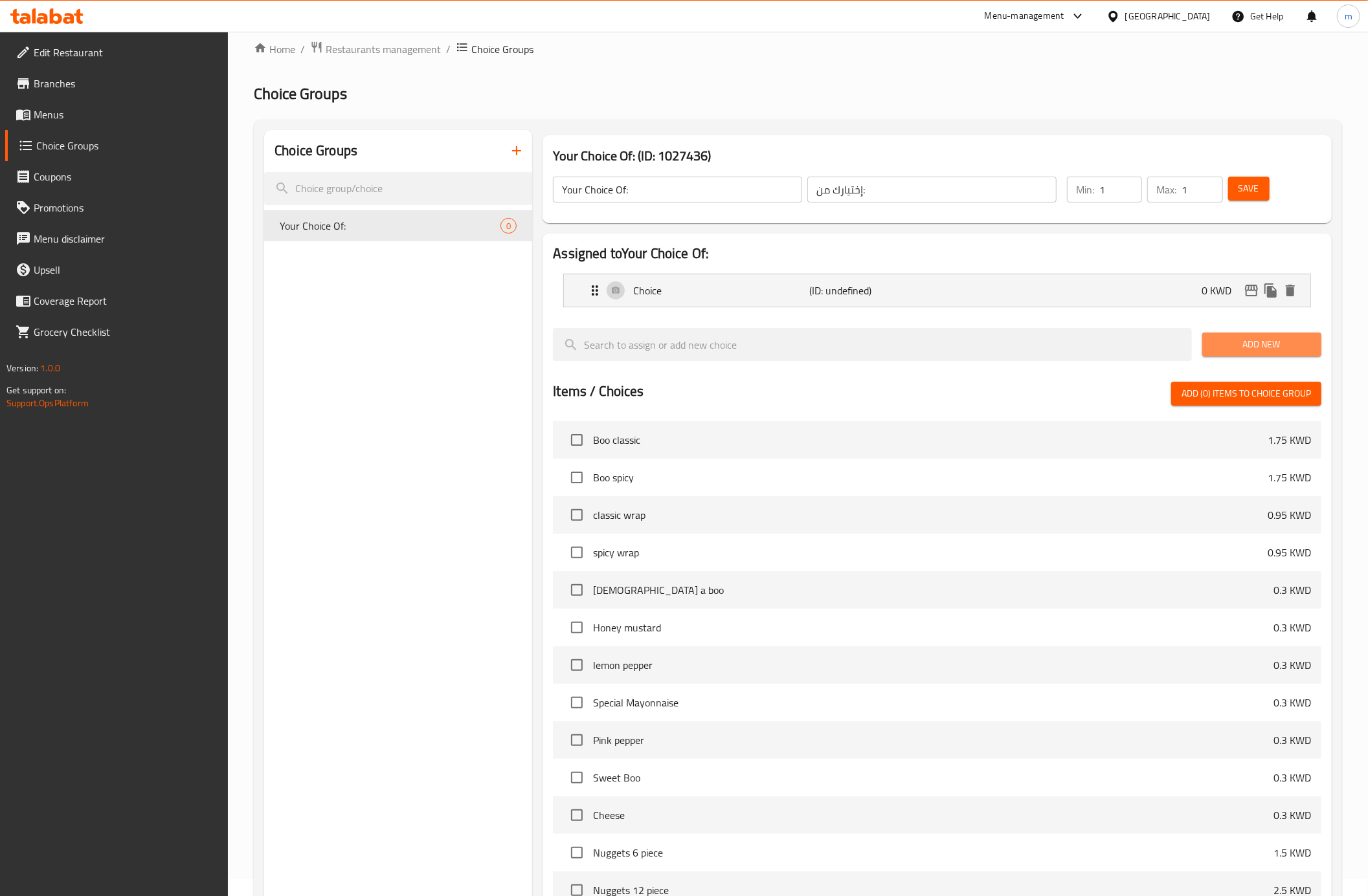
click at [1239, 349] on span "Add New" at bounding box center [1261, 345] width 98 height 16
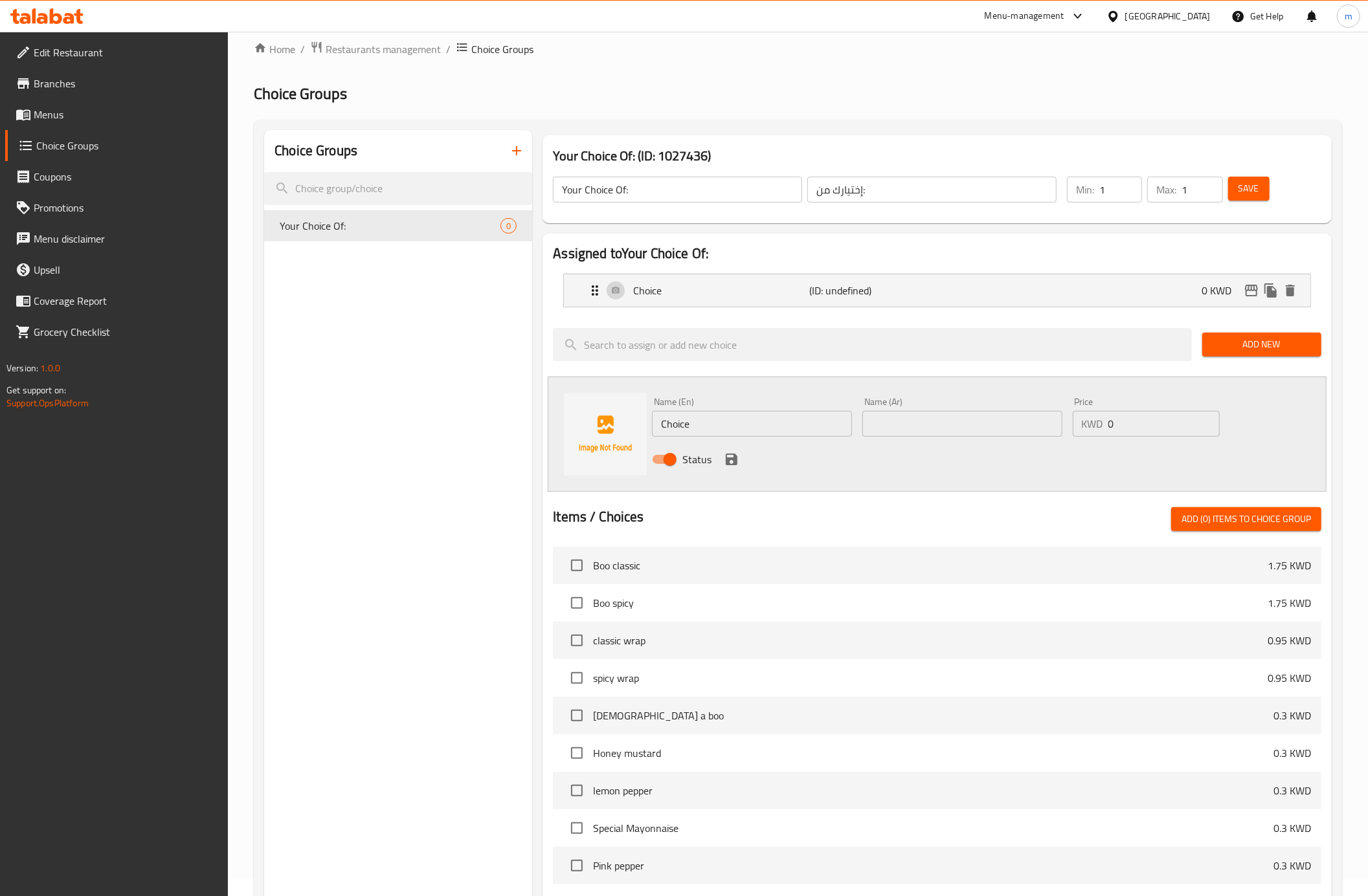
click at [715, 428] on input "Choice" at bounding box center [751, 423] width 200 height 26
paste input "spicy"
type input "spicy"
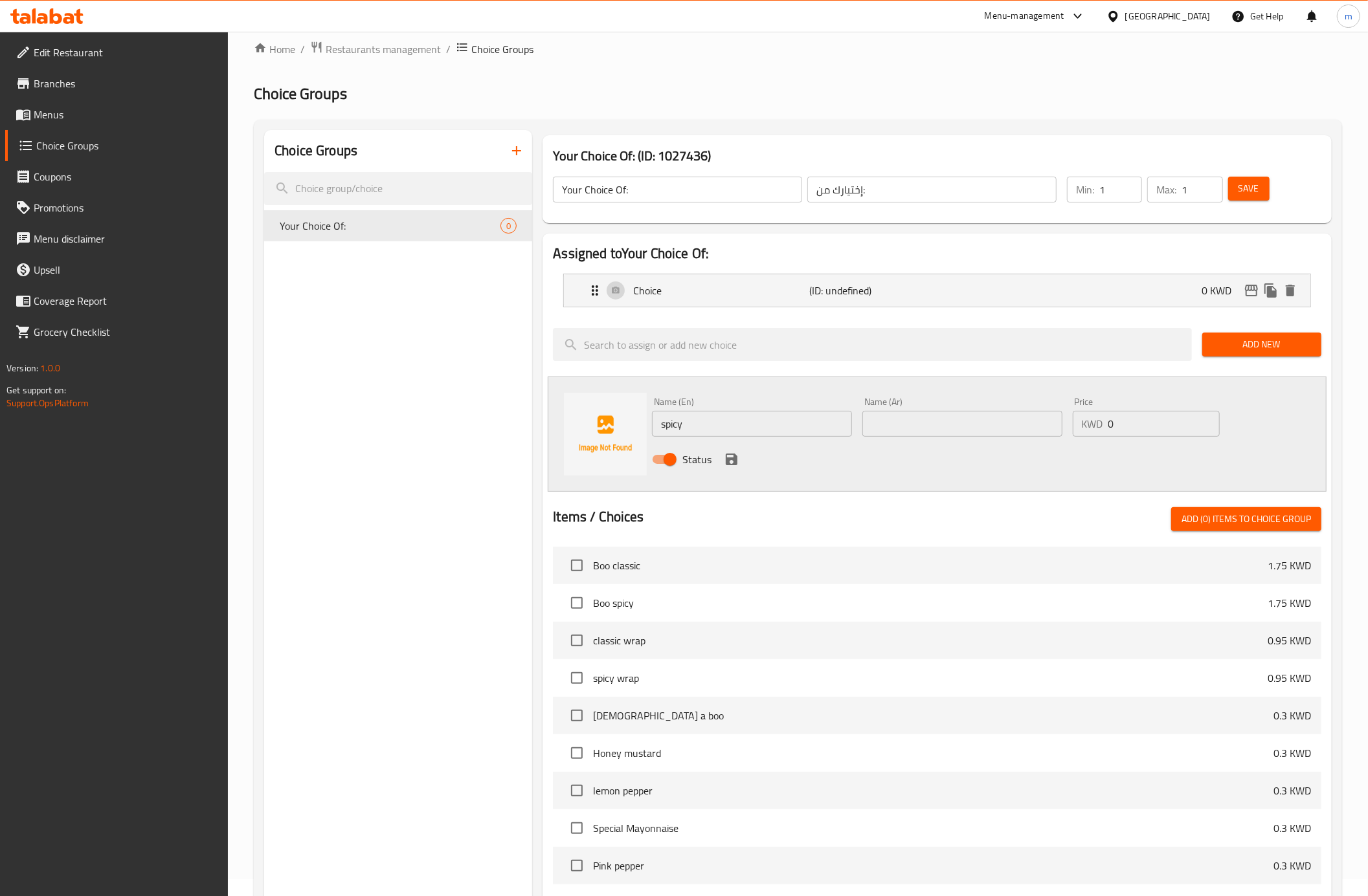
click at [890, 431] on input "text" at bounding box center [962, 423] width 200 height 26
paste input "سبايسي"
click at [1270, 288] on icon "duplicate" at bounding box center [1270, 290] width 12 height 14
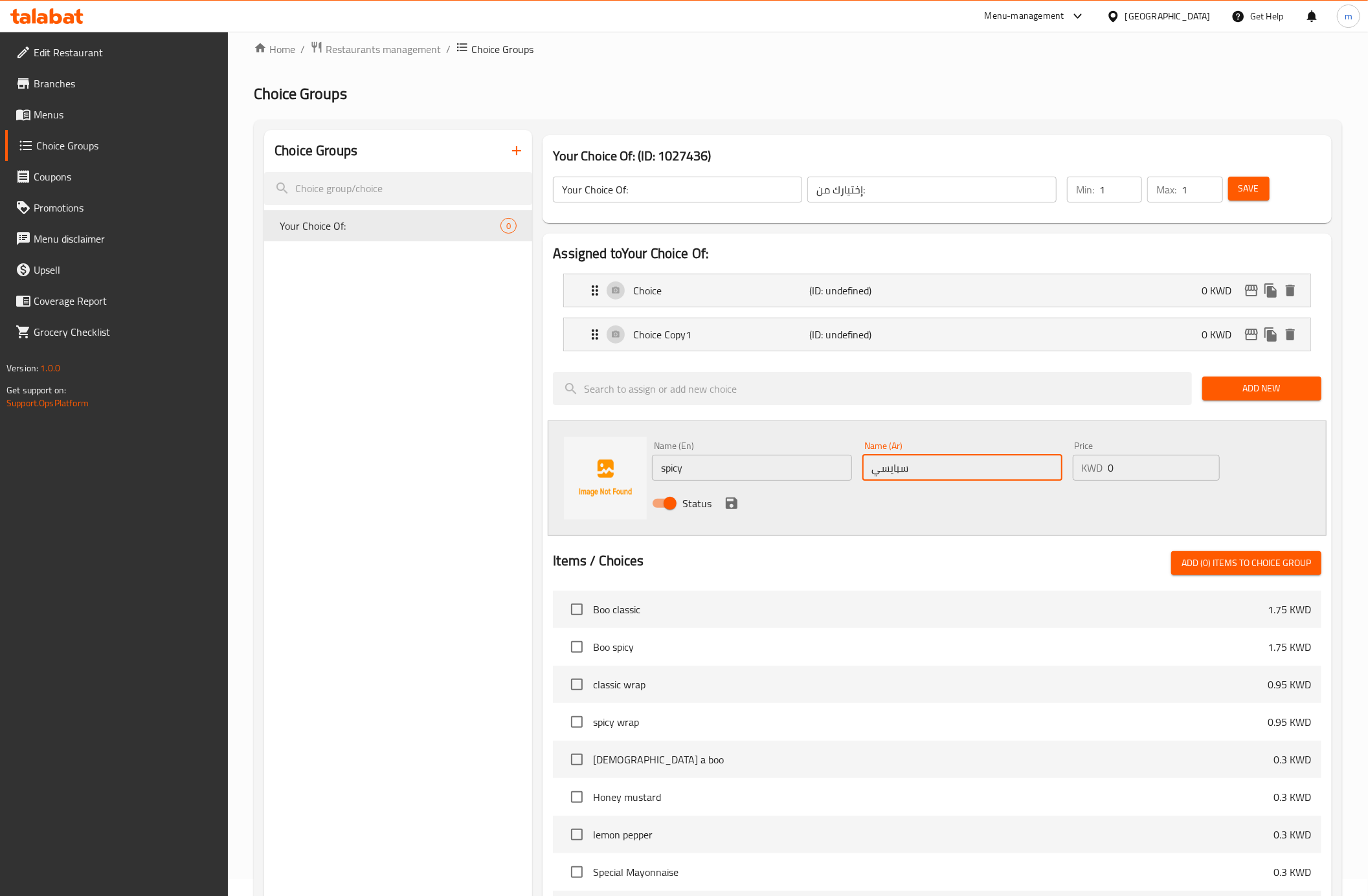
type input "سبايسي"
click at [1246, 190] on span "Save" at bounding box center [1248, 188] width 21 height 16
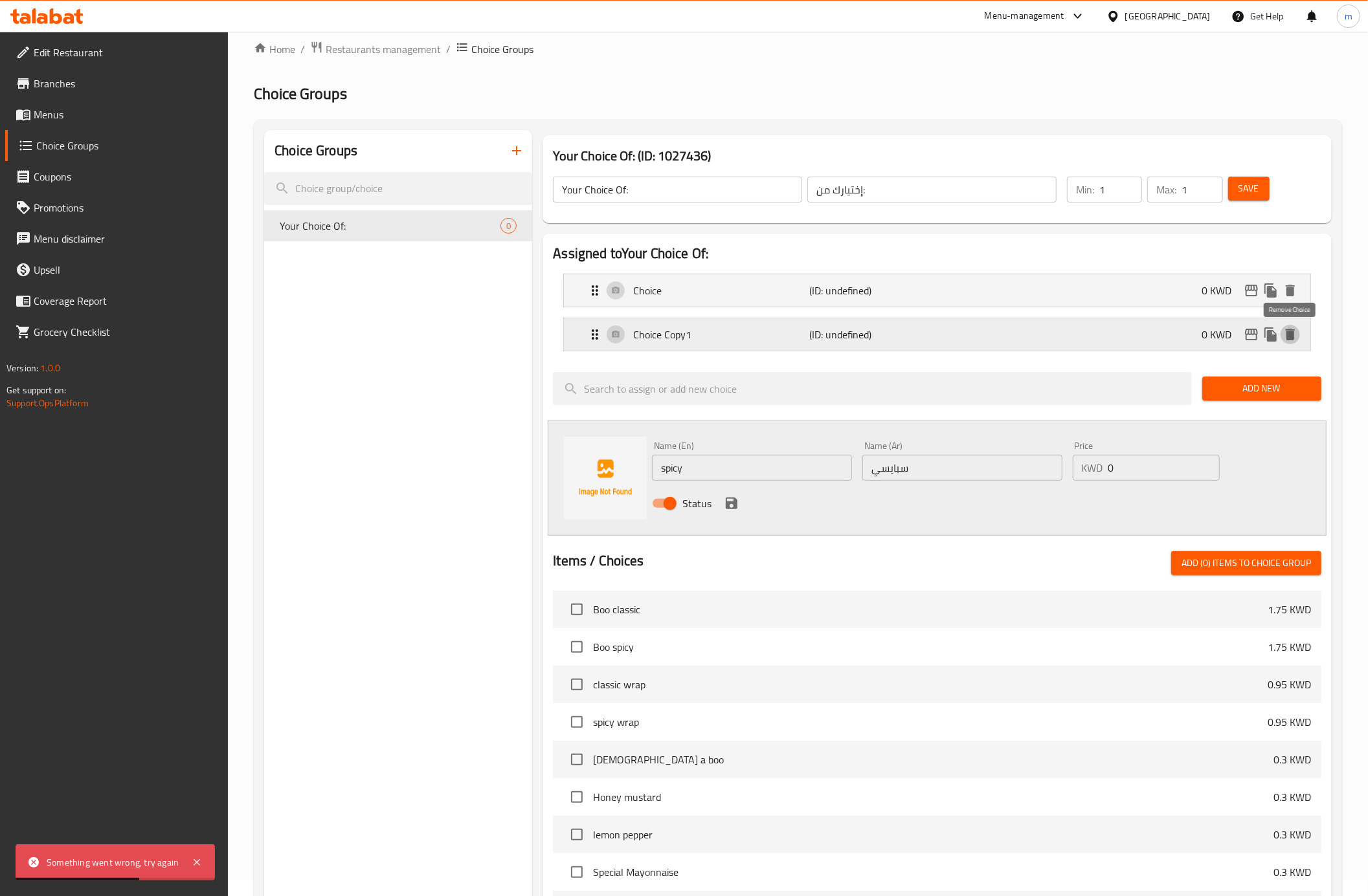
click at [1293, 332] on icon "delete" at bounding box center [1290, 334] width 9 height 11
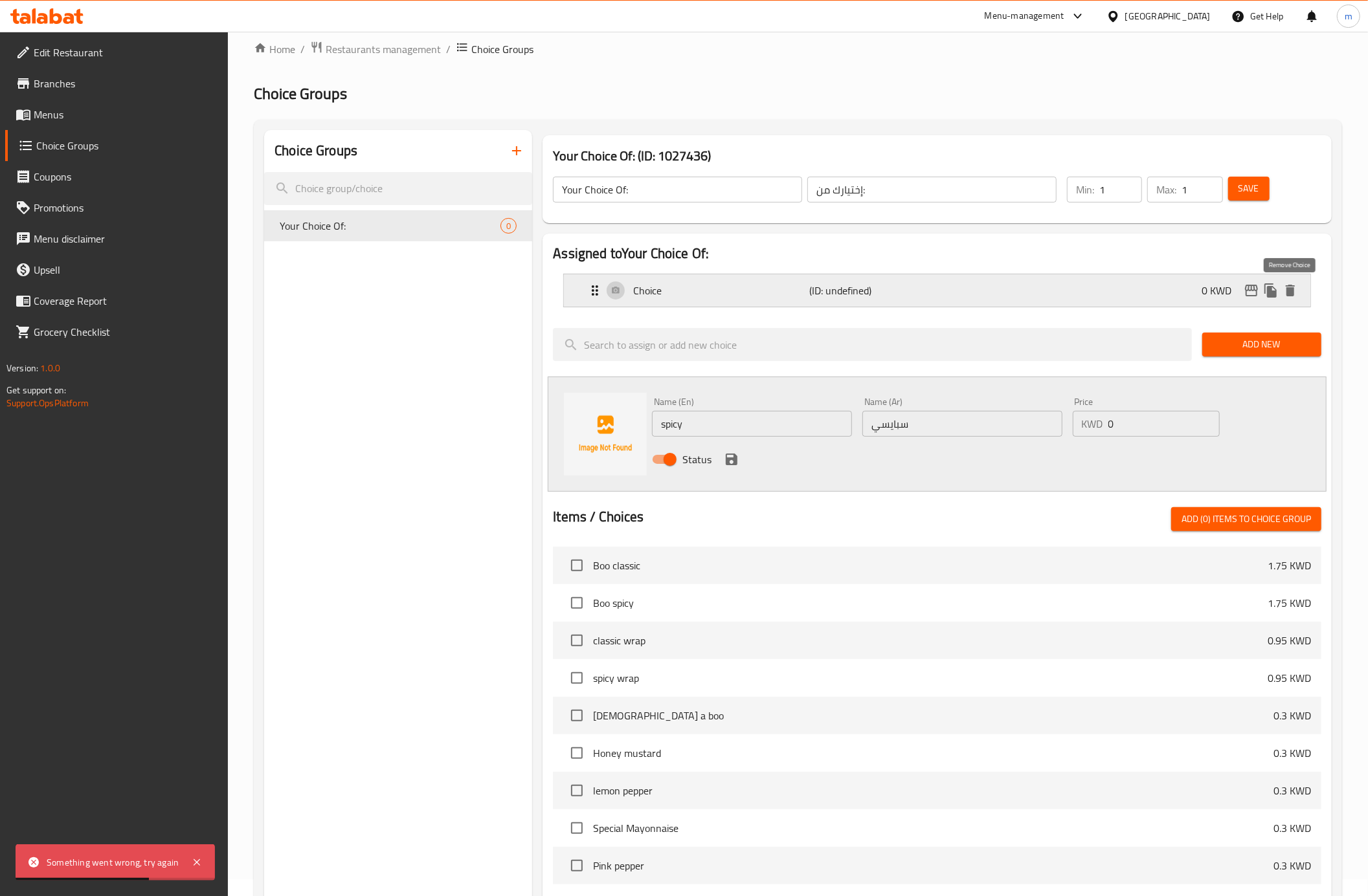
click at [1292, 296] on icon "delete" at bounding box center [1290, 290] width 9 height 11
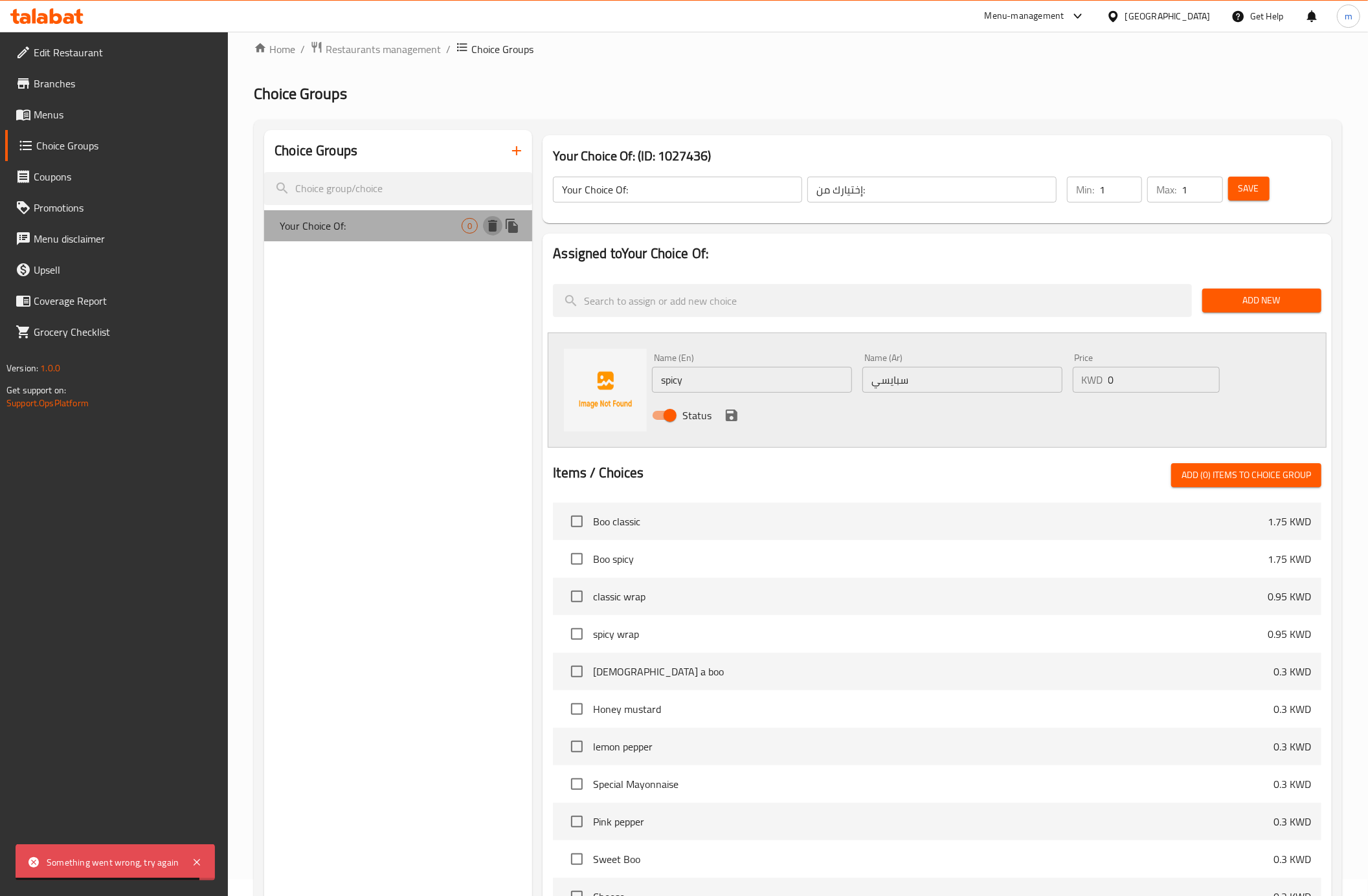
click at [496, 223] on icon "delete" at bounding box center [493, 225] width 9 height 11
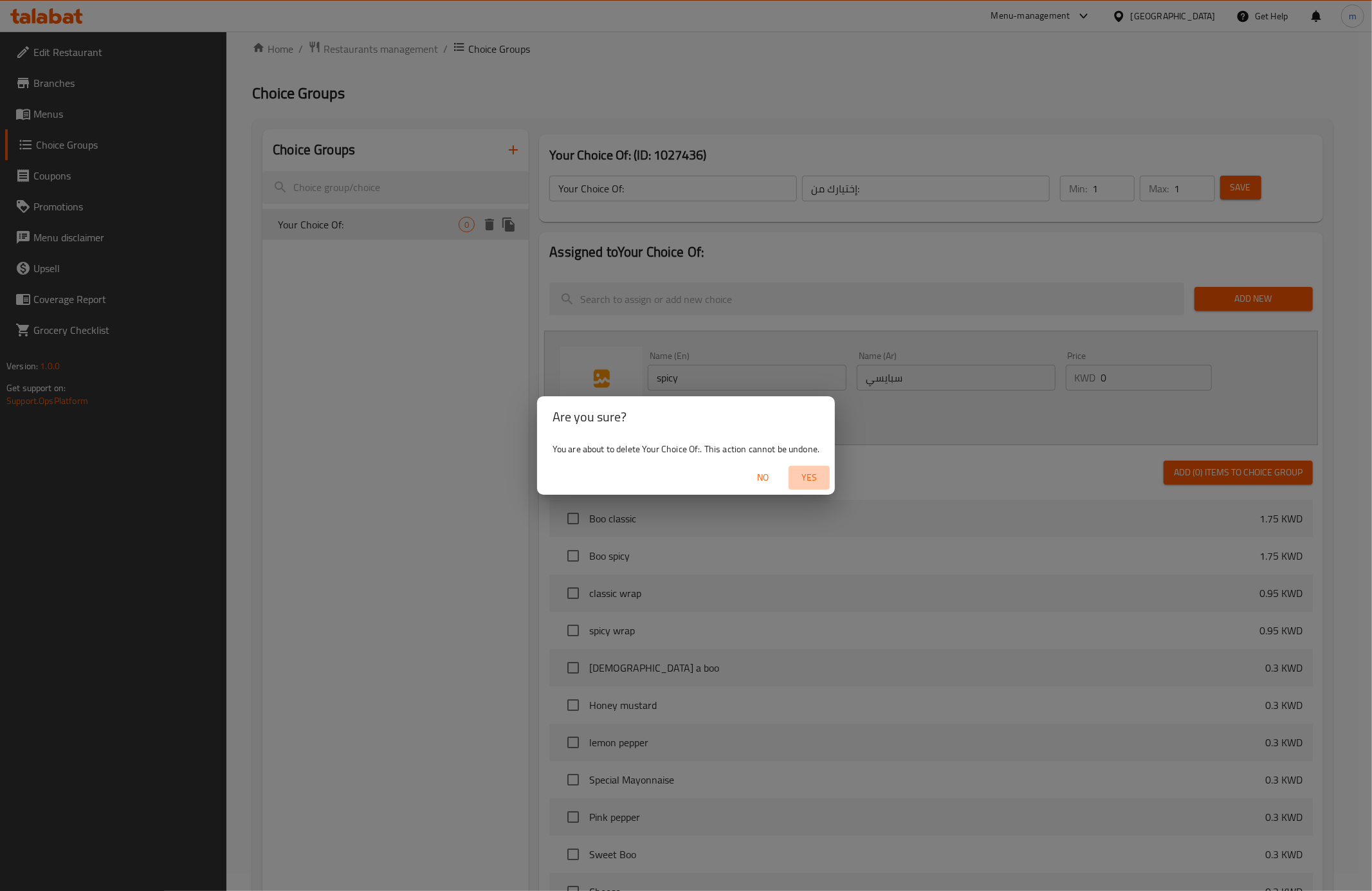
click at [804, 472] on span "Yes" at bounding box center [809, 477] width 31 height 16
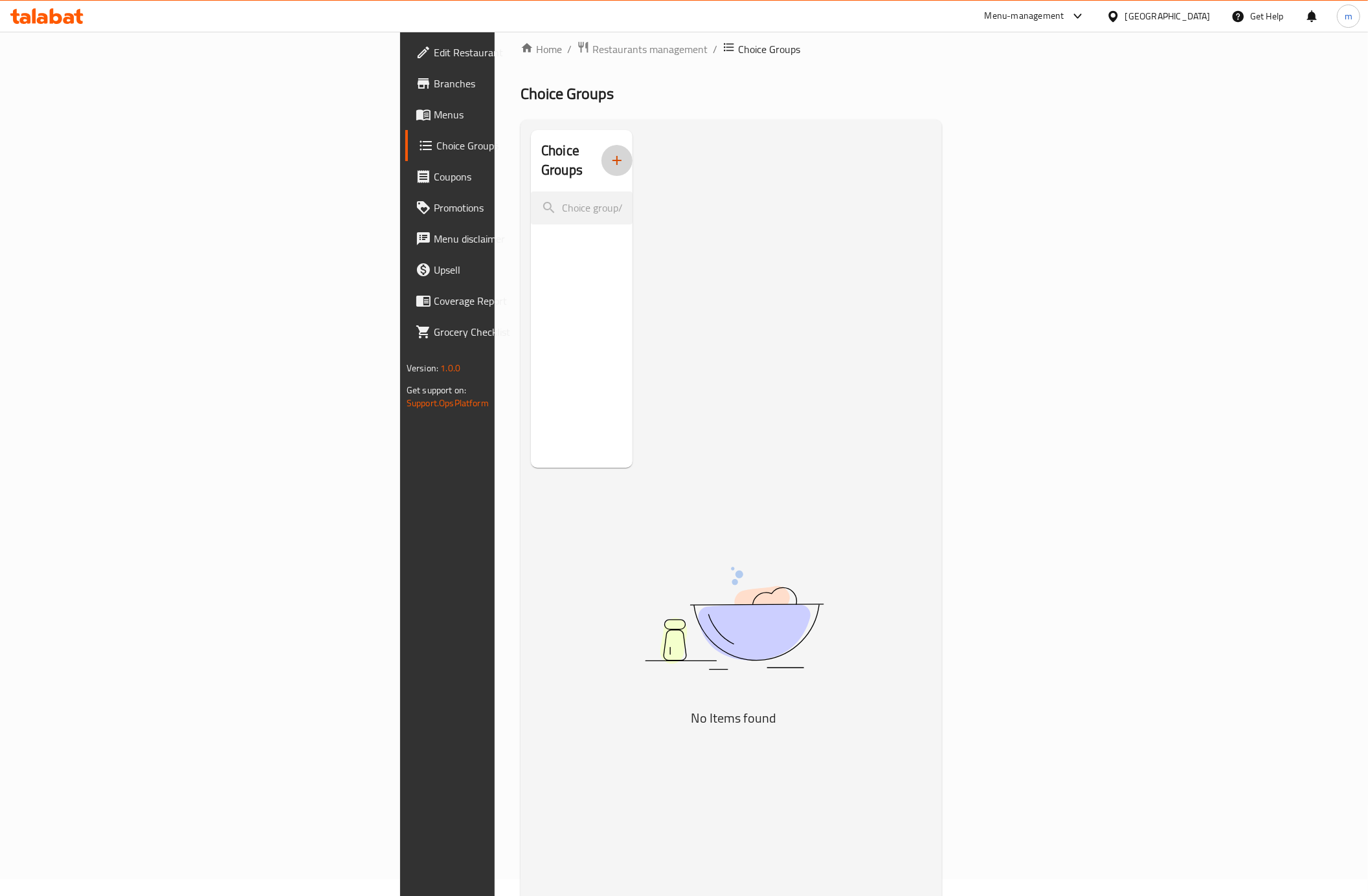
click at [613, 156] on icon "button" at bounding box center [617, 161] width 9 height 9
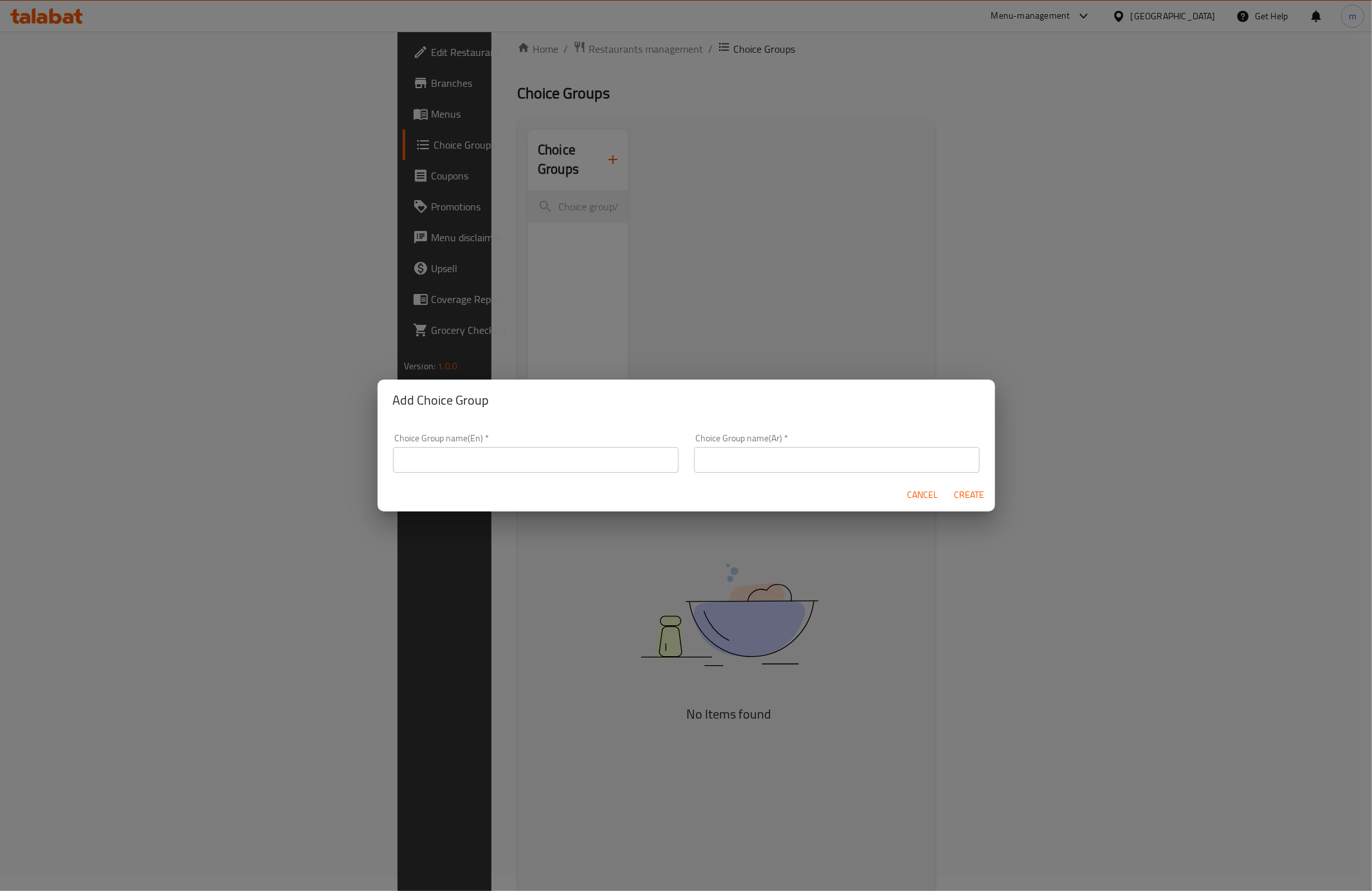
click at [497, 464] on input "text" at bounding box center [536, 459] width 285 height 26
type input "Your Choice Of:"
click at [769, 479] on div "Cancel Create" at bounding box center [686, 495] width 617 height 34
click at [749, 461] on input "text" at bounding box center [837, 459] width 285 height 26
type input "إختيارك من:"
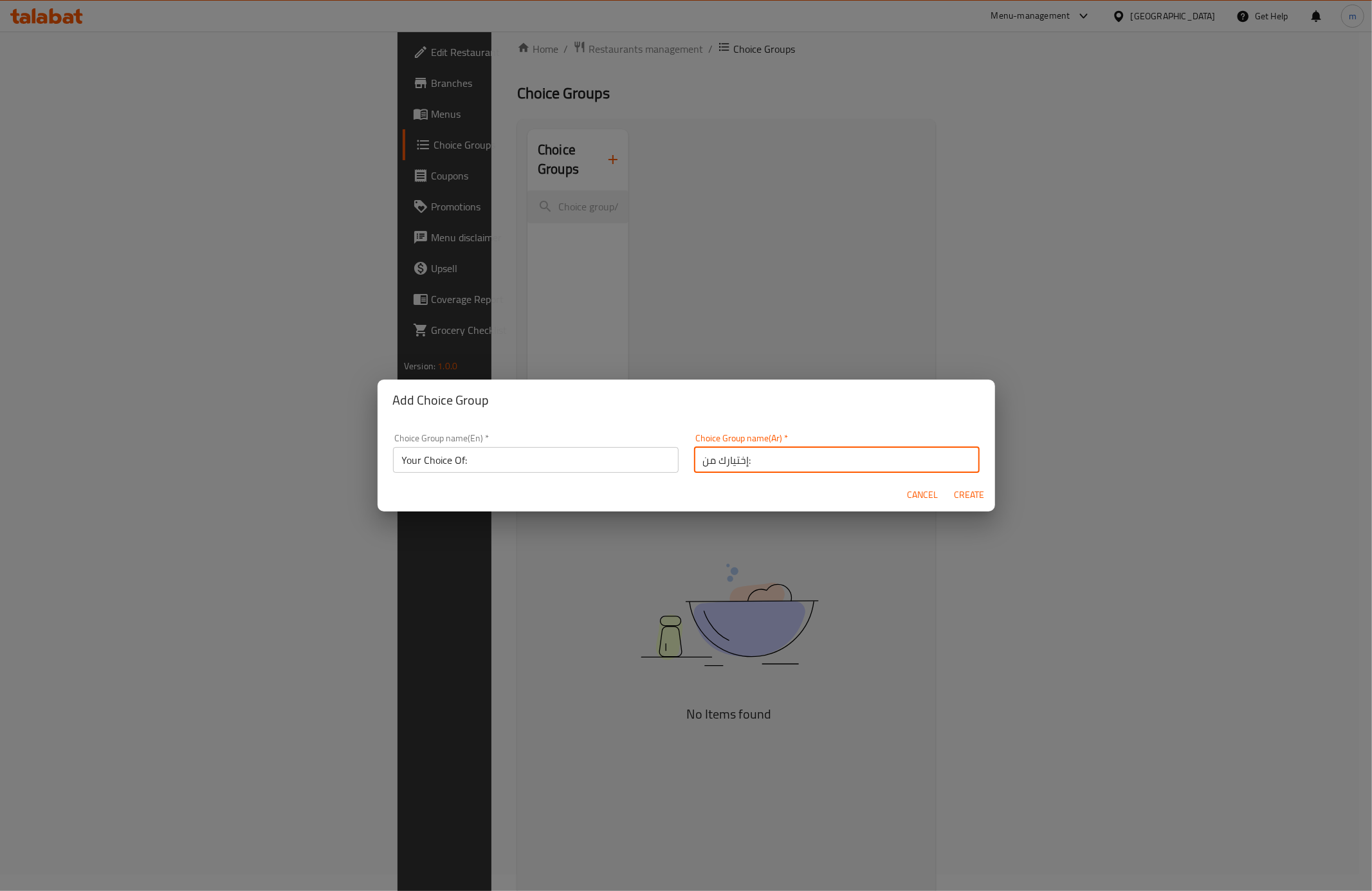
click at [984, 493] on button "Create" at bounding box center [969, 495] width 41 height 24
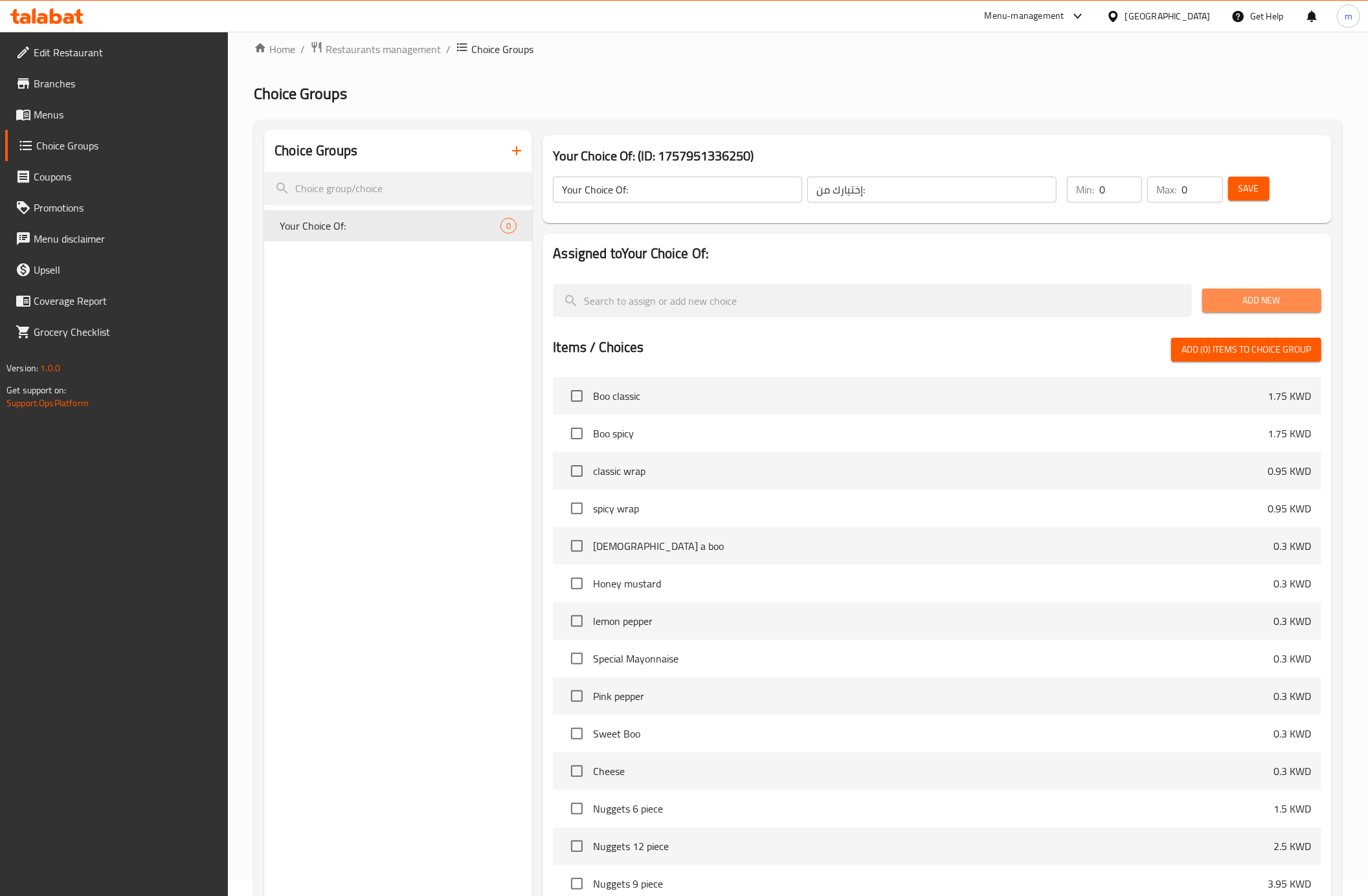
click at [1218, 296] on span "Add New" at bounding box center [1261, 300] width 98 height 16
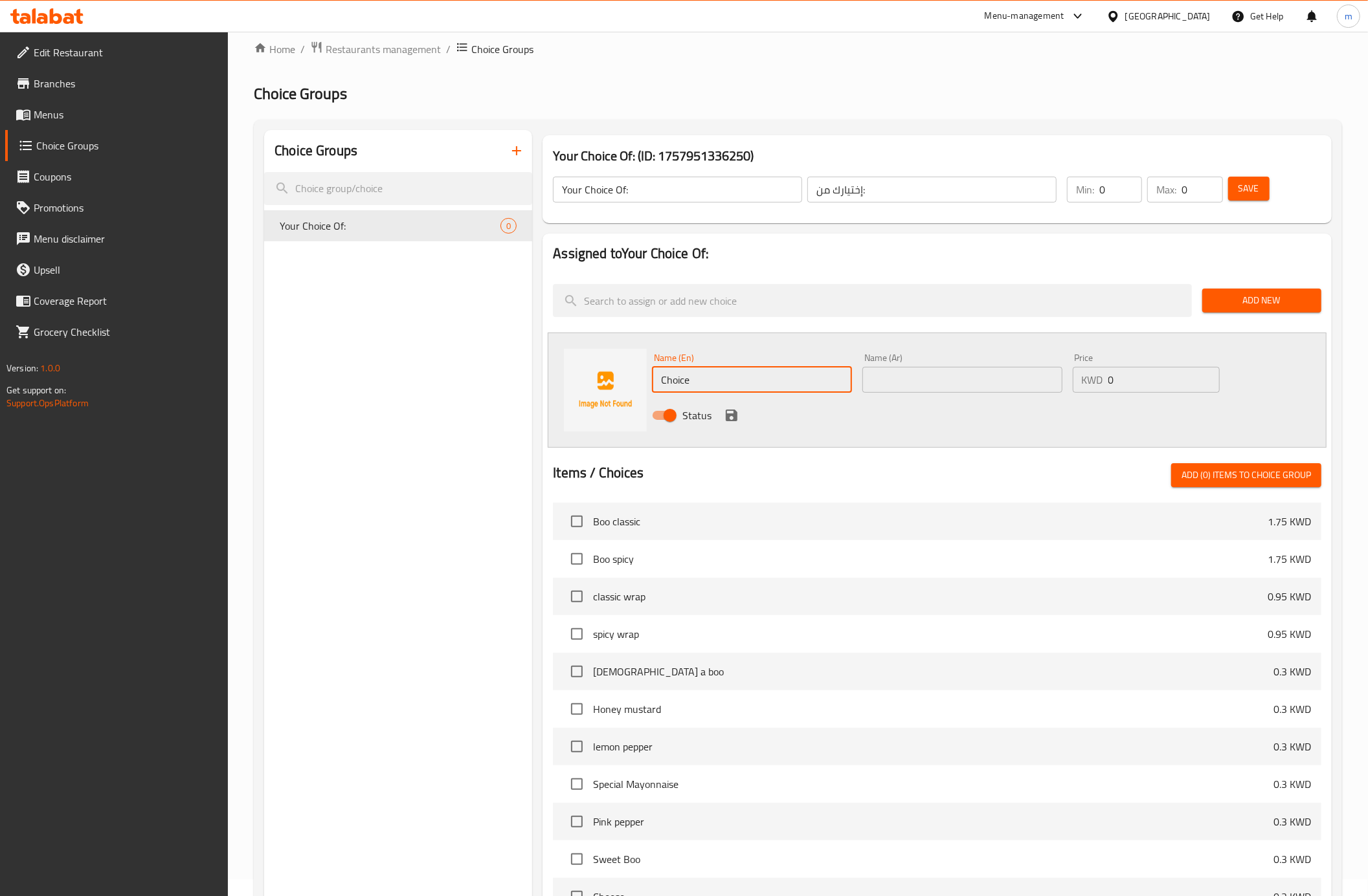
click at [748, 376] on input "Choice" at bounding box center [751, 379] width 200 height 26
type input "C"
click at [698, 389] on input "text" at bounding box center [751, 379] width 200 height 26
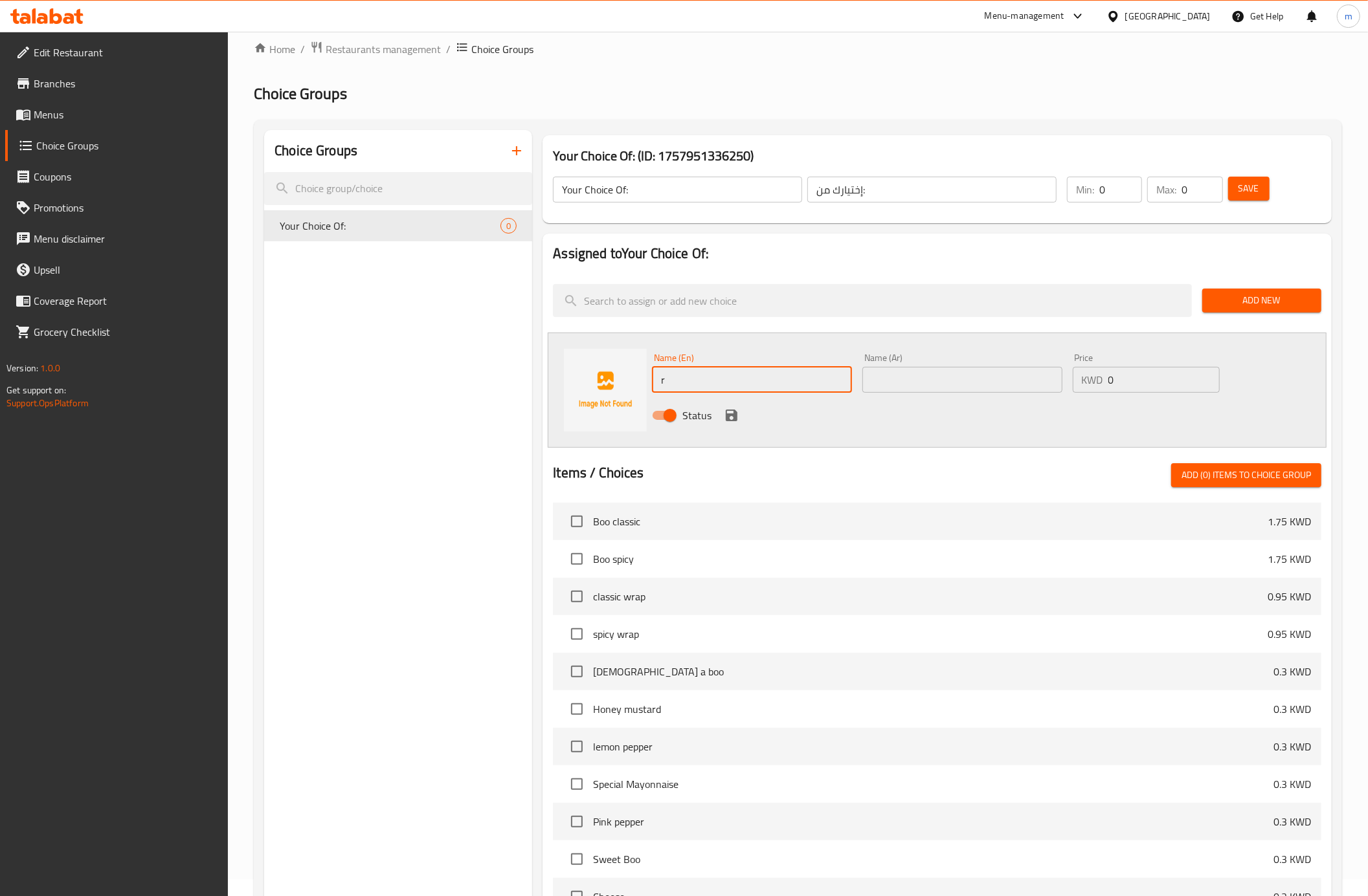
type input "Regular"
click at [878, 388] on input "text" at bounding box center [962, 379] width 200 height 26
type input "عادي"
click at [1137, 377] on input "0" at bounding box center [1164, 379] width 112 height 26
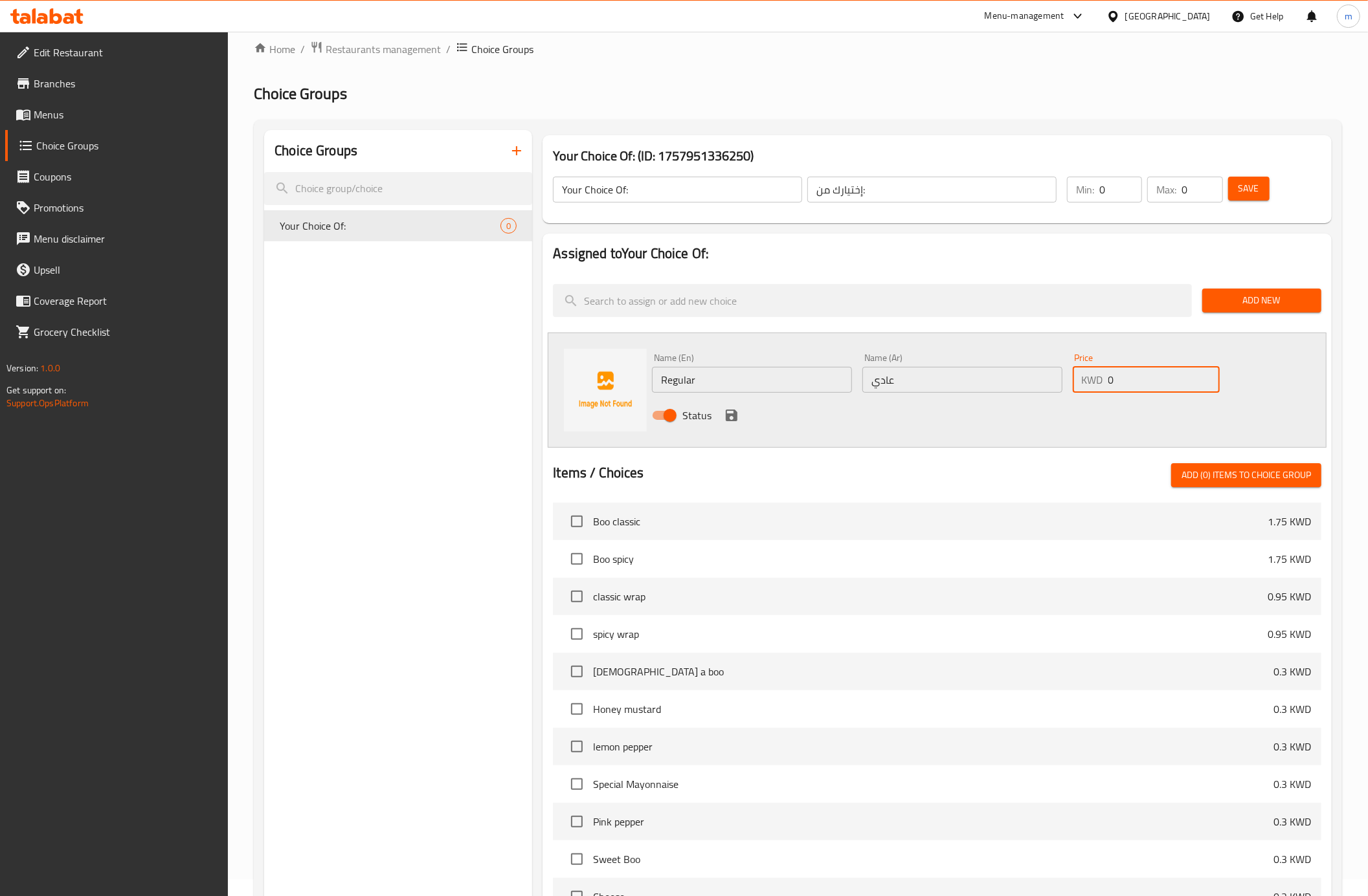
click at [1137, 377] on input "0" at bounding box center [1164, 379] width 112 height 26
click at [739, 407] on div "Status" at bounding box center [962, 415] width 631 height 35
click at [737, 411] on icon "save" at bounding box center [731, 415] width 15 height 15
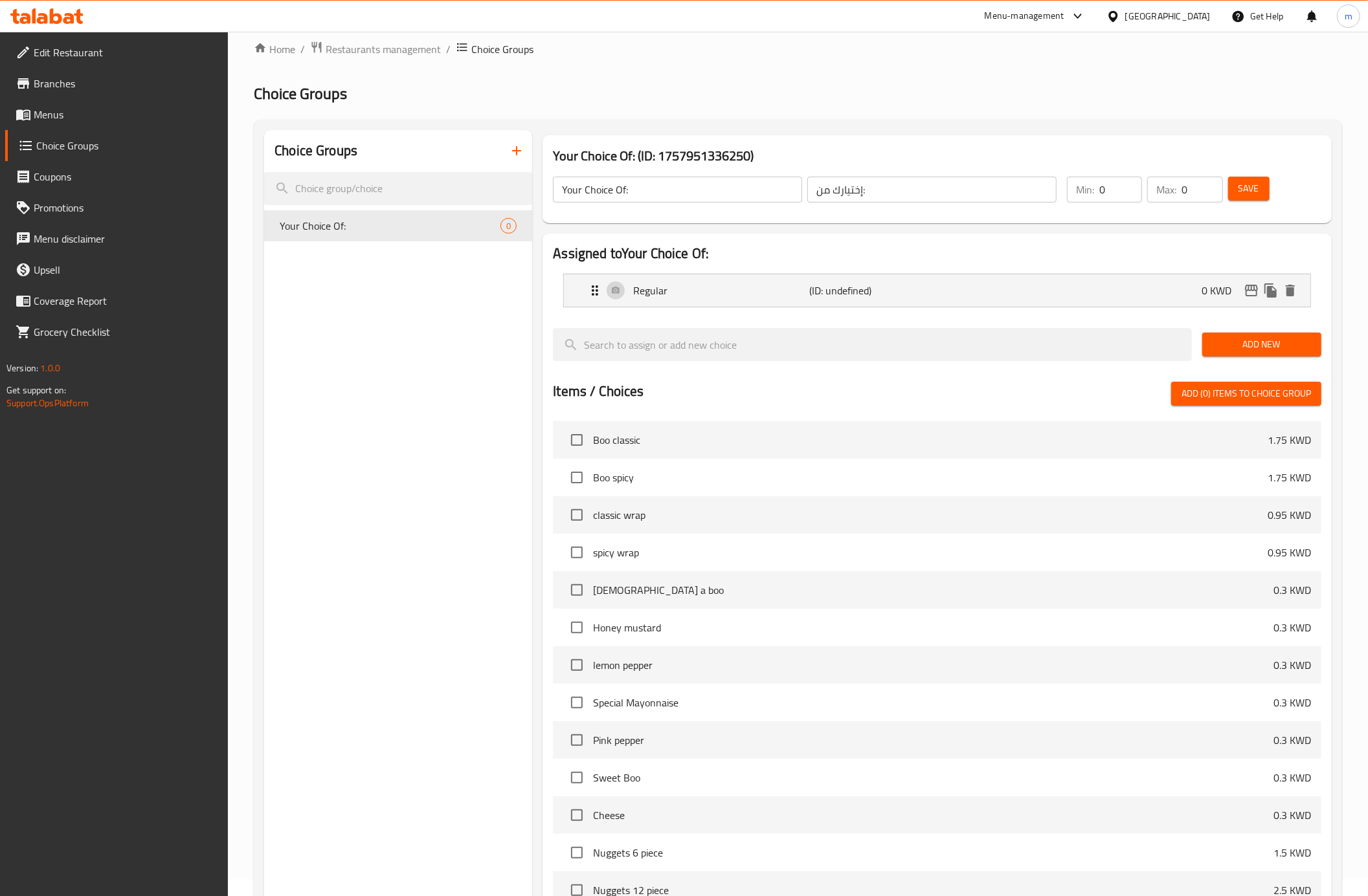
click at [1223, 345] on span "Add New" at bounding box center [1261, 345] width 98 height 16
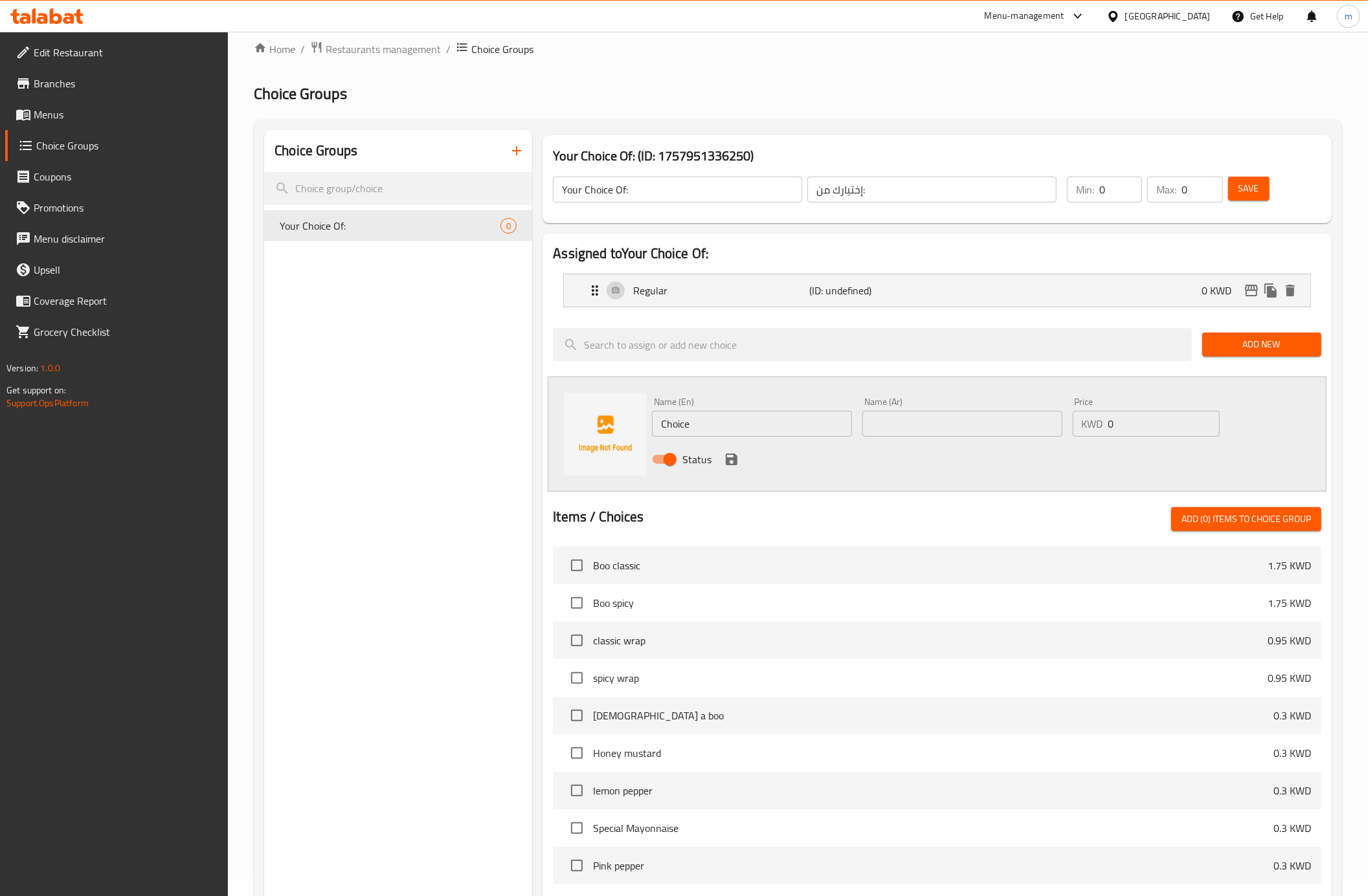
click at [747, 433] on input "Choice" at bounding box center [751, 423] width 200 height 26
type input "س"
type input "spicy"
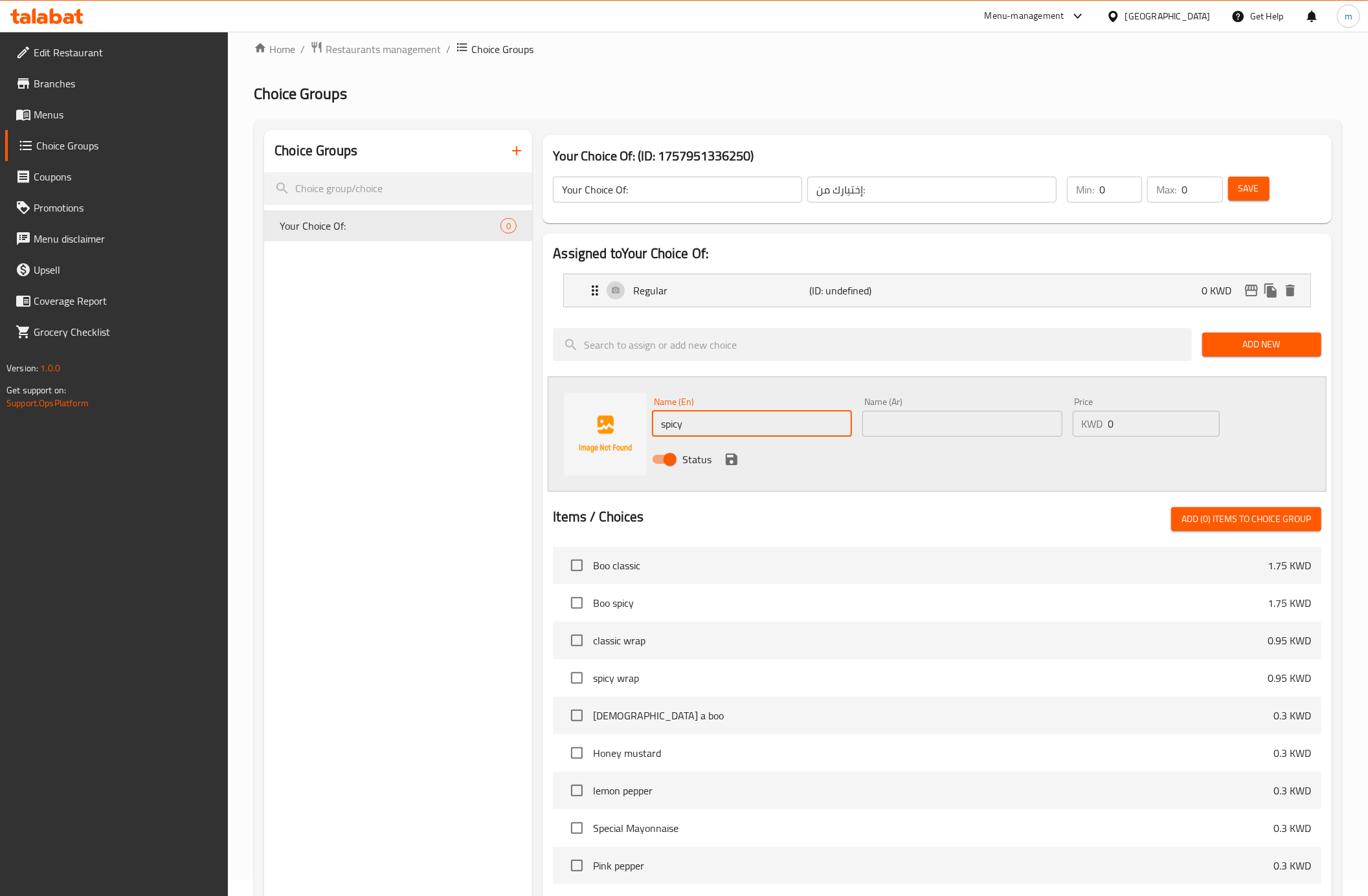
click at [912, 437] on div "Name (Ar) Name (Ar)" at bounding box center [962, 417] width 210 height 50
click at [912, 431] on input "text" at bounding box center [962, 423] width 200 height 26
type input "ح"
type input "سبايسي"
click at [736, 451] on icon "save" at bounding box center [731, 459] width 15 height 15
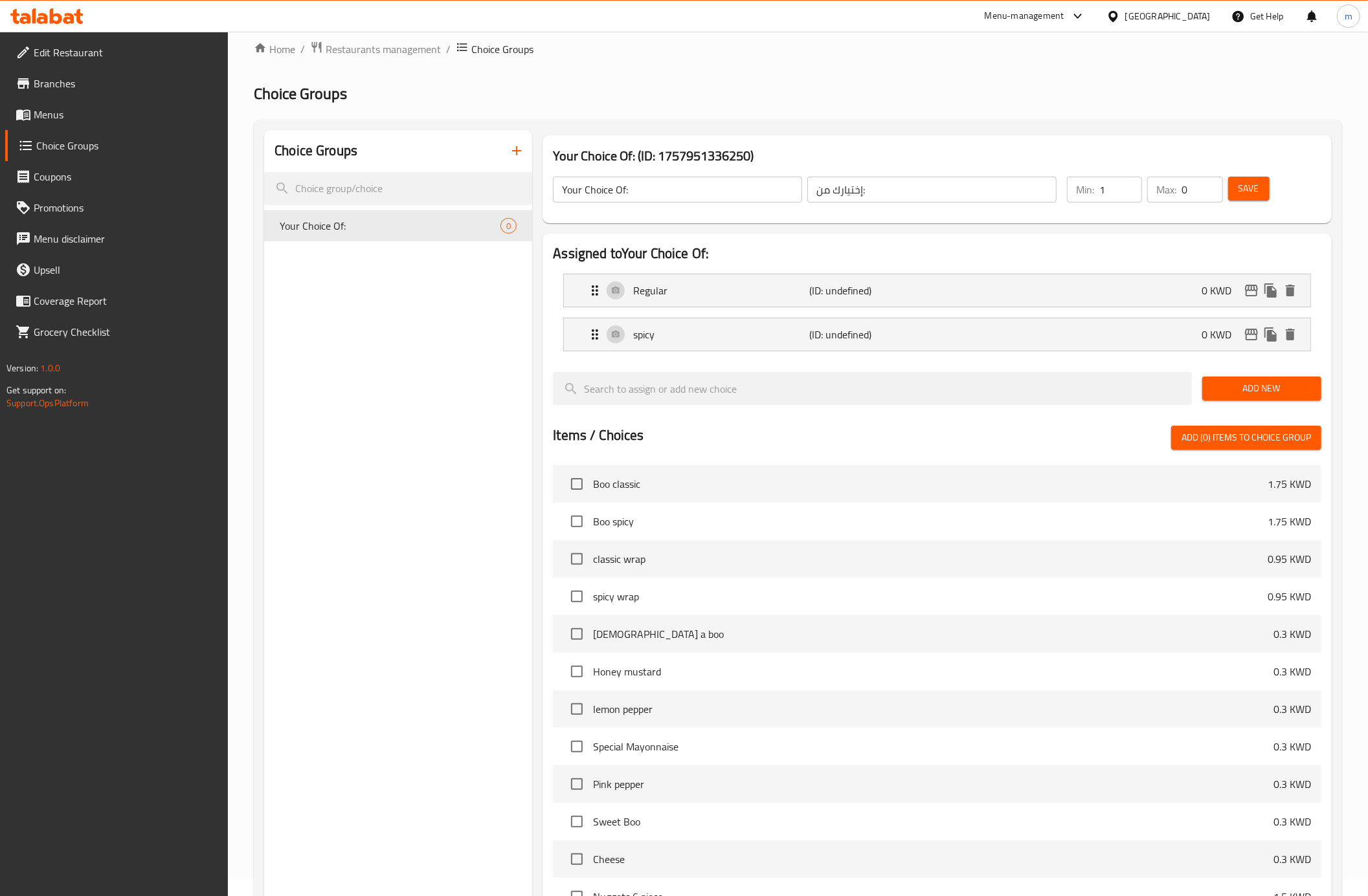
type input "1"
click at [1124, 184] on input "1" at bounding box center [1120, 190] width 43 height 26
type input "1"
click at [1208, 182] on input "1" at bounding box center [1201, 190] width 41 height 26
click at [1254, 184] on span "Save" at bounding box center [1248, 188] width 21 height 16
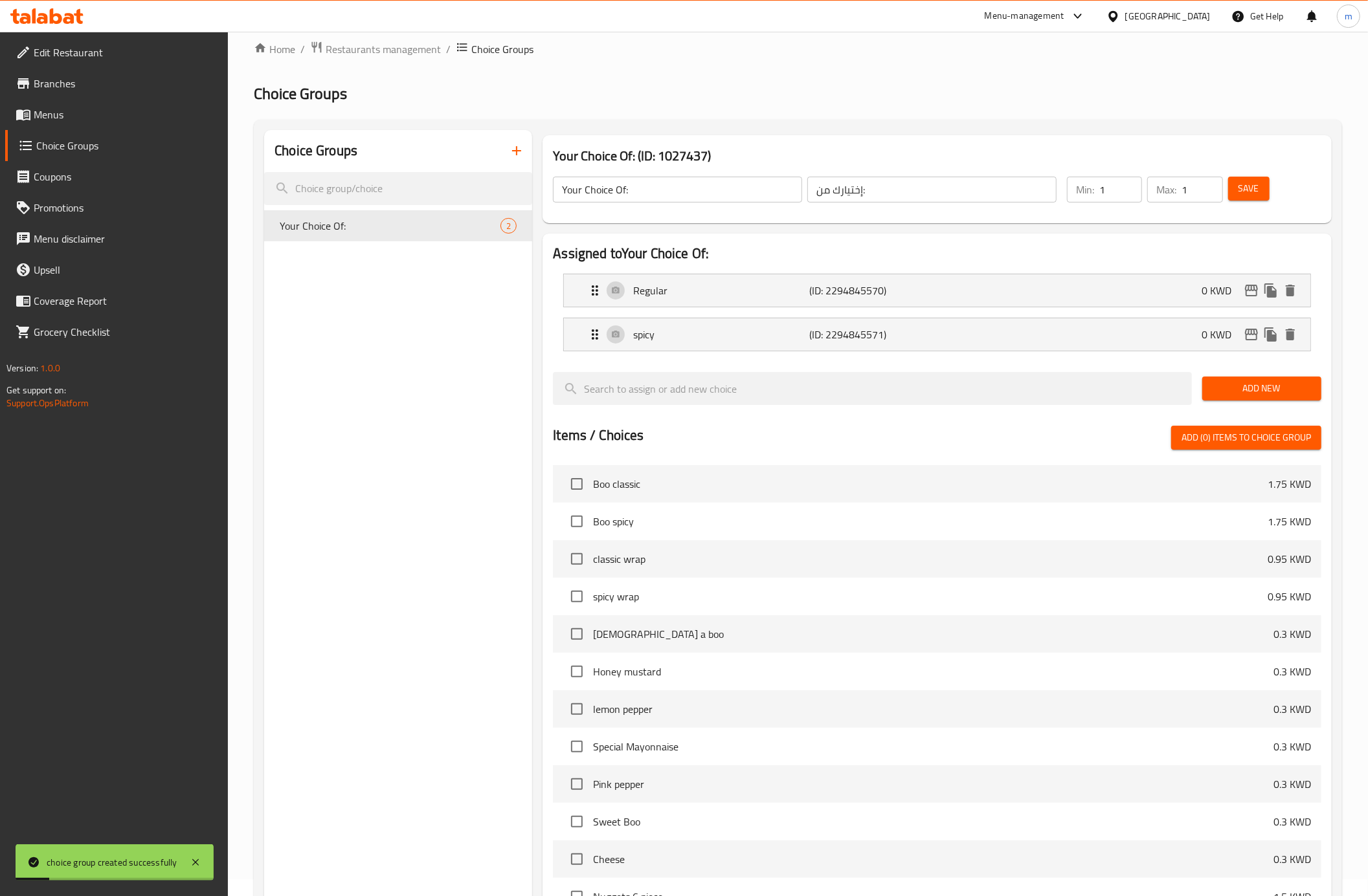
click at [97, 118] on span "Menus" at bounding box center [126, 114] width 184 height 15
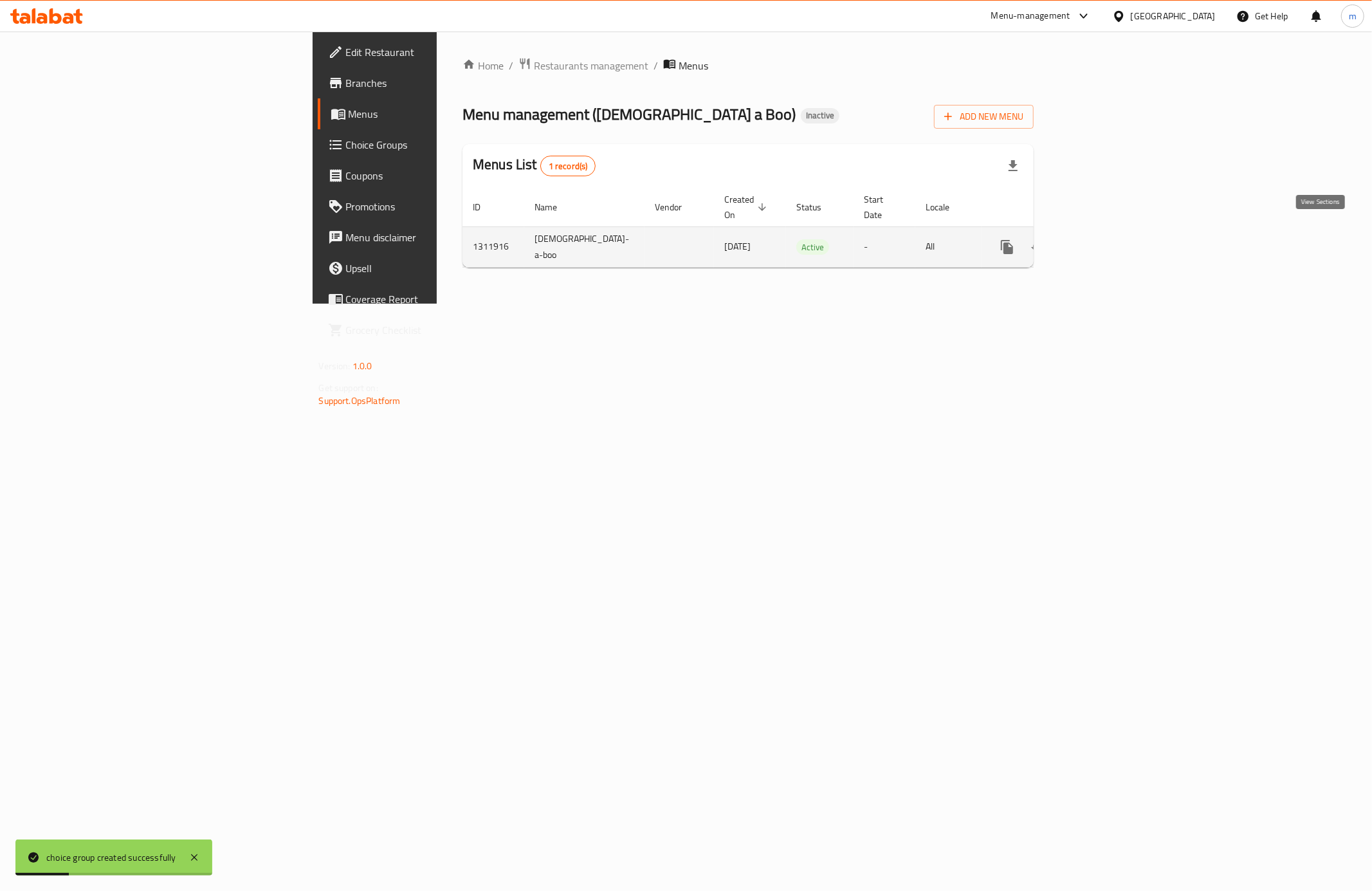
click at [1085, 236] on button "enhanced table" at bounding box center [1069, 247] width 31 height 31
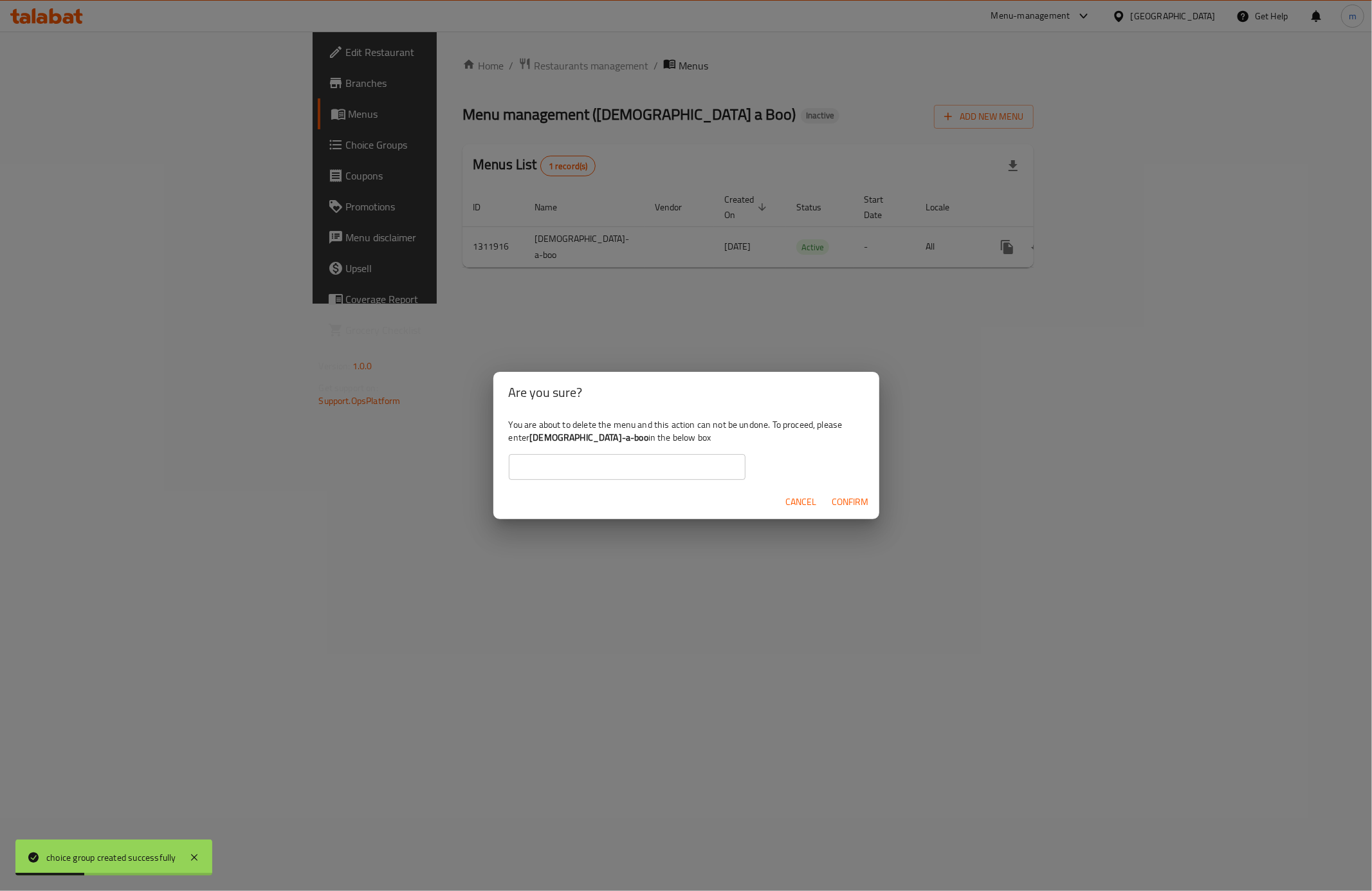
click at [974, 253] on div "Are you sure? You are about to delete the menu and this action can not be undon…" at bounding box center [686, 446] width 1372 height 891
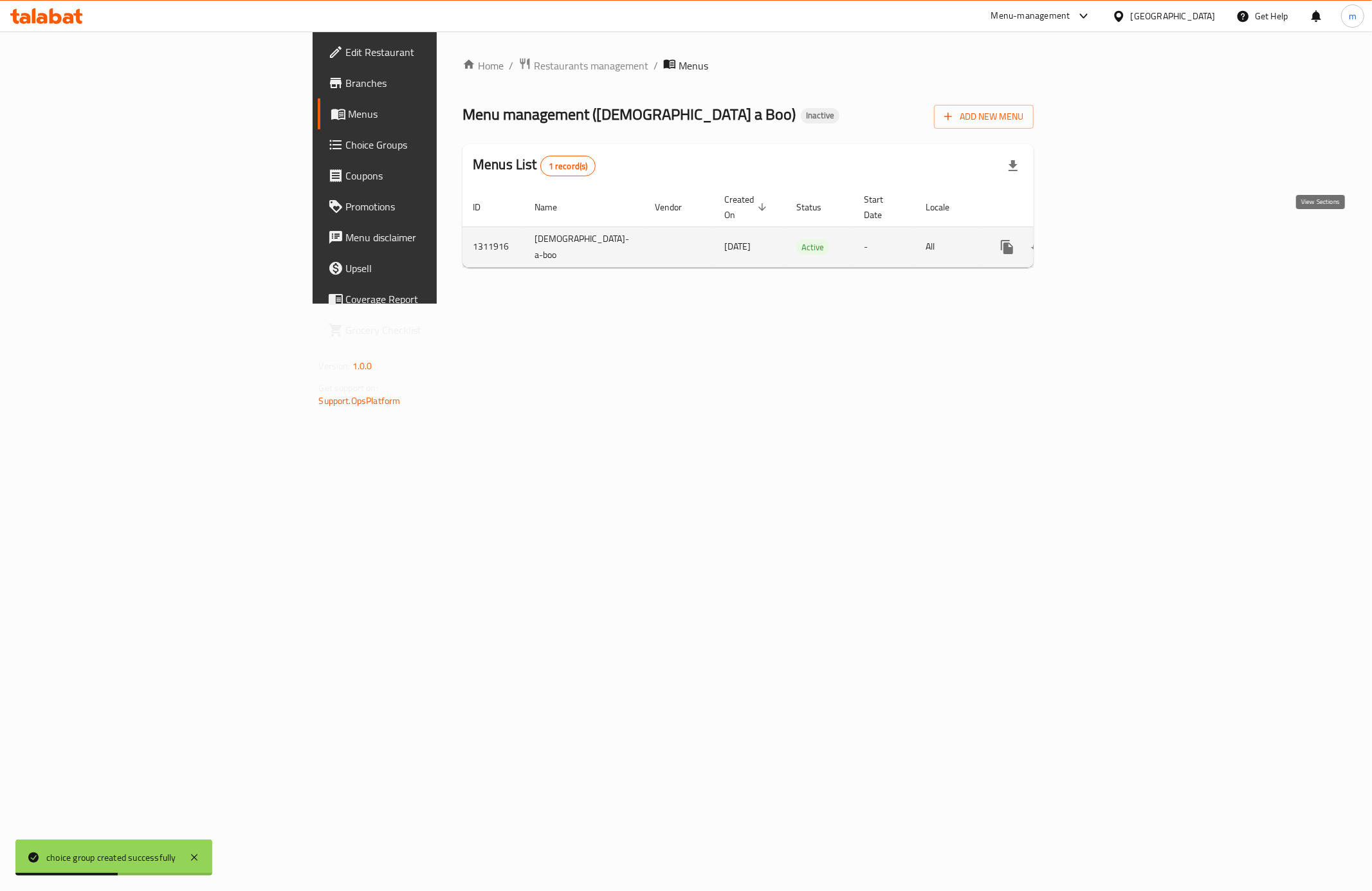
click at [1115, 240] on link "enhanced table" at bounding box center [1100, 247] width 31 height 31
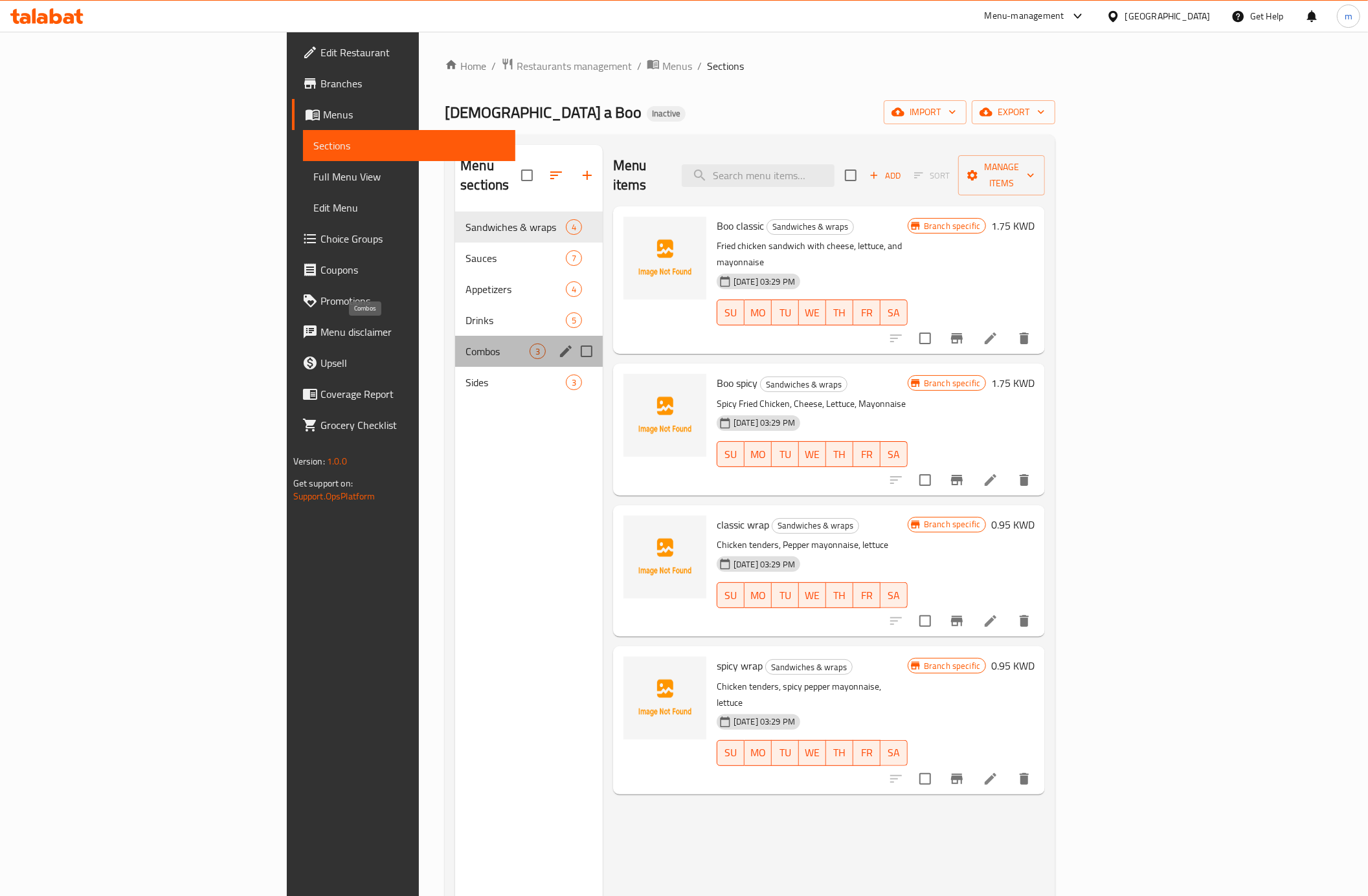
click at [466, 344] on span "Combos" at bounding box center [498, 351] width 64 height 15
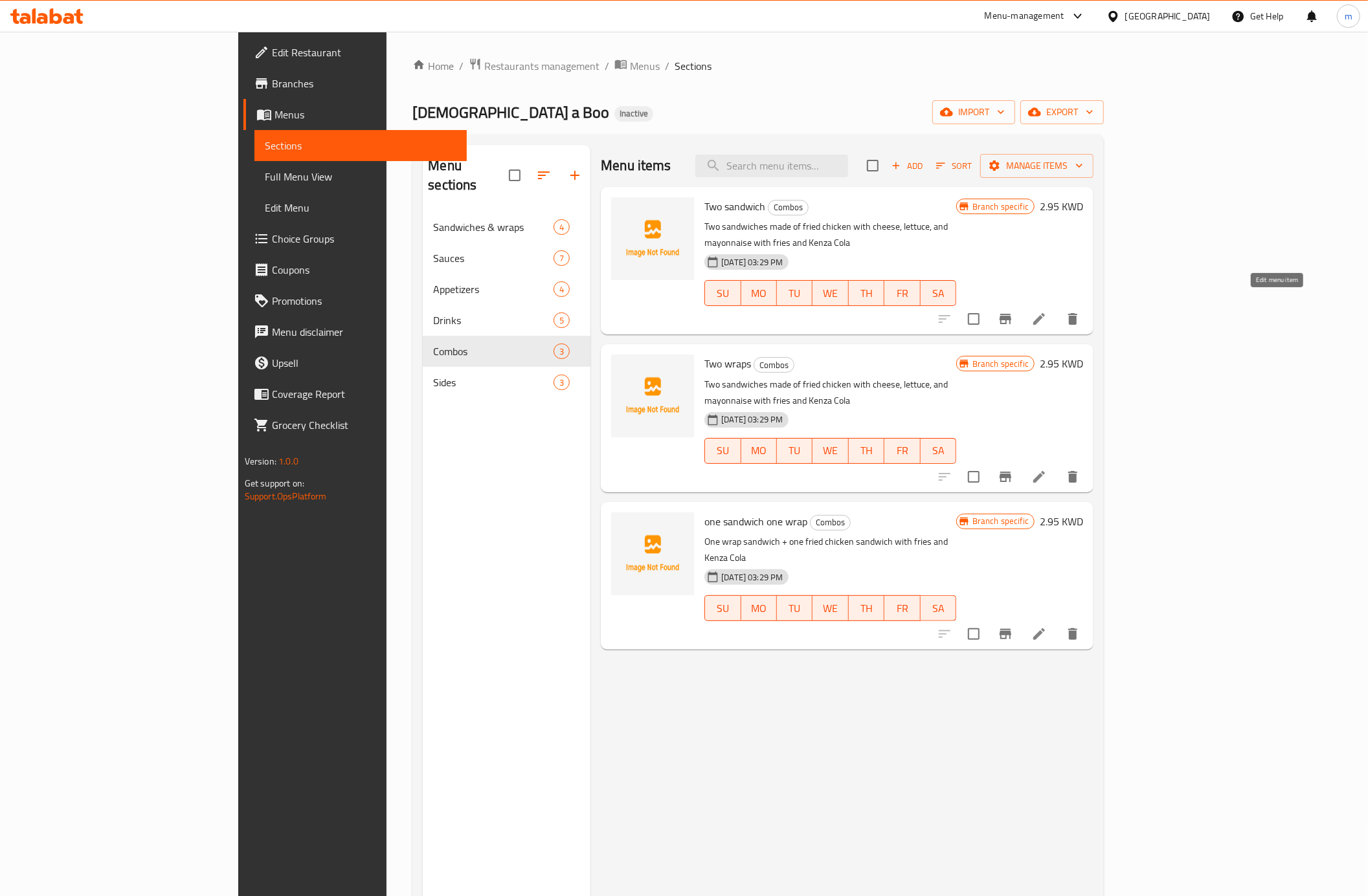
click at [1047, 311] on icon at bounding box center [1039, 318] width 15 height 15
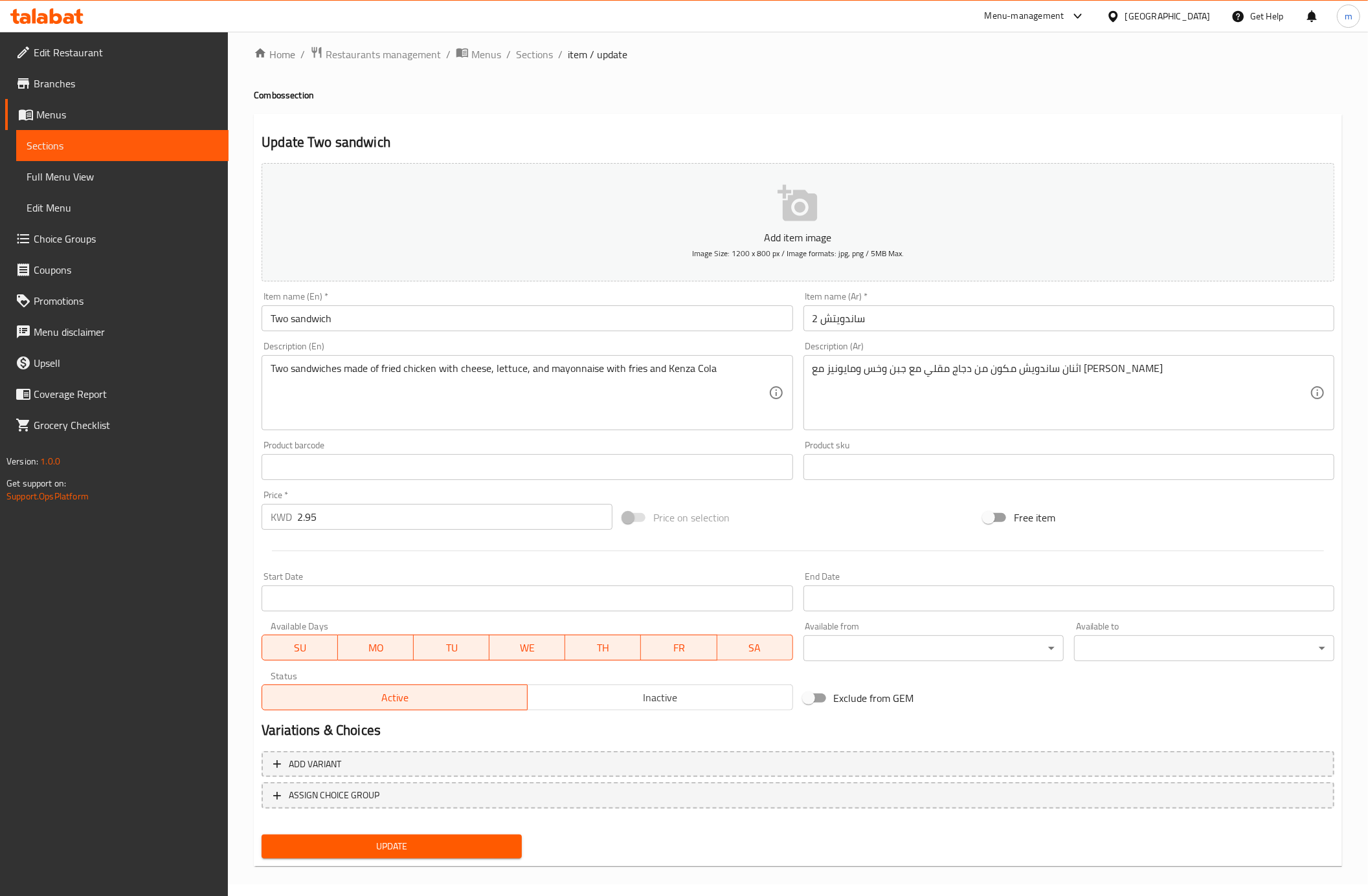
scroll to position [17, 0]
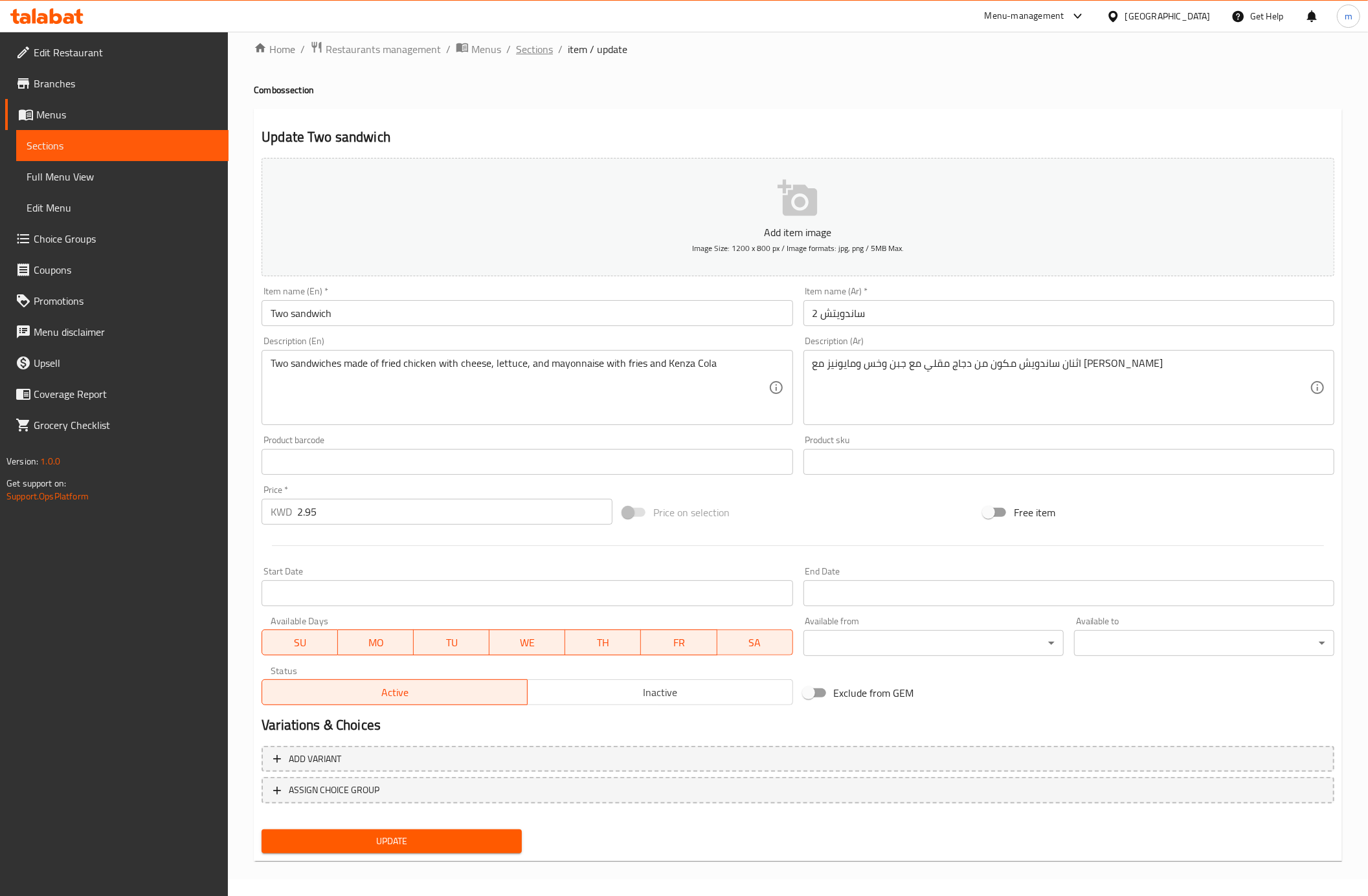
click at [533, 42] on span "Sections" at bounding box center [534, 49] width 37 height 15
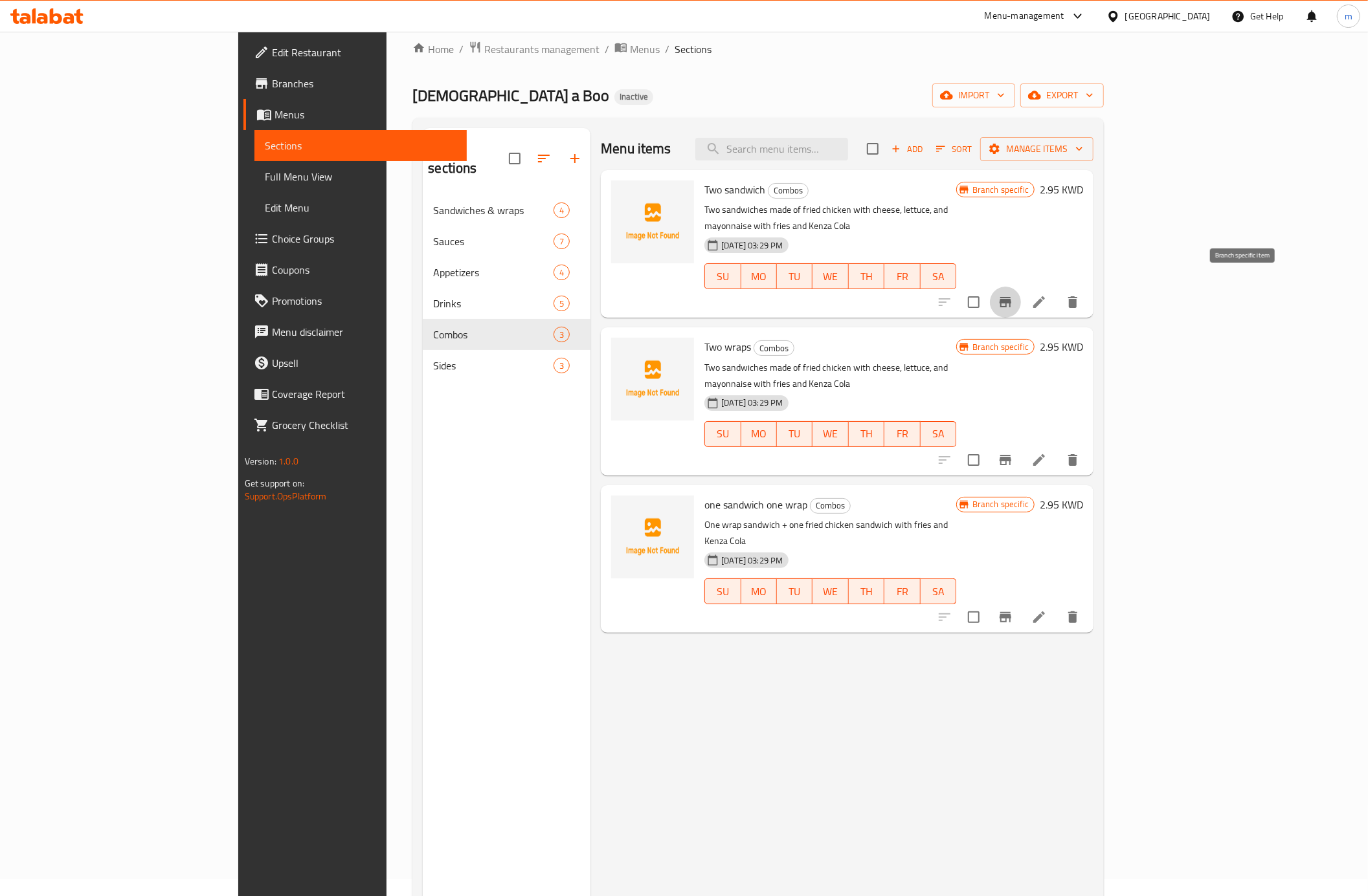
click at [1011, 297] on icon "Branch-specific-item" at bounding box center [1005, 302] width 11 height 11
click at [1021, 602] on button "Branch-specific-item" at bounding box center [1005, 617] width 31 height 31
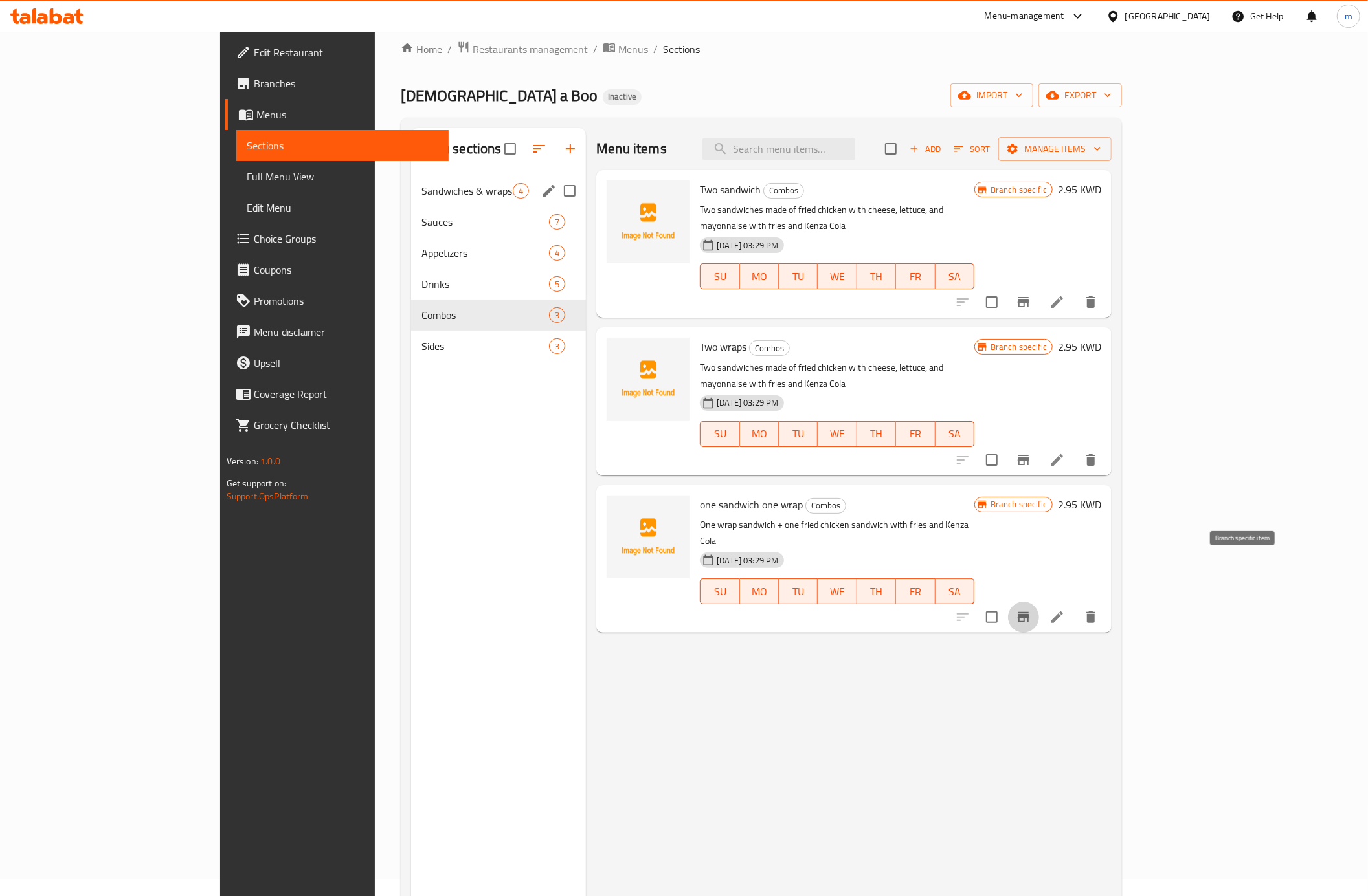
click at [421, 187] on span "Sandwiches & wraps" at bounding box center [467, 190] width 92 height 15
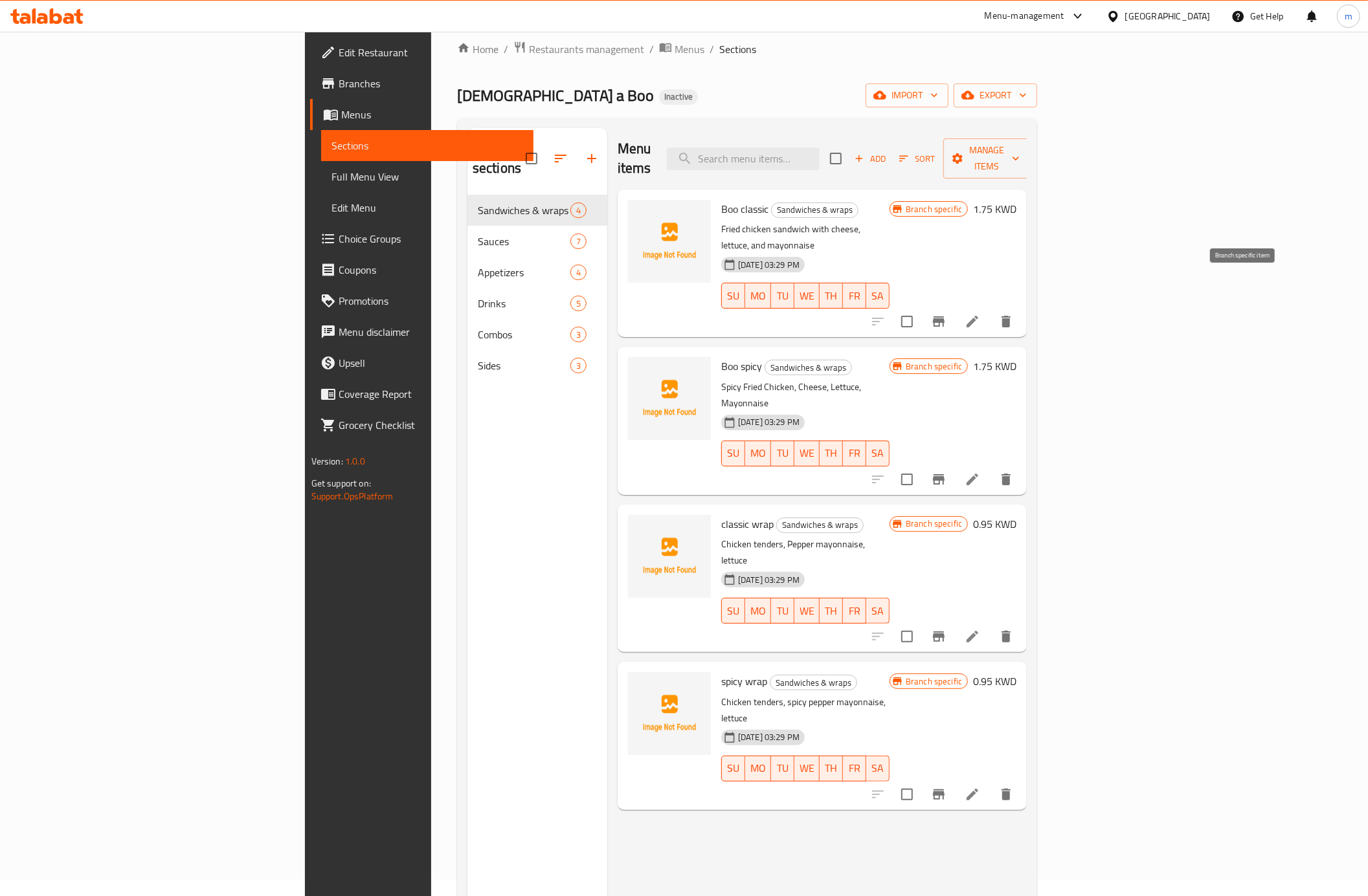
click at [954, 306] on button "Branch-specific-item" at bounding box center [938, 321] width 31 height 31
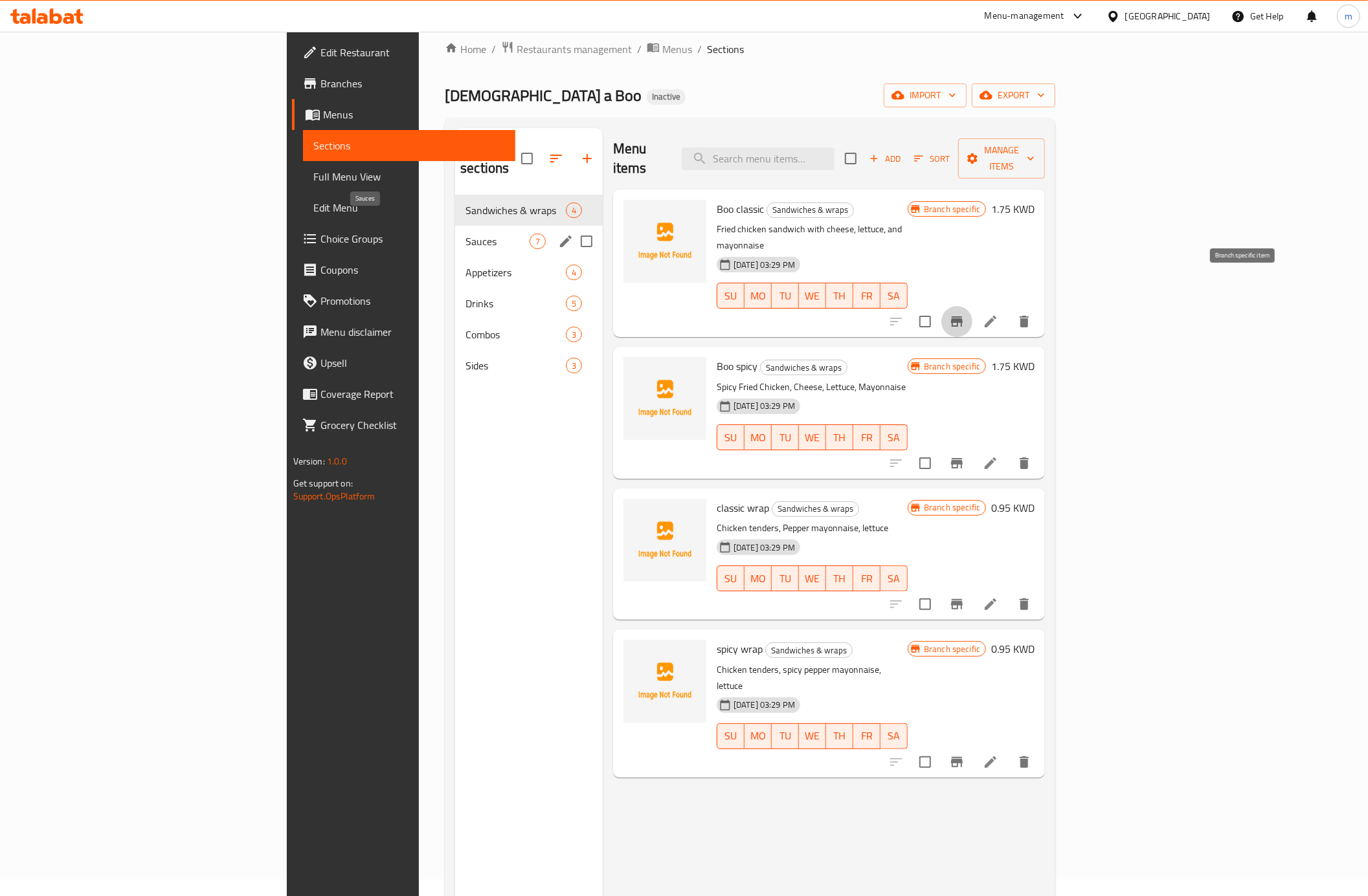
click at [466, 234] on span "Sauces" at bounding box center [498, 241] width 64 height 15
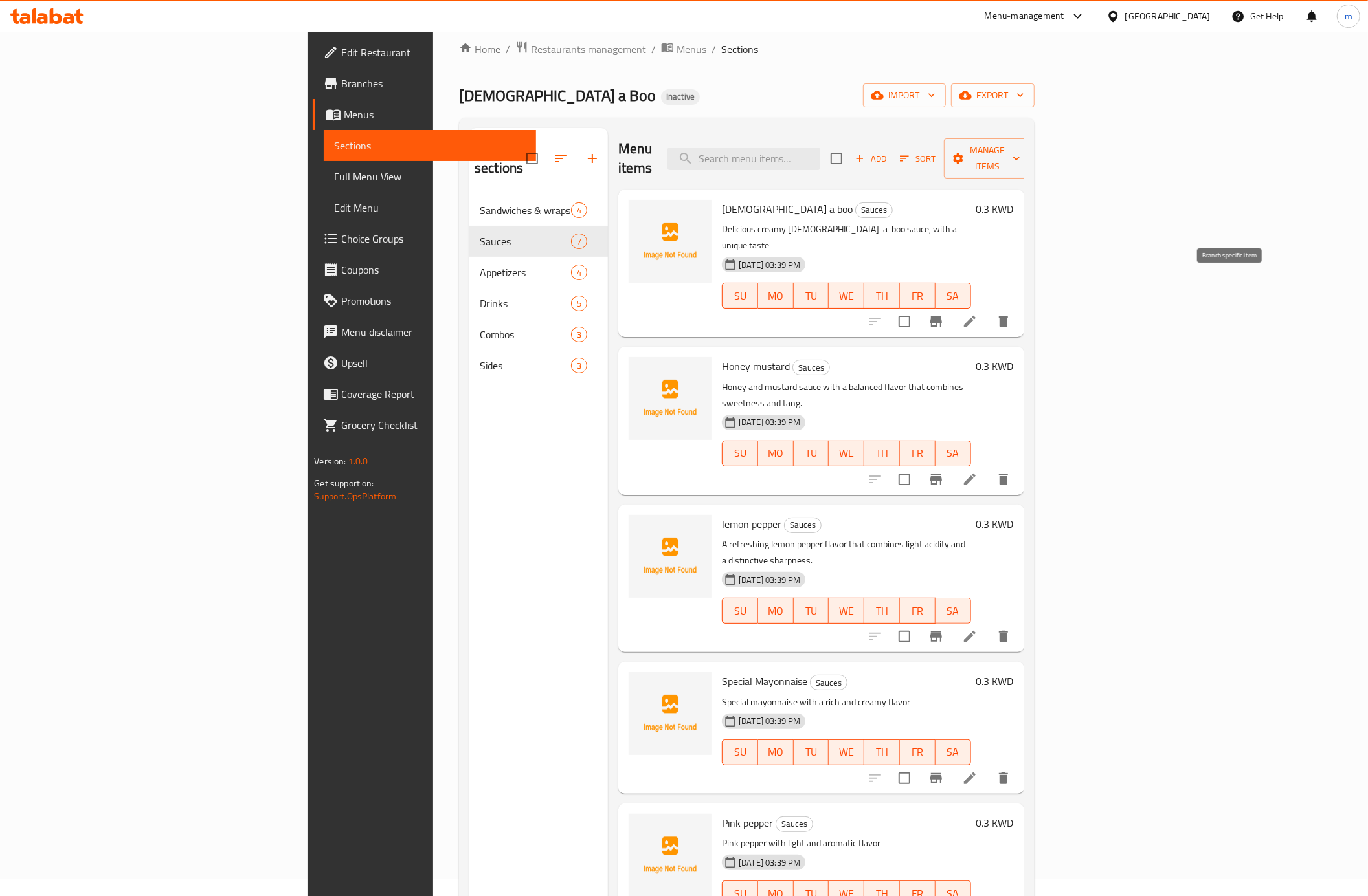
click at [951, 306] on button "Branch-specific-item" at bounding box center [936, 321] width 31 height 31
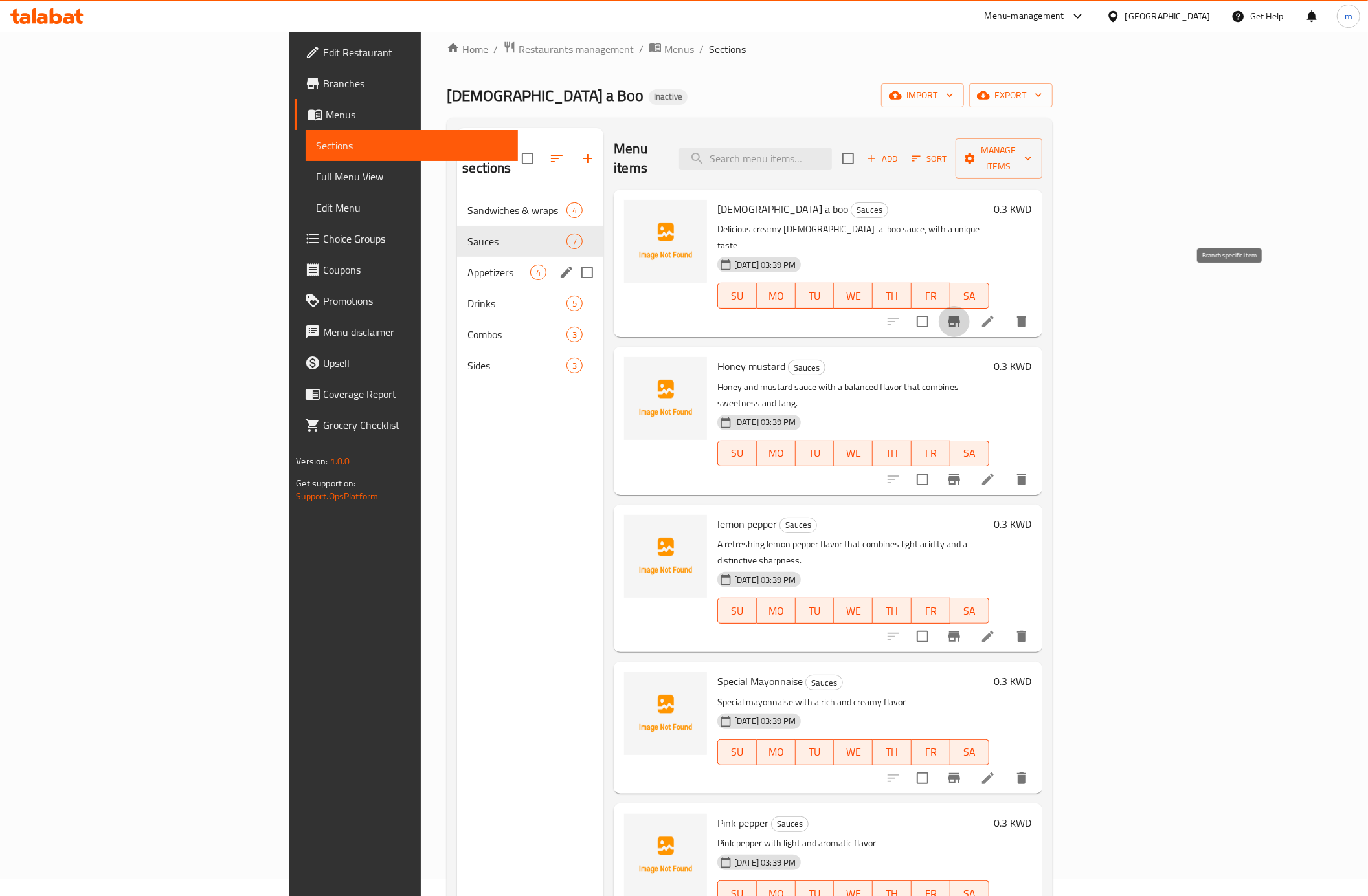
click at [457, 262] on div "Appetizers 4" at bounding box center [530, 272] width 146 height 31
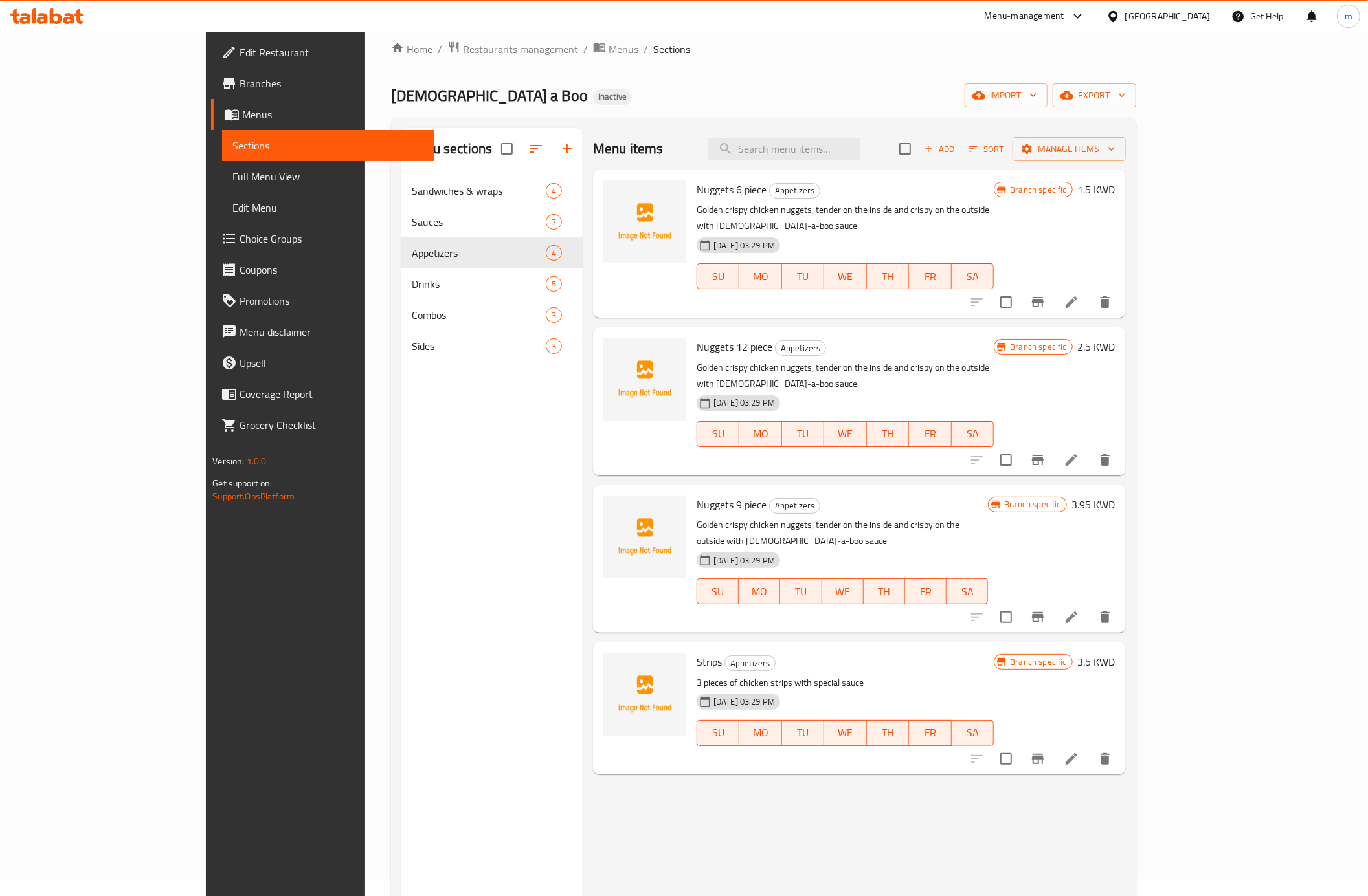
click at [1120, 296] on div at bounding box center [1041, 302] width 159 height 31
click at [1043, 297] on icon "Branch-specific-item" at bounding box center [1037, 302] width 11 height 11
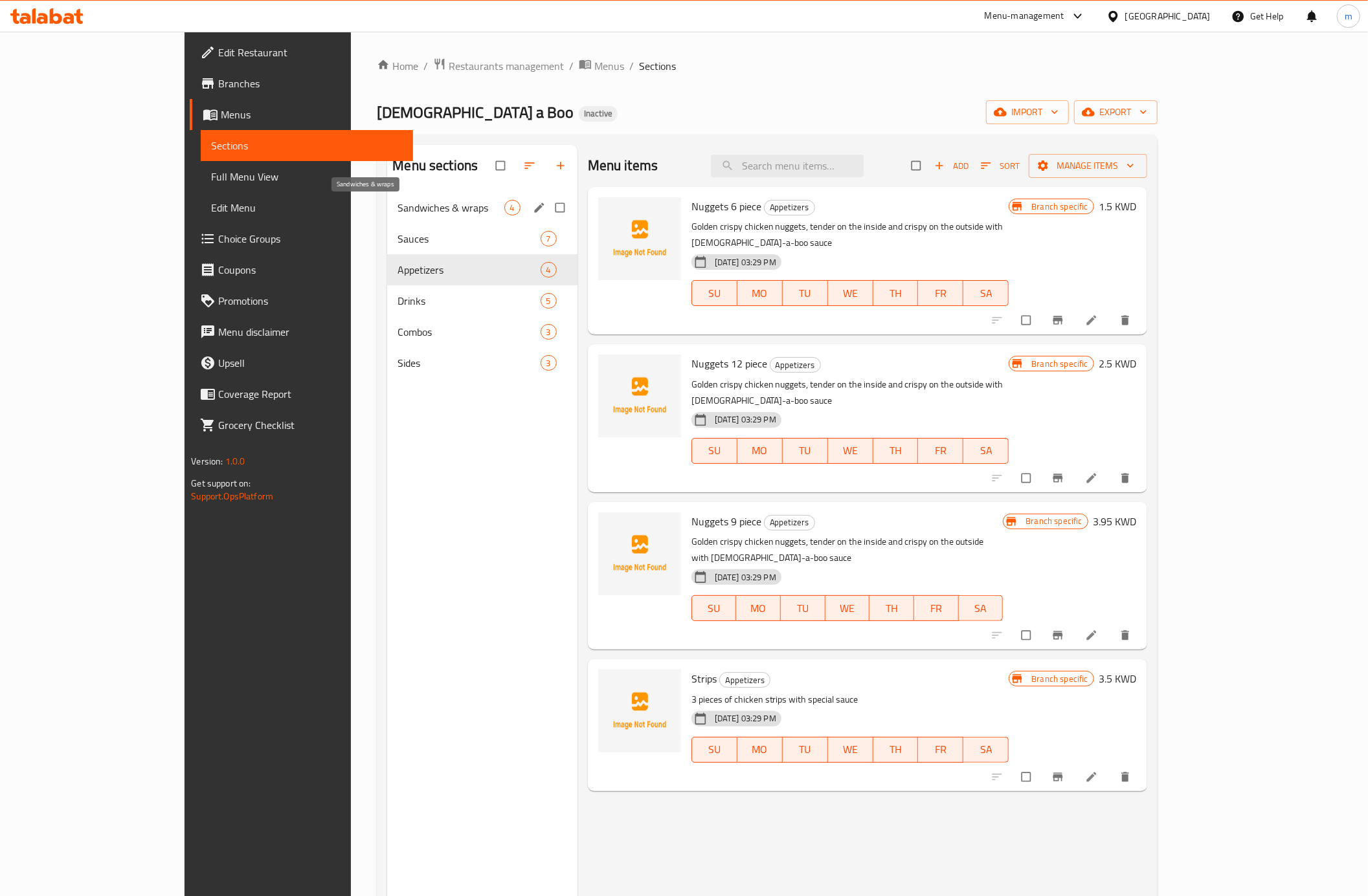
click at [397, 207] on span "Sandwiches & wraps" at bounding box center [450, 207] width 106 height 15
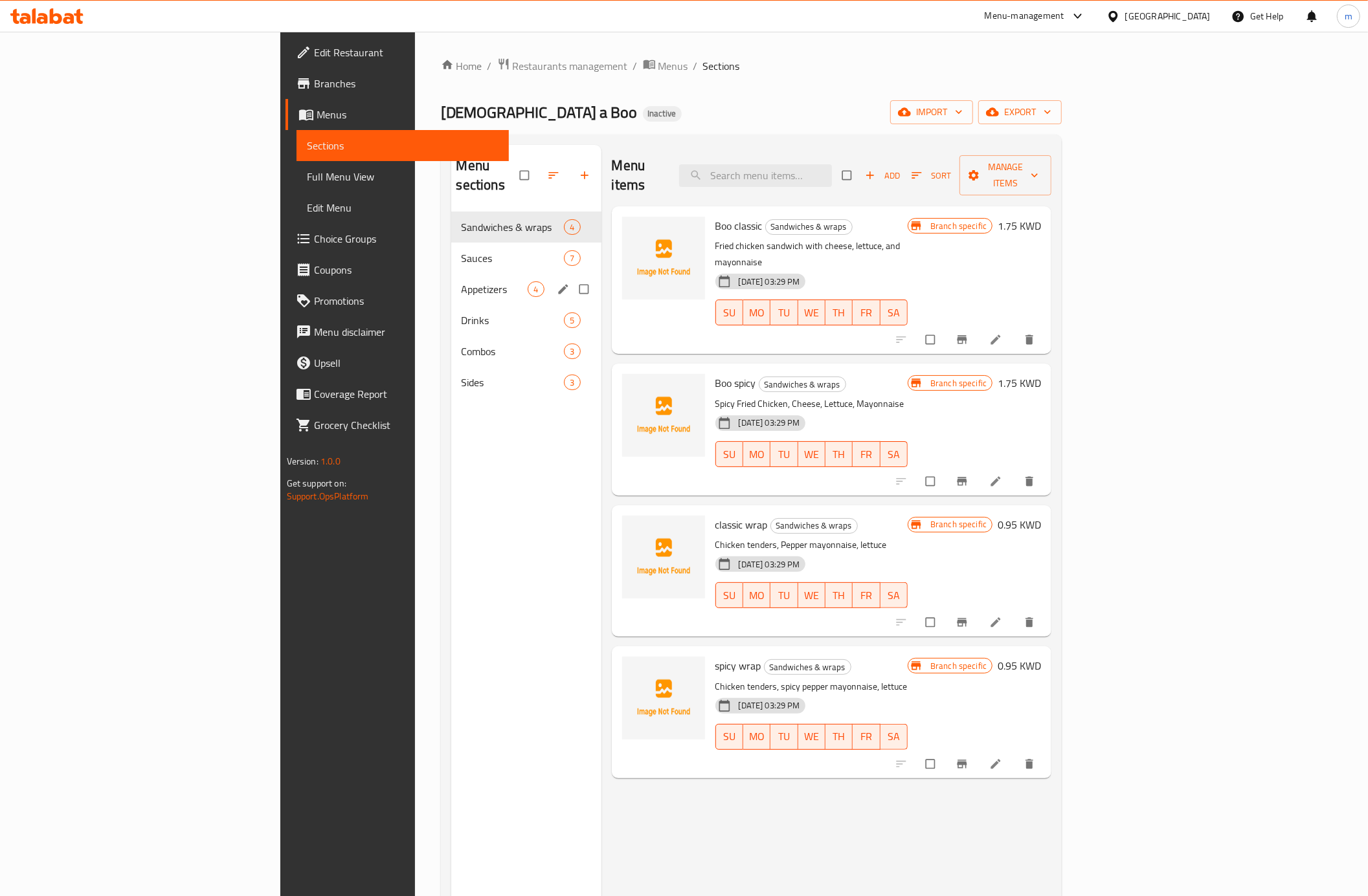
click at [451, 278] on div "Appetizers 4" at bounding box center [526, 289] width 150 height 31
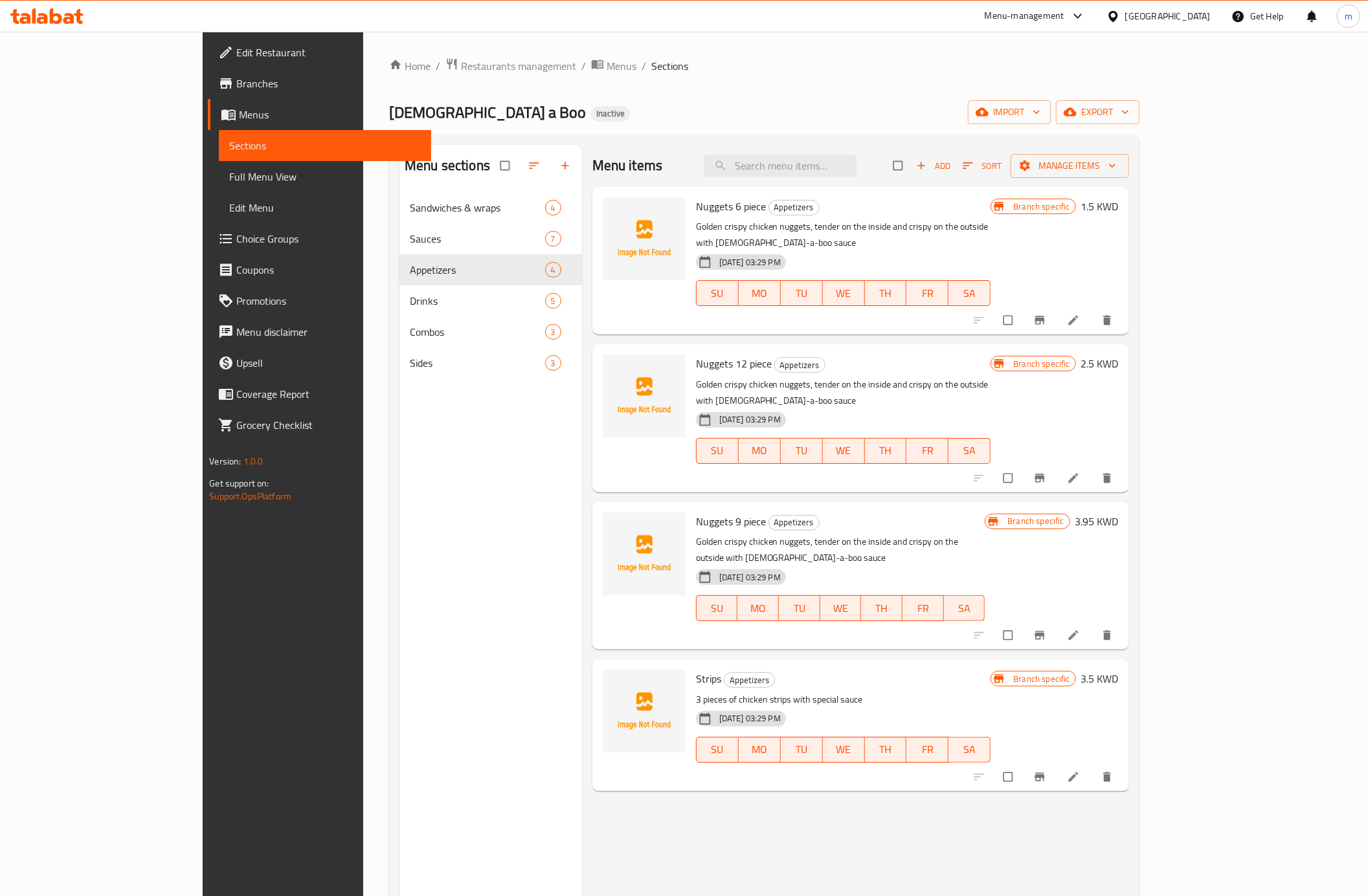
click at [635, 73] on ol "Home / Restaurants management / Menus / Sections" at bounding box center [763, 65] width 750 height 17
click at [229, 179] on span "Full Menu View" at bounding box center [325, 176] width 192 height 15
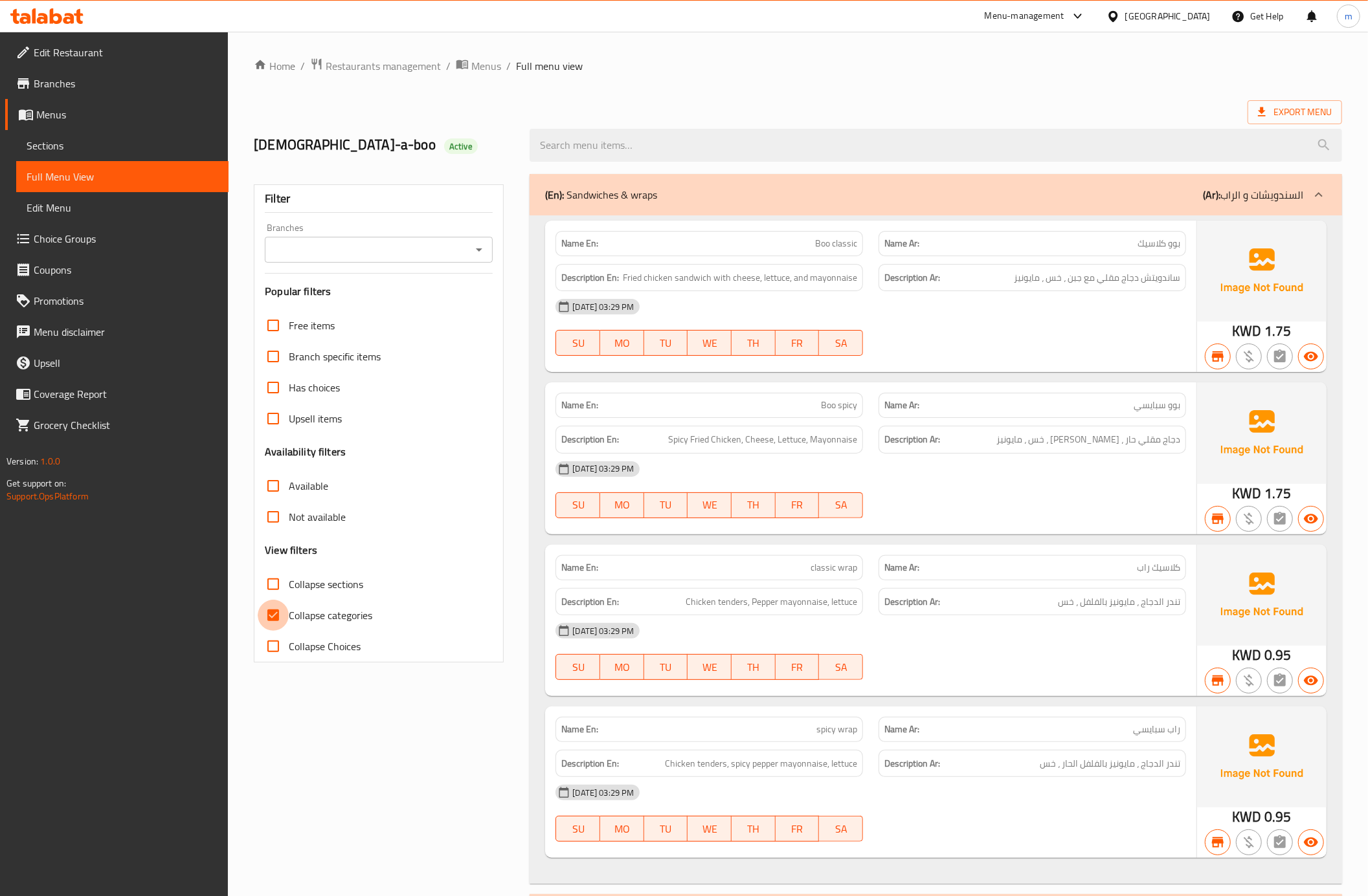
click at [281, 611] on input "Collapse categories" at bounding box center [273, 615] width 31 height 31
checkbox input "false"
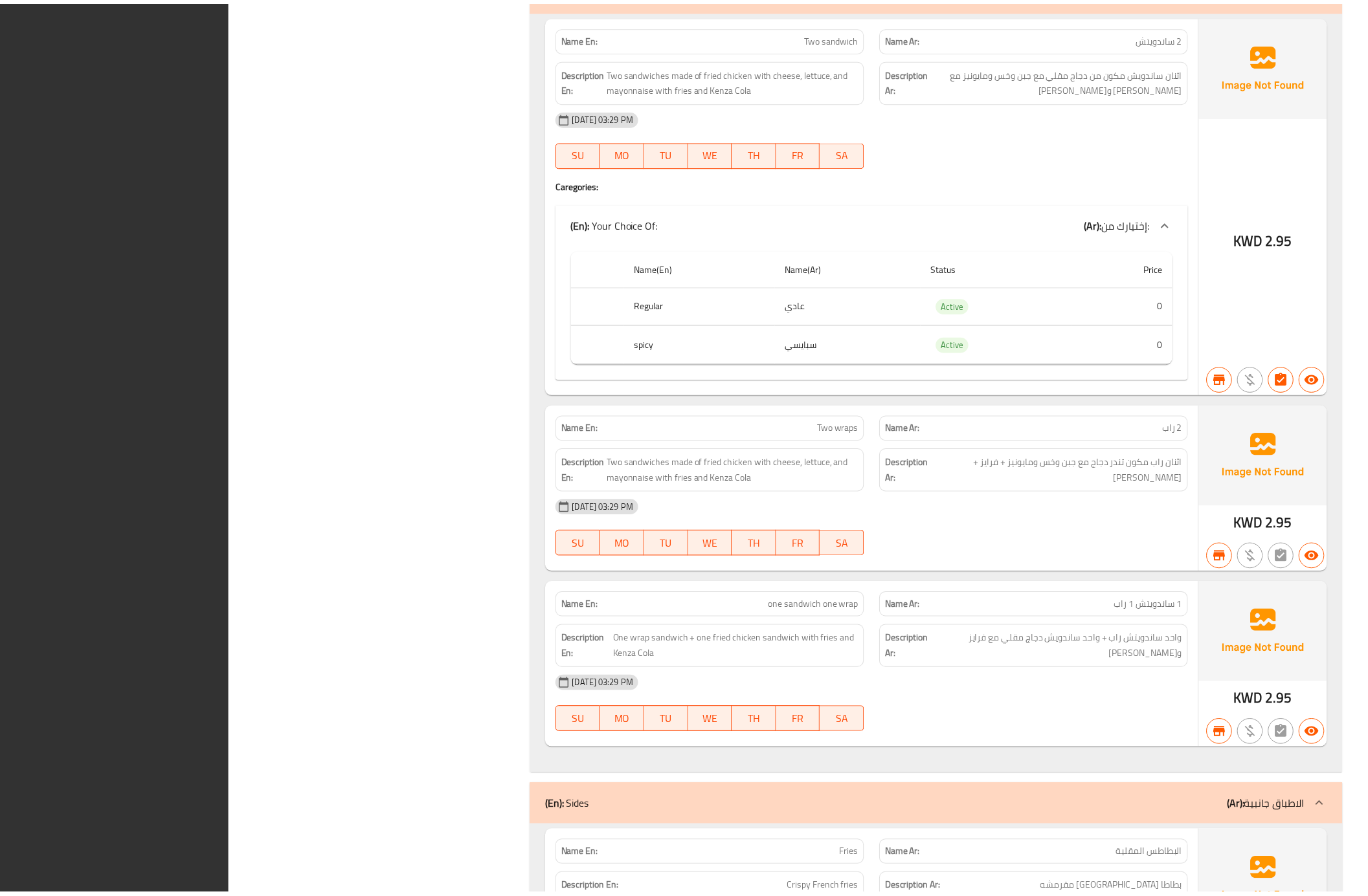
scroll to position [4305, 0]
